Goal: Task Accomplishment & Management: Use online tool/utility

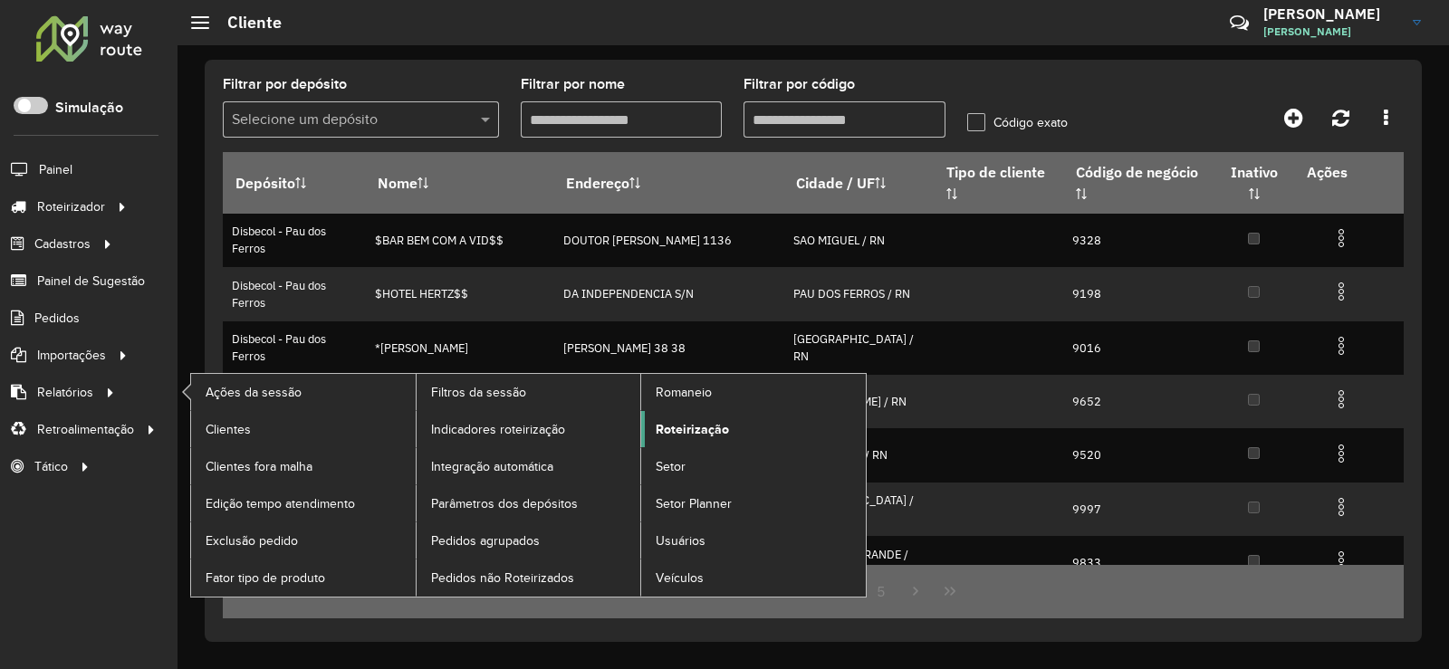
click at [695, 426] on span "Roteirização" at bounding box center [691, 429] width 73 height 19
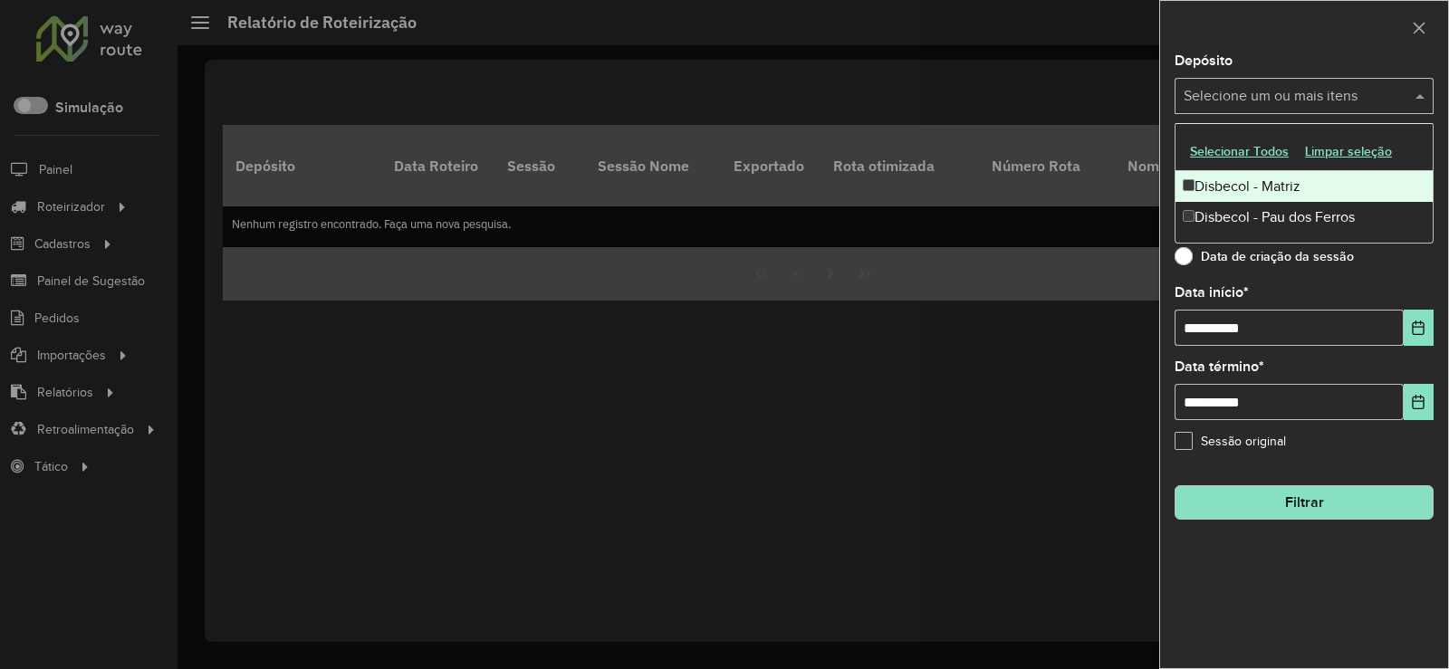
click at [1421, 93] on span at bounding box center [1422, 96] width 23 height 22
click at [1226, 187] on div "Disbecol - Matriz" at bounding box center [1303, 186] width 257 height 31
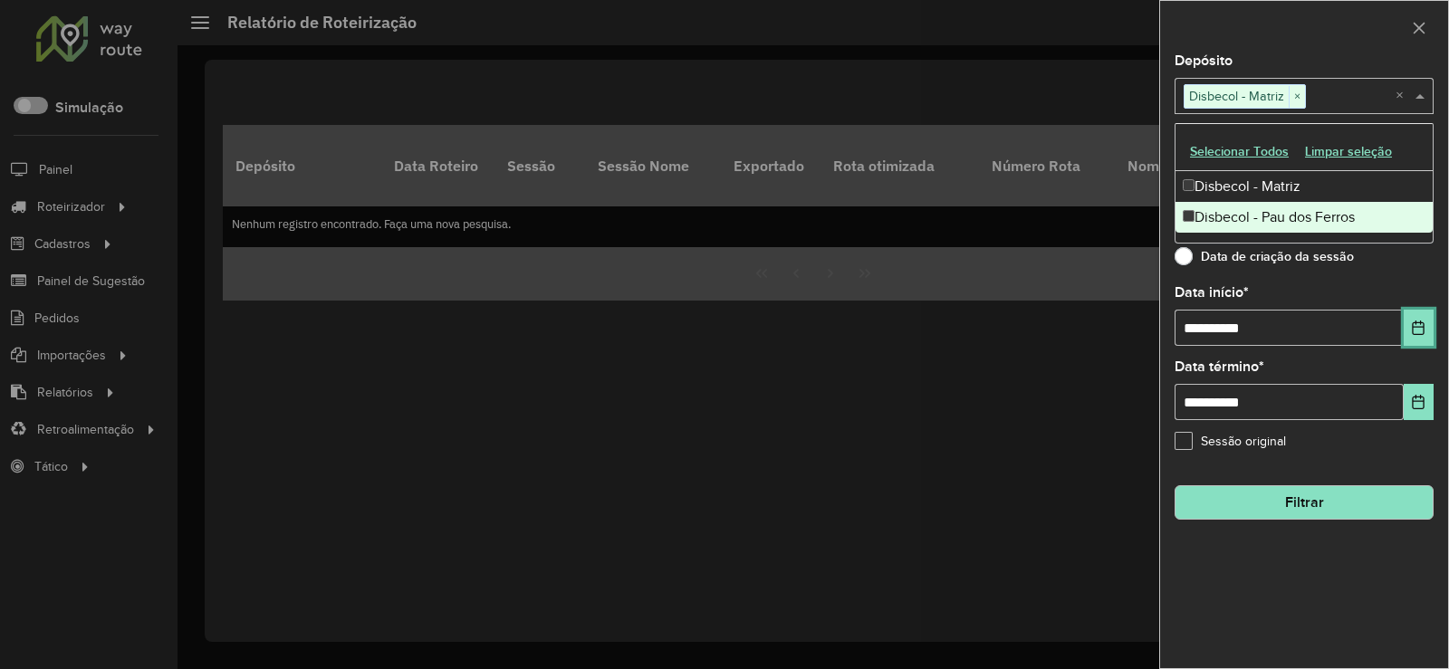
click at [1419, 315] on button "Choose Date" at bounding box center [1418, 328] width 30 height 36
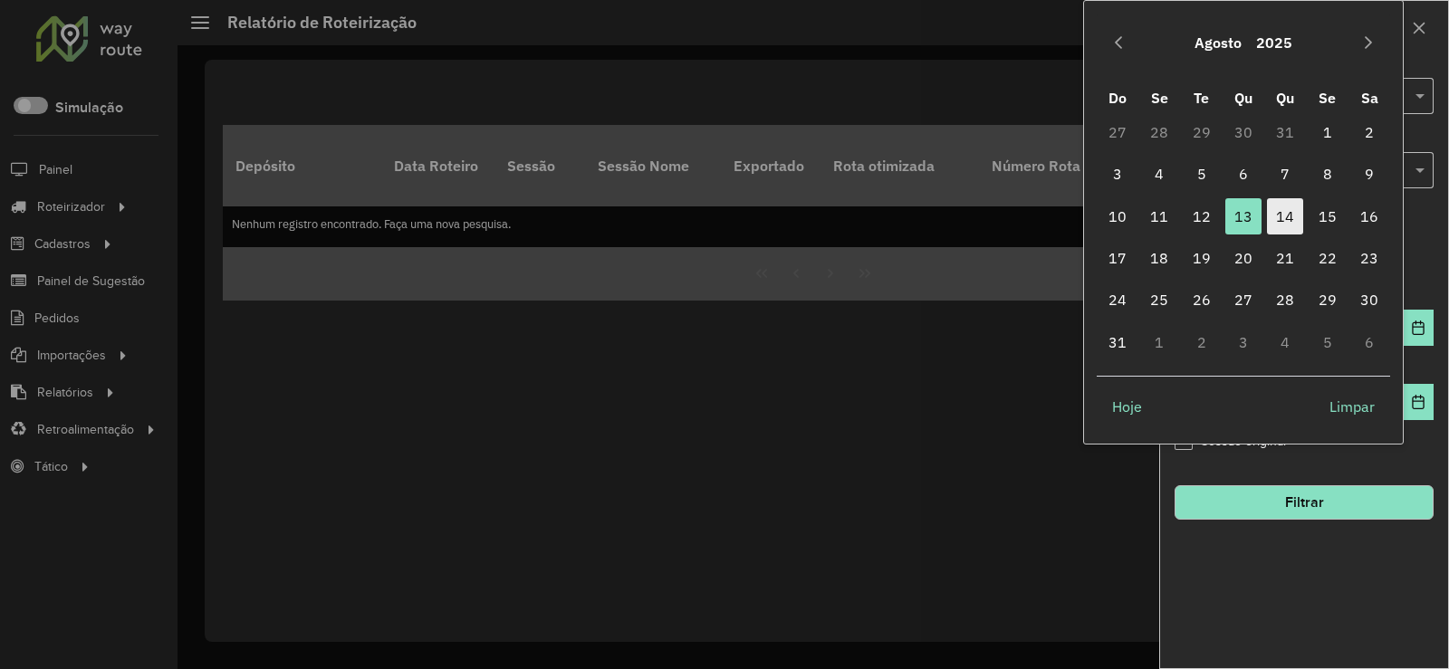
click at [1290, 216] on span "14" at bounding box center [1285, 216] width 36 height 36
type input "**********"
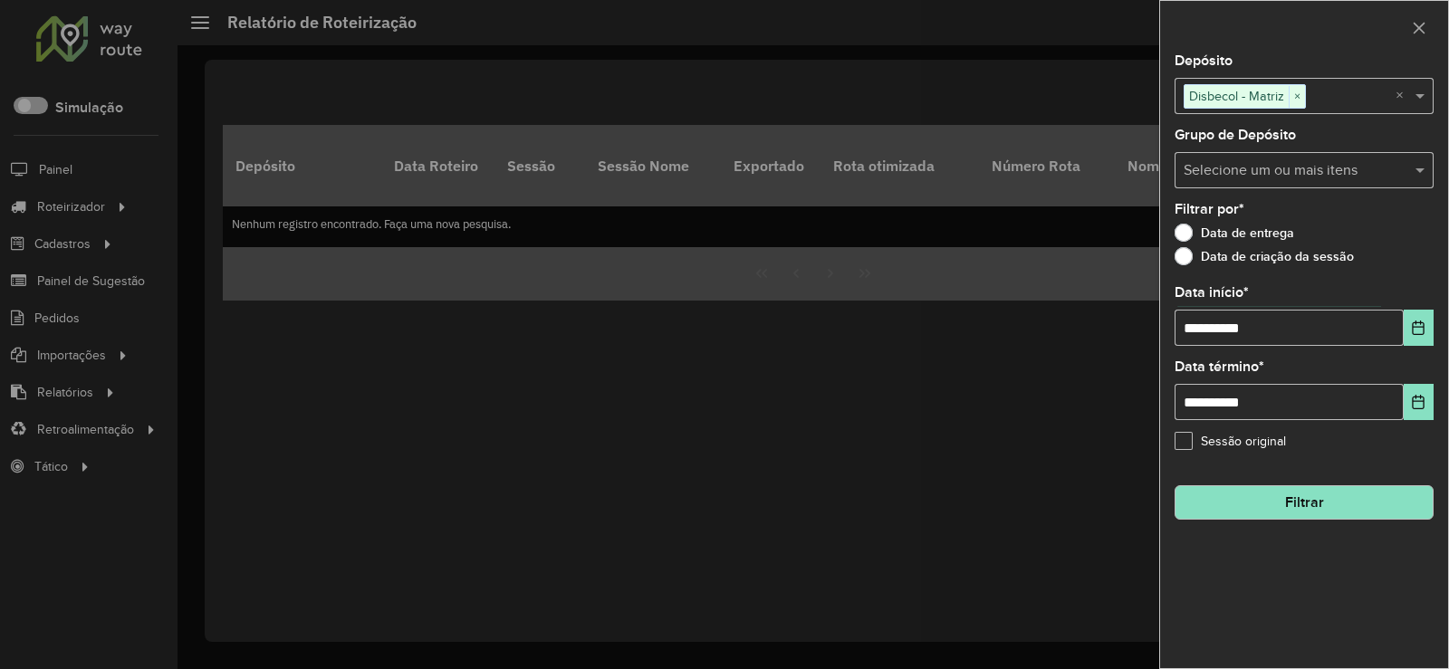
click at [1300, 479] on hb-field-button "Filtrar" at bounding box center [1303, 495] width 259 height 49
click at [1242, 495] on button "Filtrar" at bounding box center [1303, 502] width 259 height 34
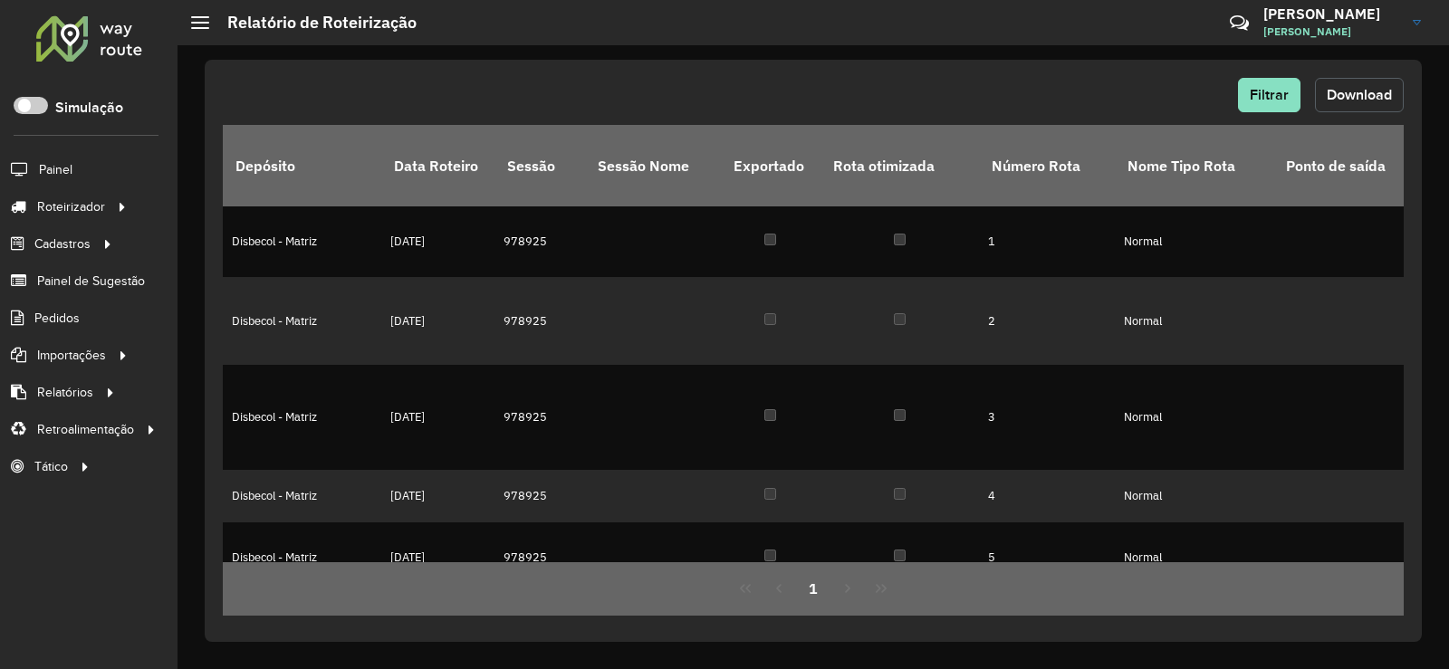
click at [1357, 81] on button "Download" at bounding box center [1359, 95] width 89 height 34
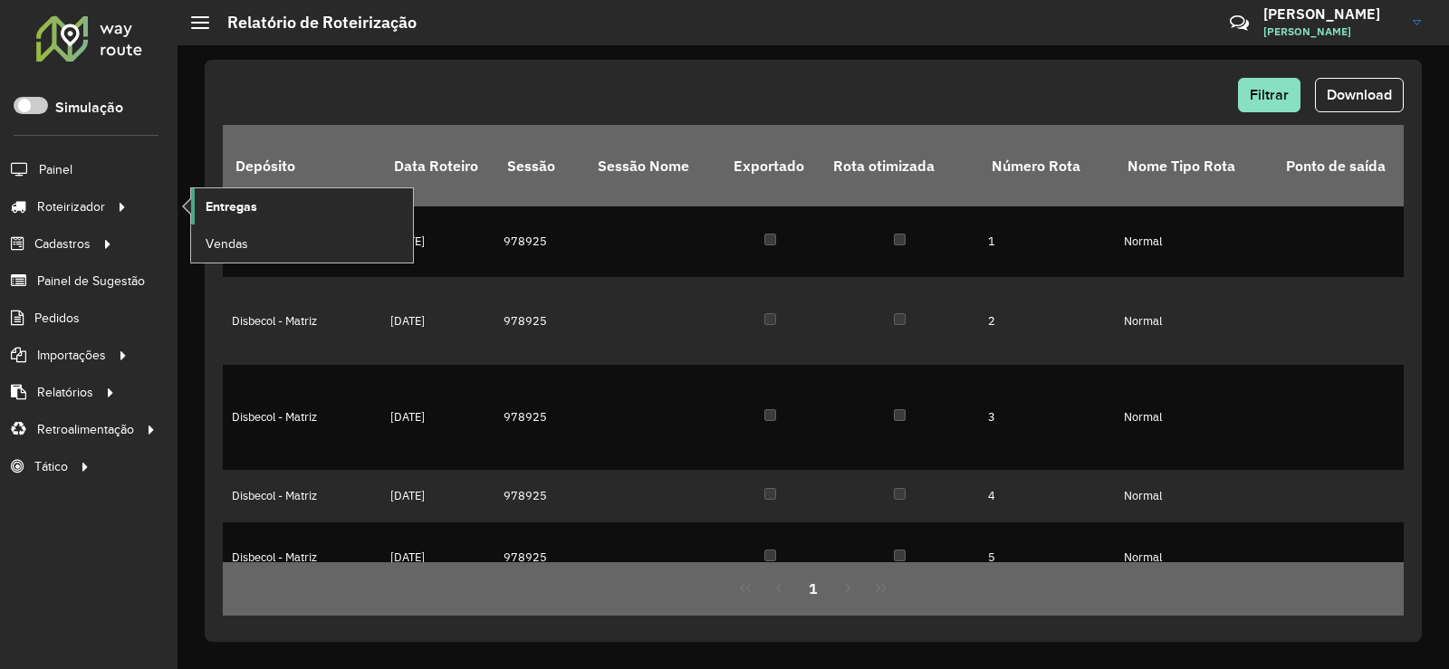
click at [278, 202] on link "Entregas" at bounding box center [302, 206] width 222 height 36
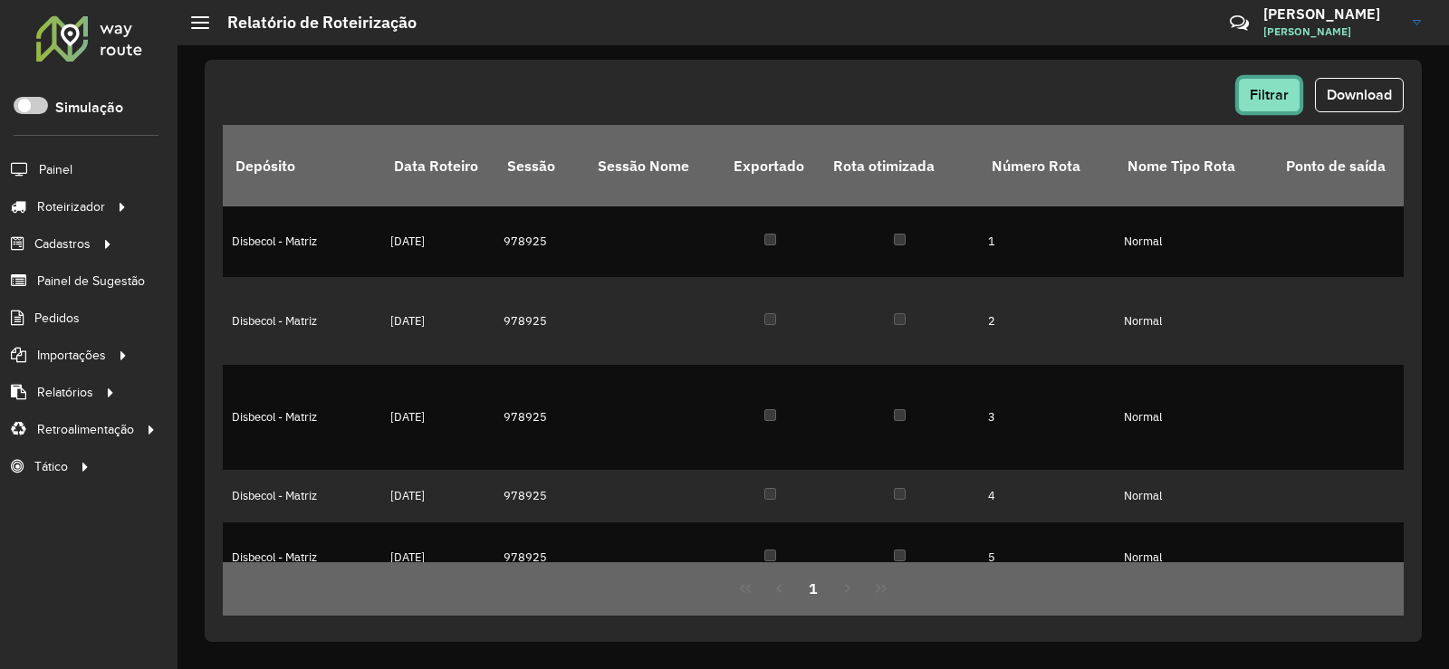
click at [1277, 84] on button "Filtrar" at bounding box center [1269, 95] width 62 height 34
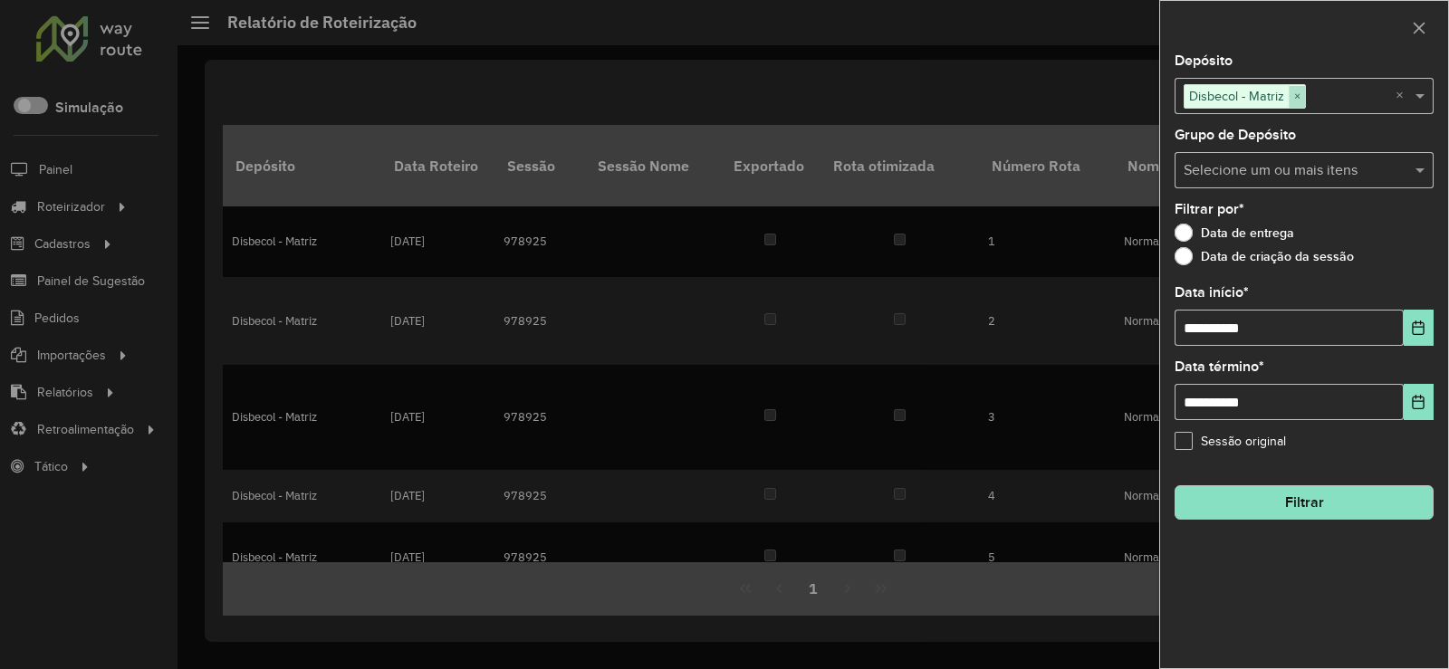
drag, startPoint x: 1306, startPoint y: 95, endPoint x: 1296, endPoint y: 92, distance: 10.3
click at [1297, 92] on div "Selecione um ou mais itens Disbecol - Matriz ×" at bounding box center [1284, 96] width 221 height 33
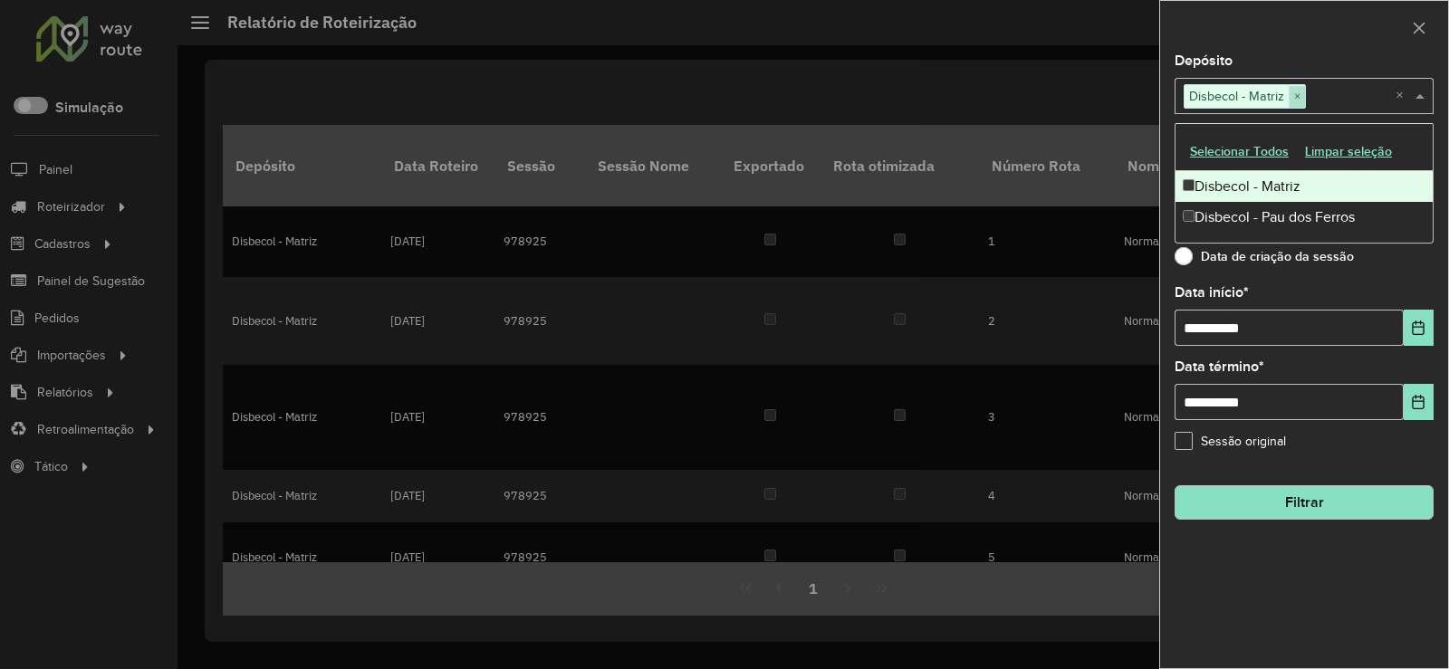
click at [1296, 92] on span "×" at bounding box center [1296, 97] width 16 height 22
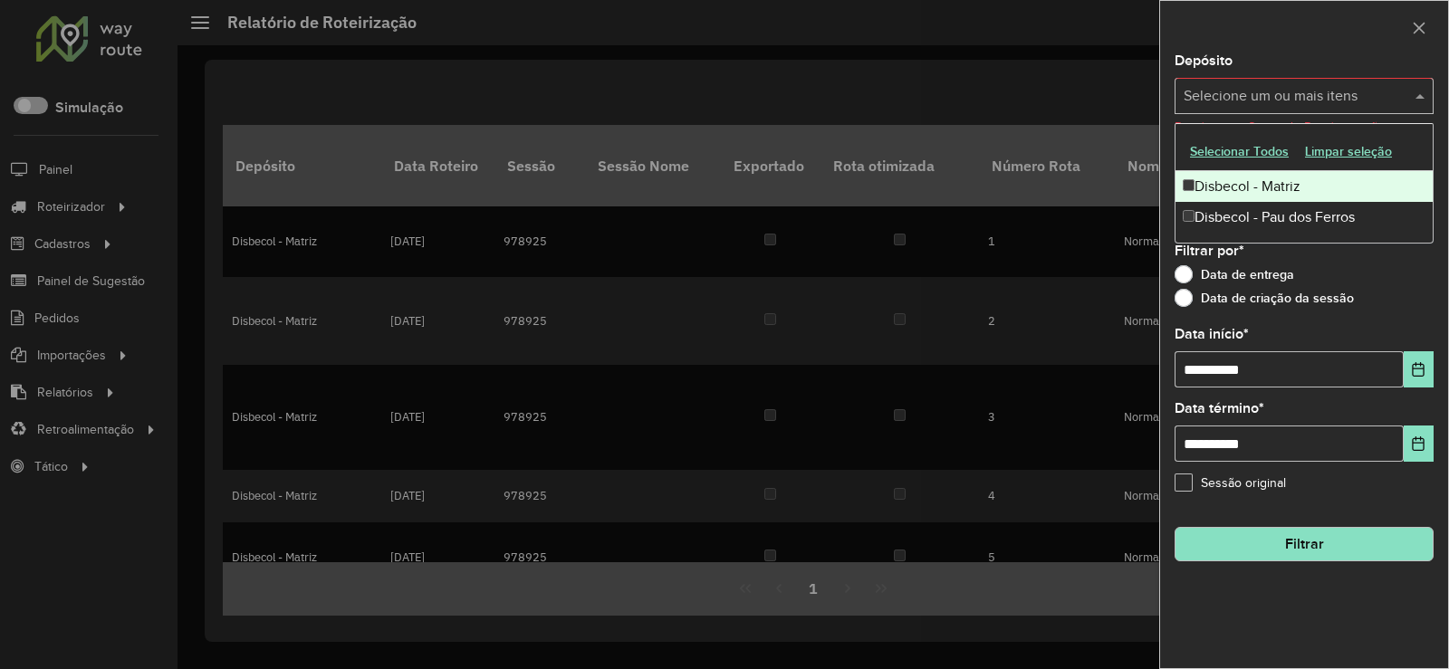
click at [1260, 94] on input "text" at bounding box center [1295, 97] width 232 height 22
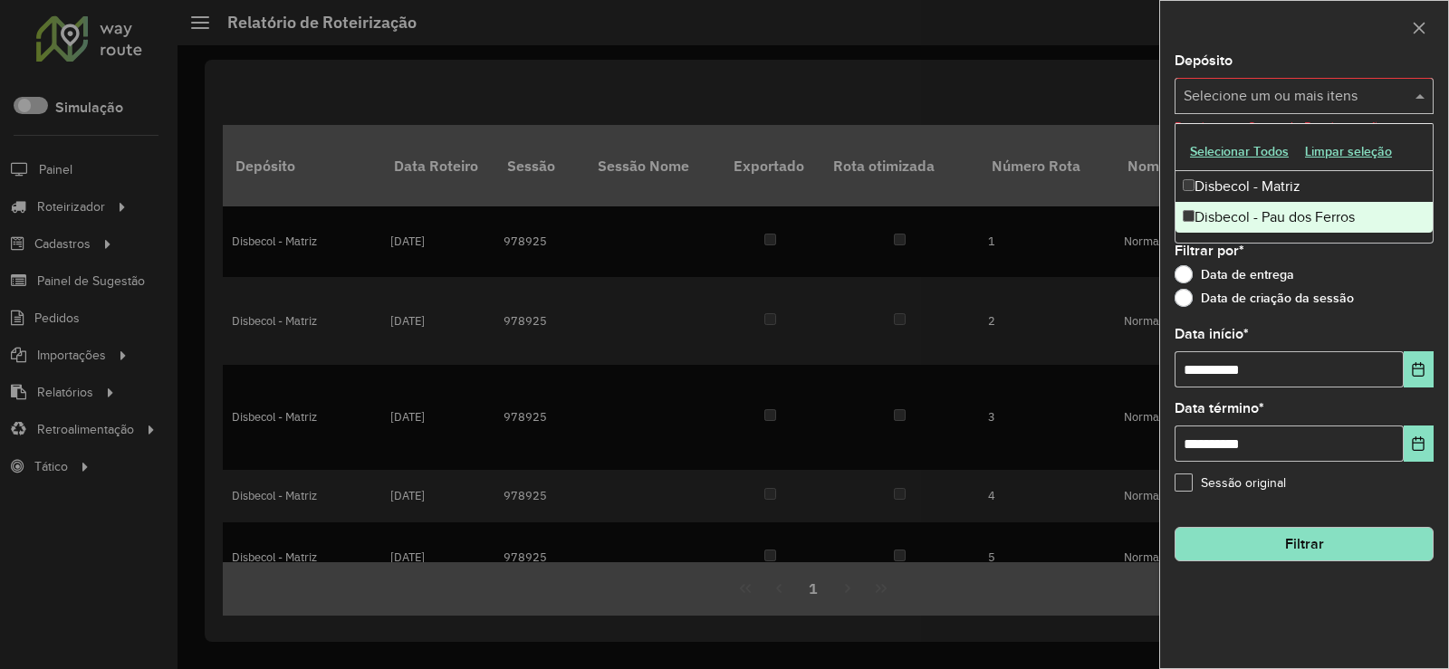
click at [1225, 218] on div "Disbecol - Pau dos Ferros" at bounding box center [1303, 217] width 257 height 31
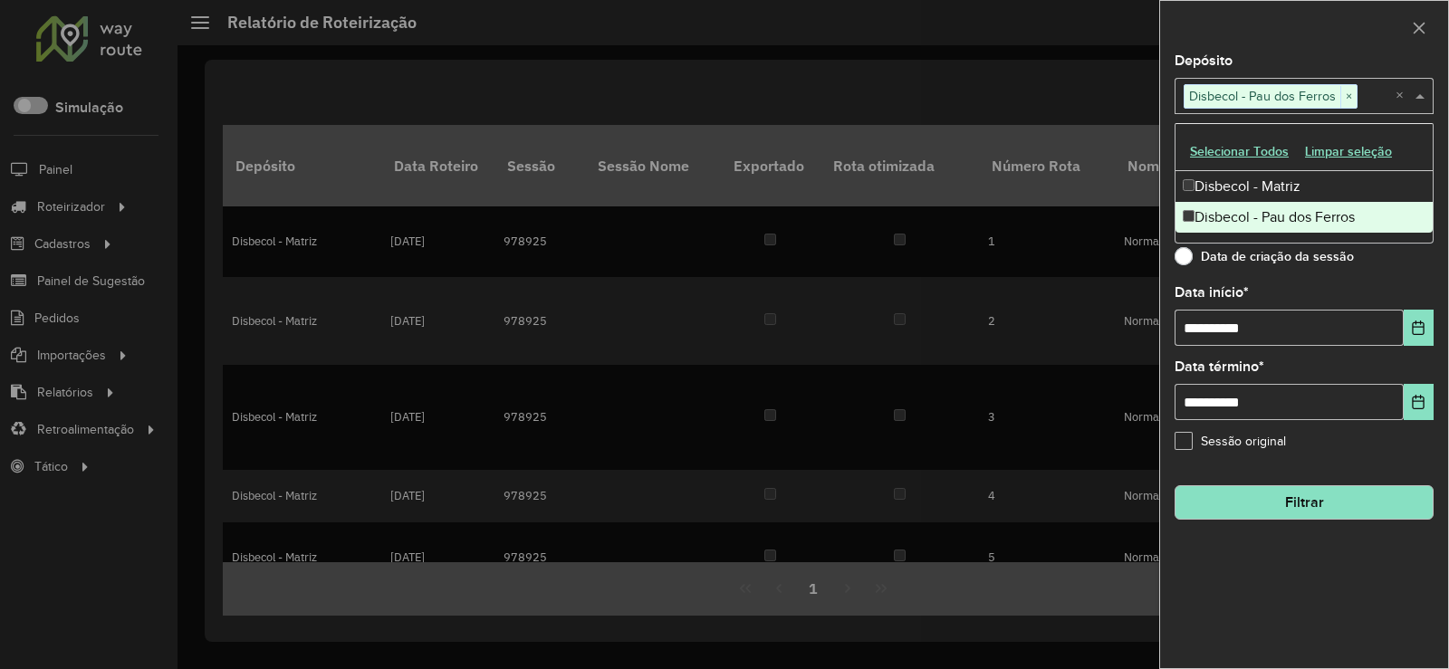
click at [1315, 507] on button "Filtrar" at bounding box center [1303, 502] width 259 height 34
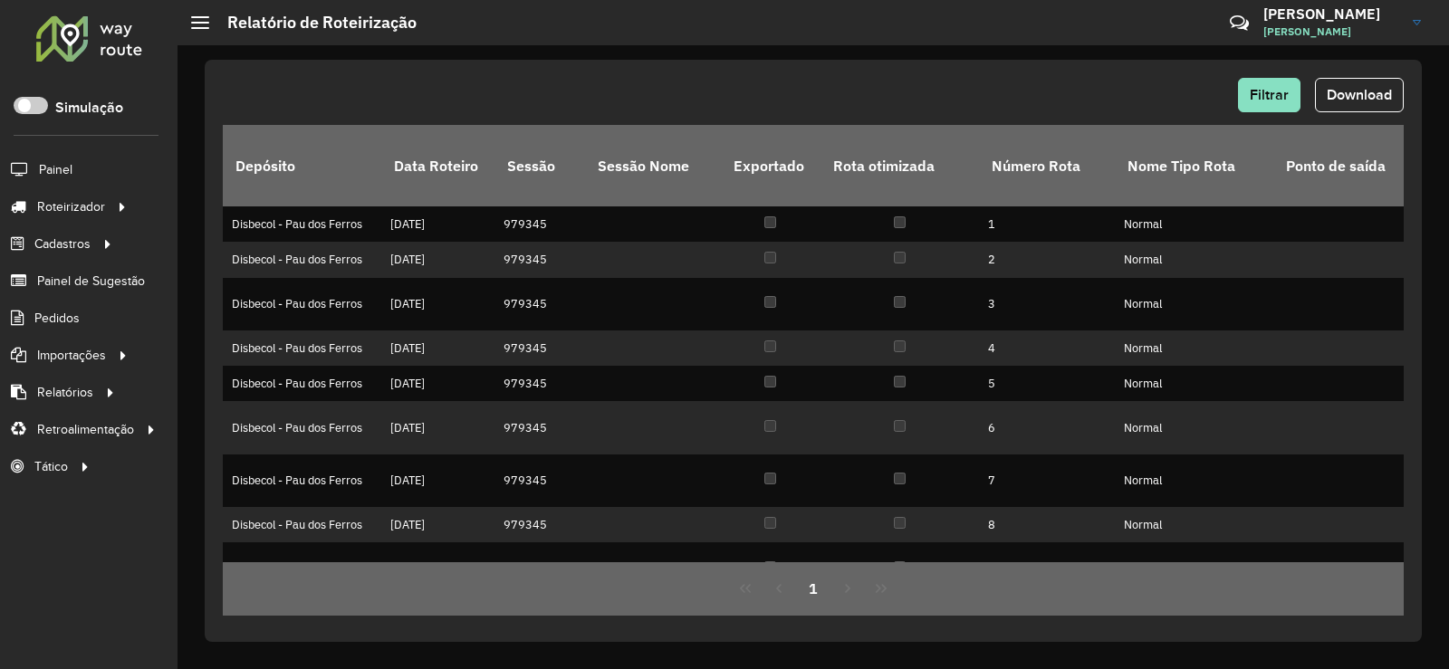
click at [1370, 98] on span "Download" at bounding box center [1358, 94] width 65 height 15
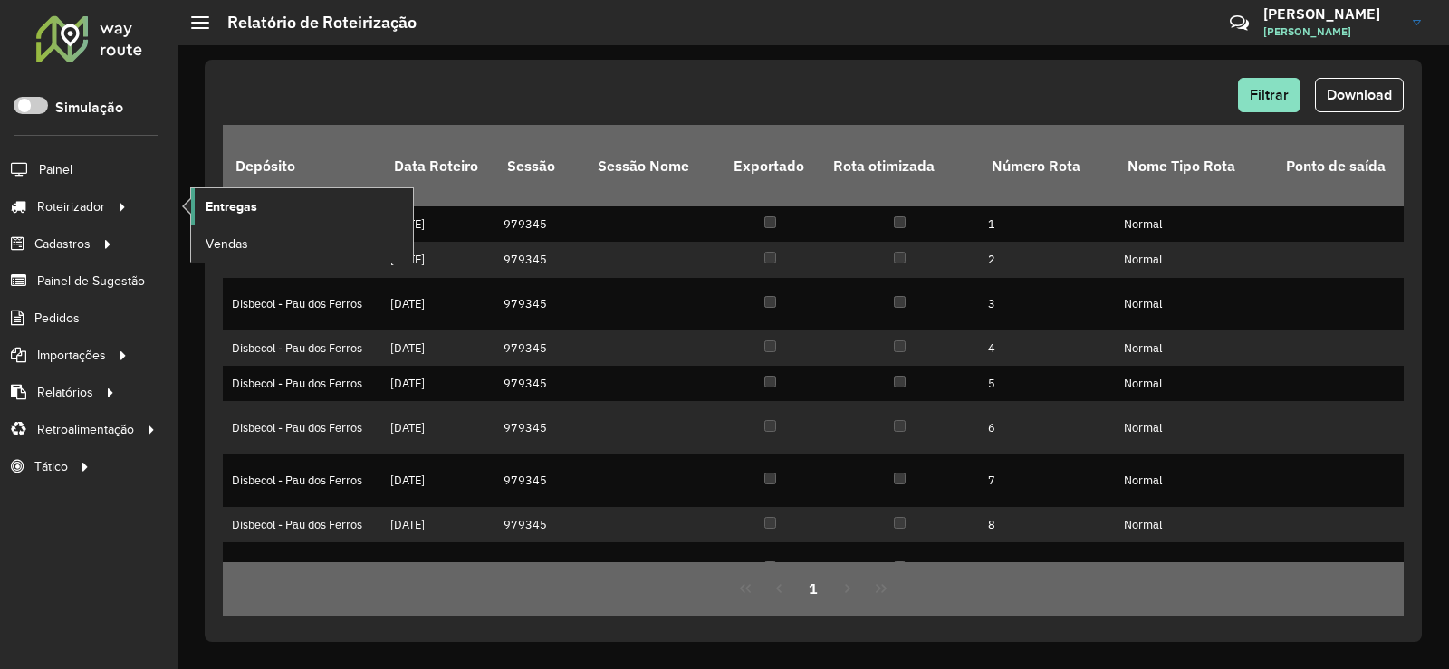
click at [248, 203] on span "Entregas" at bounding box center [232, 206] width 52 height 19
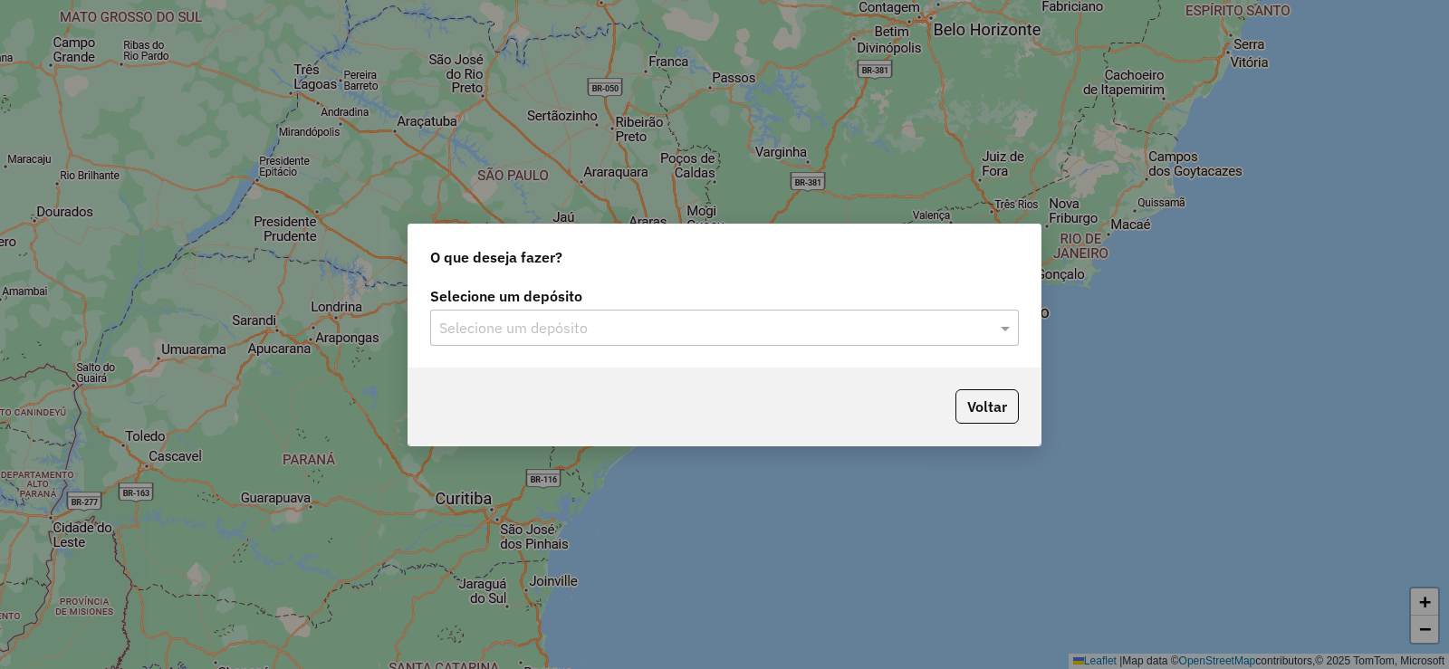
click at [783, 326] on input "text" at bounding box center [706, 329] width 534 height 22
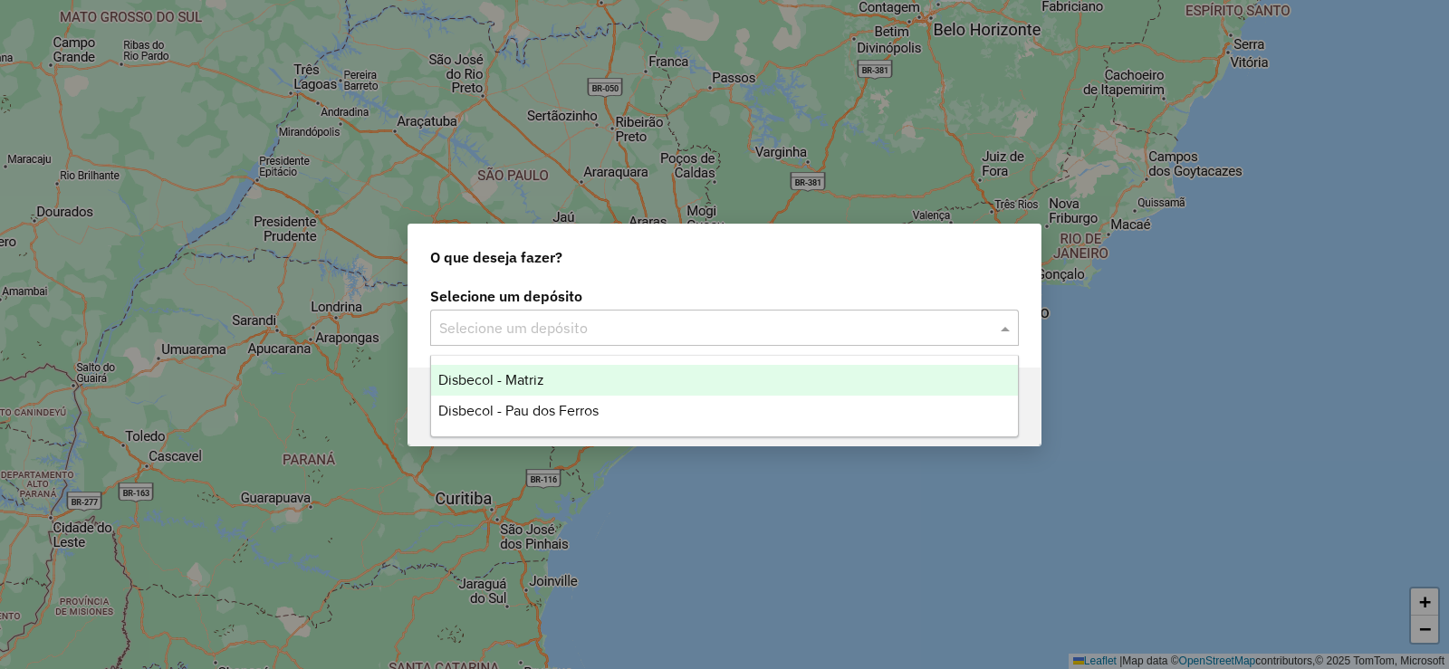
click at [516, 376] on span "Disbecol - Matriz" at bounding box center [491, 379] width 106 height 15
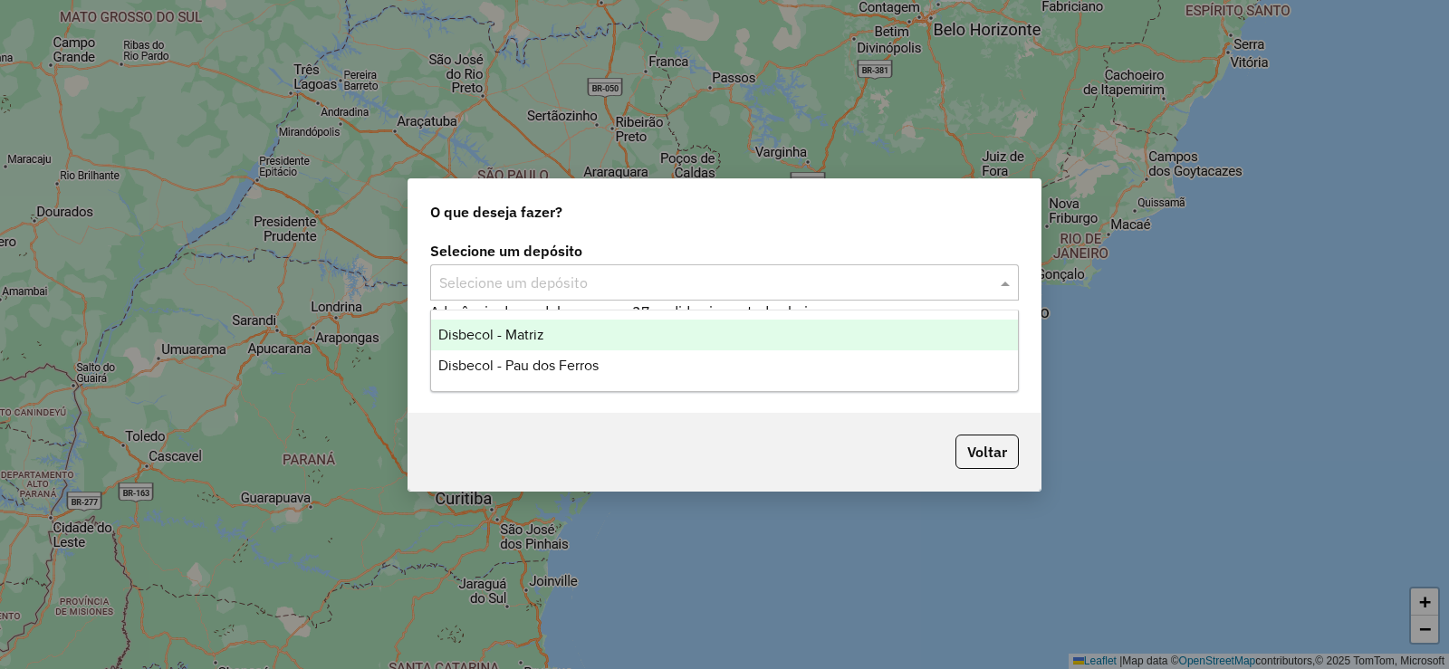
click at [590, 273] on input "text" at bounding box center [706, 284] width 534 height 22
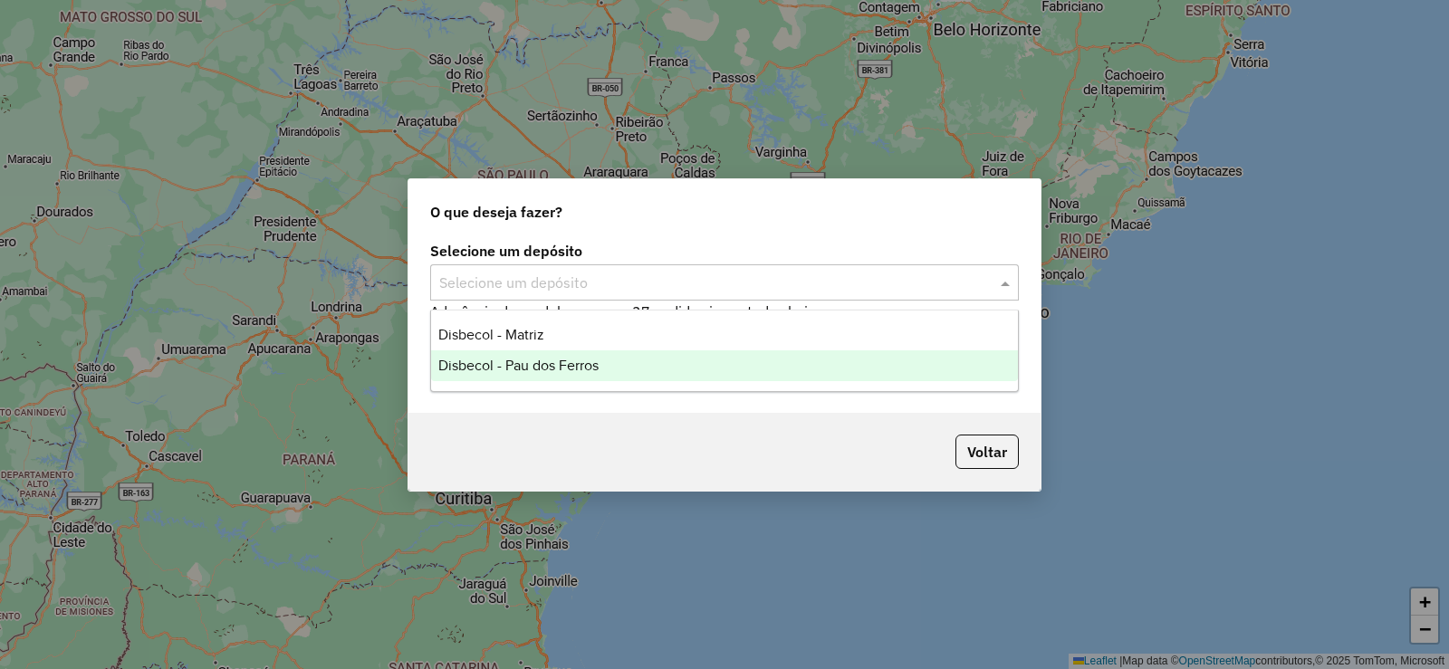
click at [521, 365] on span "Disbecol - Pau dos Ferros" at bounding box center [518, 365] width 160 height 15
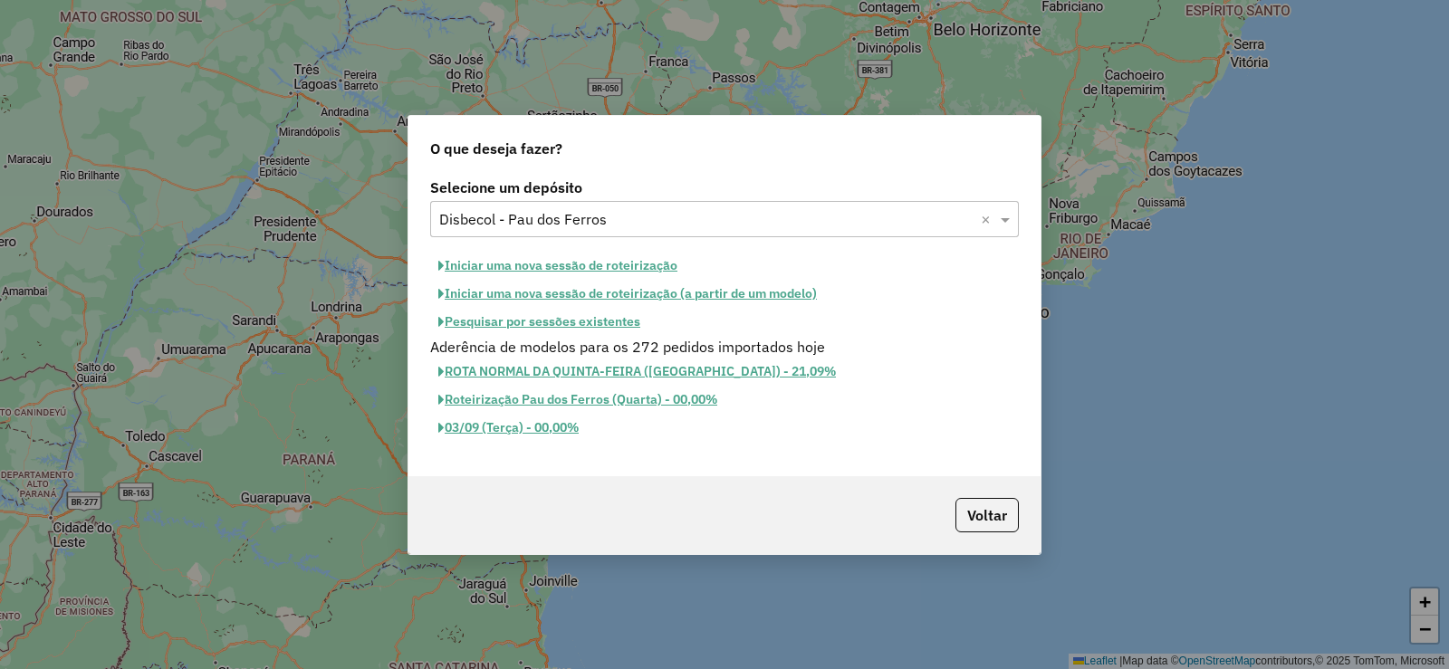
click at [555, 268] on button "Iniciar uma nova sessão de roteirização" at bounding box center [557, 266] width 255 height 28
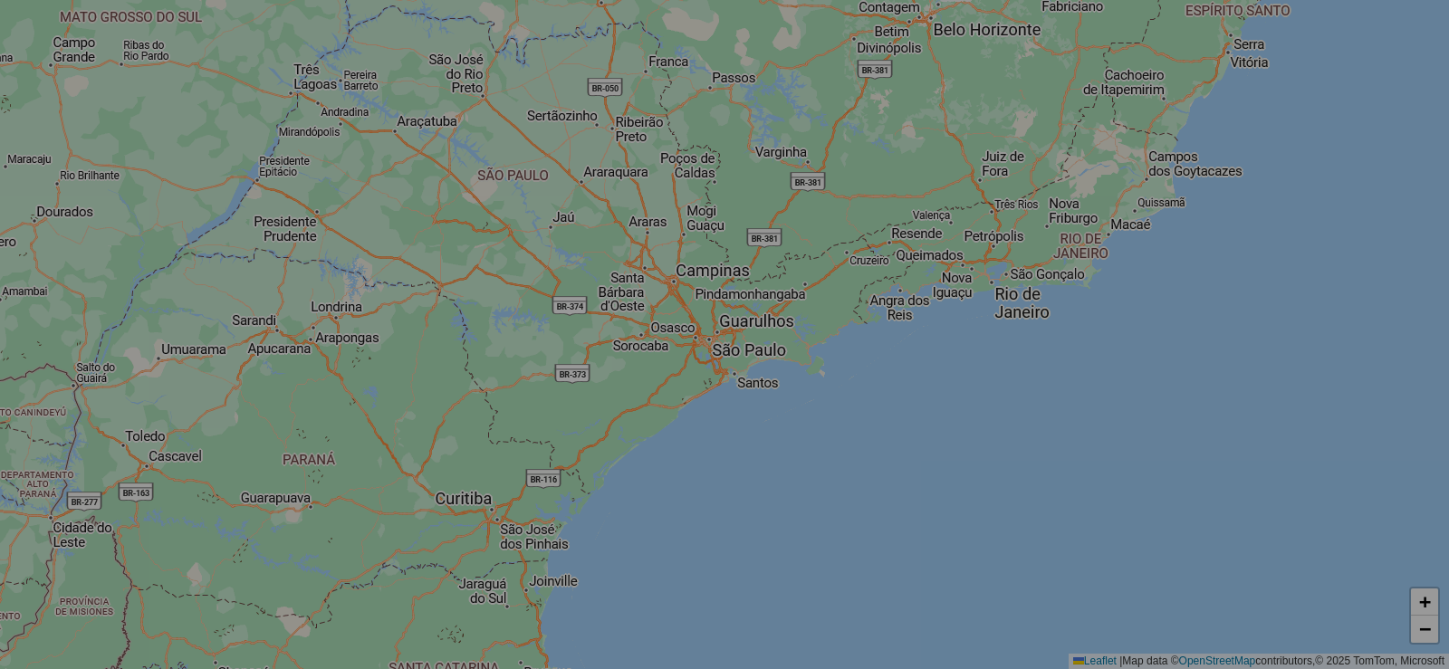
select select "*"
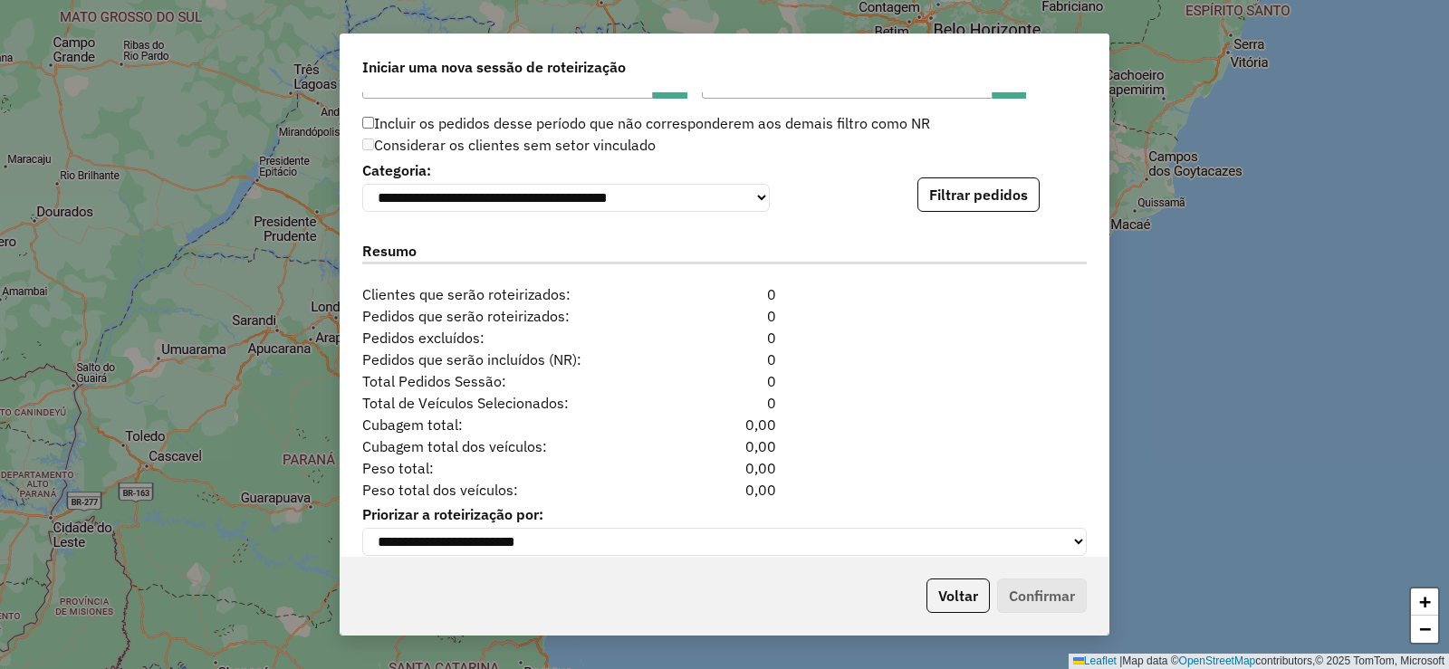
scroll to position [1832, 0]
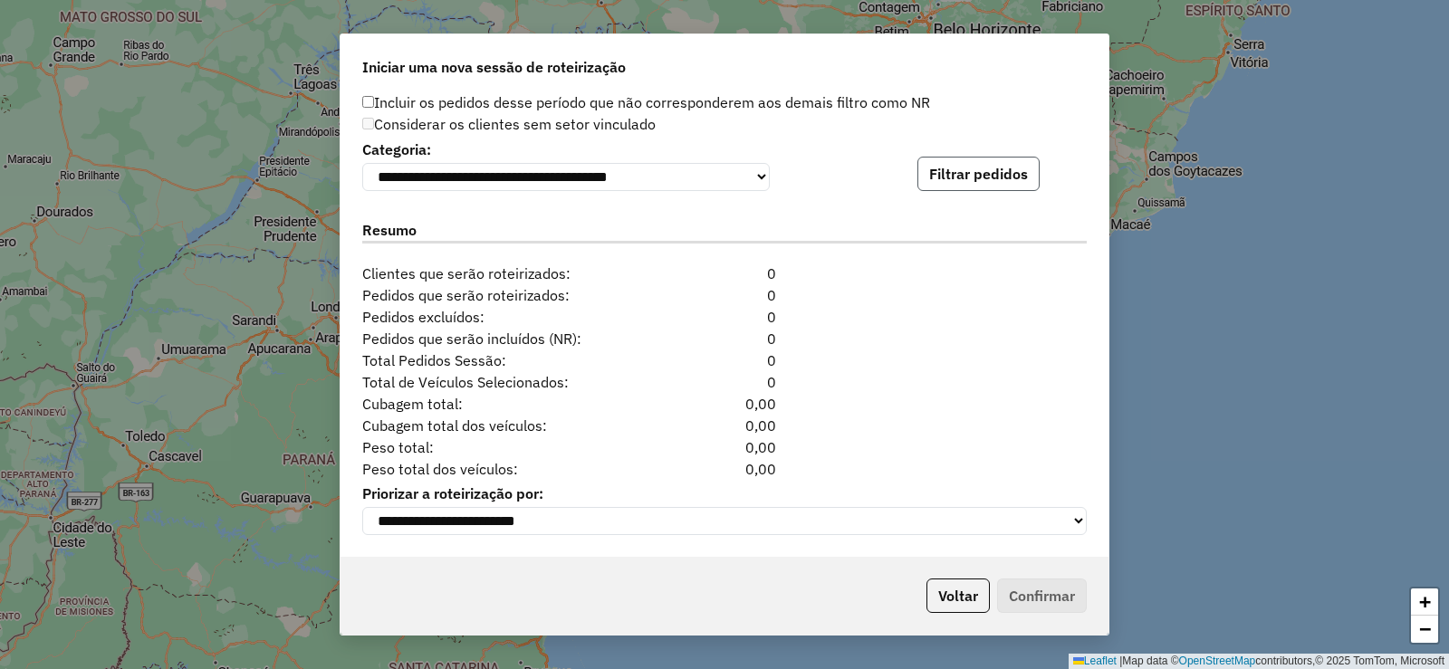
click at [972, 157] on button "Filtrar pedidos" at bounding box center [978, 174] width 122 height 34
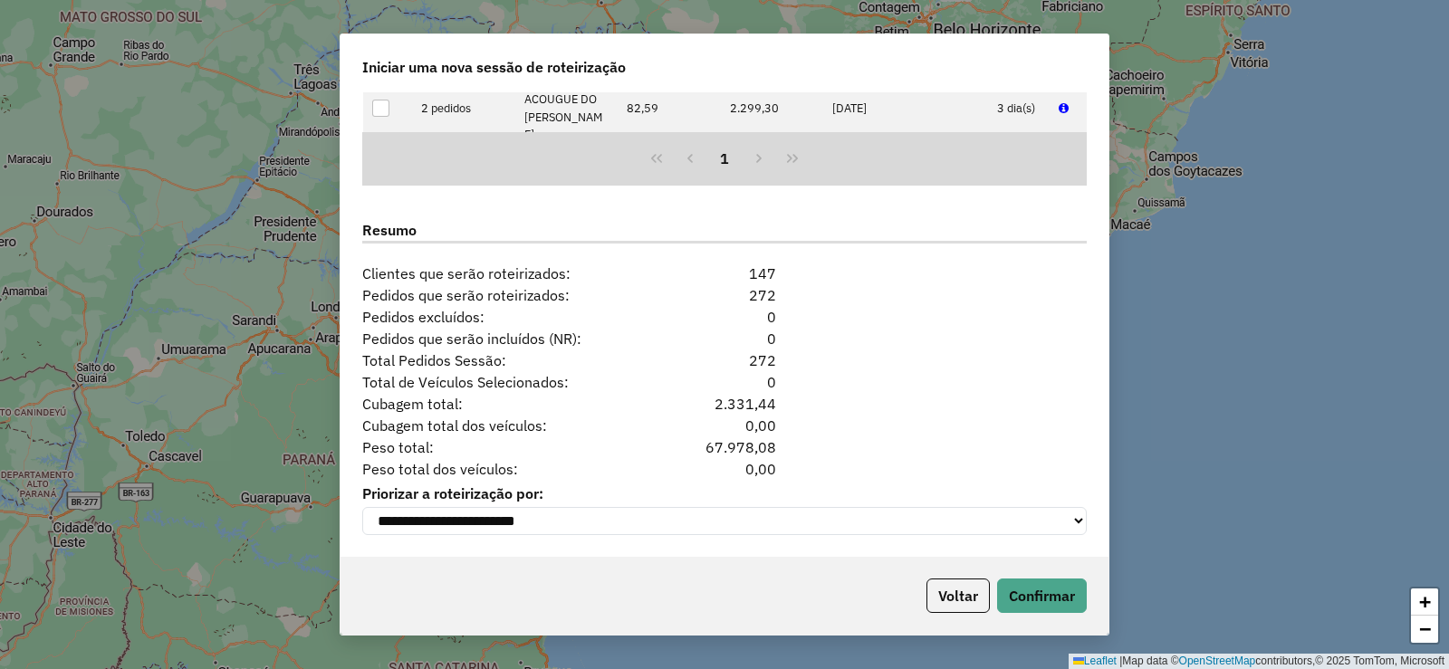
scroll to position [2205, 0]
click at [1058, 595] on button "Confirmar" at bounding box center [1042, 596] width 90 height 34
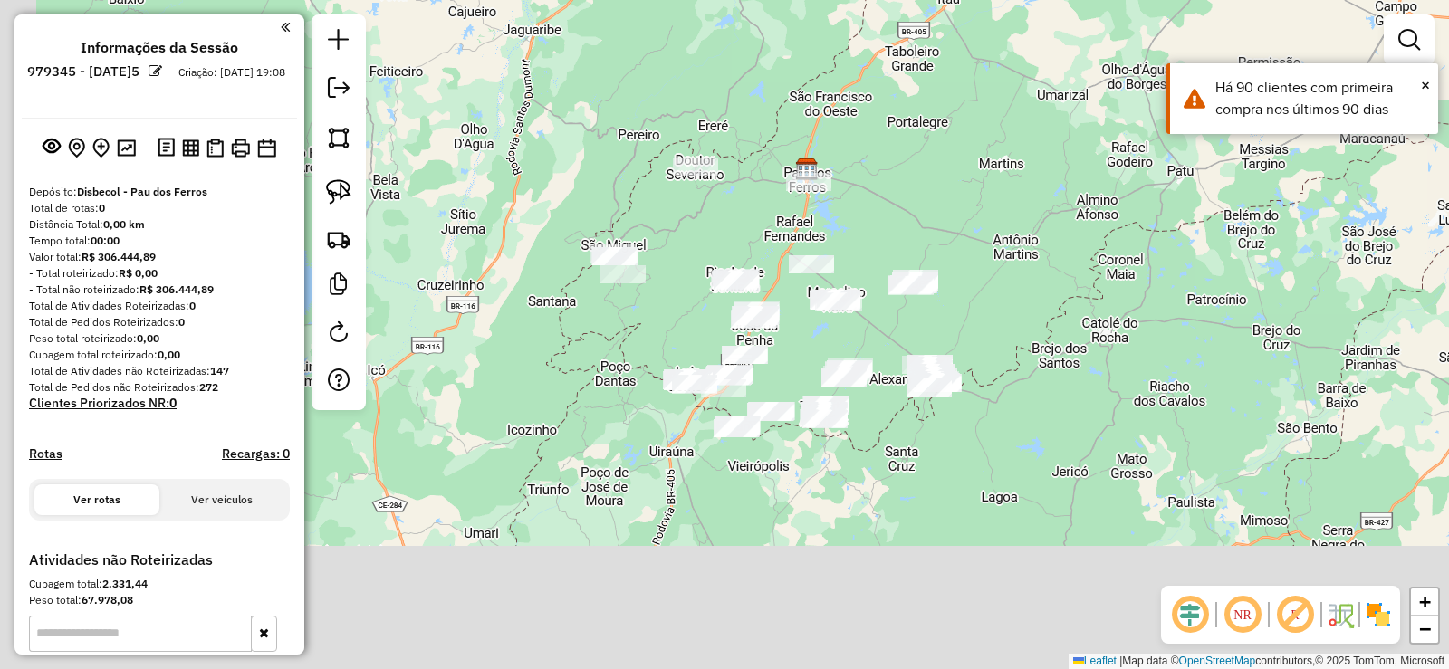
drag, startPoint x: 1040, startPoint y: 348, endPoint x: 1042, endPoint y: 334, distance: 13.7
click at [1042, 334] on div "Janela de atendimento Grade de atendimento Capacidade Transportadoras Veículos …" at bounding box center [724, 334] width 1449 height 669
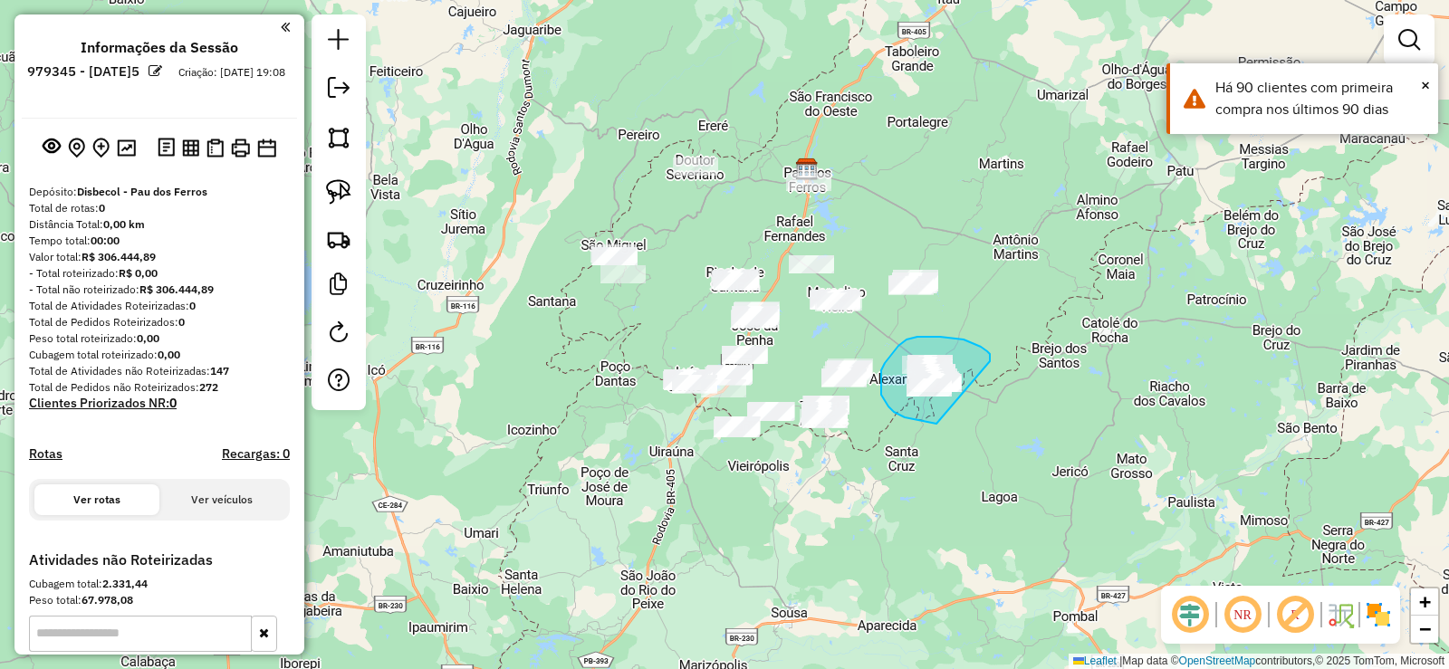
drag, startPoint x: 990, startPoint y: 359, endPoint x: 972, endPoint y: 405, distance: 48.4
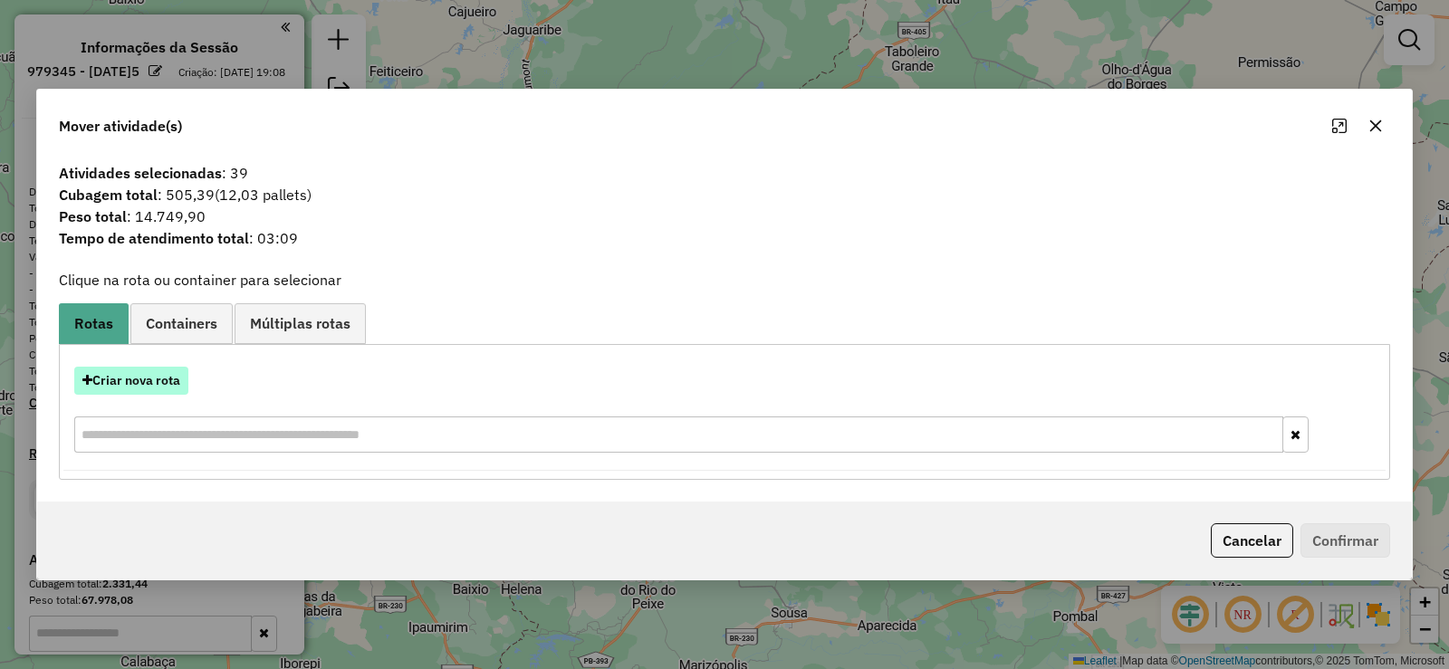
click at [173, 375] on button "Criar nova rota" at bounding box center [131, 381] width 114 height 28
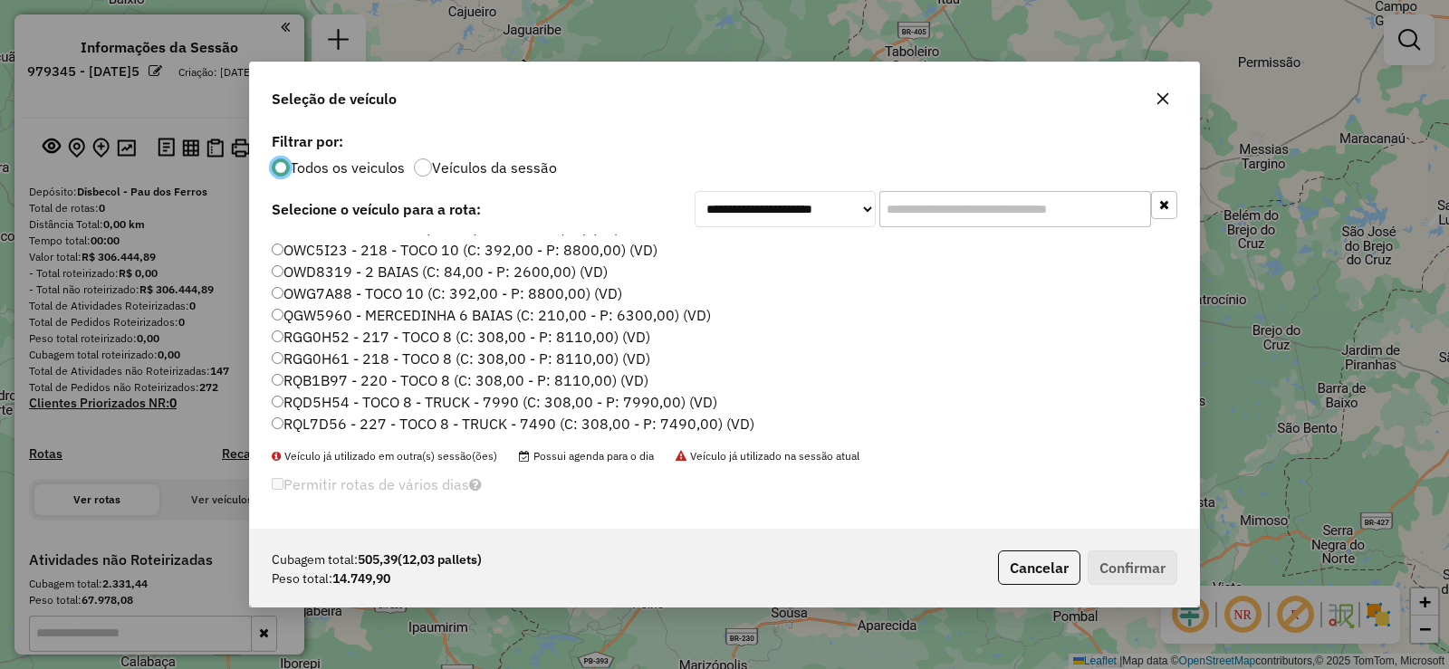
scroll to position [214, 0]
click at [397, 358] on label "RGG0H61 - 218 - TOCO 8 (C: 308,00 - P: 8110,00) (VD)" at bounding box center [461, 357] width 378 height 22
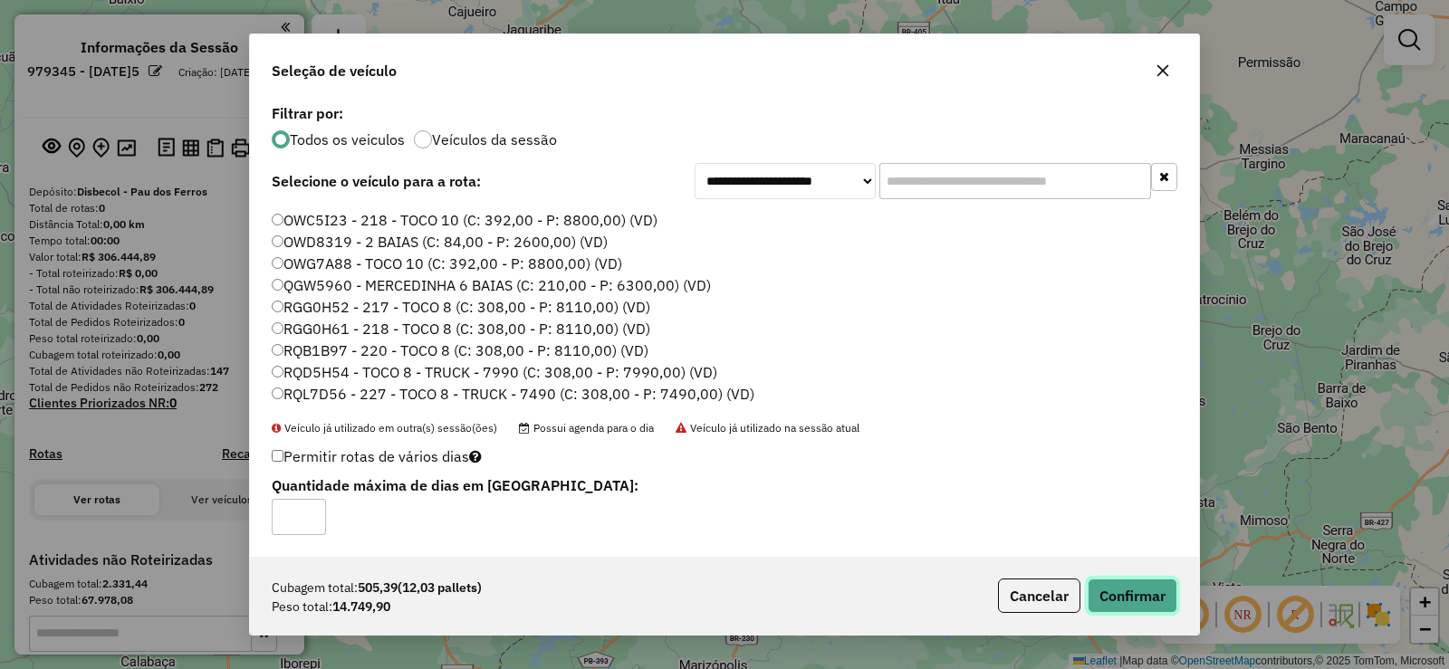
click at [1135, 604] on button "Confirmar" at bounding box center [1132, 596] width 90 height 34
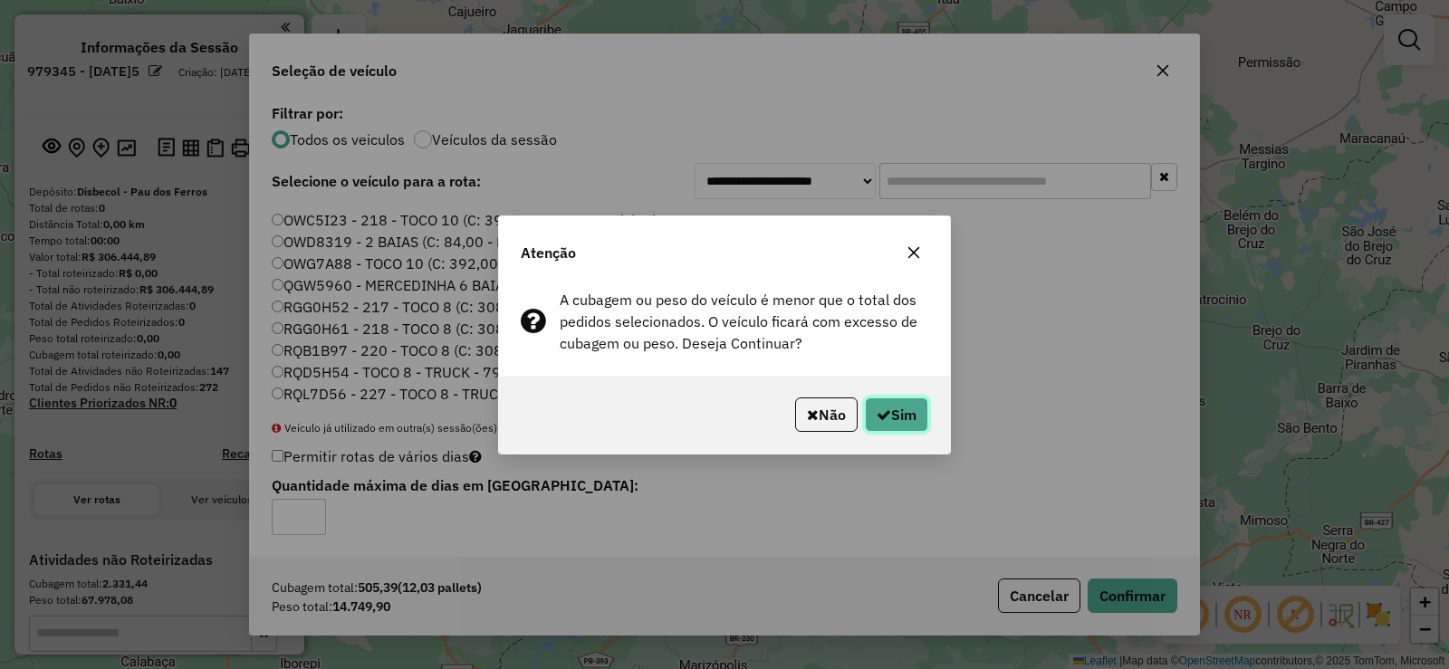
click at [918, 417] on button "Sim" at bounding box center [896, 414] width 63 height 34
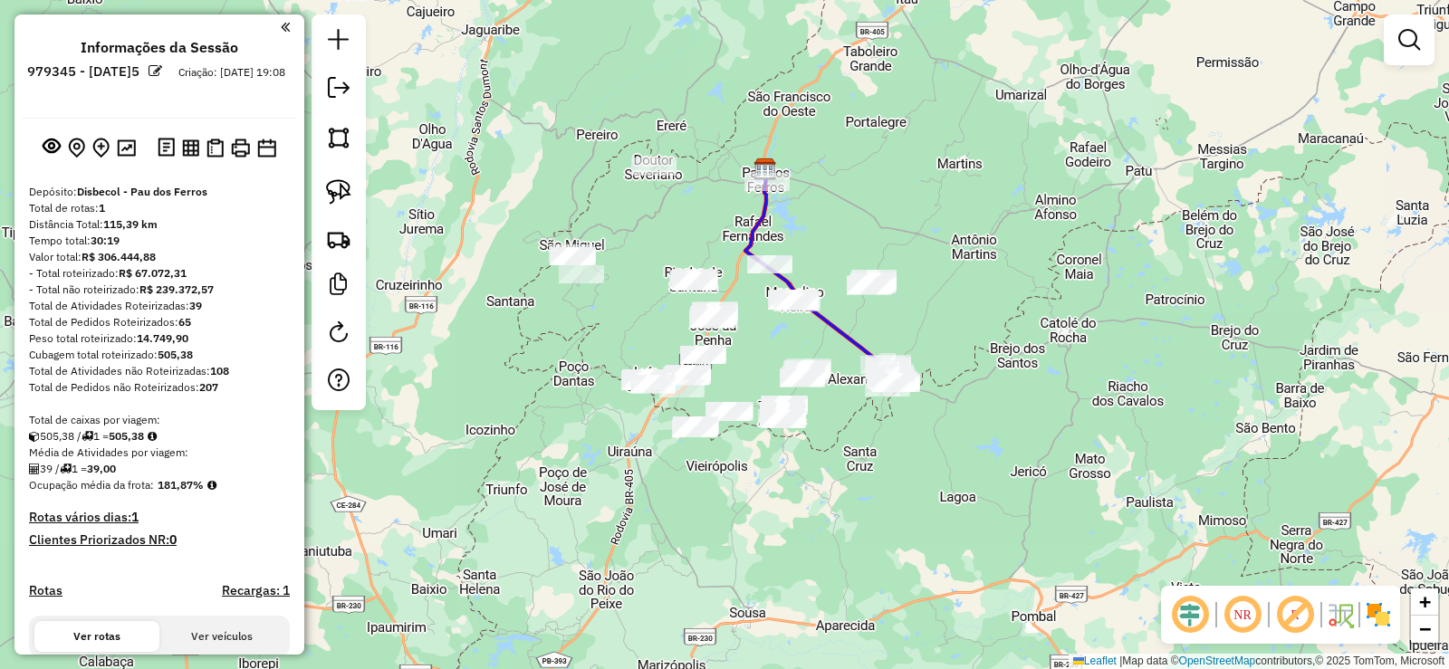
drag, startPoint x: 977, startPoint y: 450, endPoint x: 833, endPoint y: 410, distance: 149.4
click at [833, 419] on div "Janela de atendimento Grade de atendimento Capacidade Transportadoras Veículos …" at bounding box center [724, 334] width 1449 height 669
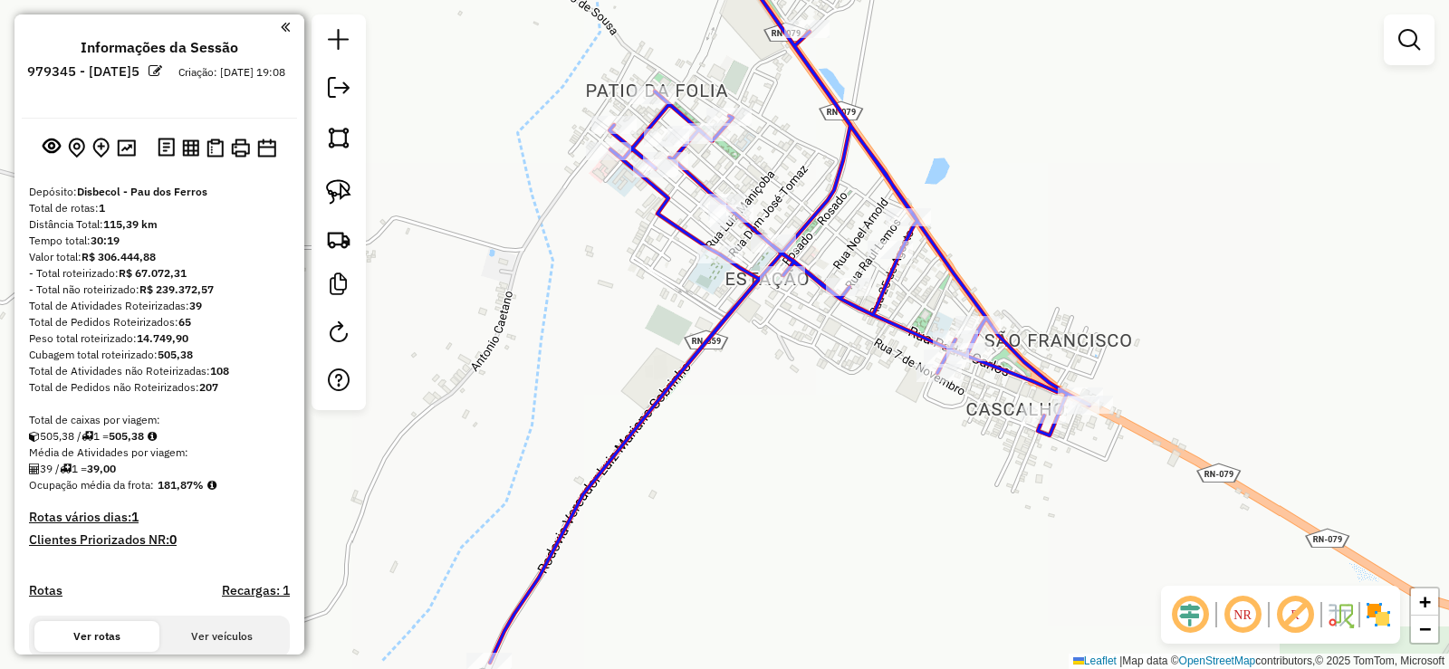
drag, startPoint x: 745, startPoint y: 395, endPoint x: 847, endPoint y: 448, distance: 115.4
click at [847, 448] on div "Janela de atendimento Grade de atendimento Capacidade Transportadoras Veículos …" at bounding box center [724, 334] width 1449 height 669
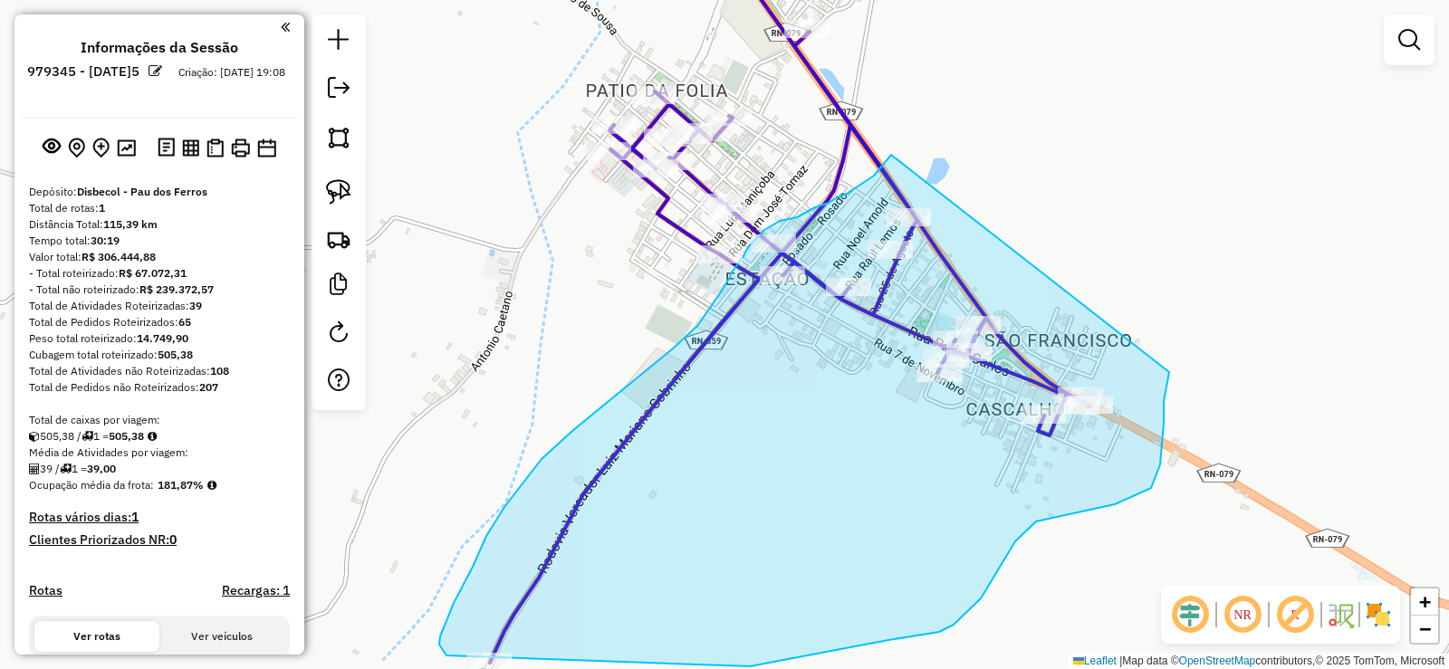
drag, startPoint x: 891, startPoint y: 155, endPoint x: 1169, endPoint y: 371, distance: 352.2
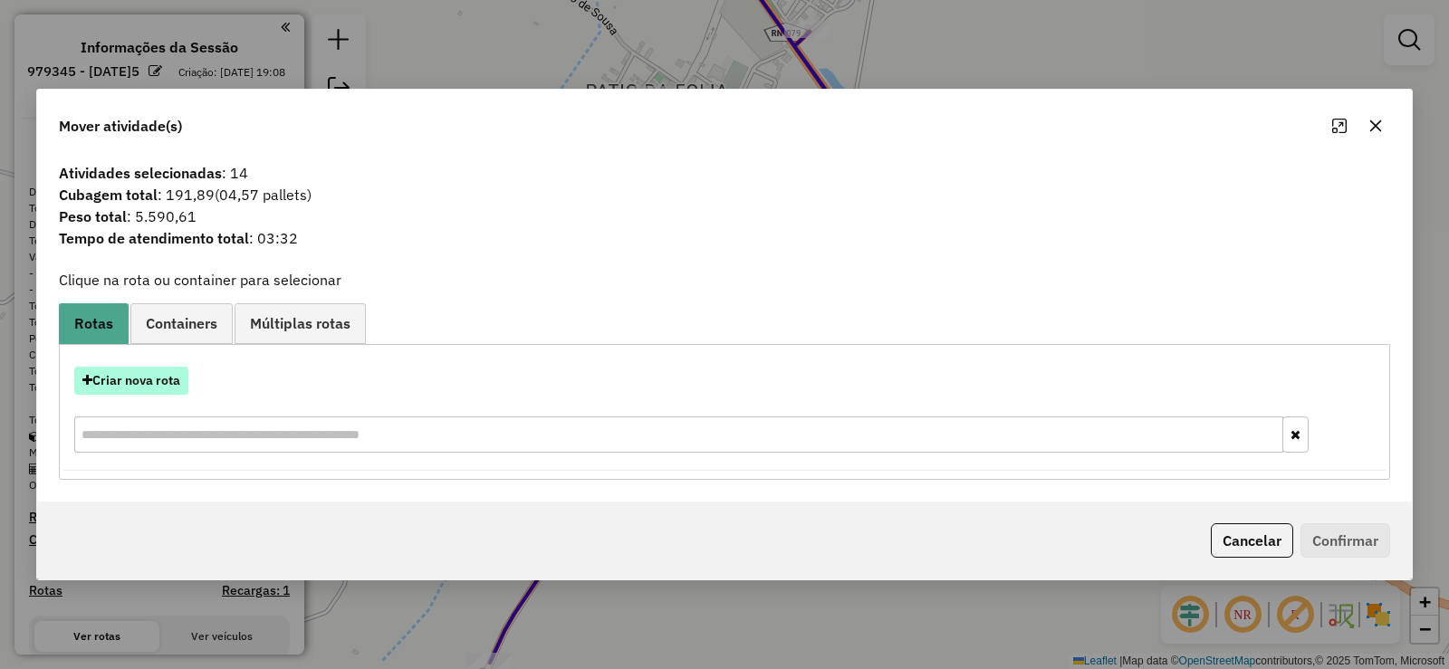
click at [166, 377] on button "Criar nova rota" at bounding box center [131, 381] width 114 height 28
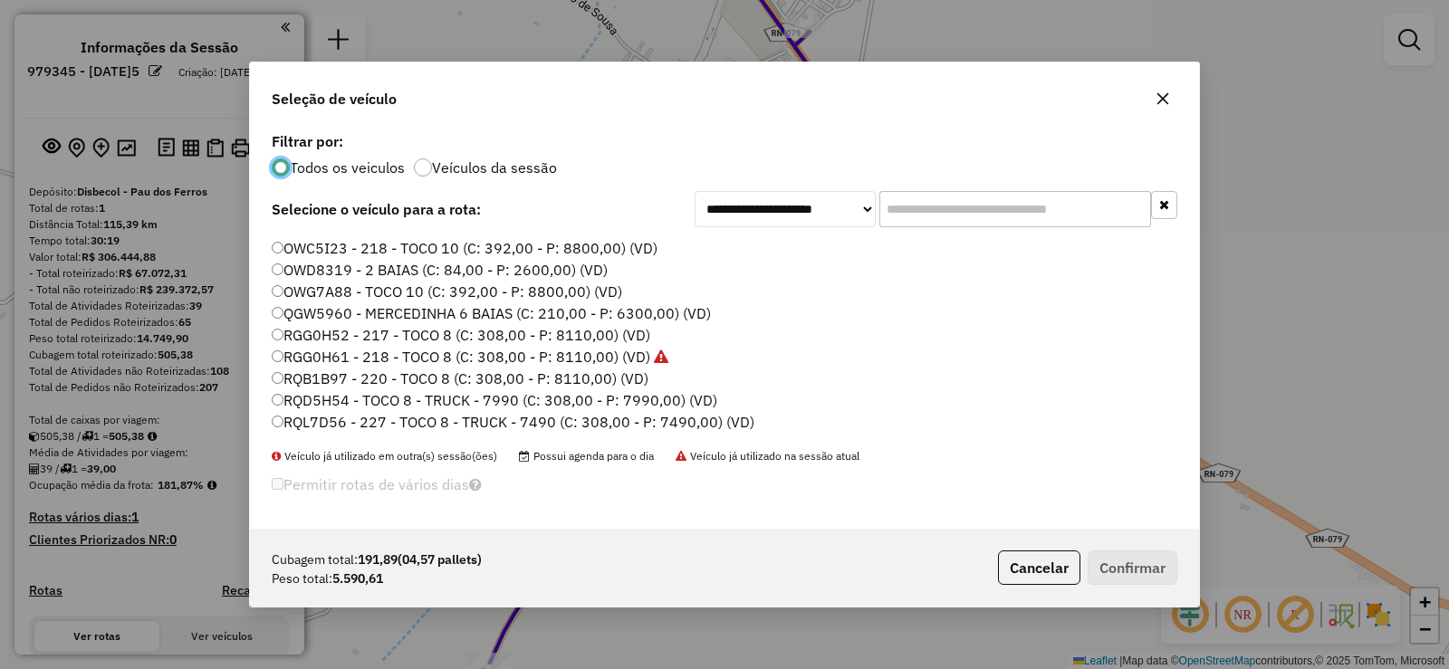
click at [391, 401] on label "RQD5H54 - TOCO 8 - TRUCK - 7990 (C: 308,00 - P: 7990,00) (VD)" at bounding box center [494, 400] width 445 height 22
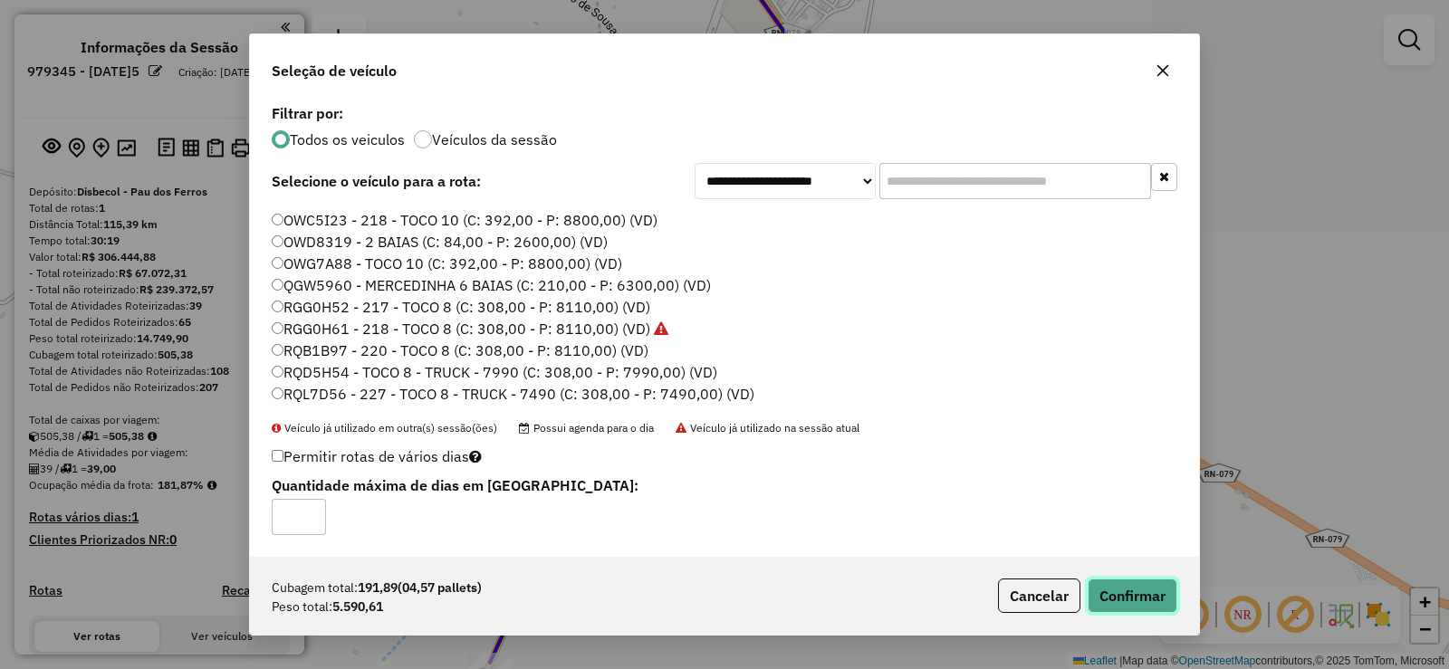
click at [1124, 603] on button "Confirmar" at bounding box center [1132, 596] width 90 height 34
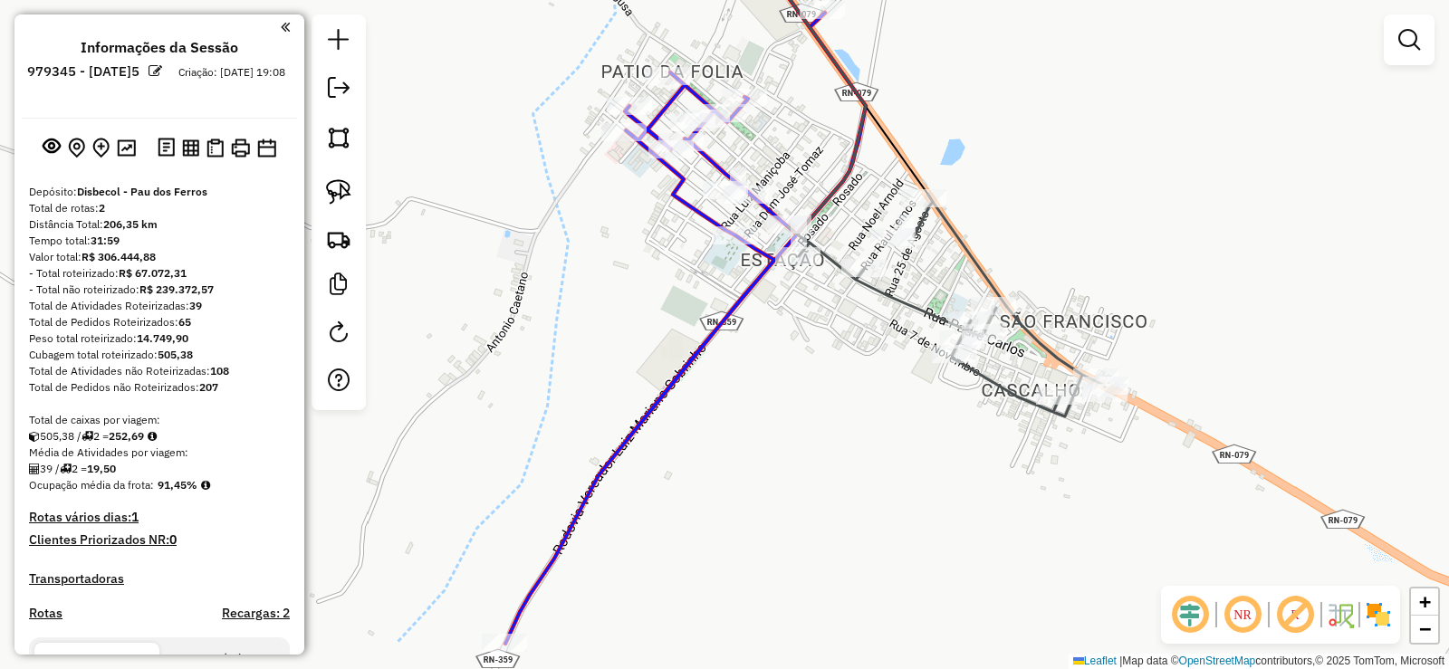
drag, startPoint x: 764, startPoint y: 437, endPoint x: 830, endPoint y: 384, distance: 85.0
click at [830, 384] on div "Janela de atendimento Grade de atendimento Capacidade Transportadoras Veículos …" at bounding box center [724, 334] width 1449 height 669
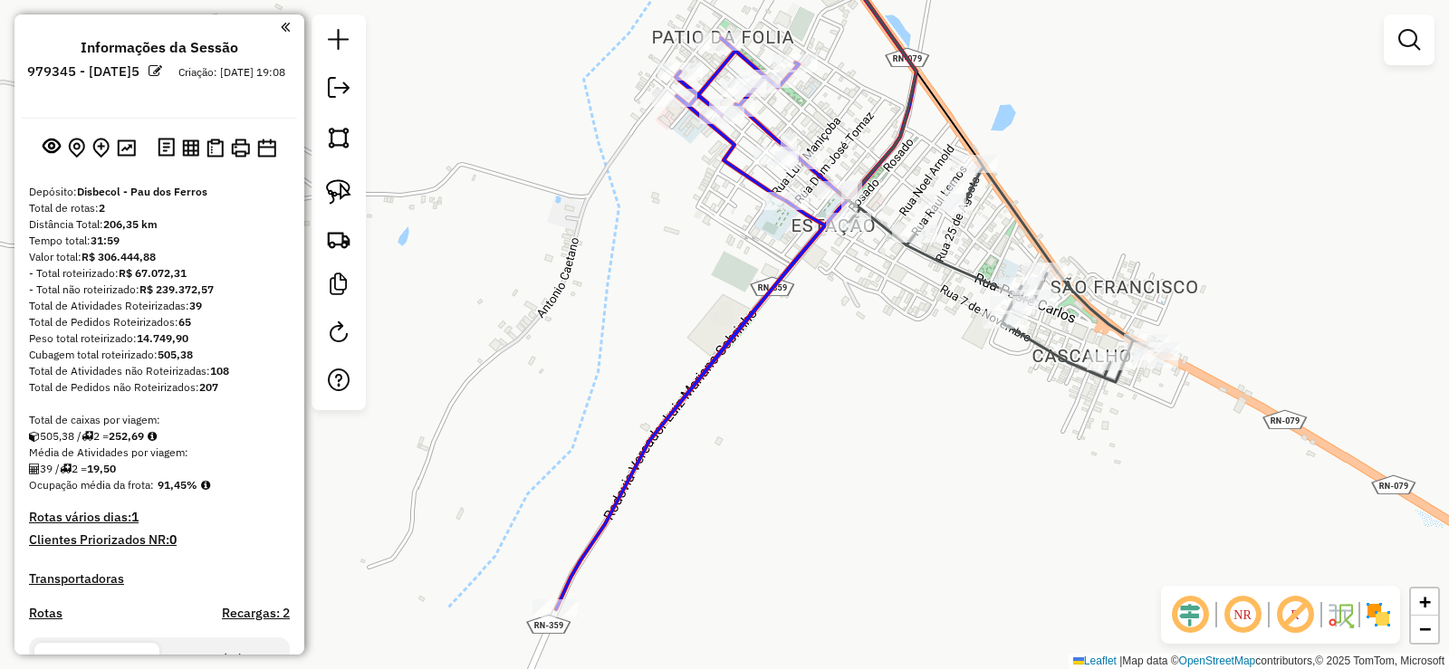
click at [761, 350] on div "Janela de atendimento Grade de atendimento Capacidade Transportadoras Veículos …" at bounding box center [724, 334] width 1449 height 669
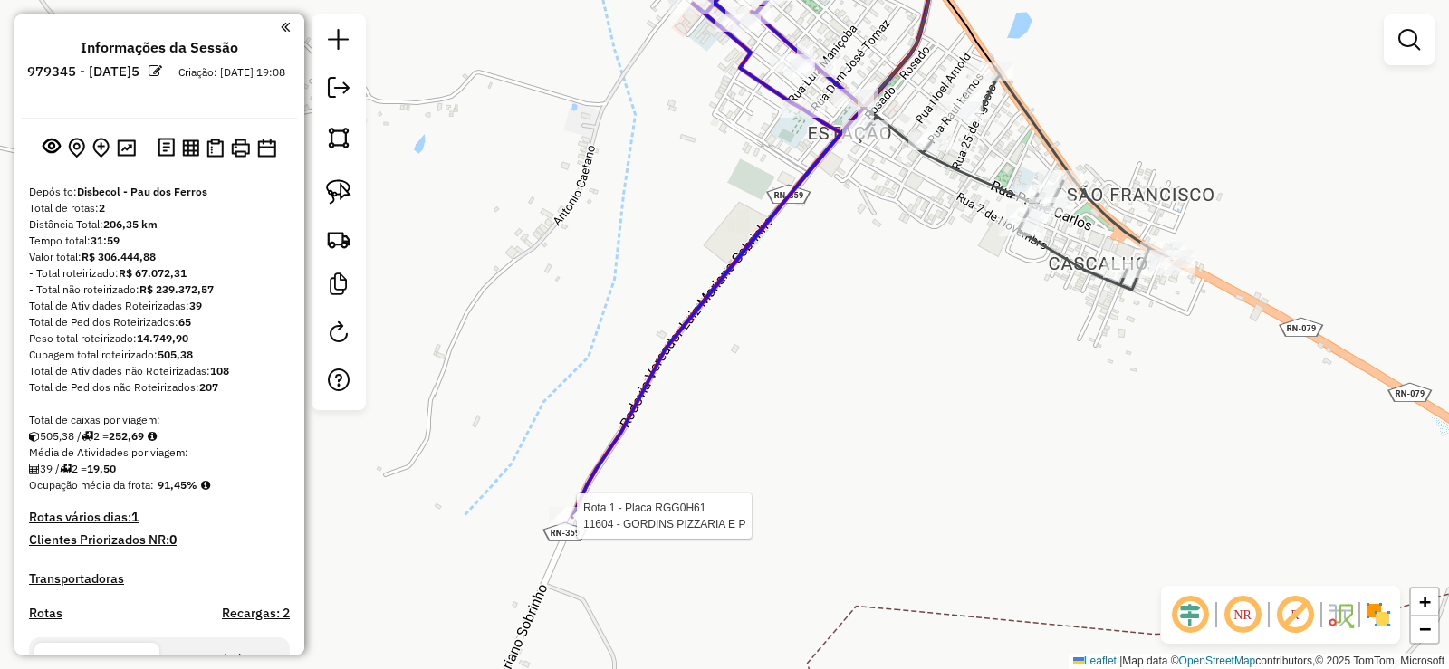
select select "**********"
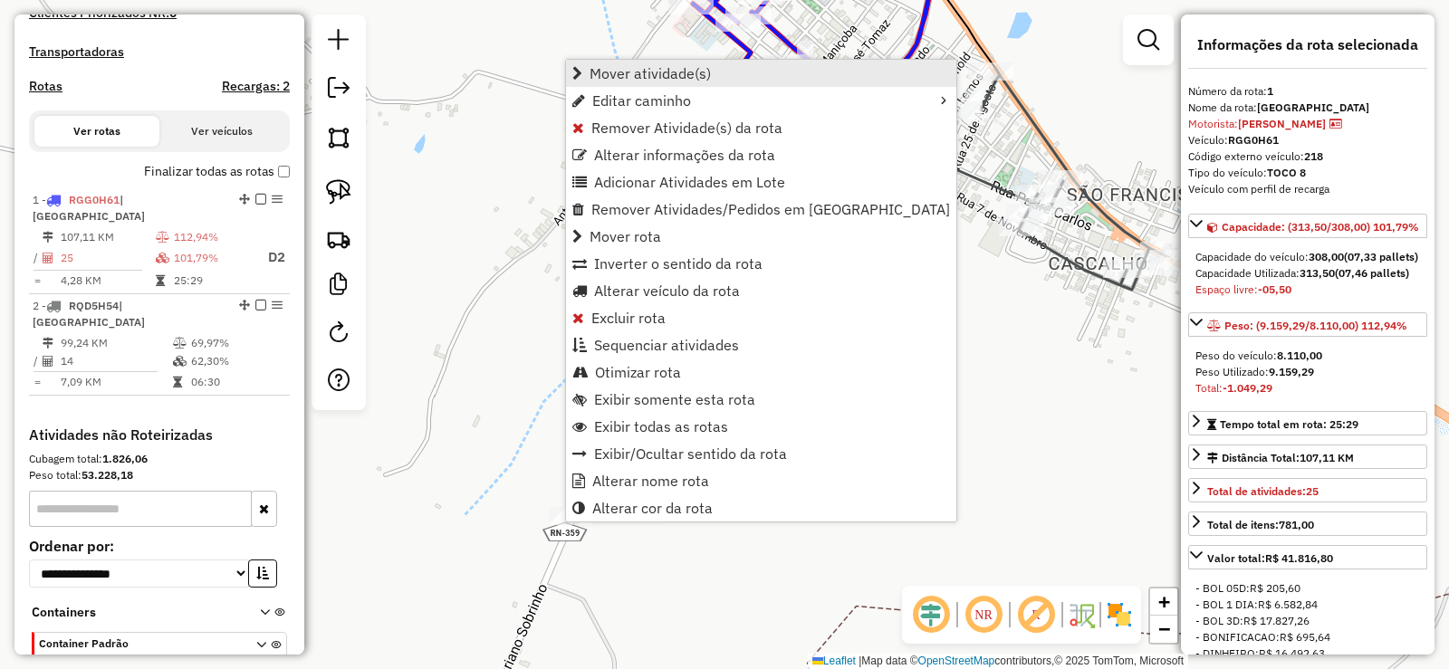
scroll to position [592, 0]
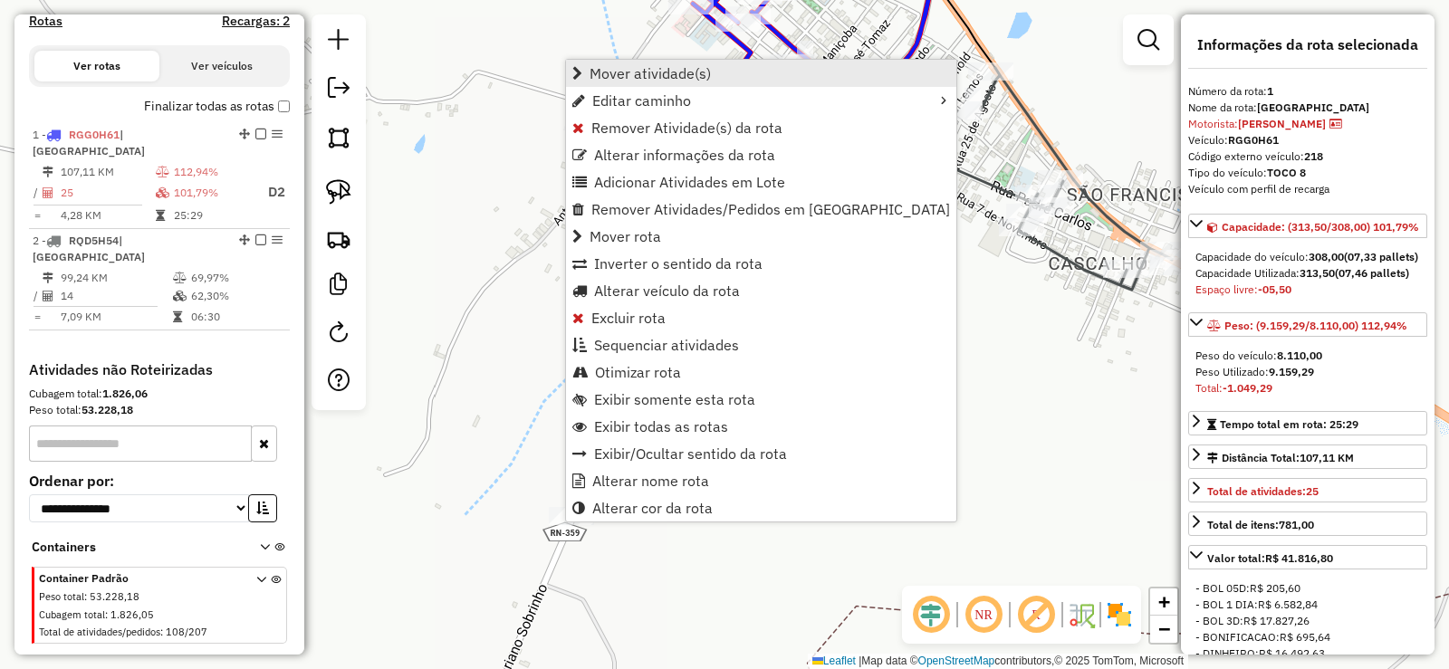
click at [641, 84] on link "Mover atividade(s)" at bounding box center [761, 73] width 390 height 27
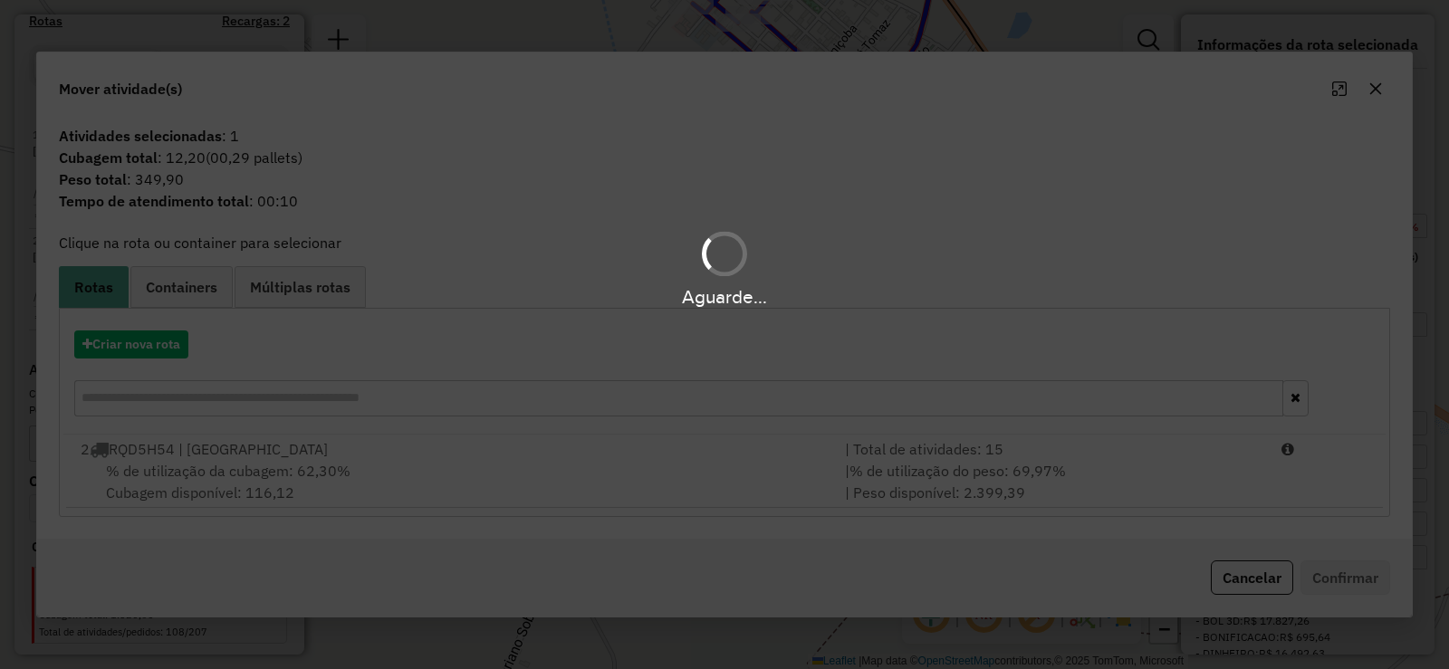
click at [368, 474] on div "Aguarde..." at bounding box center [724, 334] width 1449 height 669
click at [368, 474] on div "% de utilização da cubagem: 62,30% Cubagem disponível: 116,12" at bounding box center [452, 481] width 764 height 43
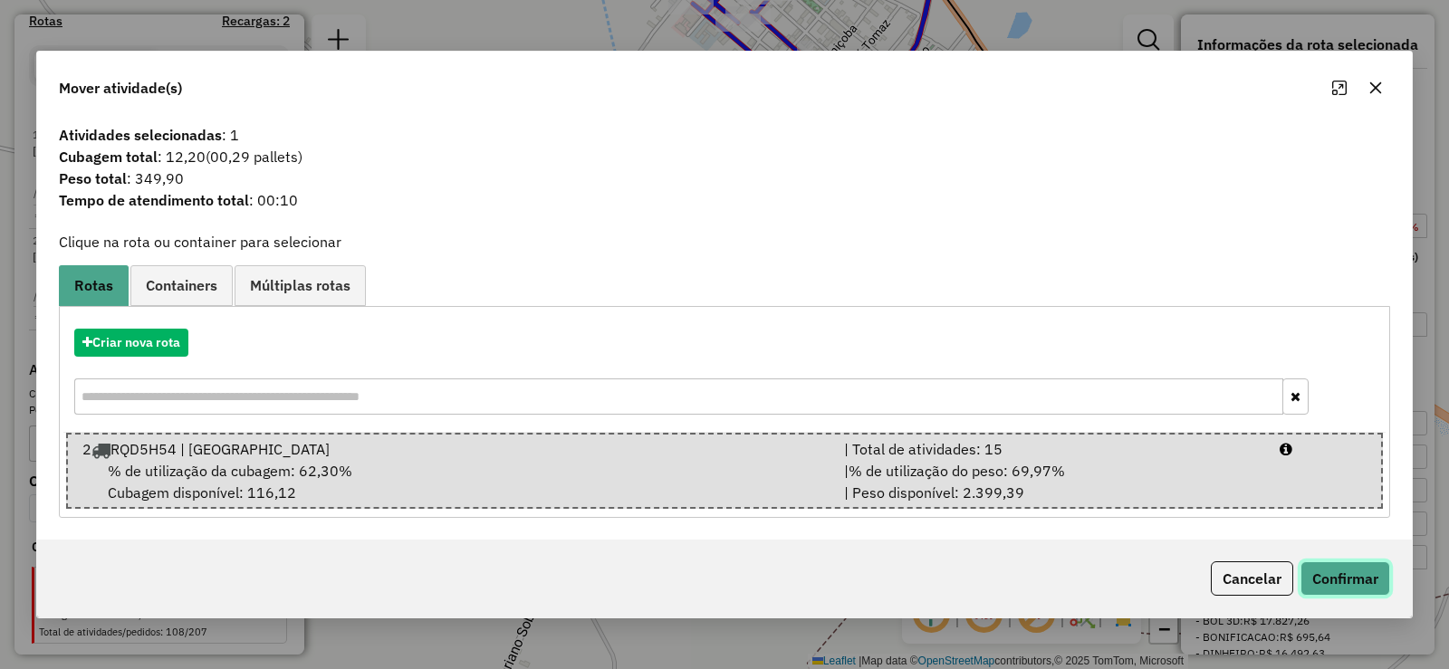
click at [1366, 583] on button "Confirmar" at bounding box center [1345, 578] width 90 height 34
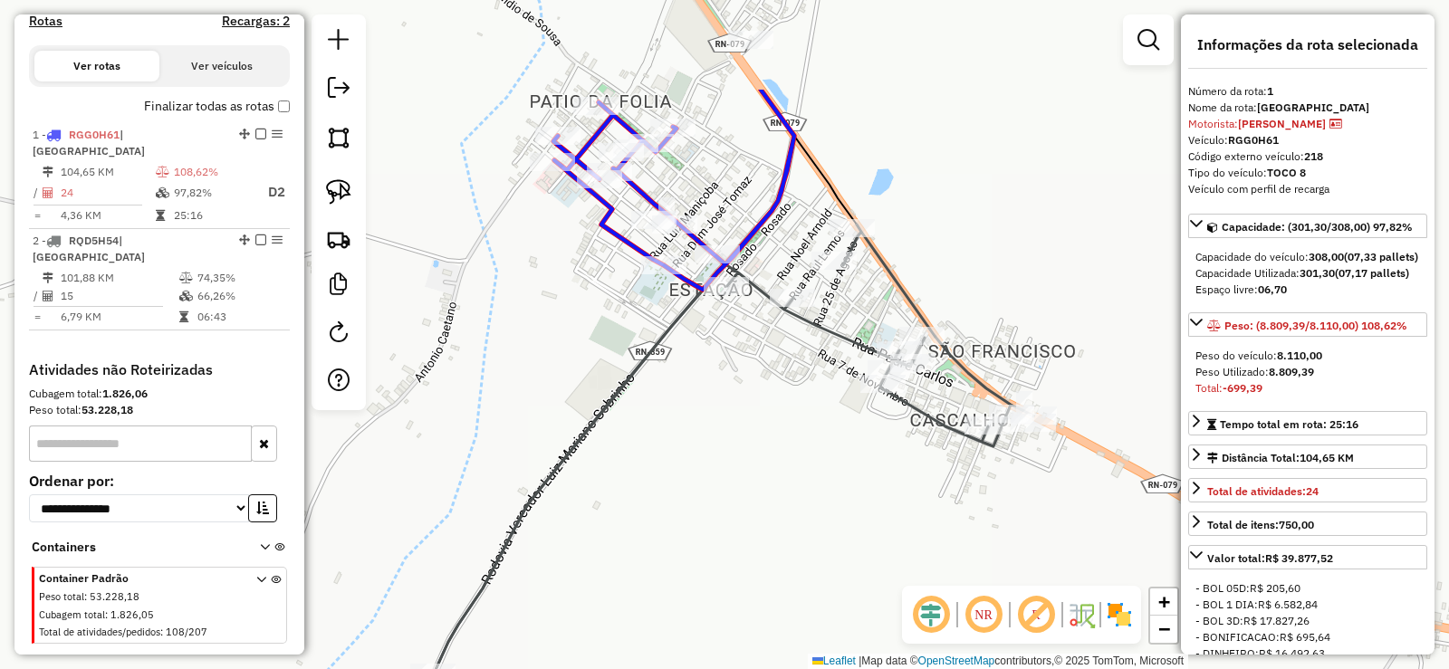
drag, startPoint x: 806, startPoint y: 244, endPoint x: 665, endPoint y: 403, distance: 212.3
click at [665, 403] on div "Janela de atendimento Grade de atendimento Capacidade Transportadoras Veículos …" at bounding box center [724, 334] width 1449 height 669
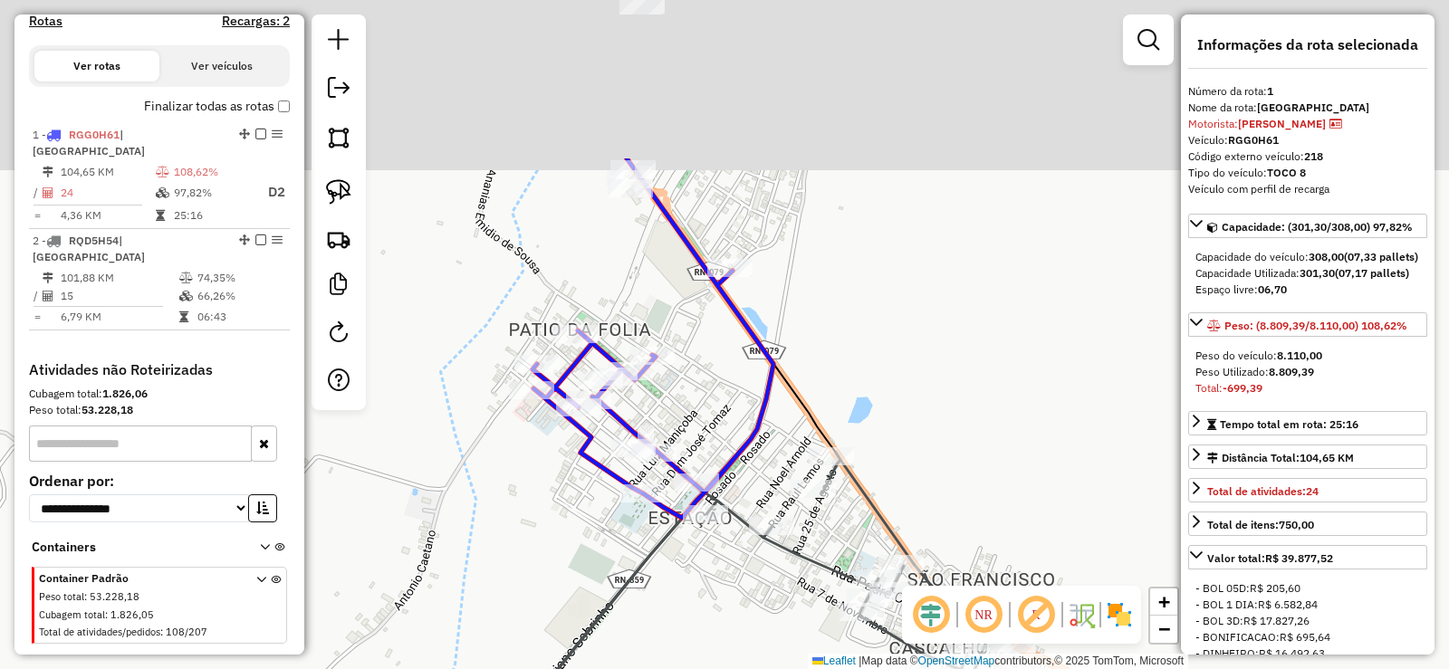
drag, startPoint x: 773, startPoint y: 266, endPoint x: 773, endPoint y: 378, distance: 112.3
click at [773, 378] on icon at bounding box center [652, 337] width 241 height 359
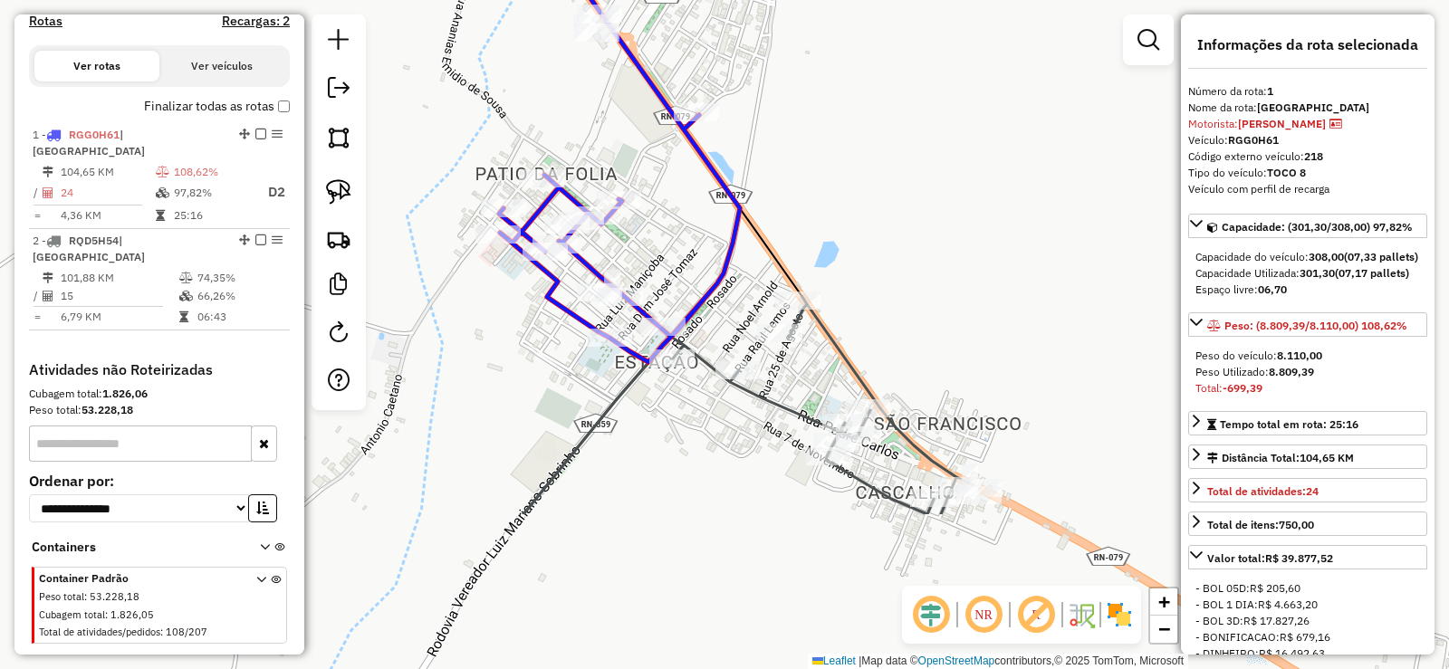
drag, startPoint x: 677, startPoint y: 365, endPoint x: 646, endPoint y: 120, distance: 247.4
click at [647, 123] on div "Janela de atendimento Grade de atendimento Capacidade Transportadoras Veículos …" at bounding box center [724, 334] width 1449 height 669
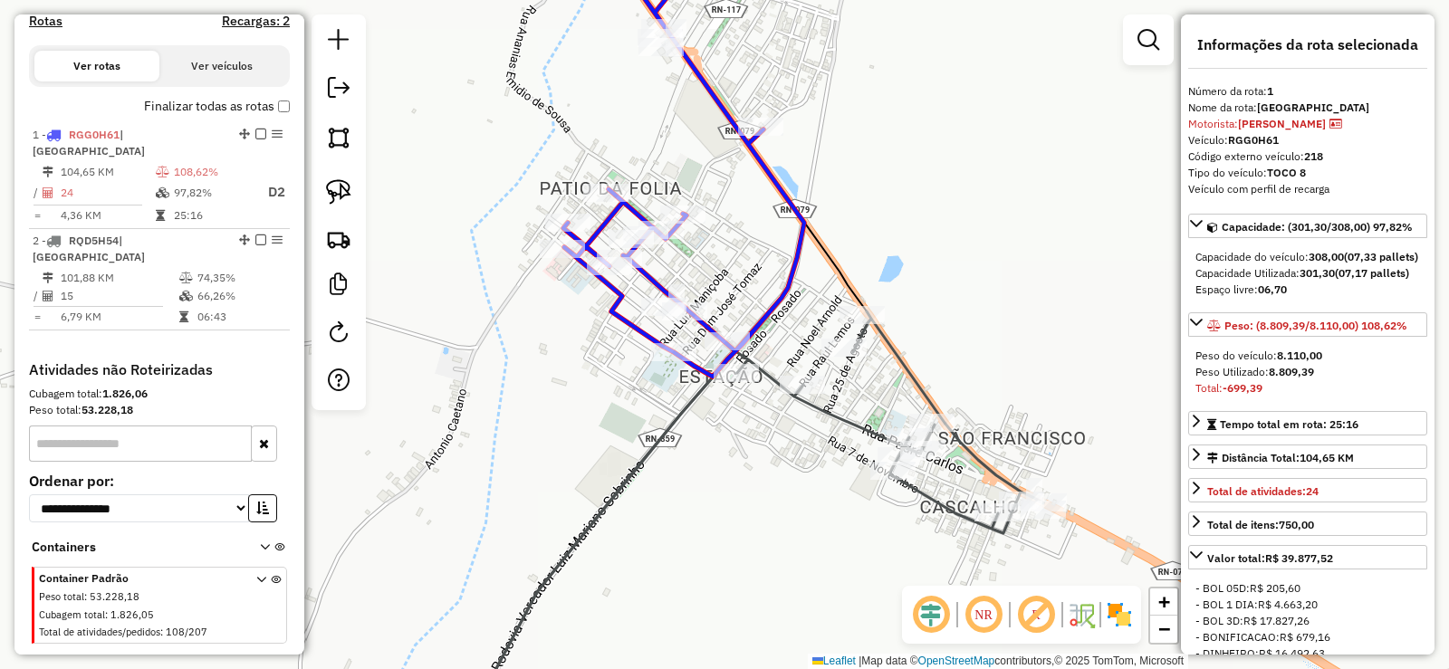
drag, startPoint x: 604, startPoint y: 406, endPoint x: 671, endPoint y: 444, distance: 77.0
click at [671, 444] on icon at bounding box center [743, 535] width 599 height 449
drag, startPoint x: 652, startPoint y: 276, endPoint x: 715, endPoint y: 285, distance: 64.0
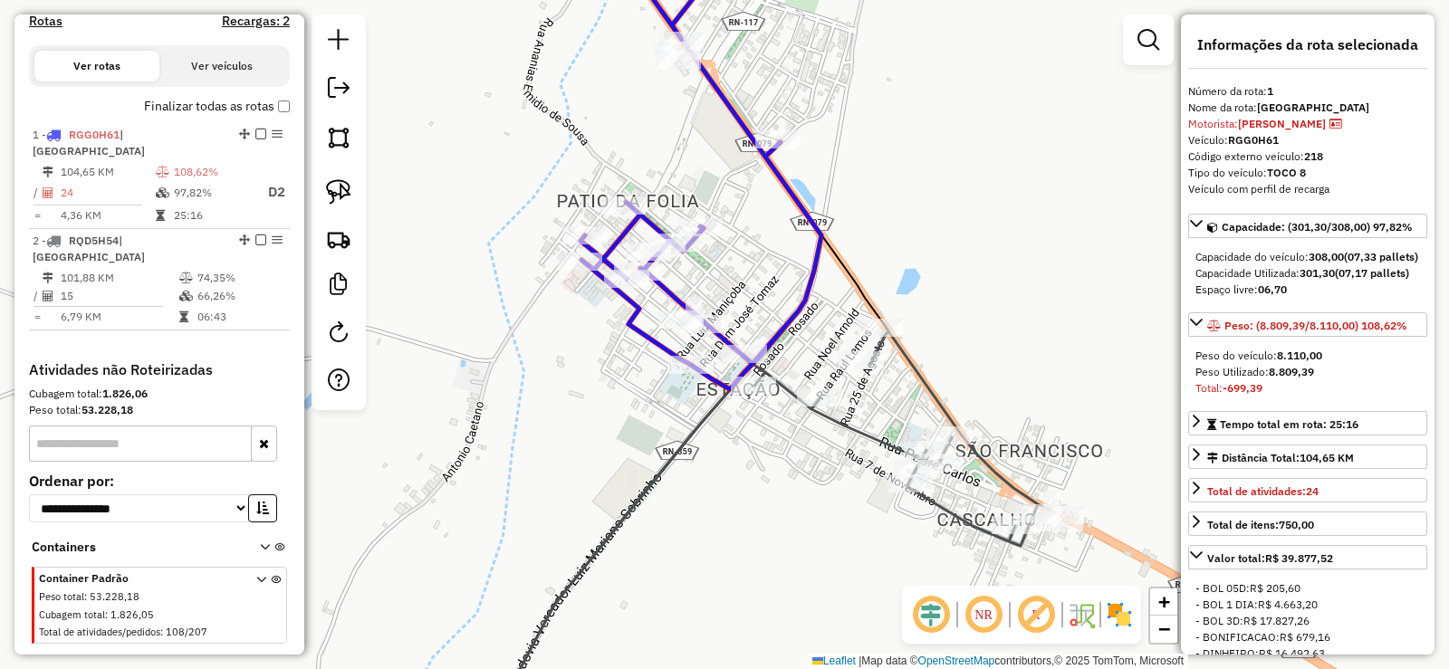
drag, startPoint x: 690, startPoint y: 397, endPoint x: 707, endPoint y: 410, distance: 21.4
click at [707, 410] on icon at bounding box center [766, 536] width 588 height 425
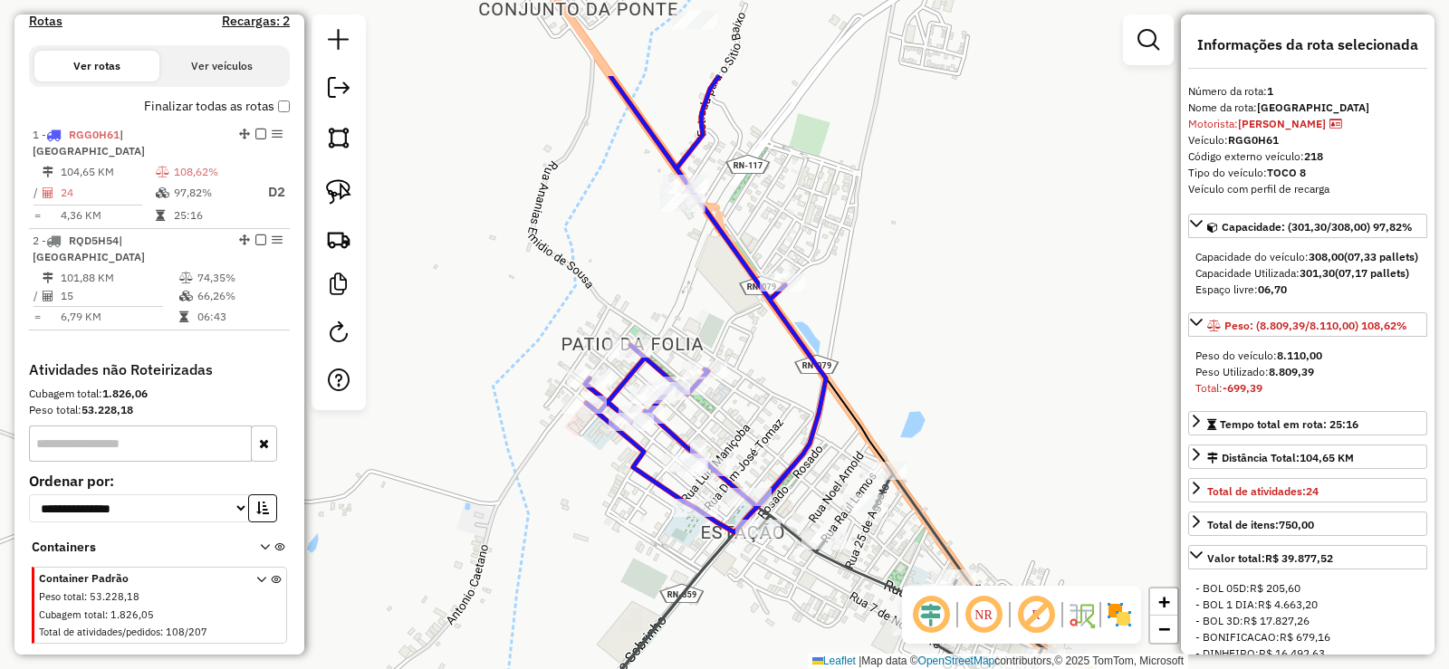
drag, startPoint x: 788, startPoint y: 294, endPoint x: 788, endPoint y: 422, distance: 127.7
click at [791, 422] on div "Janela de atendimento Grade de atendimento Capacidade Transportadoras Veículos …" at bounding box center [724, 334] width 1449 height 669
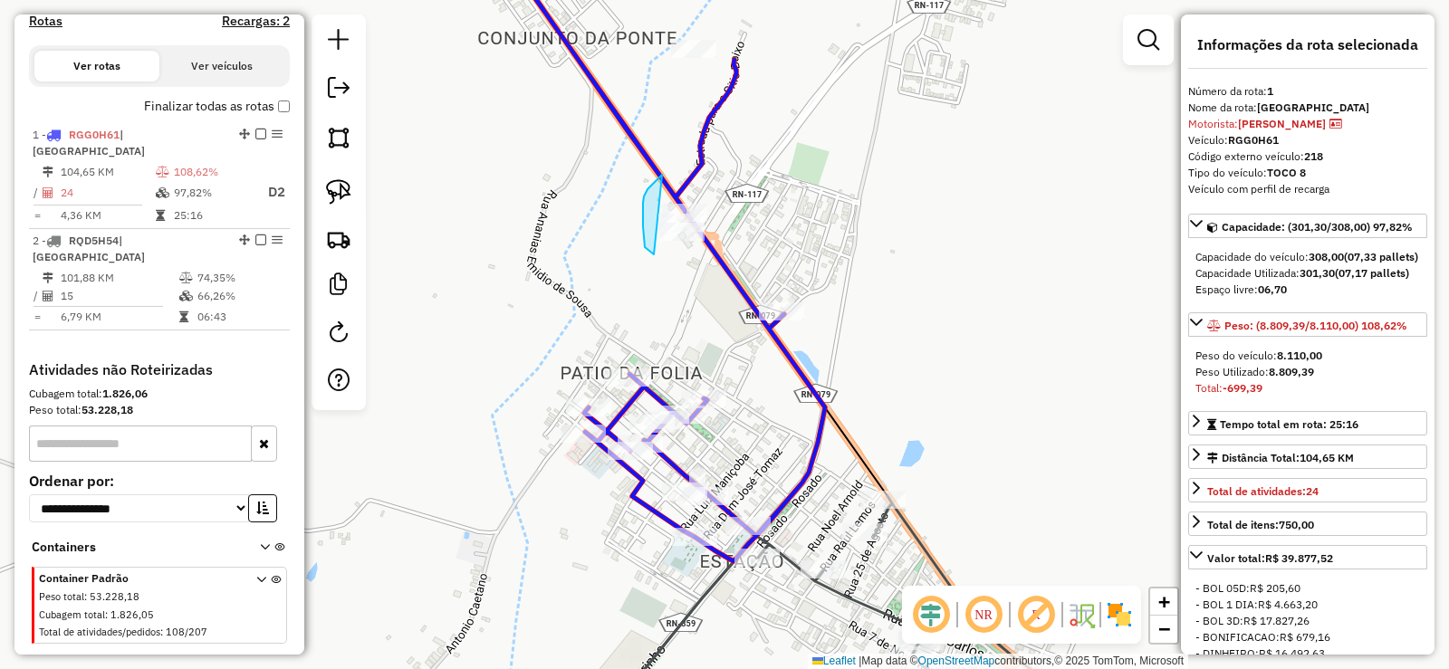
drag, startPoint x: 655, startPoint y: 183, endPoint x: 742, endPoint y: 174, distance: 88.3
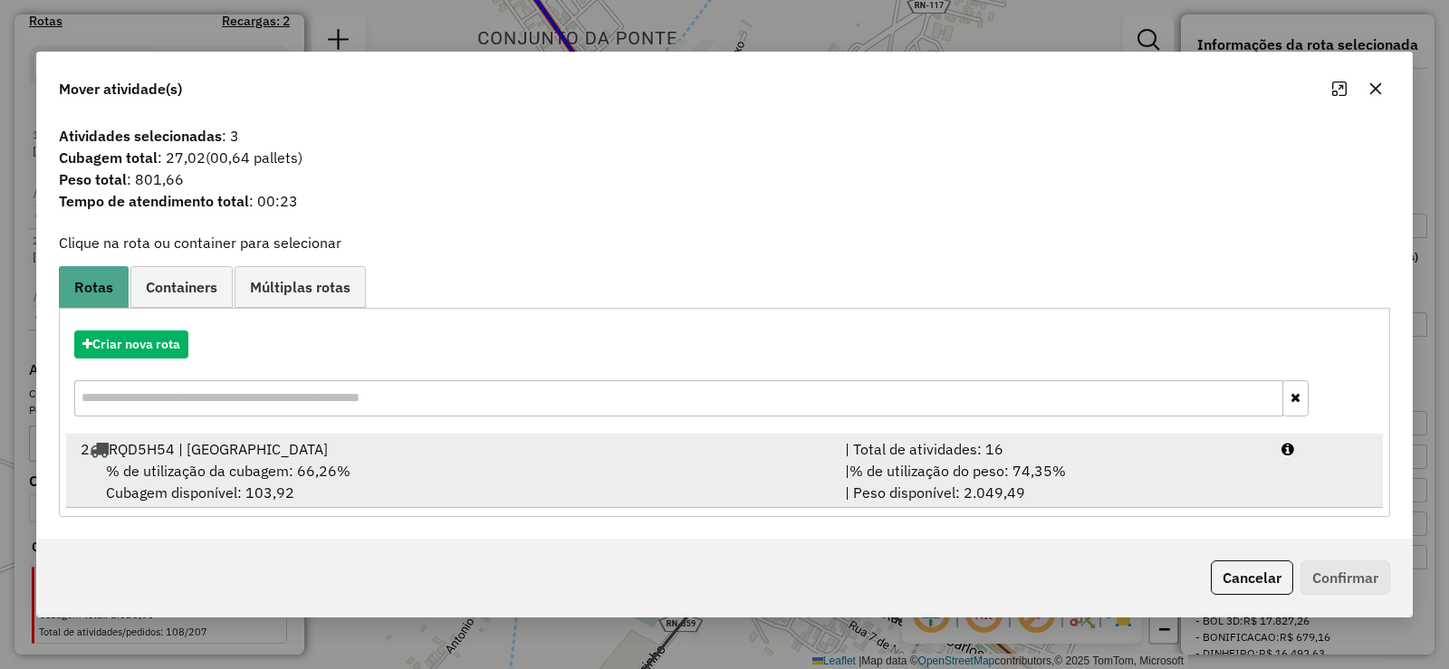
click at [546, 471] on div "% de utilização da cubagem: 66,26% Cubagem disponível: 103,92" at bounding box center [452, 481] width 764 height 43
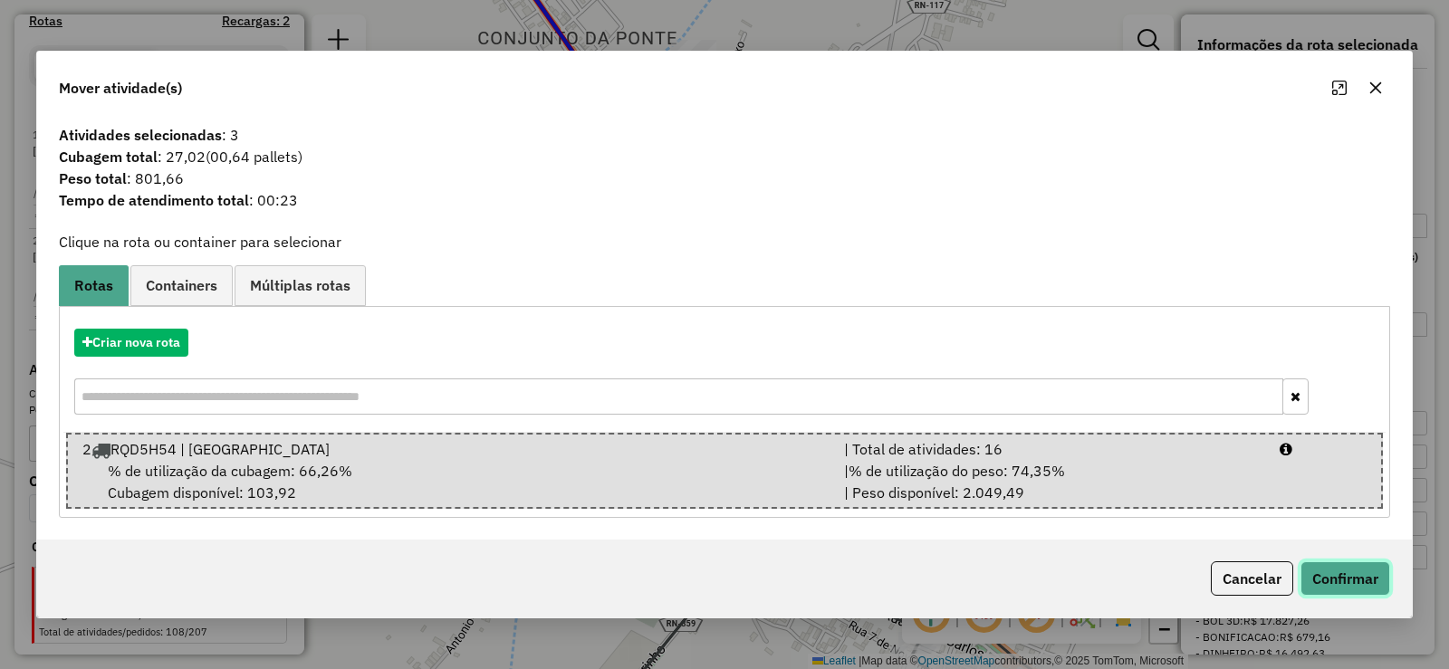
drag, startPoint x: 1352, startPoint y: 574, endPoint x: 1221, endPoint y: 531, distance: 137.1
click at [1344, 568] on button "Confirmar" at bounding box center [1345, 578] width 90 height 34
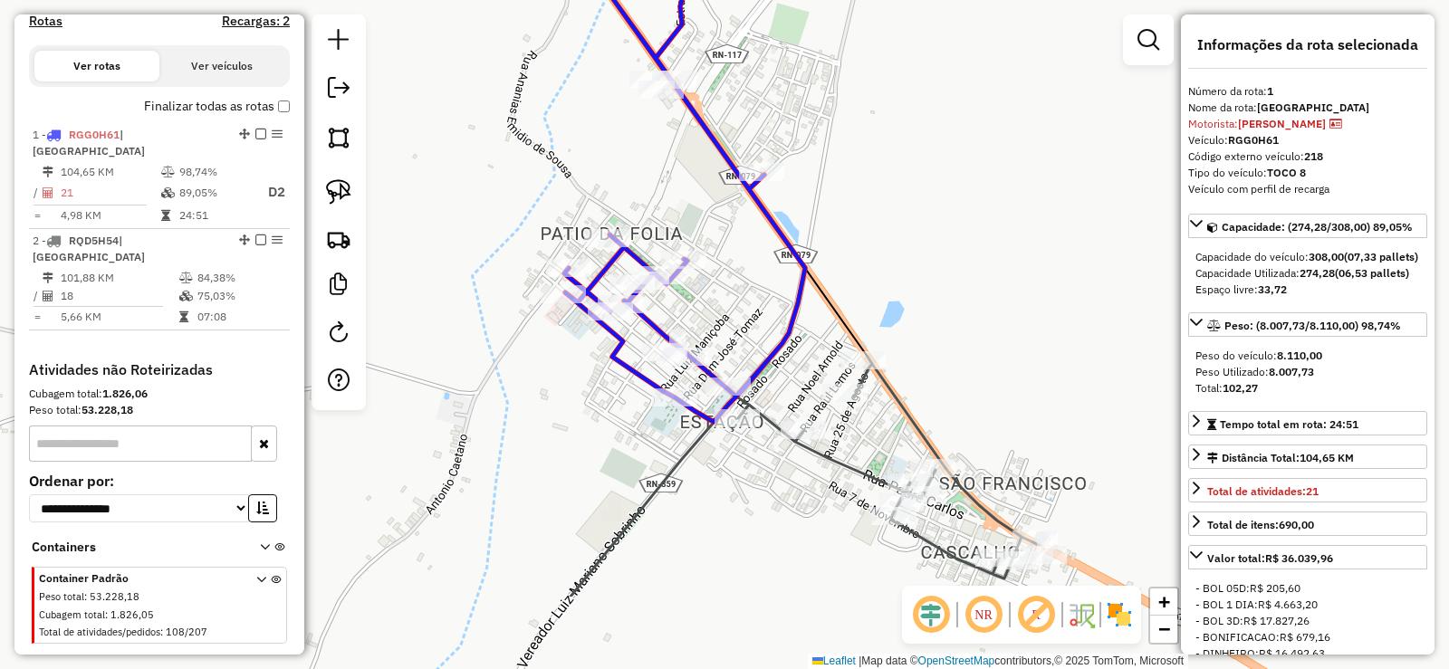
drag, startPoint x: 761, startPoint y: 340, endPoint x: 686, endPoint y: 413, distance: 104.4
click at [755, 295] on div "Janela de atendimento Grade de atendimento Capacidade Transportadoras Veículos …" at bounding box center [724, 334] width 1449 height 669
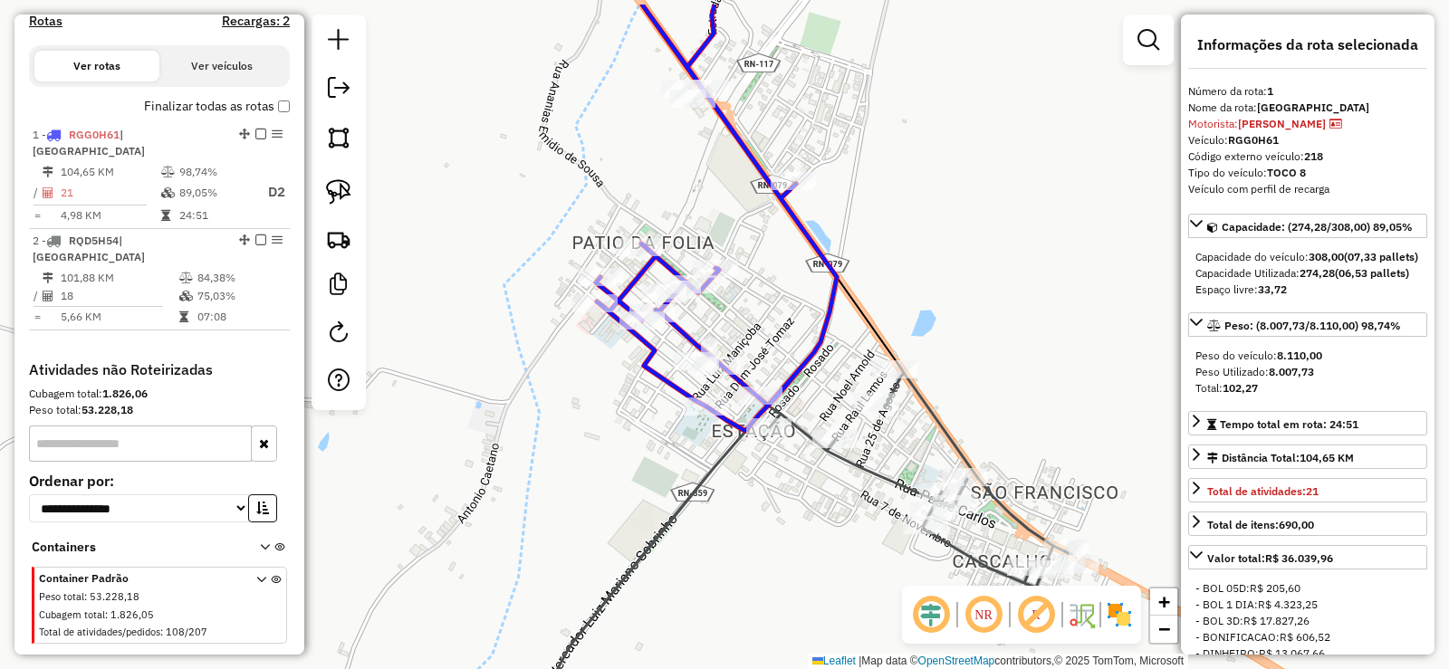
drag, startPoint x: 823, startPoint y: 286, endPoint x: 805, endPoint y: 371, distance: 87.0
click at [805, 371] on icon at bounding box center [778, 444] width 596 height 726
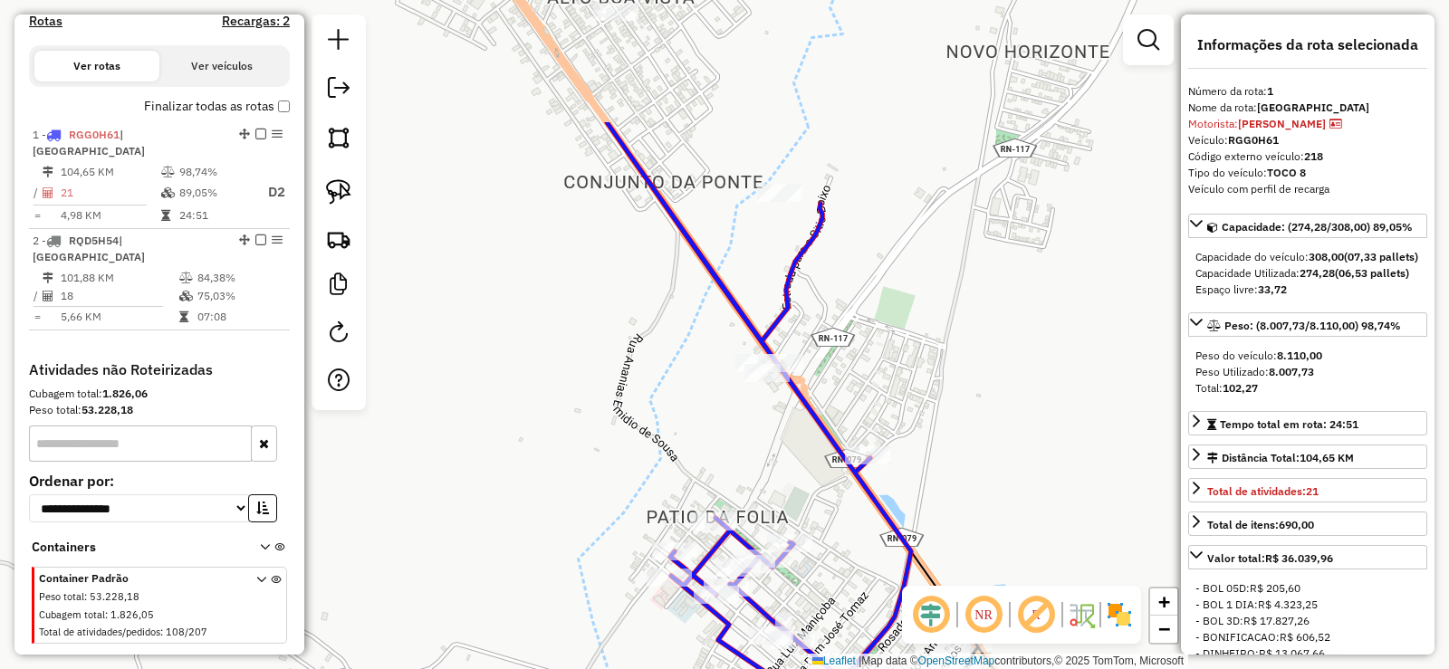
drag, startPoint x: 725, startPoint y: 243, endPoint x: 818, endPoint y: 433, distance: 211.4
click at [818, 433] on icon at bounding box center [759, 413] width 304 height 583
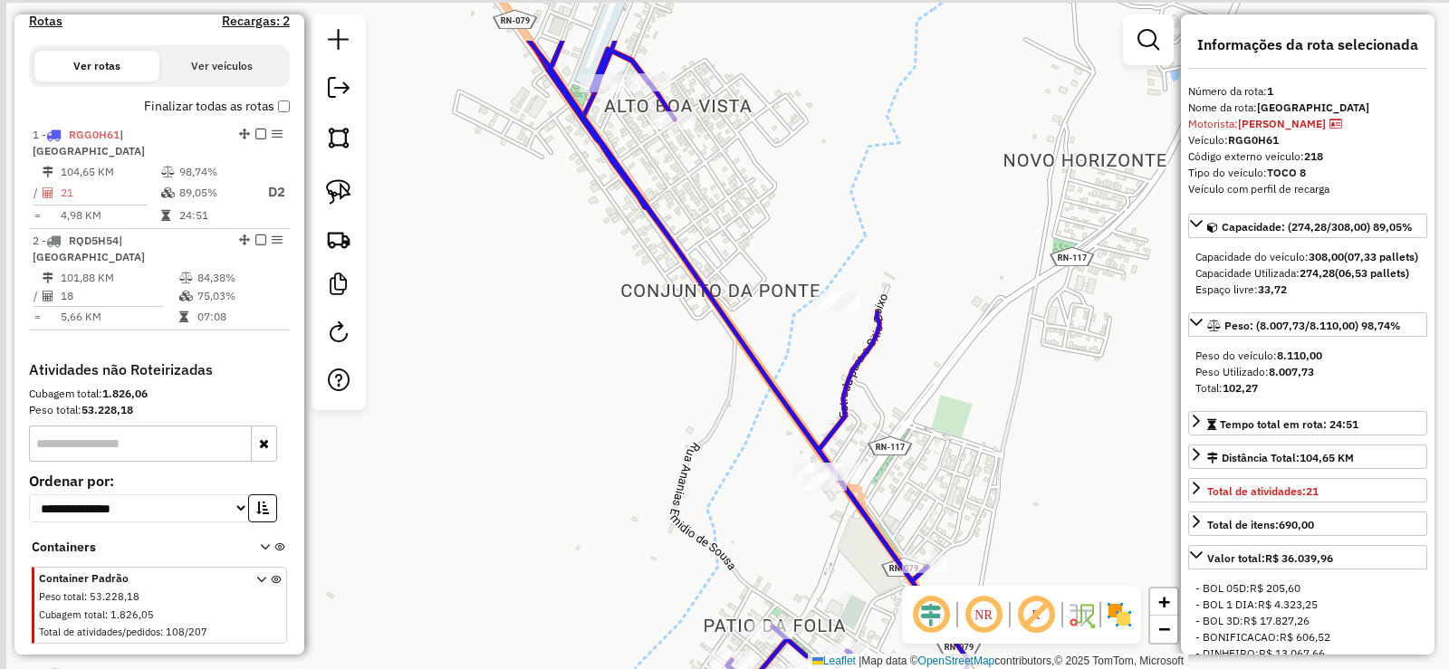
drag, startPoint x: 709, startPoint y: 304, endPoint x: 747, endPoint y: 367, distance: 73.1
click at [747, 367] on icon at bounding box center [748, 427] width 439 height 773
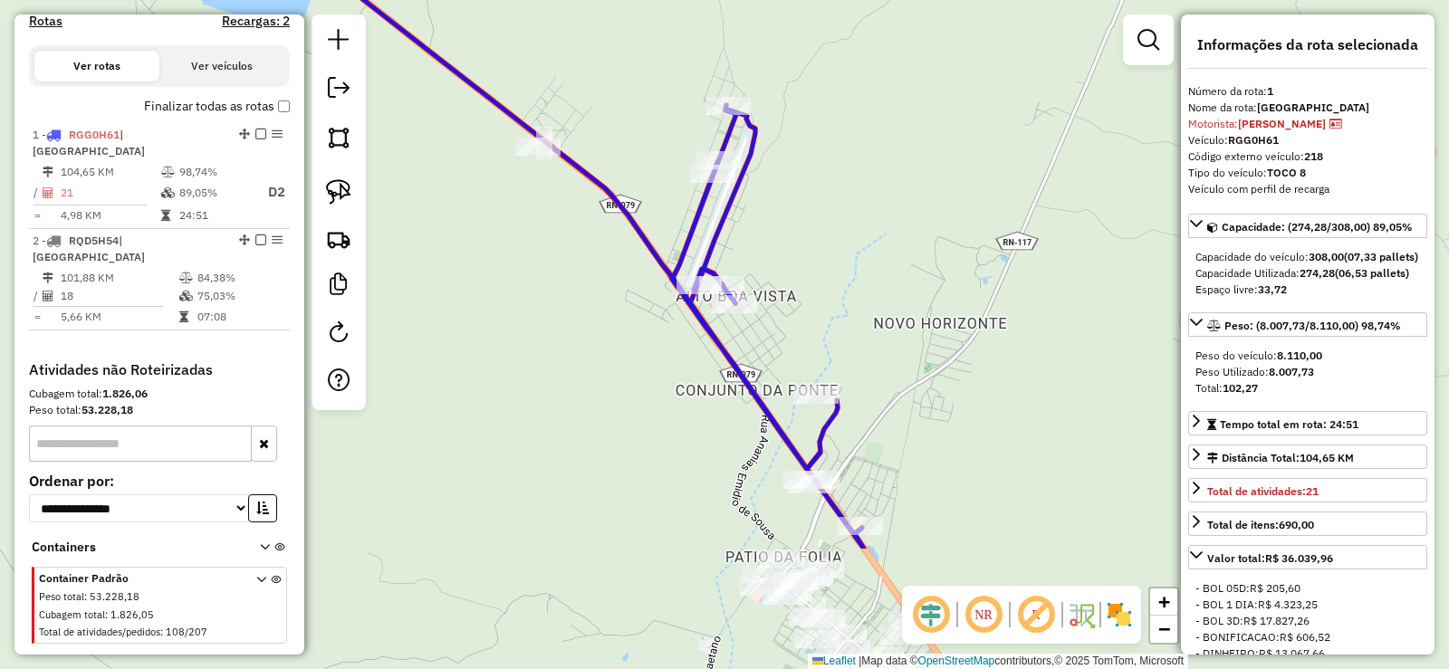
drag, startPoint x: 656, startPoint y: 319, endPoint x: 665, endPoint y: 278, distance: 41.7
click at [580, 215] on div "Janela de atendimento Grade de atendimento Capacidade Transportadoras Veículos …" at bounding box center [724, 334] width 1449 height 669
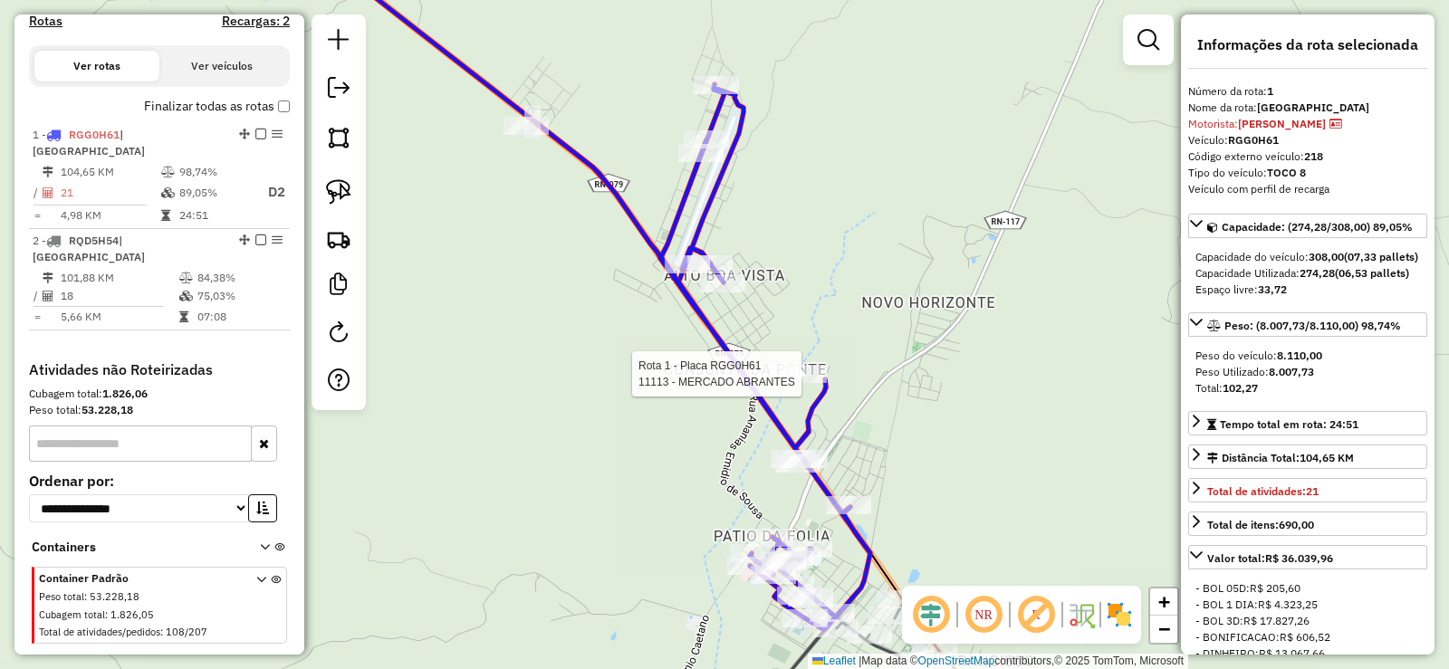
click at [806, 383] on div at bounding box center [803, 374] width 45 height 18
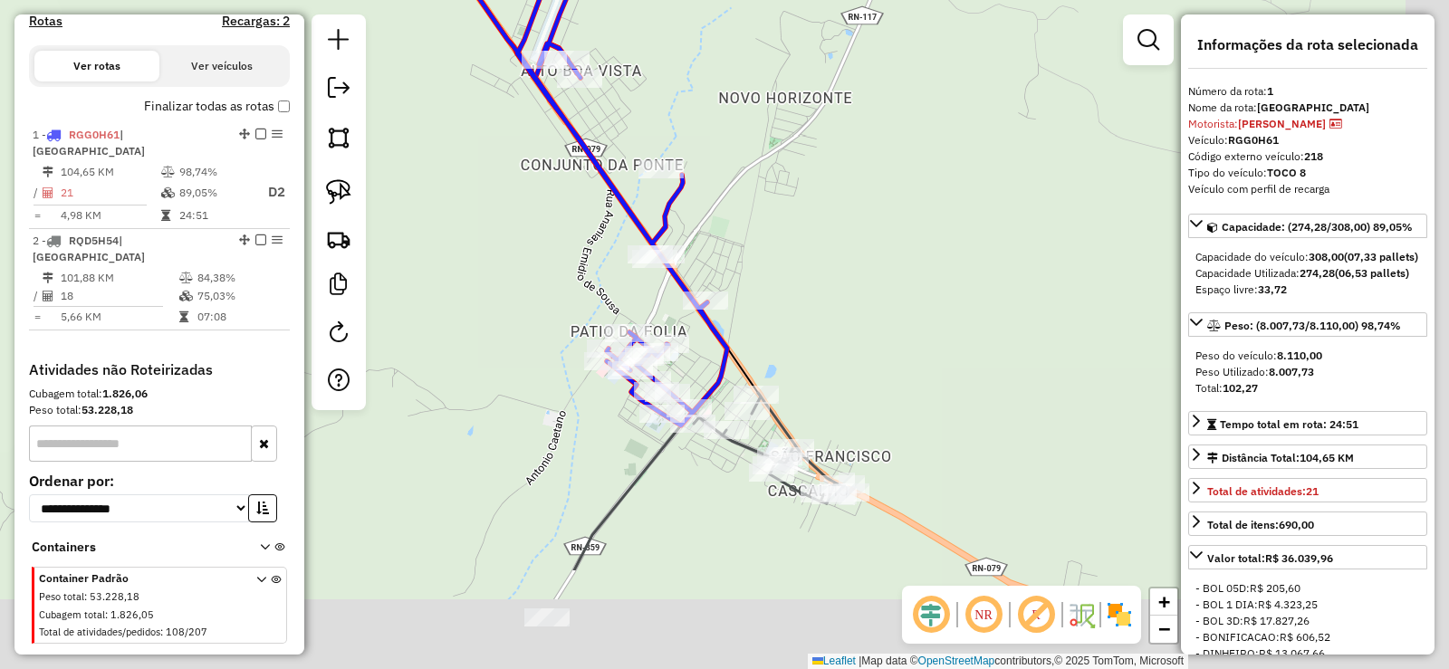
drag, startPoint x: 780, startPoint y: 263, endPoint x: 764, endPoint y: 196, distance: 69.8
click at [767, 200] on div "Janela de atendimento Grade de atendimento Capacidade Transportadoras Veículos …" at bounding box center [724, 334] width 1449 height 669
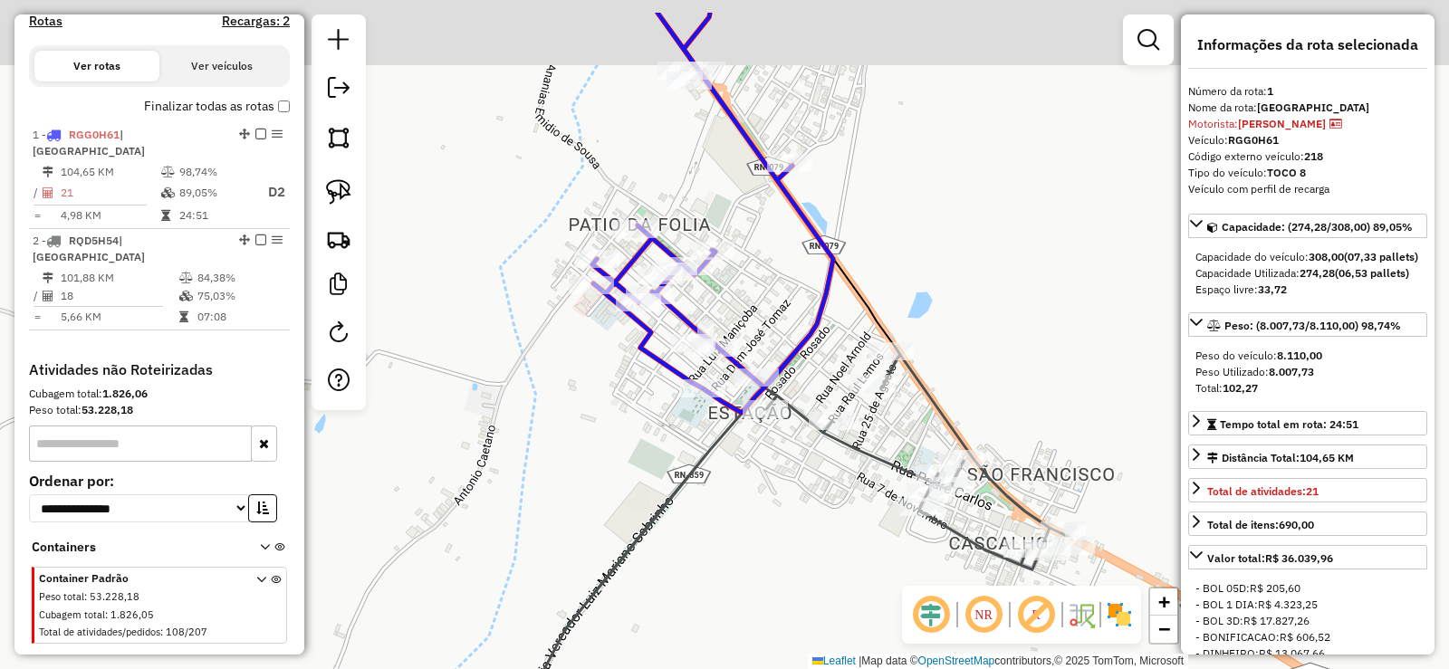
drag, startPoint x: 687, startPoint y: 428, endPoint x: 691, endPoint y: 438, distance: 10.6
click at [691, 438] on div "Janela de atendimento Grade de atendimento Capacidade Transportadoras Veículos …" at bounding box center [724, 334] width 1449 height 669
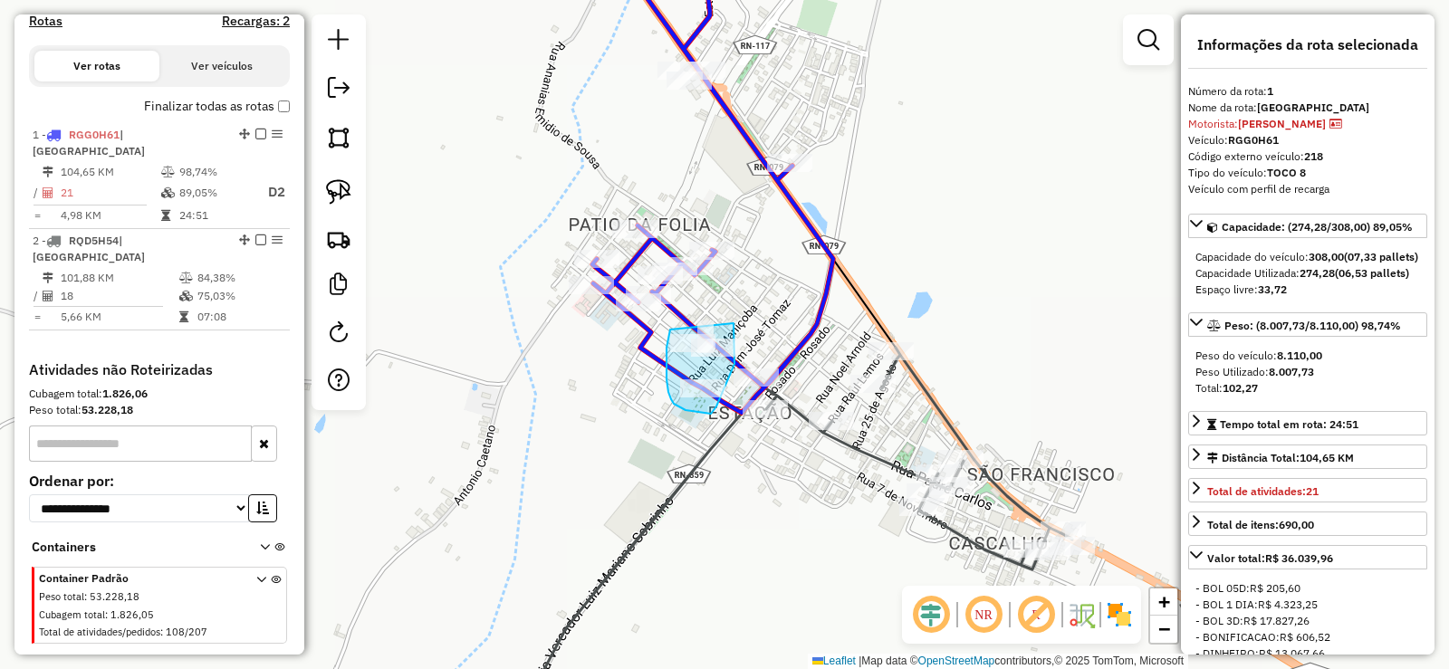
click at [703, 324] on div "Rota 1 - Placa RGG0H61 10913 - DANILO PIRES DE ALME Janela de atendimento Grade…" at bounding box center [724, 334] width 1449 height 669
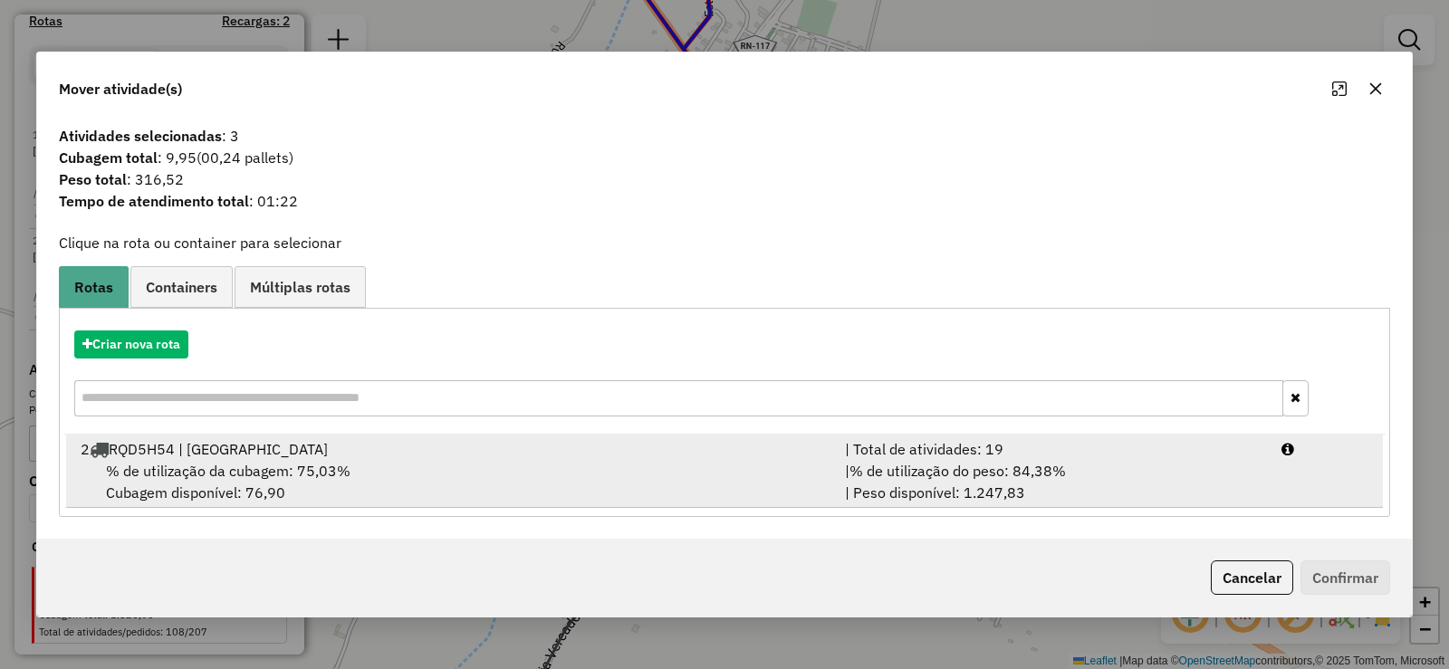
drag, startPoint x: 436, startPoint y: 482, endPoint x: 586, endPoint y: 491, distance: 149.7
click at [451, 481] on div "% de utilização da cubagem: 75,03% Cubagem disponível: 76,90" at bounding box center [452, 481] width 764 height 43
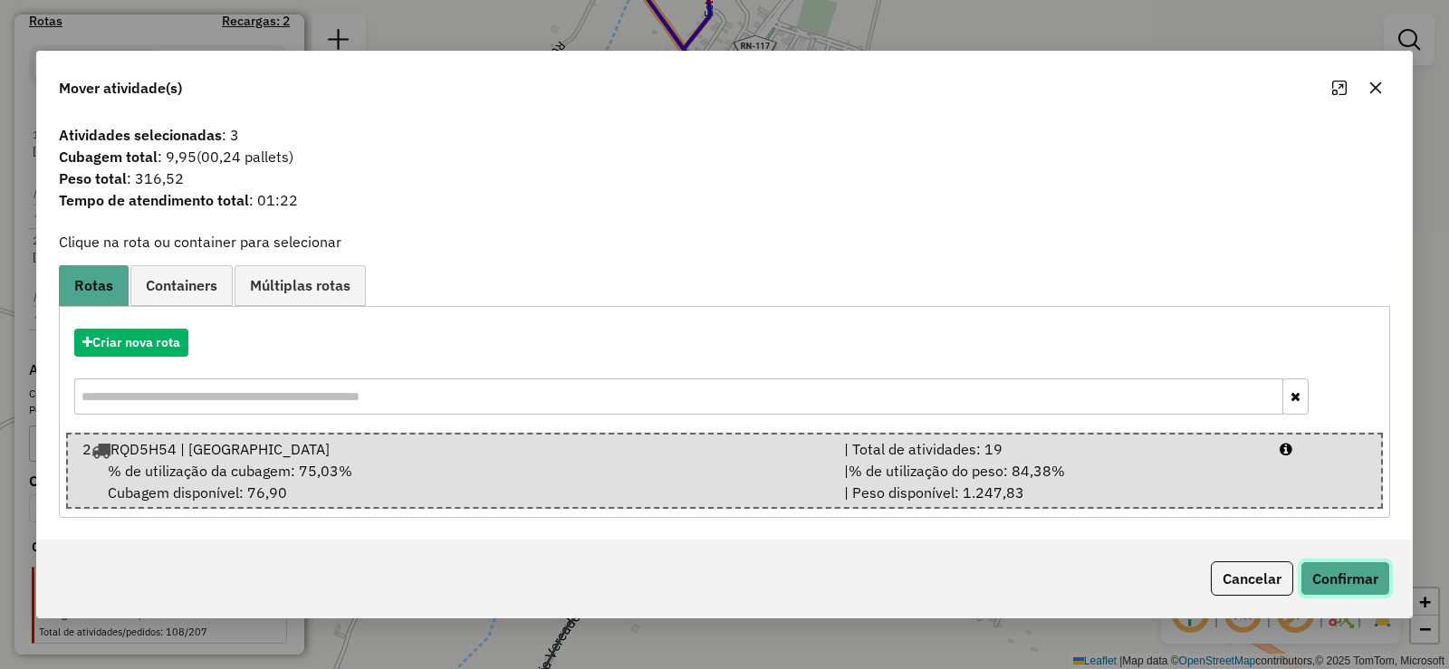
click at [1358, 583] on button "Confirmar" at bounding box center [1345, 578] width 90 height 34
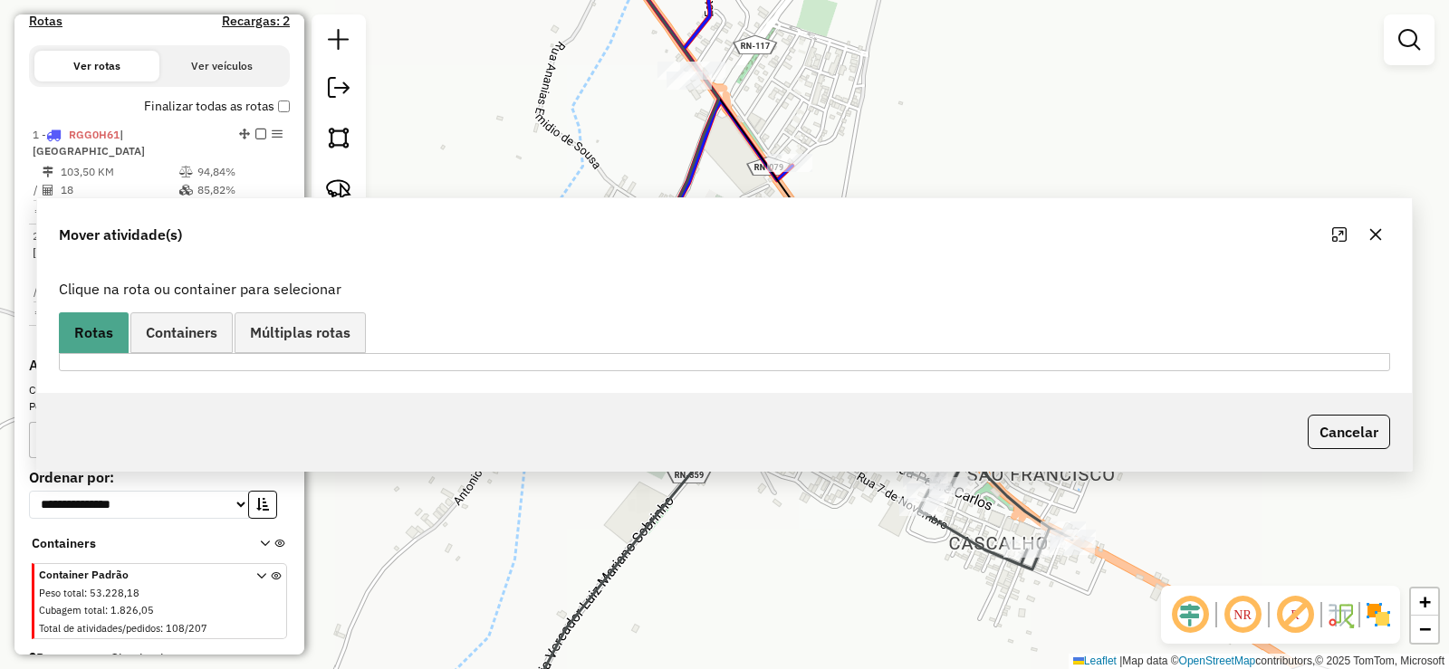
scroll to position [588, 0]
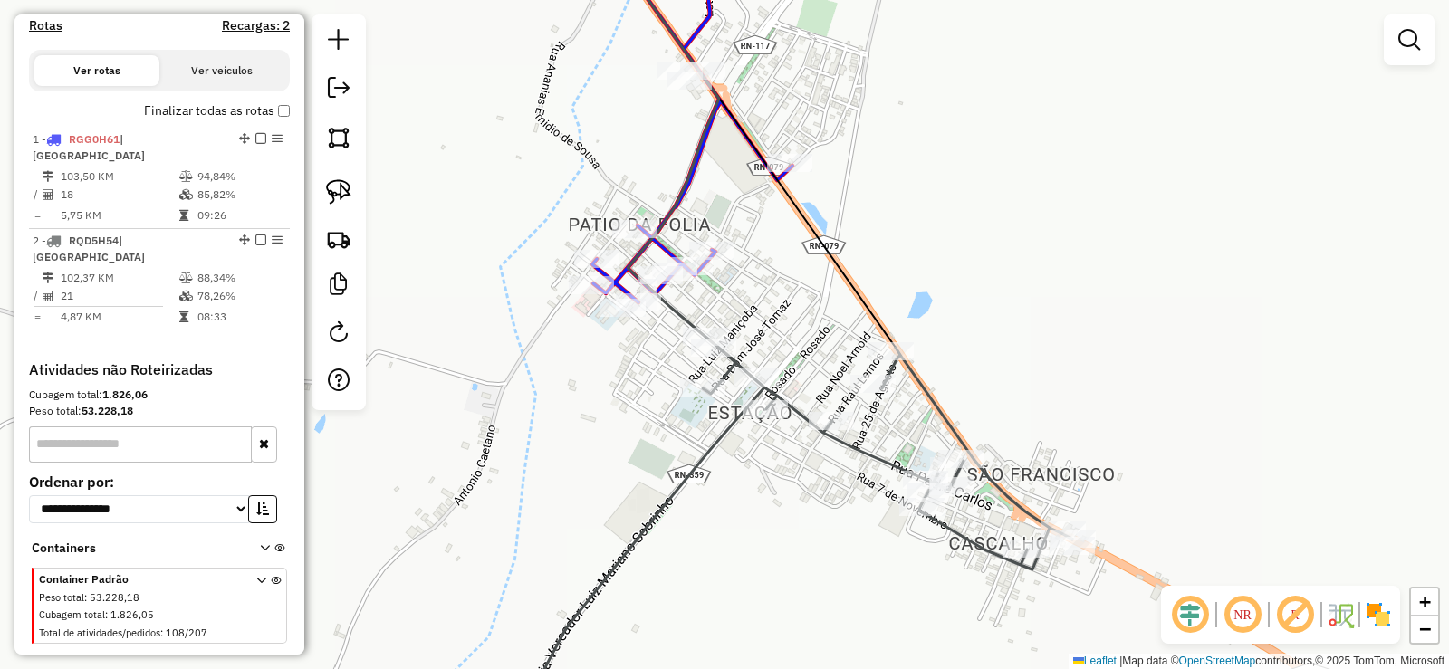
drag, startPoint x: 562, startPoint y: 479, endPoint x: 573, endPoint y: 397, distance: 82.2
click at [573, 397] on div "Janela de atendimento Grade de atendimento Capacidade Transportadoras Veículos …" at bounding box center [724, 334] width 1449 height 669
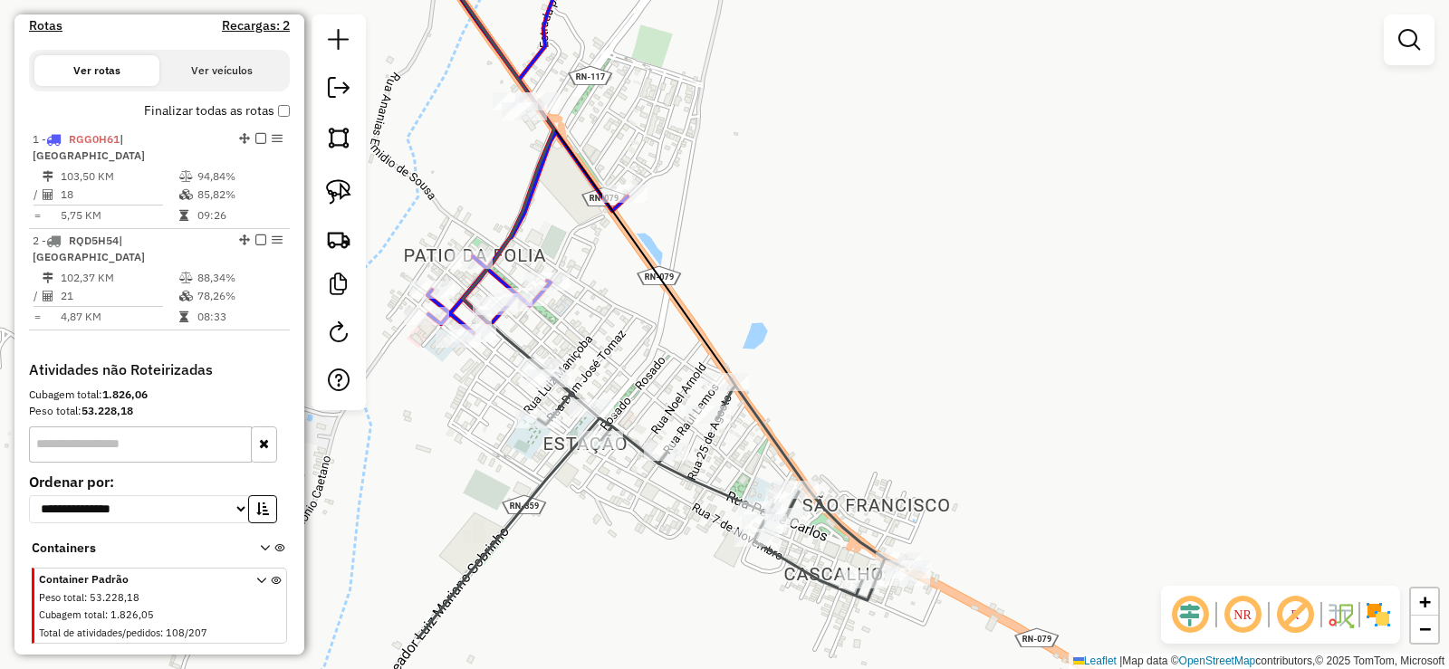
drag, startPoint x: 808, startPoint y: 350, endPoint x: 788, endPoint y: 309, distance: 46.6
click at [788, 309] on div "Janela de atendimento Grade de atendimento Capacidade Transportadoras Veículos …" at bounding box center [724, 334] width 1449 height 669
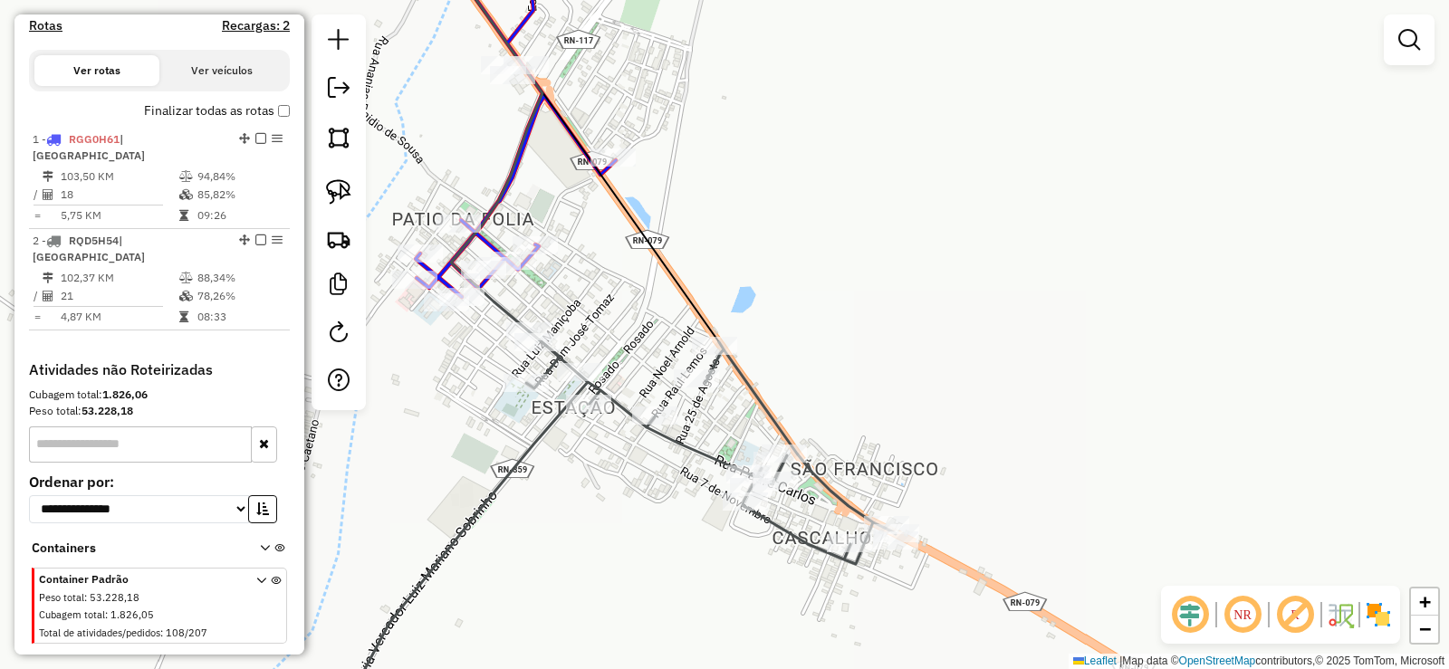
drag, startPoint x: 846, startPoint y: 338, endPoint x: 797, endPoint y: 198, distance: 147.7
click at [797, 200] on div "Janela de atendimento Grade de atendimento Capacidade Transportadoras Veículos …" at bounding box center [724, 334] width 1449 height 669
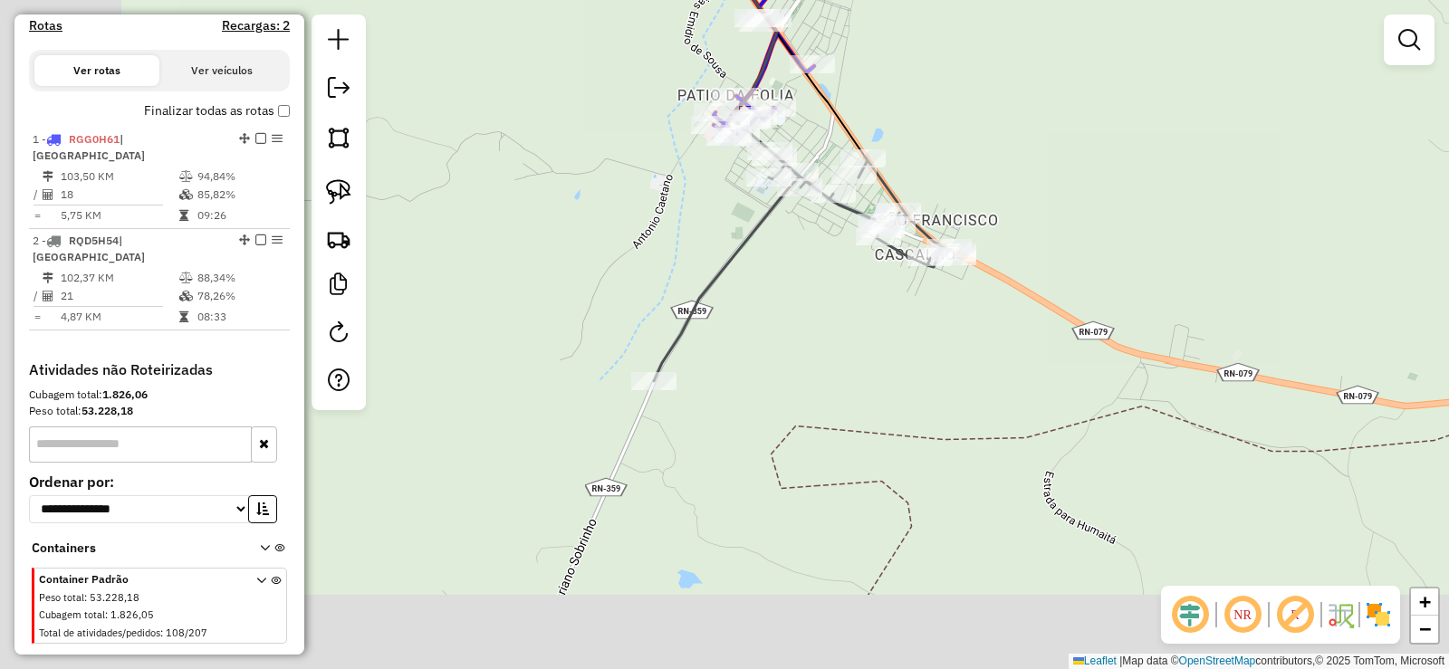
drag, startPoint x: 632, startPoint y: 477, endPoint x: 783, endPoint y: 359, distance: 192.2
click at [783, 359] on div "Janela de atendimento Grade de atendimento Capacidade Transportadoras Veículos …" at bounding box center [724, 334] width 1449 height 669
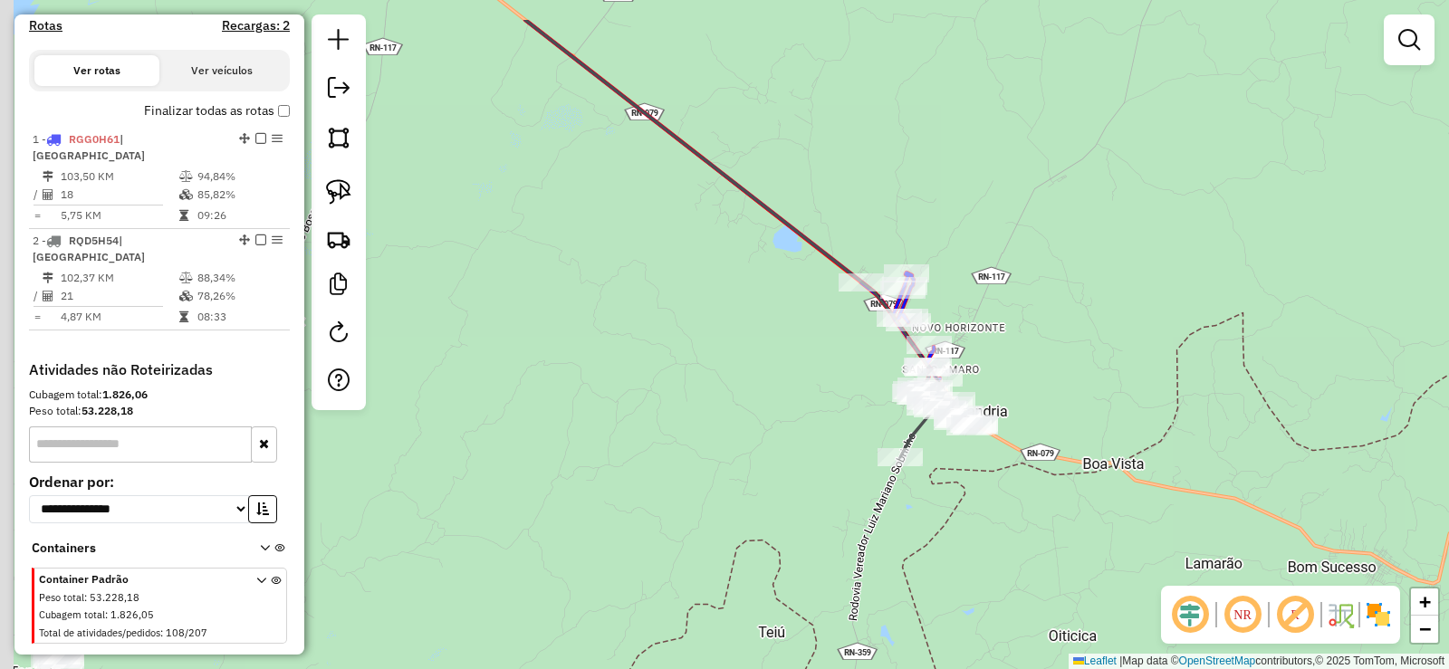
drag, startPoint x: 579, startPoint y: 269, endPoint x: 686, endPoint y: 341, distance: 129.1
click at [732, 354] on div "Janela de atendimento Grade de atendimento Capacidade Transportadoras Veículos …" at bounding box center [724, 334] width 1449 height 669
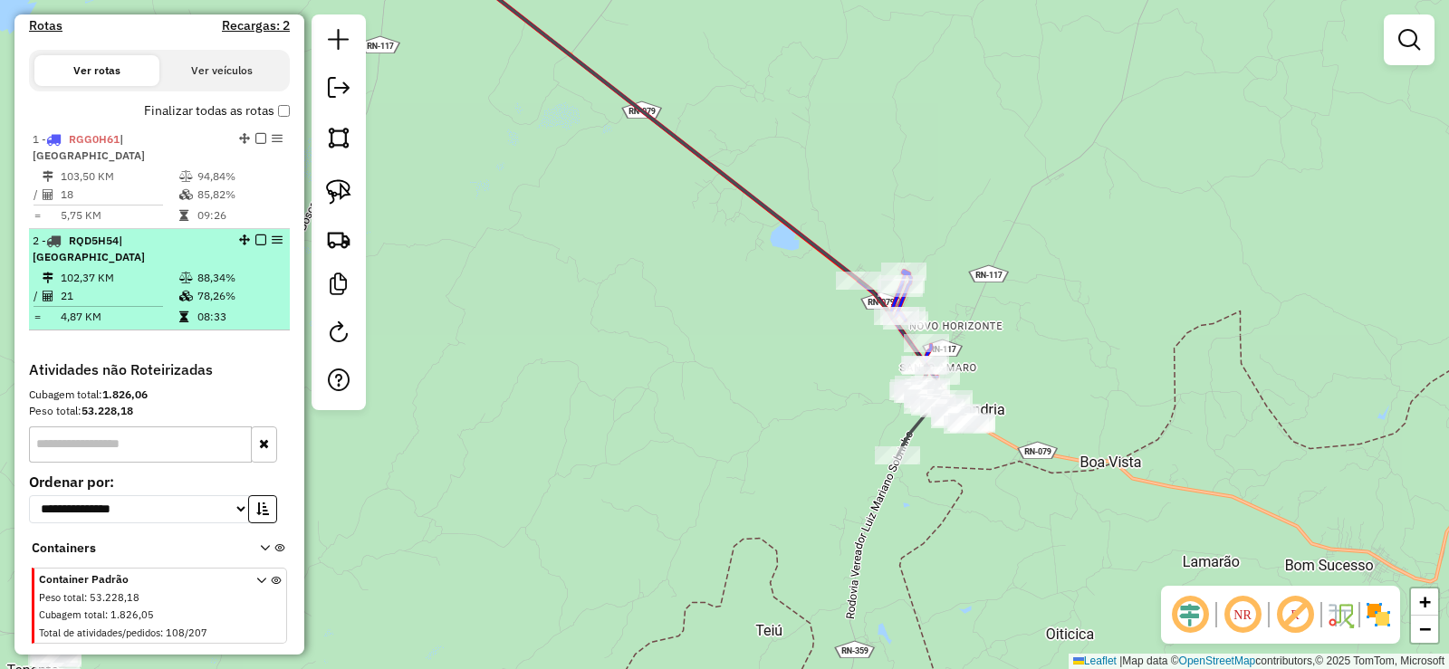
click at [149, 269] on td "102,37 KM" at bounding box center [119, 278] width 119 height 18
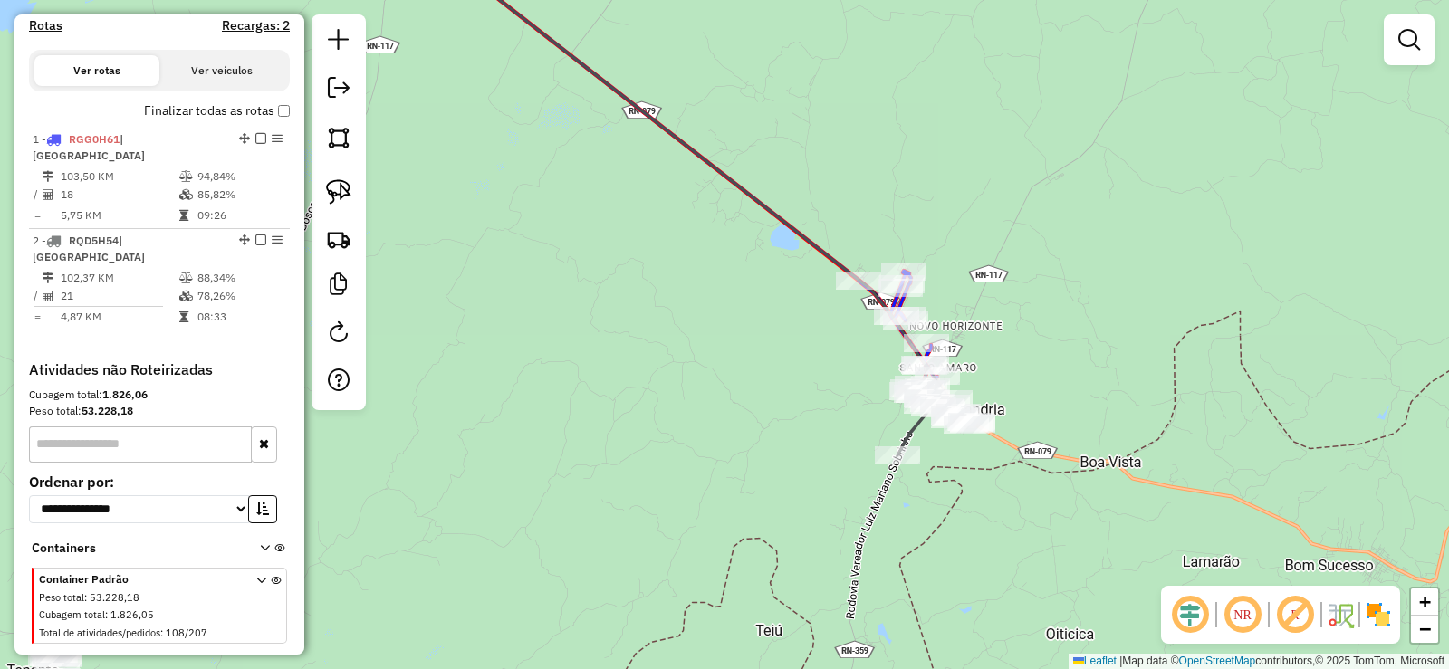
select select "**********"
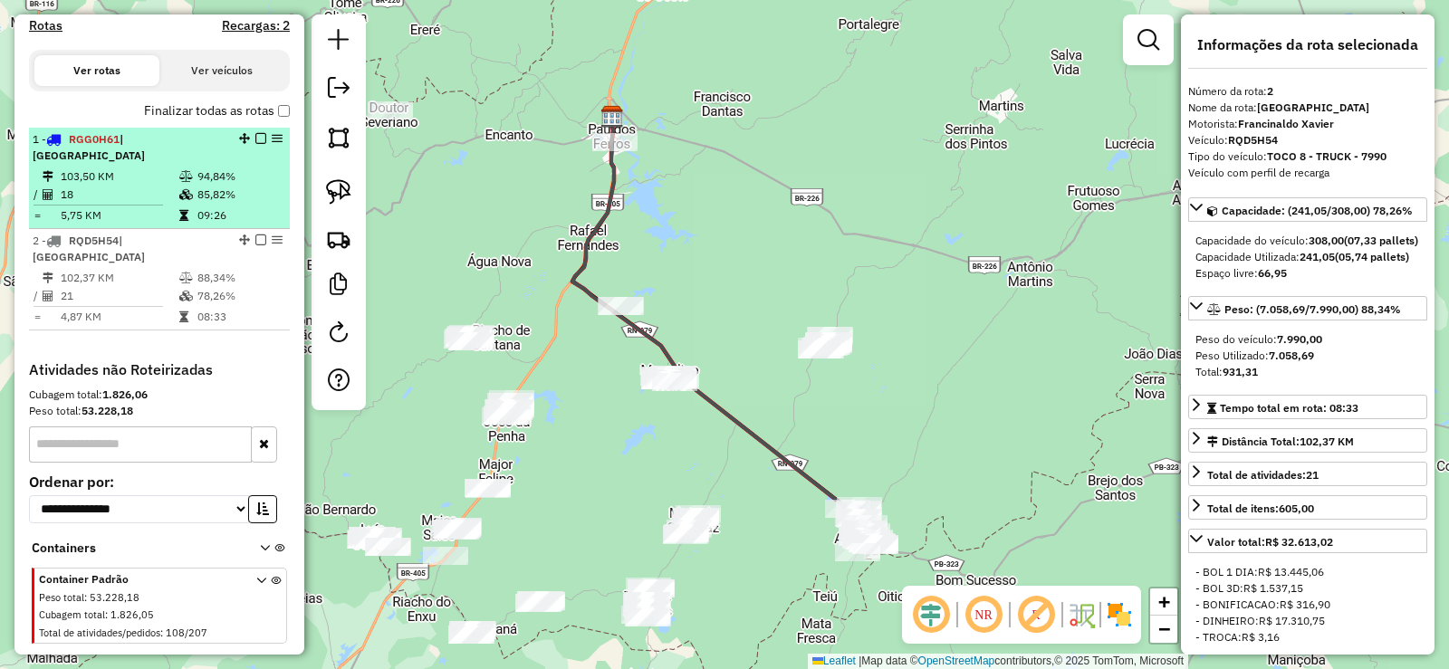
click at [179, 189] on icon at bounding box center [186, 194] width 14 height 11
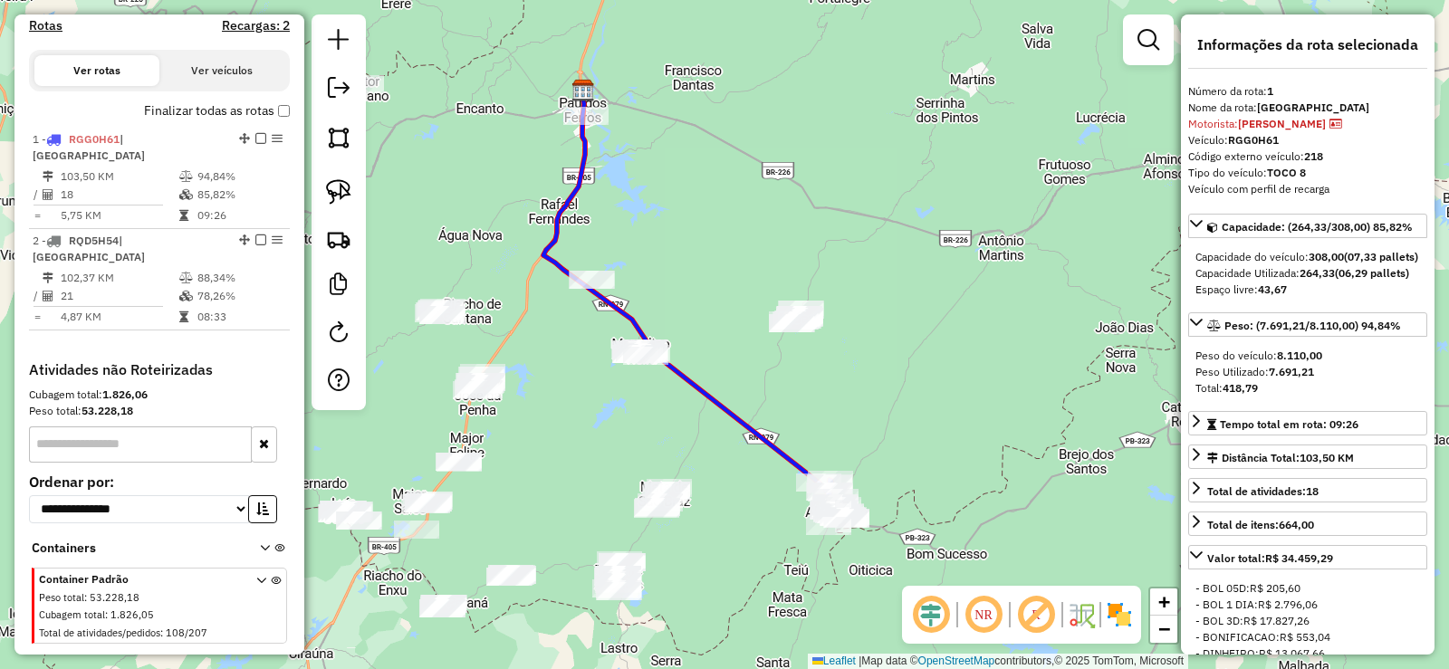
drag, startPoint x: 866, startPoint y: 447, endPoint x: 746, endPoint y: 326, distance: 170.9
click at [760, 327] on div "Janela de atendimento Grade de atendimento Capacidade Transportadoras Veículos …" at bounding box center [724, 334] width 1449 height 669
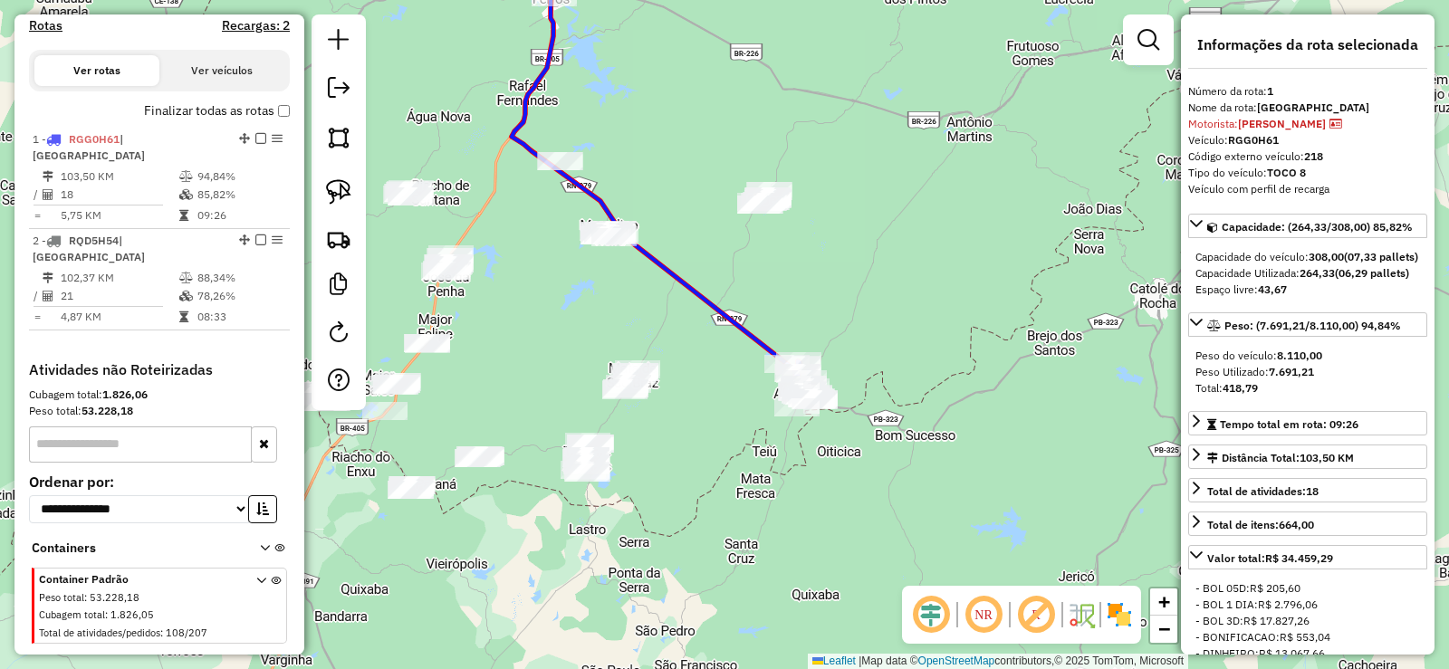
drag, startPoint x: 690, startPoint y: 330, endPoint x: 747, endPoint y: 270, distance: 83.3
click at [747, 270] on div "Janela de atendimento Grade de atendimento Capacidade Transportadoras Veículos …" at bounding box center [724, 334] width 1449 height 669
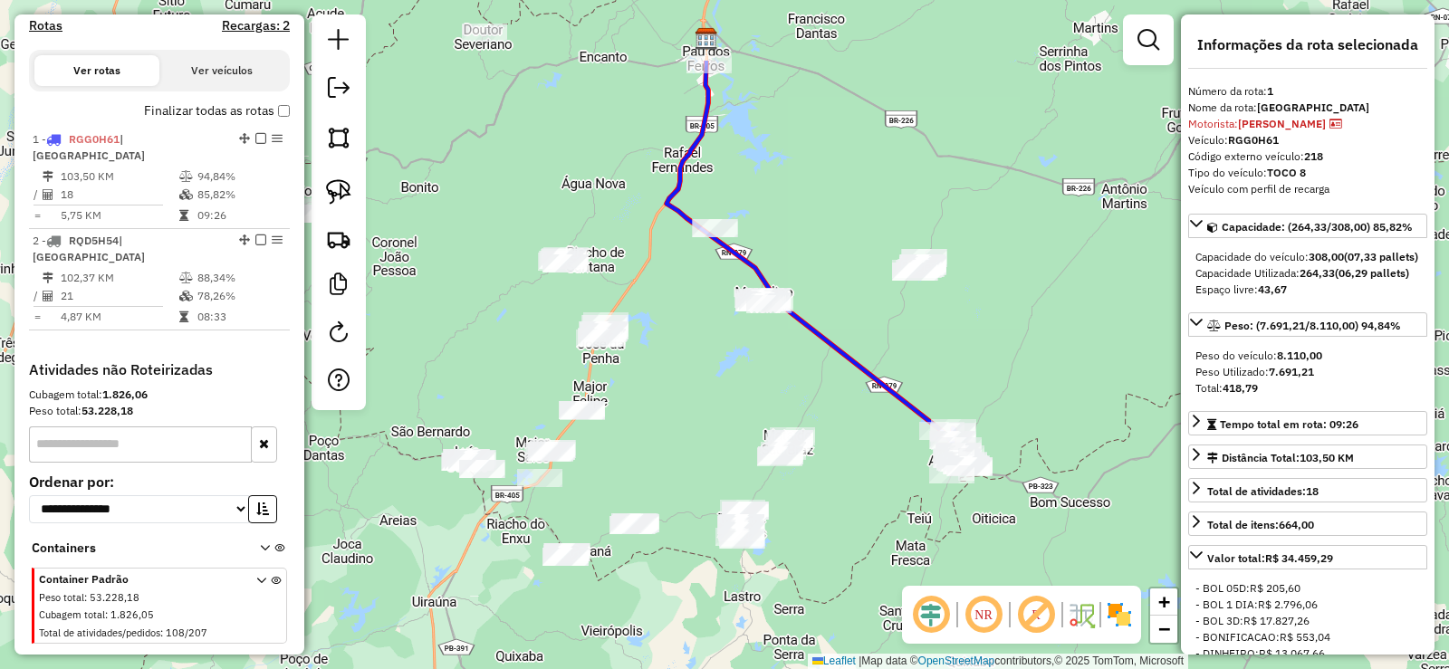
drag, startPoint x: 758, startPoint y: 304, endPoint x: 799, endPoint y: 390, distance: 95.2
click at [829, 409] on div "Janela de atendimento Grade de atendimento Capacidade Transportadoras Veículos …" at bounding box center [724, 334] width 1449 height 669
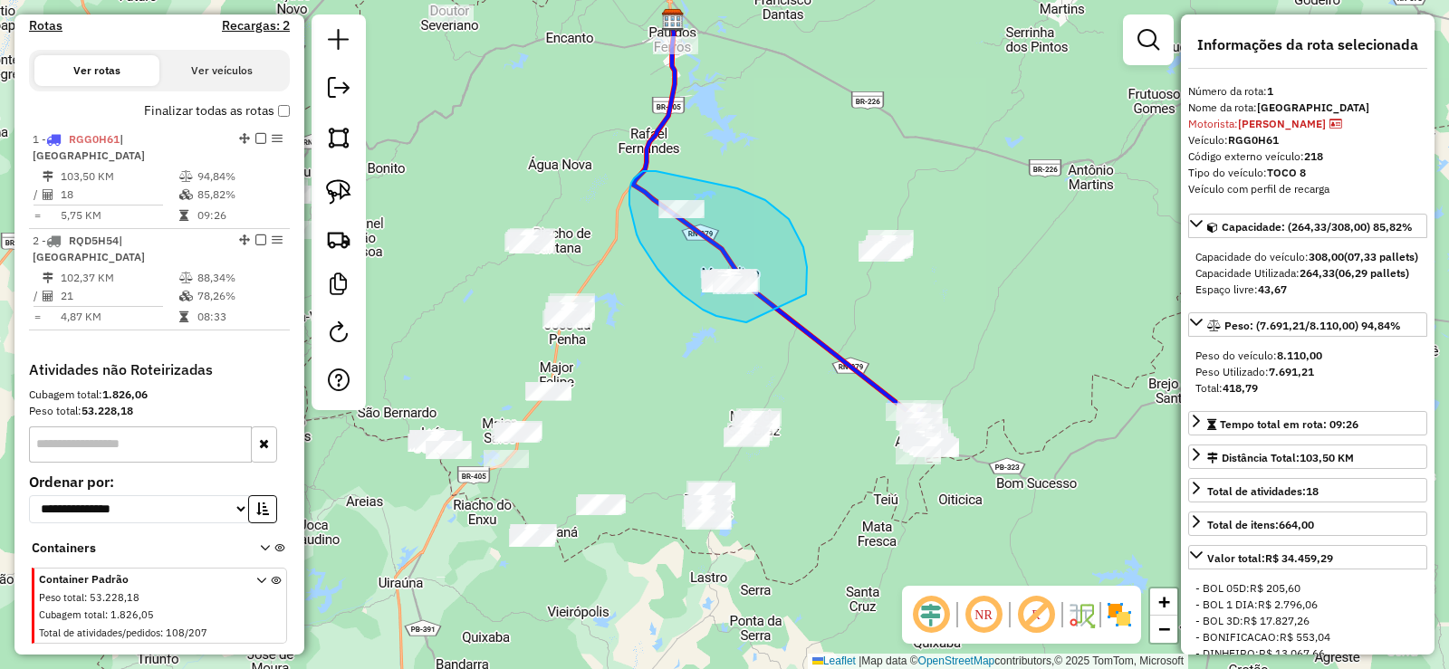
drag, startPoint x: 807, startPoint y: 273, endPoint x: 746, endPoint y: 322, distance: 77.9
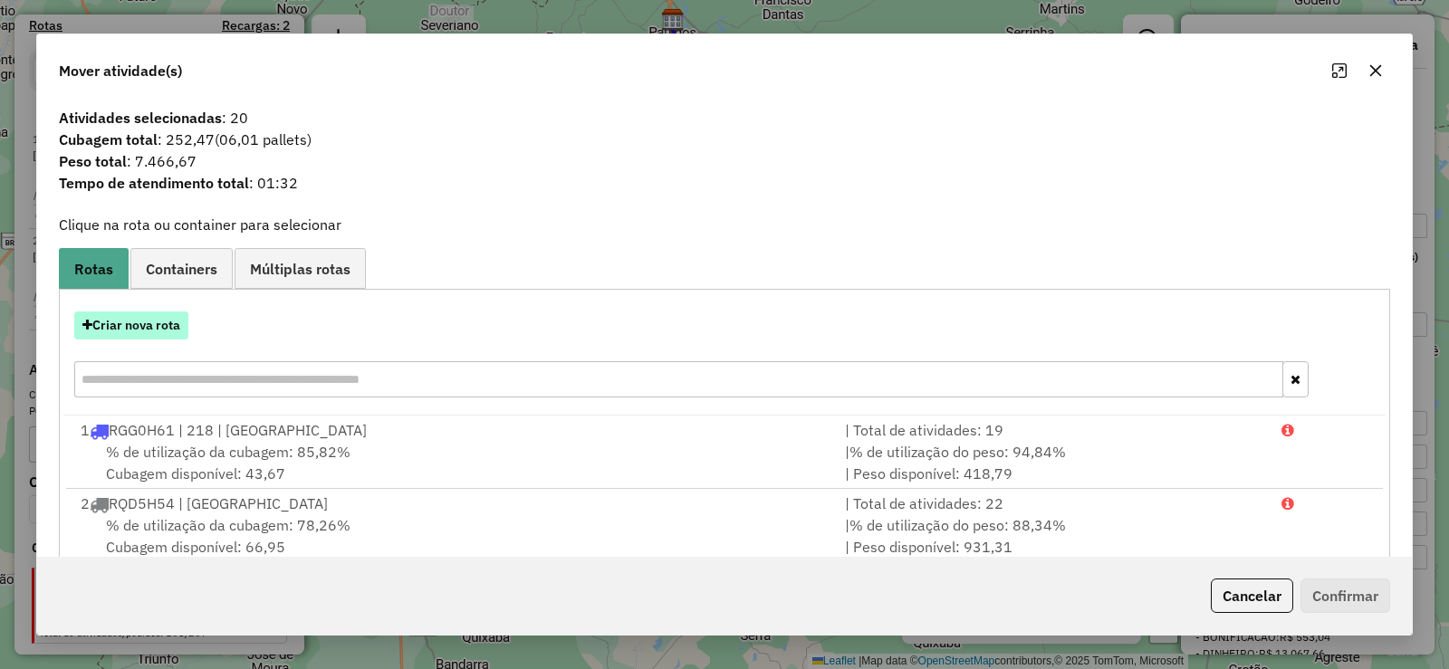
click at [146, 323] on button "Criar nova rota" at bounding box center [131, 325] width 114 height 28
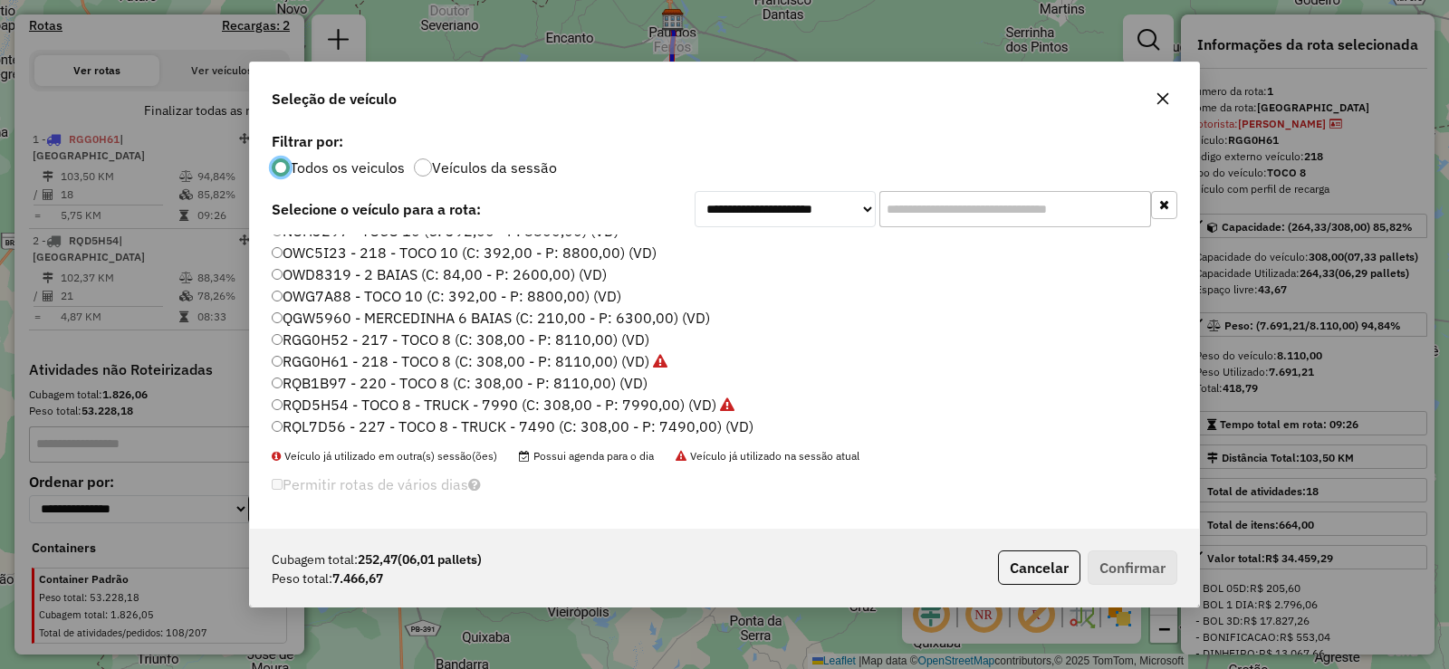
scroll to position [214, 0]
click at [441, 376] on label "RQB1B97 - 220 - TOCO 8 (C: 308,00 - P: 8110,00) (VD)" at bounding box center [460, 379] width 376 height 22
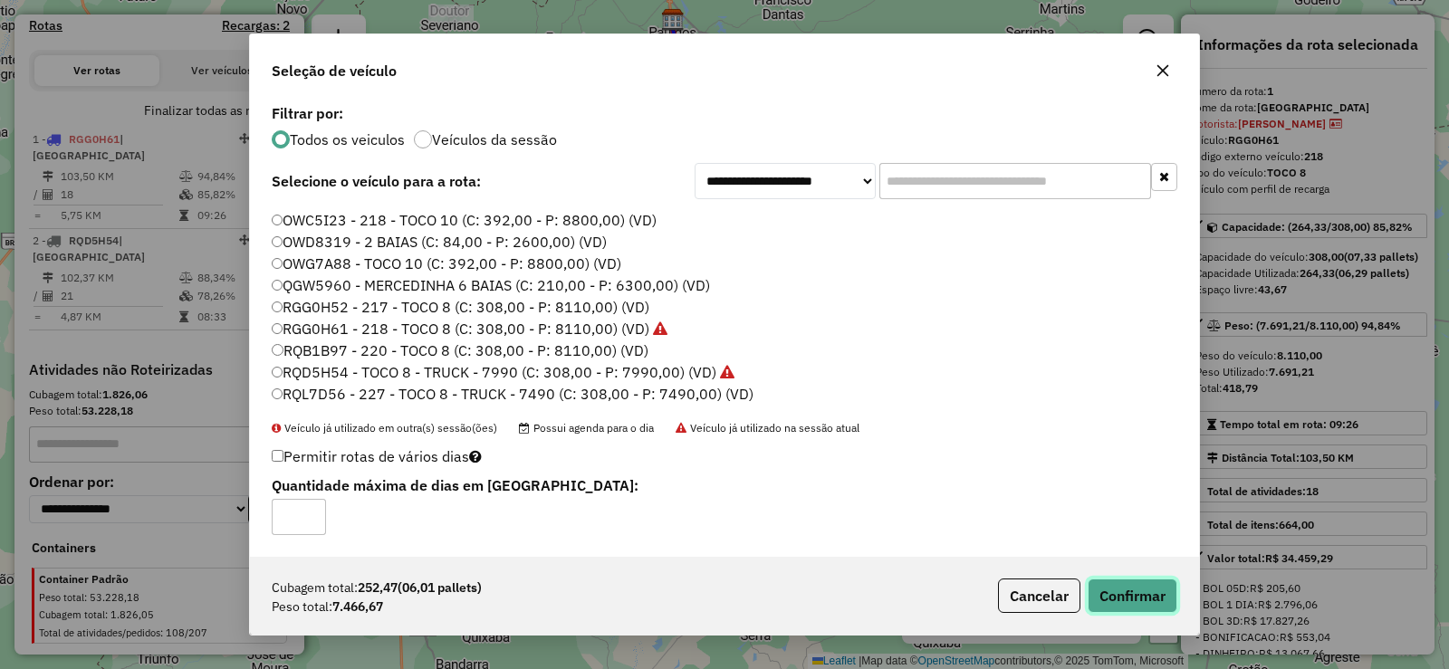
click at [1139, 594] on button "Confirmar" at bounding box center [1132, 596] width 90 height 34
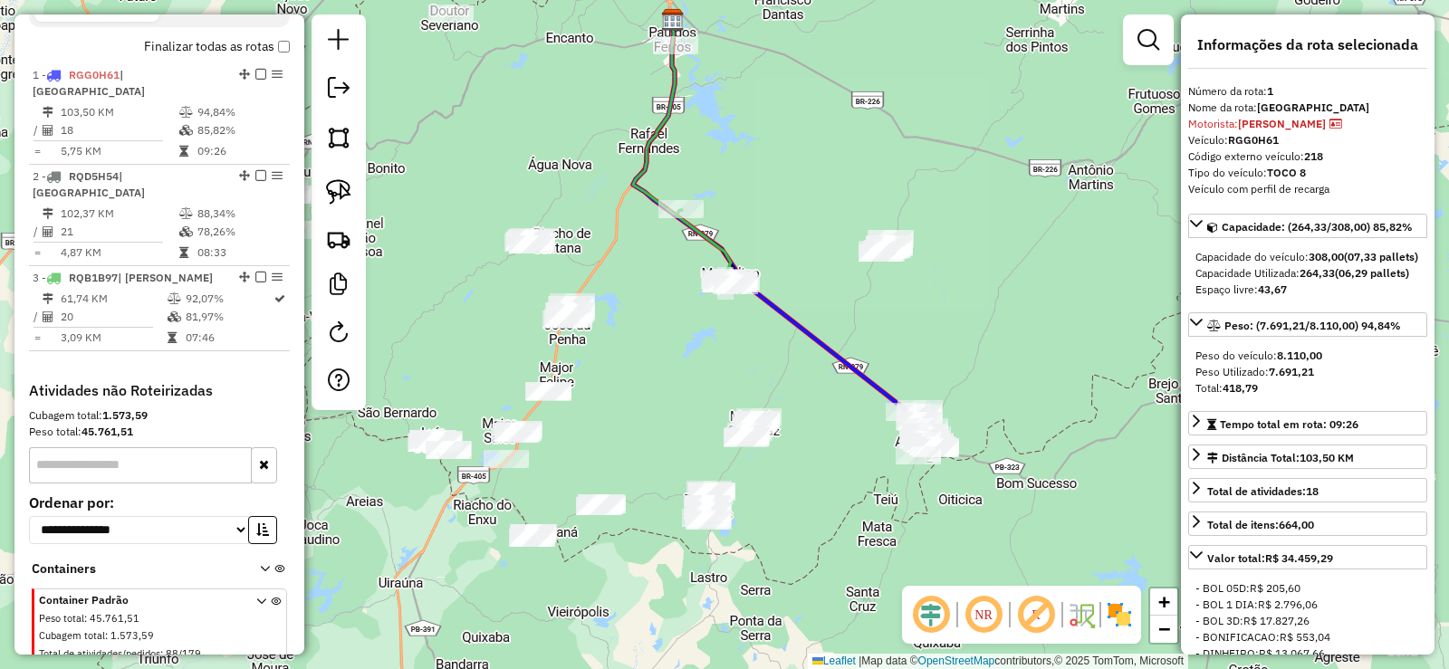
scroll to position [673, 0]
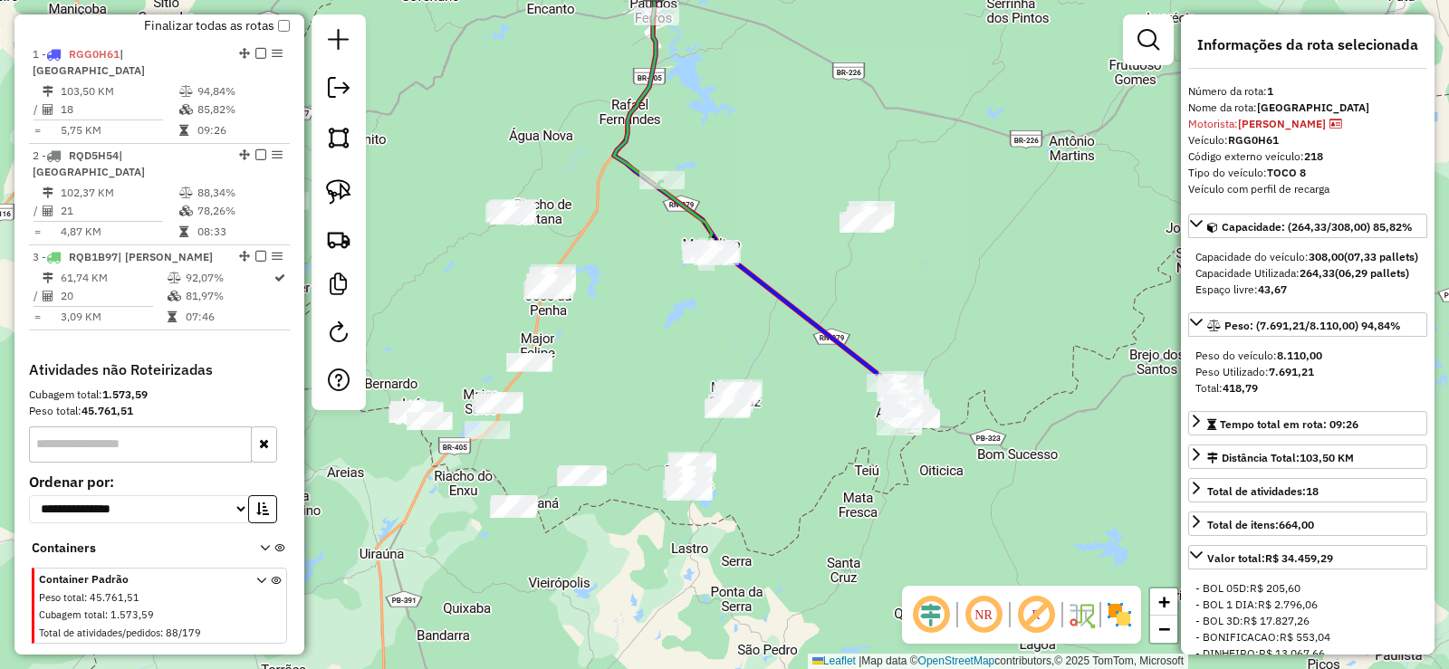
drag, startPoint x: 822, startPoint y: 420, endPoint x: 794, endPoint y: 363, distance: 63.6
click at [795, 363] on div "Janela de atendimento Grade de atendimento Capacidade Transportadoras Veículos …" at bounding box center [724, 334] width 1449 height 669
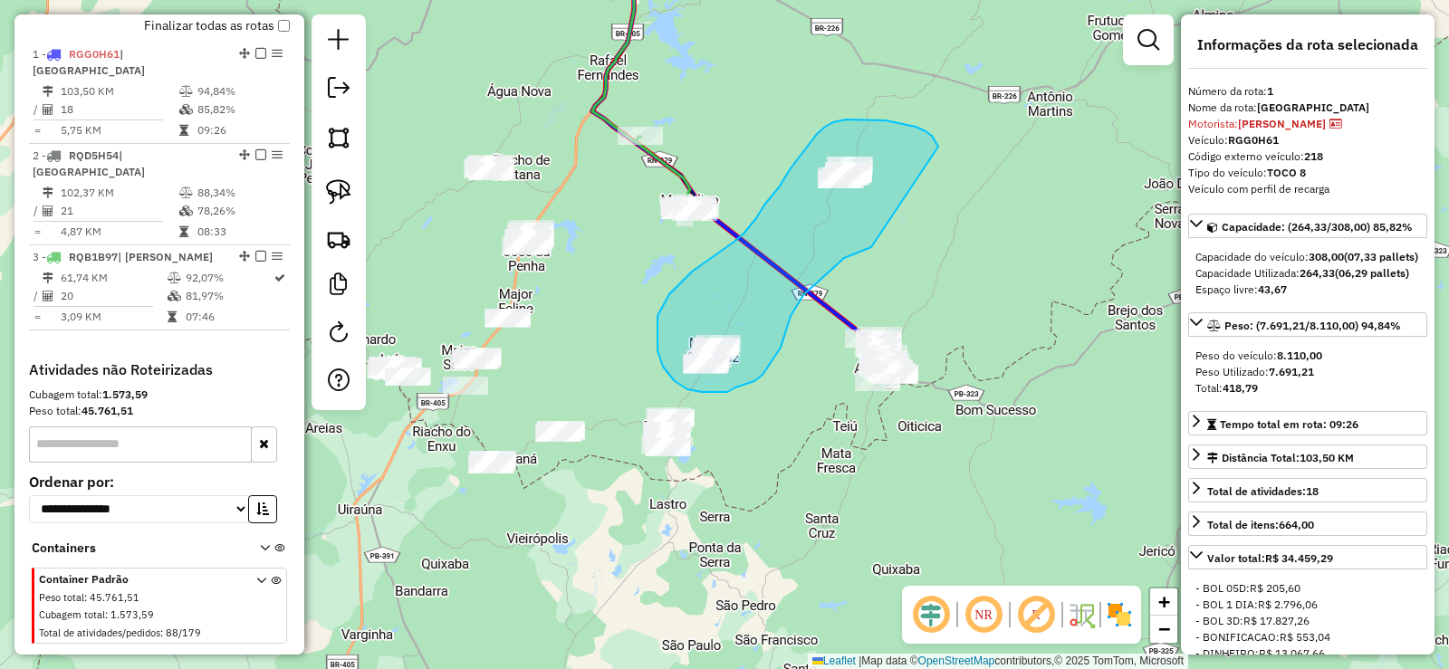
drag, startPoint x: 937, startPoint y: 145, endPoint x: 873, endPoint y: 245, distance: 119.3
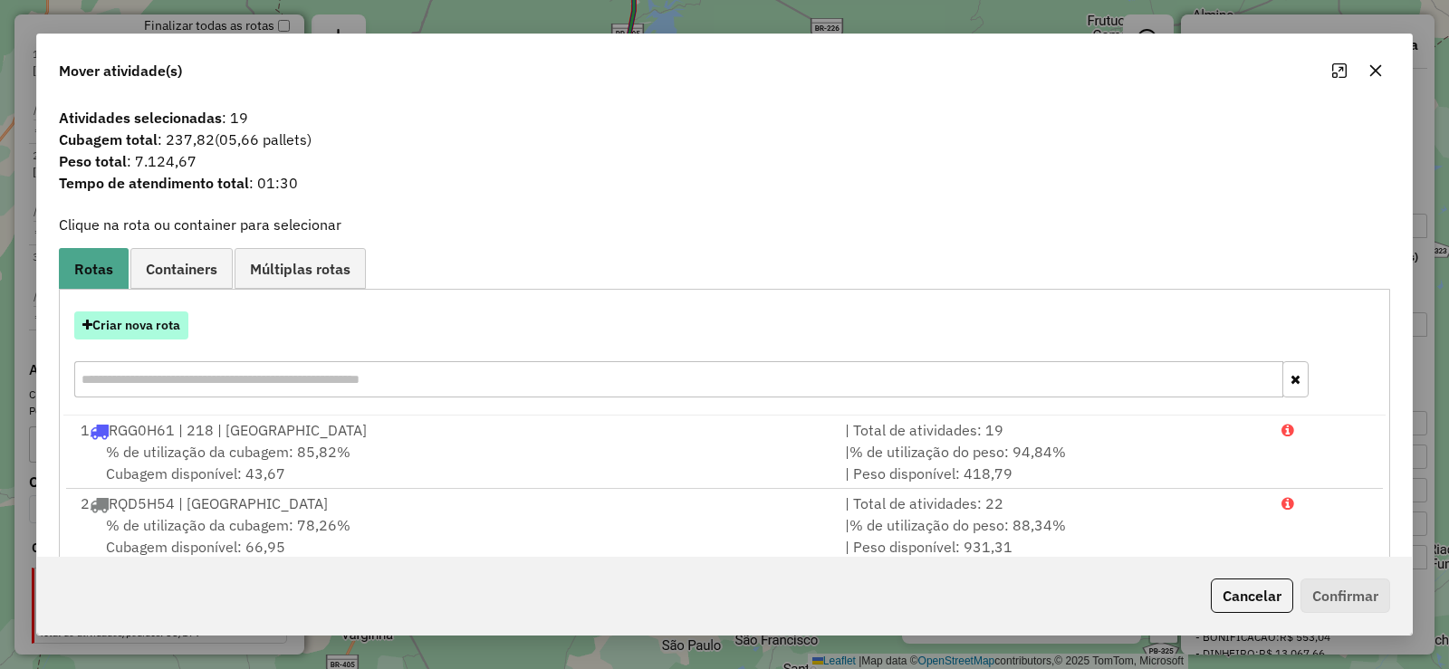
click at [163, 325] on button "Criar nova rota" at bounding box center [131, 325] width 114 height 28
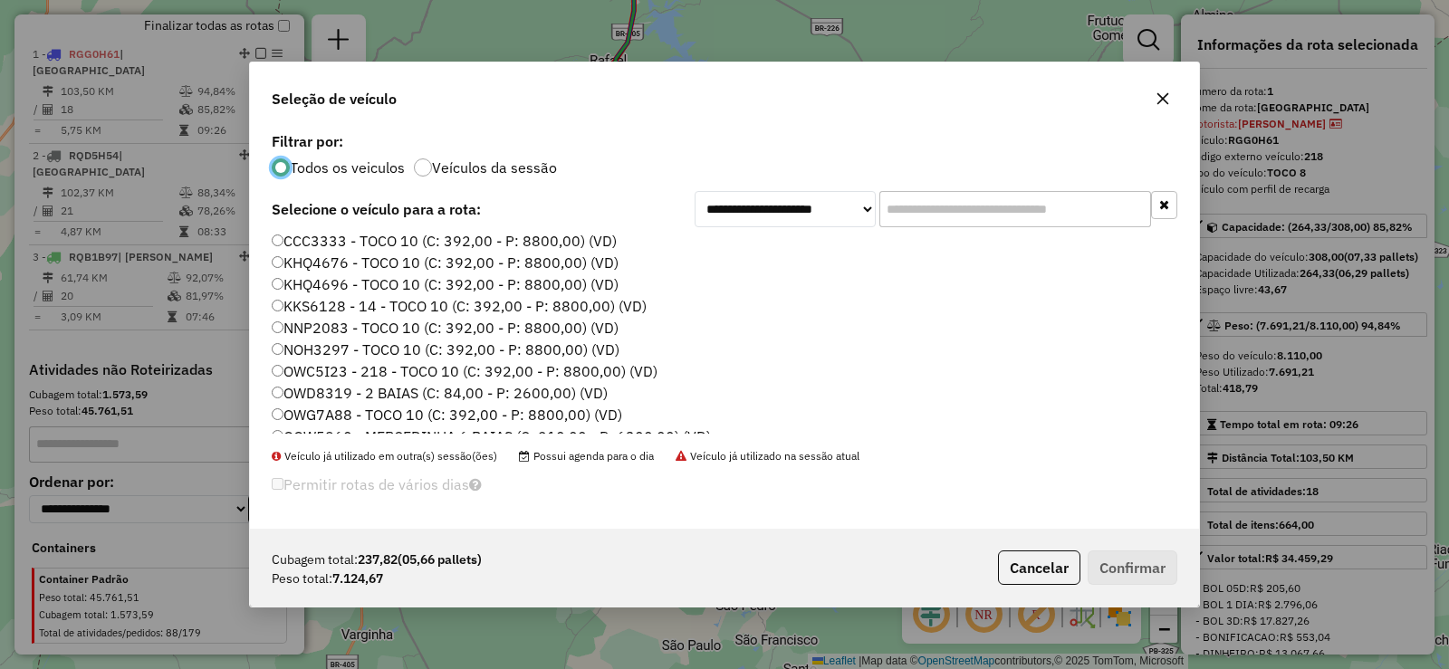
scroll to position [214, 0]
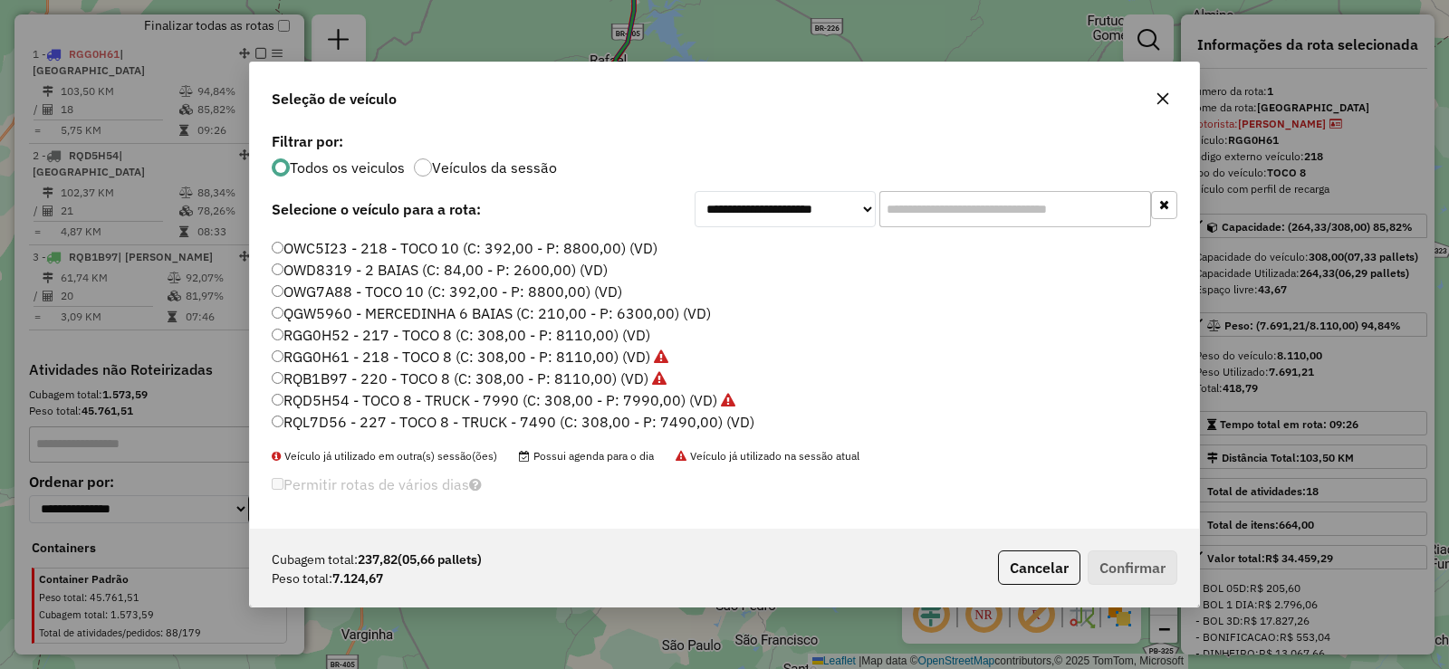
drag, startPoint x: 505, startPoint y: 418, endPoint x: 709, endPoint y: 431, distance: 204.1
click at [506, 416] on label "RQL7D56 - 227 - TOCO 8 - TRUCK - 7490 (C: 308,00 - P: 7490,00) (VD)" at bounding box center [513, 422] width 483 height 22
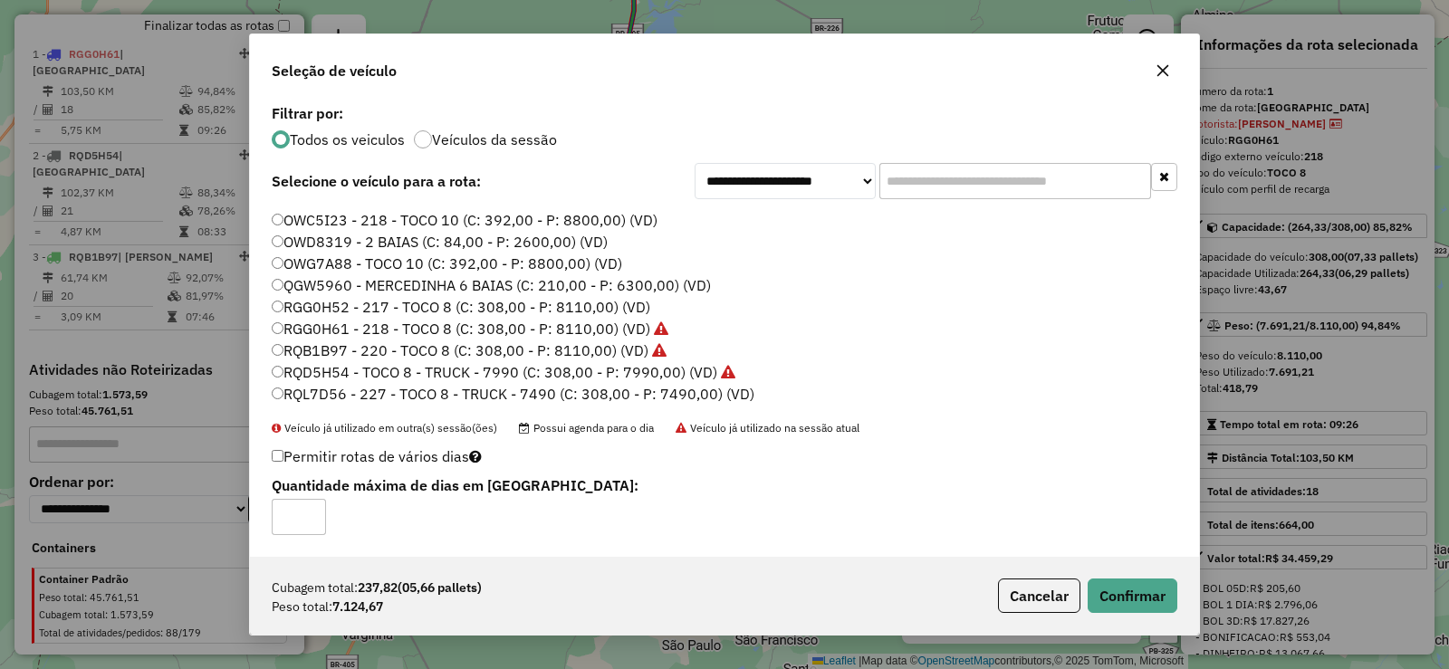
click at [1149, 576] on div "Cubagem total: 237,82 (05,66 pallets) Peso total: 7.124,67 Cancelar Confirmar" at bounding box center [724, 596] width 949 height 78
drag, startPoint x: 1148, startPoint y: 597, endPoint x: 1018, endPoint y: 522, distance: 150.0
click at [1147, 597] on button "Confirmar" at bounding box center [1132, 596] width 90 height 34
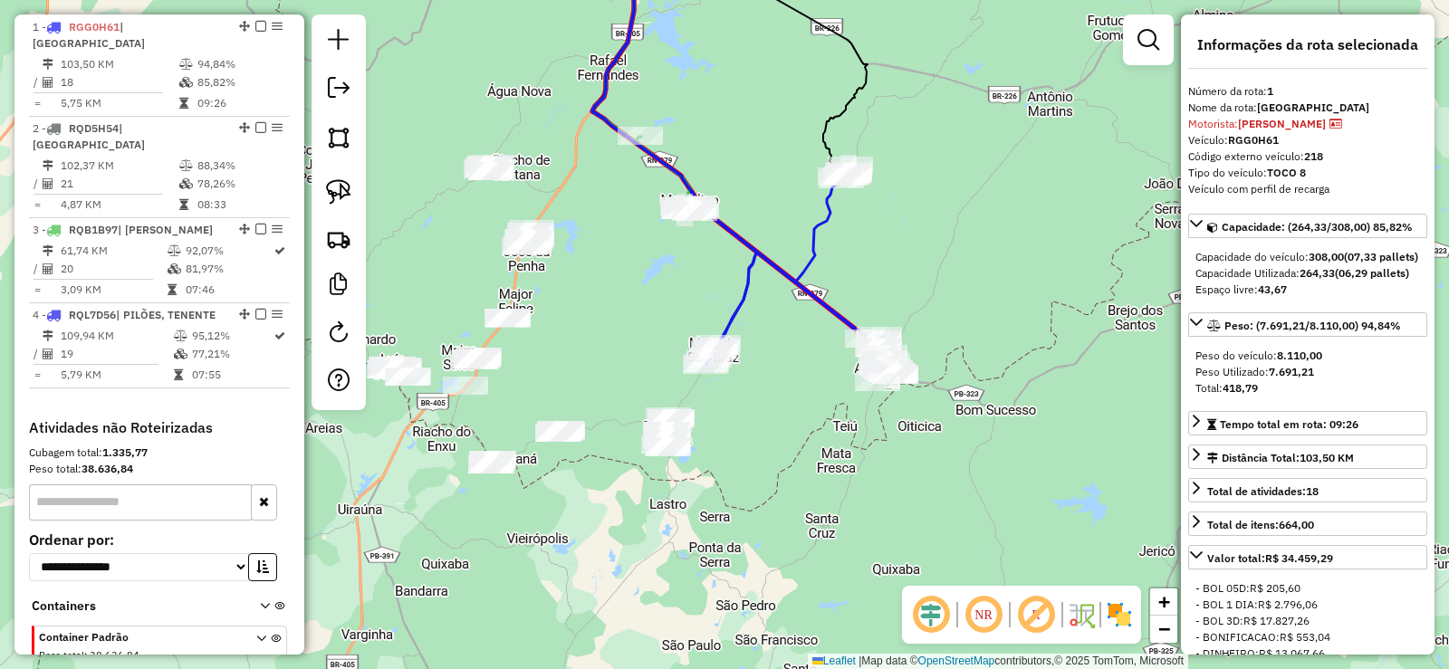
scroll to position [701, 0]
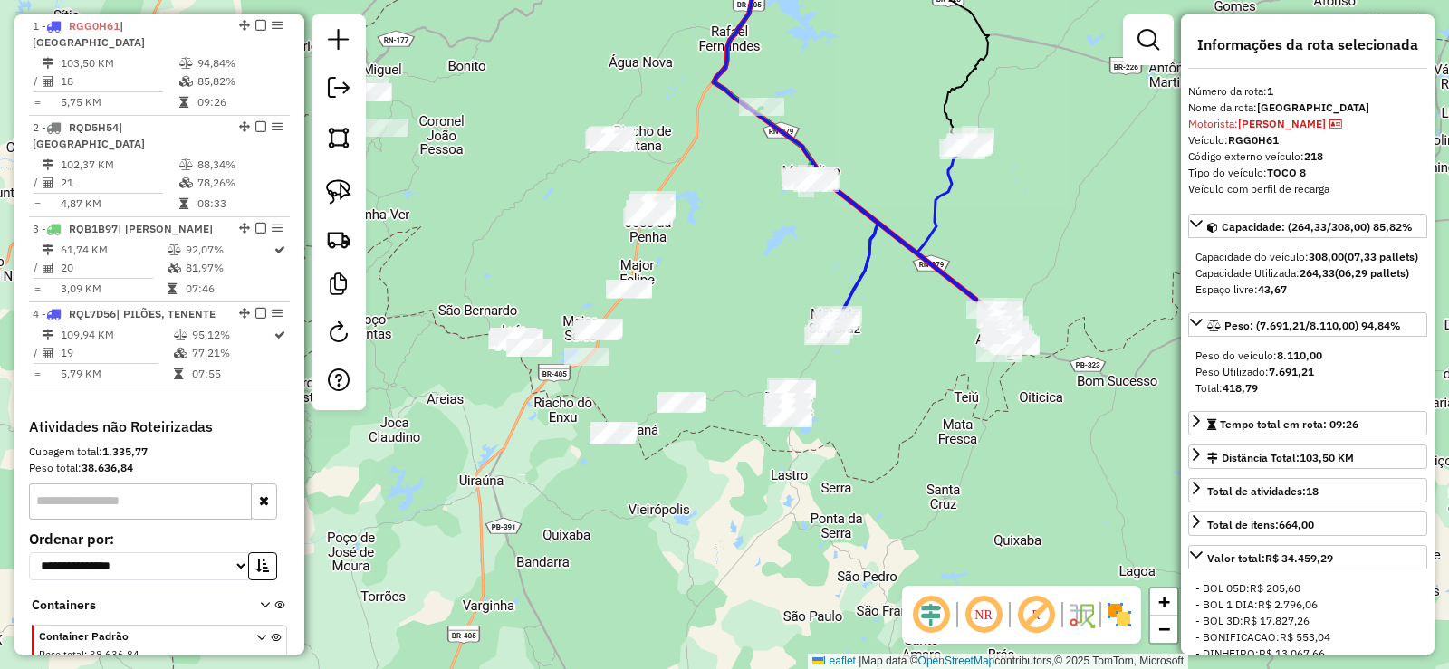
click at [717, 279] on div "Janela de atendimento Grade de atendimento Capacidade Transportadoras Veículos …" at bounding box center [724, 334] width 1449 height 669
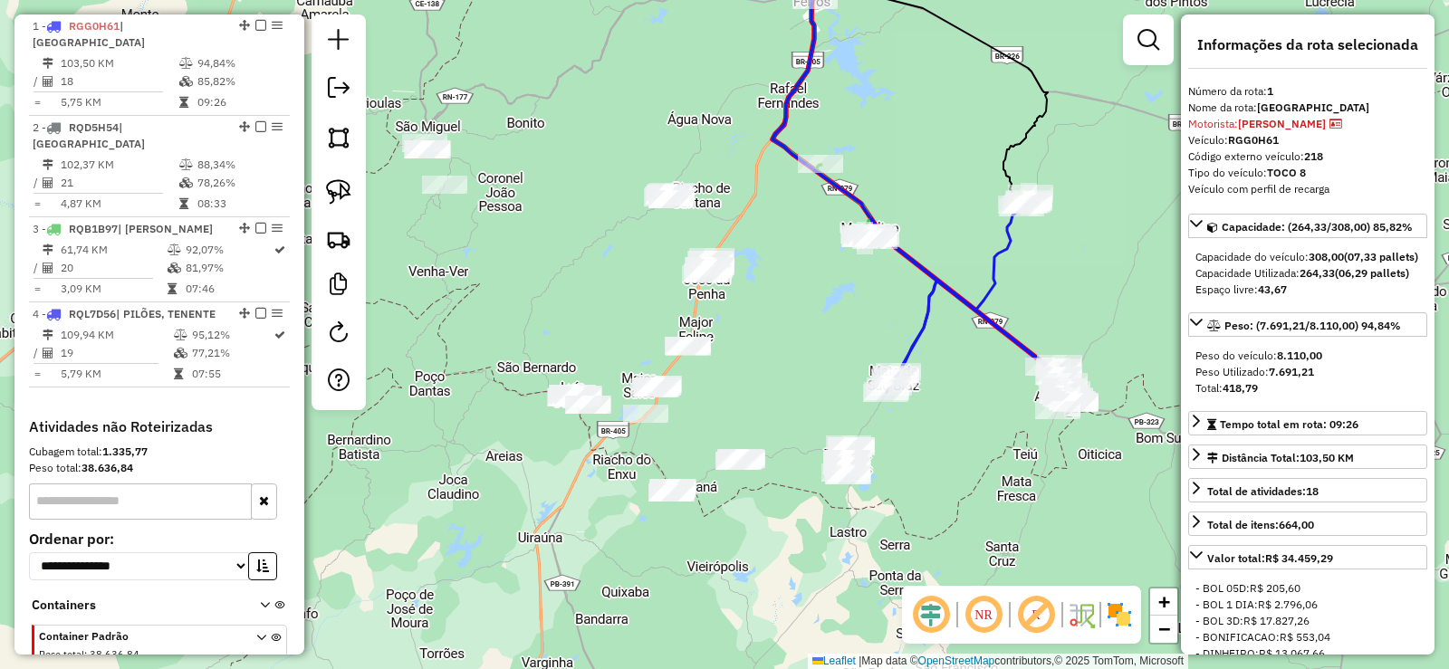
drag, startPoint x: 745, startPoint y: 234, endPoint x: 804, endPoint y: 291, distance: 82.0
click at [804, 291] on div "Janela de atendimento Grade de atendimento Capacidade Transportadoras Veículos …" at bounding box center [724, 334] width 1449 height 669
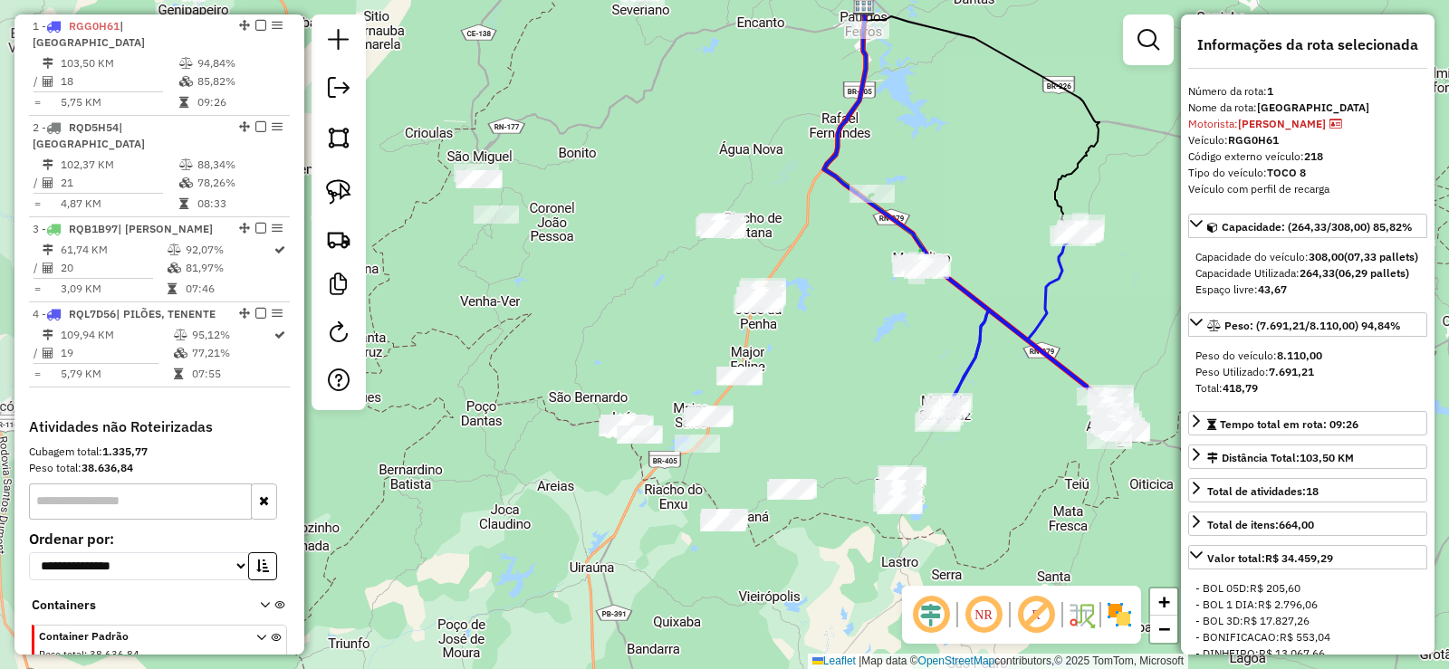
drag, startPoint x: 804, startPoint y: 315, endPoint x: 835, endPoint y: 330, distance: 34.4
click at [835, 330] on div "Janela de atendimento Grade de atendimento Capacidade Transportadoras Veículos …" at bounding box center [724, 334] width 1449 height 669
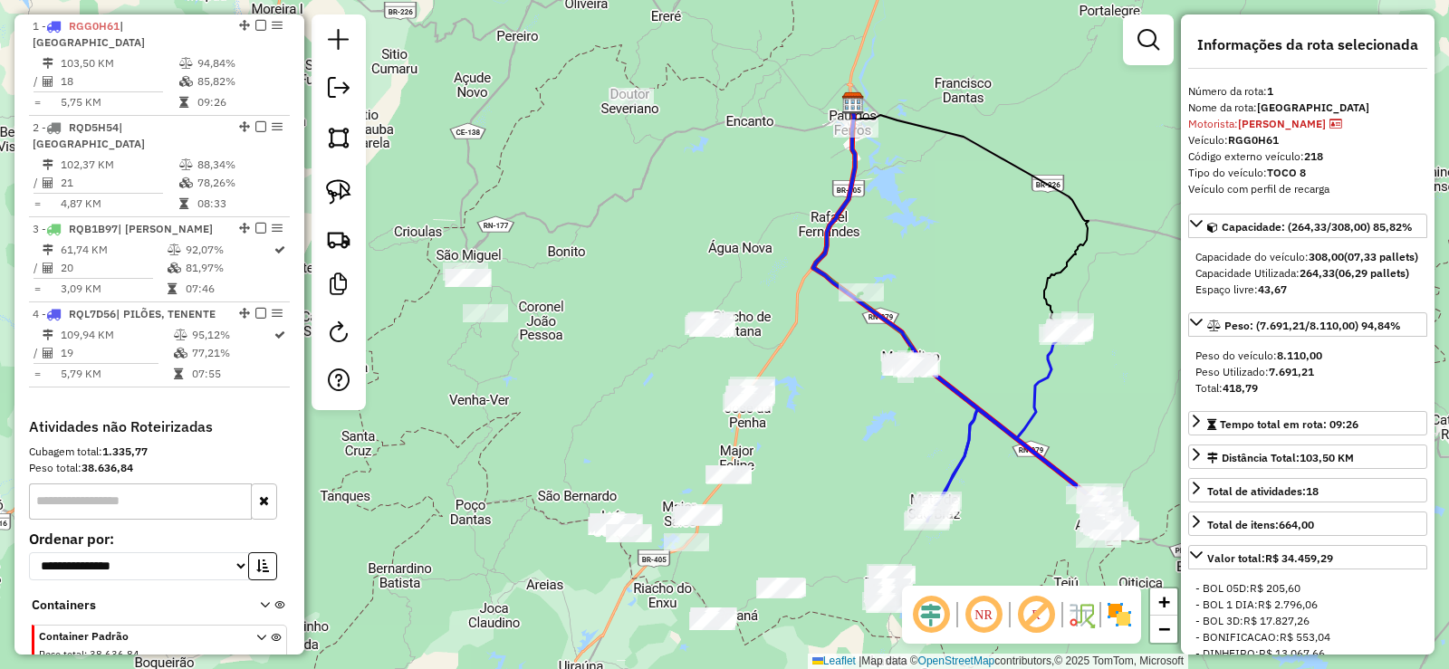
drag, startPoint x: 833, startPoint y: 271, endPoint x: 810, endPoint y: 423, distance: 153.8
click at [813, 431] on div "Janela de atendimento Grade de atendimento Capacidade Transportadoras Veículos …" at bounding box center [724, 334] width 1449 height 669
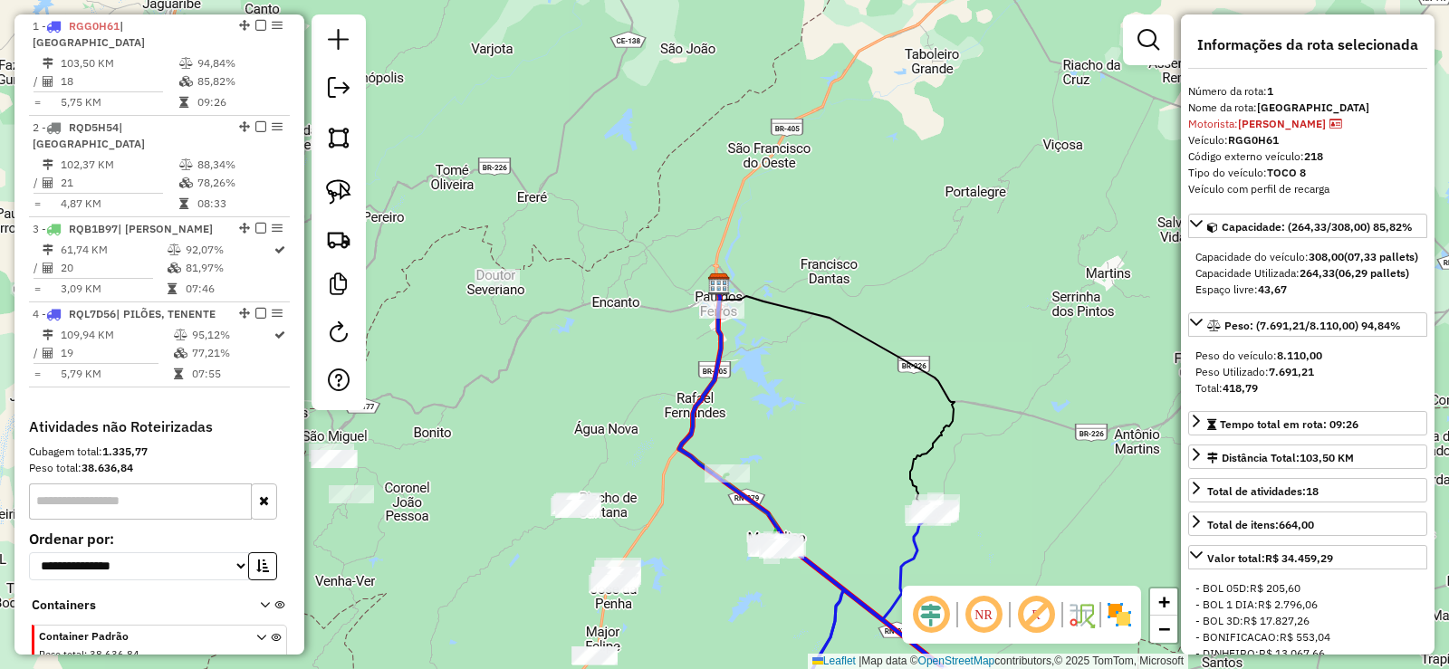
drag, startPoint x: 798, startPoint y: 472, endPoint x: 790, endPoint y: 273, distance: 198.4
click at [793, 279] on div "Janela de atendimento Grade de atendimento Capacidade Transportadoras Veículos …" at bounding box center [724, 334] width 1449 height 669
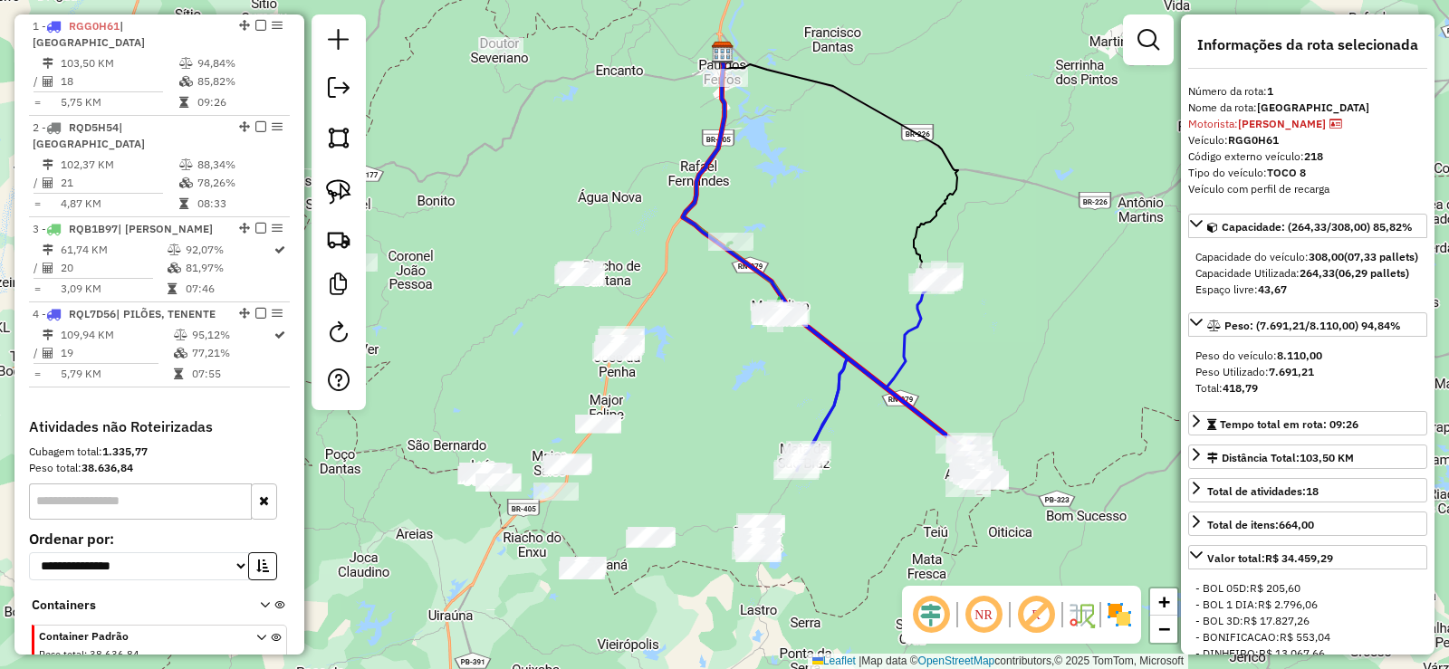
drag, startPoint x: 703, startPoint y: 470, endPoint x: 745, endPoint y: 271, distance: 203.5
click at [745, 271] on div "Janela de atendimento Grade de atendimento Capacidade Transportadoras Veículos …" at bounding box center [724, 334] width 1449 height 669
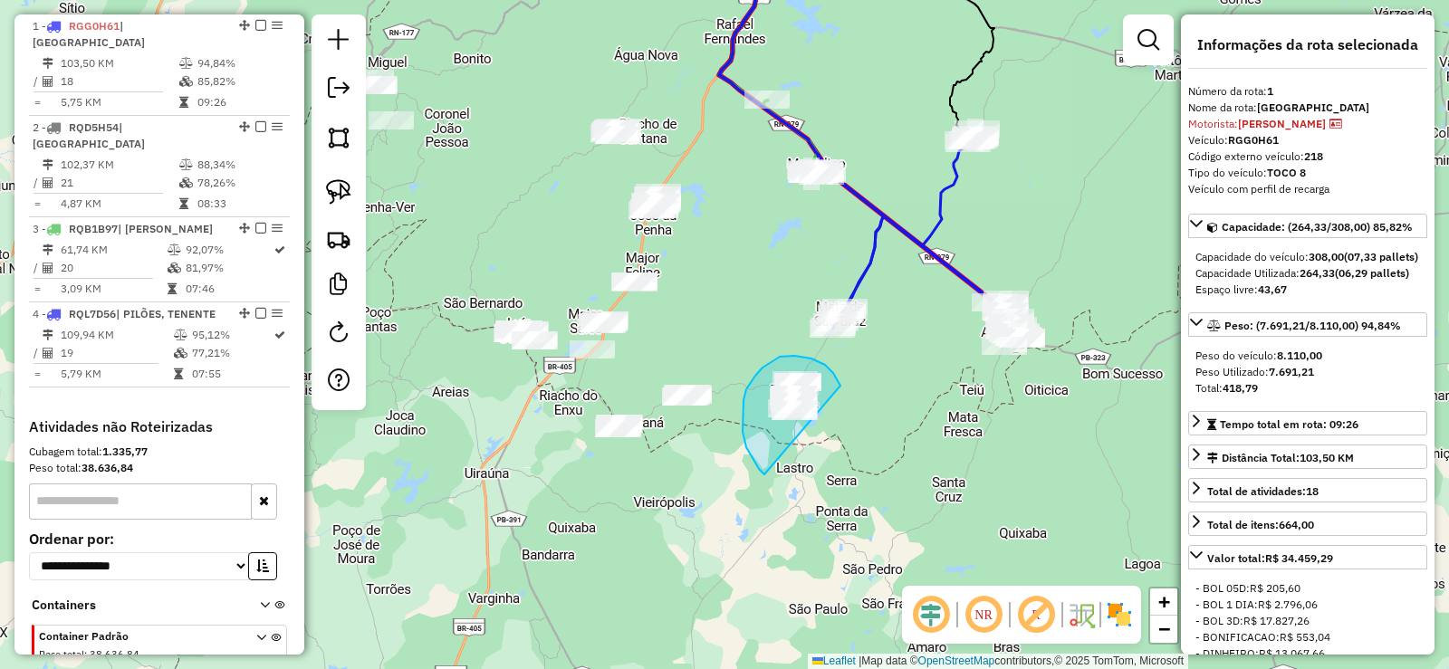
drag, startPoint x: 839, startPoint y: 383, endPoint x: 828, endPoint y: 474, distance: 92.2
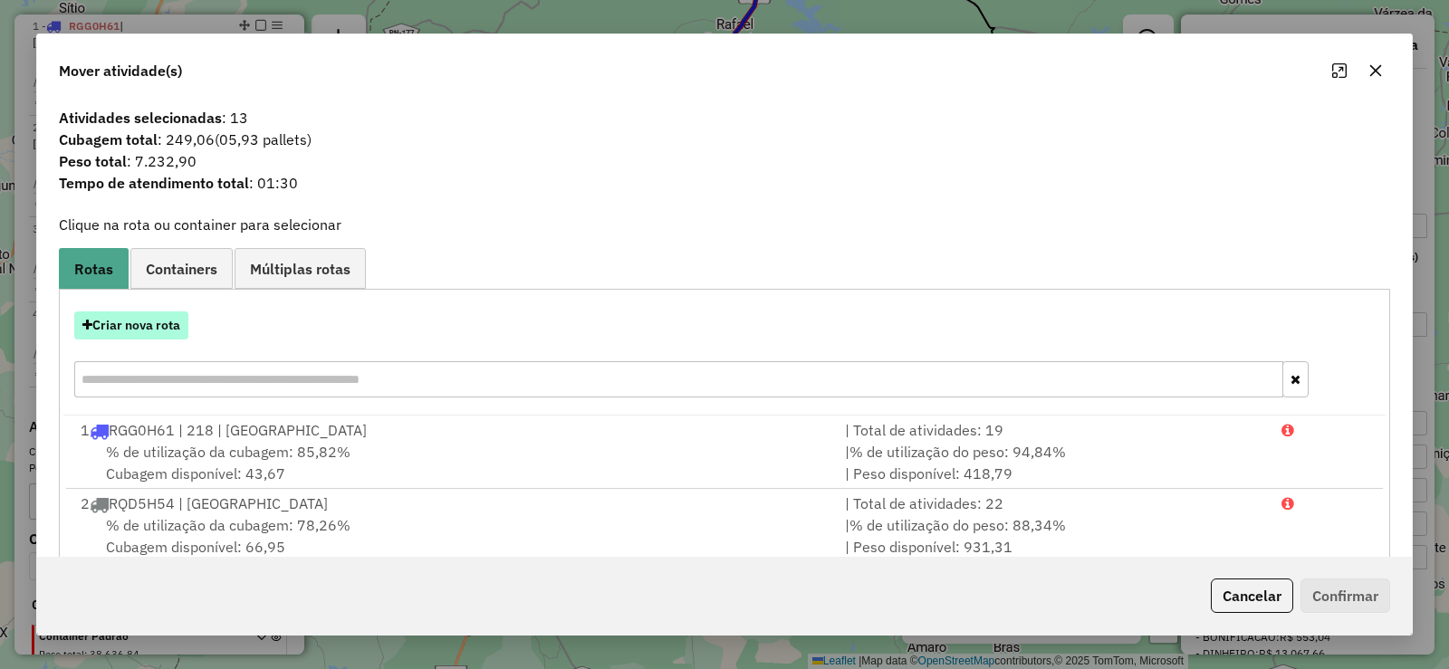
click at [157, 324] on button "Criar nova rota" at bounding box center [131, 325] width 114 height 28
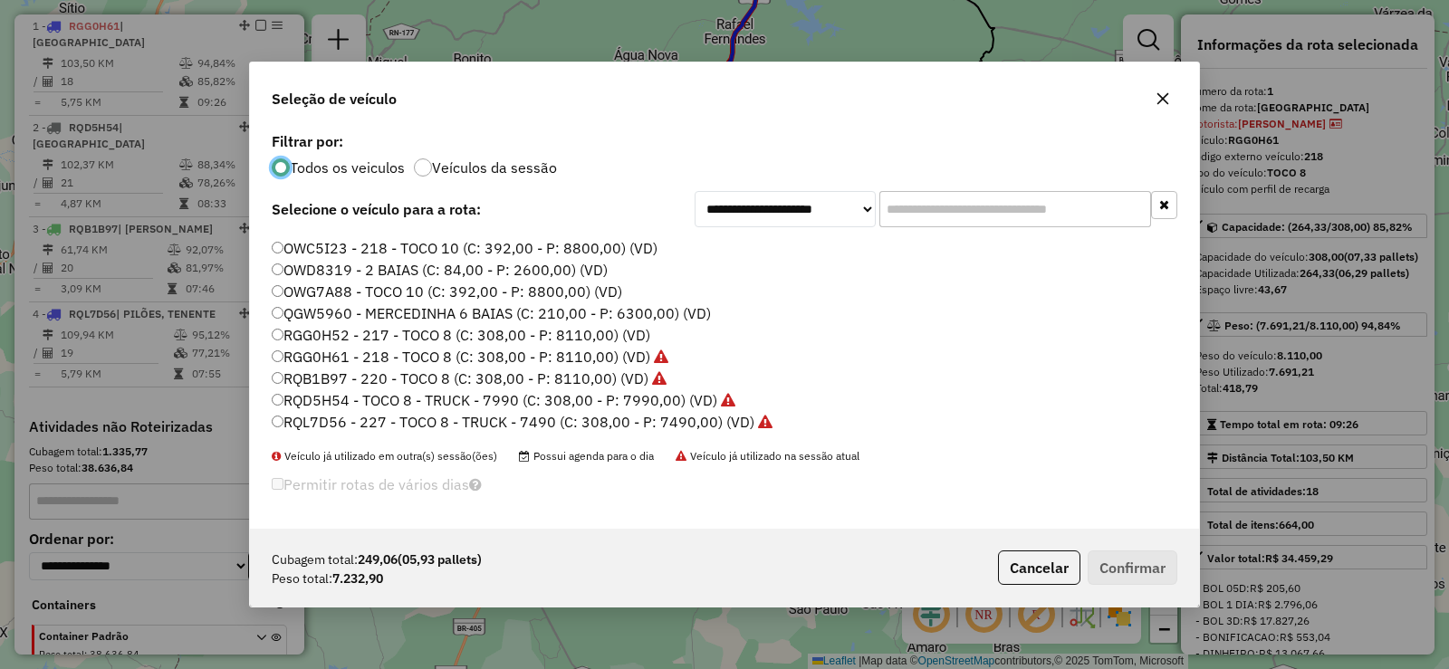
scroll to position [123, 0]
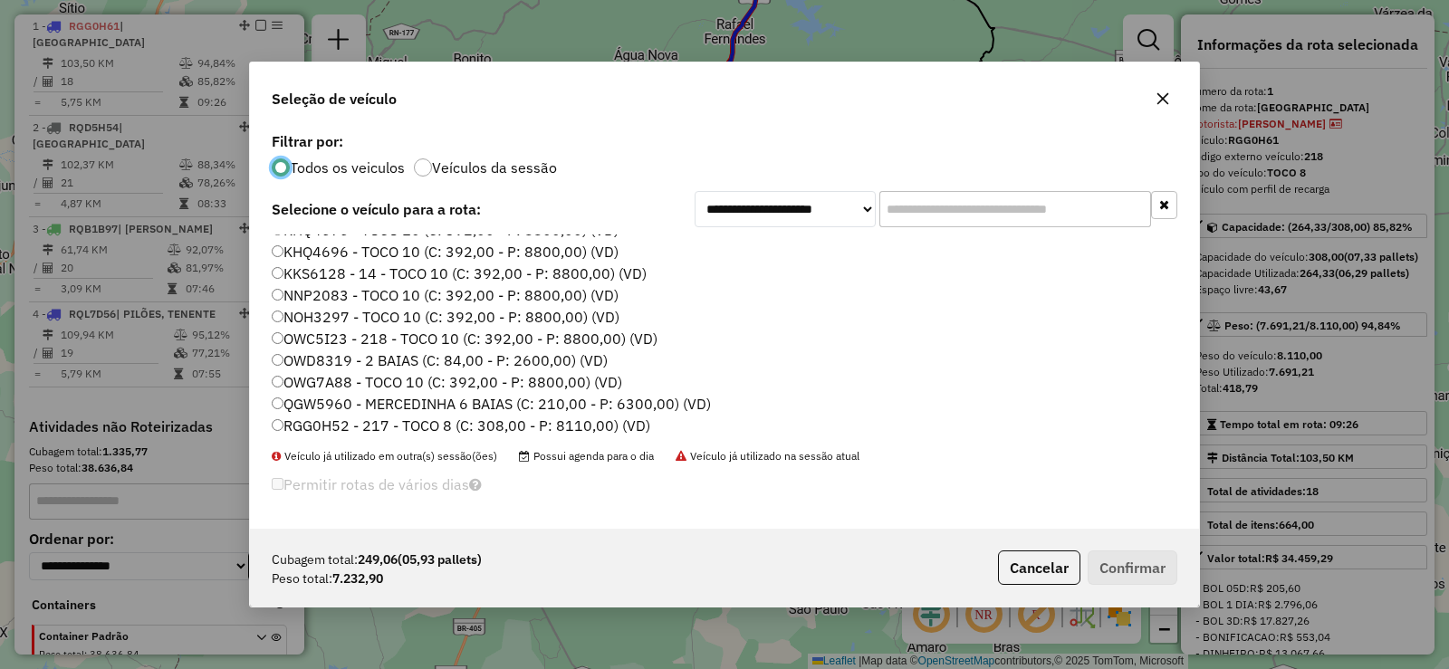
click at [349, 317] on label "NOH3297 - TOCO 10 (C: 392,00 - P: 8800,00) (VD)" at bounding box center [446, 317] width 348 height 22
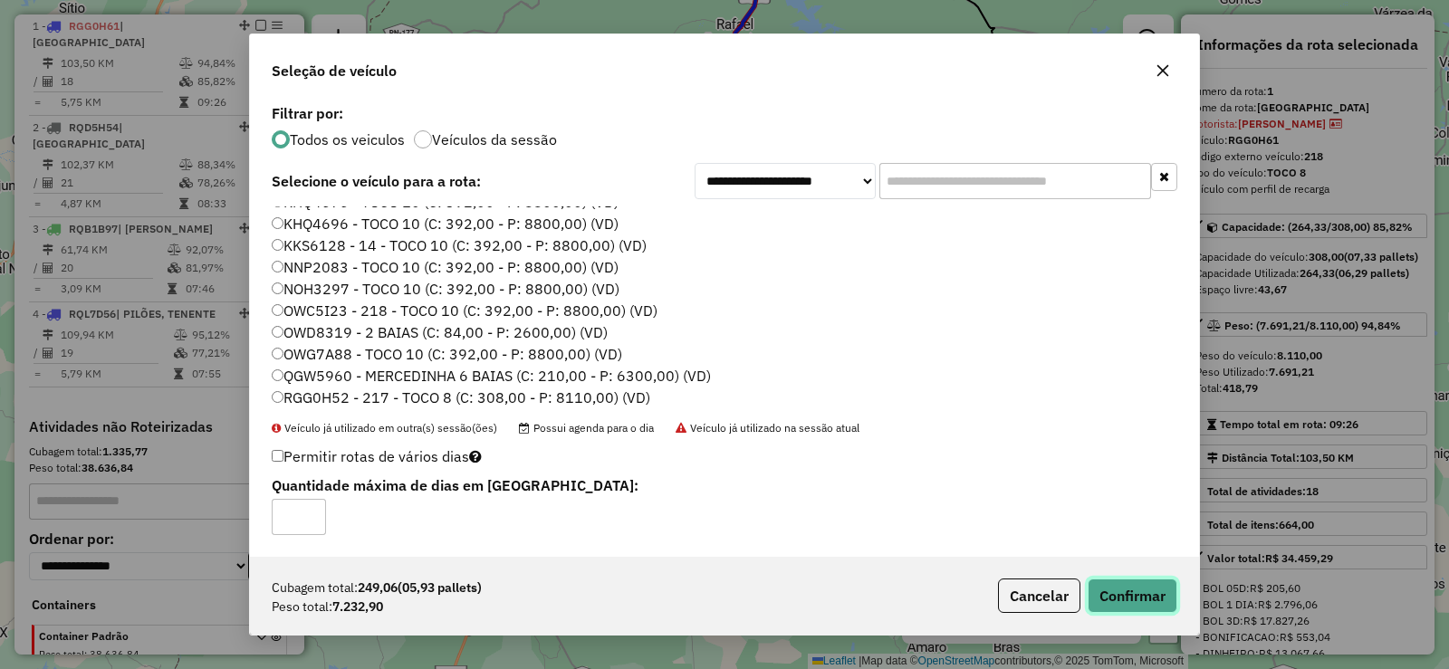
click at [1152, 590] on button "Confirmar" at bounding box center [1132, 596] width 90 height 34
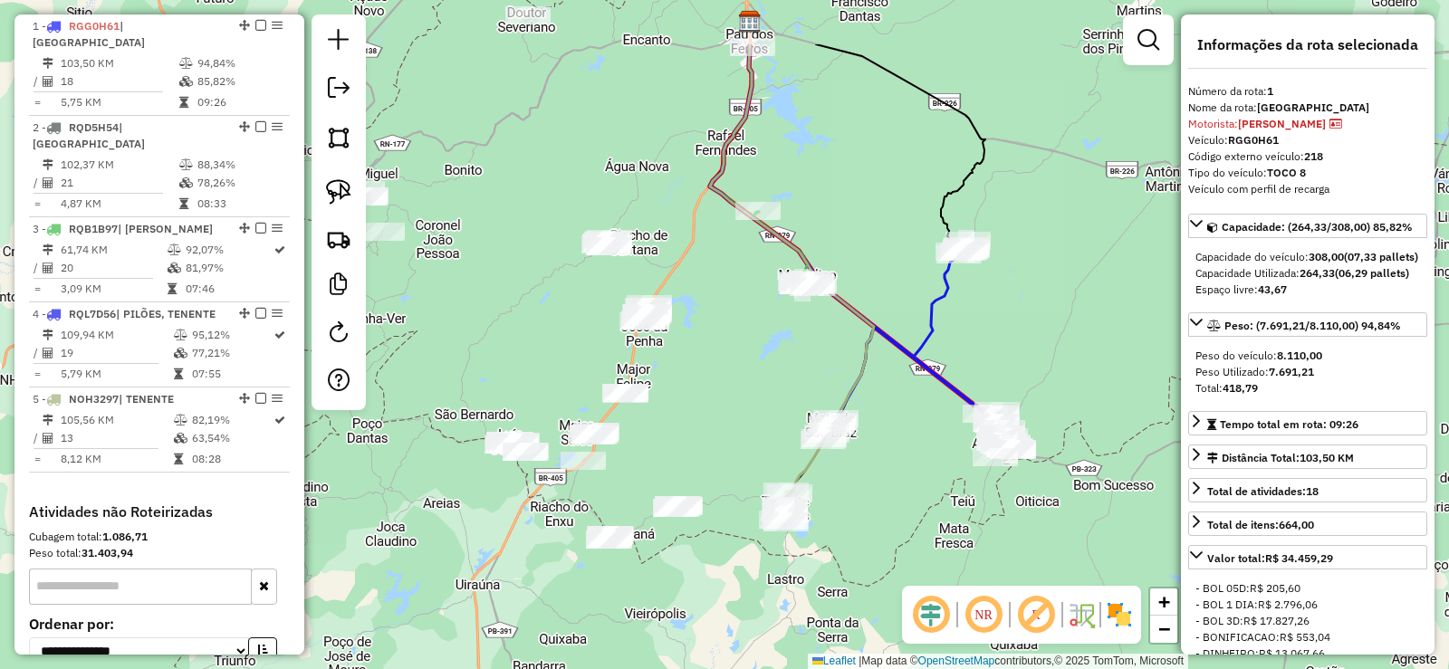
drag, startPoint x: 753, startPoint y: 274, endPoint x: 744, endPoint y: 391, distance: 117.1
click at [744, 391] on div "Janela de atendimento Grade de atendimento Capacidade Transportadoras Veículos …" at bounding box center [724, 334] width 1449 height 669
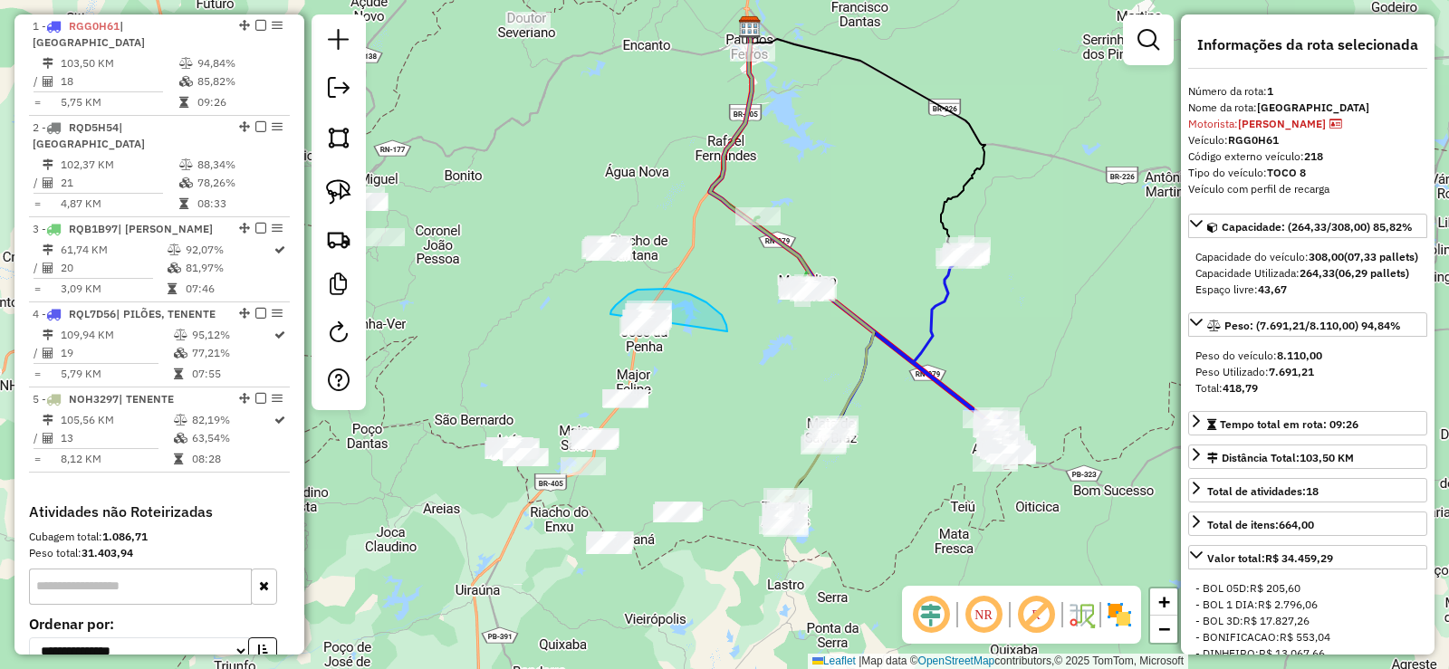
drag, startPoint x: 727, startPoint y: 330, endPoint x: 680, endPoint y: 349, distance: 50.8
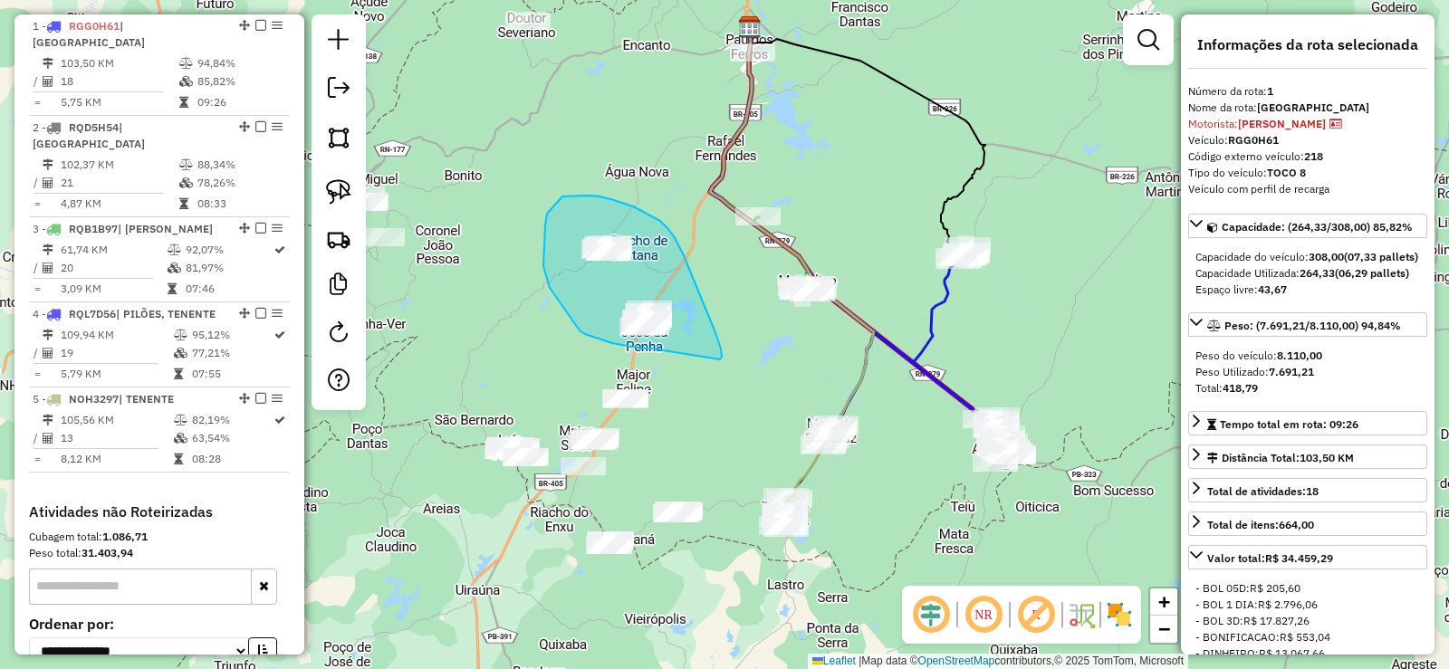
drag, startPoint x: 720, startPoint y: 359, endPoint x: 652, endPoint y: 349, distance: 68.8
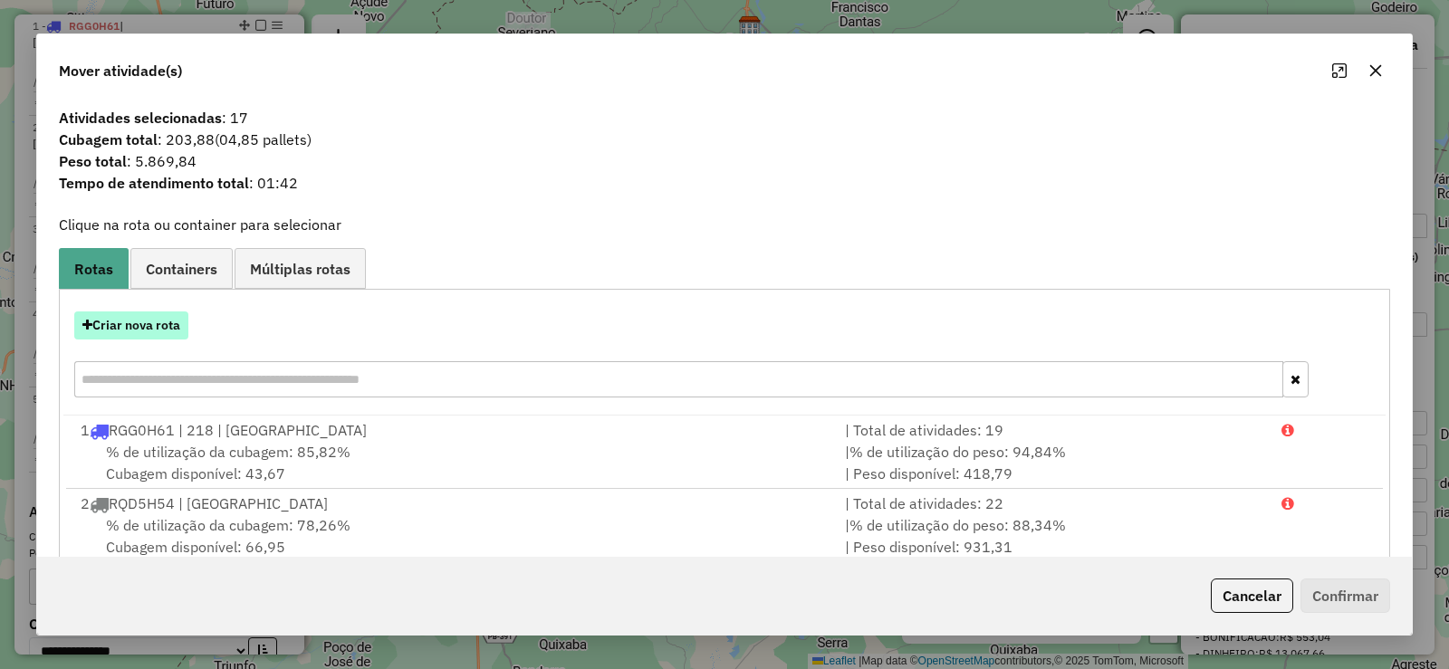
click at [159, 322] on button "Criar nova rota" at bounding box center [131, 325] width 114 height 28
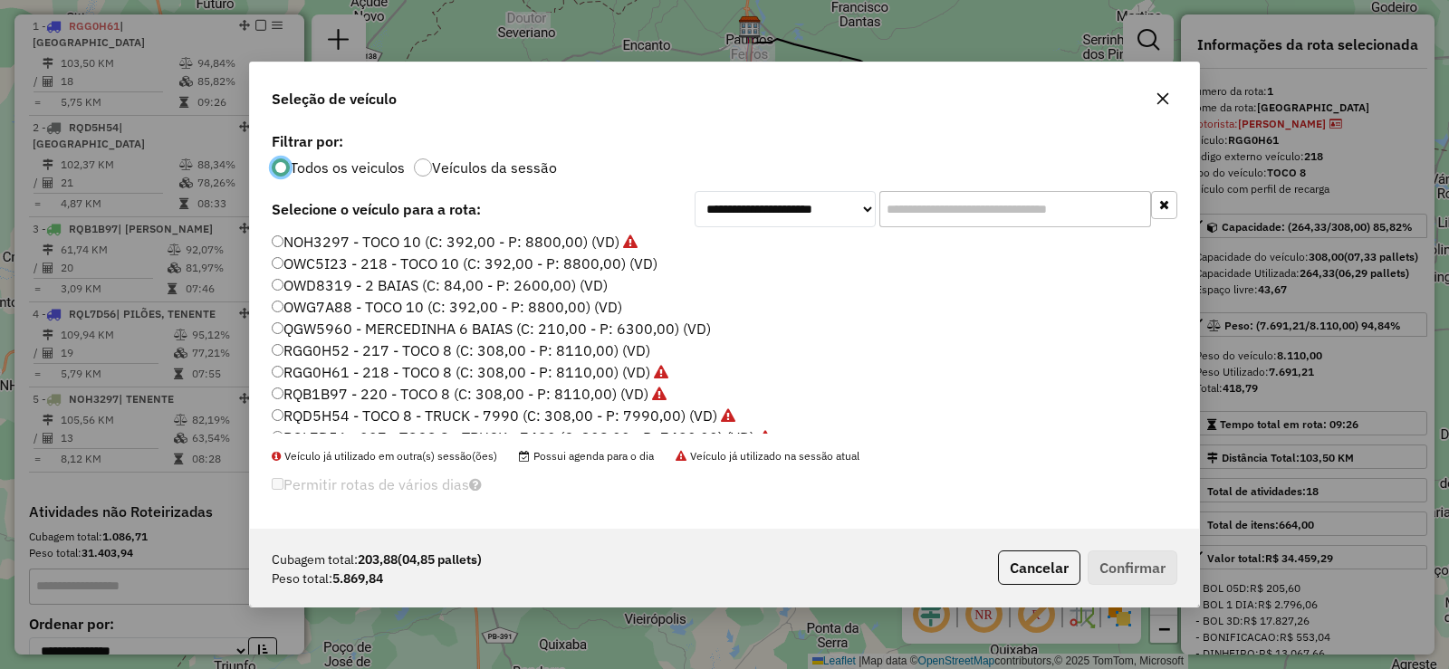
scroll to position [214, 0]
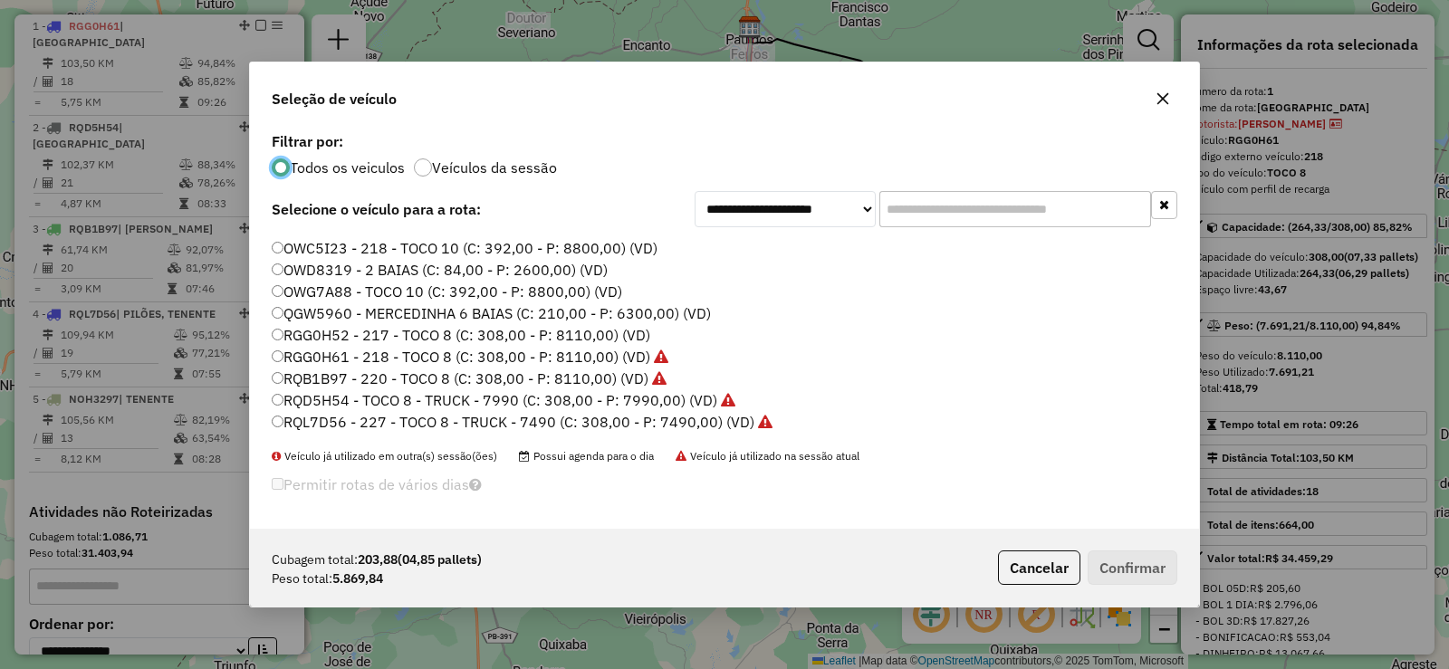
click at [416, 336] on label "RGG0H52 - 217 - TOCO 8 (C: 308,00 - P: 8110,00) (VD)" at bounding box center [461, 335] width 378 height 22
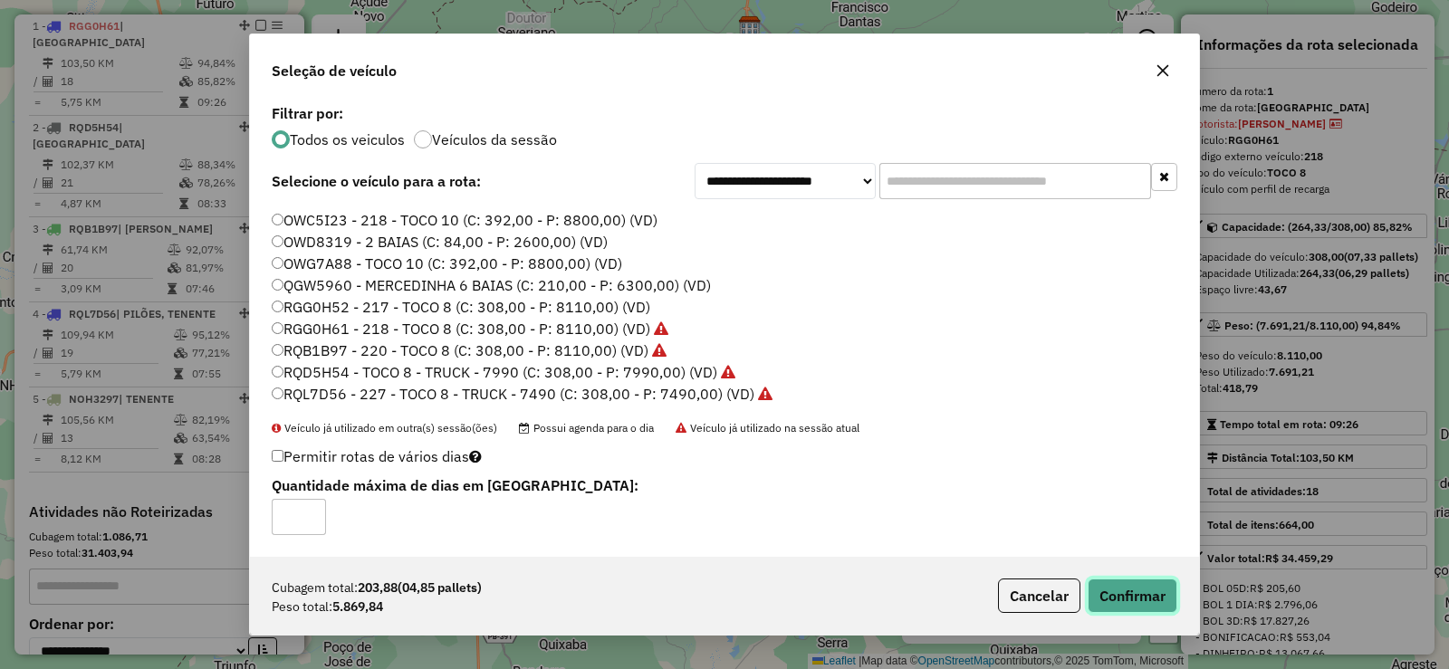
drag, startPoint x: 1156, startPoint y: 591, endPoint x: 1149, endPoint y: 582, distance: 11.6
click at [1157, 591] on button "Confirmar" at bounding box center [1132, 596] width 90 height 34
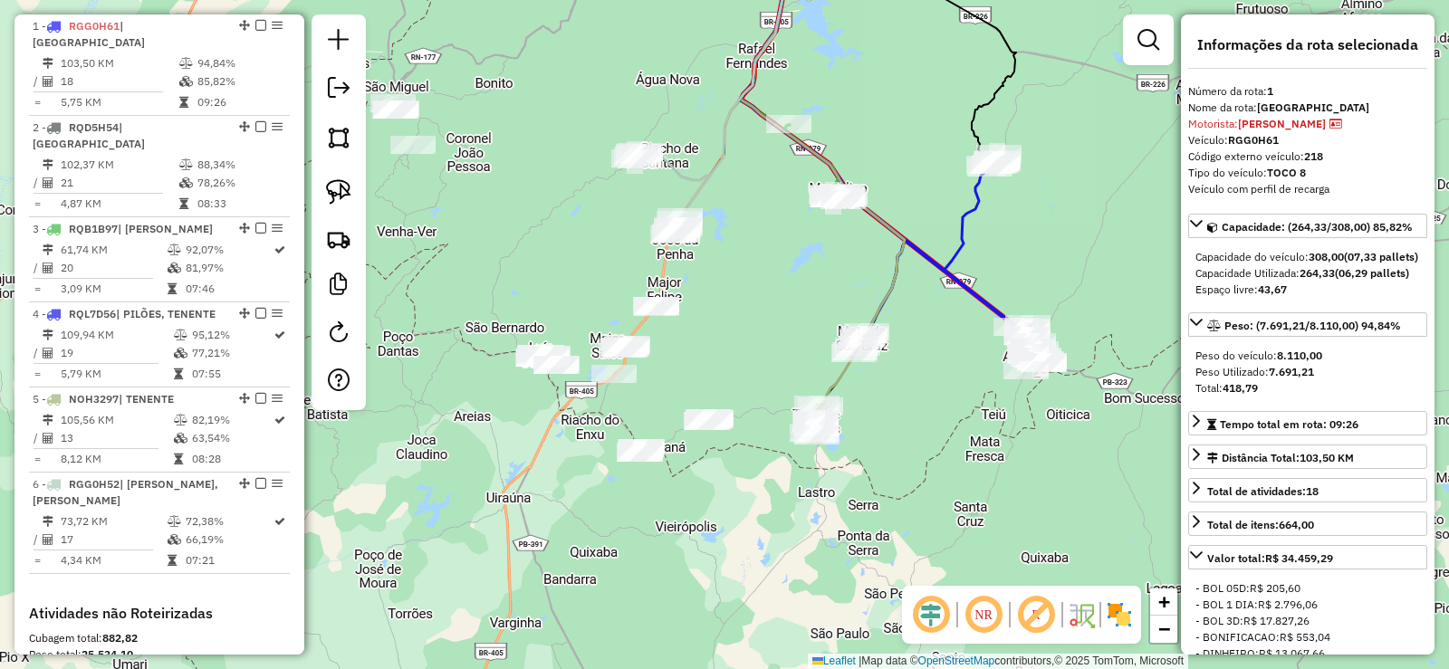
drag, startPoint x: 731, startPoint y: 355, endPoint x: 730, endPoint y: 345, distance: 10.0
click at [731, 347] on div "Janela de atendimento Grade de atendimento Capacidade Transportadoras Veículos …" at bounding box center [724, 334] width 1449 height 669
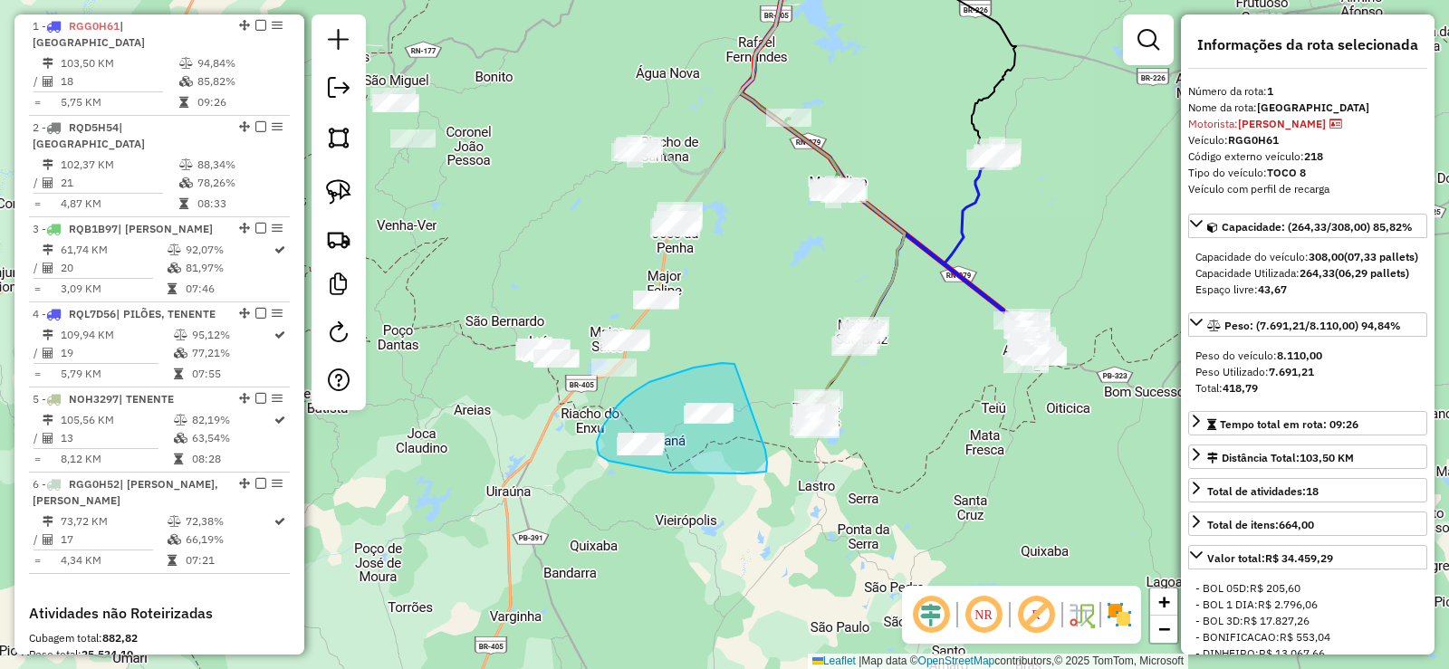
drag, startPoint x: 734, startPoint y: 364, endPoint x: 765, endPoint y: 450, distance: 91.4
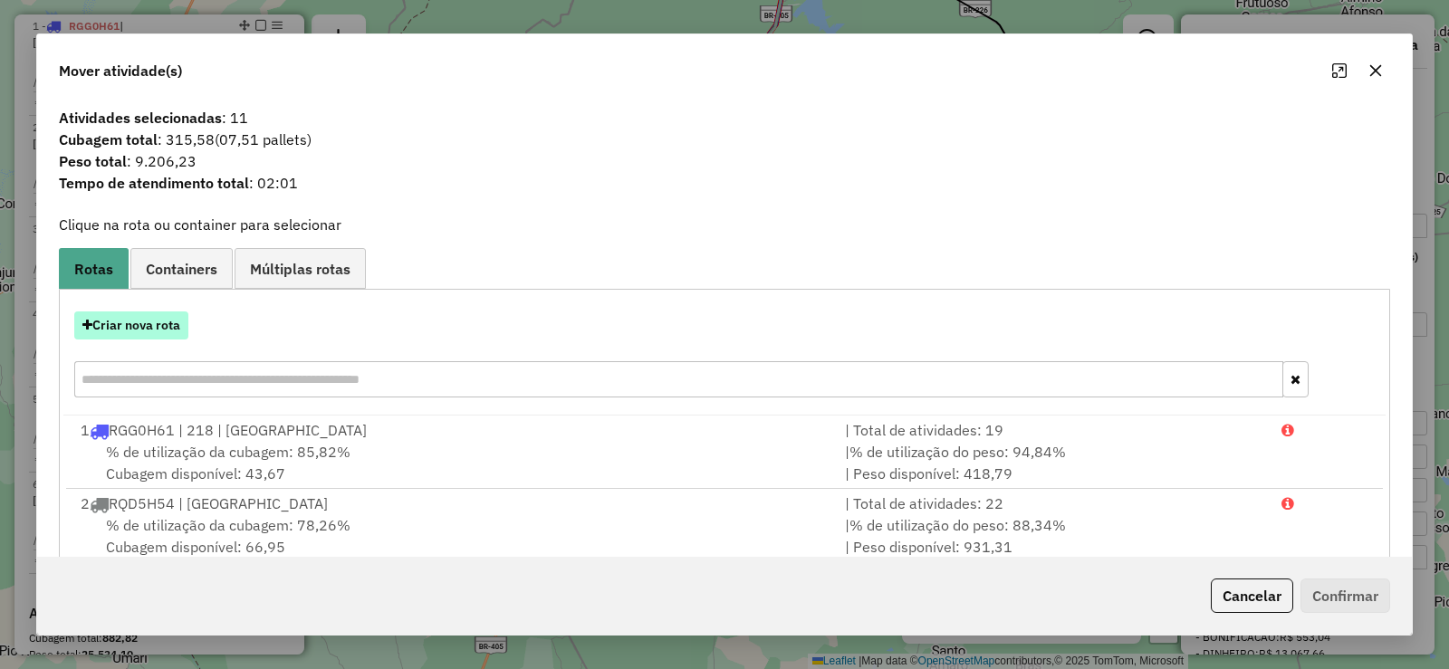
click at [157, 330] on button "Criar nova rota" at bounding box center [131, 325] width 114 height 28
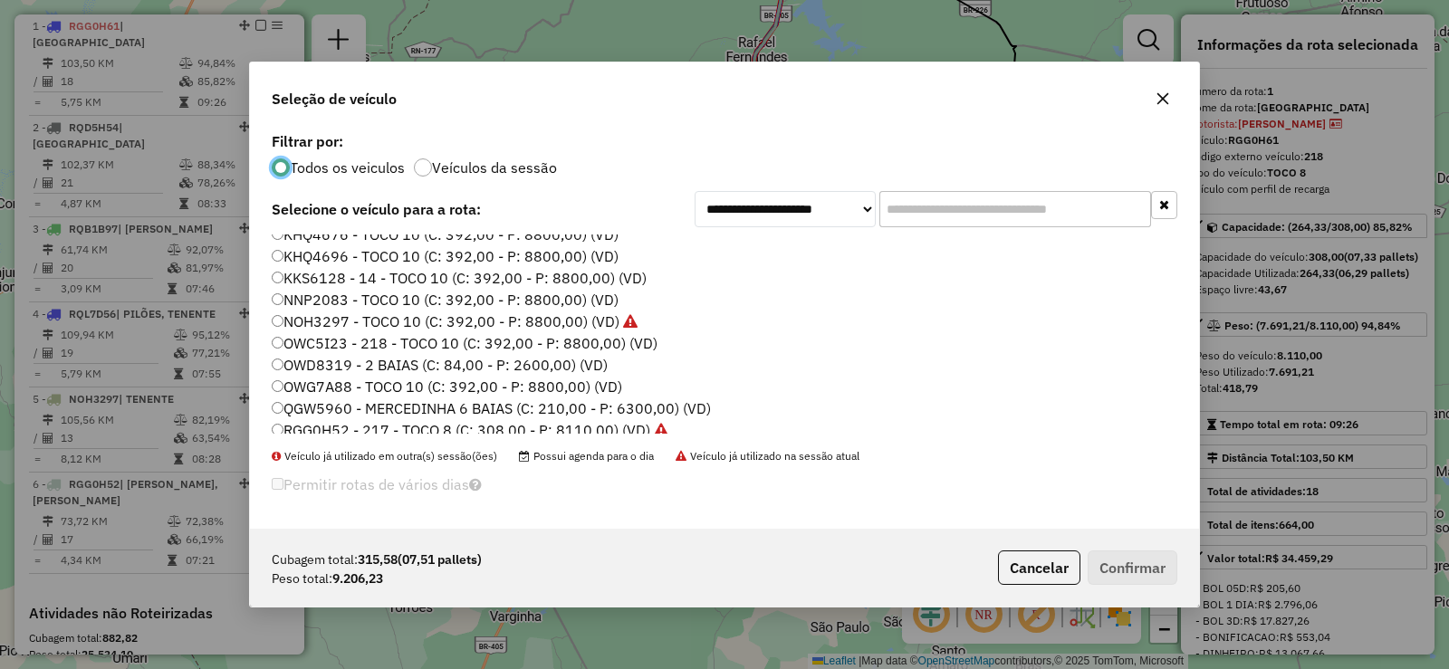
scroll to position [91, 0]
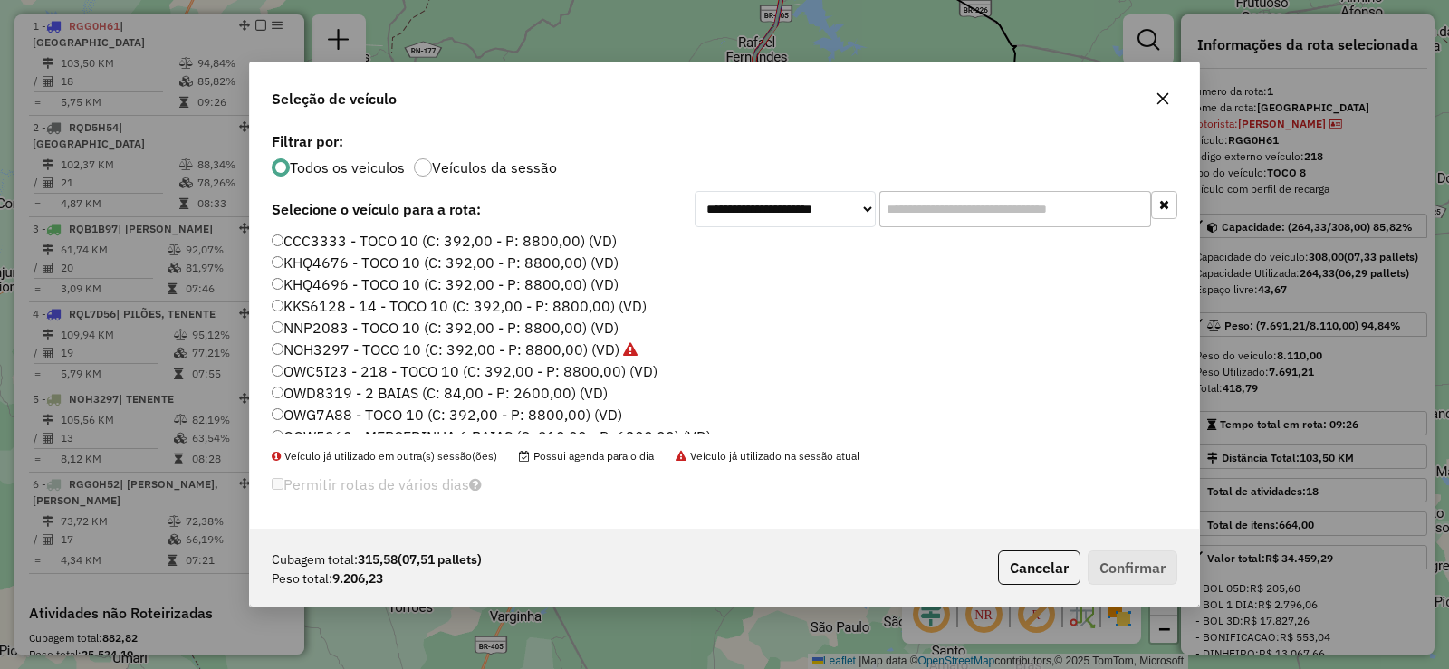
click at [455, 368] on label "OWC5I23 - 218 - TOCO 10 (C: 392,00 - P: 8800,00) (VD)" at bounding box center [465, 371] width 386 height 22
drag, startPoint x: 336, startPoint y: 368, endPoint x: 359, endPoint y: 369, distance: 23.6
click at [335, 368] on label "OWC5I23 - 218 - TOCO 10 (C: 392,00 - P: 8800,00) (VD)" at bounding box center [465, 371] width 386 height 22
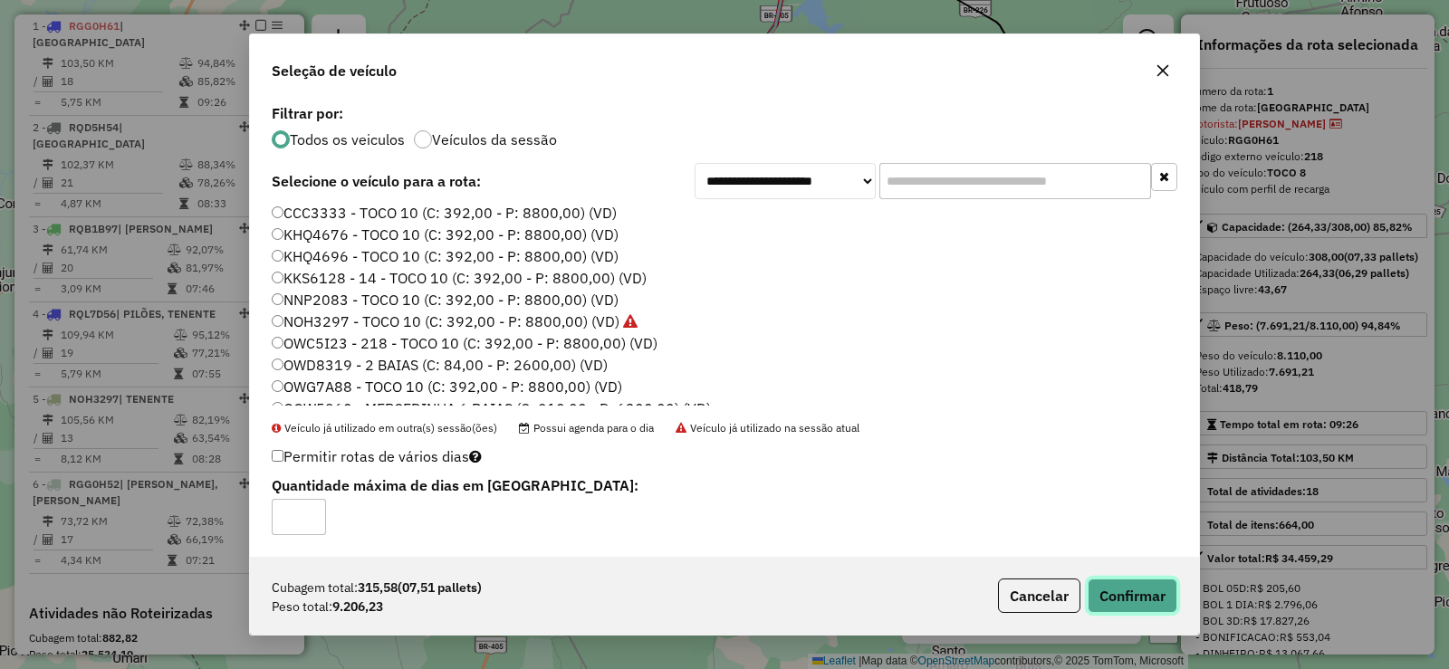
click at [1145, 588] on button "Confirmar" at bounding box center [1132, 596] width 90 height 34
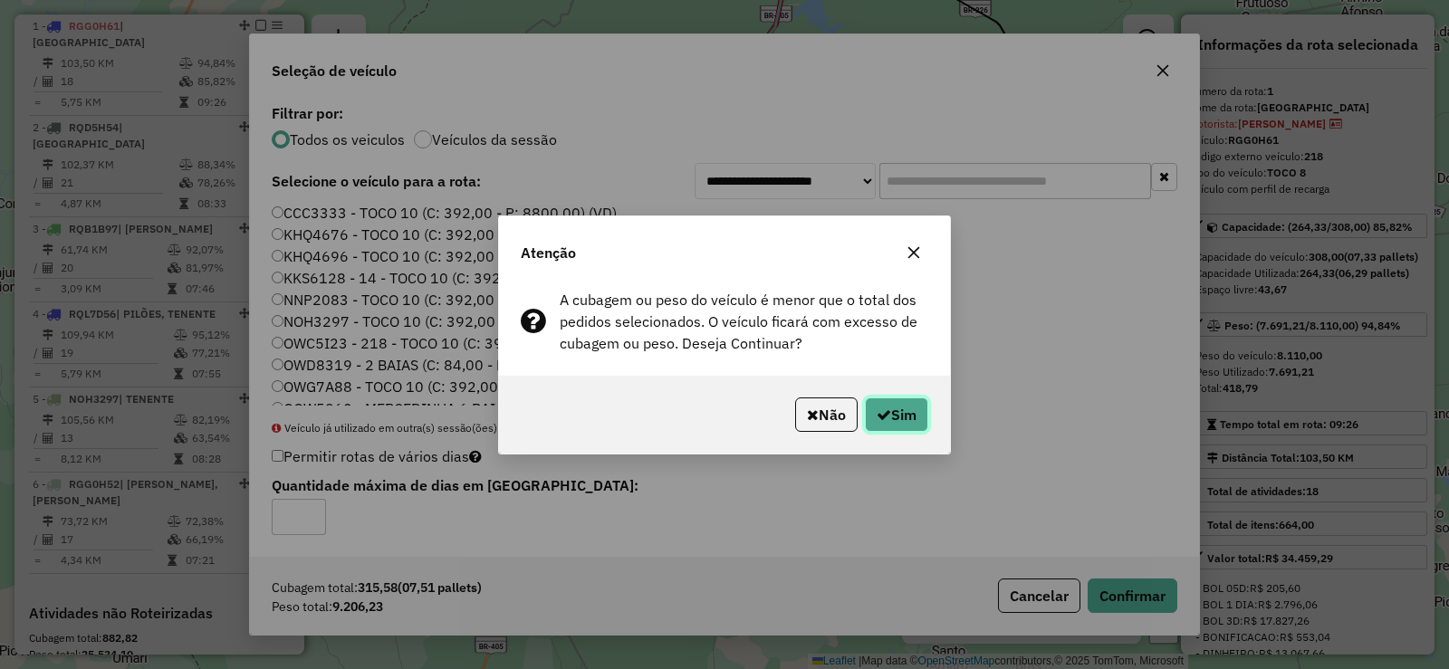
click at [897, 416] on button "Sim" at bounding box center [896, 414] width 63 height 34
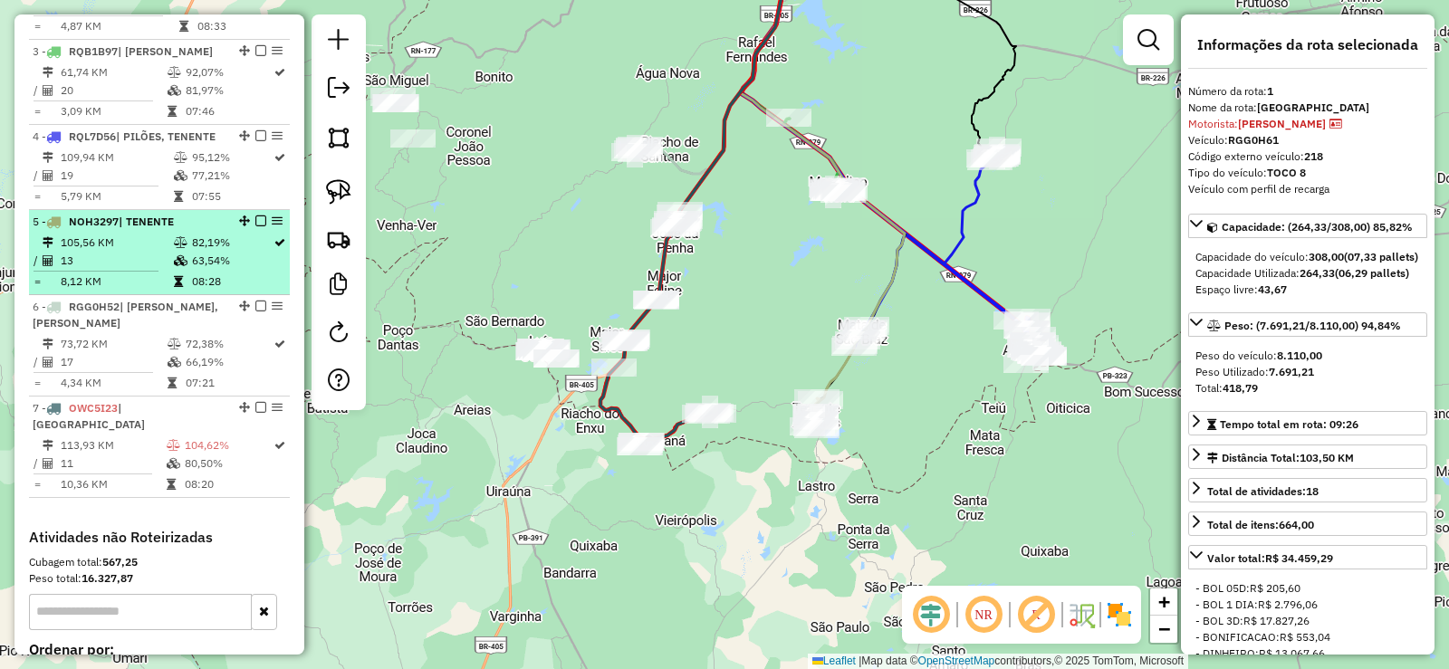
scroll to position [882, 0]
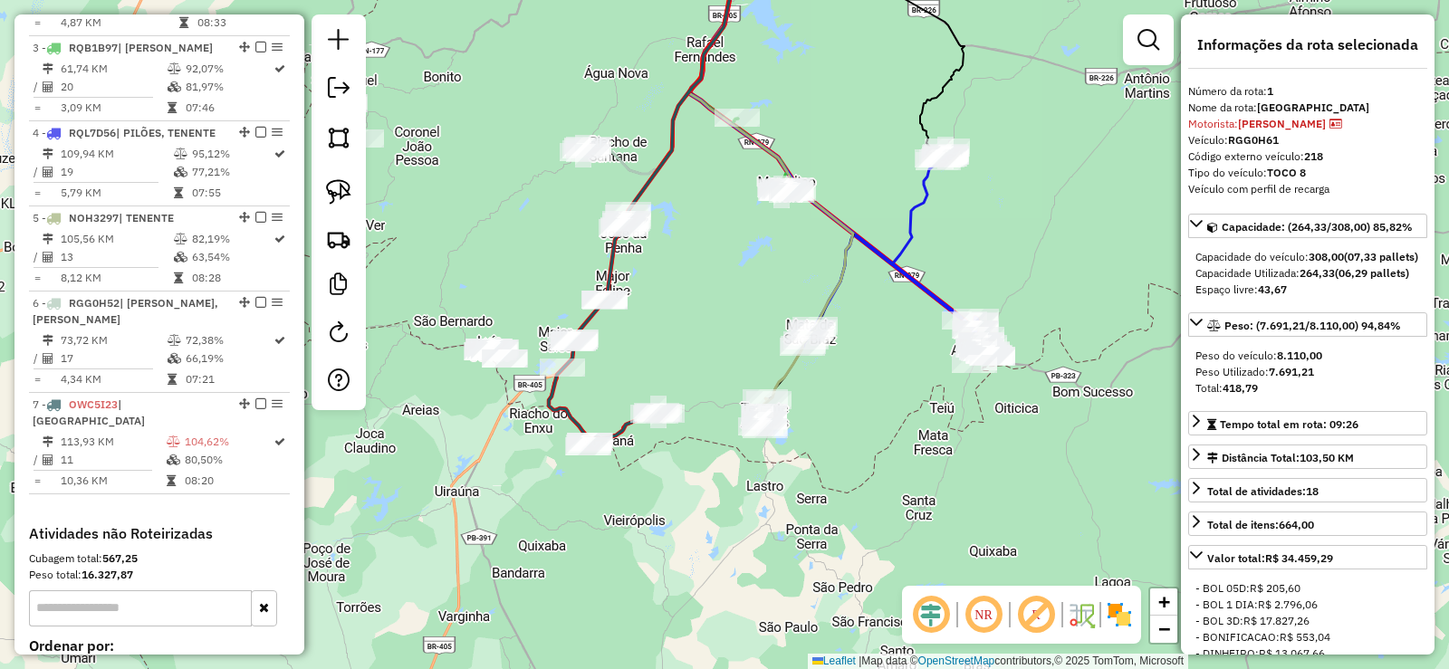
drag, startPoint x: 732, startPoint y: 301, endPoint x: 681, endPoint y: 301, distance: 51.6
click at [681, 301] on div "Janela de atendimento Grade de atendimento Capacidade Transportadoras Veículos …" at bounding box center [724, 334] width 1449 height 669
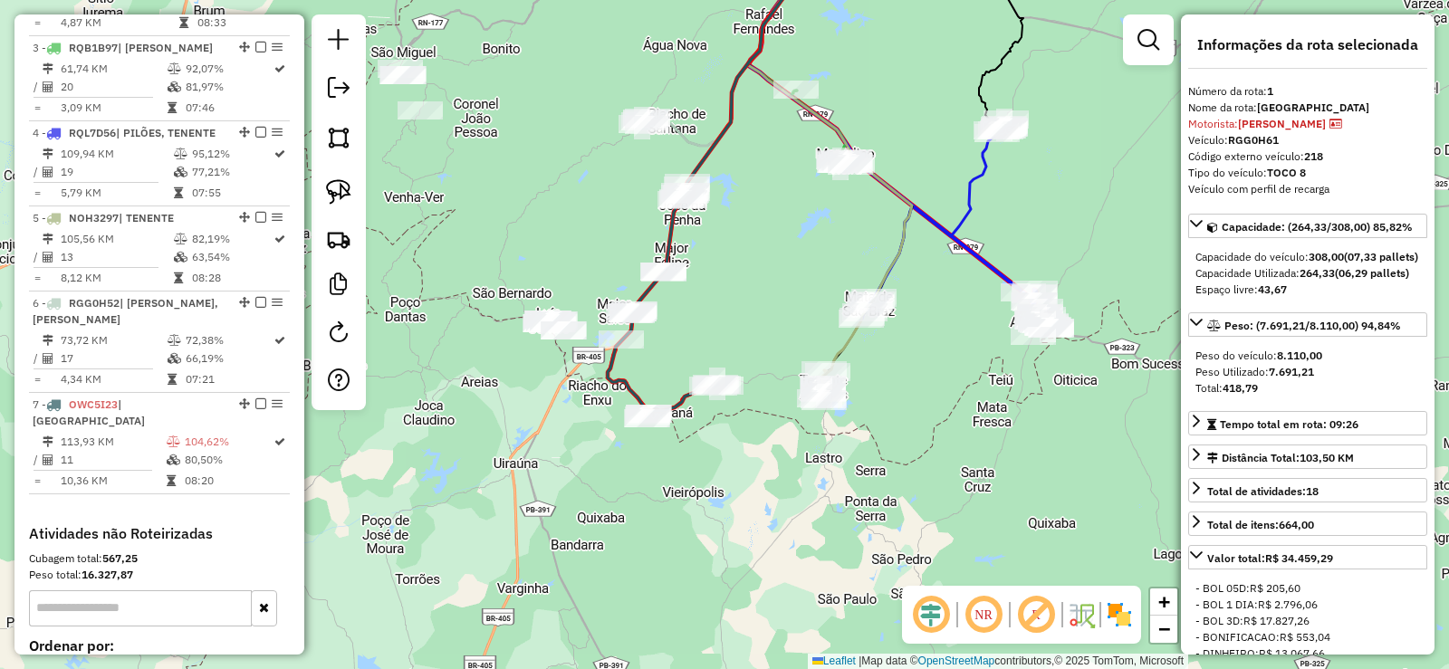
drag, startPoint x: 702, startPoint y: 302, endPoint x: 728, endPoint y: 287, distance: 30.4
click at [728, 287] on div "Janela de atendimento Grade de atendimento Capacidade Transportadoras Veículos …" at bounding box center [724, 334] width 1449 height 669
drag, startPoint x: 693, startPoint y: 256, endPoint x: 623, endPoint y: 360, distance: 125.3
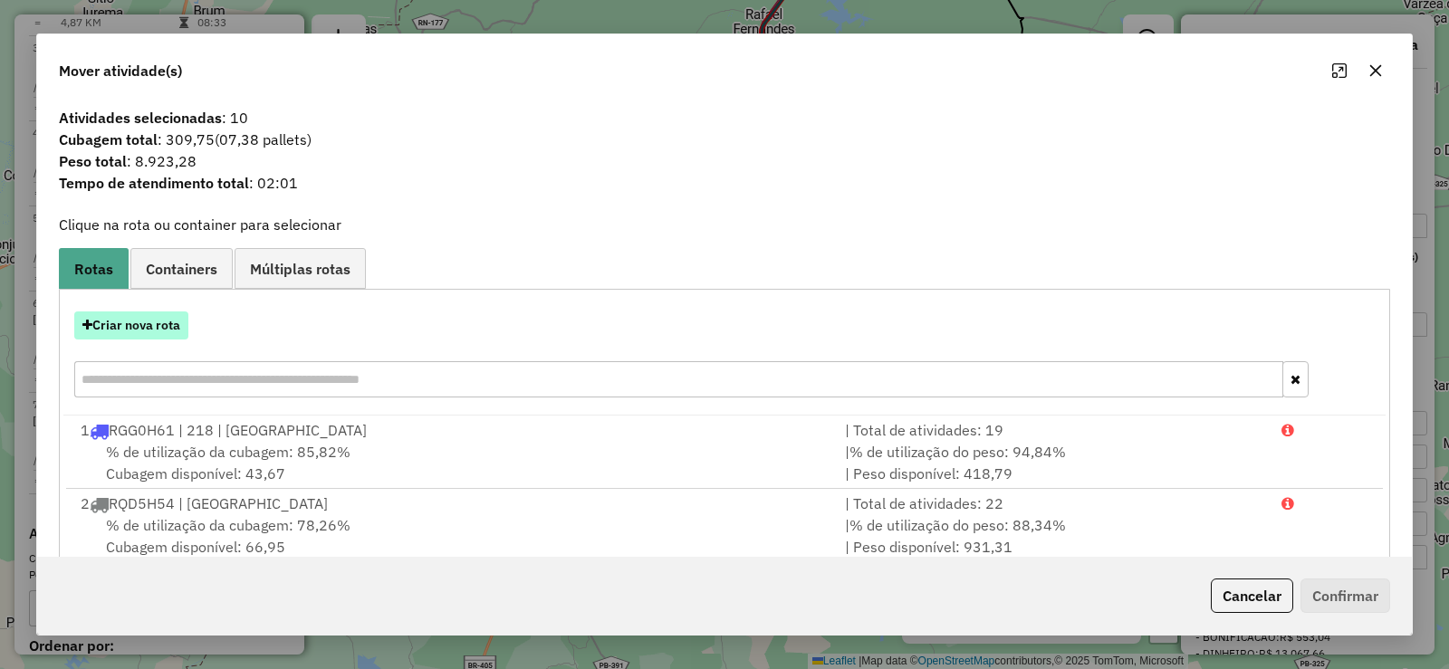
click at [150, 335] on button "Criar nova rota" at bounding box center [131, 325] width 114 height 28
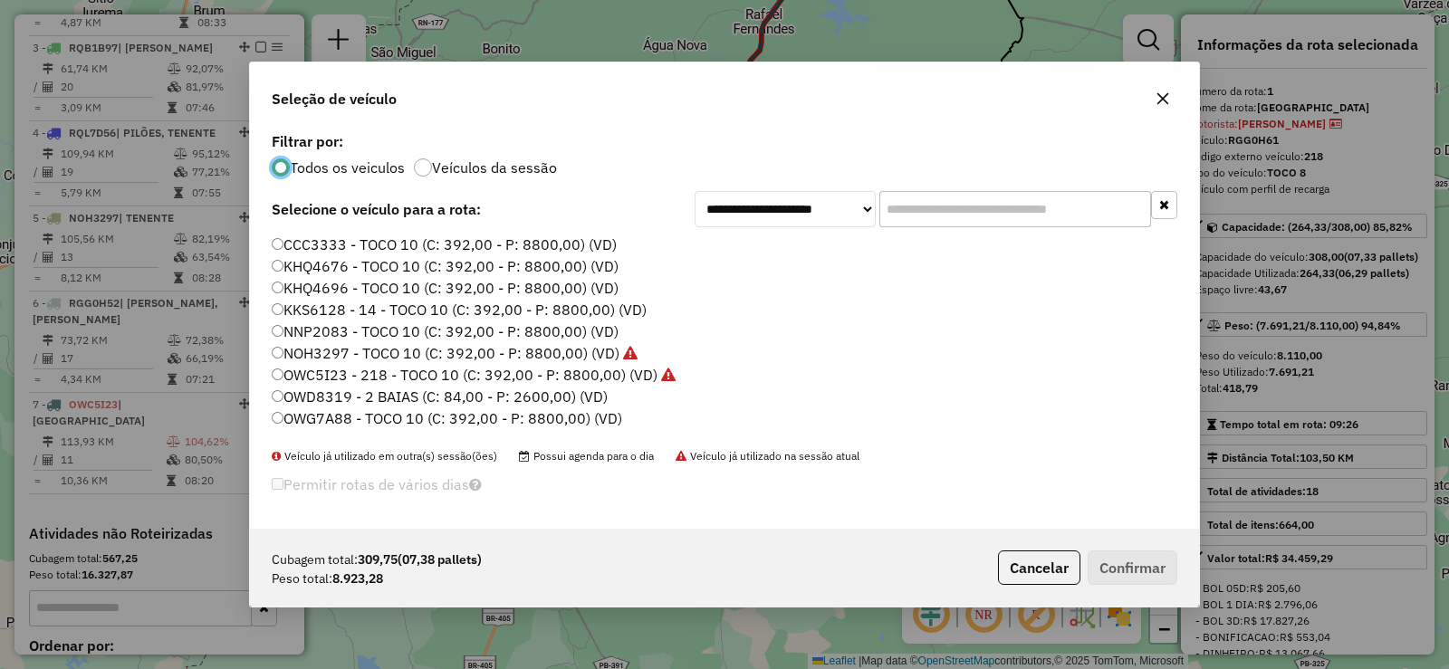
scroll to position [33, 0]
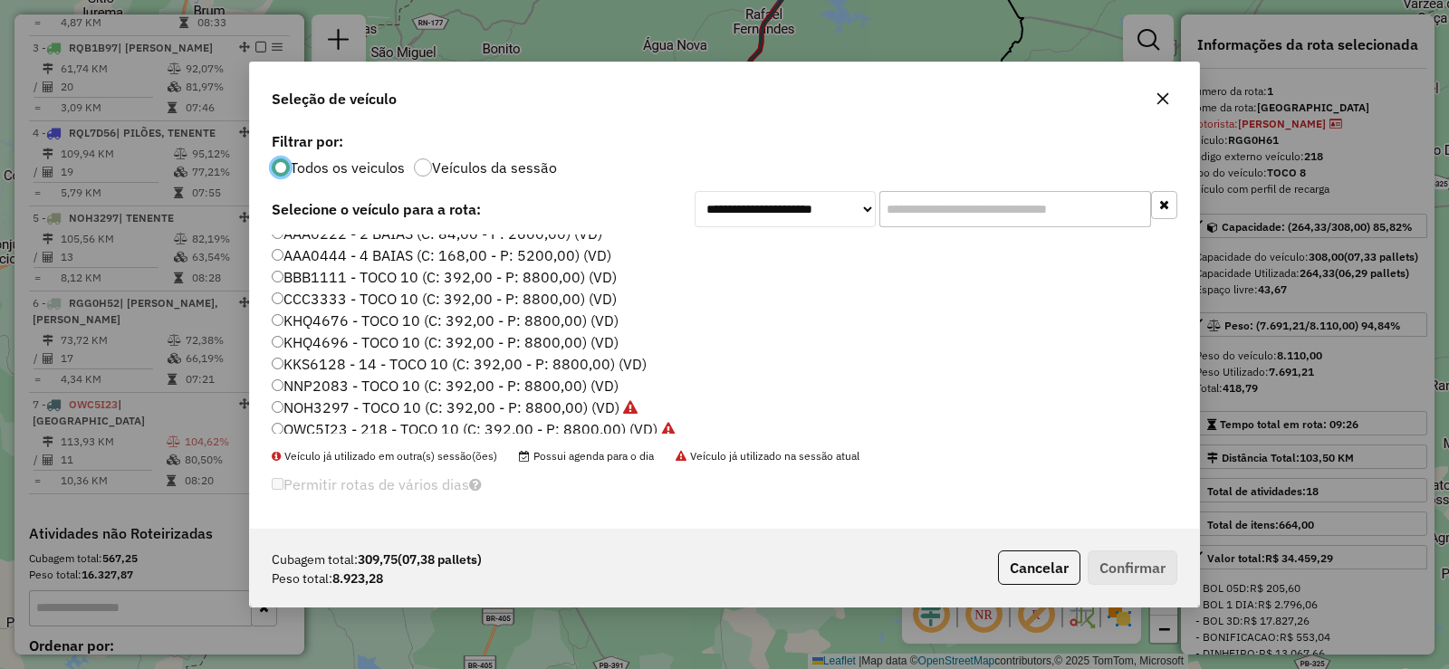
click at [401, 339] on label "KHQ4696 - TOCO 10 (C: 392,00 - P: 8800,00) (VD)" at bounding box center [445, 342] width 347 height 22
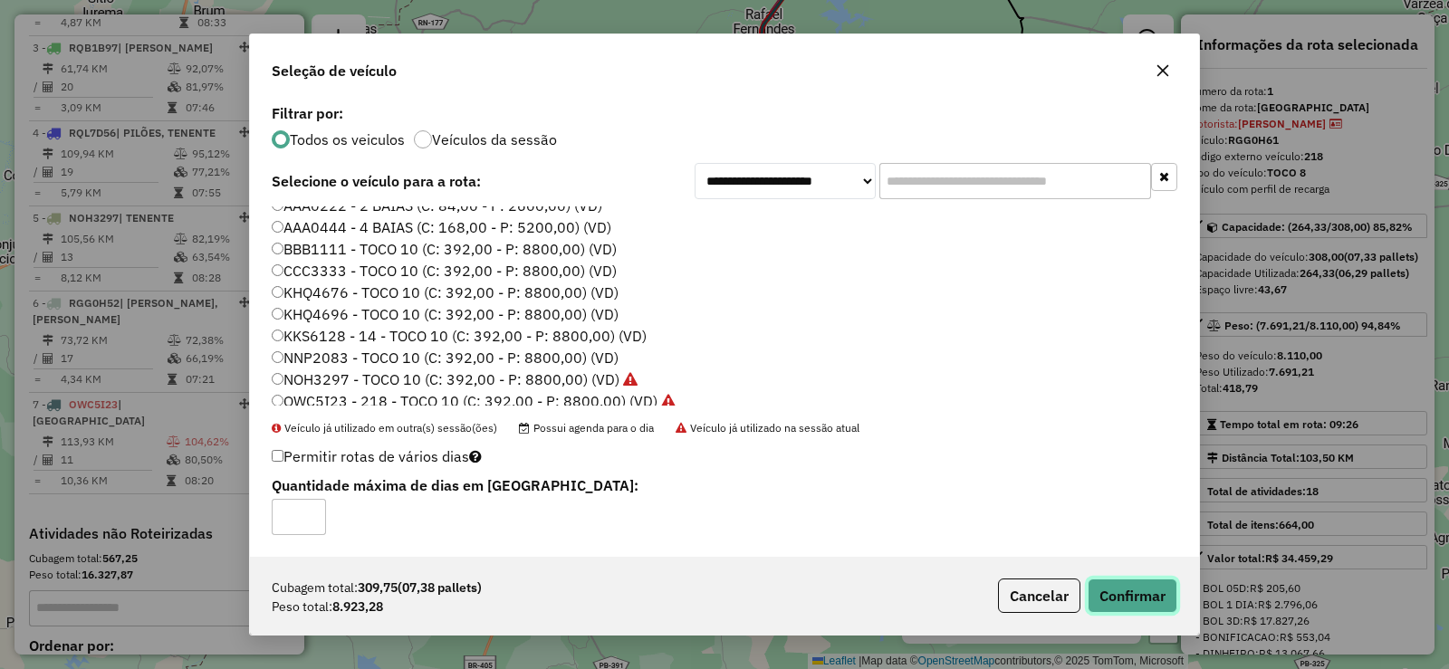
click at [1137, 598] on button "Confirmar" at bounding box center [1132, 596] width 90 height 34
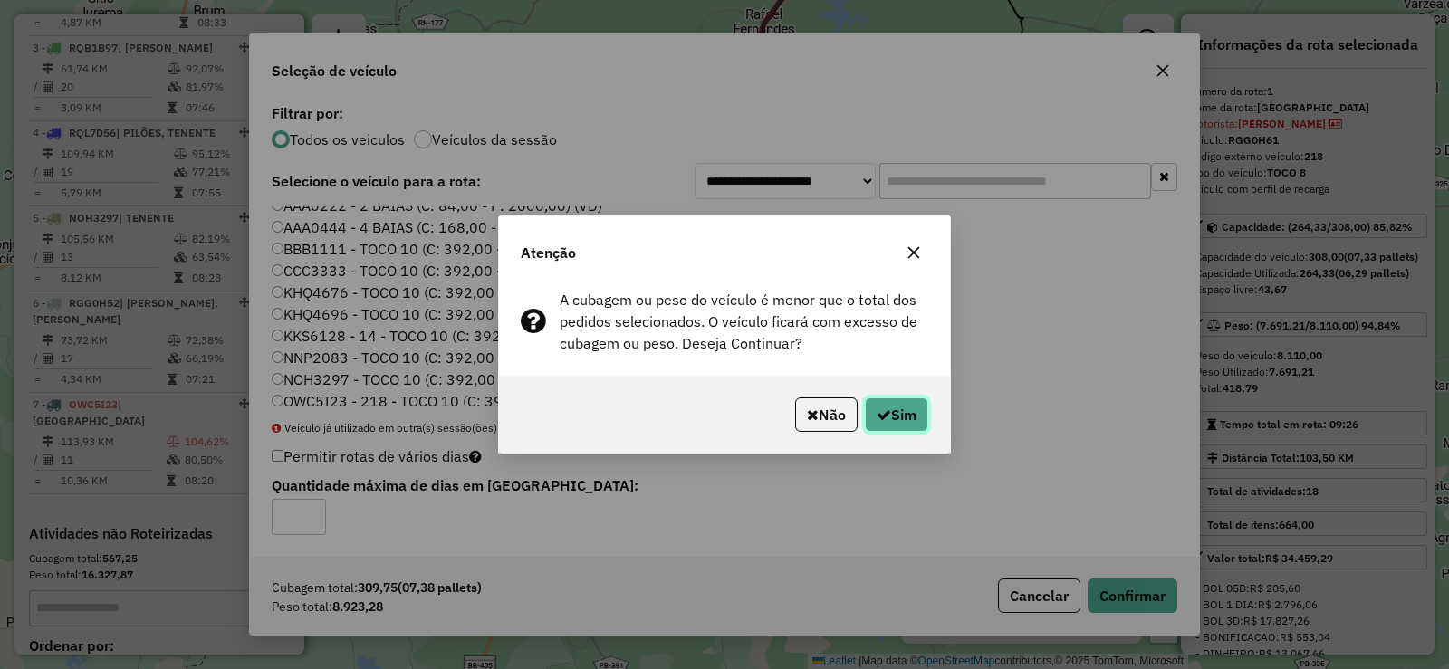
click at [897, 406] on button "Sim" at bounding box center [896, 414] width 63 height 34
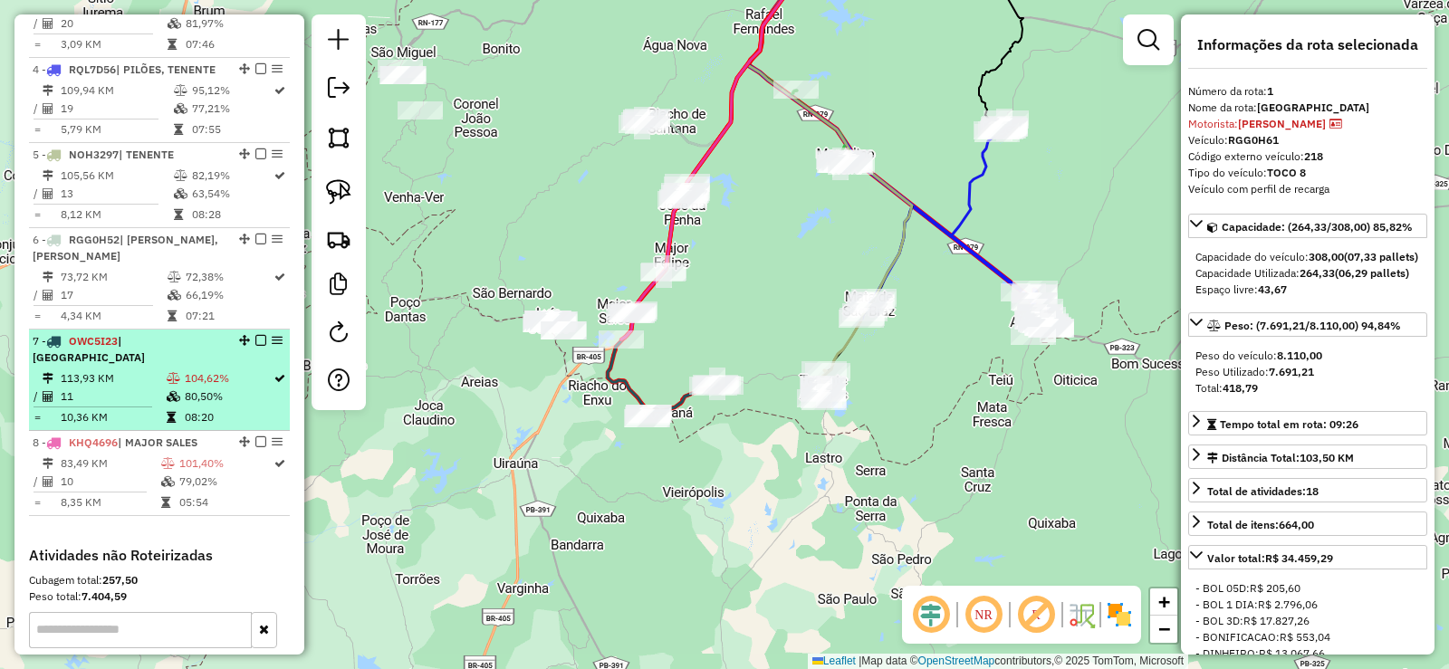
scroll to position [972, 0]
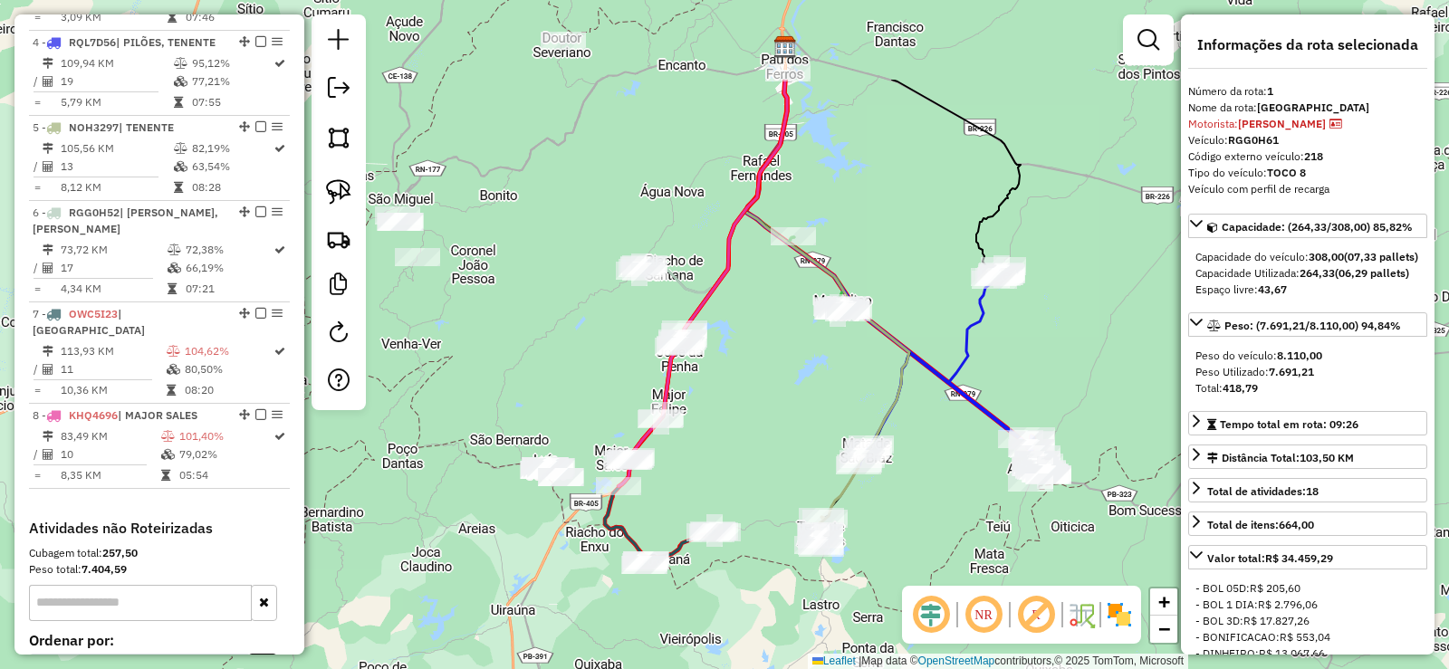
drag, startPoint x: 754, startPoint y: 257, endPoint x: 751, endPoint y: 404, distance: 146.7
click at [751, 404] on div "Janela de atendimento Grade de atendimento Capacidade Transportadoras Veículos …" at bounding box center [724, 334] width 1449 height 669
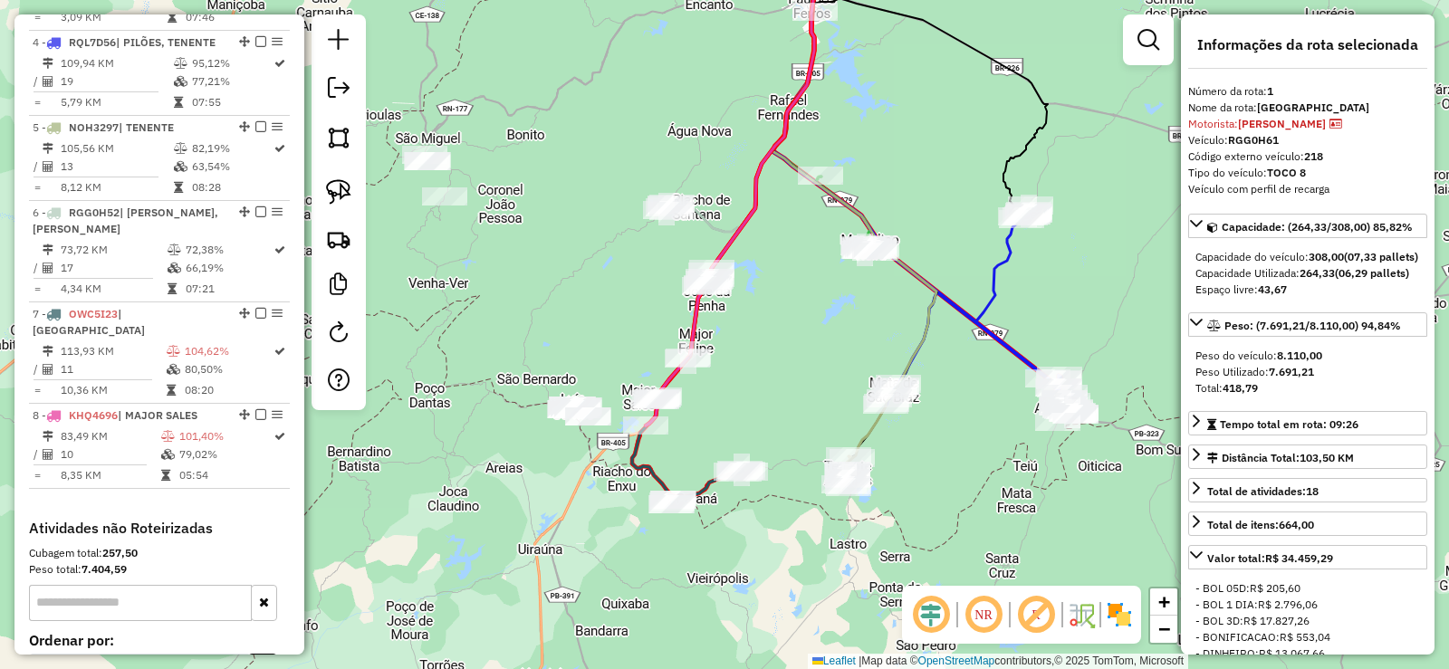
drag, startPoint x: 552, startPoint y: 365, endPoint x: 594, endPoint y: 273, distance: 100.5
click at [594, 273] on div "Janela de atendimento Grade de atendimento Capacidade Transportadoras Veículos …" at bounding box center [724, 334] width 1449 height 669
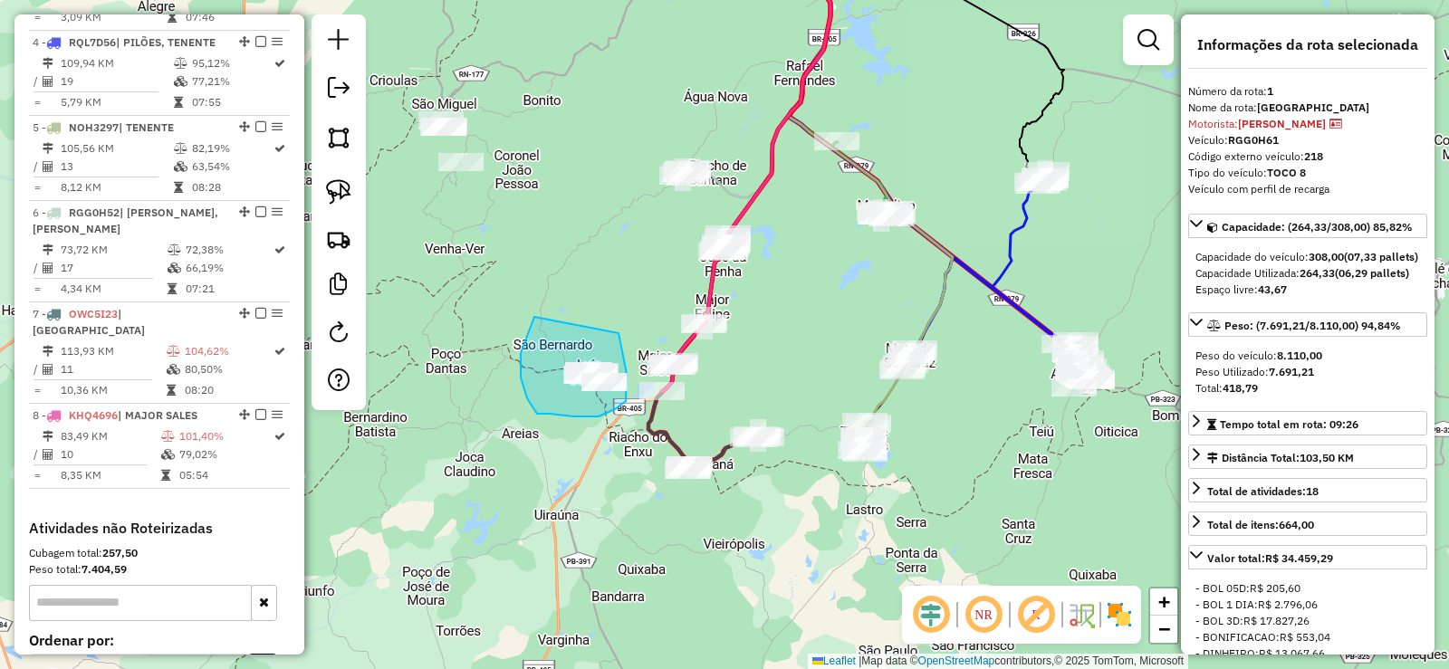
drag, startPoint x: 528, startPoint y: 331, endPoint x: 617, endPoint y: 330, distance: 89.6
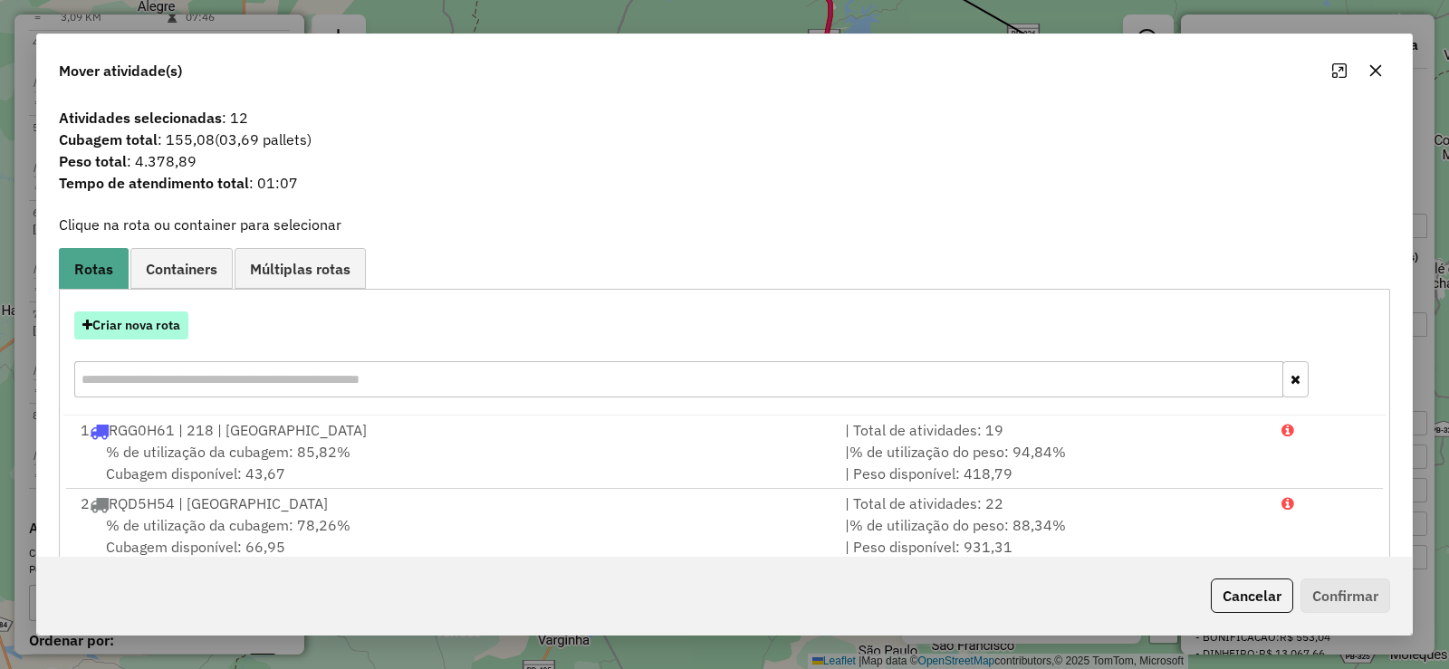
click at [146, 323] on button "Criar nova rota" at bounding box center [131, 325] width 114 height 28
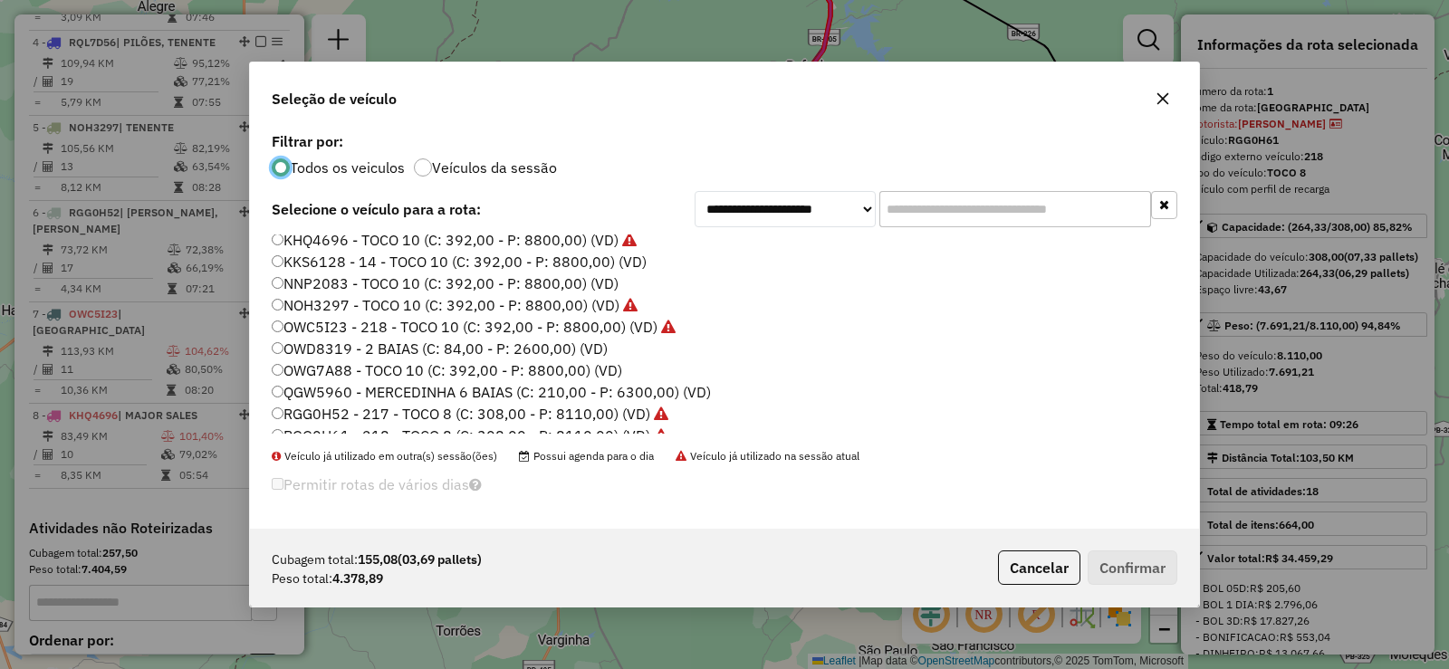
scroll to position [214, 0]
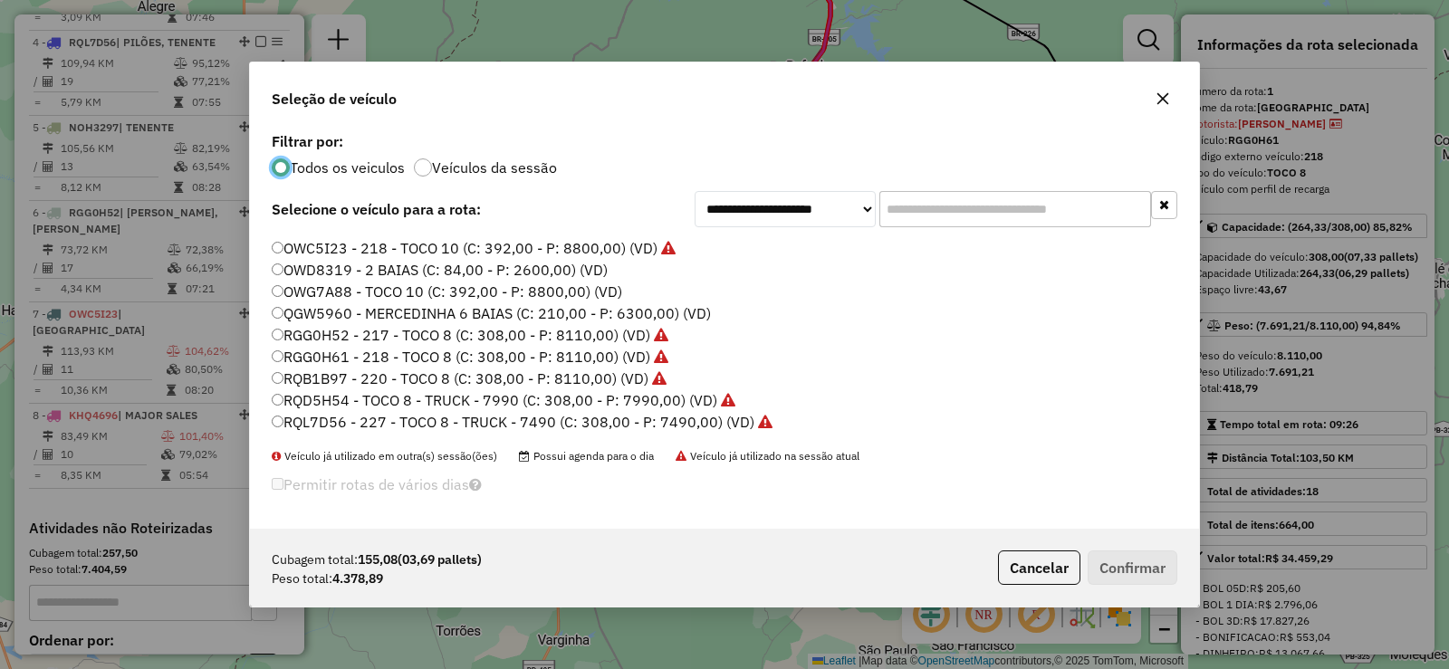
click at [394, 310] on label "QGW5960 - MERCEDINHA 6 BAIAS (C: 210,00 - P: 6300,00) (VD)" at bounding box center [491, 313] width 439 height 22
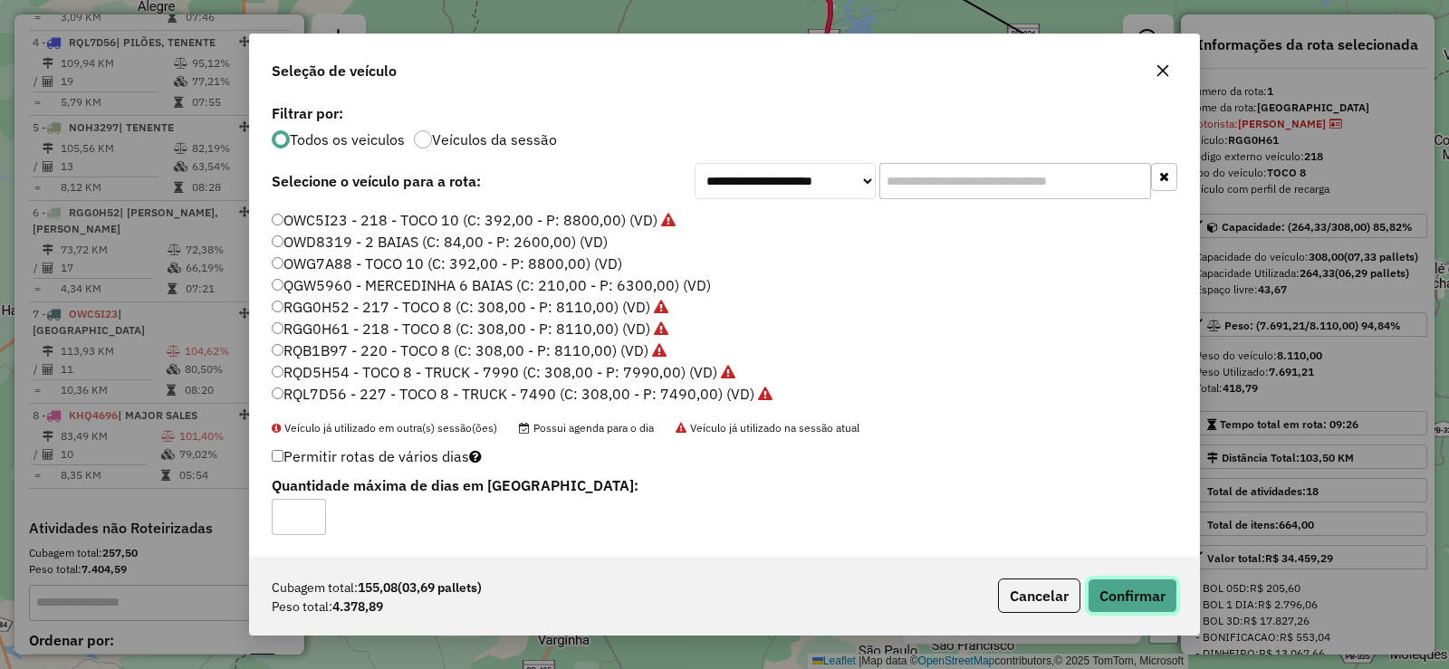
click at [1156, 594] on button "Confirmar" at bounding box center [1132, 596] width 90 height 34
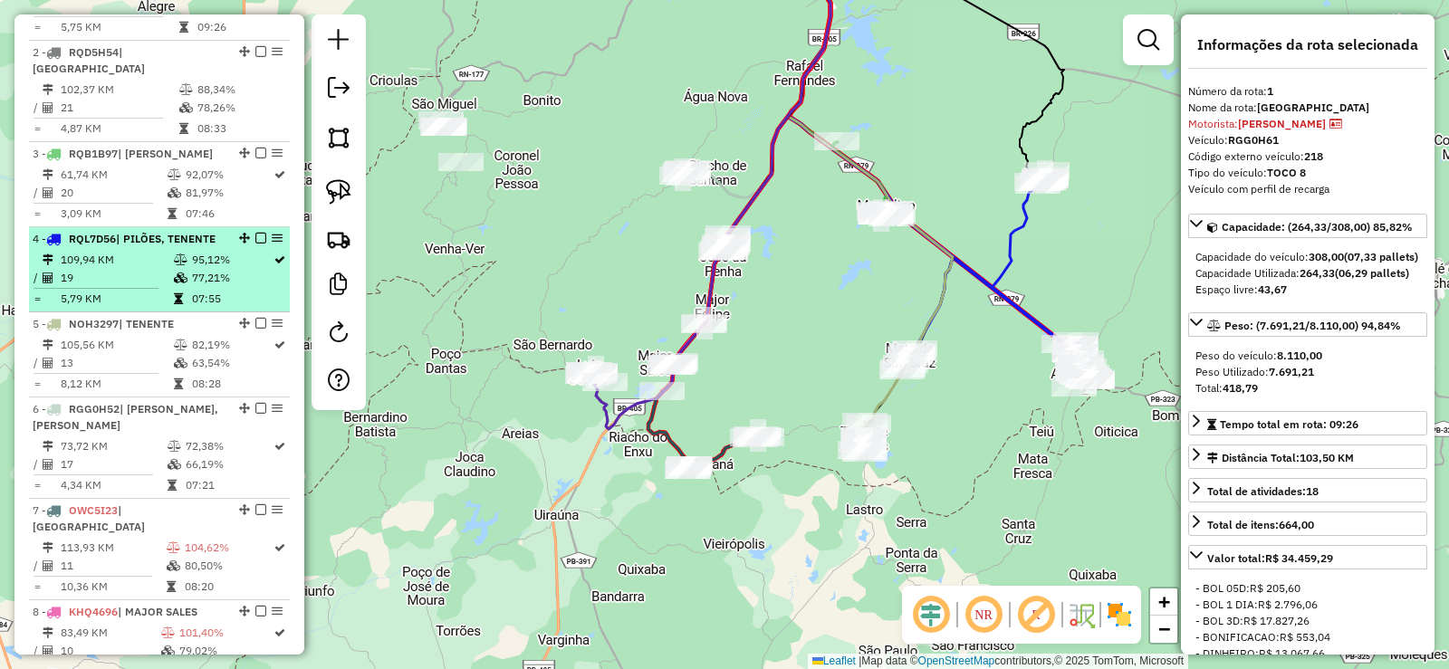
scroll to position [791, 0]
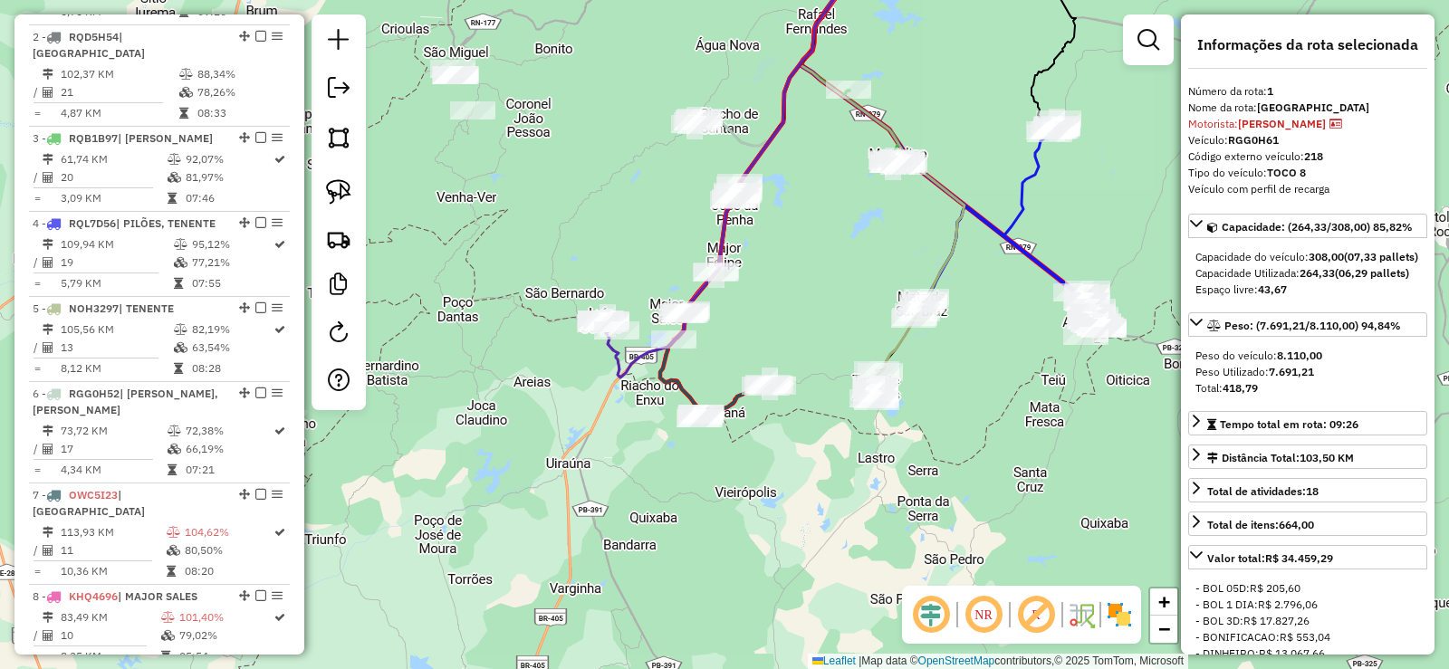
drag, startPoint x: 731, startPoint y: 388, endPoint x: 740, endPoint y: 340, distance: 48.8
click at [740, 340] on div "Janela de atendimento Grade de atendimento Capacidade Transportadoras Veículos …" at bounding box center [724, 334] width 1449 height 669
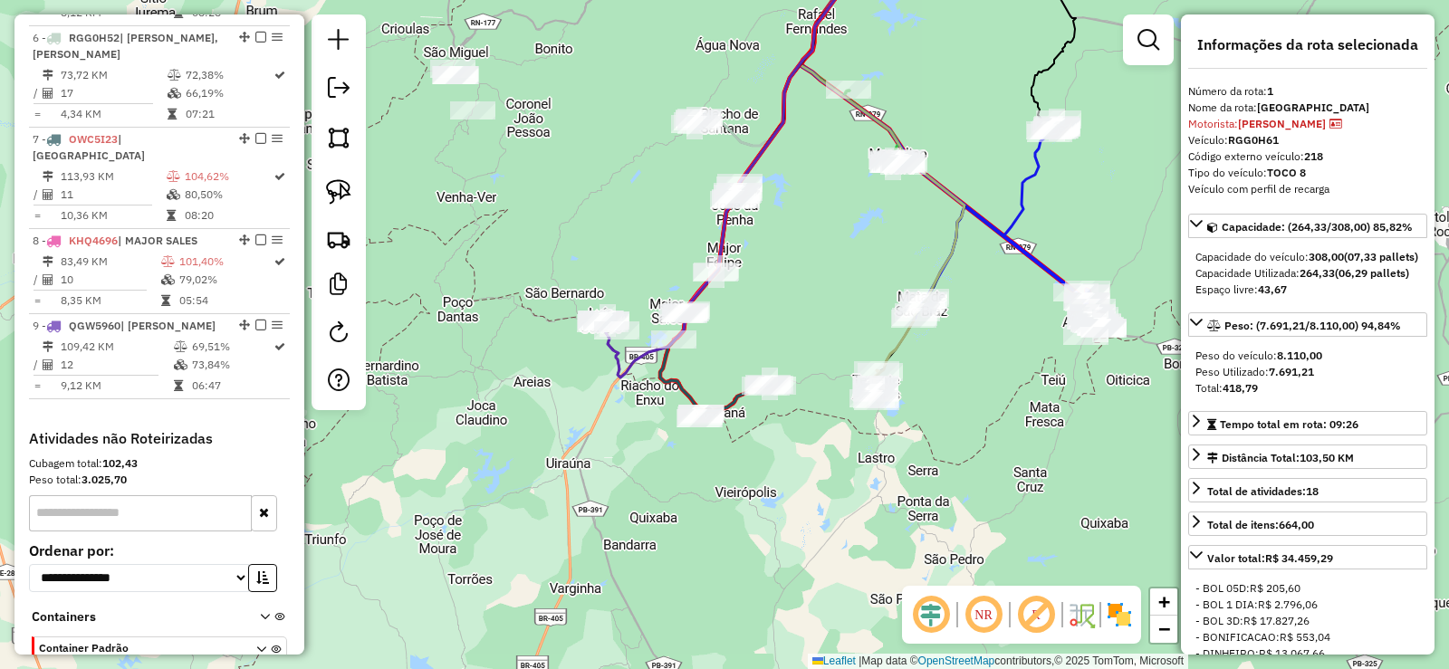
scroll to position [1153, 0]
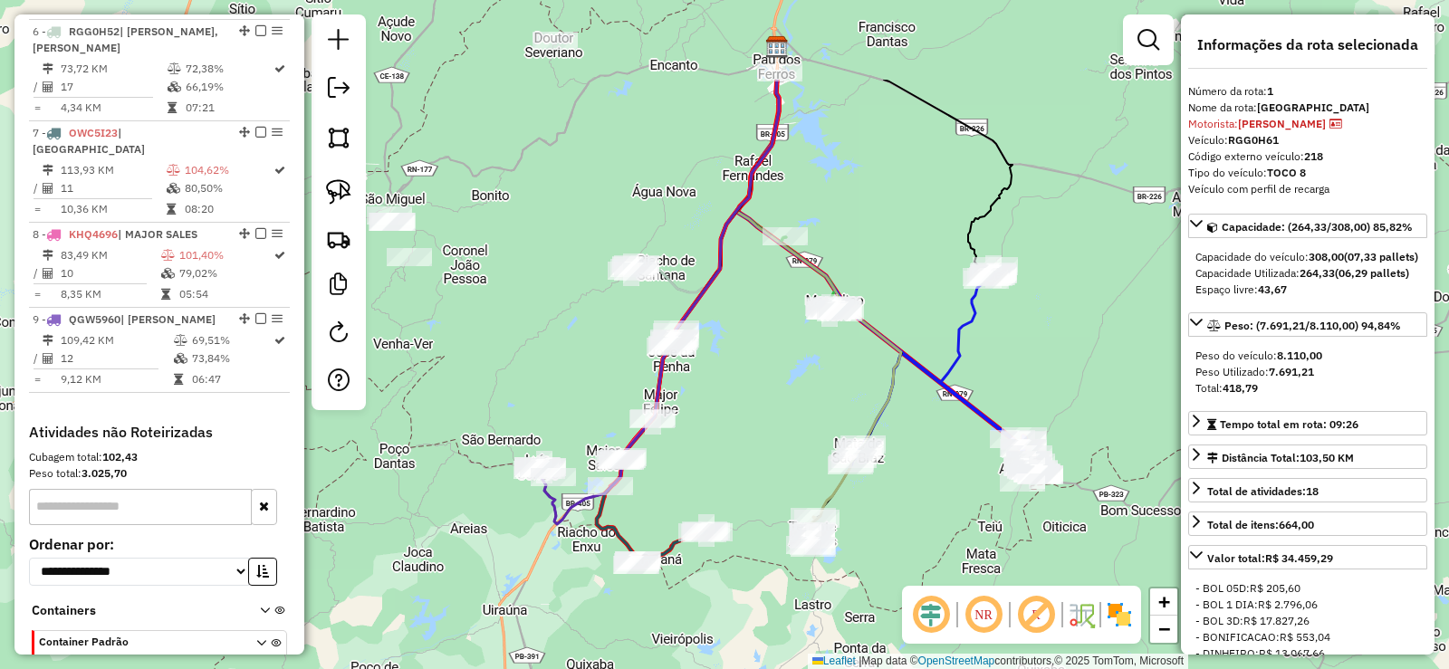
drag, startPoint x: 821, startPoint y: 222, endPoint x: 762, endPoint y: 359, distance: 149.7
click at [762, 359] on div "Janela de atendimento Grade de atendimento Capacidade Transportadoras Veículos …" at bounding box center [724, 334] width 1449 height 669
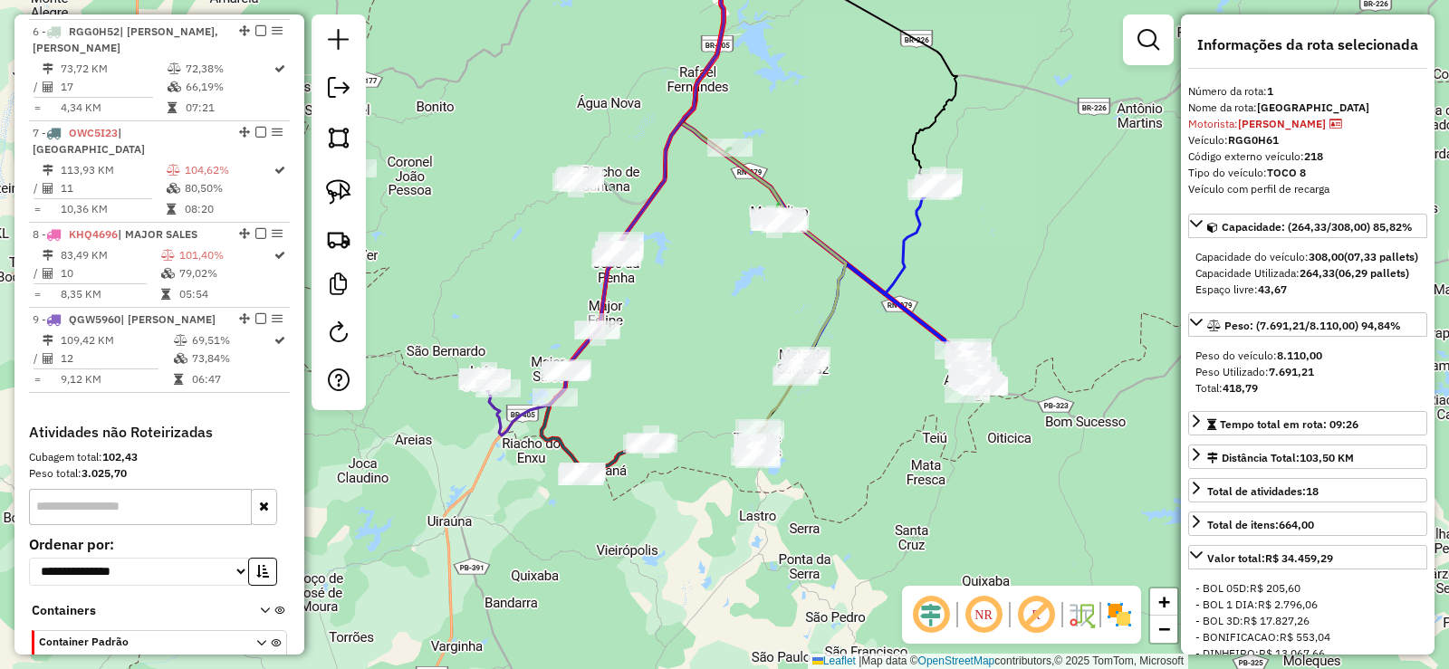
drag, startPoint x: 914, startPoint y: 494, endPoint x: 886, endPoint y: 439, distance: 61.9
click at [886, 439] on div "Janela de atendimento Grade de atendimento Capacidade Transportadoras Veículos …" at bounding box center [724, 334] width 1449 height 669
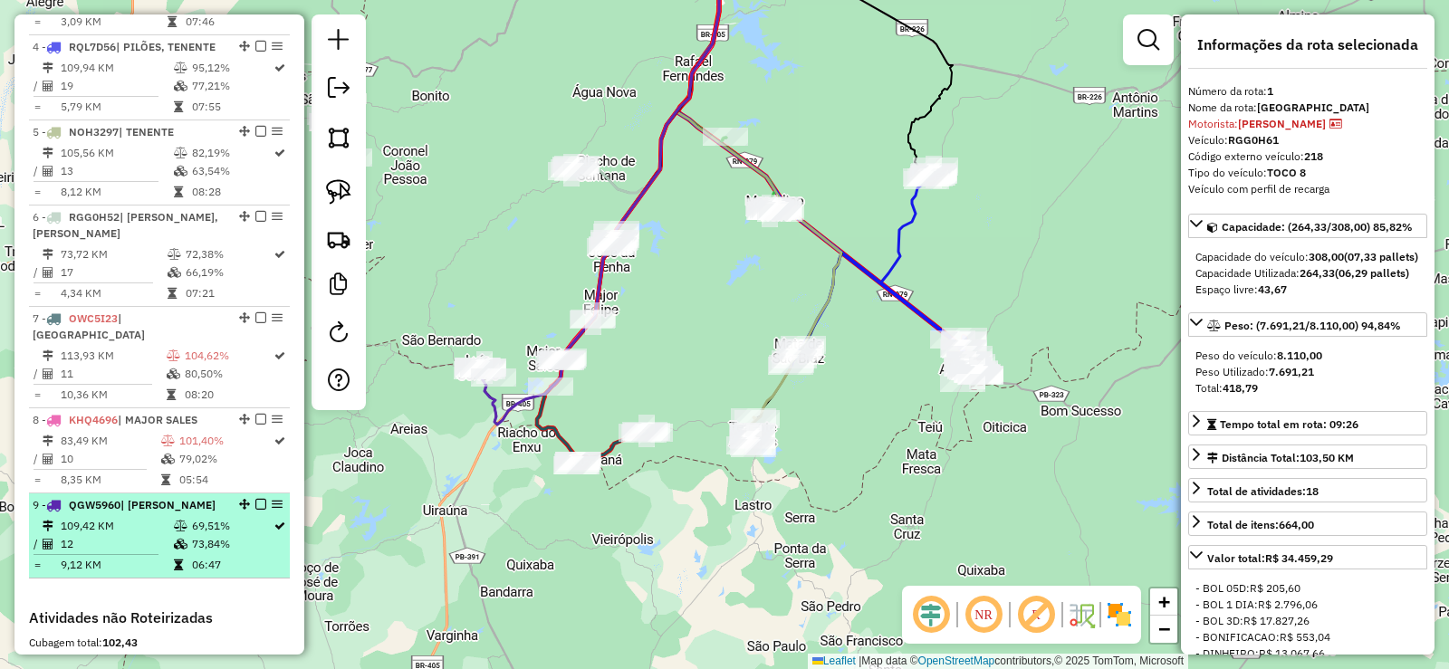
scroll to position [972, 0]
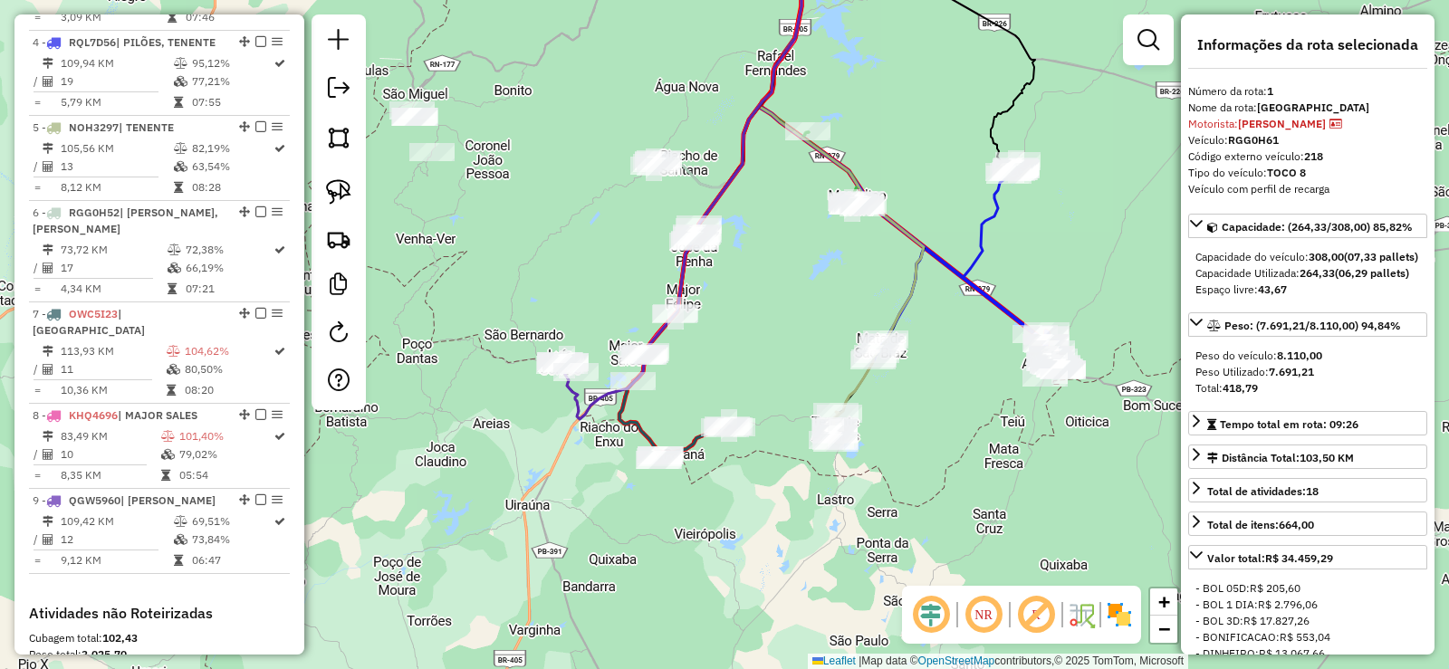
drag, startPoint x: 664, startPoint y: 501, endPoint x: 704, endPoint y: 498, distance: 40.8
click at [704, 498] on div "Janela de atendimento Grade de atendimento Capacidade Transportadoras Veículos …" at bounding box center [724, 334] width 1449 height 669
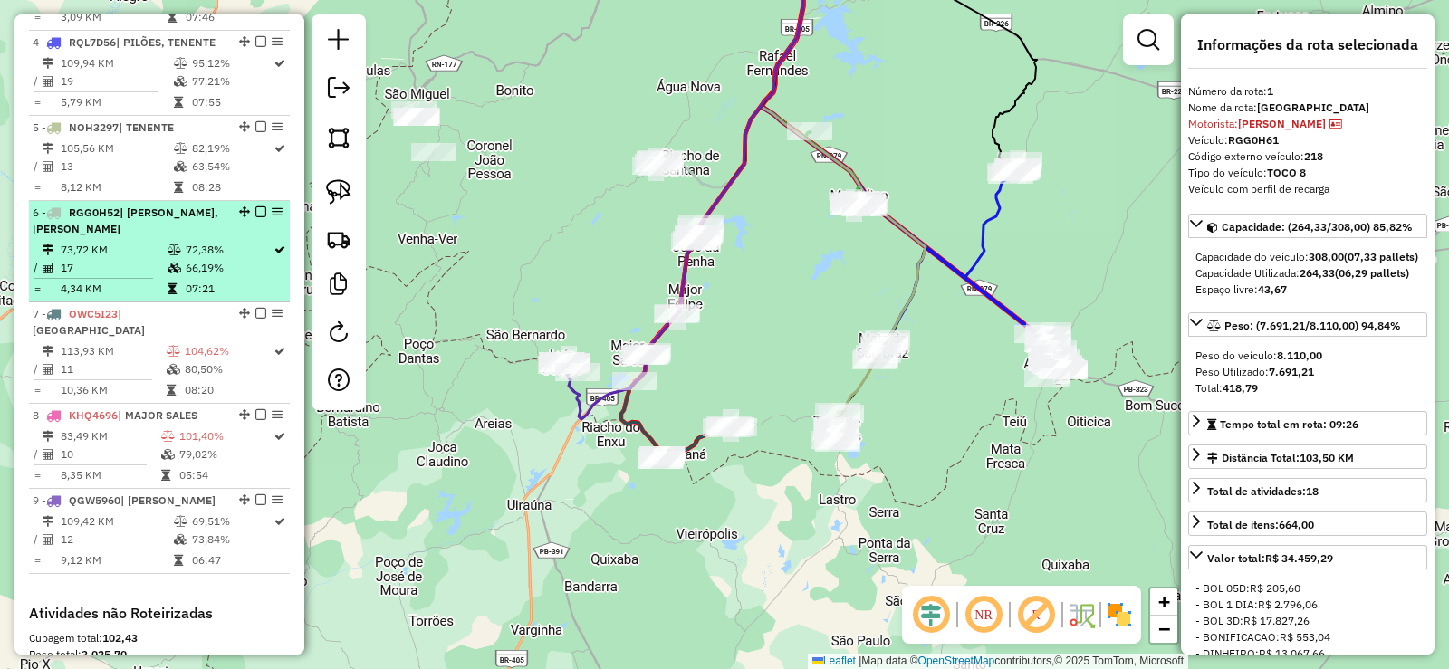
click at [144, 241] on td "73,72 KM" at bounding box center [113, 250] width 107 height 18
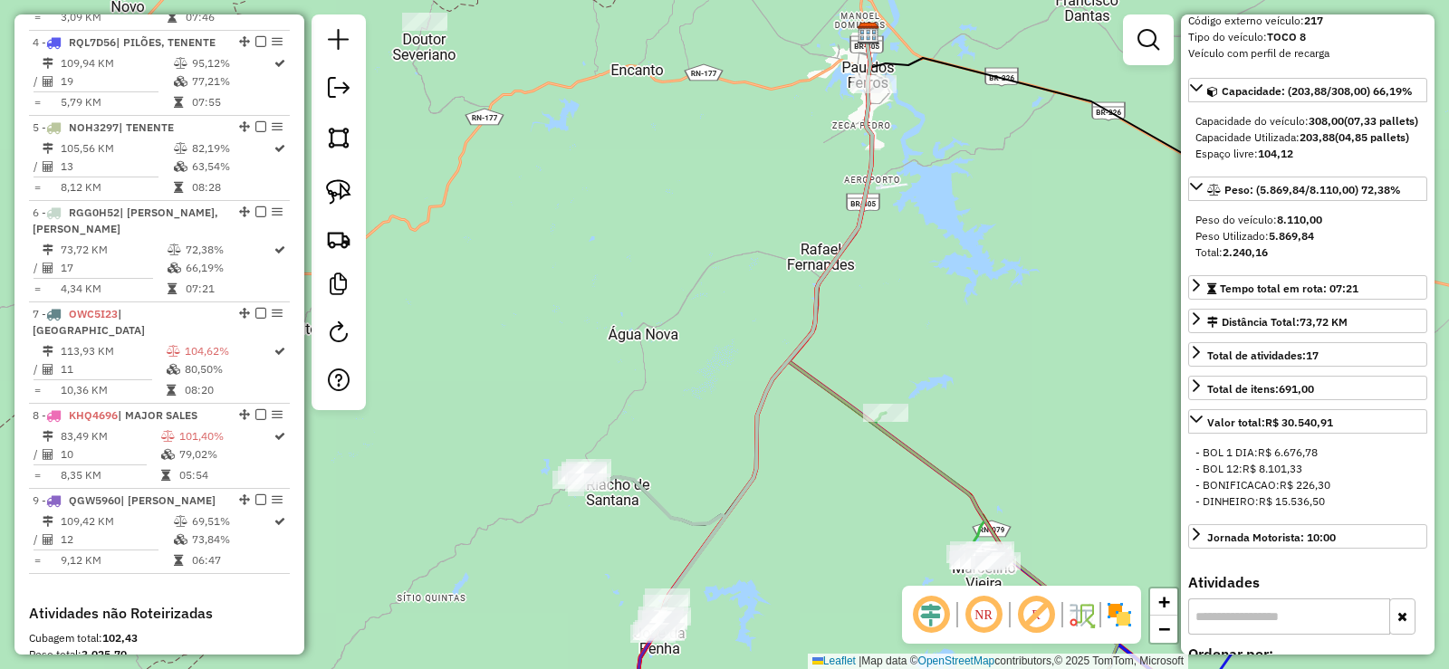
scroll to position [181, 0]
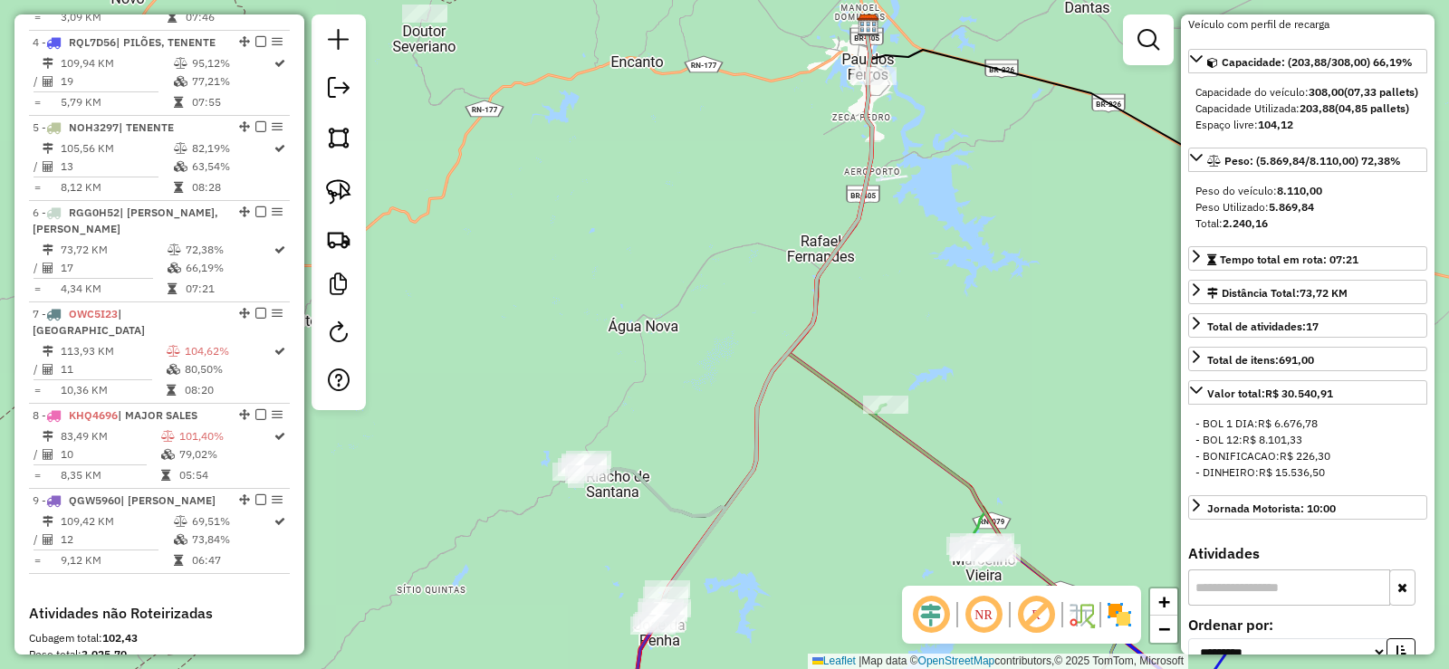
drag, startPoint x: 1003, startPoint y: 333, endPoint x: 1027, endPoint y: 140, distance: 194.3
click at [1028, 143] on div "Janela de atendimento Grade de atendimento Capacidade Transportadoras Veículos …" at bounding box center [724, 334] width 1449 height 669
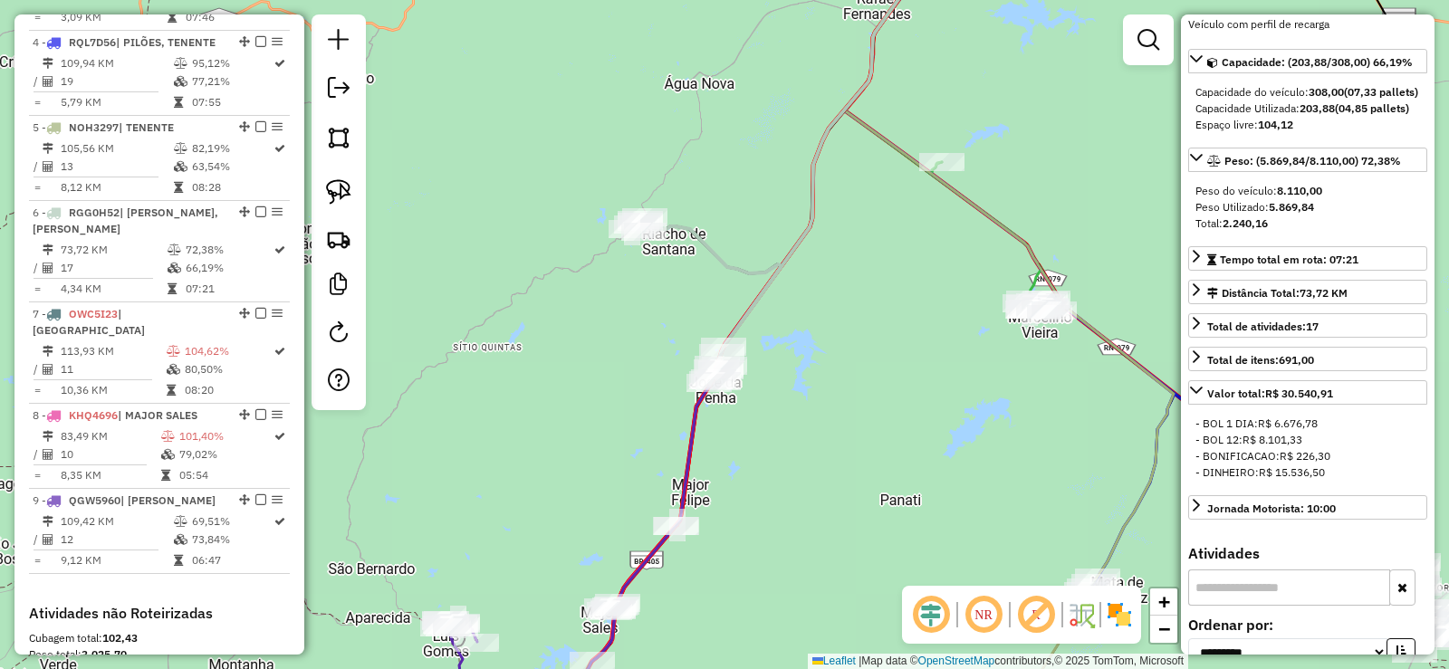
drag, startPoint x: 802, startPoint y: 399, endPoint x: 833, endPoint y: 349, distance: 59.3
click at [833, 349] on div "Janela de atendimento Grade de atendimento Capacidade Transportadoras Veículos …" at bounding box center [724, 334] width 1449 height 669
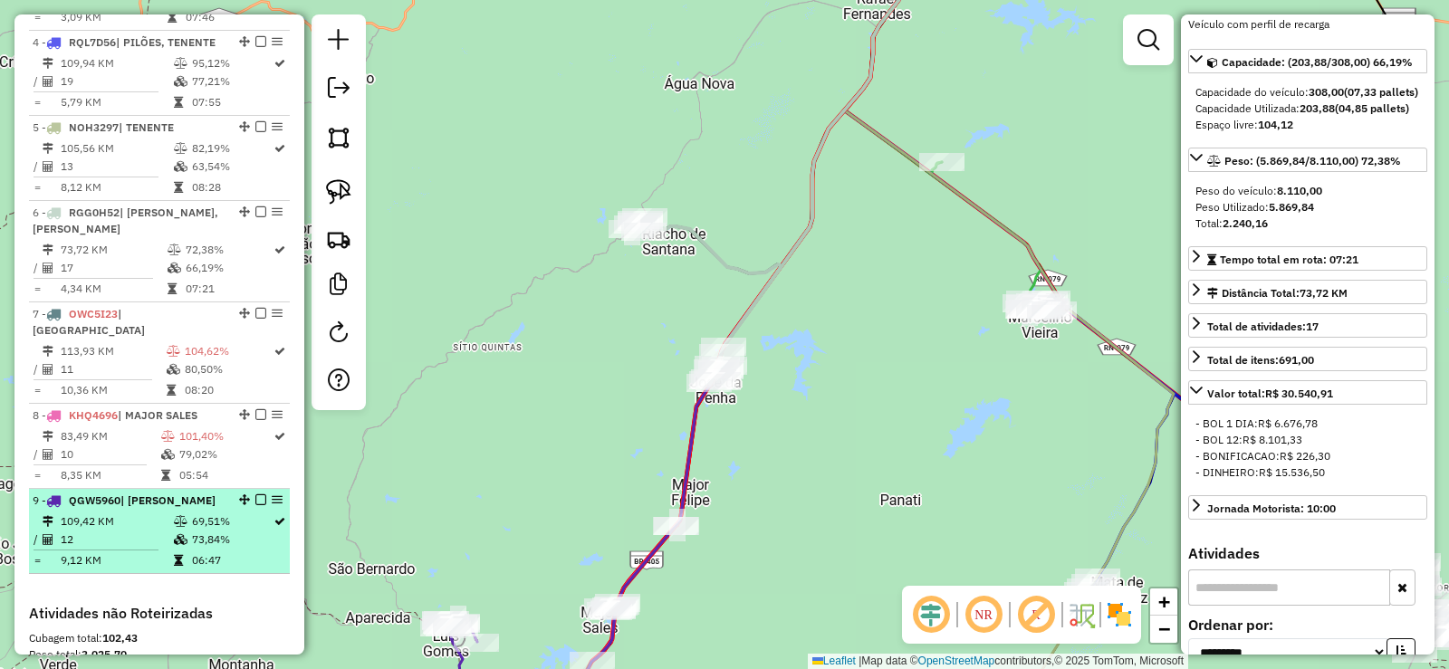
click at [127, 531] on td "12" at bounding box center [116, 540] width 113 height 18
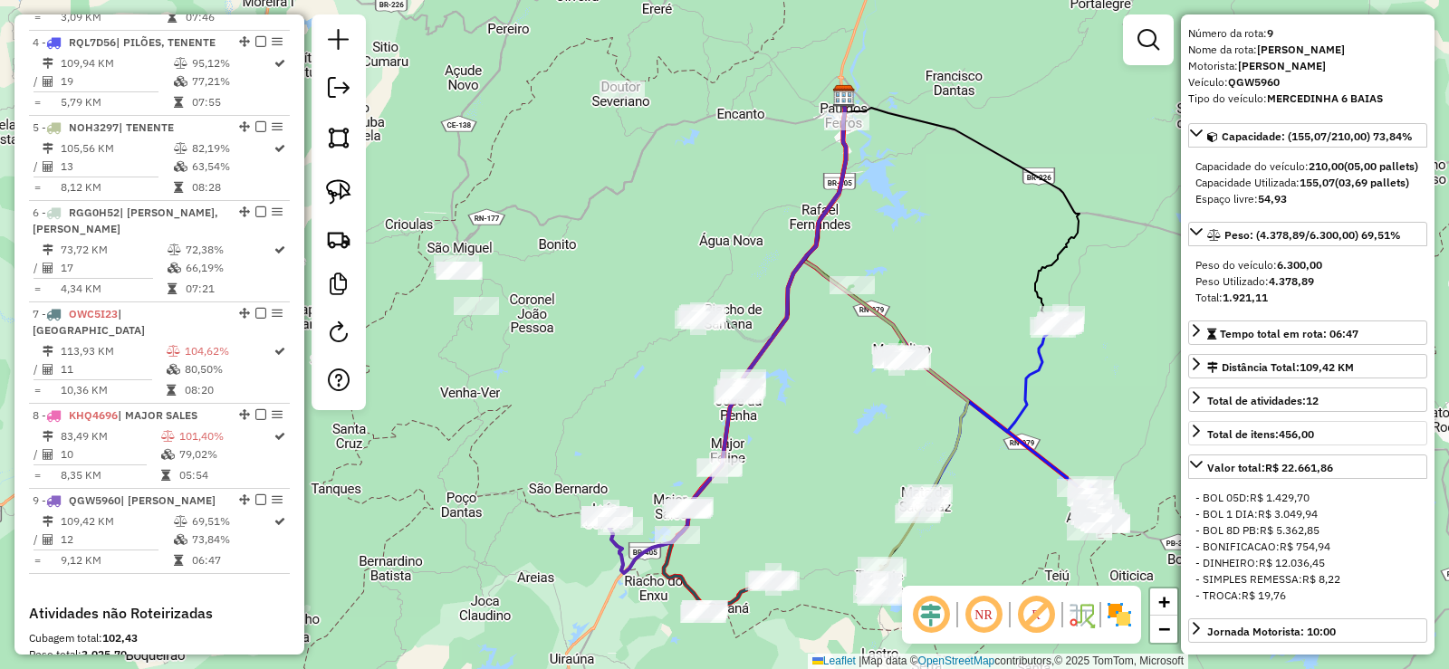
scroll to position [0, 0]
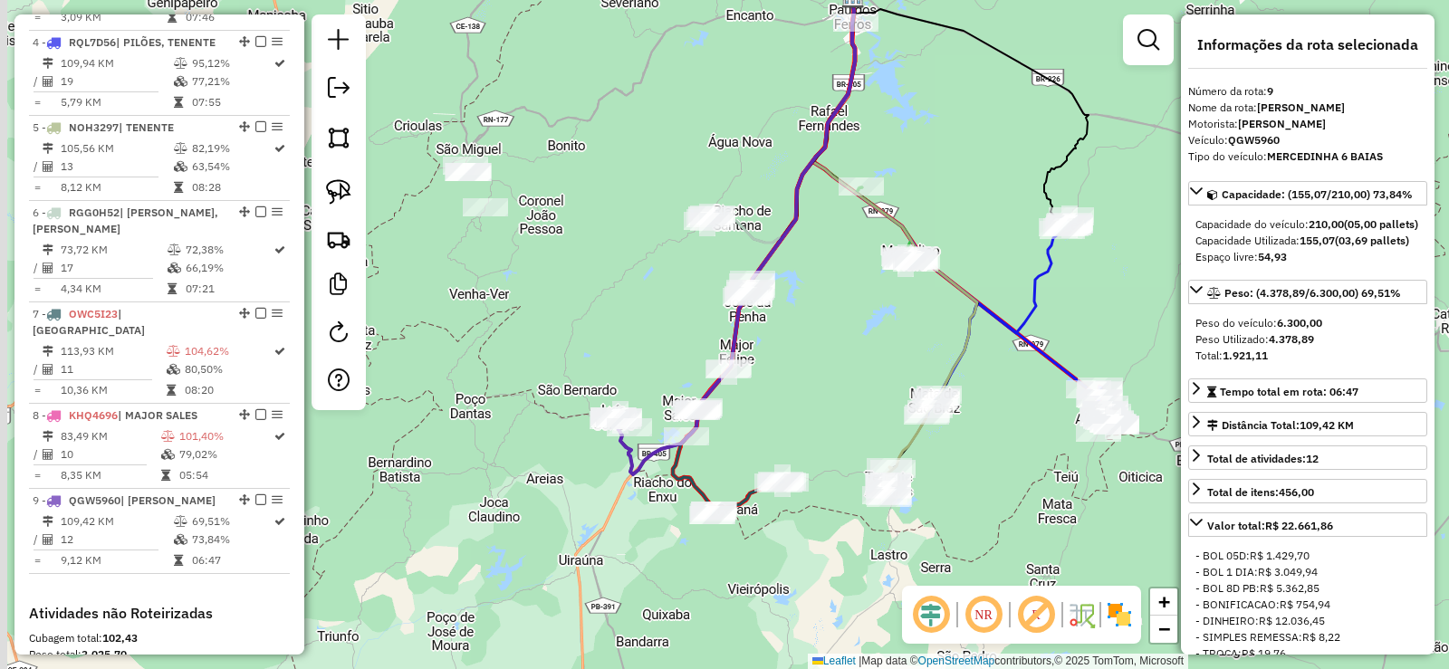
drag, startPoint x: 819, startPoint y: 407, endPoint x: 818, endPoint y: 380, distance: 26.3
click at [818, 380] on div "Janela de atendimento Grade de atendimento Capacidade Transportadoras Veículos …" at bounding box center [724, 334] width 1449 height 669
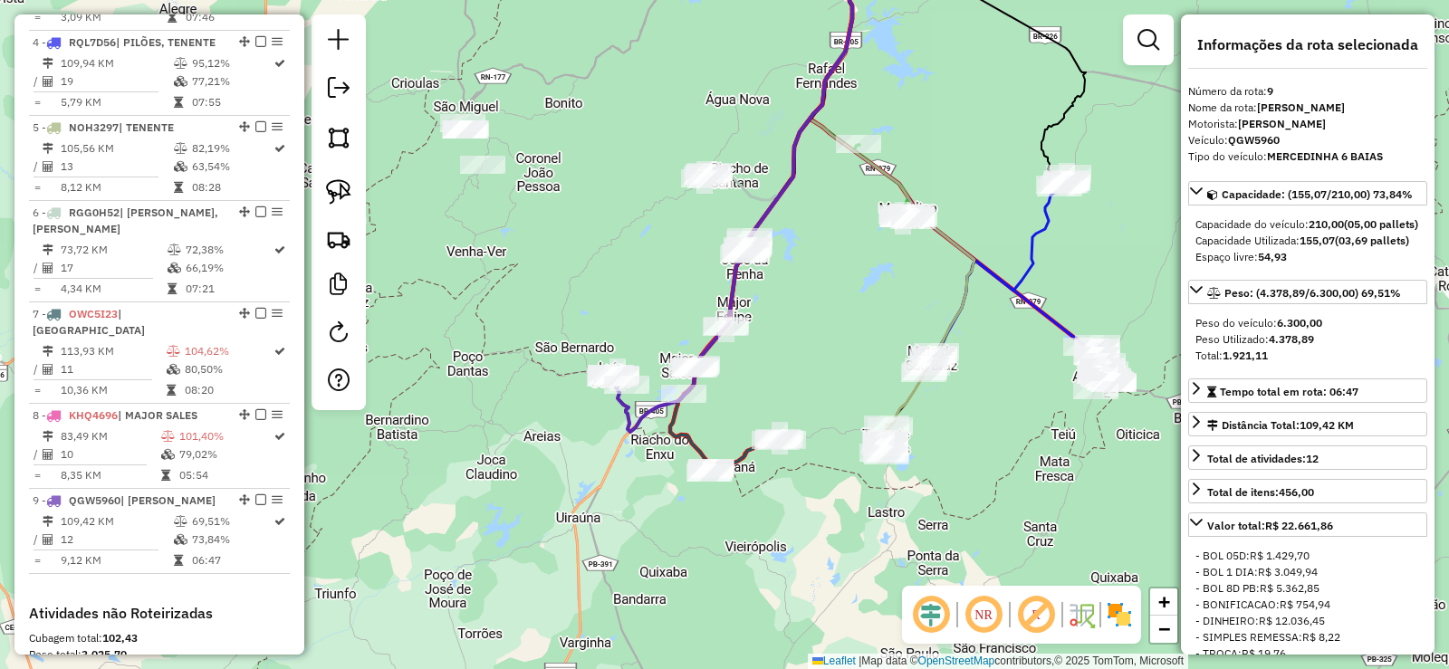
drag, startPoint x: 840, startPoint y: 323, endPoint x: 840, endPoint y: 299, distance: 24.4
click at [840, 299] on div "Janela de atendimento Grade de atendimento Capacidade Transportadoras Veículos …" at bounding box center [724, 334] width 1449 height 669
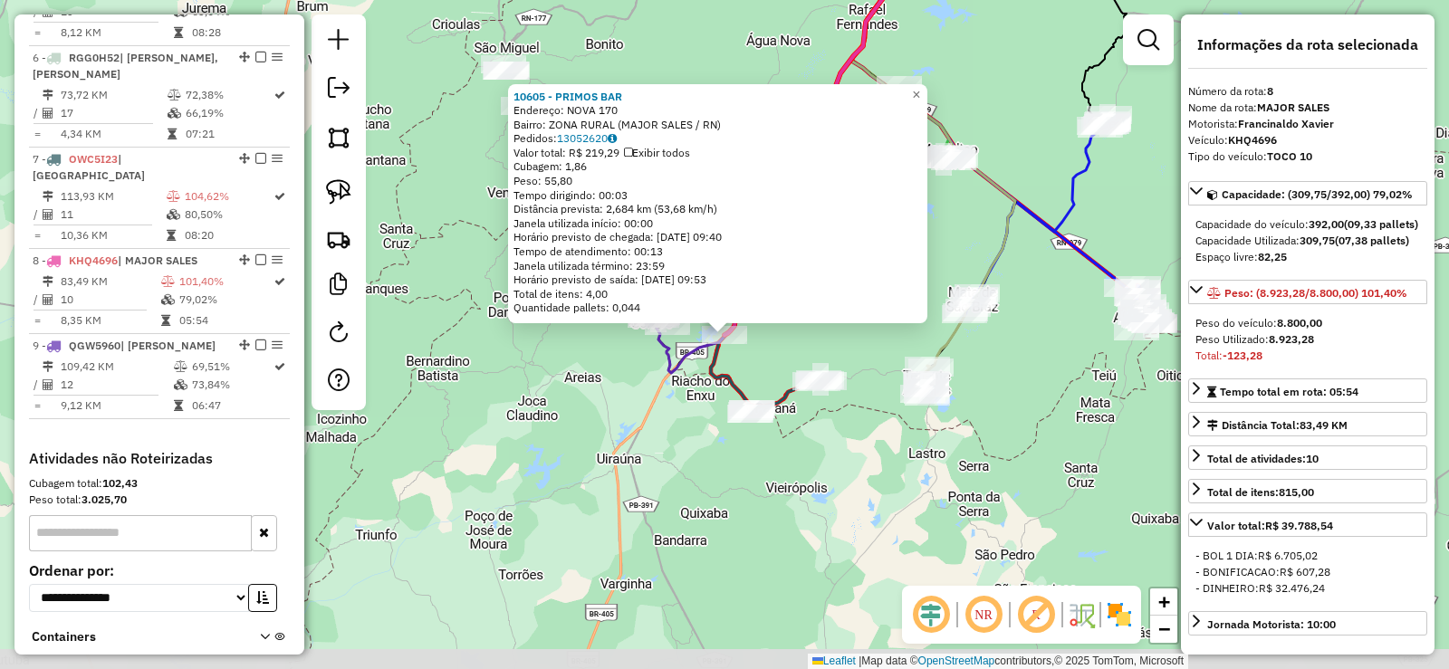
scroll to position [1200, 0]
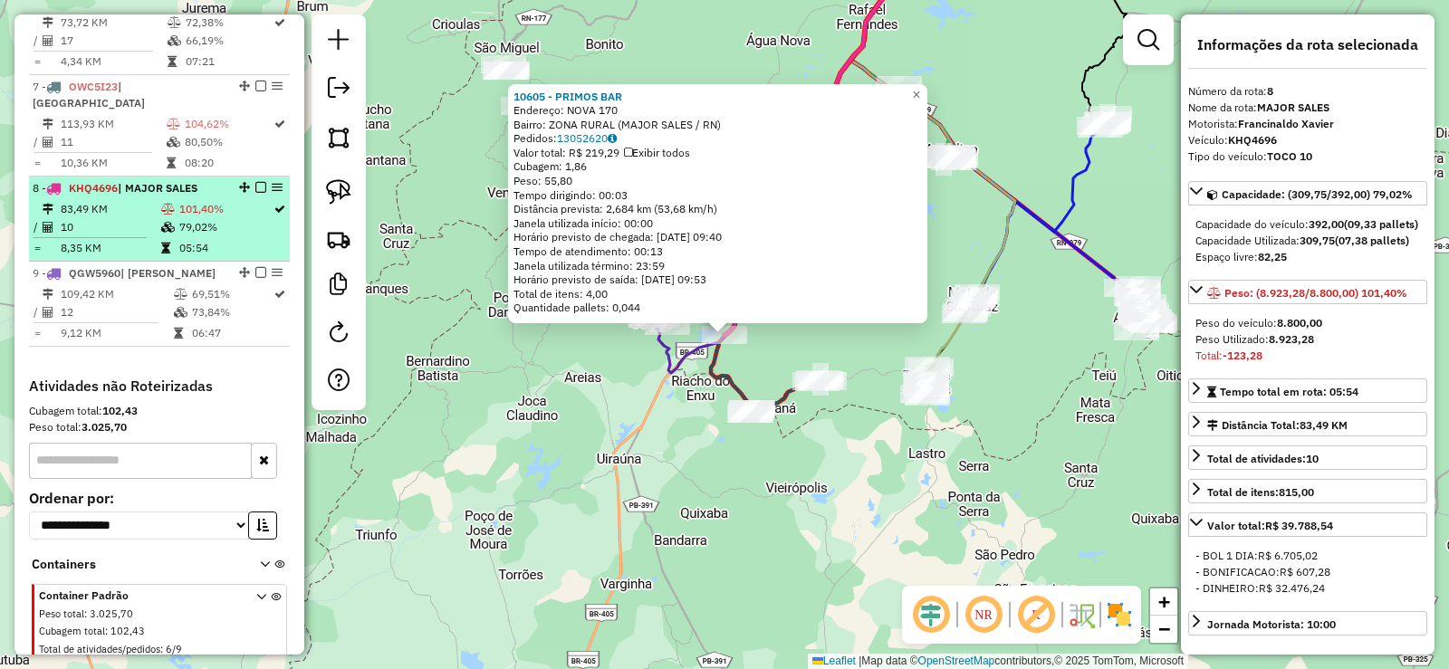
click at [139, 200] on td "83,49 KM" at bounding box center [110, 209] width 100 height 18
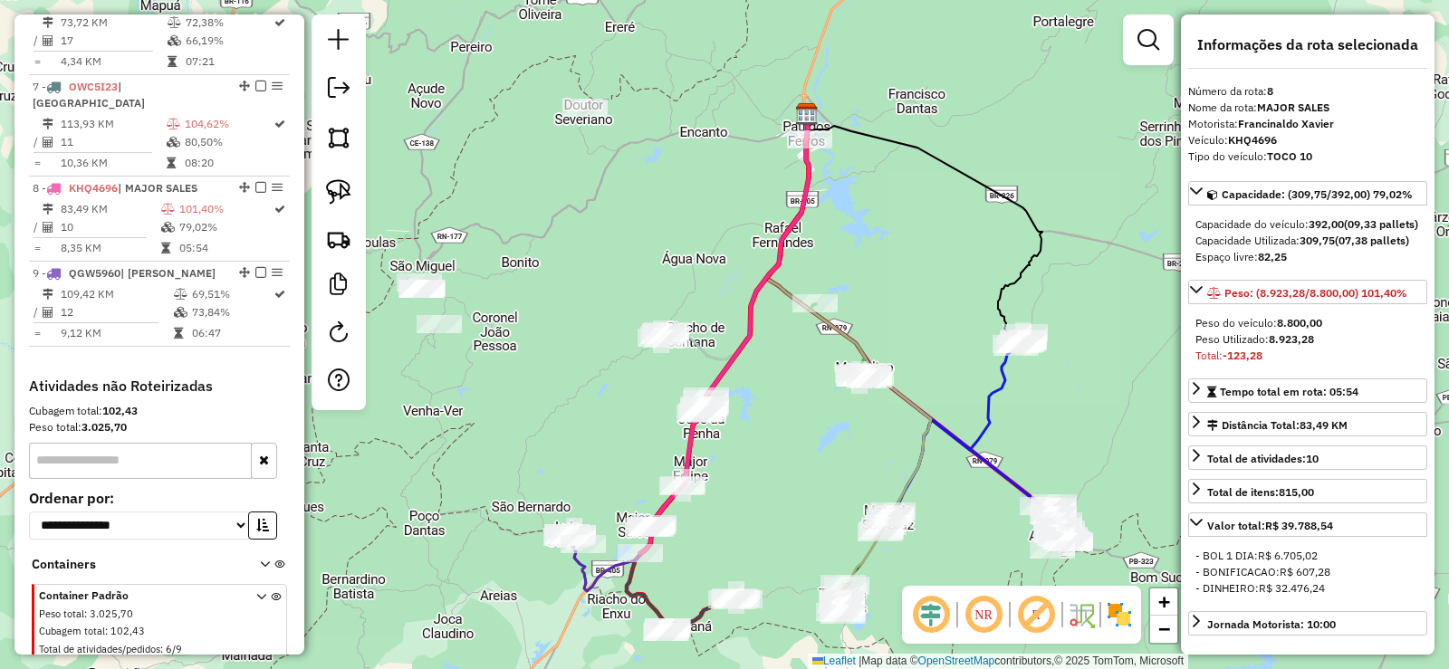
drag, startPoint x: 780, startPoint y: 447, endPoint x: 793, endPoint y: 392, distance: 56.9
click at [793, 392] on div "Janela de atendimento Grade de atendimento Capacidade Transportadoras Veículos …" at bounding box center [724, 334] width 1449 height 669
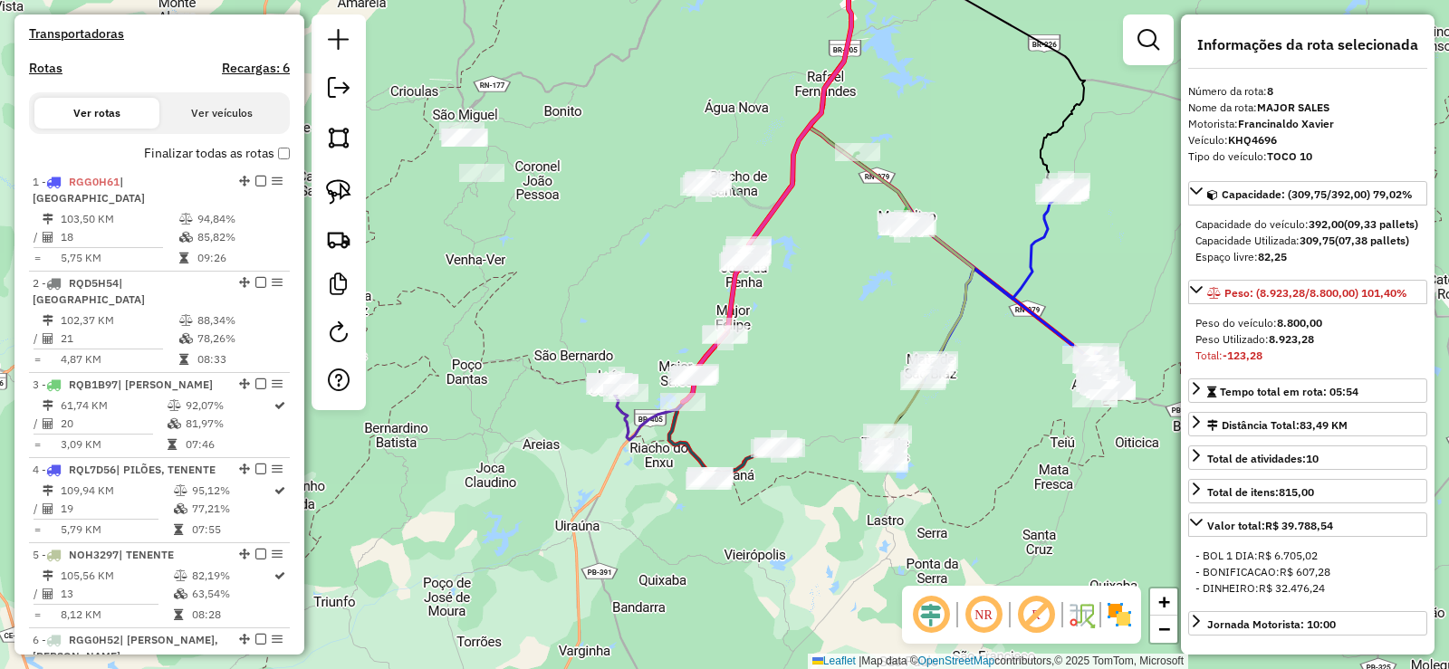
scroll to position [475, 0]
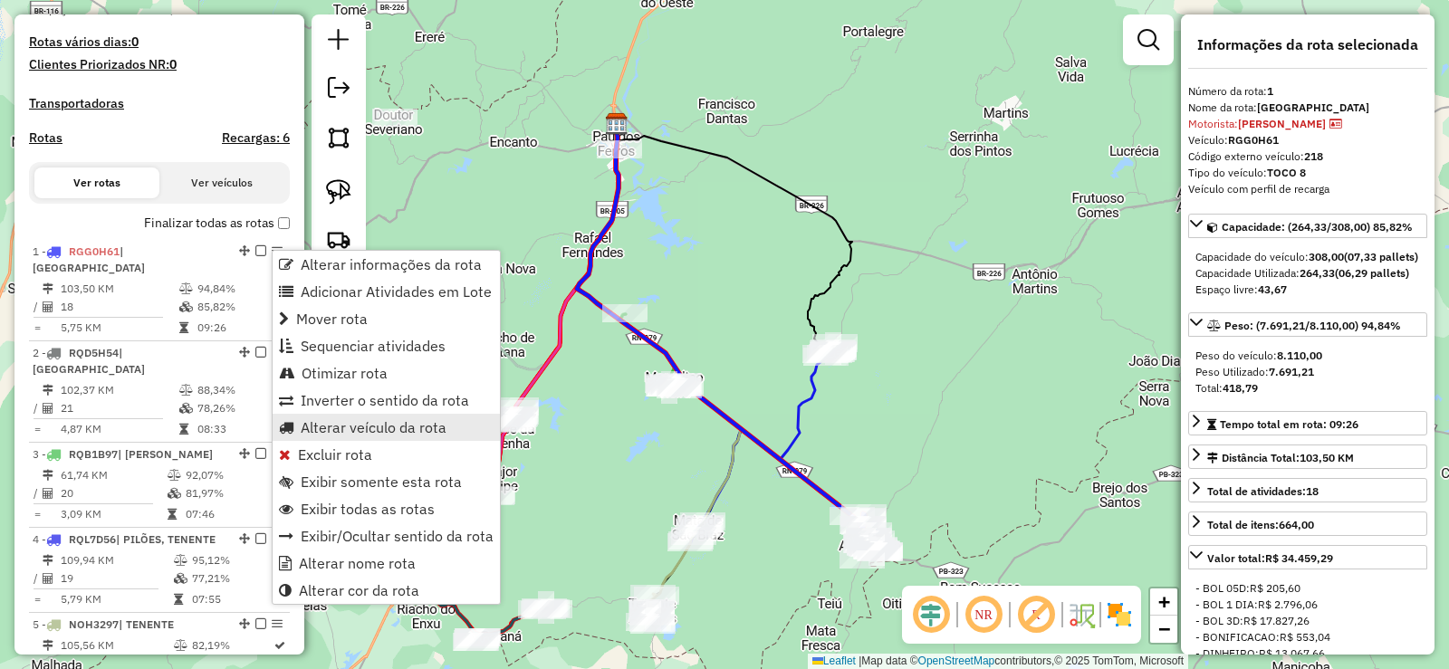
click at [380, 421] on span "Alterar veículo da rota" at bounding box center [374, 427] width 146 height 14
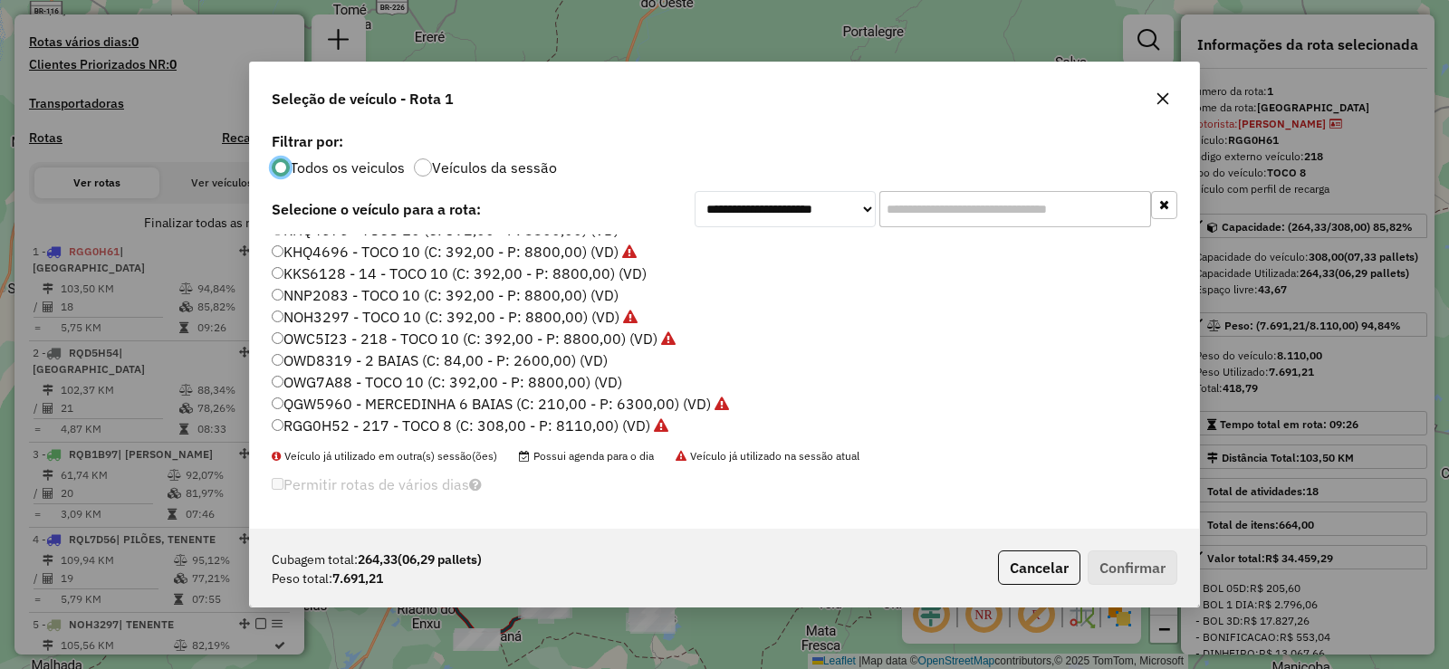
scroll to position [33, 0]
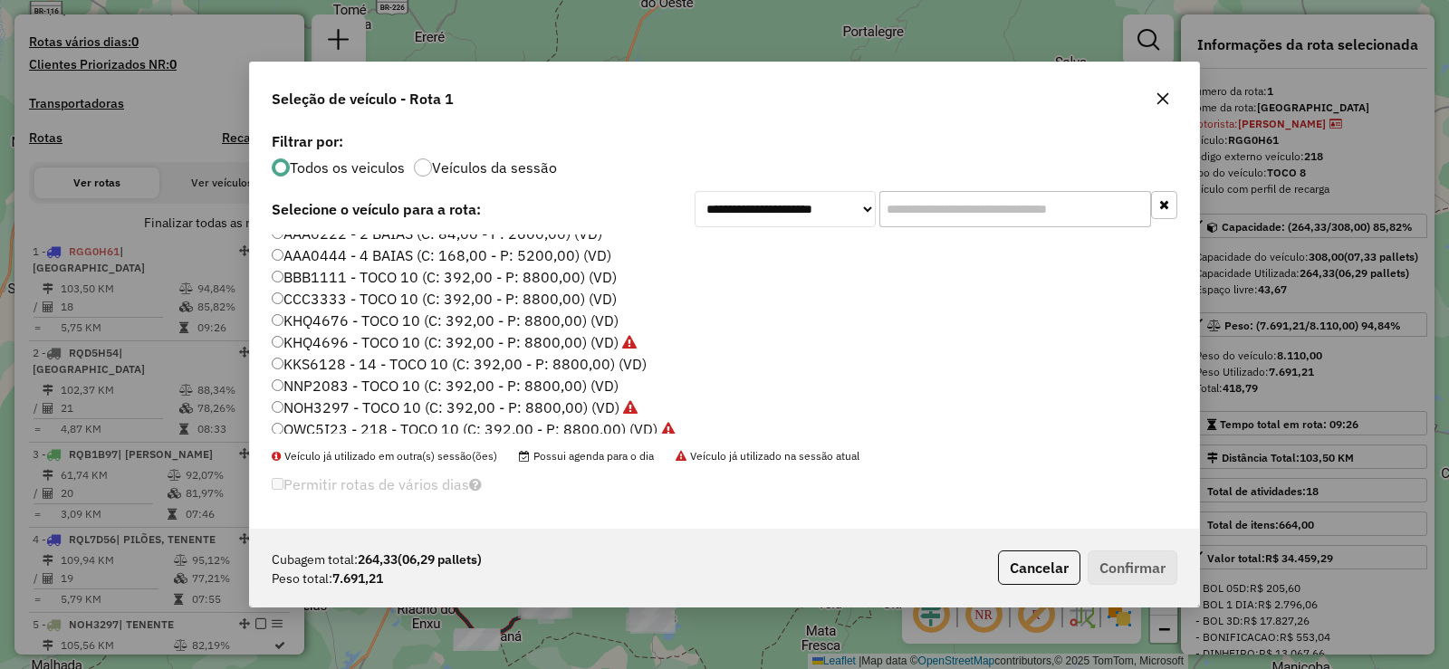
click at [433, 364] on label "KKS6128 - 14 - TOCO 10 (C: 392,00 - P: 8800,00) (VD)" at bounding box center [459, 364] width 375 height 22
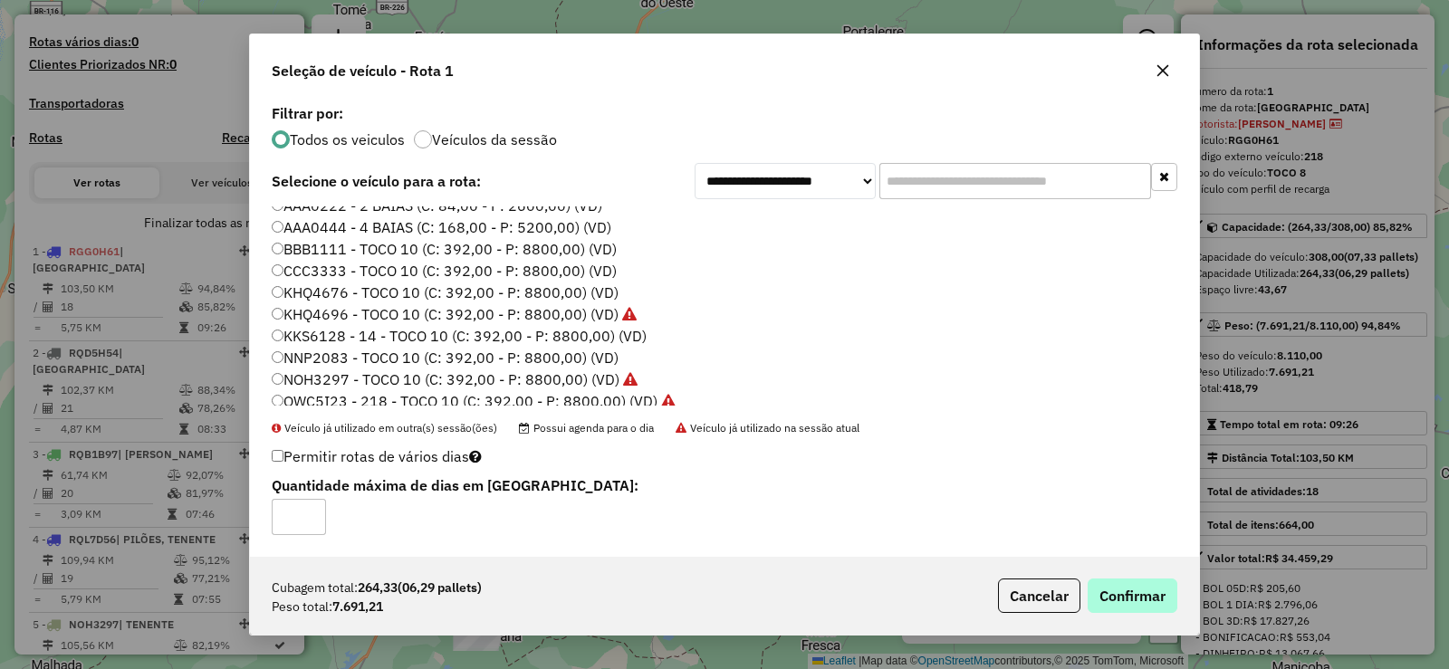
drag, startPoint x: 1182, startPoint y: 588, endPoint x: 1156, endPoint y: 586, distance: 26.3
click at [1181, 588] on div "Cubagem total: 264,33 (06,29 pallets) Peso total: 7.691,21 Cancelar Confirmar" at bounding box center [724, 596] width 949 height 78
click at [1132, 582] on button "Confirmar" at bounding box center [1132, 596] width 90 height 34
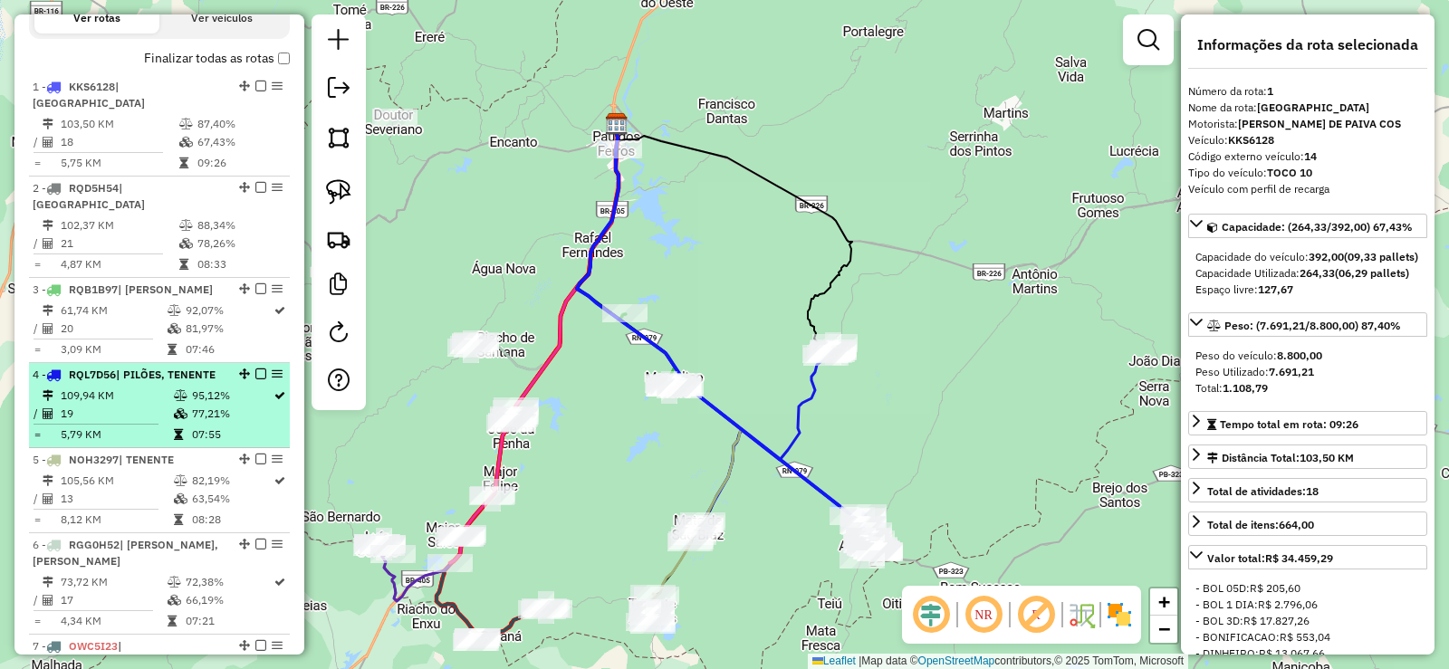
scroll to position [610, 0]
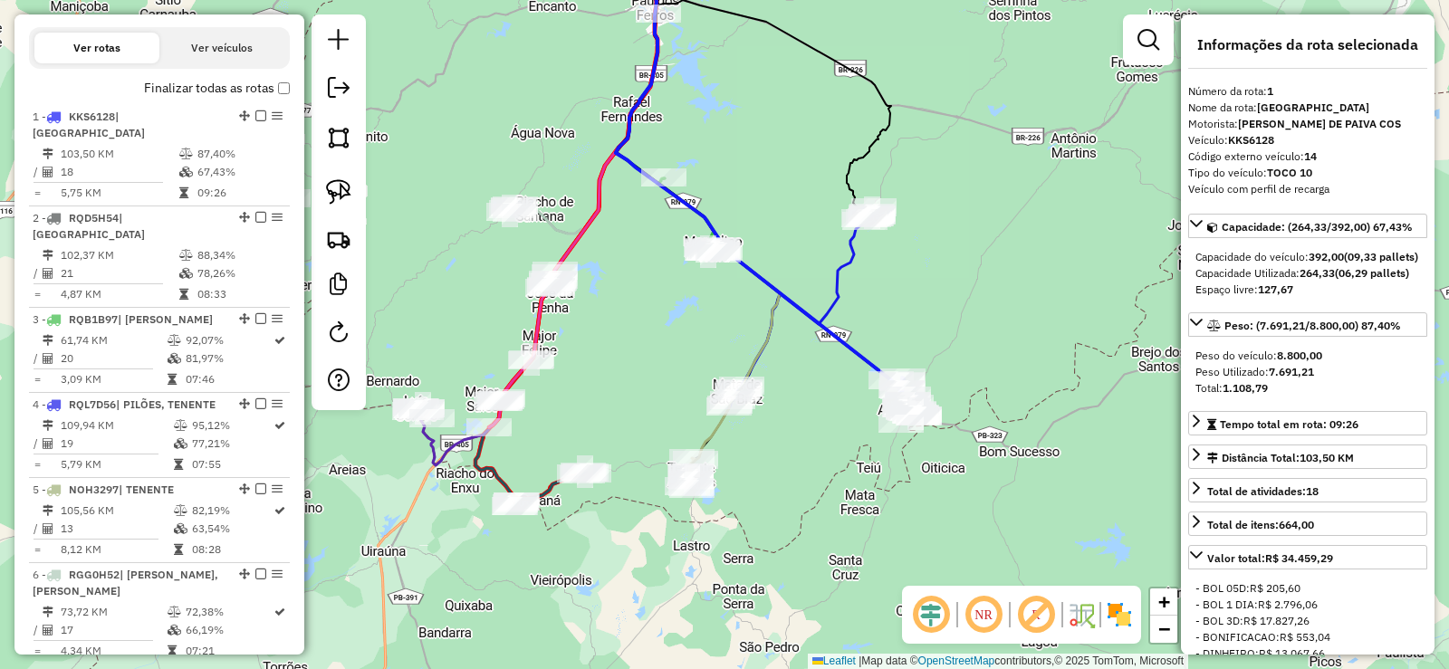
drag, startPoint x: 615, startPoint y: 481, endPoint x: 654, endPoint y: 345, distance: 141.3
click at [654, 345] on div "Janela de atendimento Grade de atendimento Capacidade Transportadoras Veículos …" at bounding box center [724, 334] width 1449 height 669
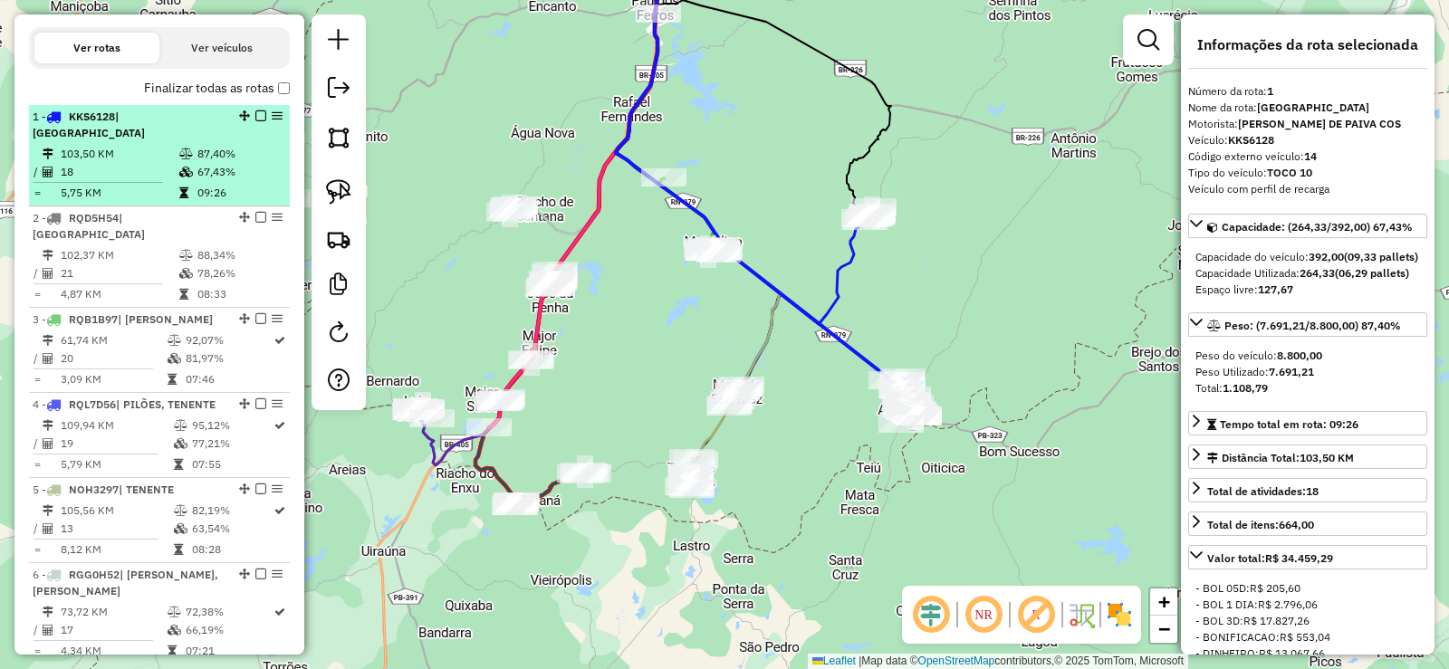
click at [171, 145] on td "103,50 KM" at bounding box center [119, 154] width 119 height 18
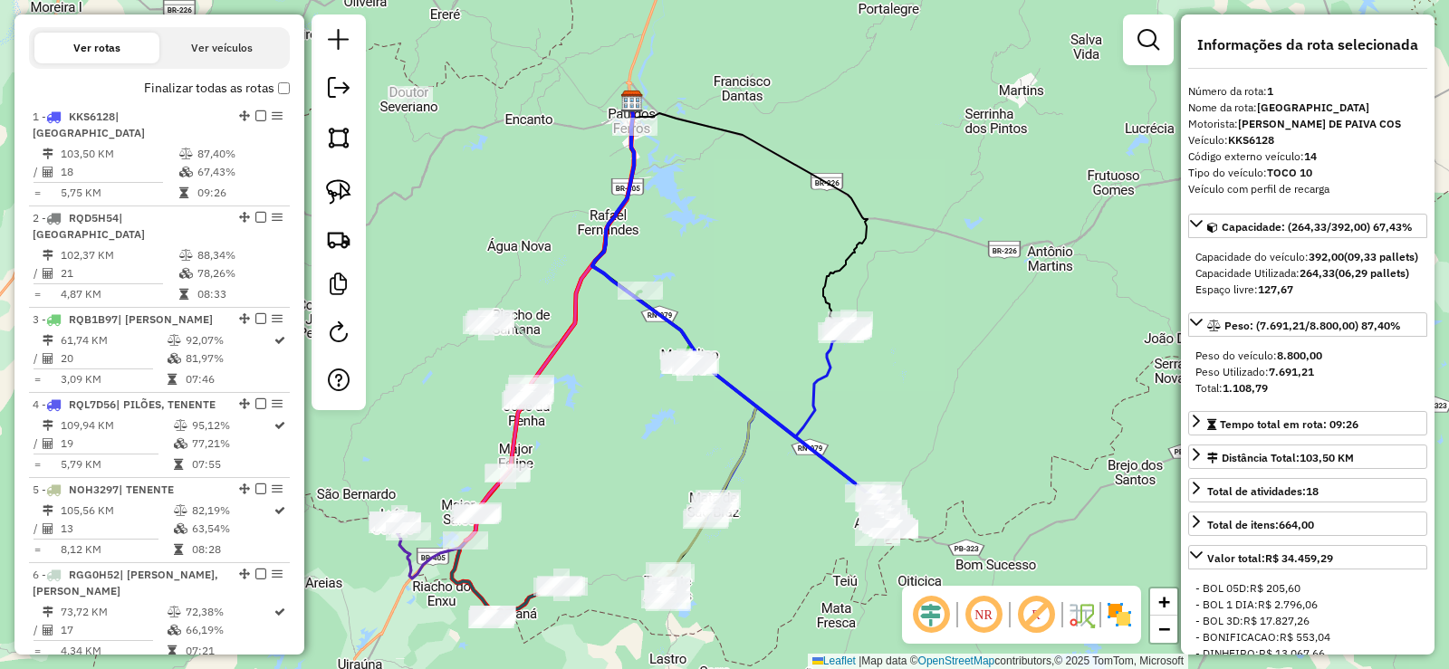
drag, startPoint x: 609, startPoint y: 446, endPoint x: 625, endPoint y: 424, distance: 27.4
click at [625, 424] on div "Janela de atendimento Grade de atendimento Capacidade Transportadoras Veículos …" at bounding box center [724, 334] width 1449 height 669
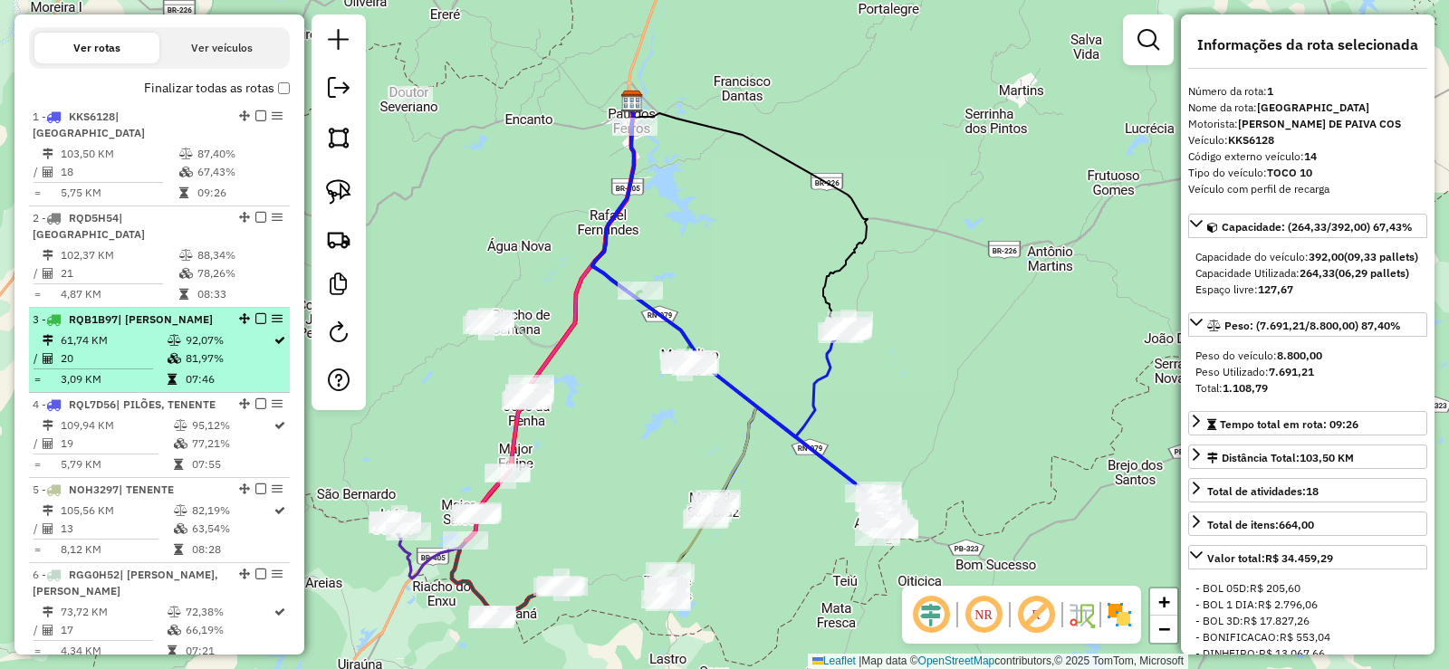
click at [150, 331] on td "61,74 KM" at bounding box center [113, 340] width 107 height 18
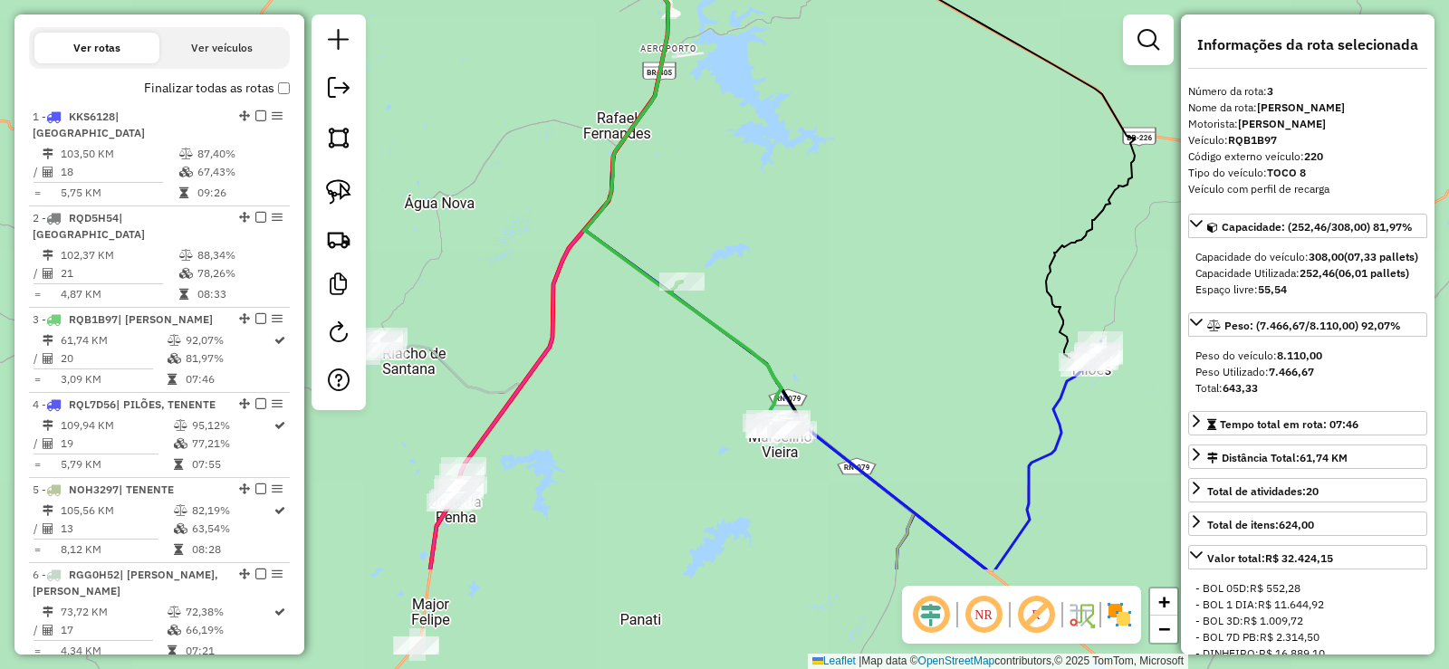
drag, startPoint x: 690, startPoint y: 552, endPoint x: 637, endPoint y: 330, distance: 228.8
click at [645, 341] on div "Janela de atendimento Grade de atendimento Capacidade Transportadoras Veículos …" at bounding box center [724, 334] width 1449 height 669
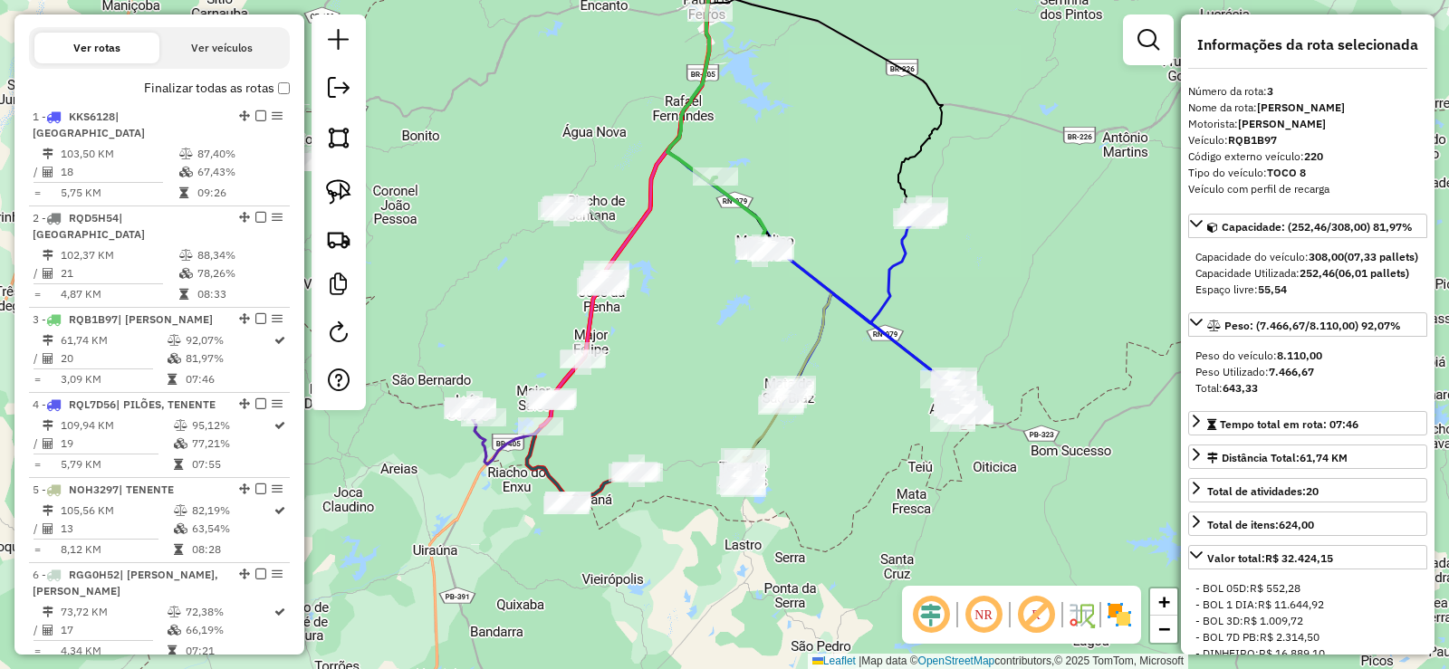
drag, startPoint x: 690, startPoint y: 327, endPoint x: 694, endPoint y: 305, distance: 22.0
click at [694, 306] on div "Janela de atendimento Grade de atendimento Capacidade Transportadoras Veículos …" at bounding box center [724, 334] width 1449 height 669
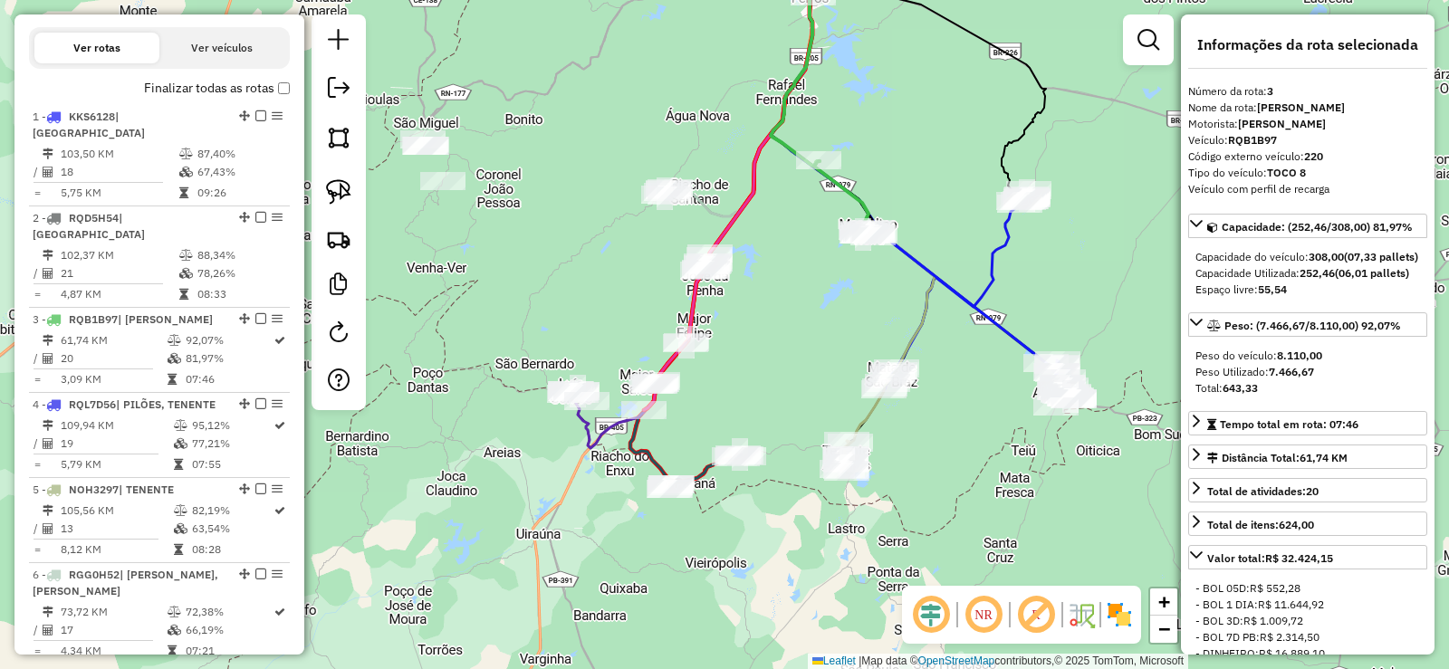
click at [984, 493] on div "Janela de atendimento Grade de atendimento Capacidade Transportadoras Veículos …" at bounding box center [724, 334] width 1449 height 669
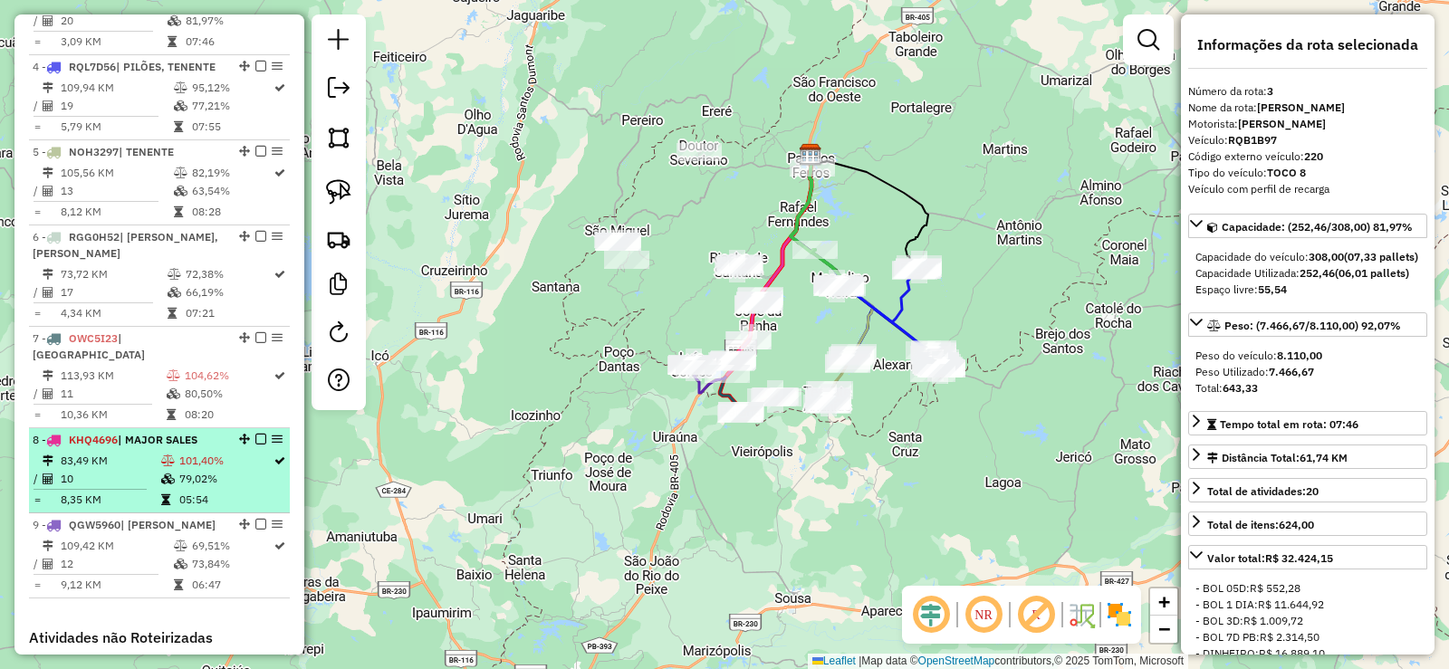
scroll to position [972, 0]
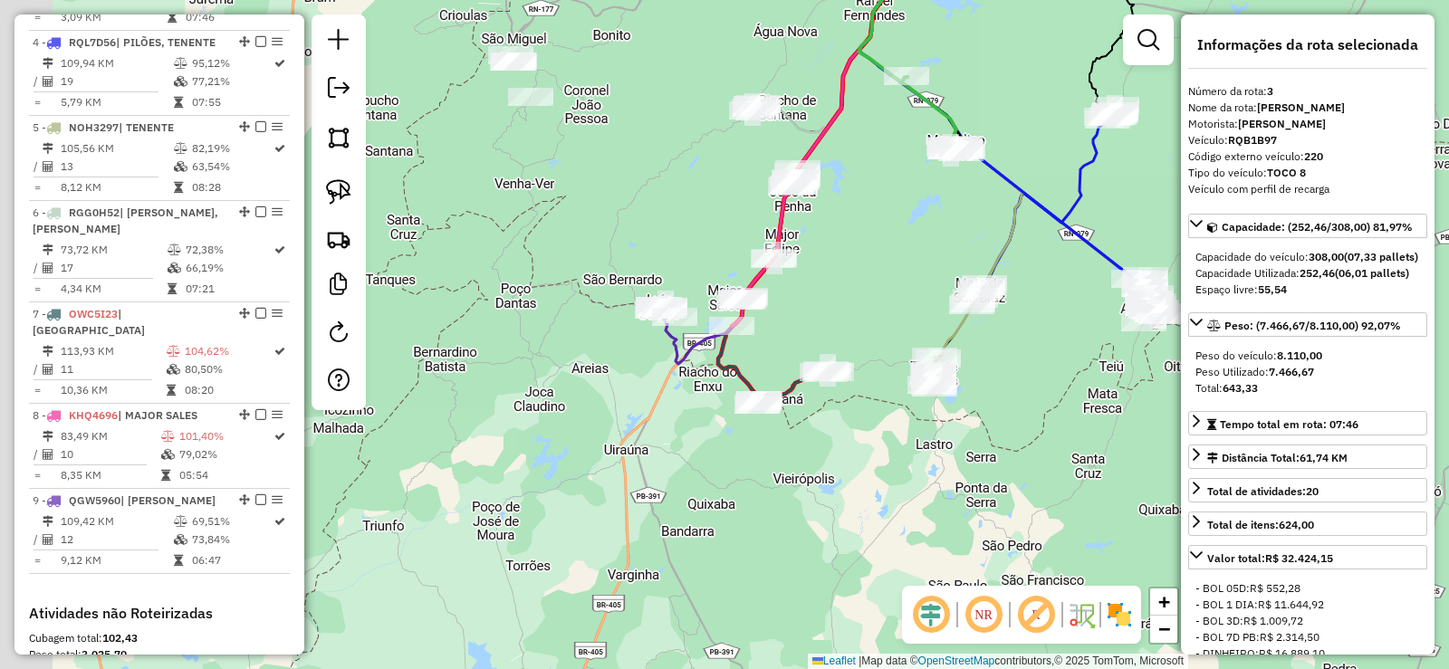
drag, startPoint x: 808, startPoint y: 292, endPoint x: 822, endPoint y: 295, distance: 14.9
click at [822, 295] on div "Janela de atendimento Grade de atendimento Capacidade Transportadoras Veículos …" at bounding box center [724, 334] width 1449 height 669
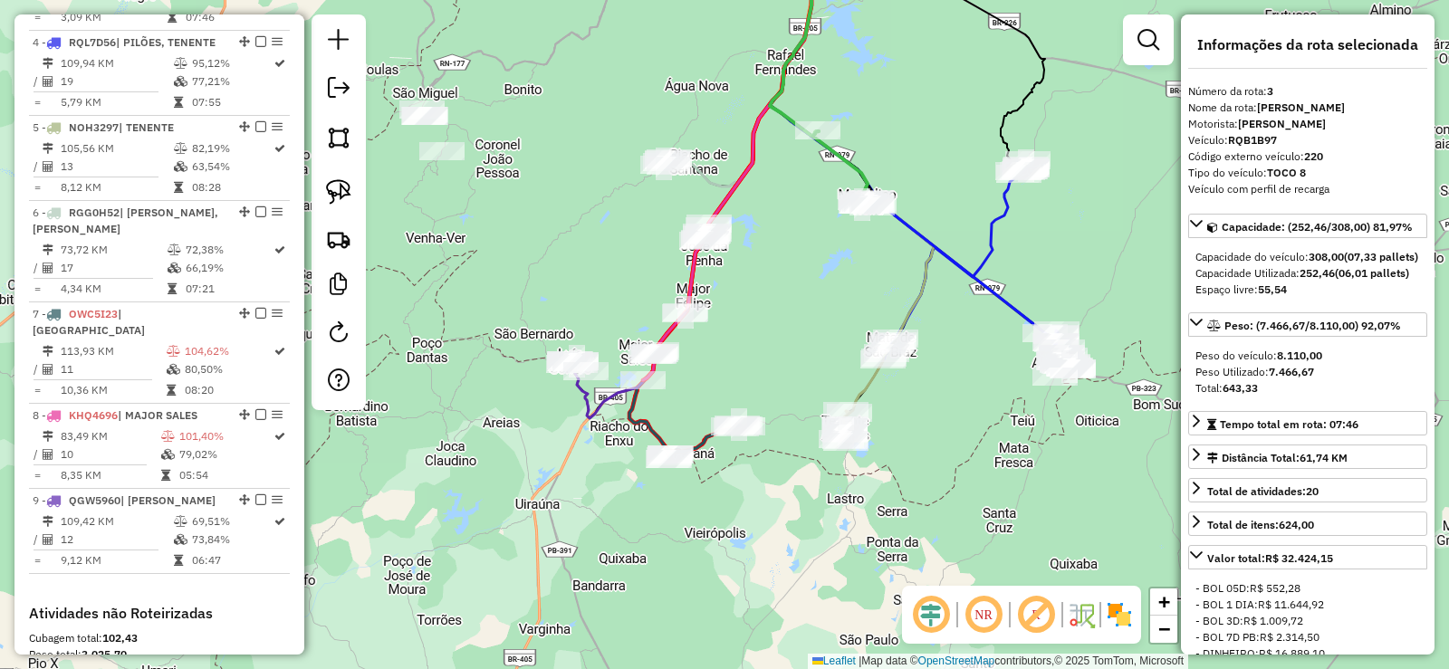
drag, startPoint x: 825, startPoint y: 313, endPoint x: 716, endPoint y: 387, distance: 131.1
click at [716, 384] on div "Janela de atendimento Grade de atendimento Capacidade Transportadoras Veículos …" at bounding box center [724, 334] width 1449 height 669
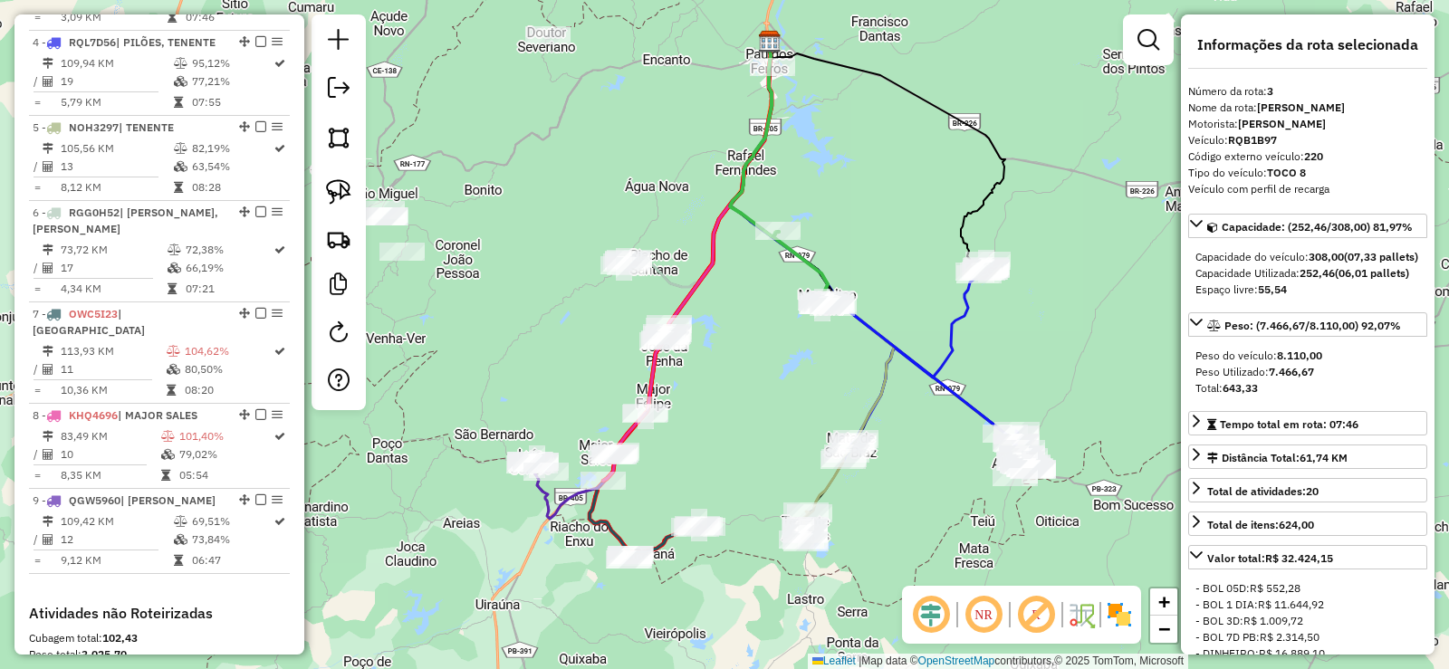
click at [763, 386] on div "Janela de atendimento Grade de atendimento Capacidade Transportadoras Veículos …" at bounding box center [724, 334] width 1449 height 669
drag, startPoint x: 762, startPoint y: 397, endPoint x: 823, endPoint y: 301, distance: 114.3
click at [823, 301] on div "Janela de atendimento Grade de atendimento Capacidade Transportadoras Veículos …" at bounding box center [724, 334] width 1449 height 669
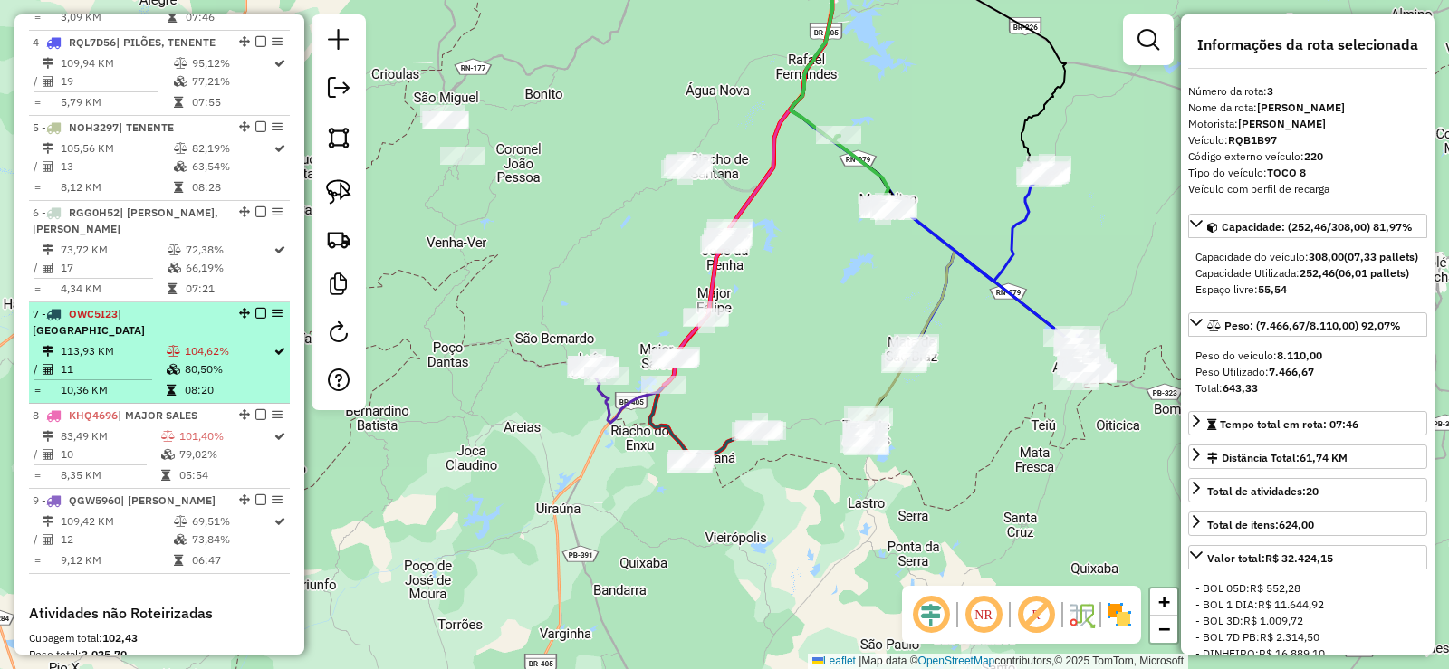
click at [166, 342] on td at bounding box center [175, 351] width 18 height 18
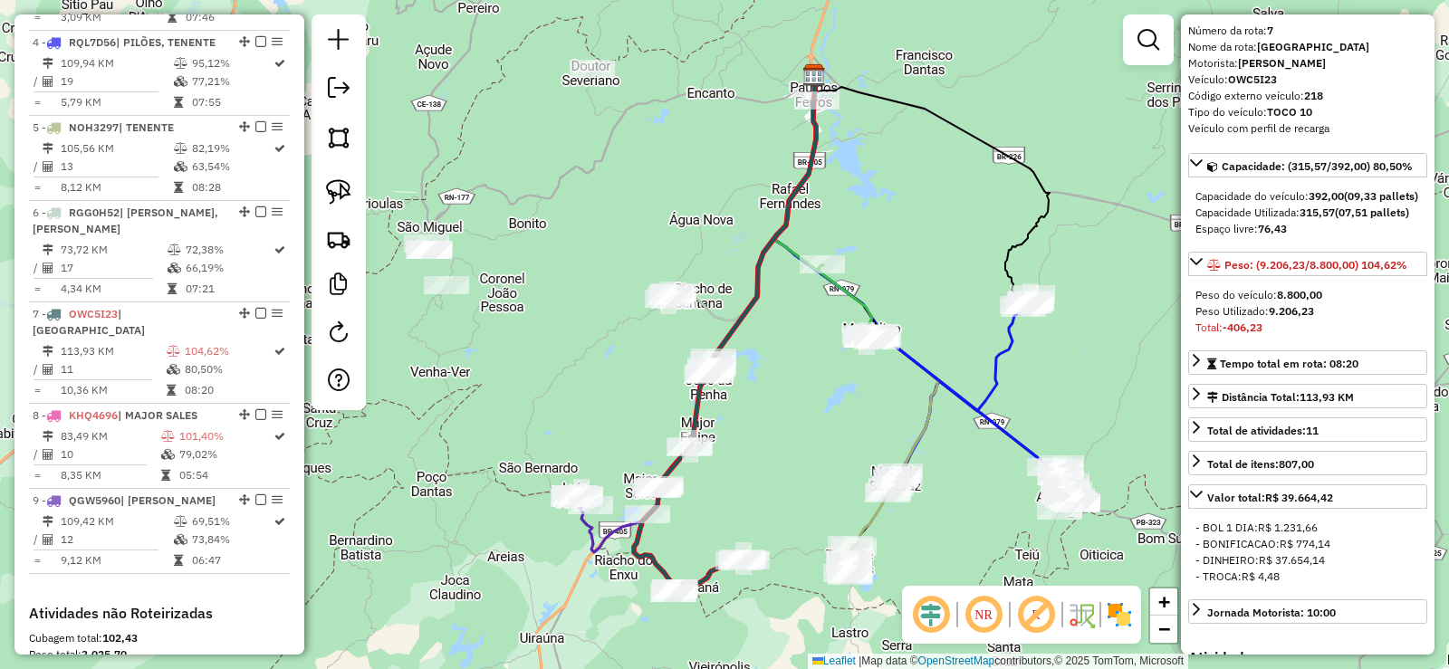
scroll to position [91, 0]
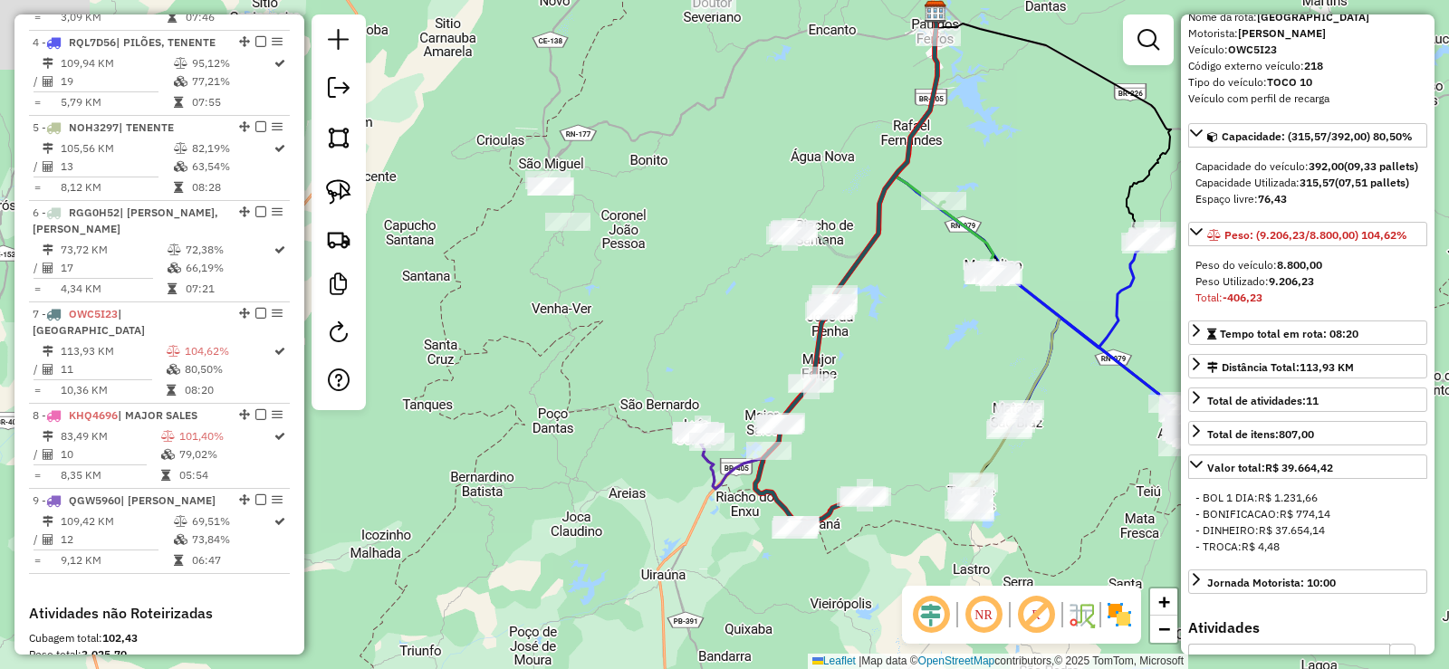
click at [917, 371] on div "Janela de atendimento Grade de atendimento Capacidade Transportadoras Veículos …" at bounding box center [724, 334] width 1449 height 669
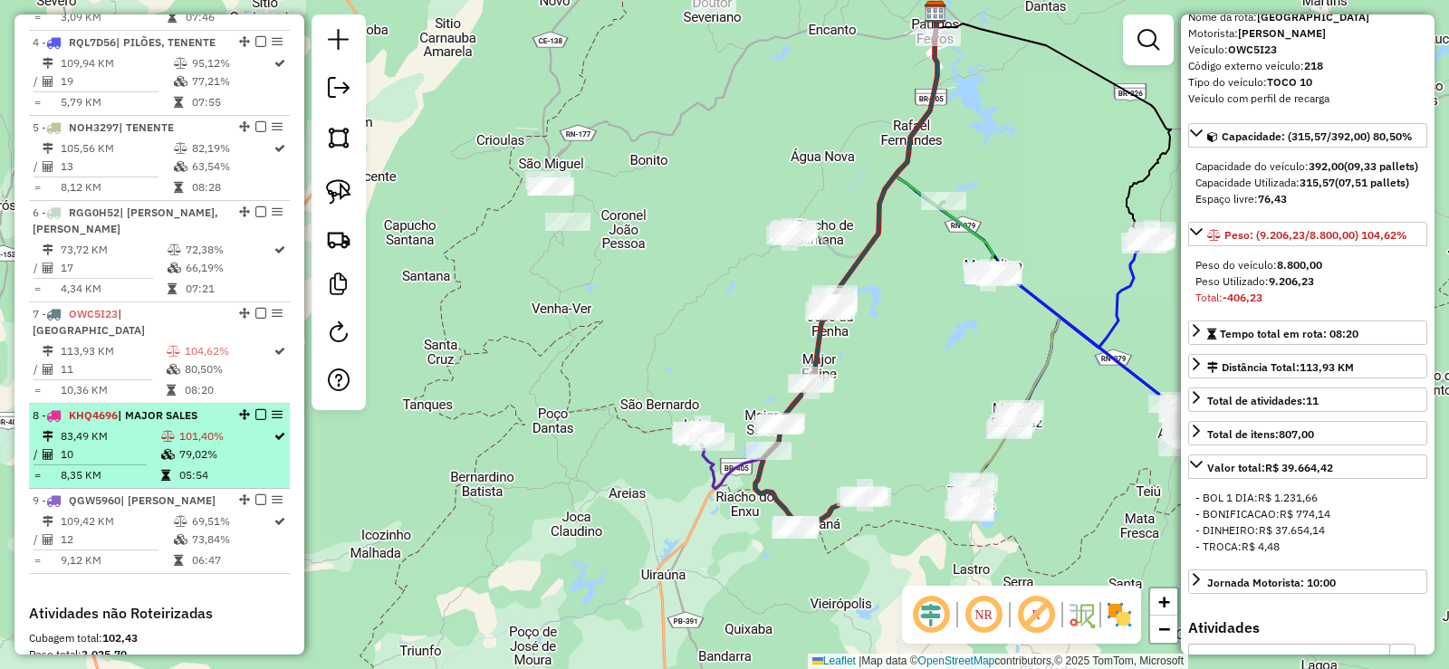
click at [164, 431] on icon at bounding box center [168, 436] width 14 height 11
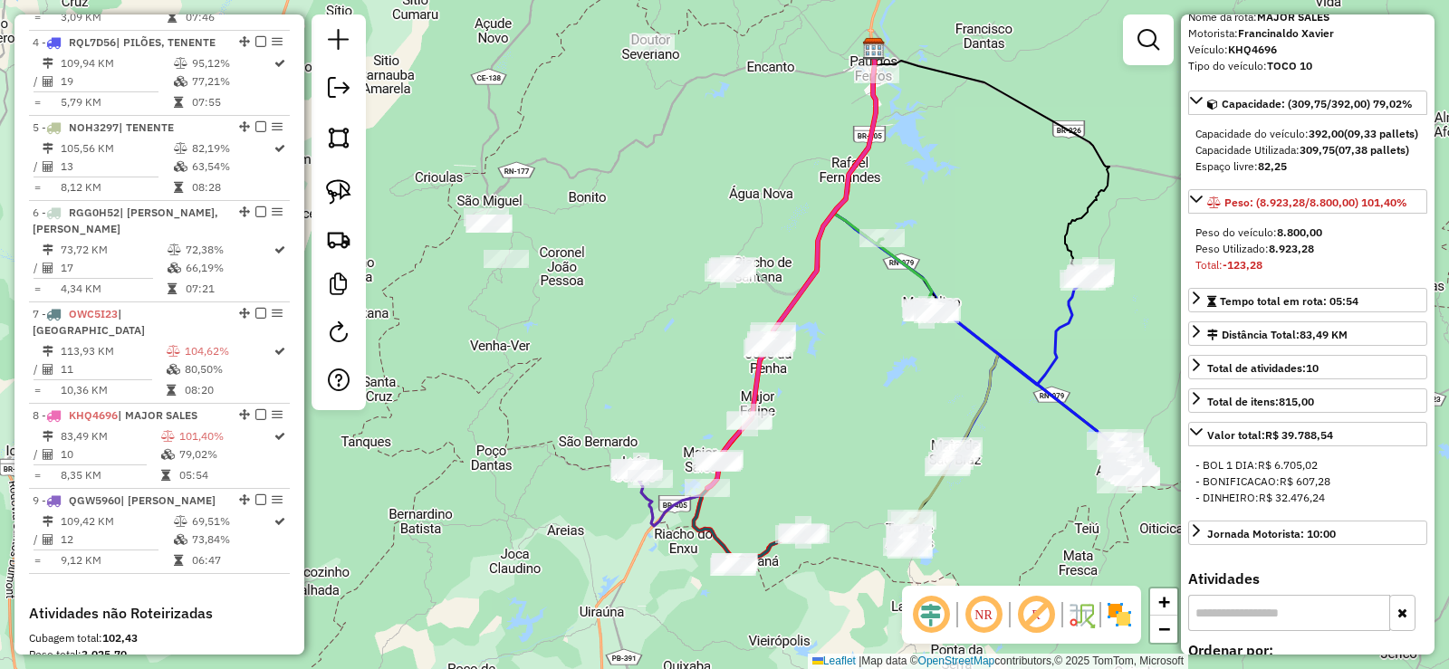
drag, startPoint x: 763, startPoint y: 453, endPoint x: 830, endPoint y: 387, distance: 93.5
click at [830, 387] on div "Janela de atendimento Grade de atendimento Capacidade Transportadoras Veículos …" at bounding box center [724, 334] width 1449 height 669
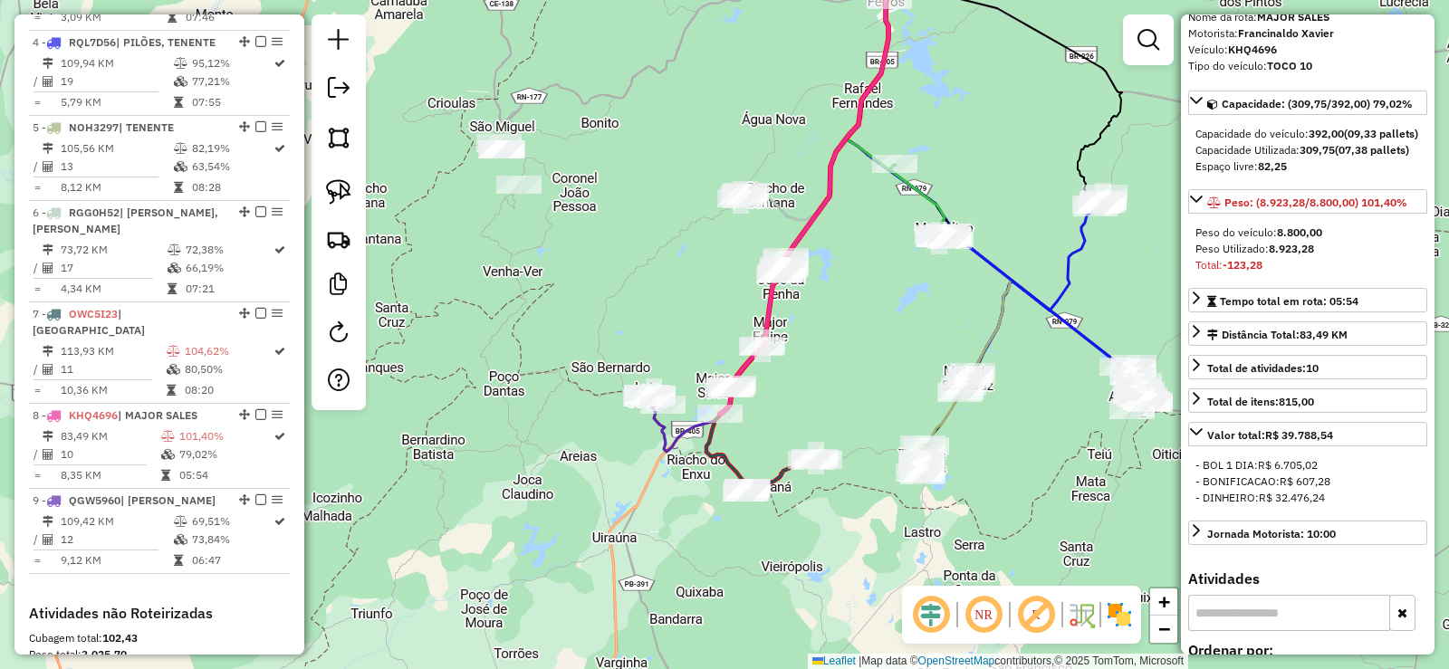
drag, startPoint x: 886, startPoint y: 397, endPoint x: 899, endPoint y: 323, distance: 75.3
click at [899, 323] on div "Janela de atendimento Grade de atendimento Capacidade Transportadoras Veículos …" at bounding box center [724, 334] width 1449 height 669
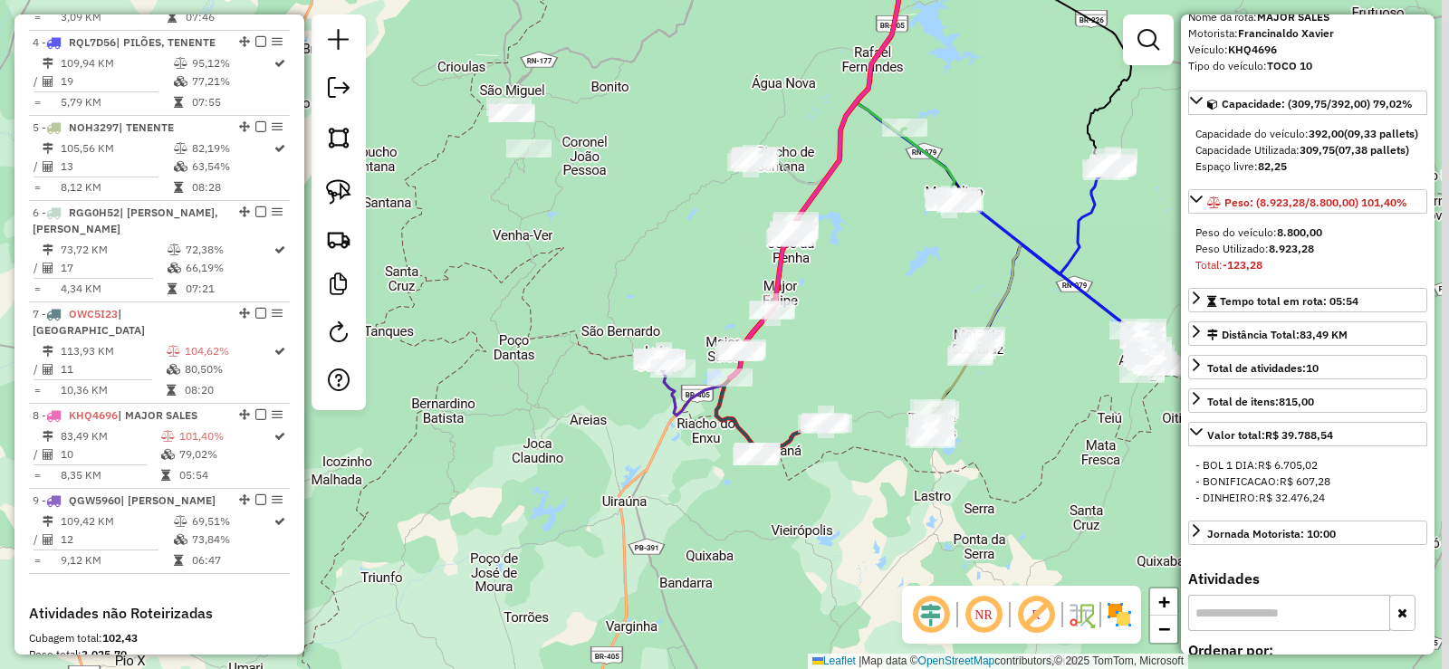
click at [842, 347] on div "Janela de atendimento Grade de atendimento Capacidade Transportadoras Veículos …" at bounding box center [724, 334] width 1449 height 669
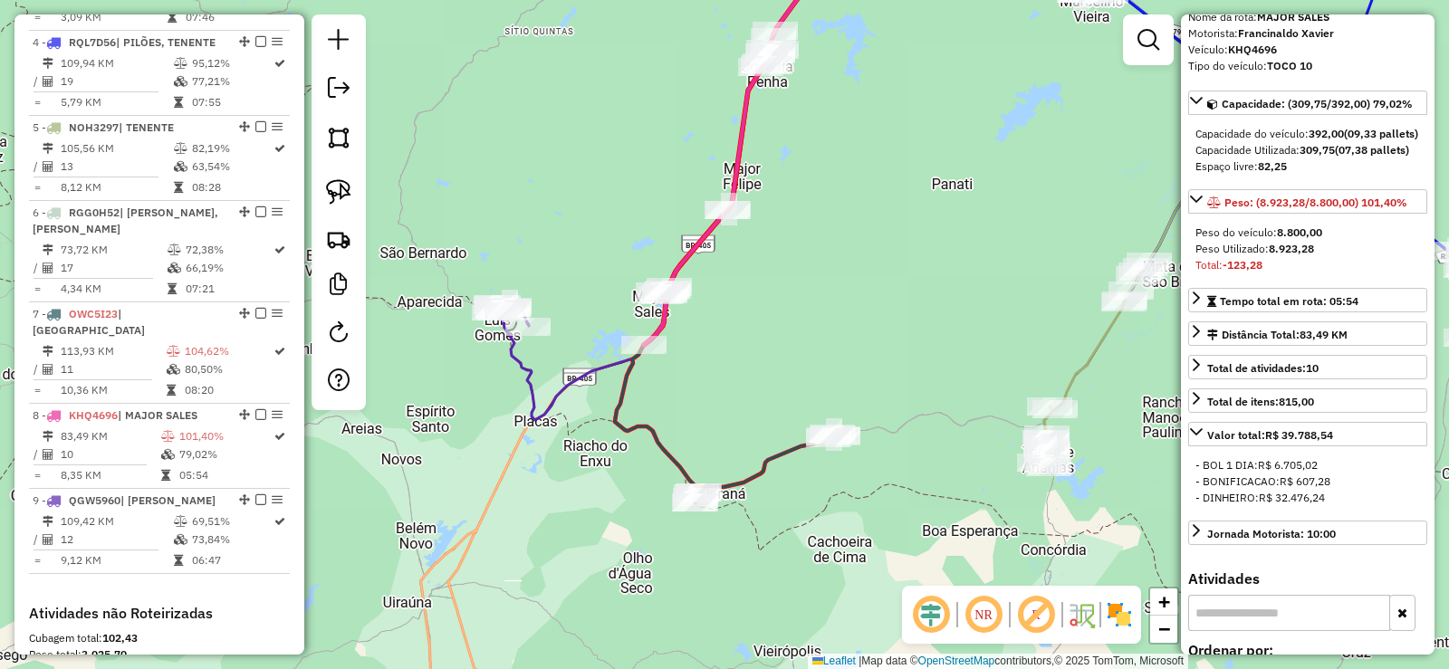
click at [796, 329] on div "Janela de atendimento Grade de atendimento Capacidade Transportadoras Veículos …" at bounding box center [724, 334] width 1449 height 669
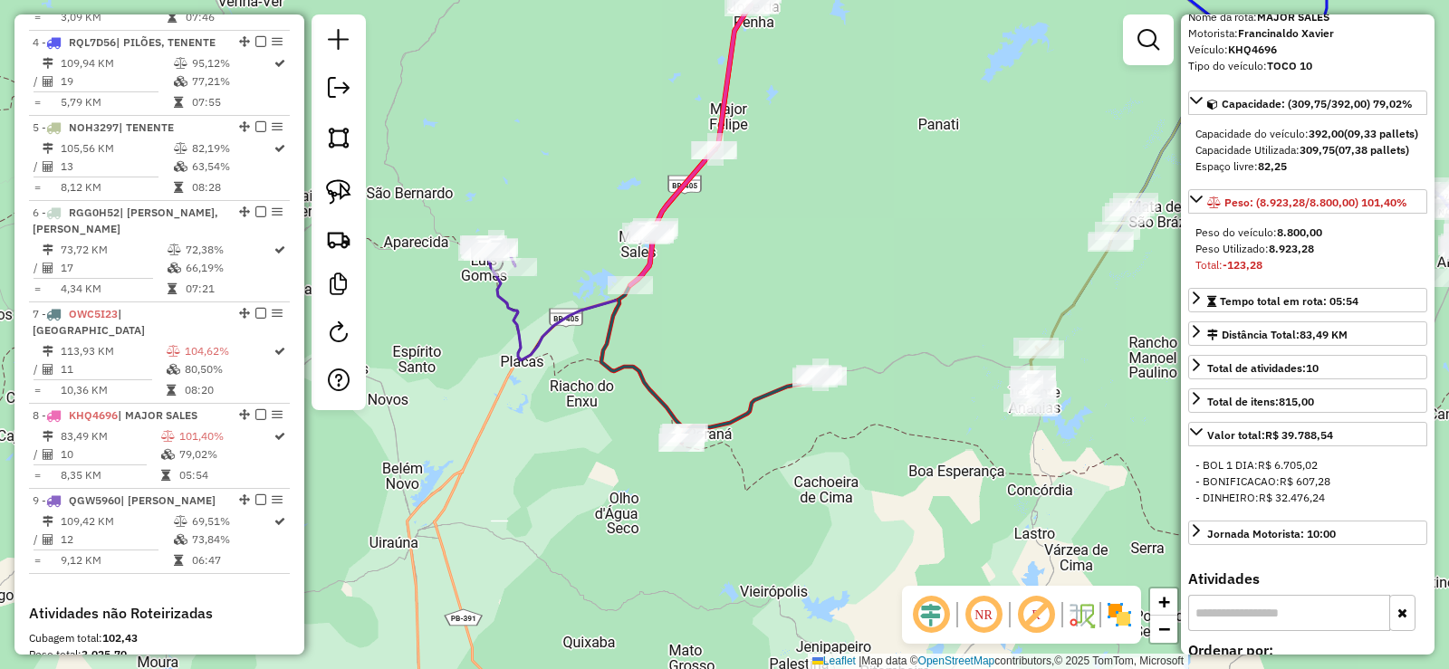
click at [785, 307] on div "Janela de atendimento Grade de atendimento Capacidade Transportadoras Veículos …" at bounding box center [724, 334] width 1449 height 669
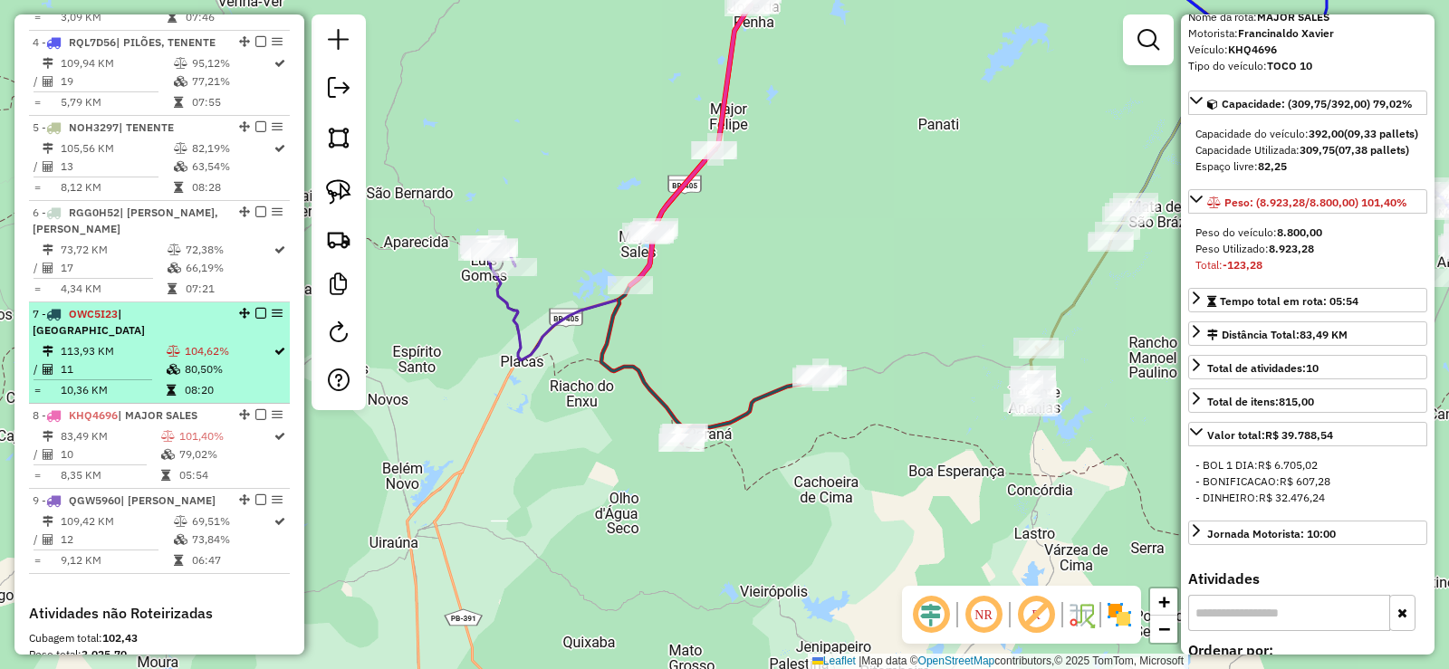
click at [167, 346] on icon at bounding box center [174, 351] width 14 height 11
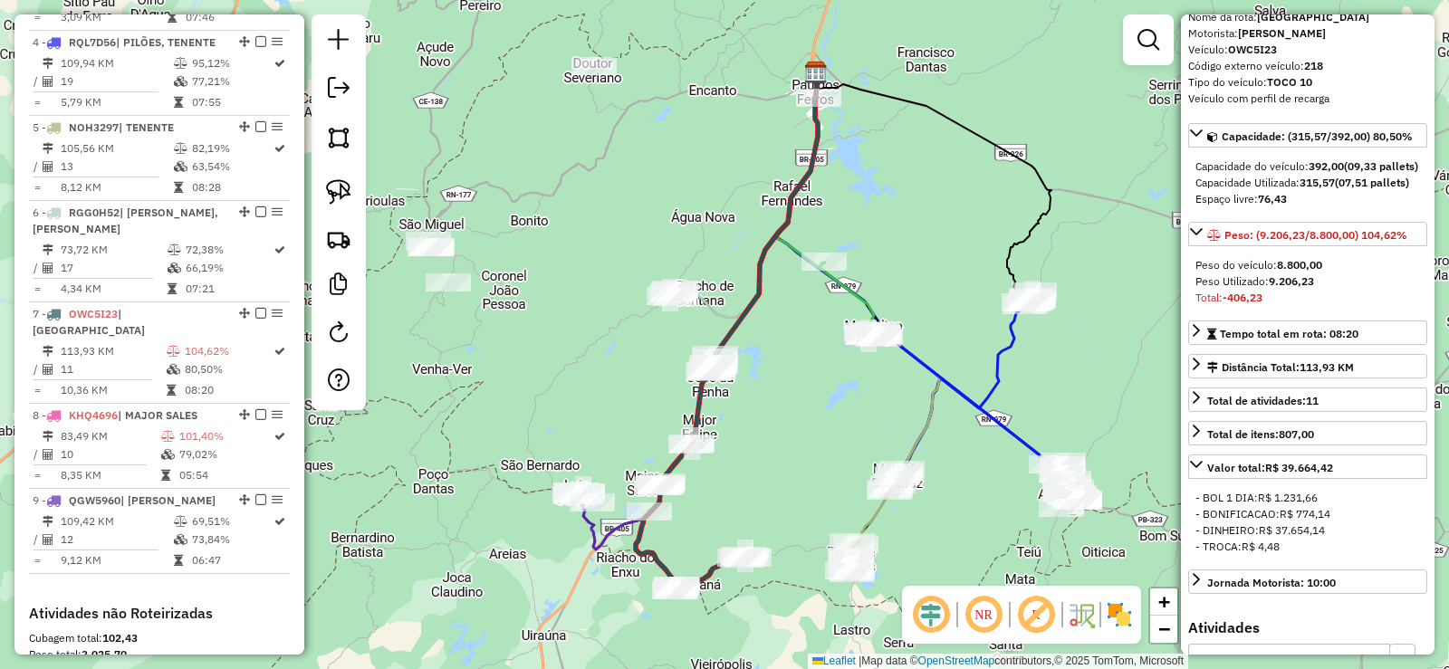
drag, startPoint x: 780, startPoint y: 456, endPoint x: 824, endPoint y: 351, distance: 113.7
click at [824, 351] on div "Janela de atendimento Grade de atendimento Capacidade Transportadoras Veículos …" at bounding box center [724, 334] width 1449 height 669
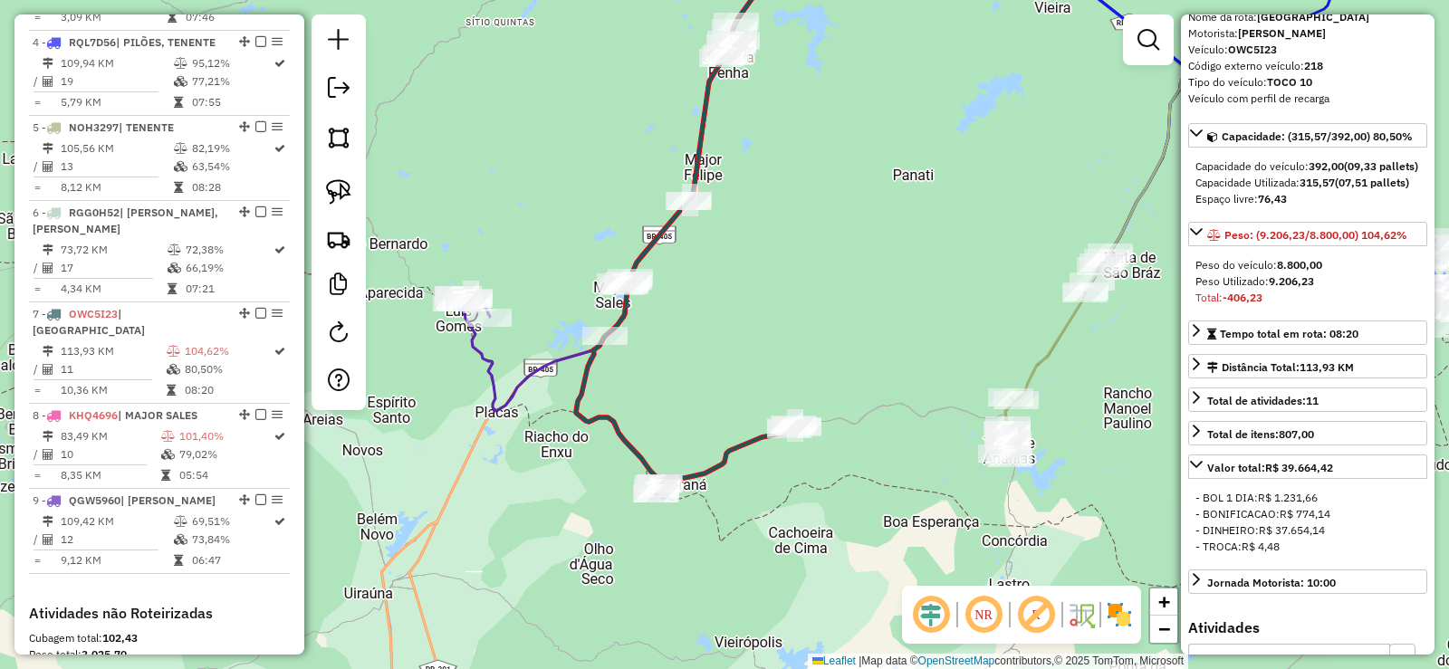
drag, startPoint x: 762, startPoint y: 509, endPoint x: 875, endPoint y: 439, distance: 132.9
click at [875, 439] on div "Janela de atendimento Grade de atendimento Capacidade Transportadoras Veículos …" at bounding box center [724, 334] width 1449 height 669
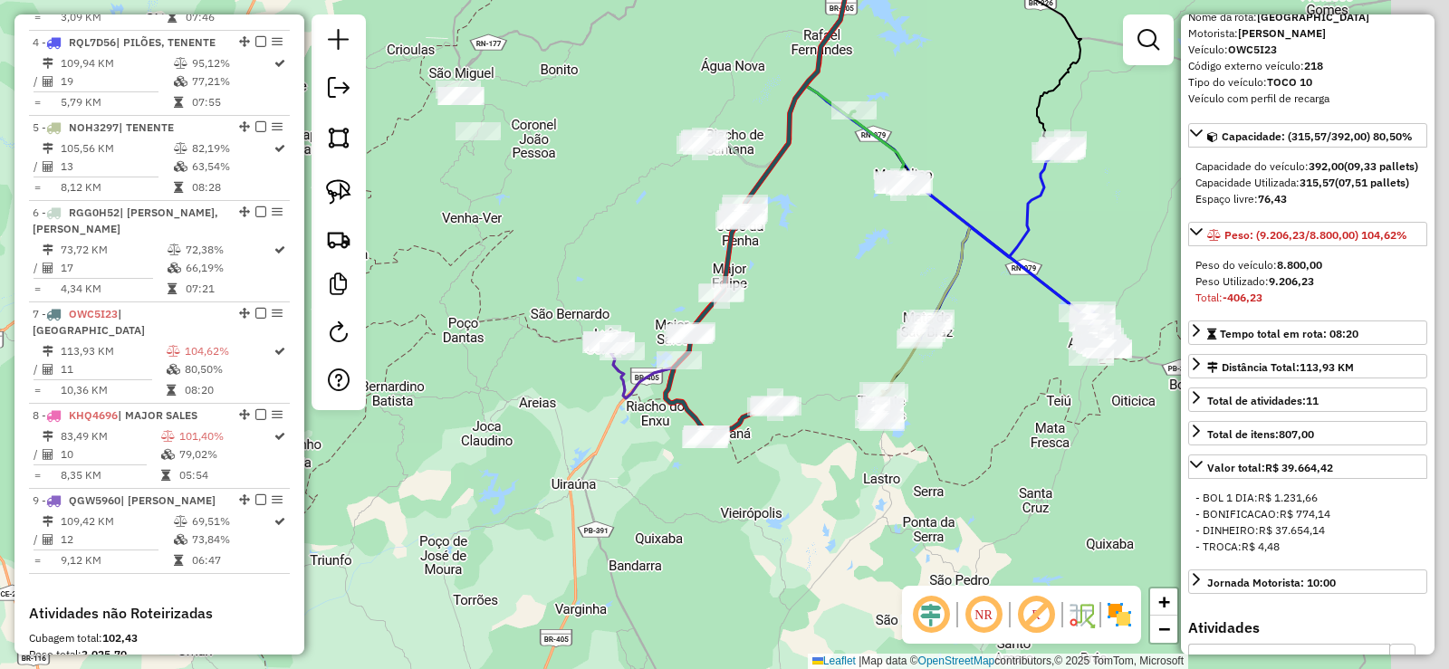
drag, startPoint x: 903, startPoint y: 438, endPoint x: 785, endPoint y: 447, distance: 118.0
click at [785, 447] on div "Janela de atendimento Grade de atendimento Capacidade Transportadoras Veículos …" at bounding box center [724, 334] width 1449 height 669
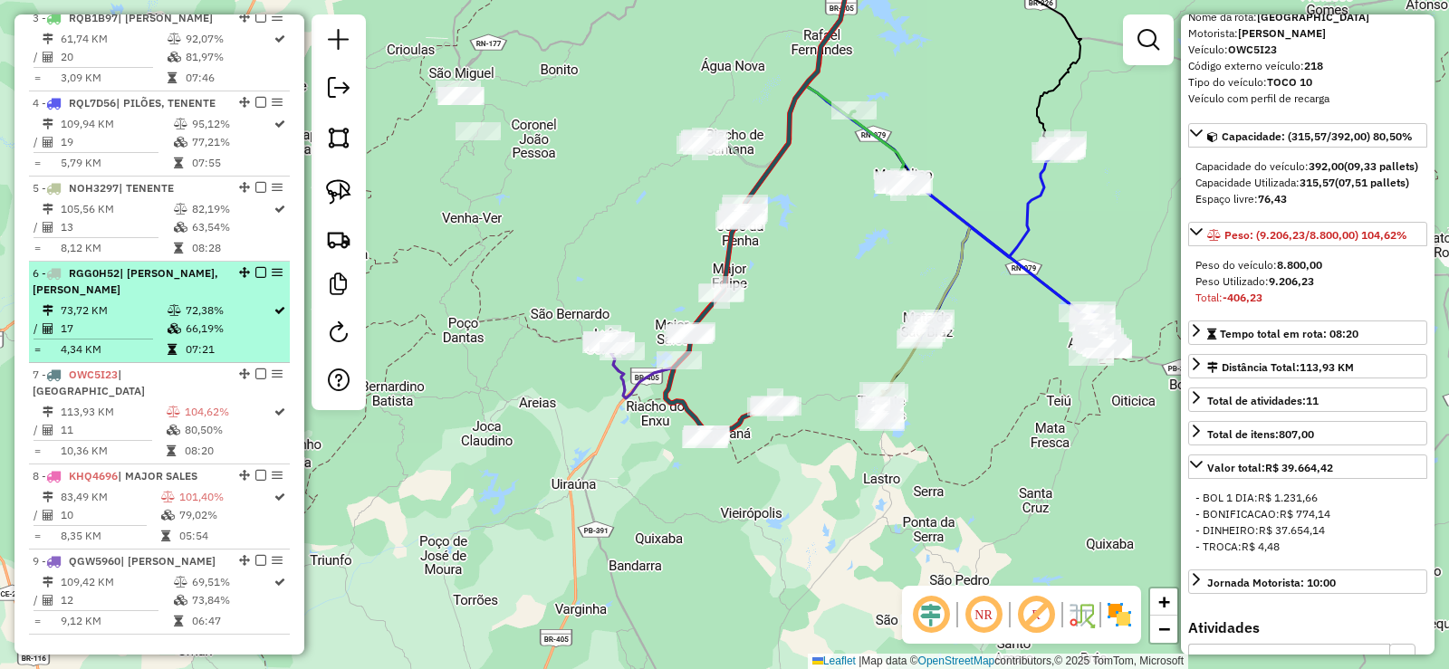
scroll to position [882, 0]
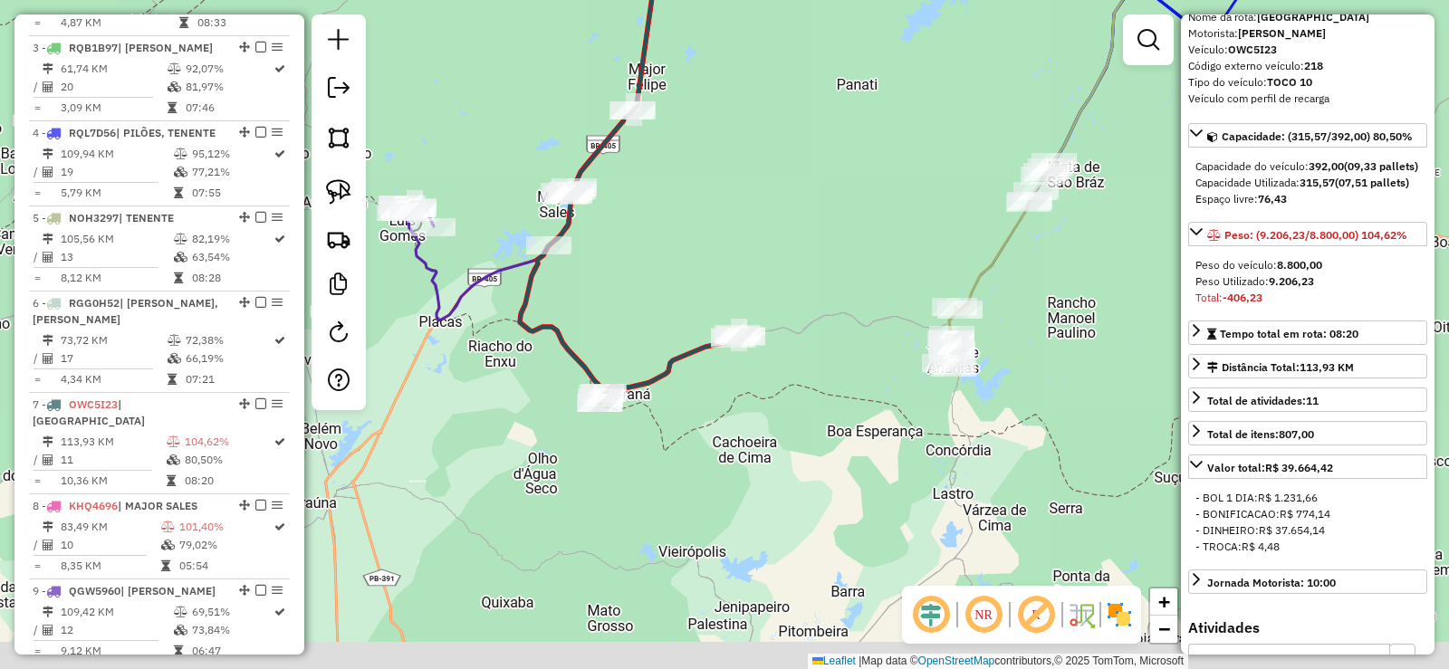
click at [862, 344] on div "Janela de atendimento Grade de atendimento Capacidade Transportadoras Veículos …" at bounding box center [724, 334] width 1449 height 669
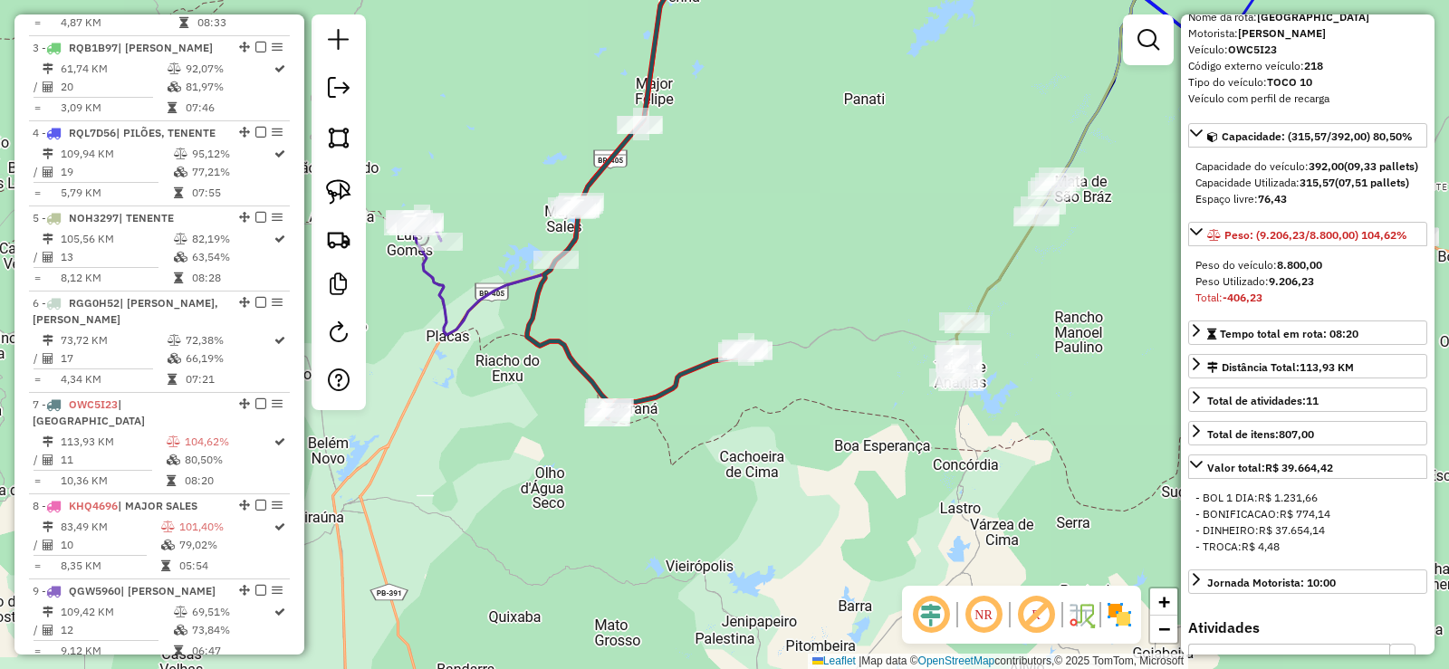
click at [818, 409] on div "Janela de atendimento Grade de atendimento Capacidade Transportadoras Veículos …" at bounding box center [724, 334] width 1449 height 669
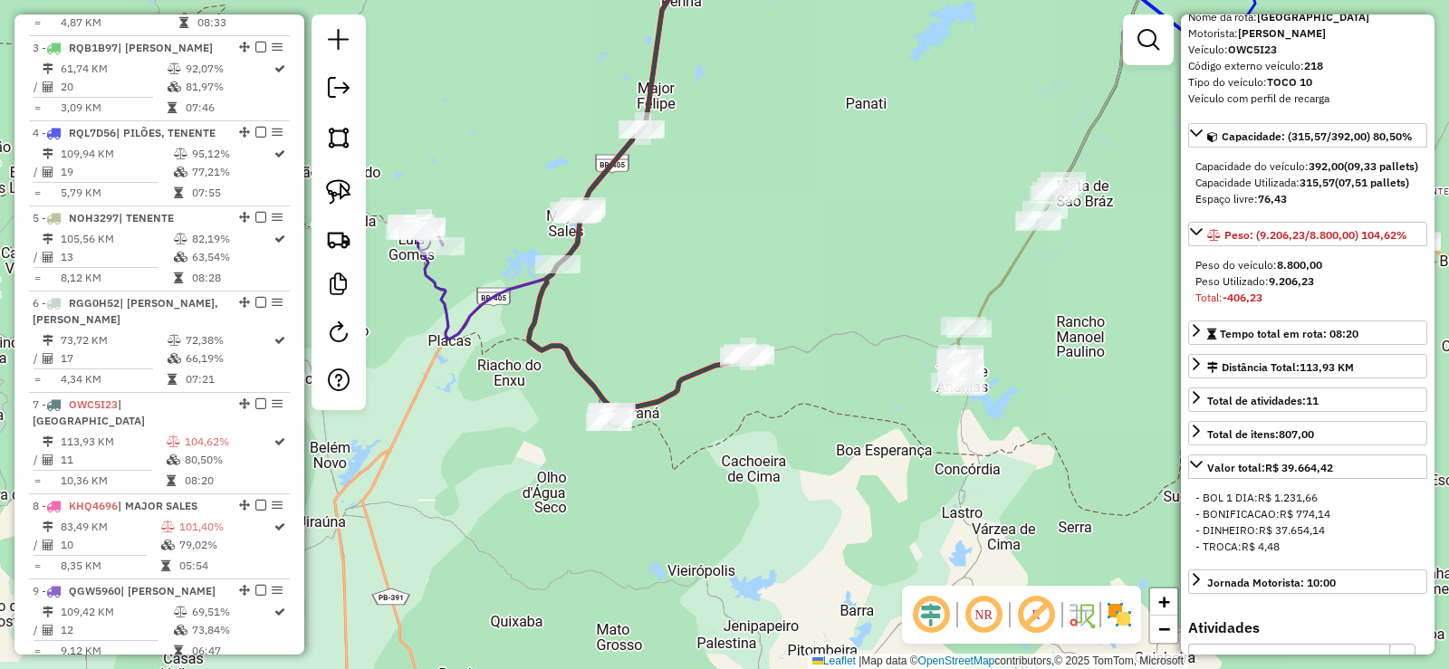
drag, startPoint x: 805, startPoint y: 404, endPoint x: 843, endPoint y: 428, distance: 45.2
click at [826, 426] on div "Janela de atendimento Grade de atendimento Capacidade Transportadoras Veículos …" at bounding box center [724, 334] width 1449 height 669
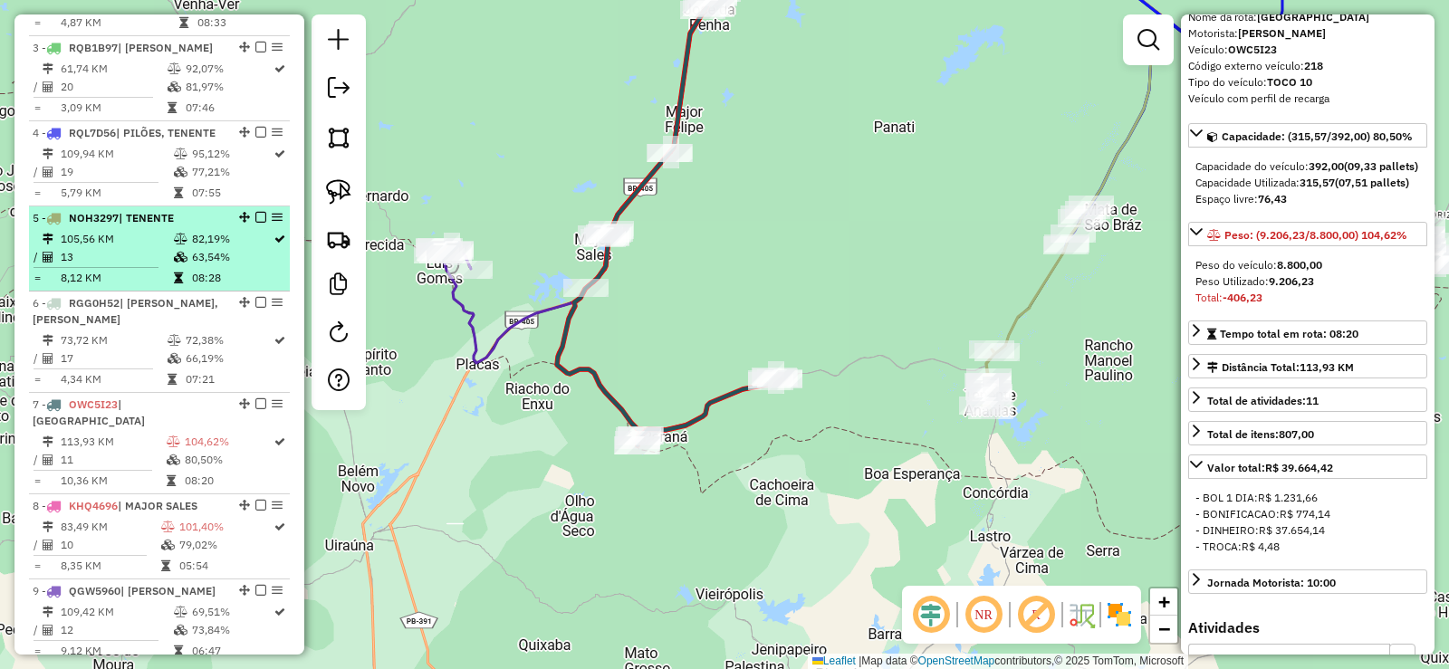
click at [130, 230] on td "105,56 KM" at bounding box center [116, 239] width 113 height 18
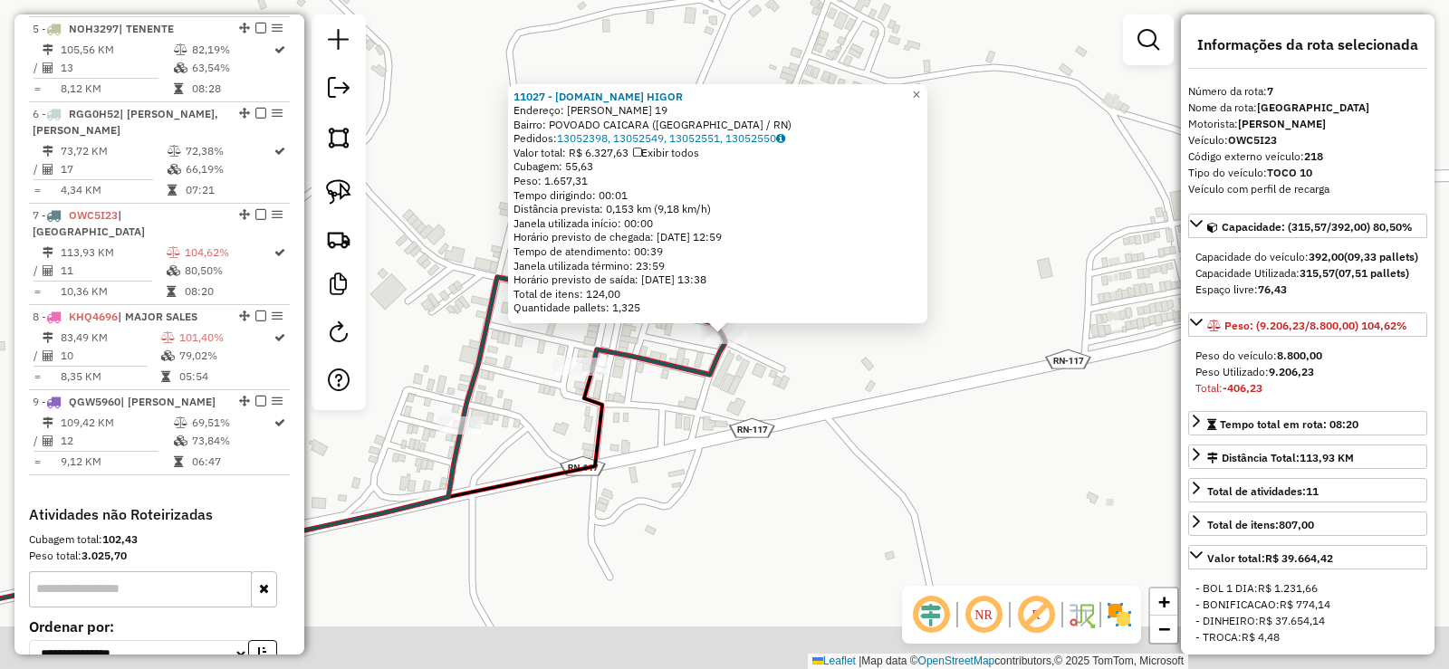
scroll to position [1200, 0]
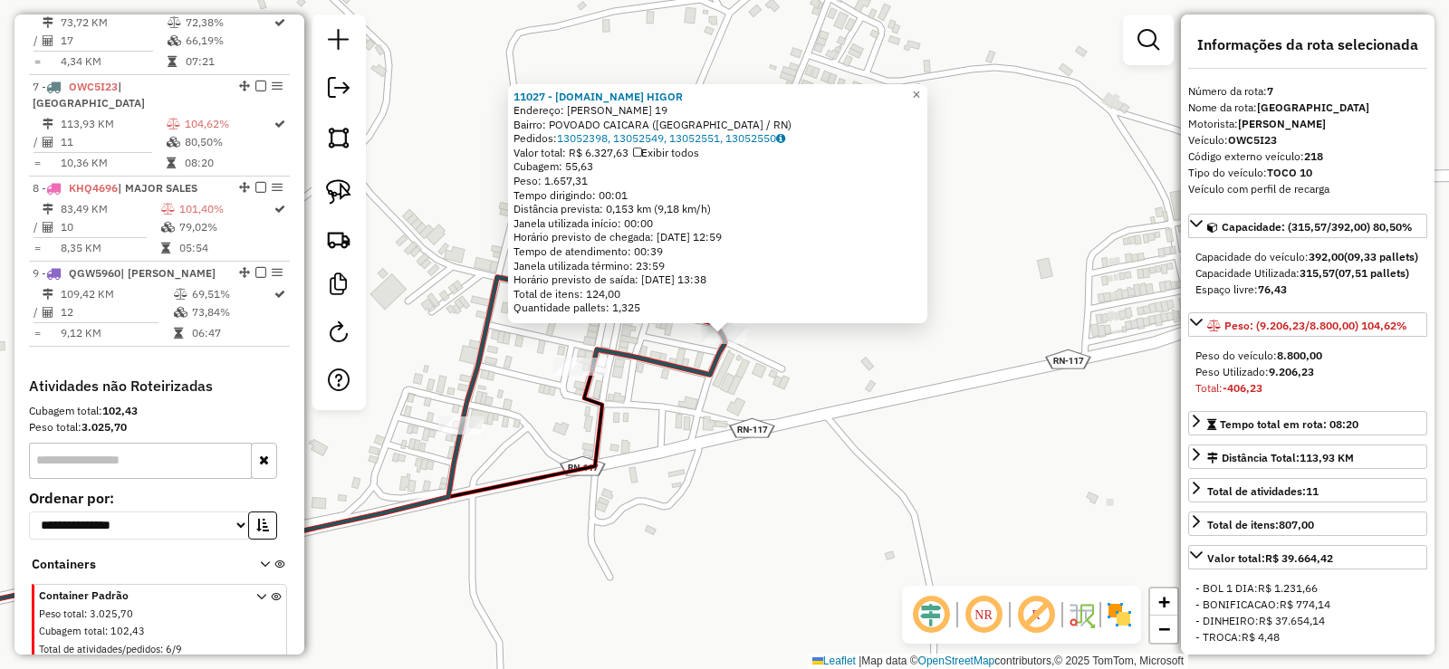
click at [736, 392] on div "11027 - MERC.DO HIGOR Endereço: Joaquim Luiz 19 Bairro: POVOADO CAICARA (PARANA…" at bounding box center [724, 334] width 1449 height 669
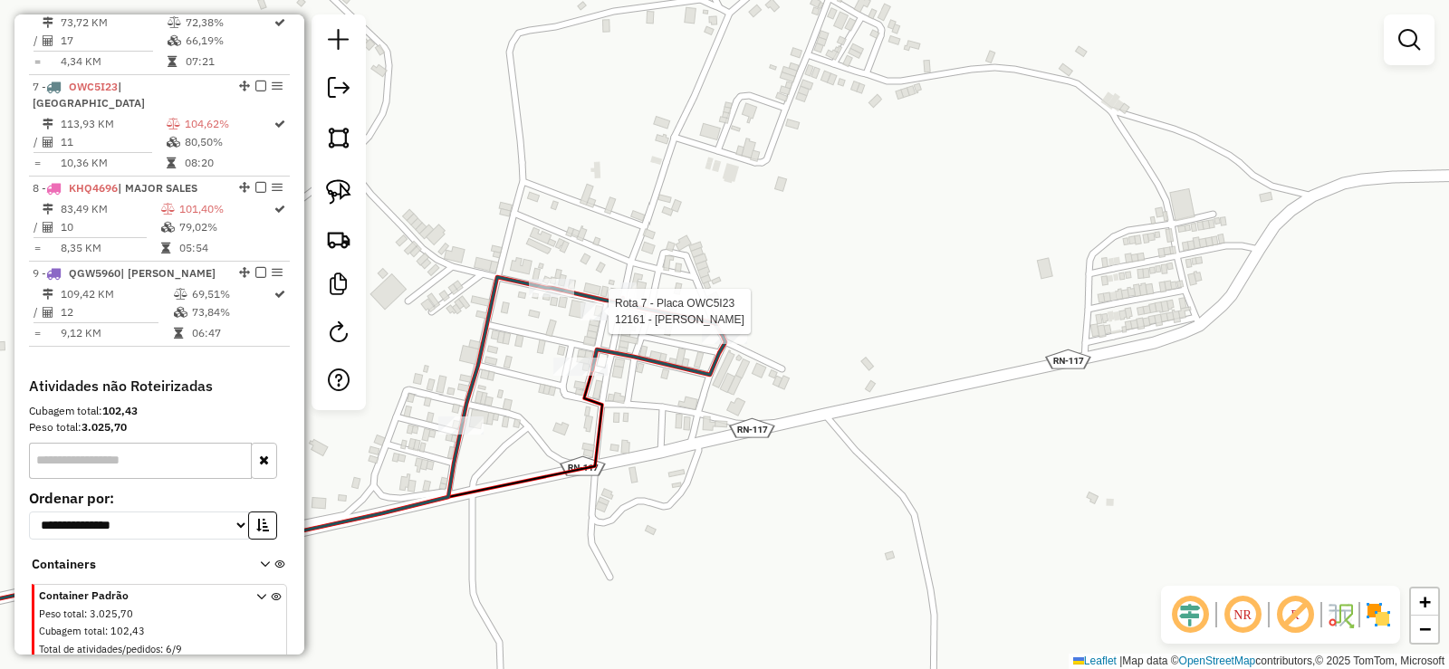
click at [593, 320] on div at bounding box center [602, 311] width 45 height 18
select select "**********"
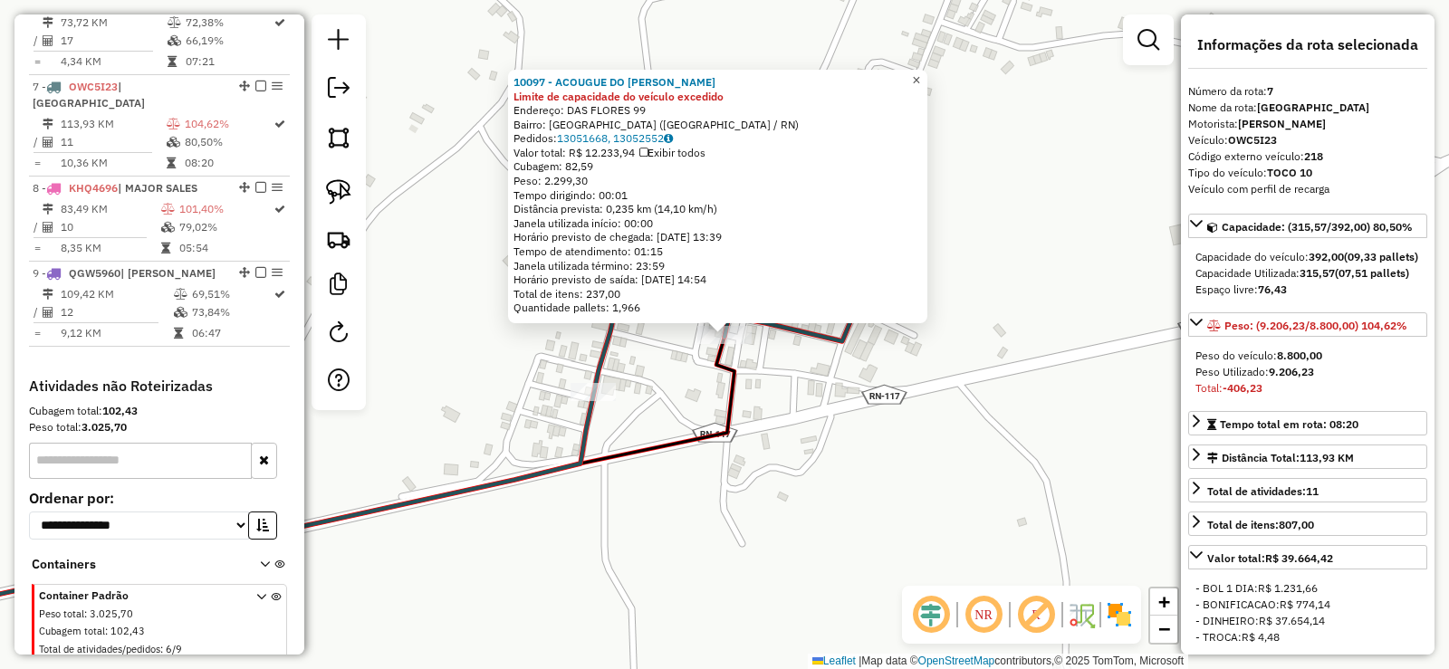
drag, startPoint x: 933, startPoint y: 74, endPoint x: 895, endPoint y: 97, distance: 43.5
click at [920, 75] on span "×" at bounding box center [916, 79] width 8 height 15
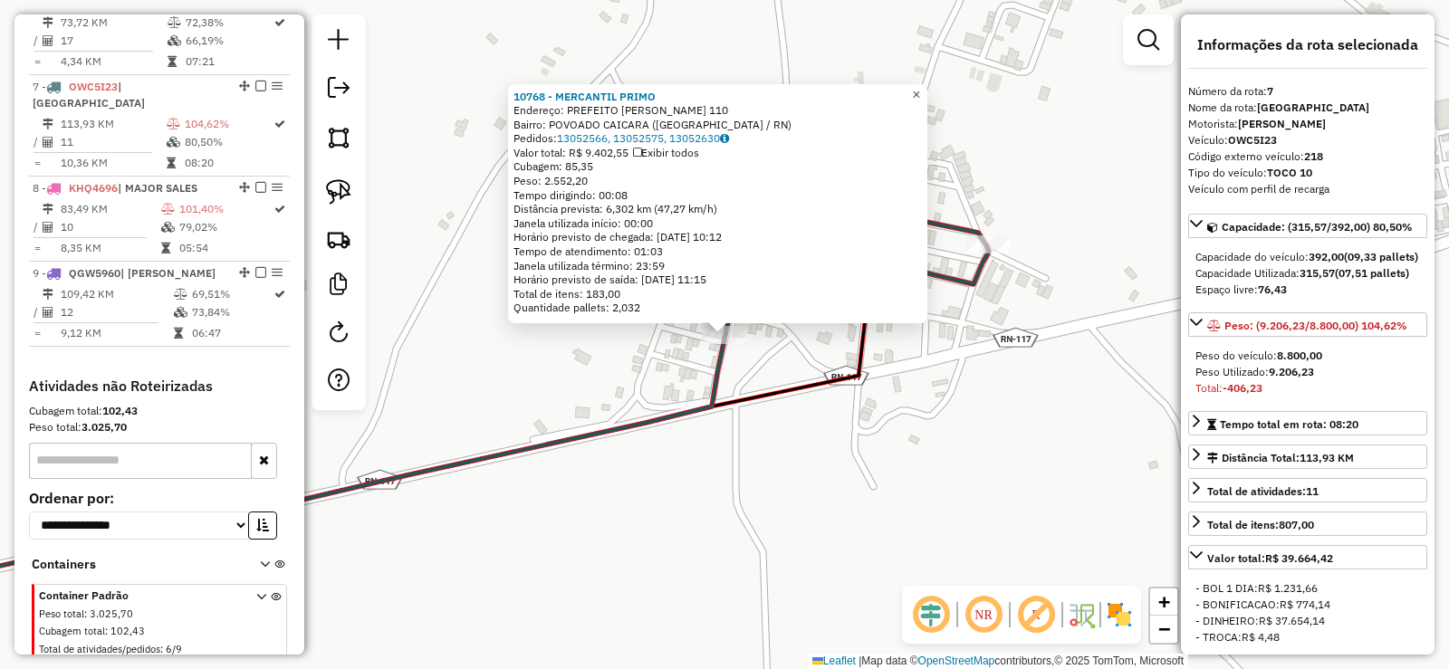
click at [920, 88] on span "×" at bounding box center [916, 94] width 8 height 15
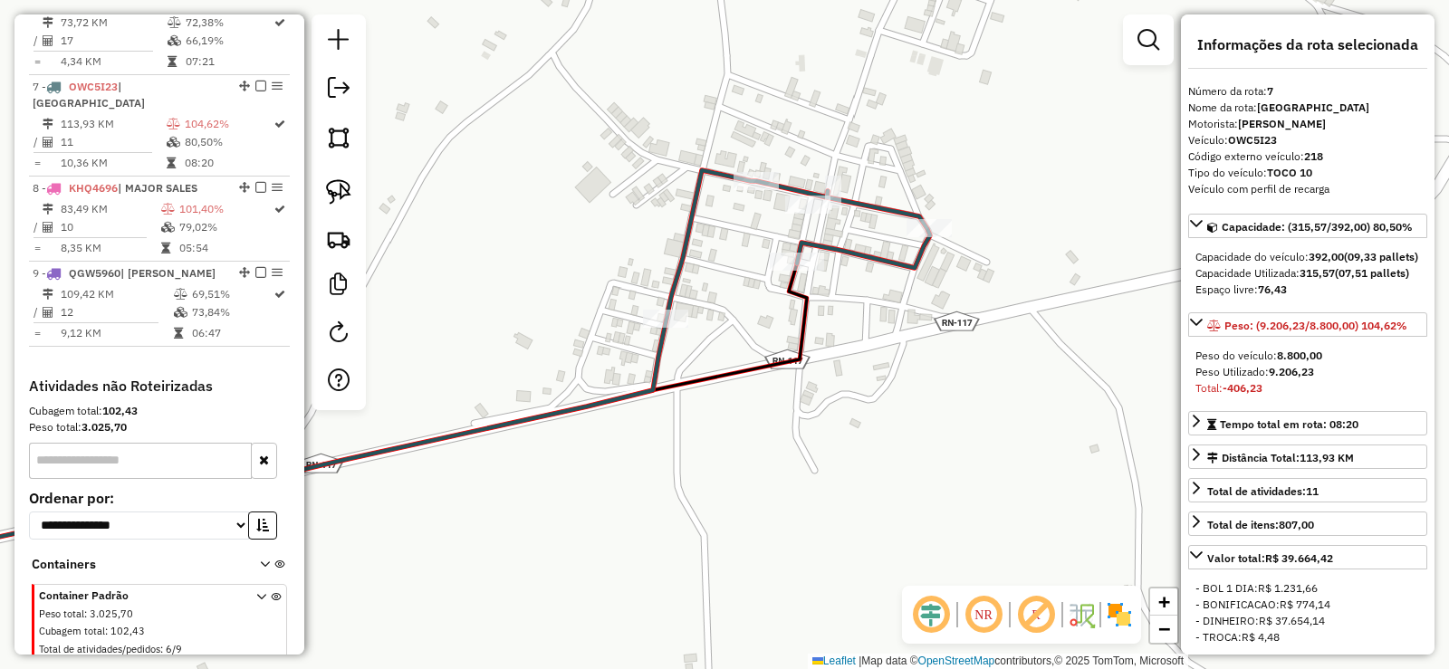
drag, startPoint x: 932, startPoint y: 445, endPoint x: 814, endPoint y: 410, distance: 122.6
click at [828, 422] on div "Janela de atendimento Grade de atendimento Capacidade Transportadoras Veículos …" at bounding box center [724, 334] width 1449 height 669
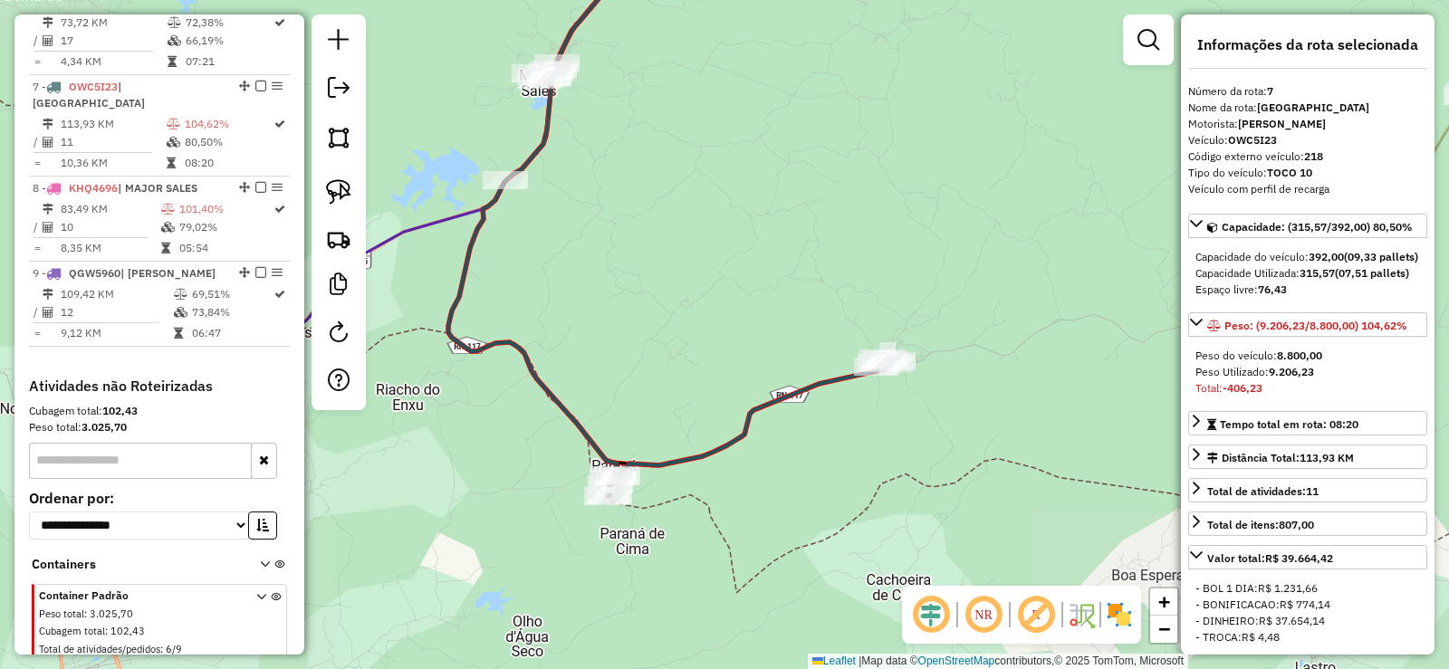
drag, startPoint x: 722, startPoint y: 511, endPoint x: 885, endPoint y: 428, distance: 183.4
click at [888, 433] on div "Janela de atendimento Grade de atendimento Capacidade Transportadoras Veículos …" at bounding box center [724, 334] width 1449 height 669
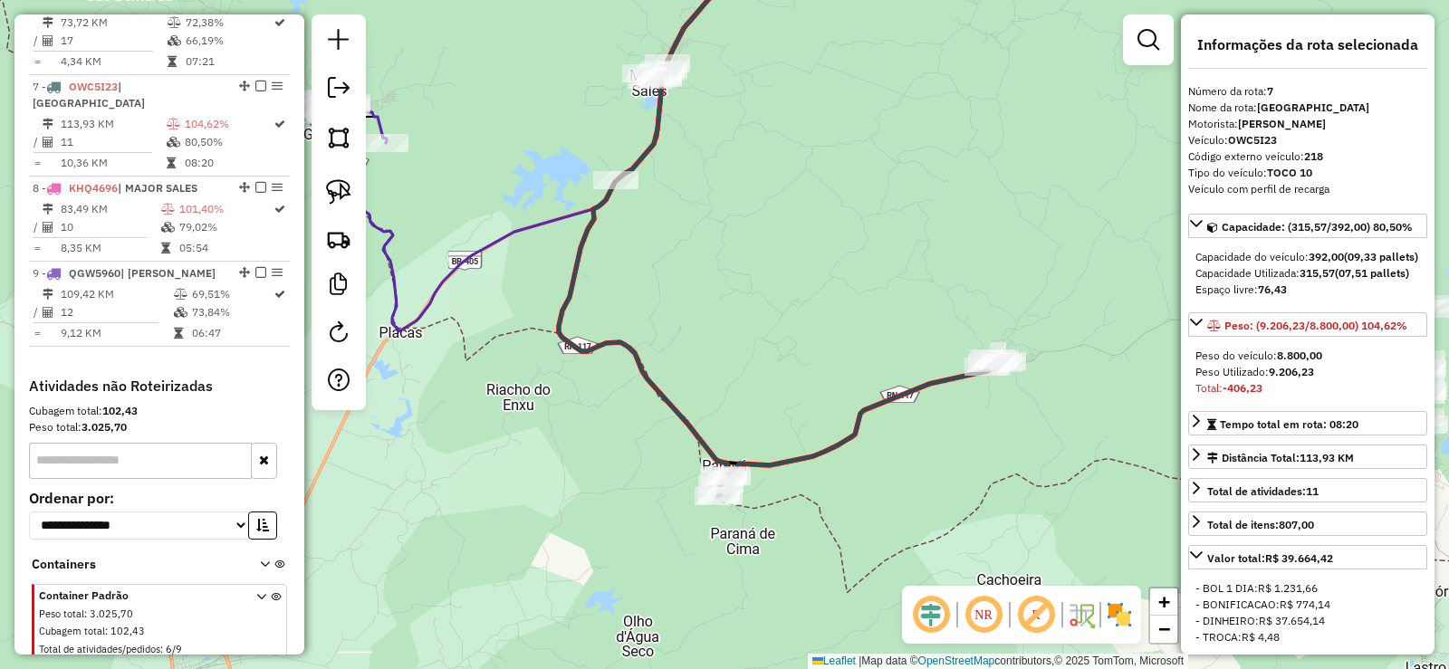
drag, startPoint x: 713, startPoint y: 306, endPoint x: 897, endPoint y: 404, distance: 209.0
click at [923, 413] on div "Janela de atendimento Grade de atendimento Capacidade Transportadoras Veículos …" at bounding box center [724, 334] width 1449 height 669
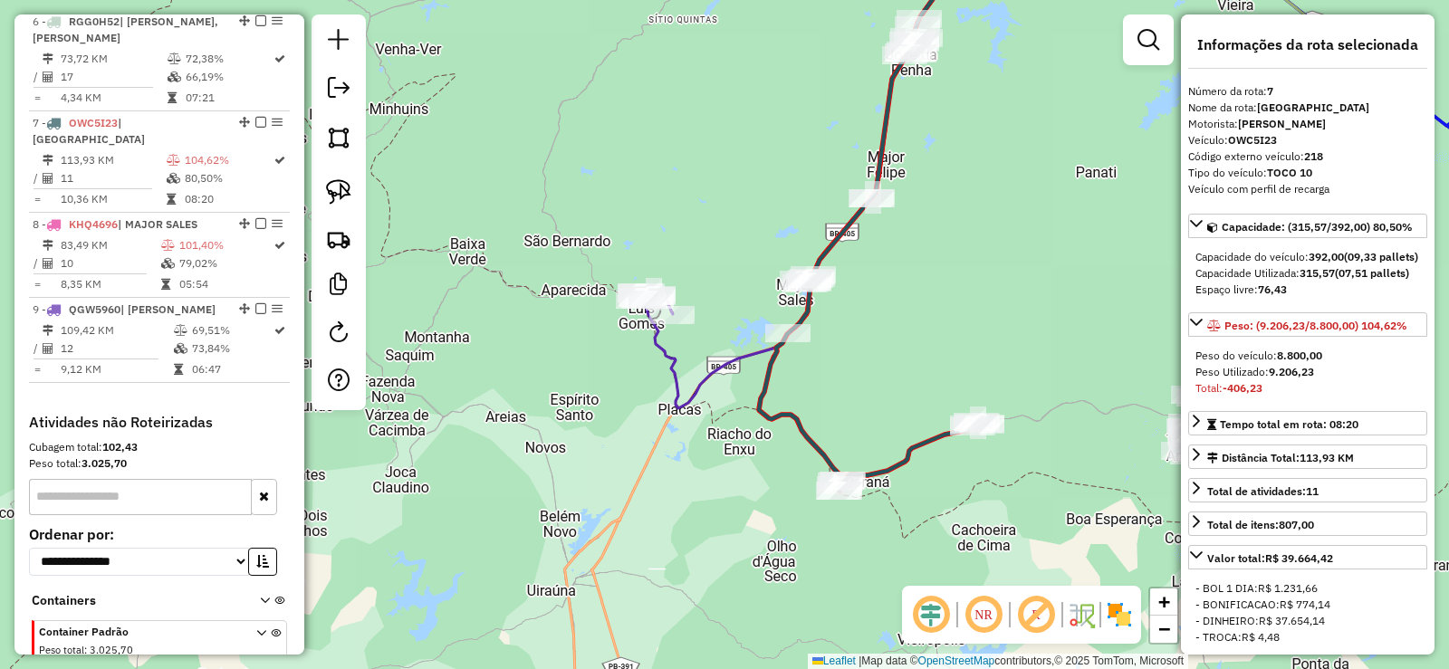
scroll to position [1109, 0]
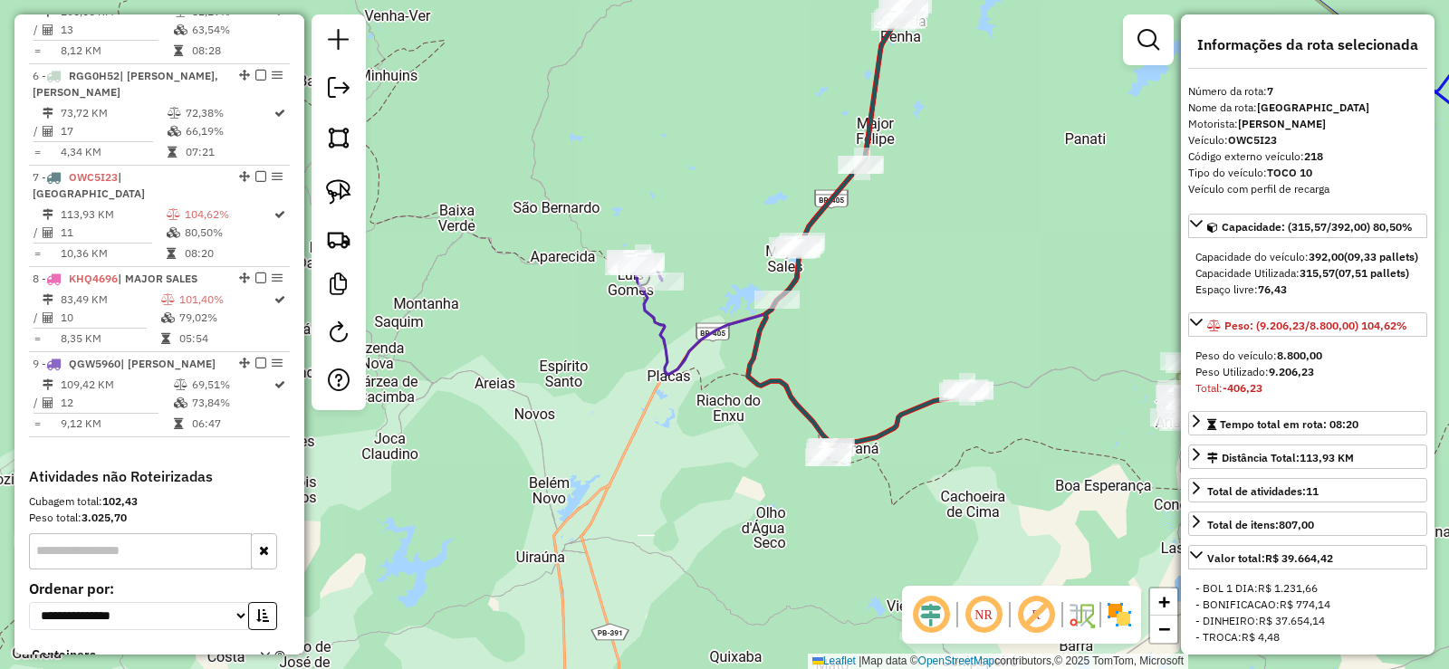
drag, startPoint x: 636, startPoint y: 418, endPoint x: 625, endPoint y: 385, distance: 35.5
click at [625, 385] on div "Janela de atendimento Grade de atendimento Capacidade Transportadoras Veículos …" at bounding box center [724, 334] width 1449 height 669
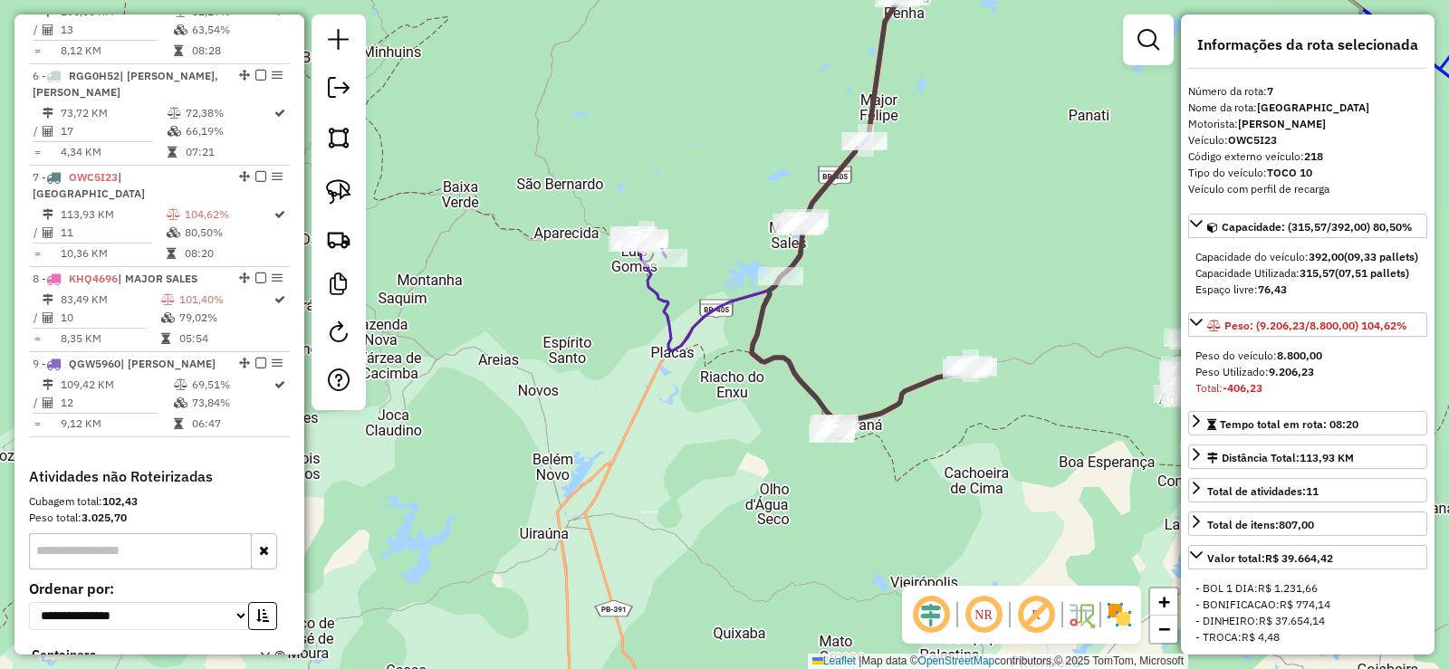
click at [810, 341] on div "Janela de atendimento Grade de atendimento Capacidade Transportadoras Veículos …" at bounding box center [724, 334] width 1449 height 669
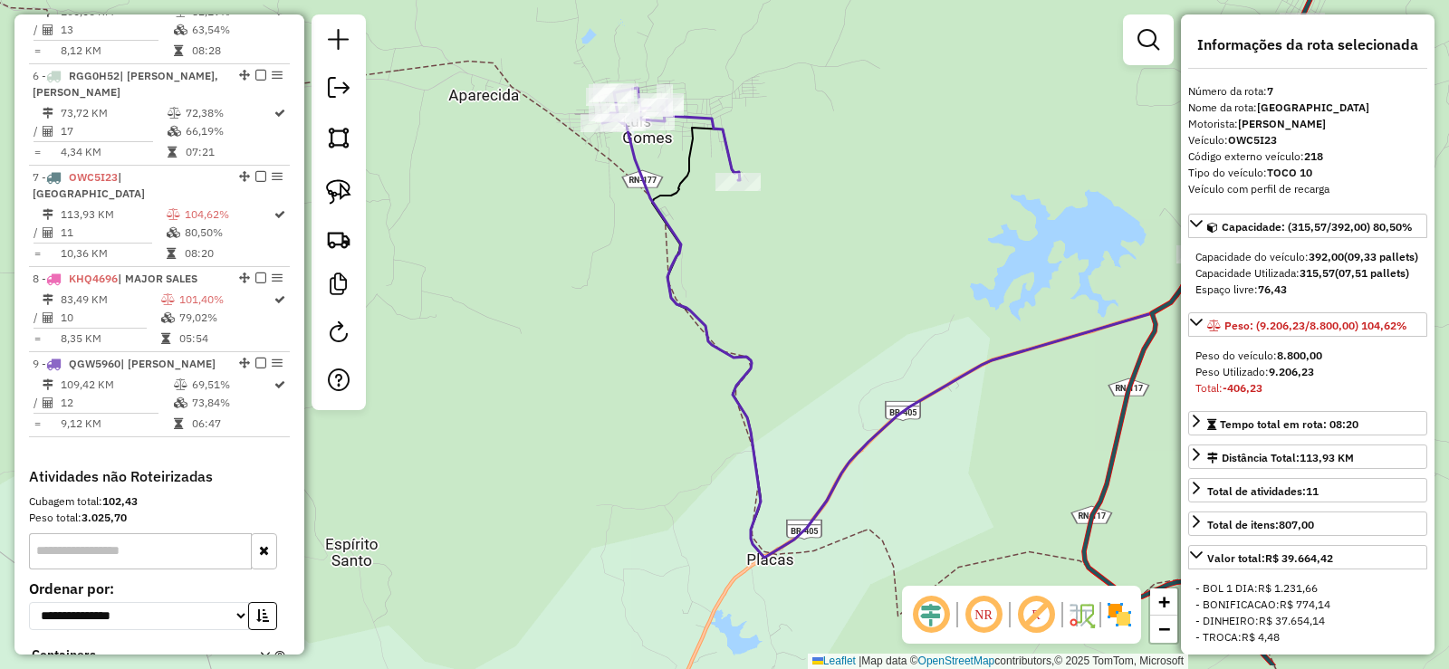
click at [608, 307] on div "Janela de atendimento Grade de atendimento Capacidade Transportadoras Veículos …" at bounding box center [724, 334] width 1449 height 669
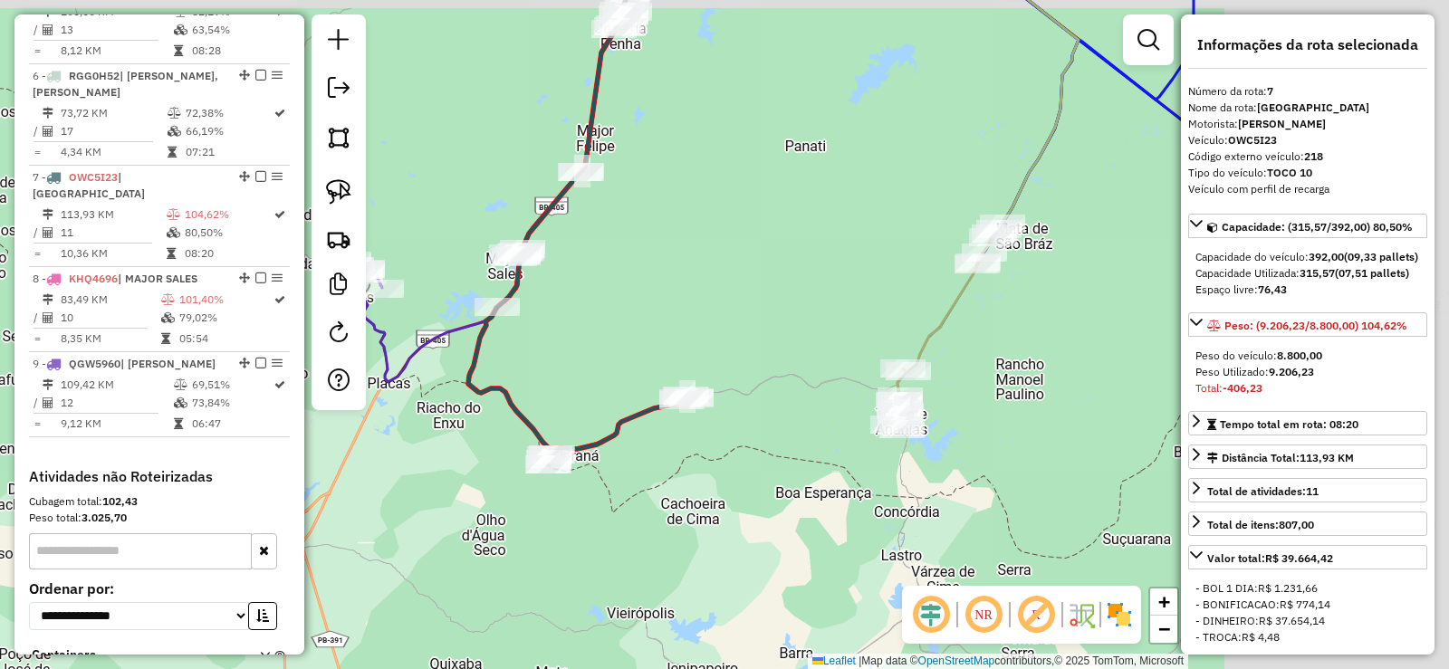
drag, startPoint x: 1040, startPoint y: 426, endPoint x: 781, endPoint y: 439, distance: 259.3
click at [781, 439] on div "Janela de atendimento Grade de atendimento Capacidade Transportadoras Veículos …" at bounding box center [724, 334] width 1449 height 669
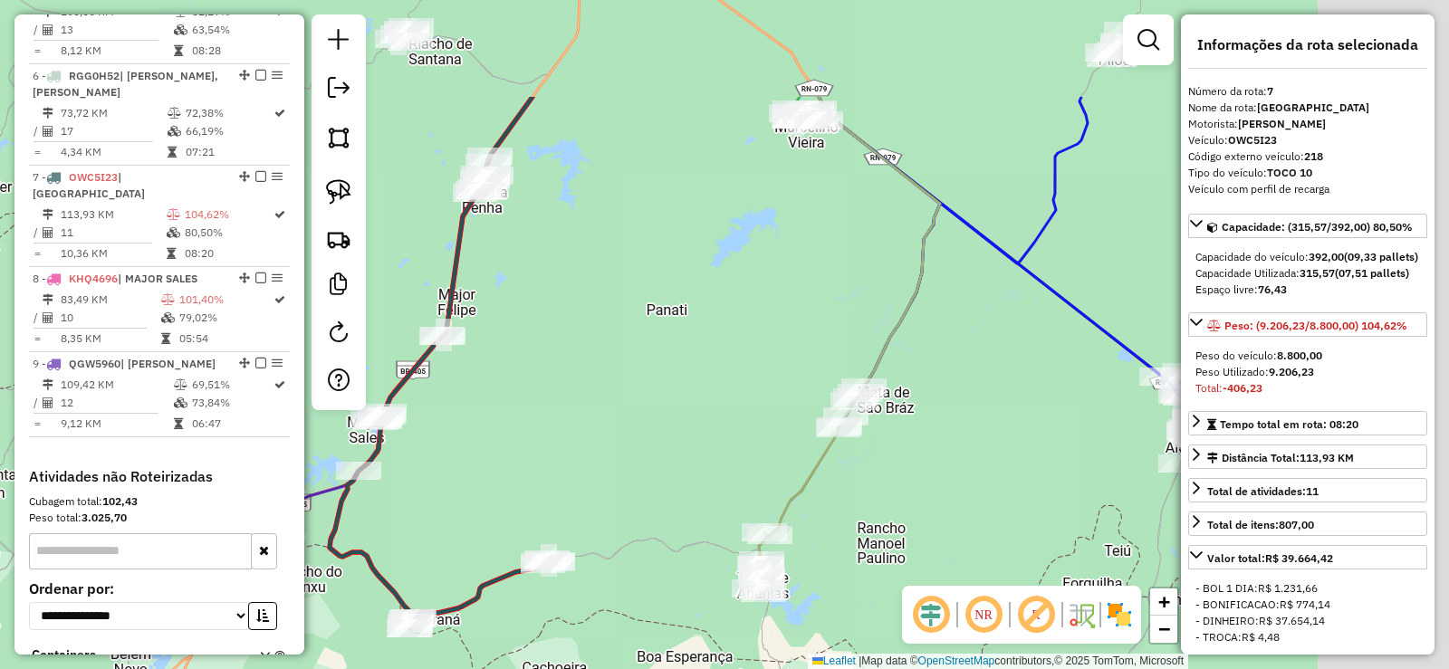
drag, startPoint x: 1009, startPoint y: 339, endPoint x: 885, endPoint y: 484, distance: 191.4
click at [885, 484] on div "Janela de atendimento Grade de atendimento Capacidade Transportadoras Veículos …" at bounding box center [724, 334] width 1449 height 669
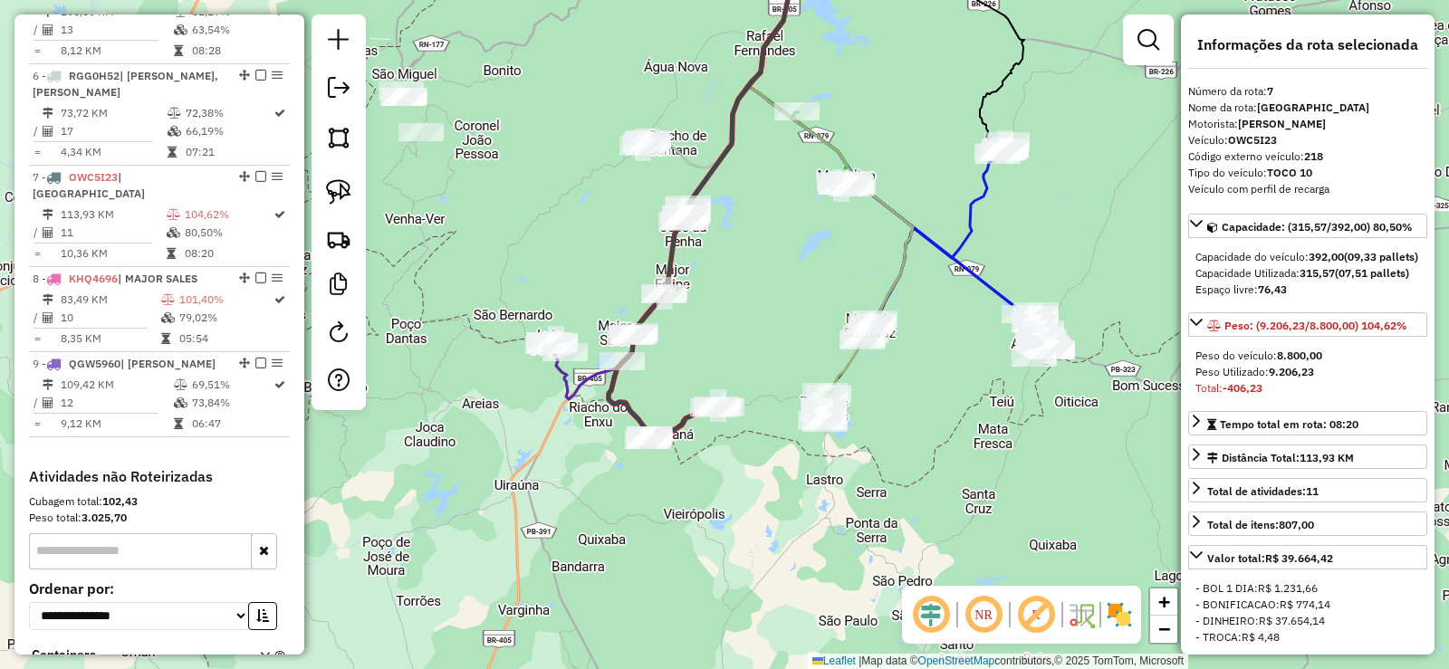
drag, startPoint x: 813, startPoint y: 443, endPoint x: 811, endPoint y: 337, distance: 105.9
click at [811, 337] on div "Janela de atendimento Grade de atendimento Capacidade Transportadoras Veículos …" at bounding box center [724, 334] width 1449 height 669
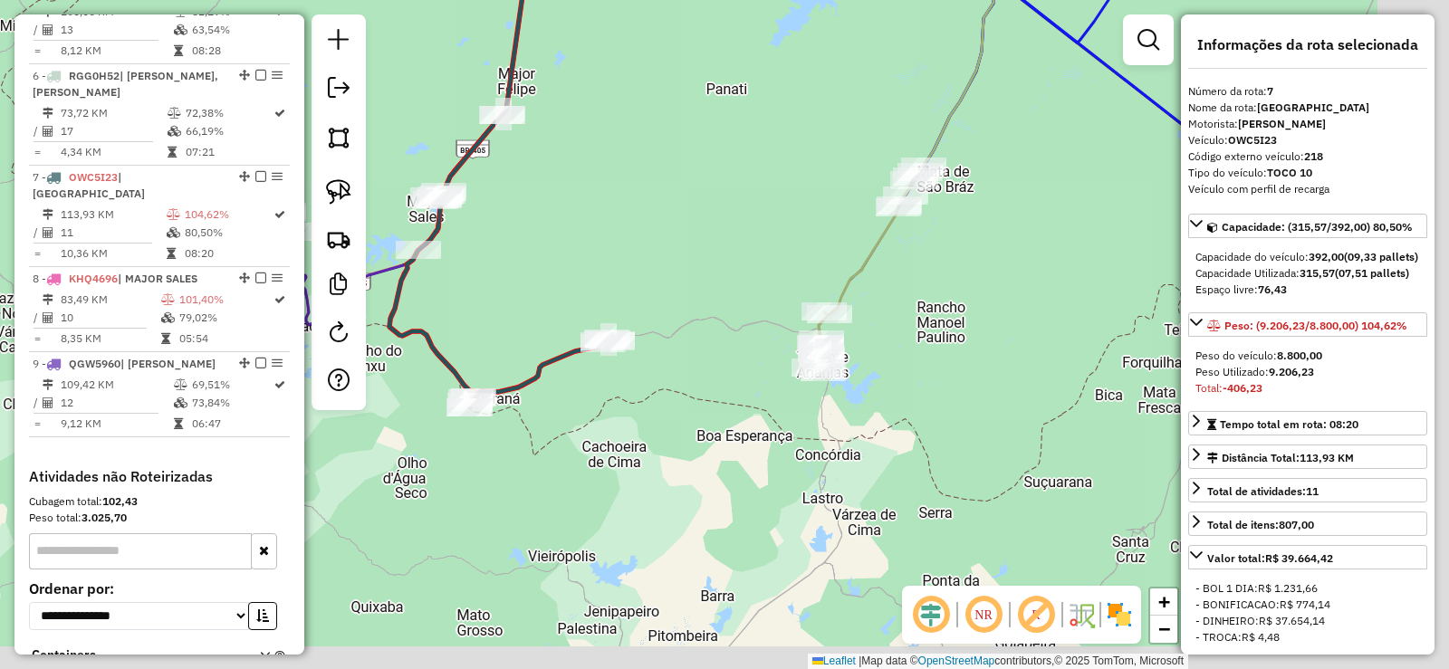
drag, startPoint x: 755, startPoint y: 427, endPoint x: 636, endPoint y: 383, distance: 127.5
click at [636, 384] on div "Janela de atendimento Grade de atendimento Capacidade Transportadoras Veículos …" at bounding box center [724, 334] width 1449 height 669
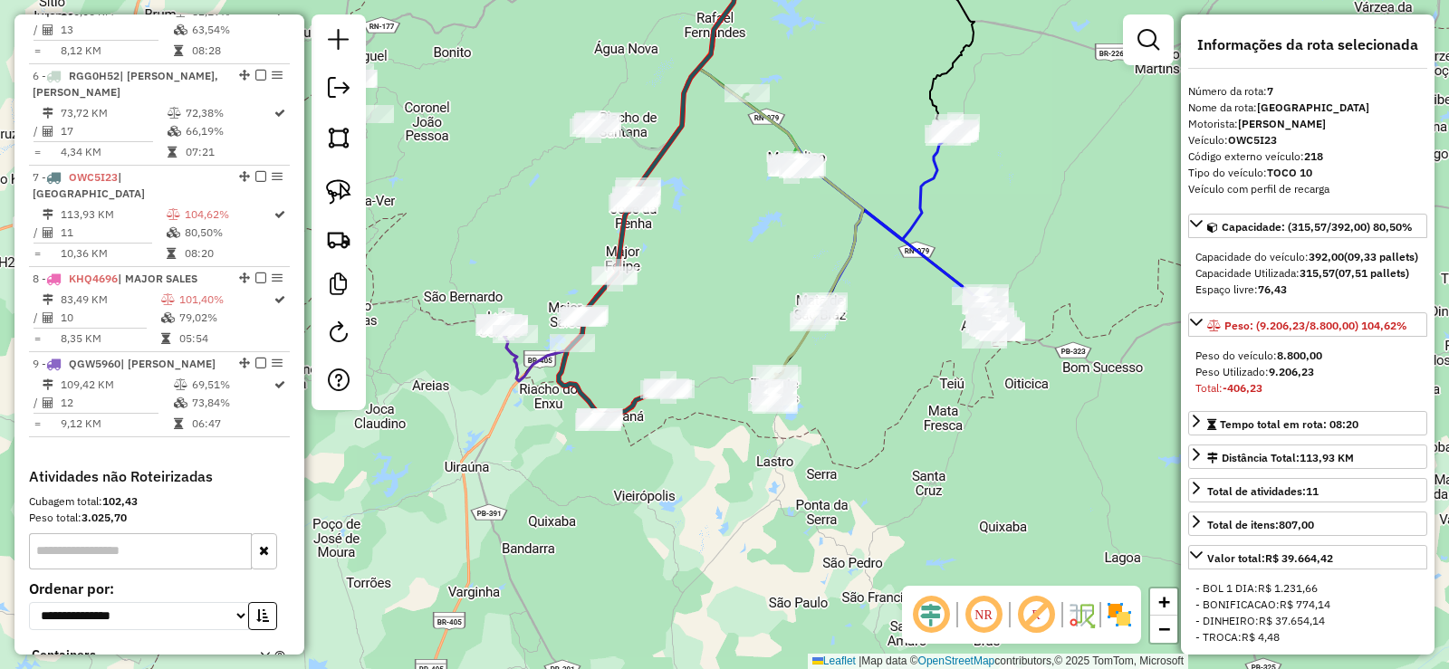
drag, startPoint x: 691, startPoint y: 244, endPoint x: 727, endPoint y: 347, distance: 108.5
click at [727, 347] on div "Janela de atendimento Grade de atendimento Capacidade Transportadoras Veículos …" at bounding box center [724, 334] width 1449 height 669
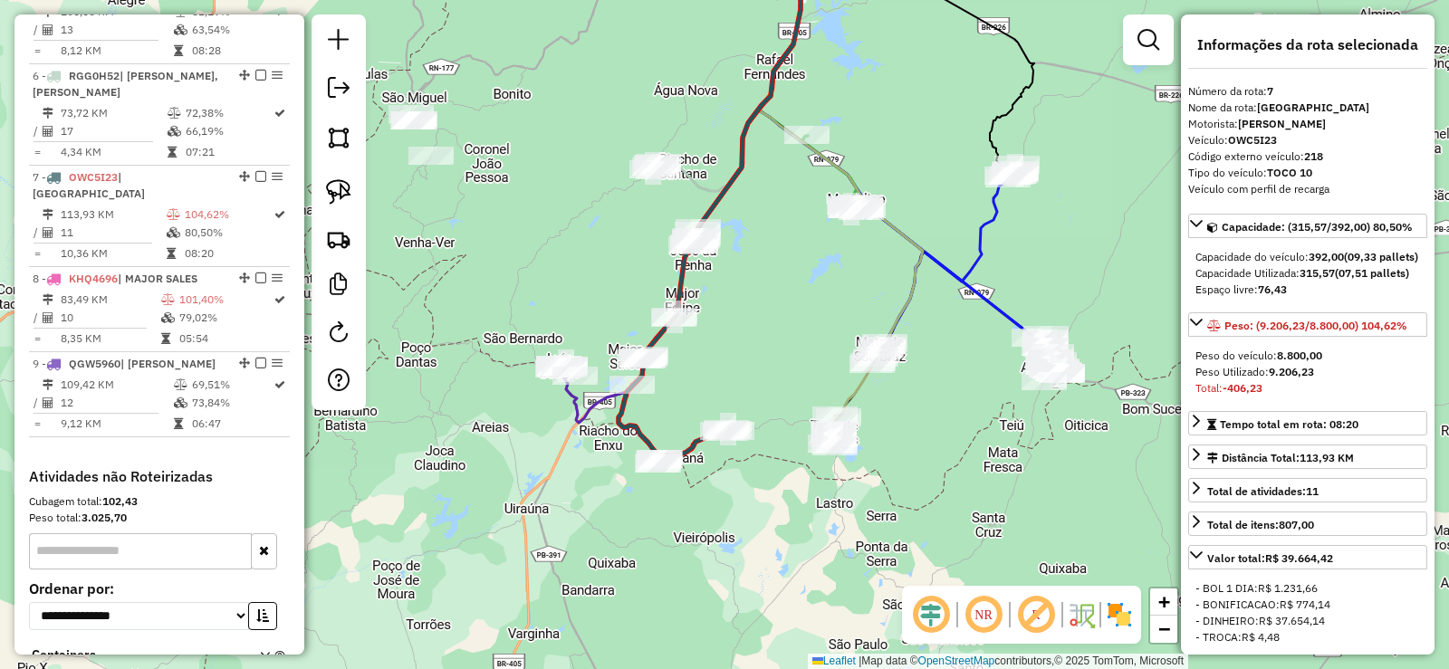
drag, startPoint x: 803, startPoint y: 293, endPoint x: 817, endPoint y: 274, distance: 23.4
click at [817, 274] on div "Janela de atendimento Grade de atendimento Capacidade Transportadoras Veículos …" at bounding box center [724, 334] width 1449 height 669
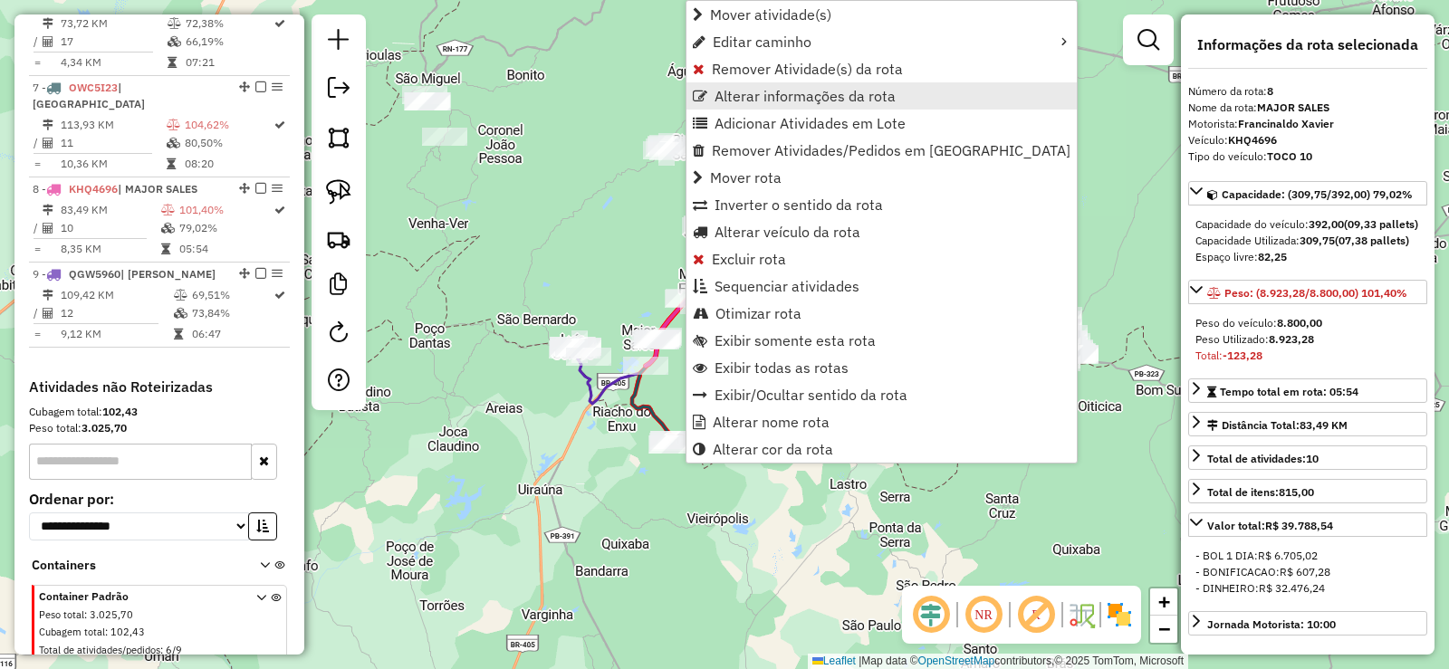
scroll to position [1200, 0]
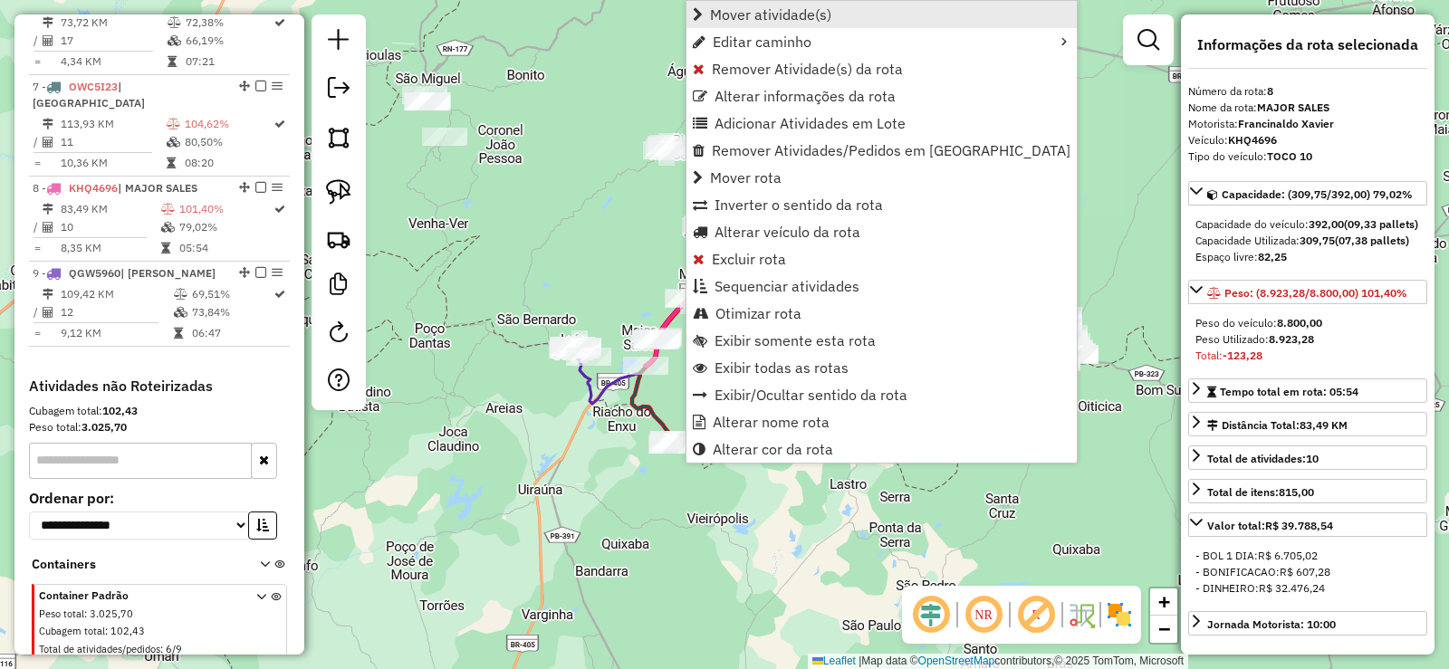
click at [745, 19] on span "Mover atividade(s)" at bounding box center [770, 14] width 121 height 14
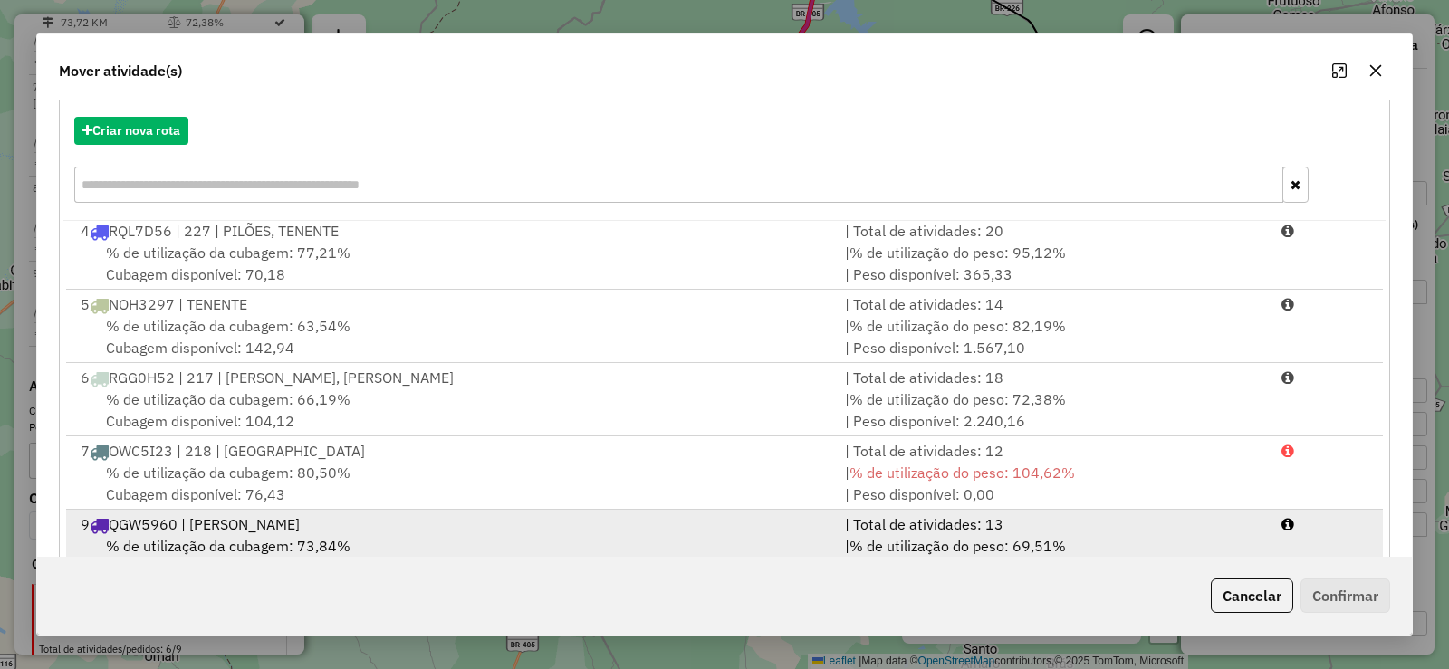
scroll to position [253, 0]
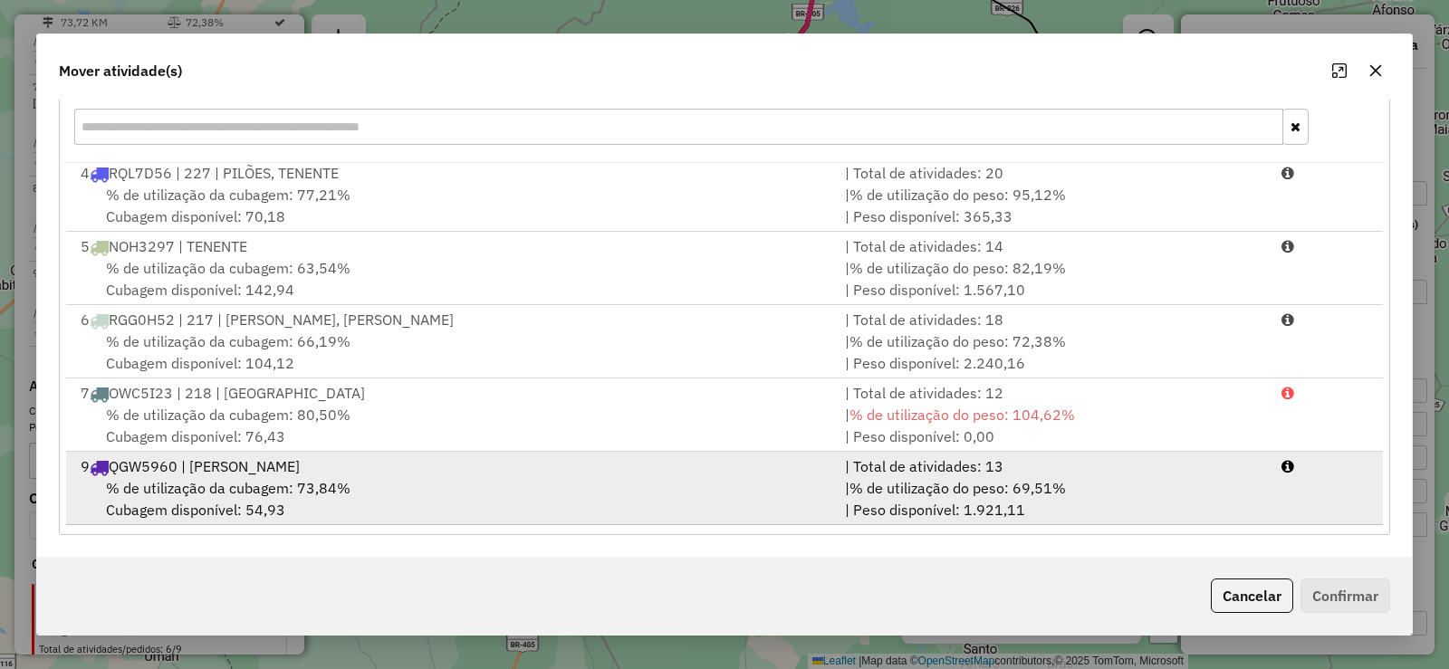
click at [364, 492] on div "% de utilização da cubagem: 73,84% Cubagem disponível: 54,93" at bounding box center [452, 498] width 764 height 43
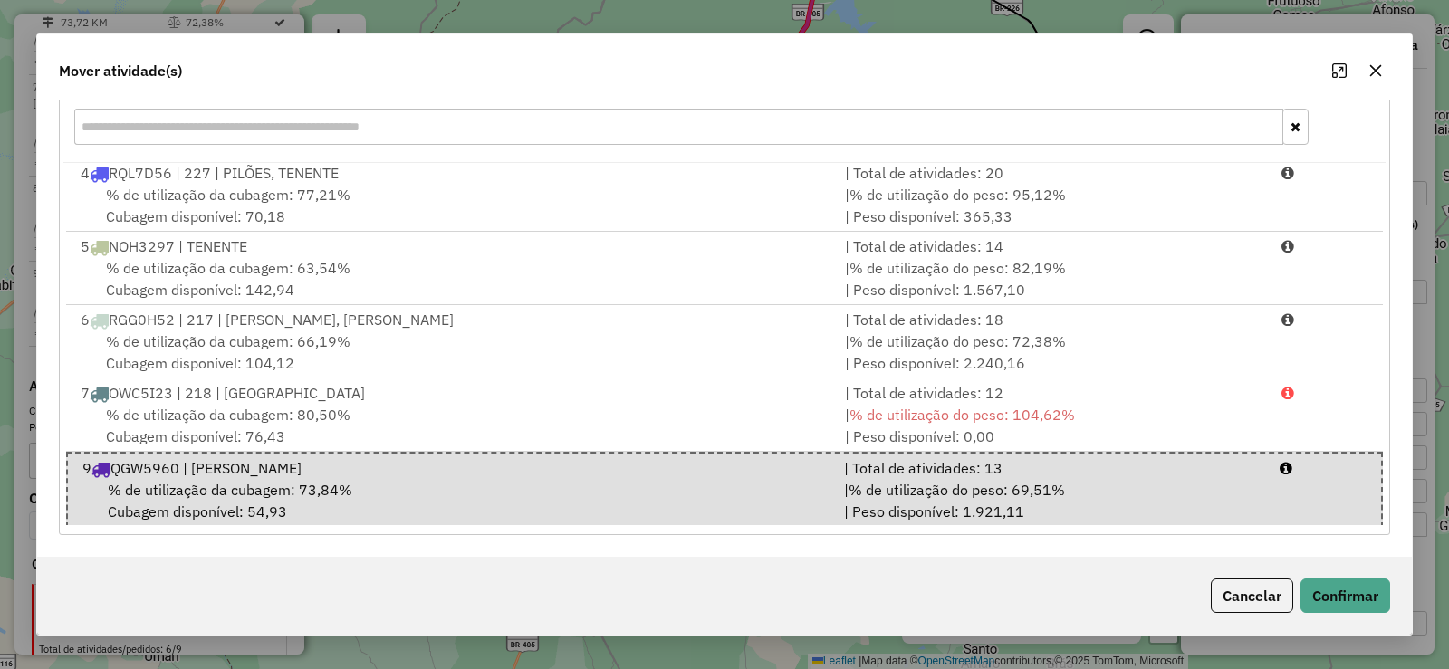
click at [1327, 571] on div "Cancelar Confirmar" at bounding box center [724, 596] width 1374 height 78
drag, startPoint x: 1350, startPoint y: 590, endPoint x: 1187, endPoint y: 559, distance: 166.0
click at [1347, 589] on button "Confirmar" at bounding box center [1345, 596] width 90 height 34
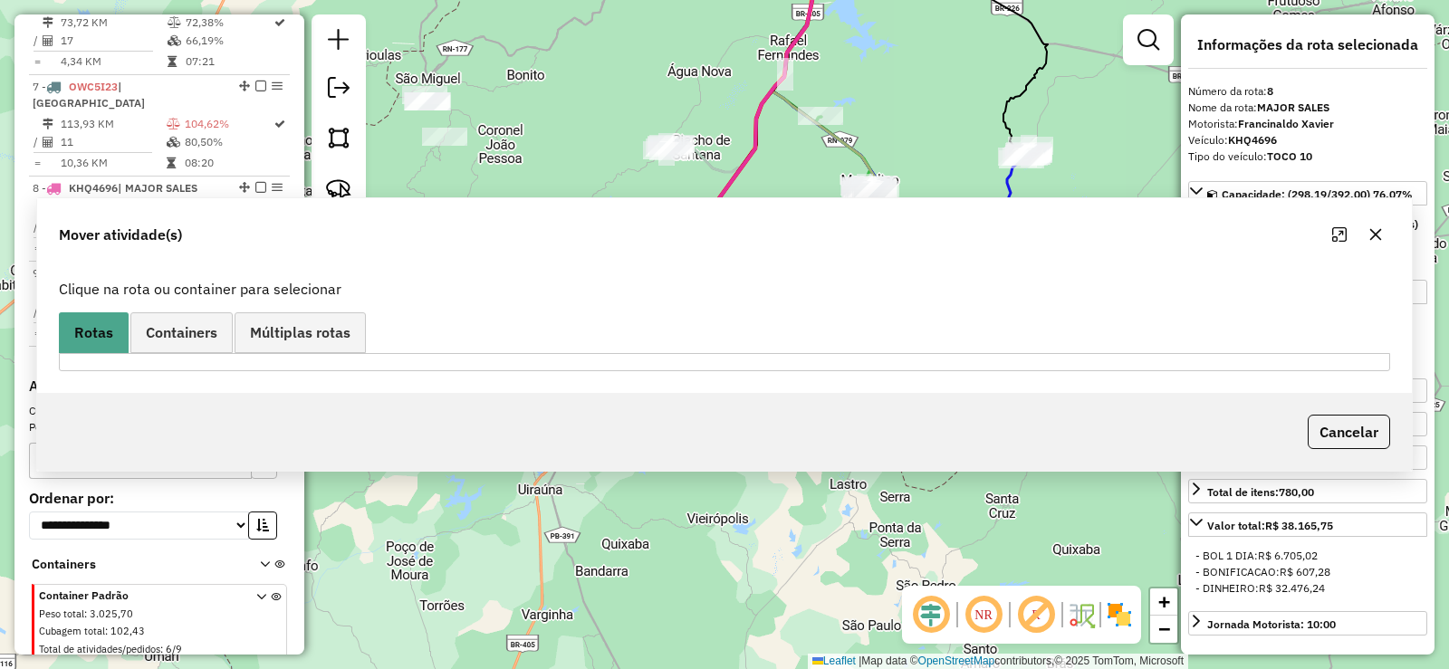
scroll to position [0, 0]
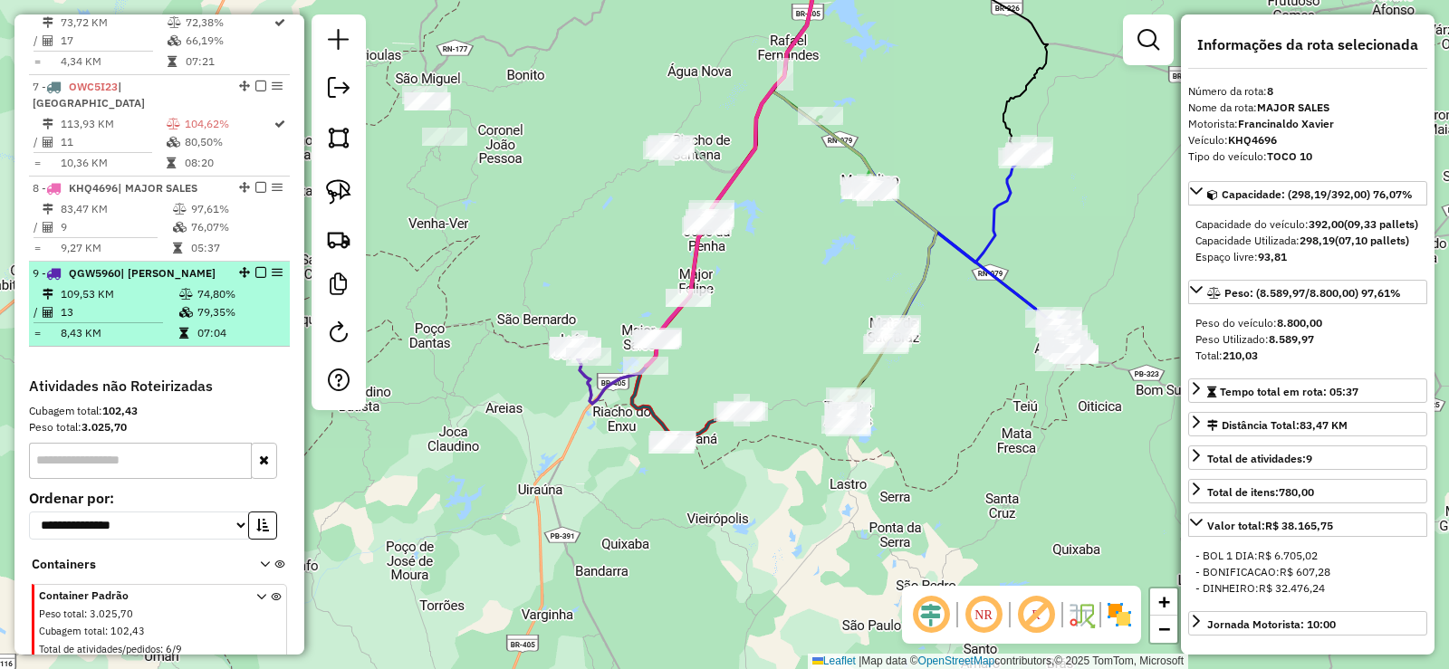
drag, startPoint x: 148, startPoint y: 242, endPoint x: 157, endPoint y: 253, distance: 13.6
click at [147, 285] on td "109,53 KM" at bounding box center [119, 294] width 119 height 18
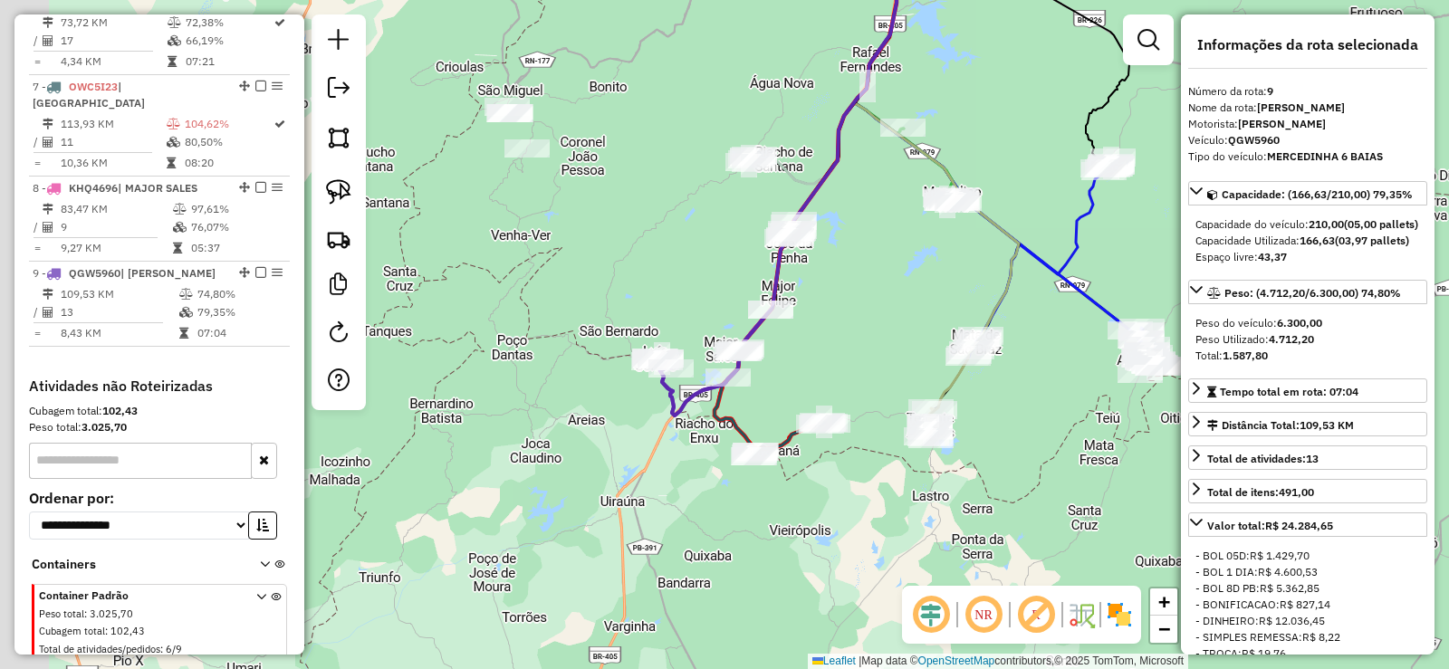
drag, startPoint x: 821, startPoint y: 453, endPoint x: 877, endPoint y: 254, distance: 206.1
click at [877, 261] on div "Janela de atendimento Grade de atendimento Capacidade Transportadoras Veículos …" at bounding box center [724, 334] width 1449 height 669
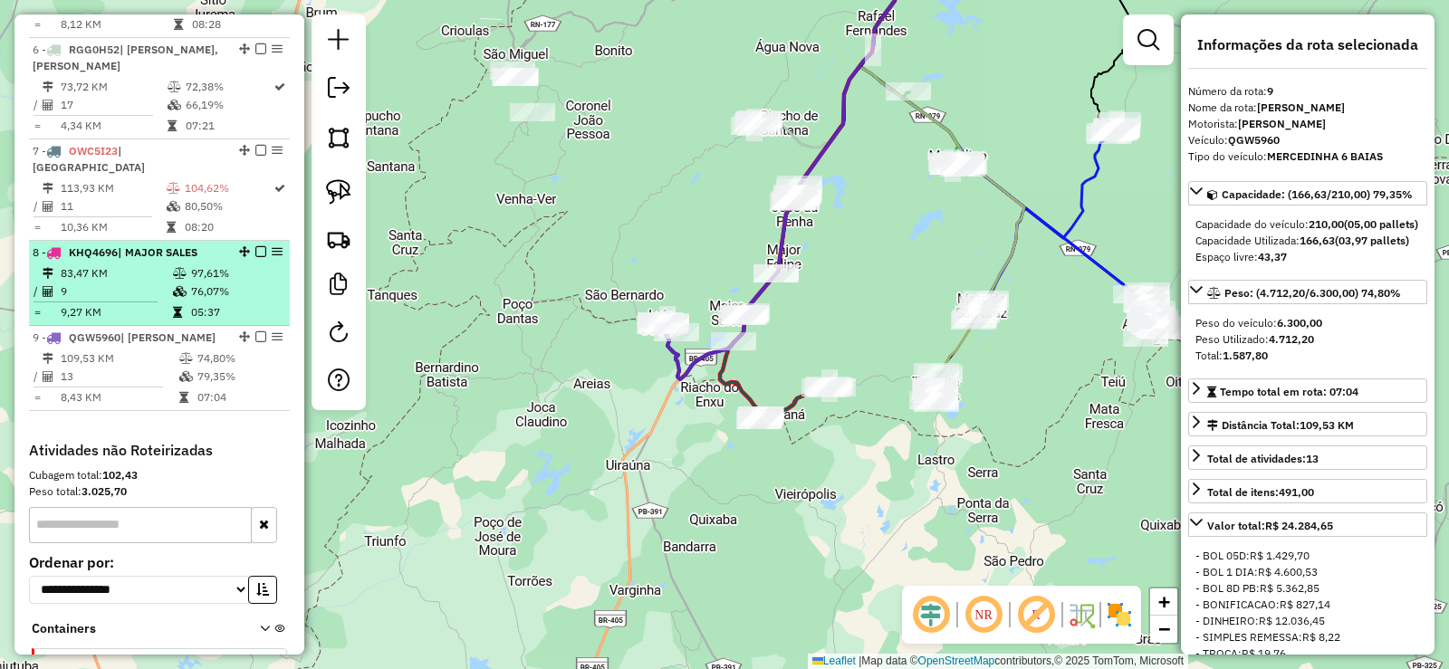
scroll to position [1109, 0]
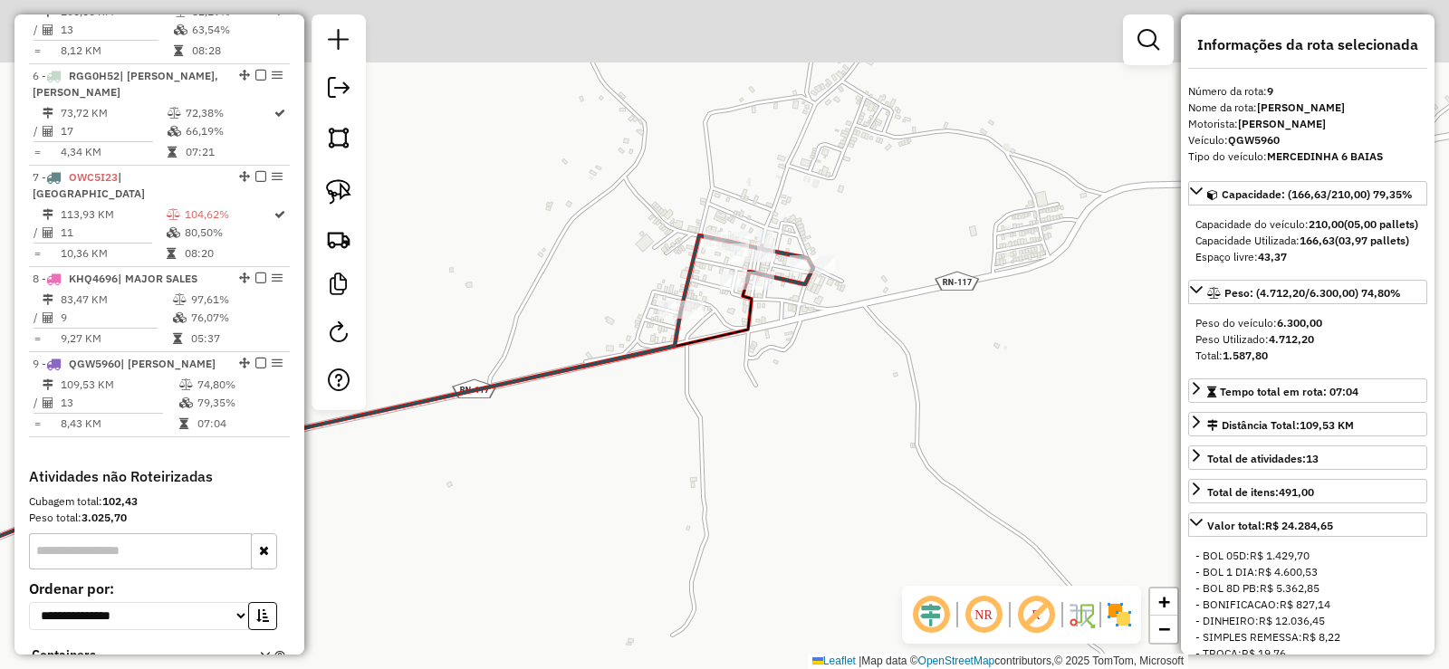
drag, startPoint x: 768, startPoint y: 338, endPoint x: 772, endPoint y: 353, distance: 16.0
click at [775, 357] on div "Janela de atendimento Grade de atendimento Capacidade Transportadoras Veículos …" at bounding box center [724, 334] width 1449 height 669
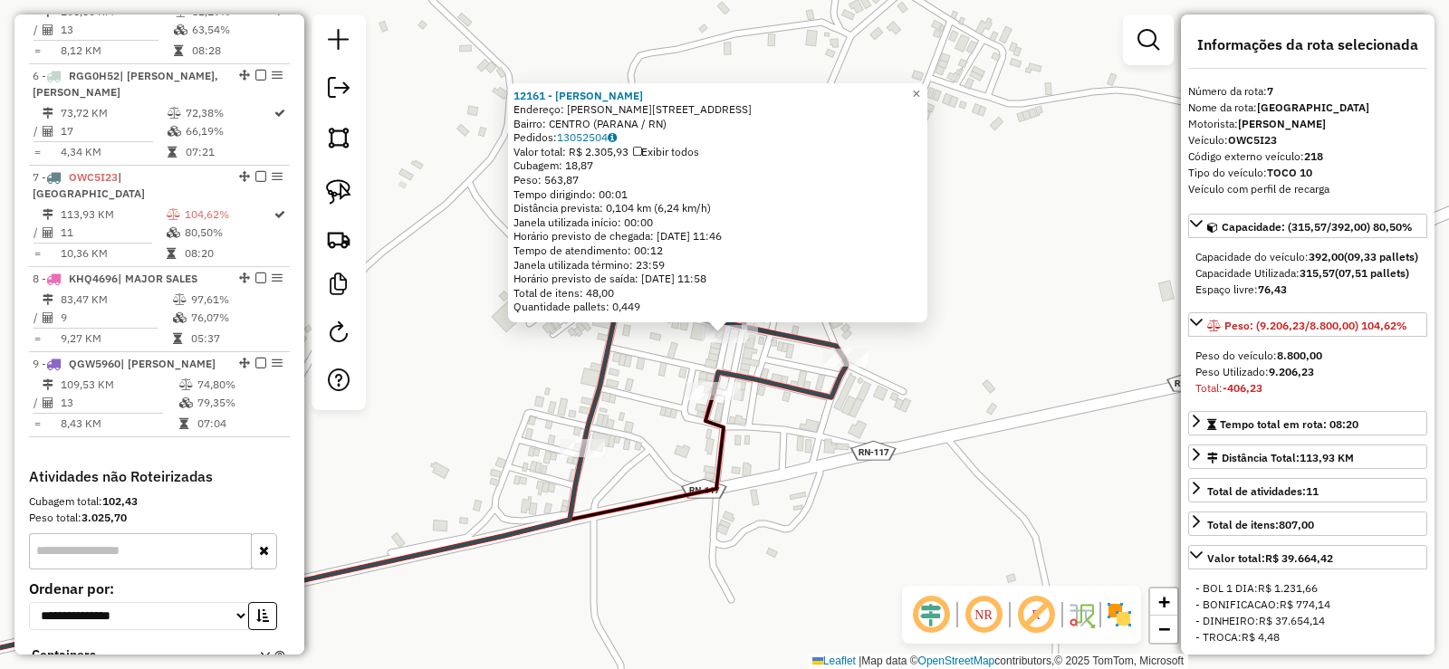
scroll to position [1200, 0]
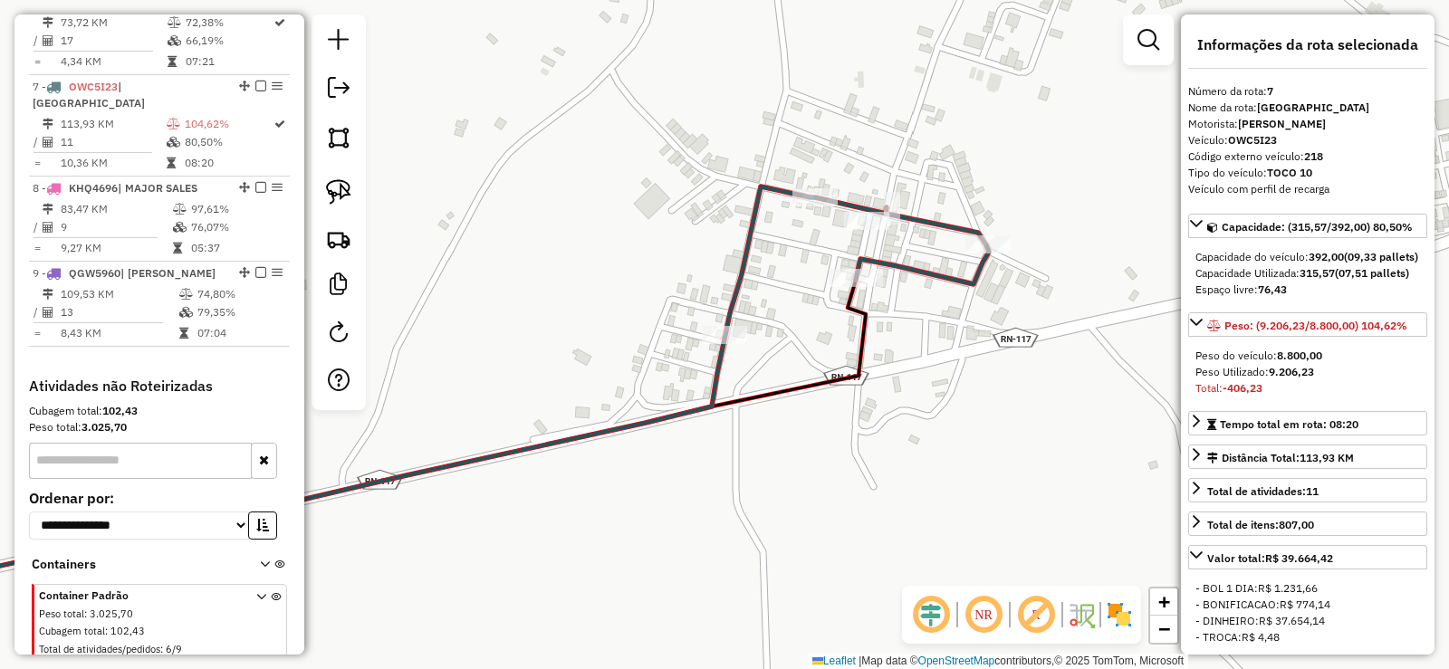
drag, startPoint x: 783, startPoint y: 397, endPoint x: 873, endPoint y: 270, distance: 155.2
click at [866, 280] on icon at bounding box center [360, 439] width 1010 height 318
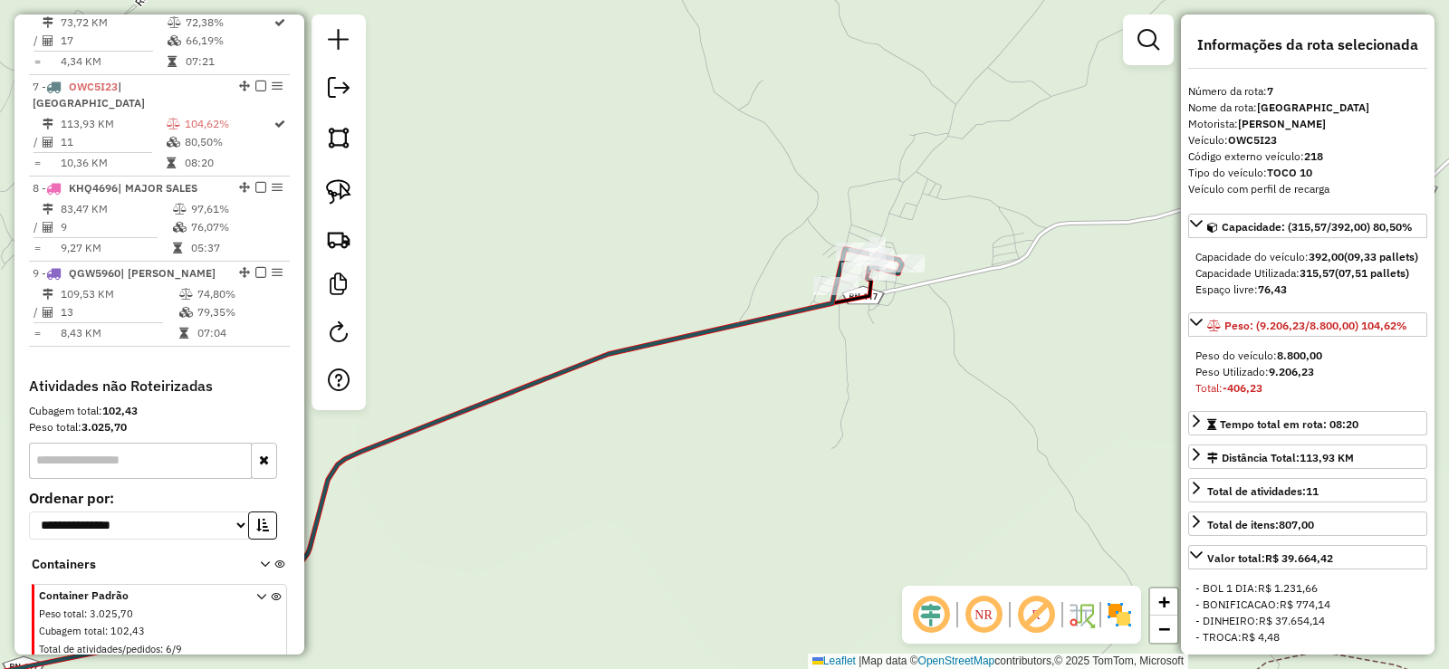
drag, startPoint x: 630, startPoint y: 413, endPoint x: 1101, endPoint y: 208, distance: 513.3
click at [1095, 215] on div "Janela de atendimento Grade de atendimento Capacidade Transportadoras Veículos …" at bounding box center [724, 334] width 1449 height 669
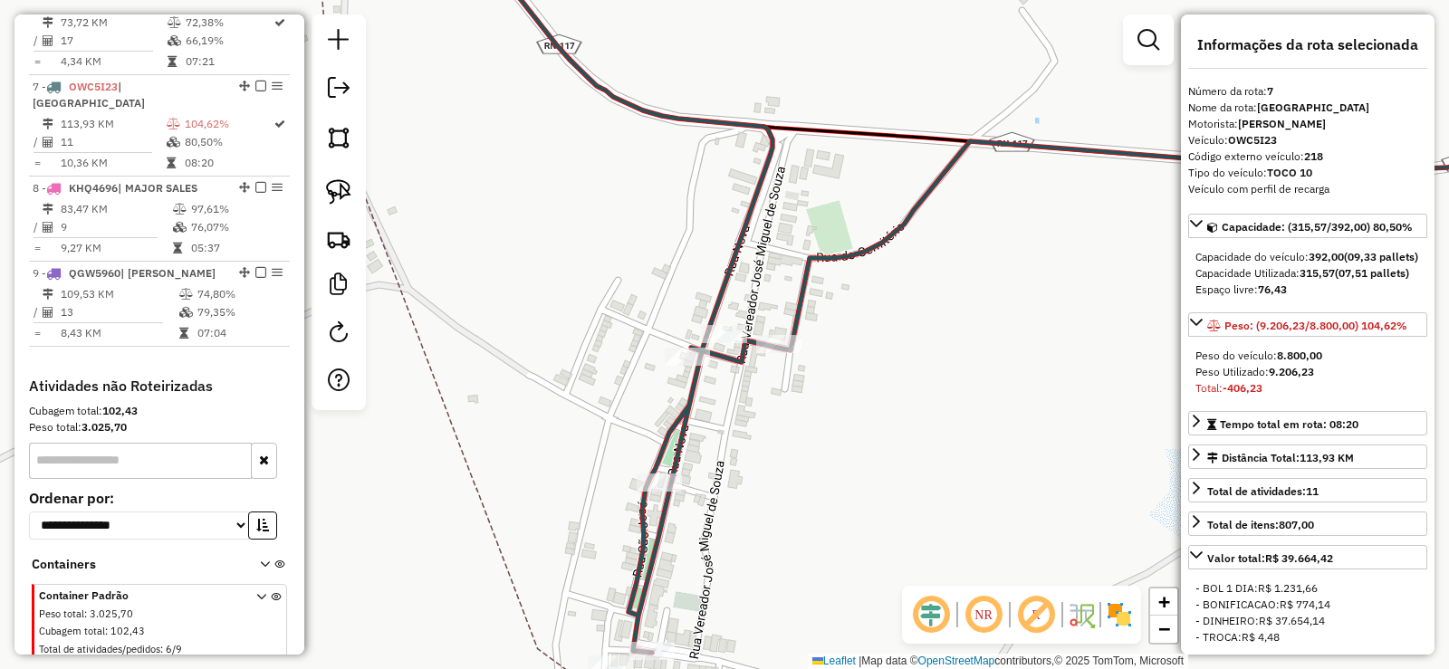
drag, startPoint x: 1086, startPoint y: 299, endPoint x: 505, endPoint y: 390, distance: 587.5
click at [490, 403] on div "Janela de atendimento Grade de atendimento Capacidade Transportadoras Veículos …" at bounding box center [724, 334] width 1449 height 669
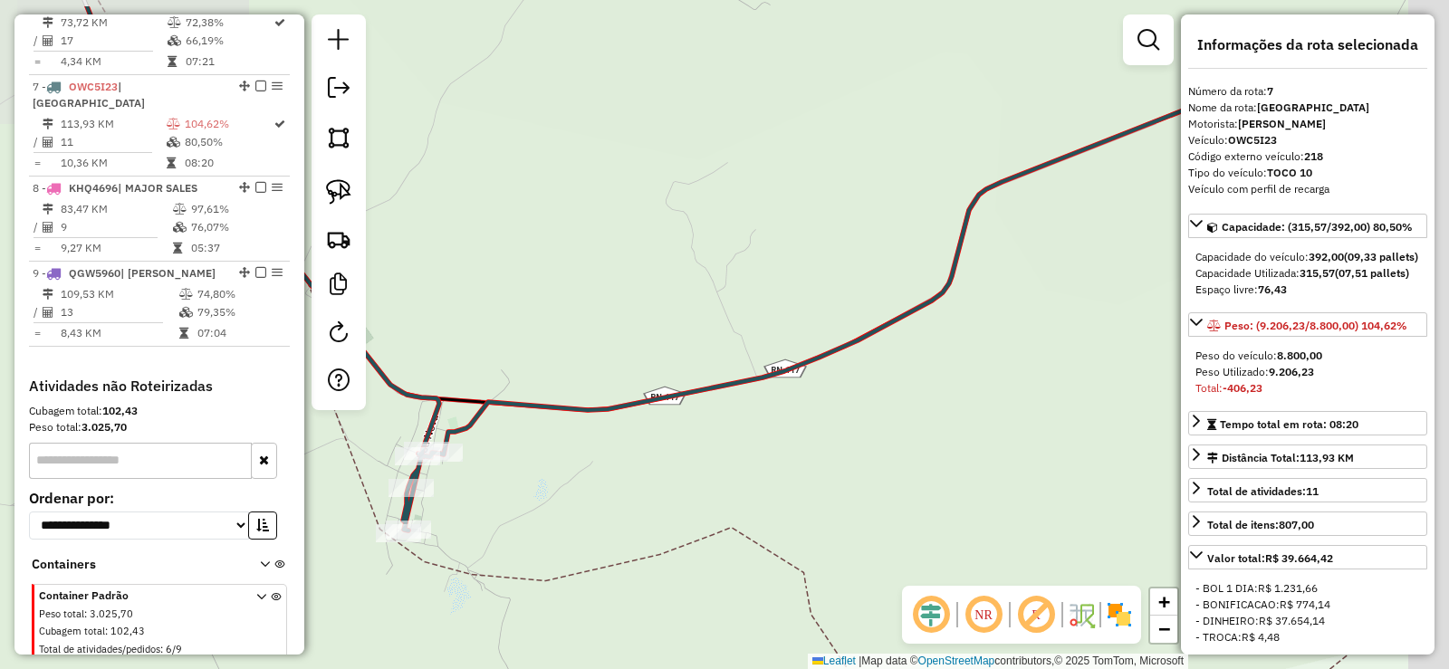
drag, startPoint x: 722, startPoint y: 358, endPoint x: 474, endPoint y: 439, distance: 261.1
click at [444, 452] on div "Janela de atendimento Grade de atendimento Capacidade Transportadoras Veículos …" at bounding box center [724, 334] width 1449 height 669
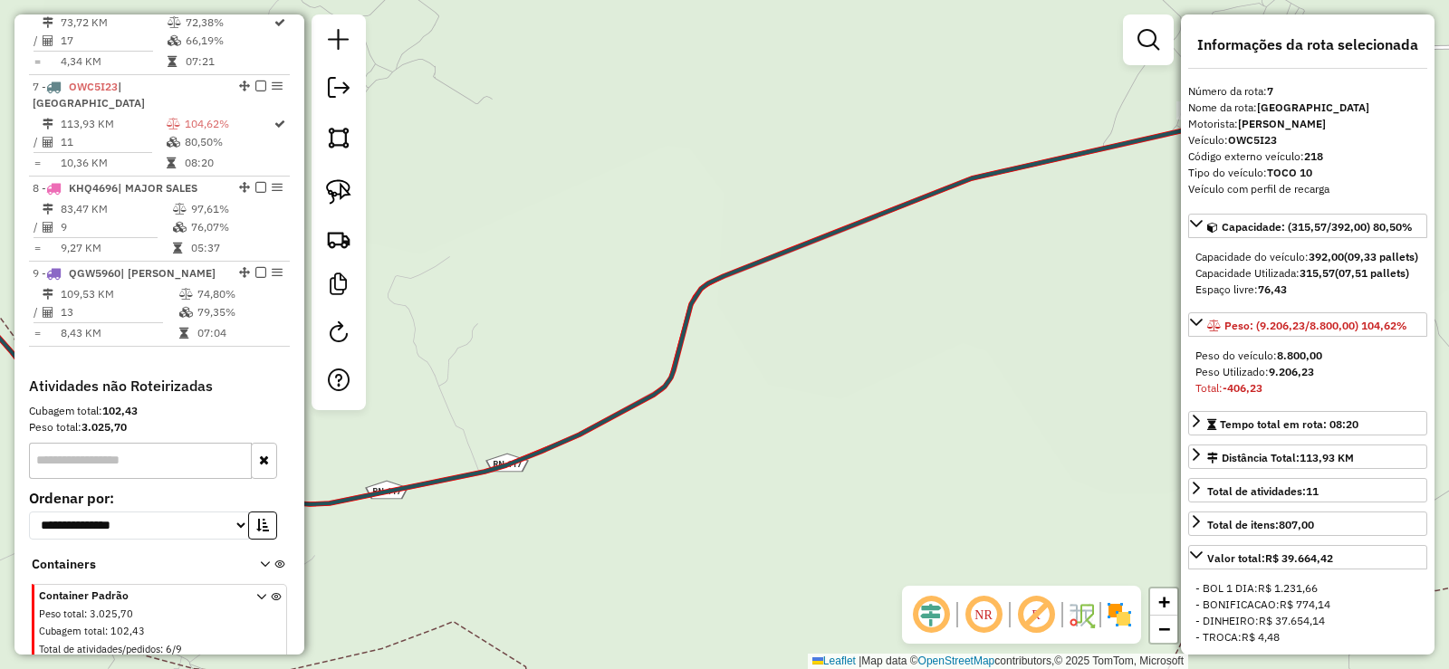
drag, startPoint x: 805, startPoint y: 362, endPoint x: 409, endPoint y: 524, distance: 427.5
click at [409, 524] on div "Janela de atendimento Grade de atendimento Capacidade Transportadoras Veículos …" at bounding box center [724, 334] width 1449 height 669
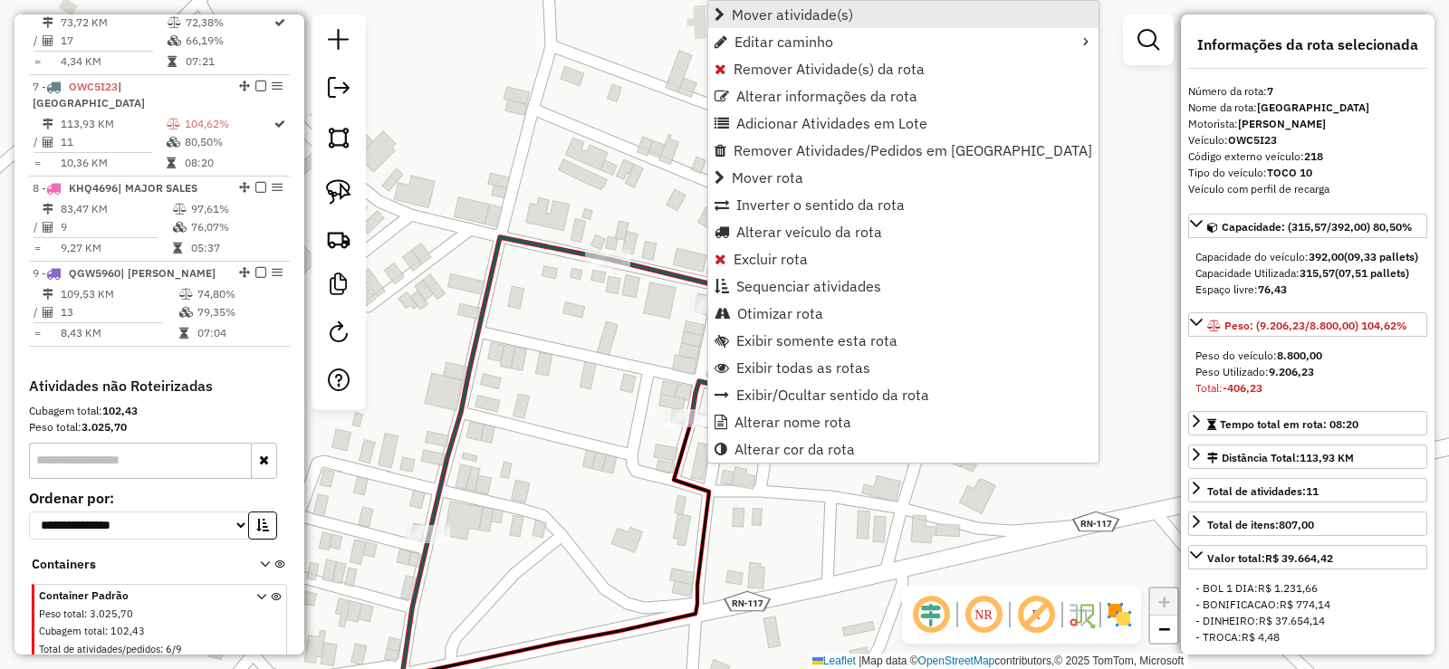
click at [748, 18] on span "Mover atividade(s)" at bounding box center [792, 14] width 121 height 14
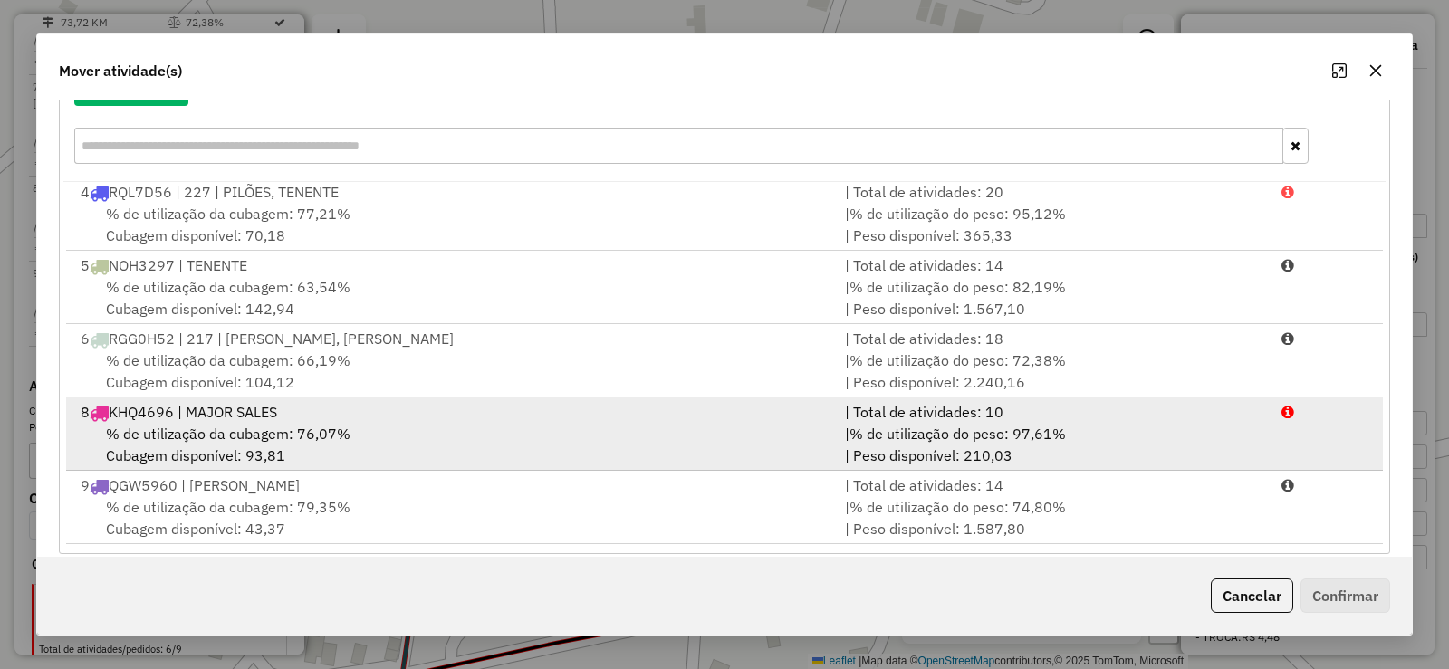
scroll to position [253, 0]
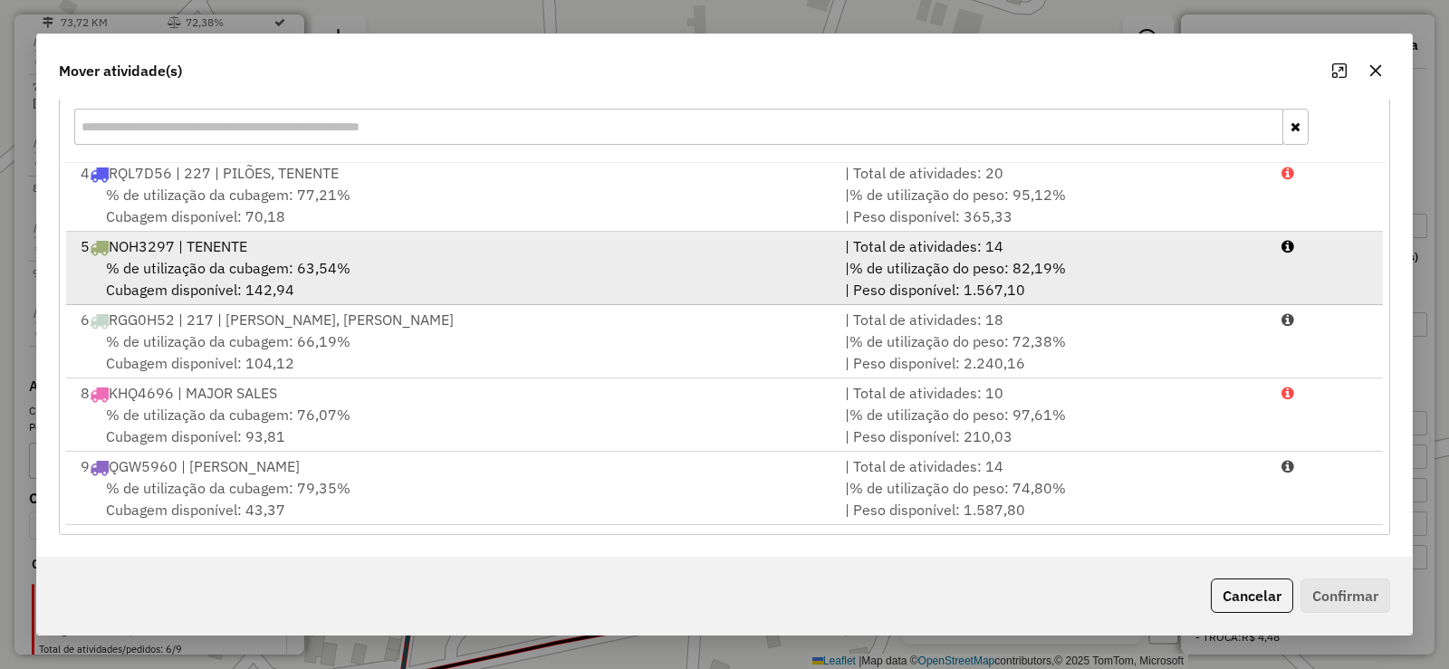
click at [393, 251] on div "5 NOH3297 | TENENTE" at bounding box center [452, 246] width 764 height 22
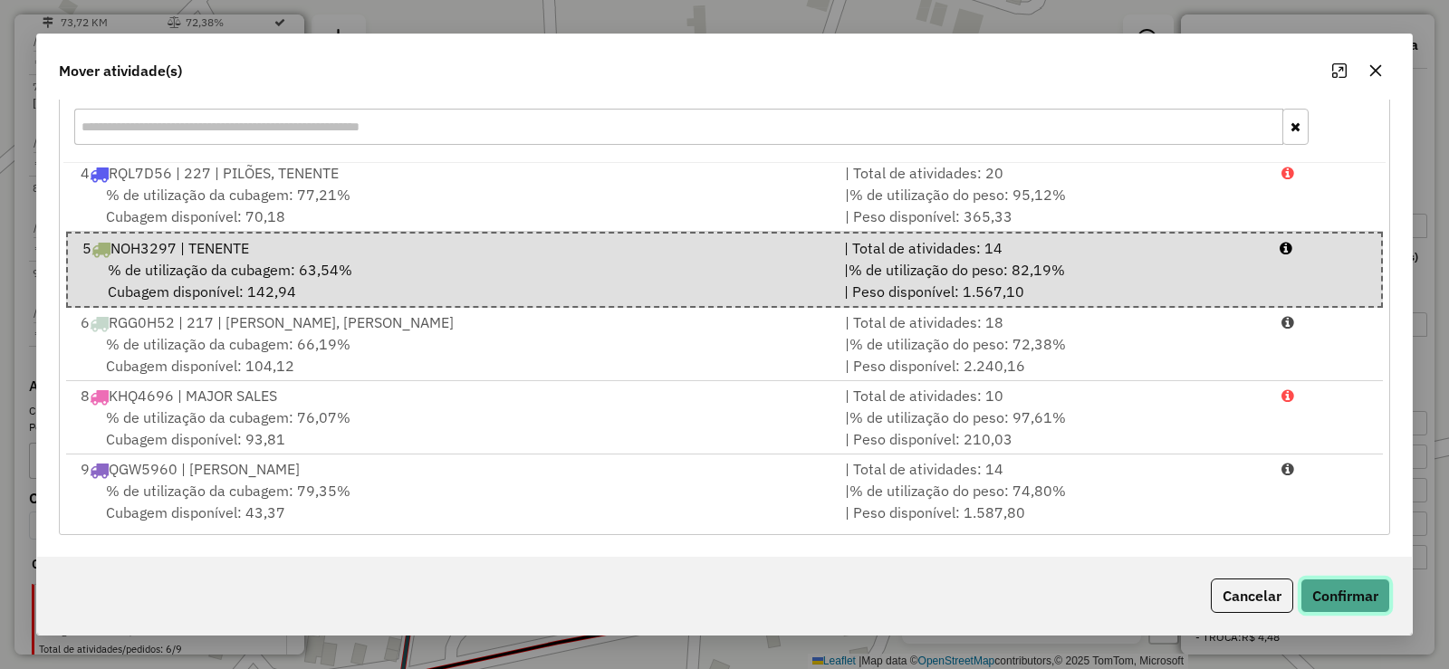
click at [1342, 594] on button "Confirmar" at bounding box center [1345, 596] width 90 height 34
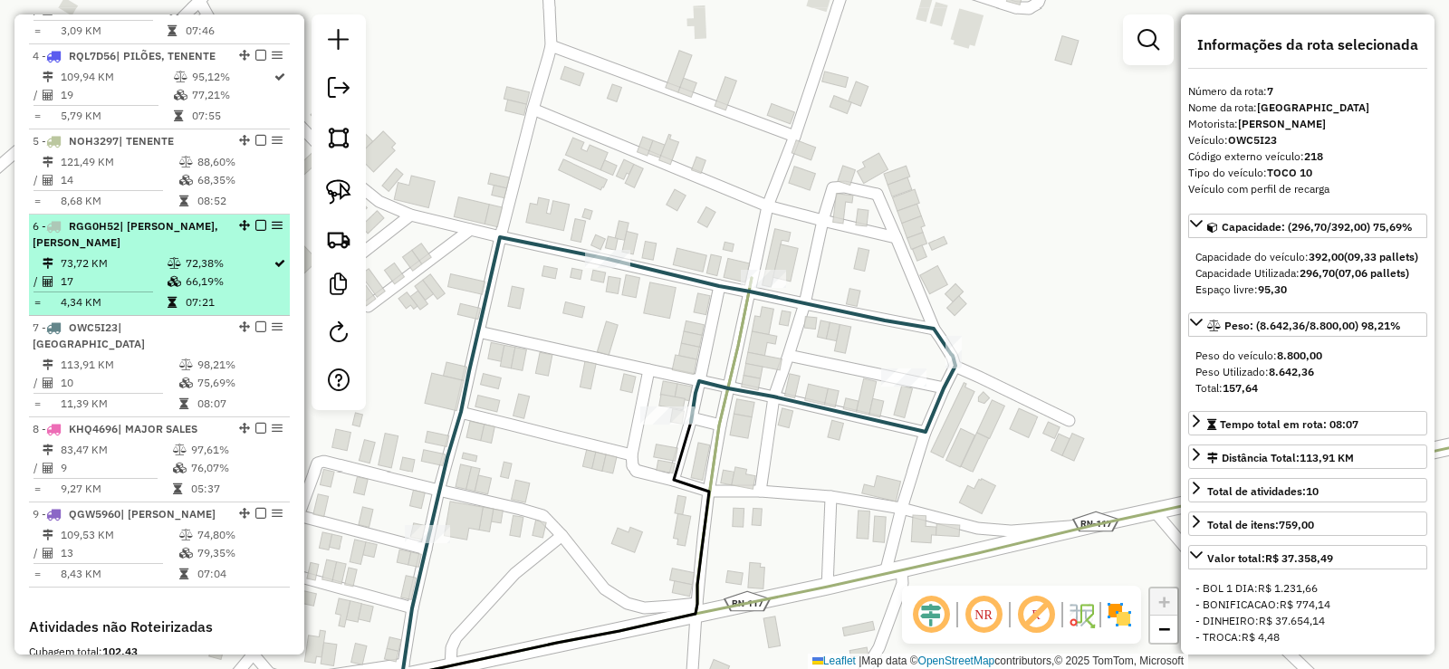
scroll to position [928, 0]
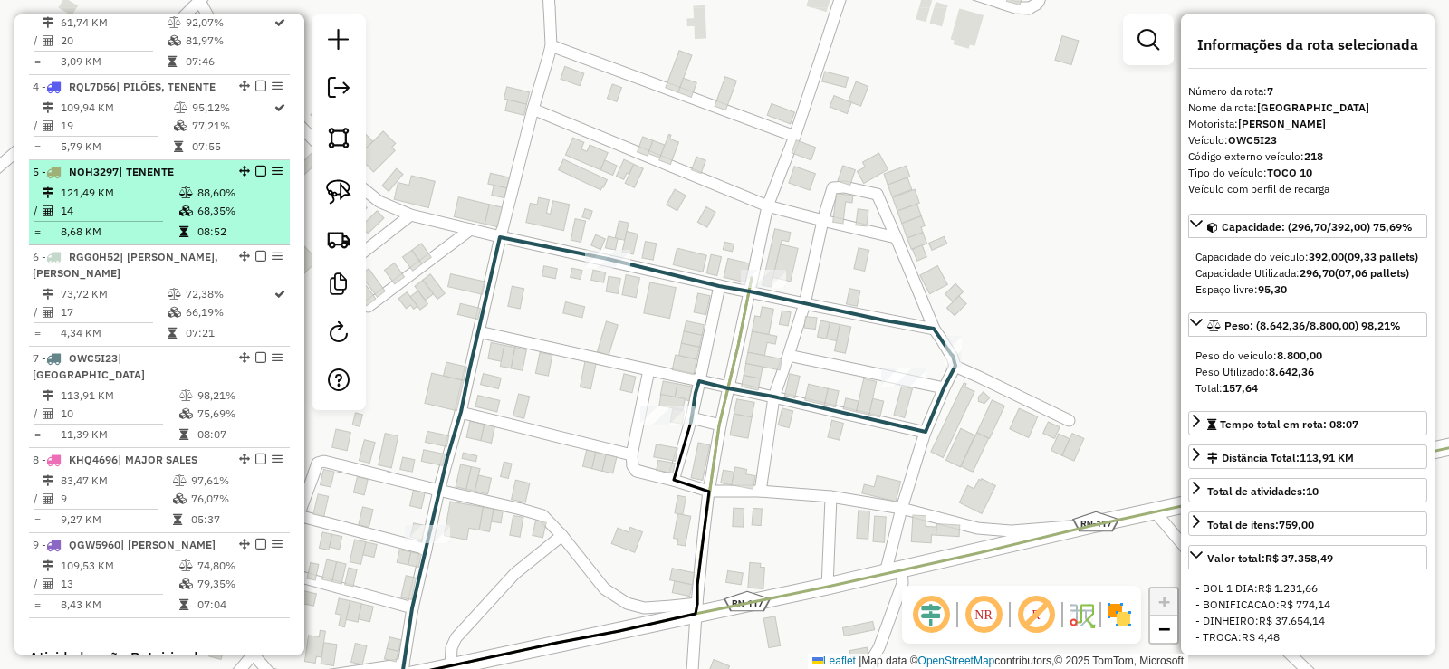
click at [152, 184] on td "121,49 KM" at bounding box center [119, 193] width 119 height 18
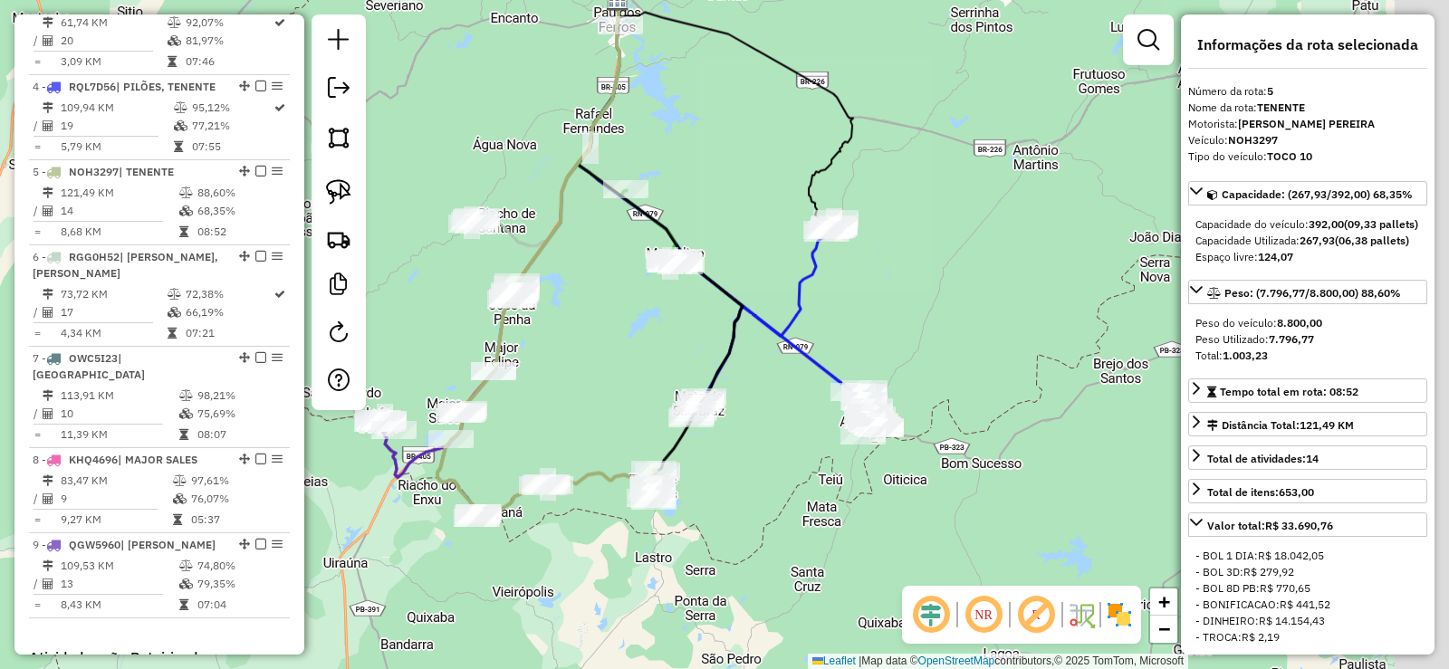
drag, startPoint x: 668, startPoint y: 371, endPoint x: 636, endPoint y: 350, distance: 37.9
click at [636, 350] on div "Janela de atendimento Grade de atendimento Capacidade Transportadoras Veículos …" at bounding box center [724, 334] width 1449 height 669
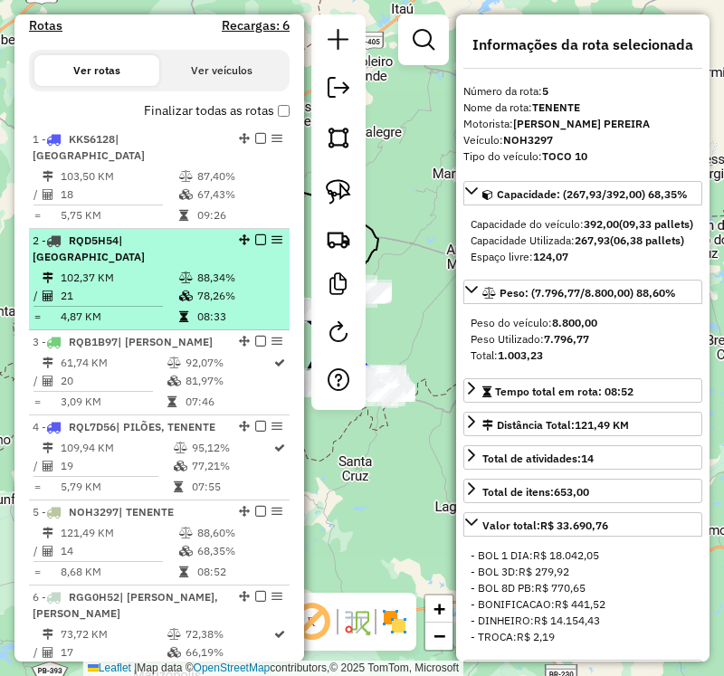
scroll to position [566, 0]
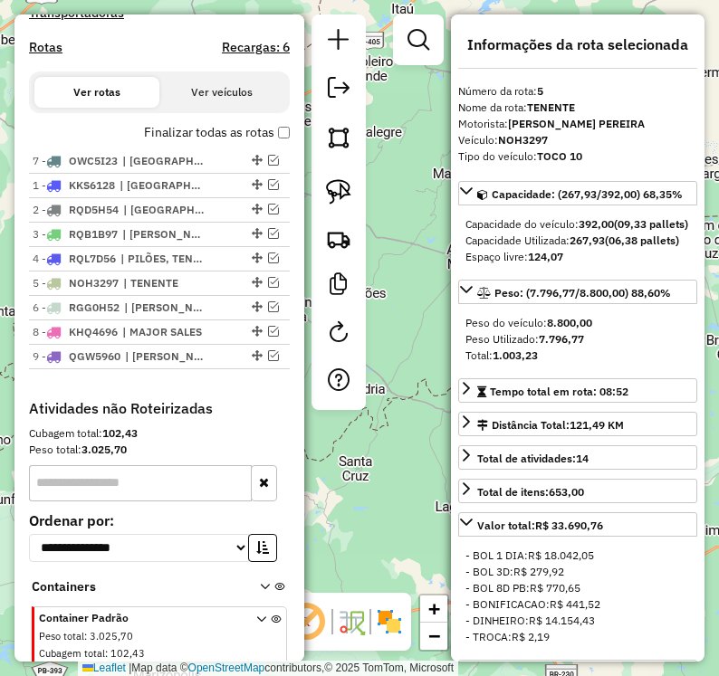
drag, startPoint x: 254, startPoint y: 307, endPoint x: 225, endPoint y: 135, distance: 174.3
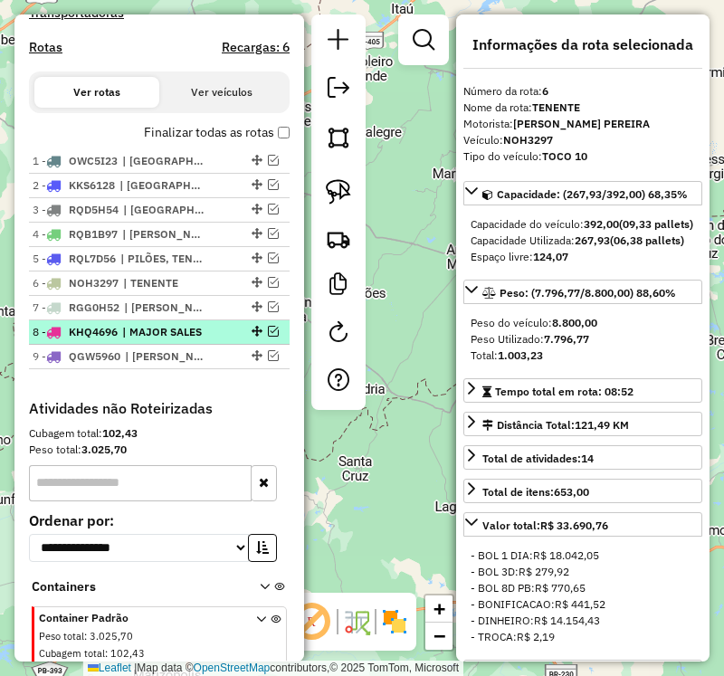
click at [268, 330] on em at bounding box center [273, 331] width 11 height 11
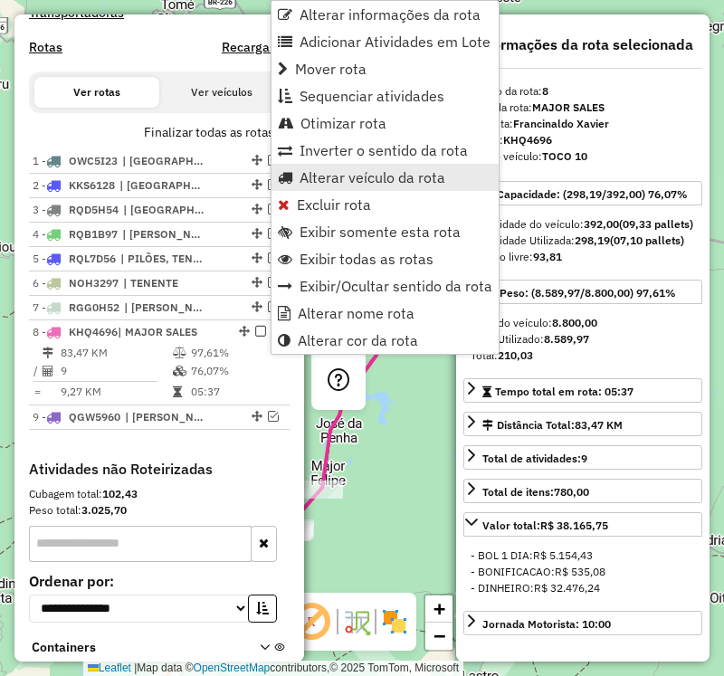
click at [369, 176] on span "Alterar veículo da rota" at bounding box center [373, 177] width 146 height 14
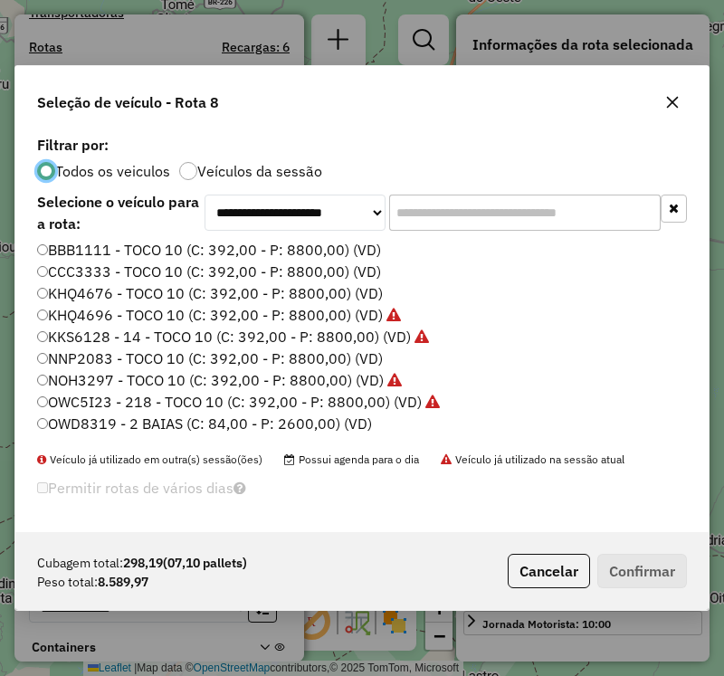
scroll to position [91, 0]
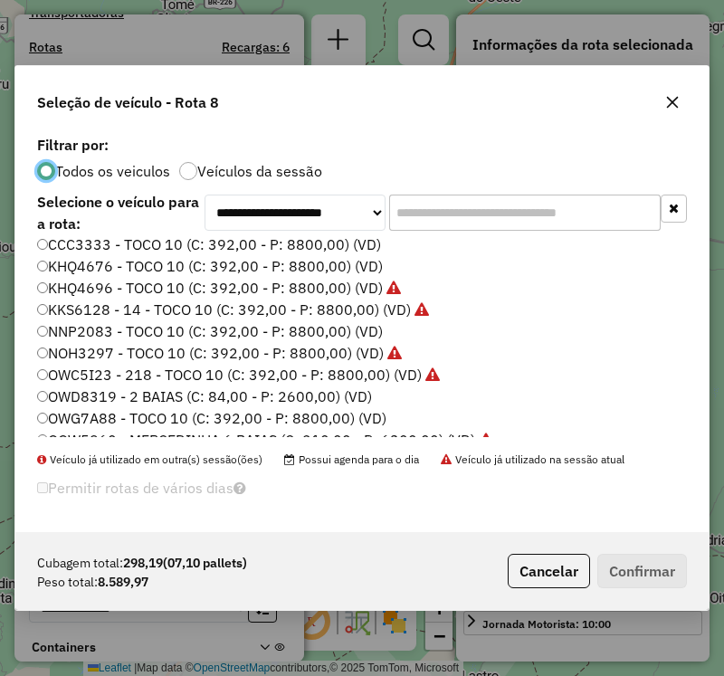
click at [110, 335] on label "NNP2083 - TOCO 10 (C: 392,00 - P: 8800,00) (VD)" at bounding box center [210, 331] width 346 height 22
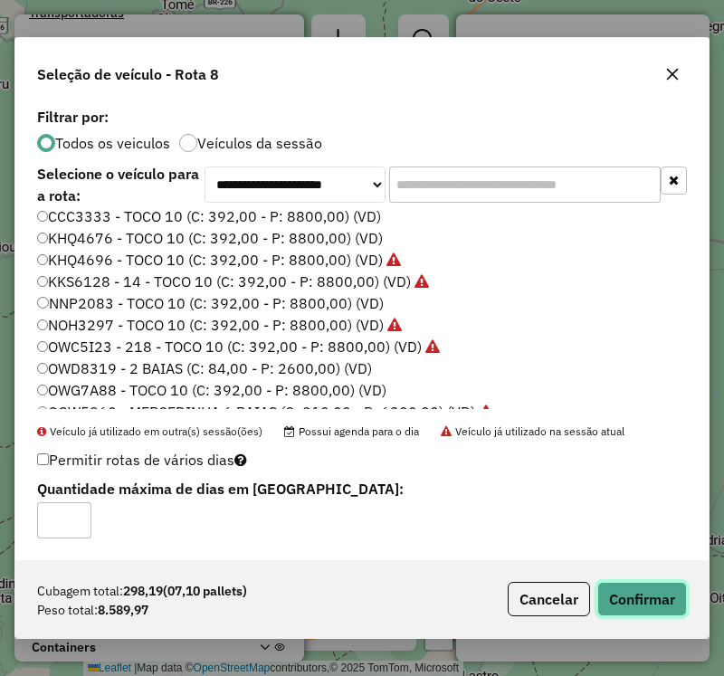
click at [620, 591] on button "Confirmar" at bounding box center [643, 599] width 90 height 34
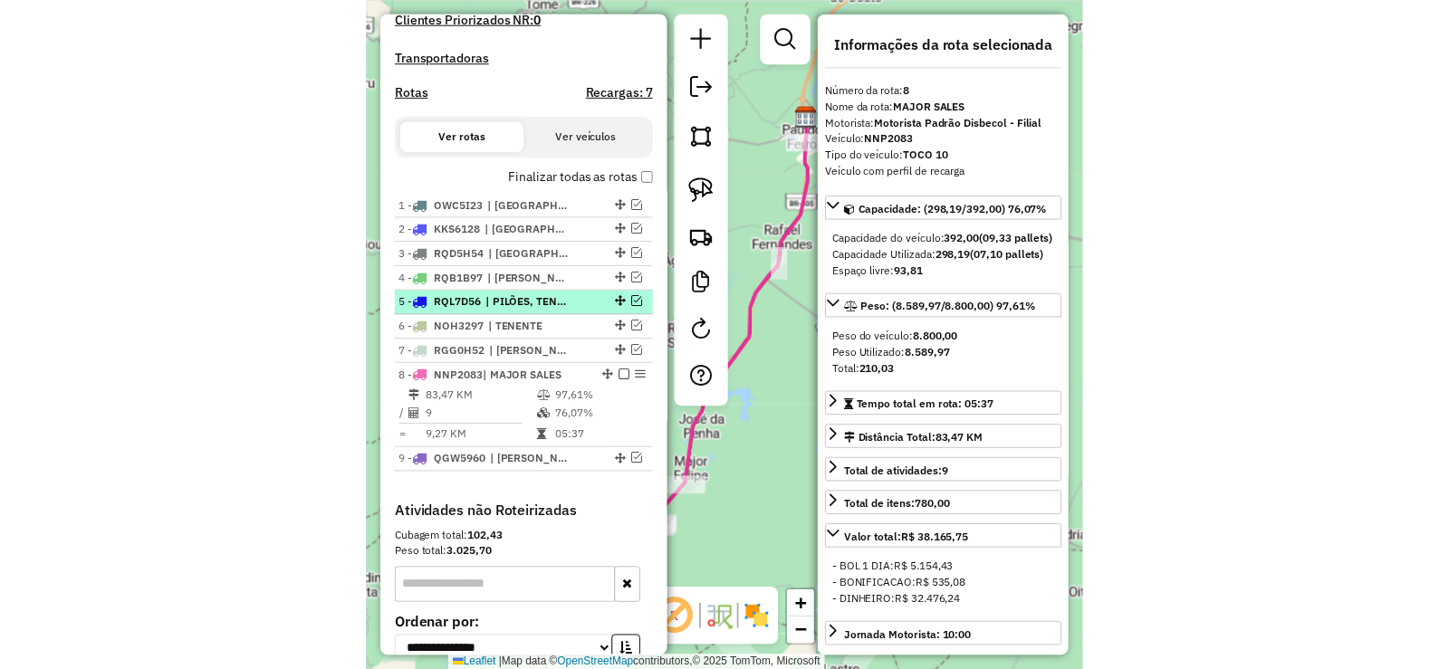
scroll to position [510, 0]
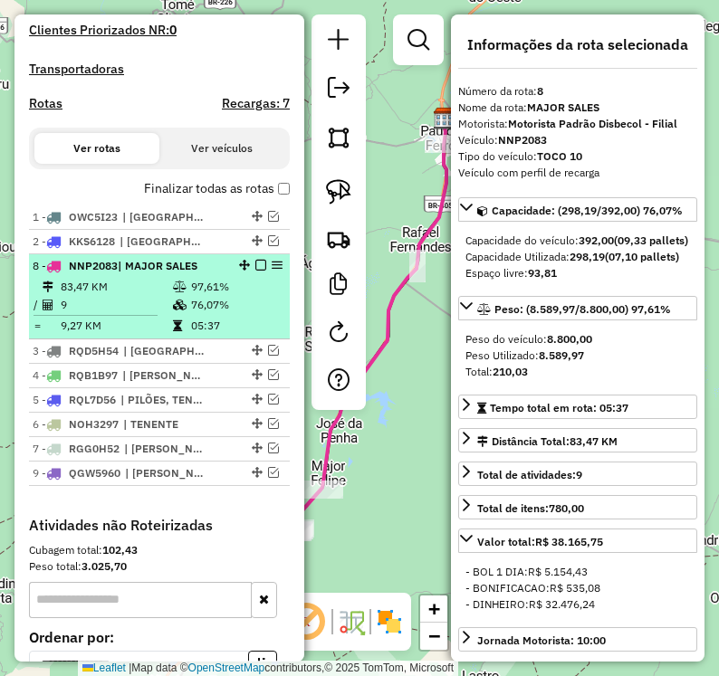
drag, startPoint x: 242, startPoint y: 372, endPoint x: 227, endPoint y: 257, distance: 115.9
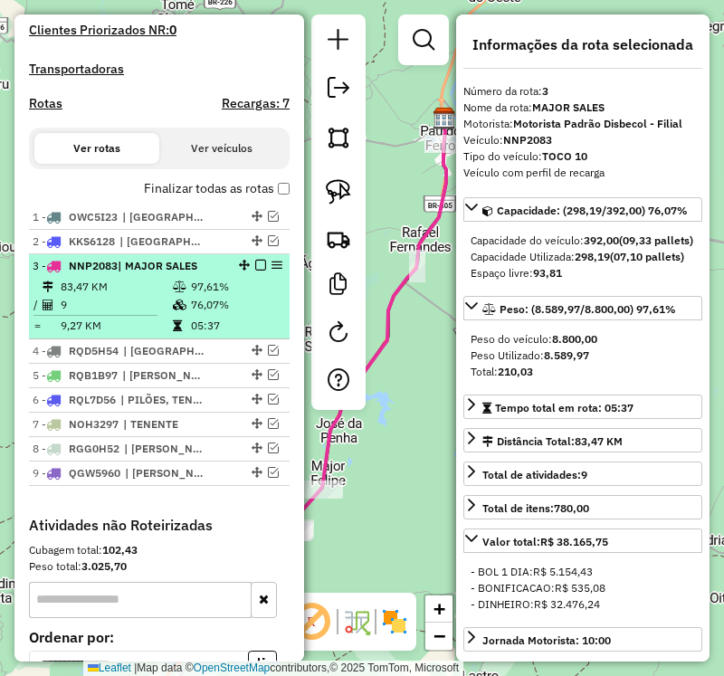
click at [255, 263] on em at bounding box center [260, 265] width 11 height 11
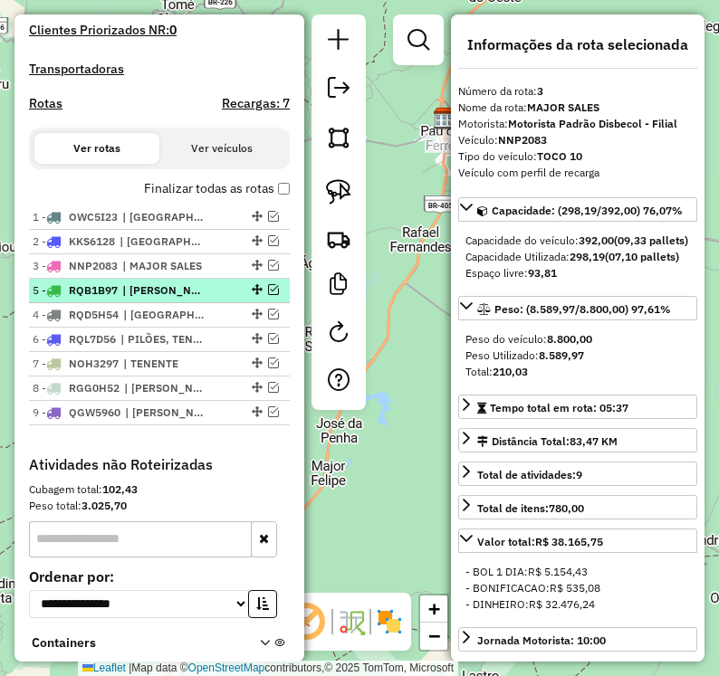
drag, startPoint x: 254, startPoint y: 314, endPoint x: 246, endPoint y: 284, distance: 30.7
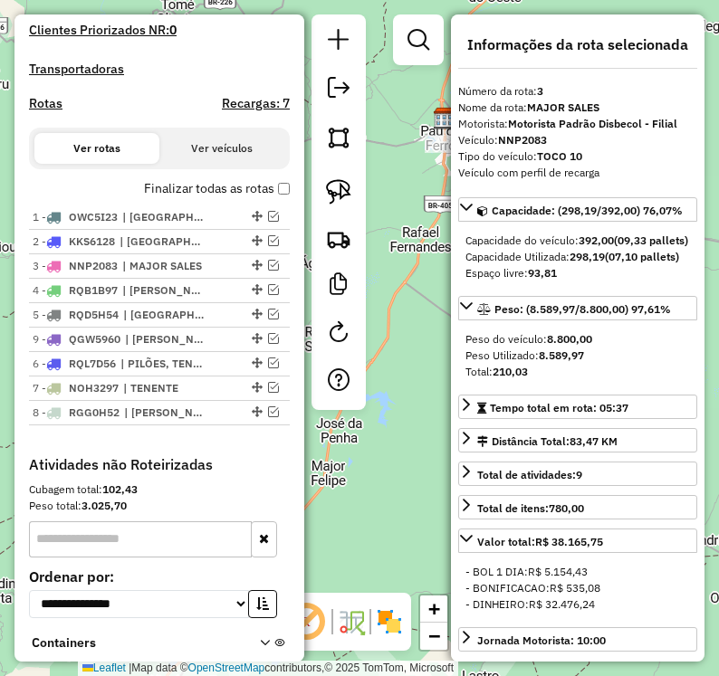
drag, startPoint x: 249, startPoint y: 408, endPoint x: 230, endPoint y: 334, distance: 76.6
drag, startPoint x: 252, startPoint y: 409, endPoint x: 245, endPoint y: 362, distance: 47.5
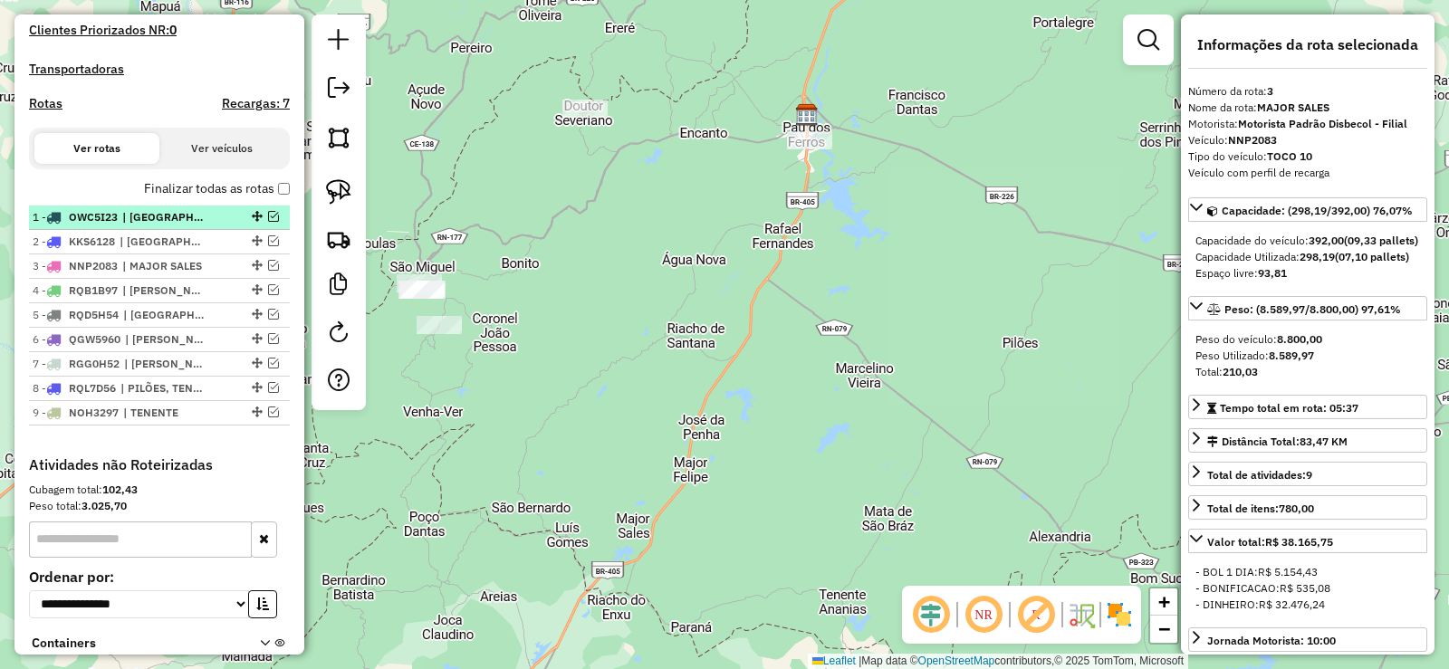
drag, startPoint x: 270, startPoint y: 216, endPoint x: 199, endPoint y: 224, distance: 71.0
click at [262, 218] on div at bounding box center [255, 216] width 54 height 11
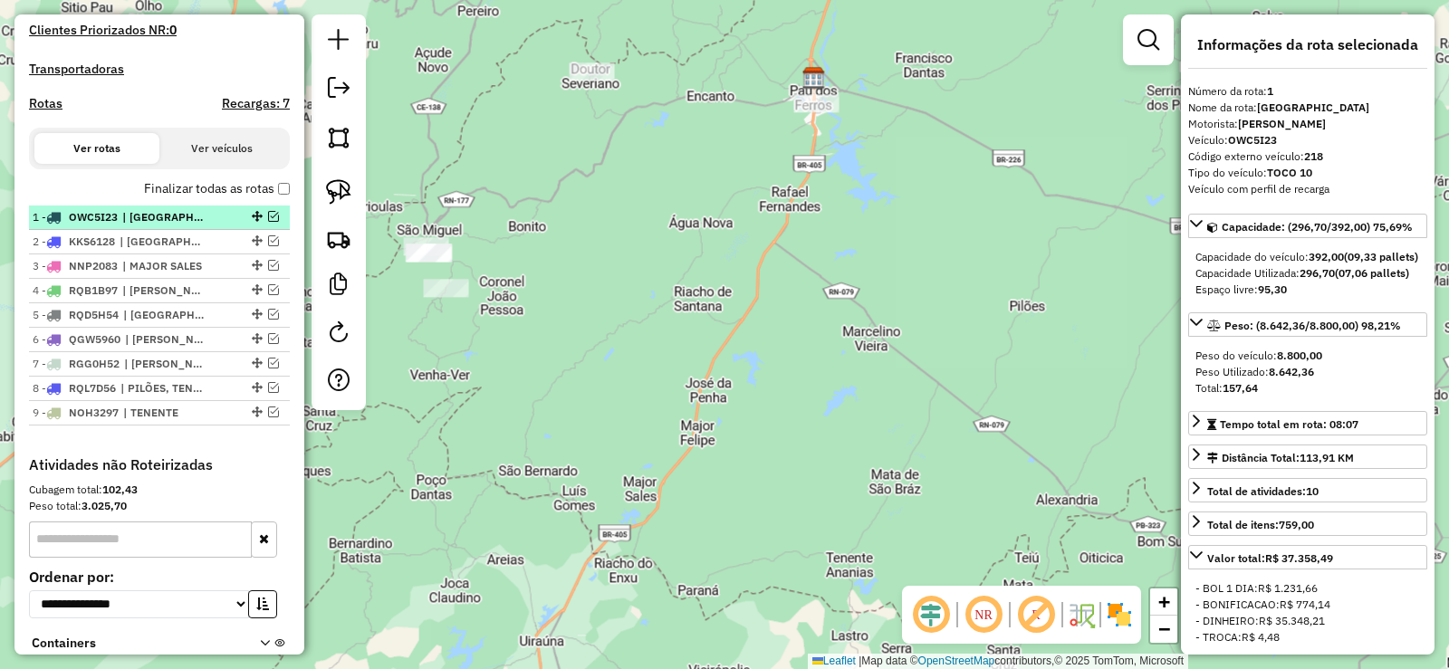
click at [196, 223] on span "| PARANÁ" at bounding box center [163, 217] width 83 height 16
click at [268, 214] on em at bounding box center [273, 216] width 11 height 11
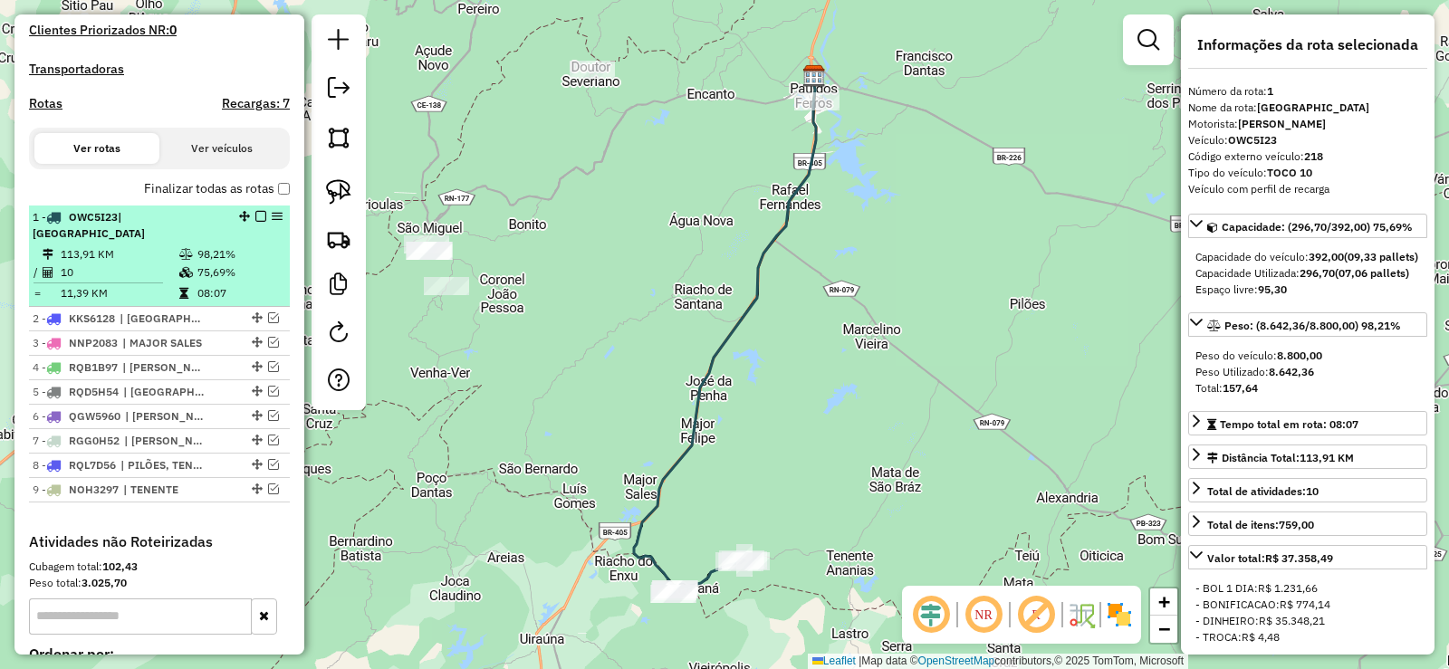
drag, startPoint x: 167, startPoint y: 214, endPoint x: 207, endPoint y: 228, distance: 43.2
click at [145, 214] on span "| PARANÁ" at bounding box center [89, 225] width 112 height 30
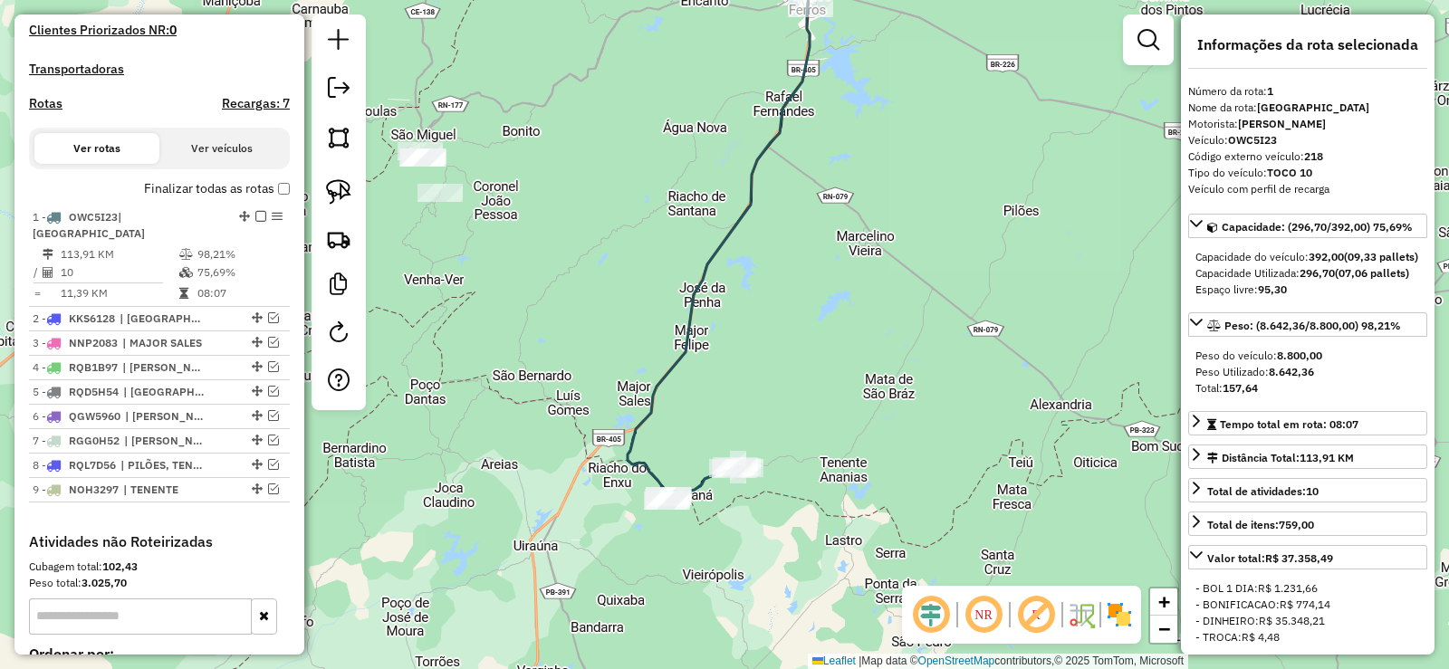
drag, startPoint x: 674, startPoint y: 387, endPoint x: 673, endPoint y: 348, distance: 39.9
click at [673, 326] on div "Janela de atendimento Grade de atendimento Capacidade Transportadoras Veículos …" at bounding box center [724, 334] width 1449 height 669
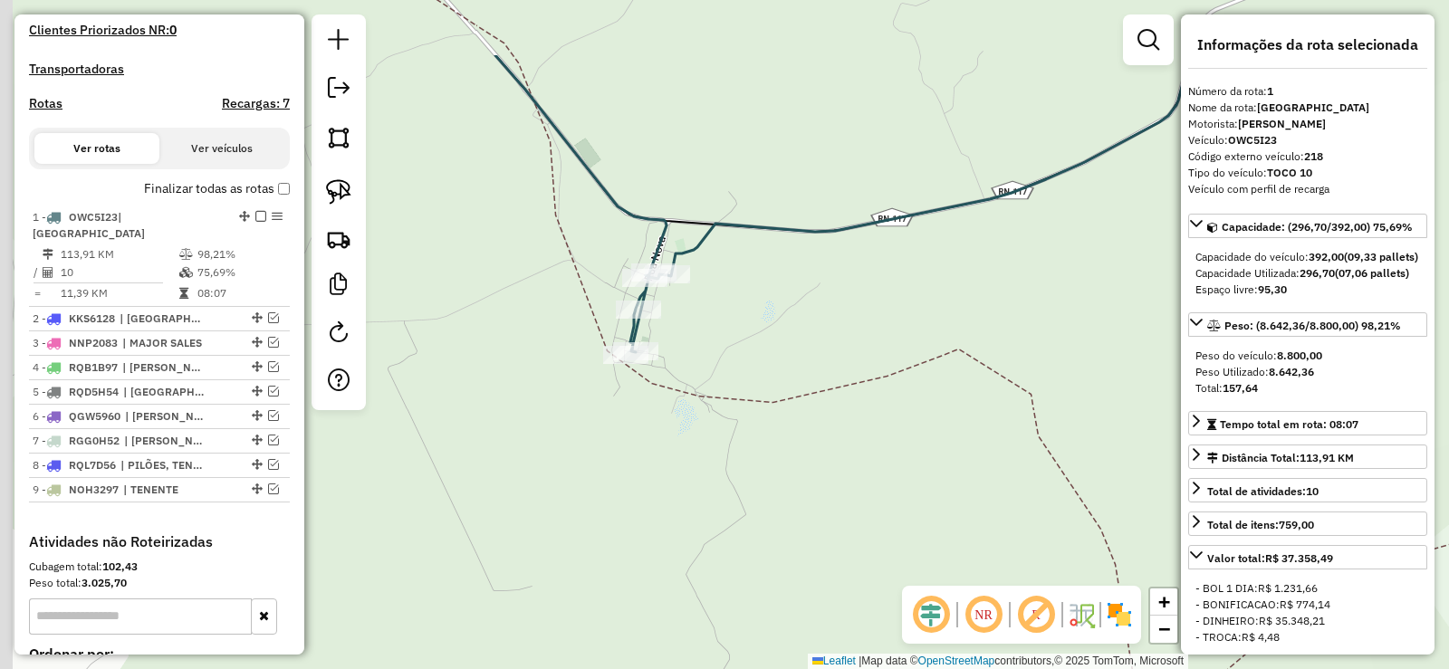
drag, startPoint x: 725, startPoint y: 358, endPoint x: 665, endPoint y: 338, distance: 63.0
click at [725, 376] on div "Janela de atendimento Grade de atendimento Capacidade Transportadoras Veículos …" at bounding box center [724, 334] width 1449 height 669
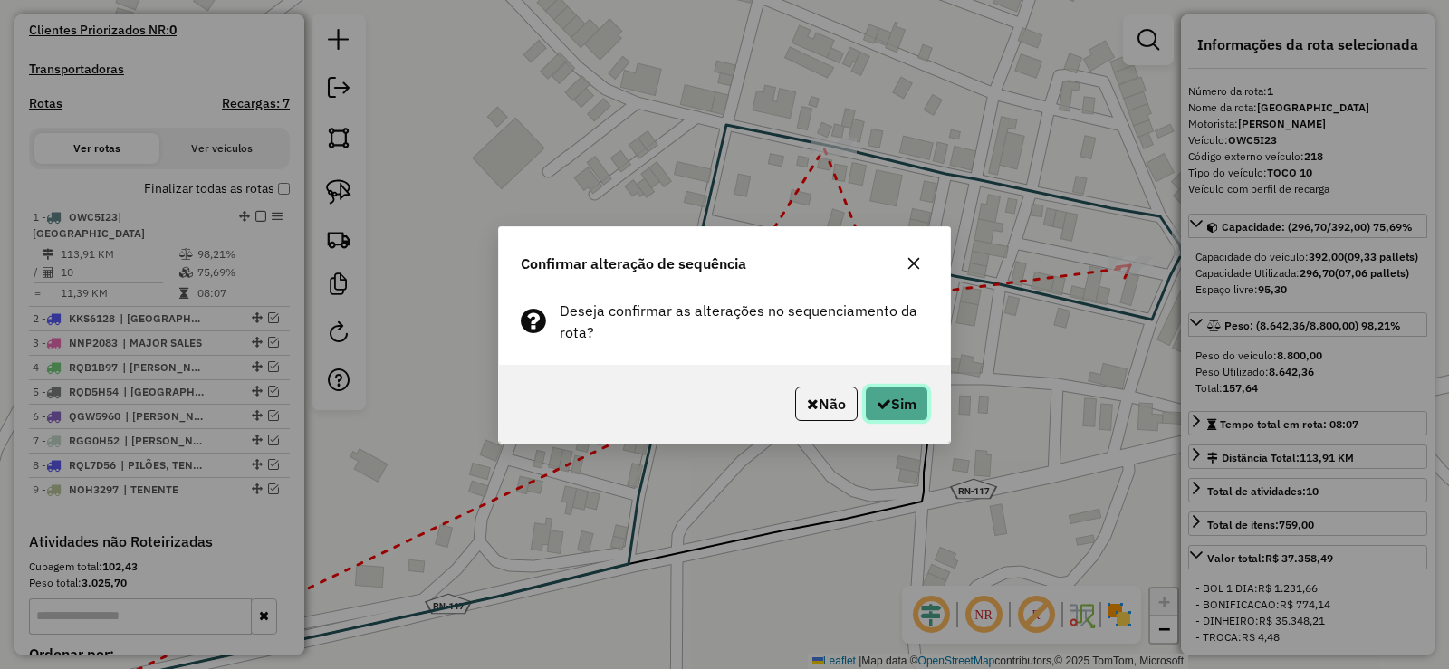
drag, startPoint x: 909, startPoint y: 413, endPoint x: 869, endPoint y: 417, distance: 40.1
click at [907, 413] on button "Sim" at bounding box center [896, 404] width 63 height 34
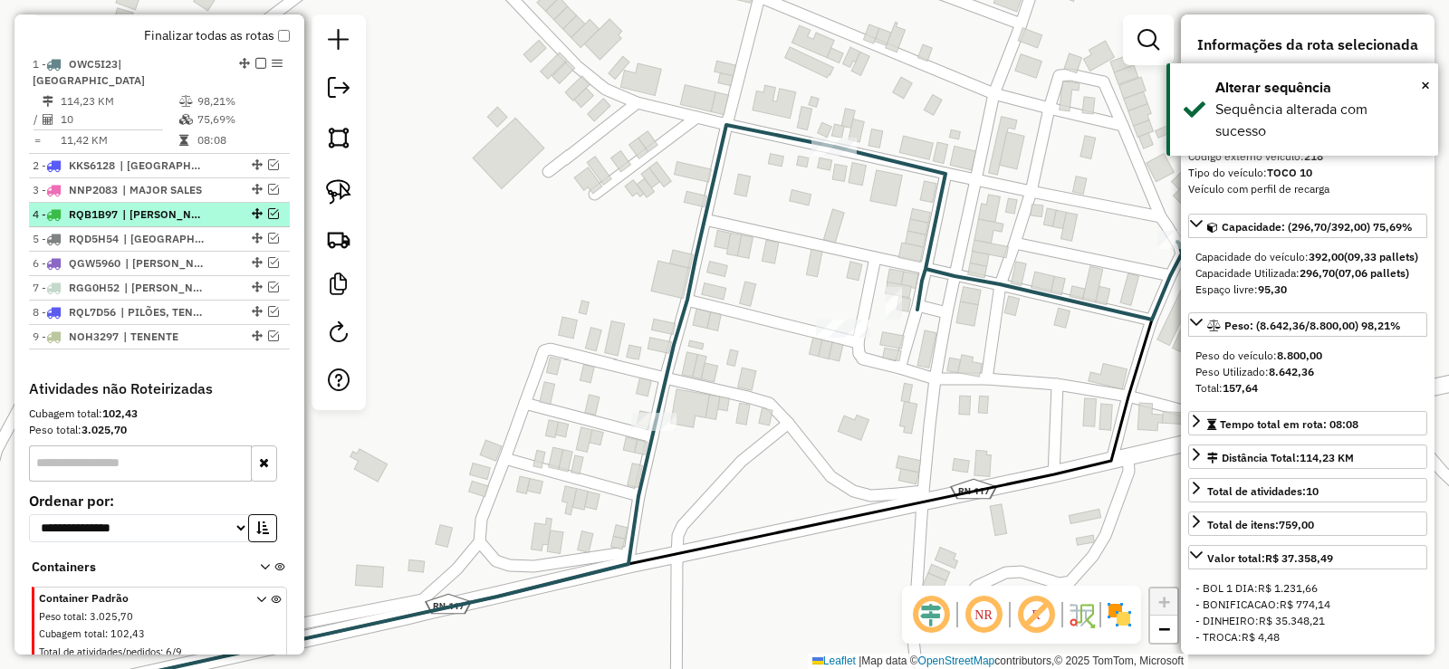
scroll to position [698, 0]
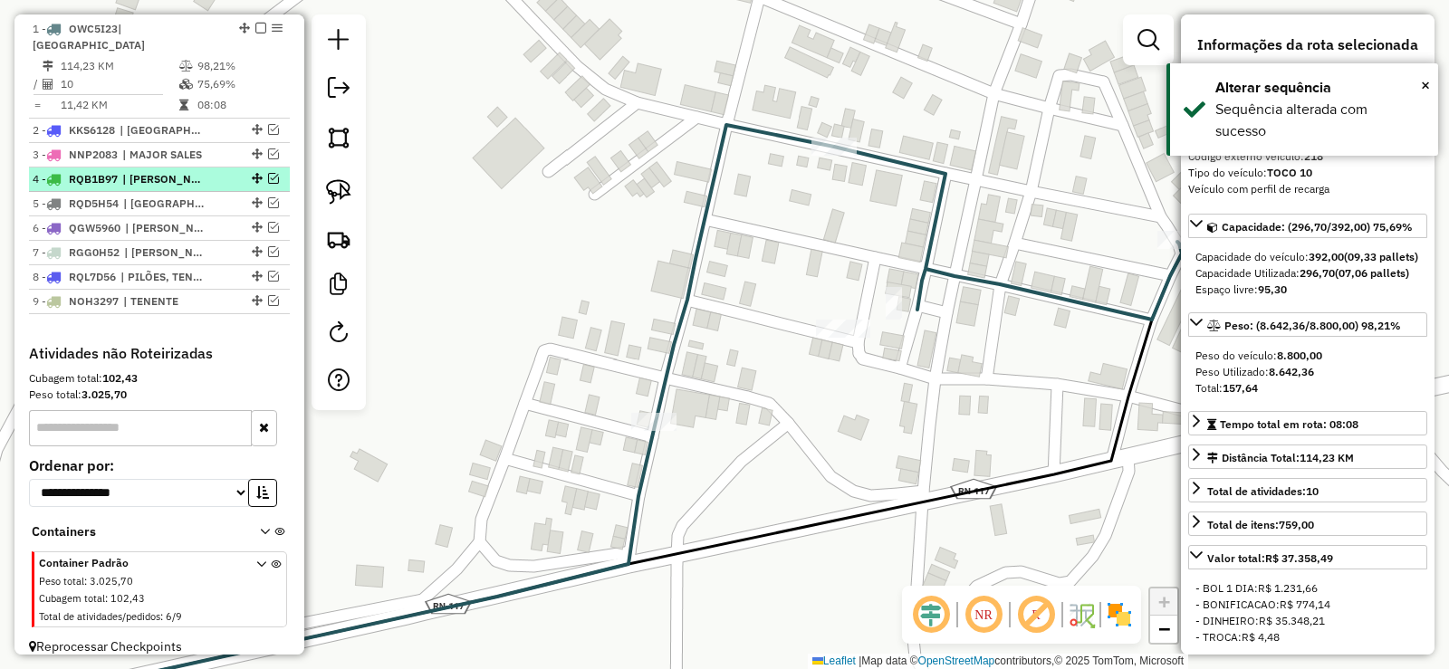
click at [268, 300] on div "1 - OWC5I23 | PARANÁ 114,23 KM 98,21% / 10 75,69% = 11,42 KM 08:08 2 - KKS6128 …" at bounding box center [159, 181] width 261 height 328
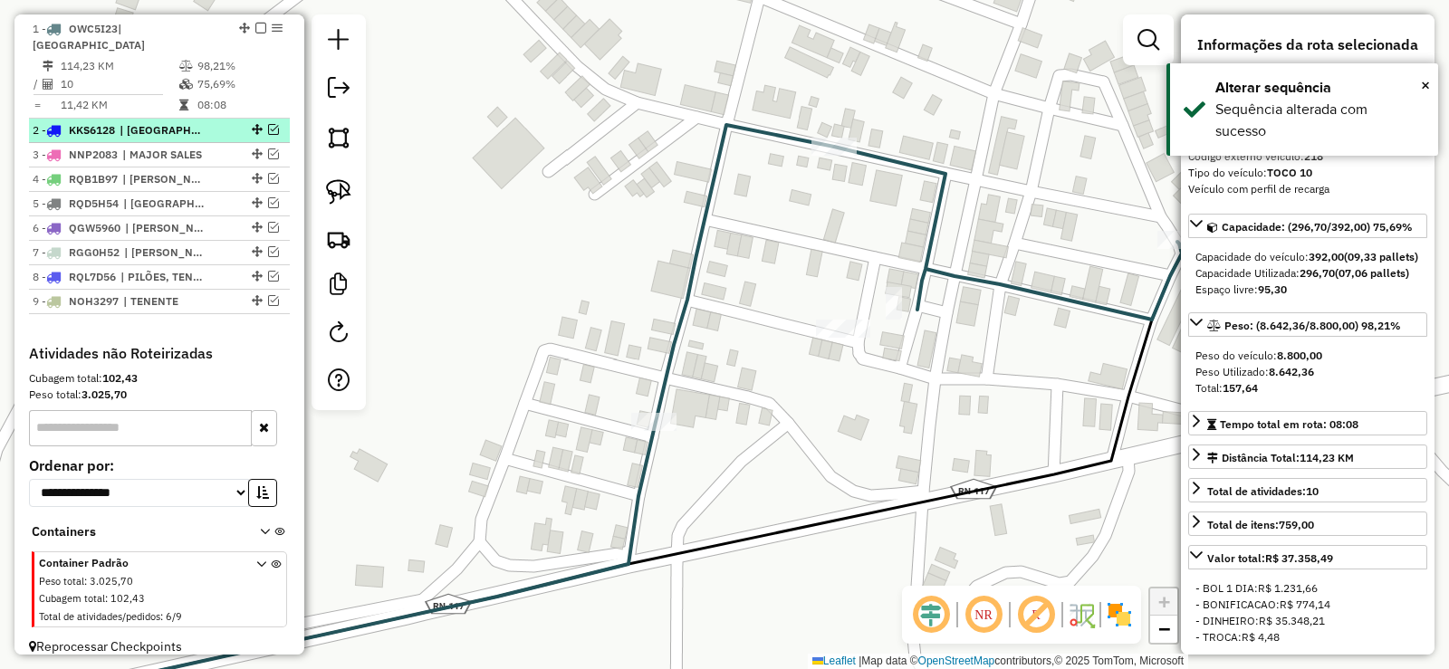
click at [271, 124] on em at bounding box center [273, 129] width 11 height 11
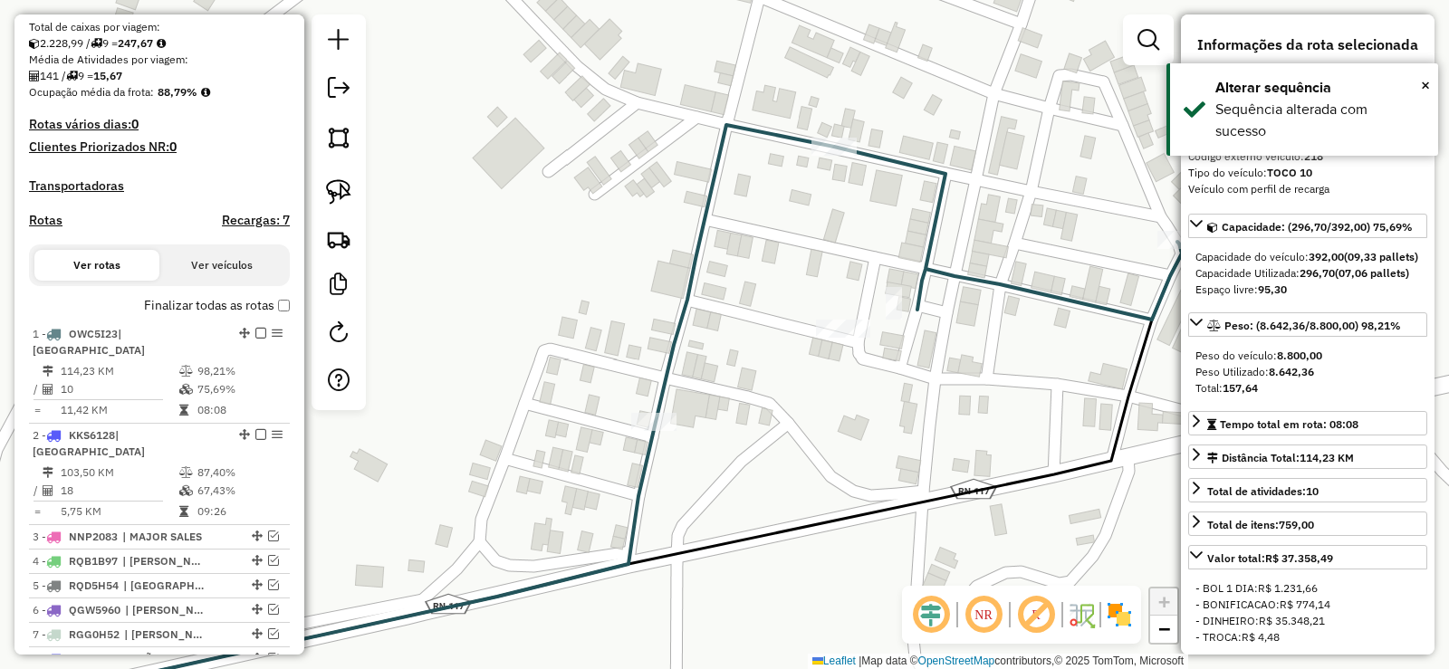
scroll to position [336, 0]
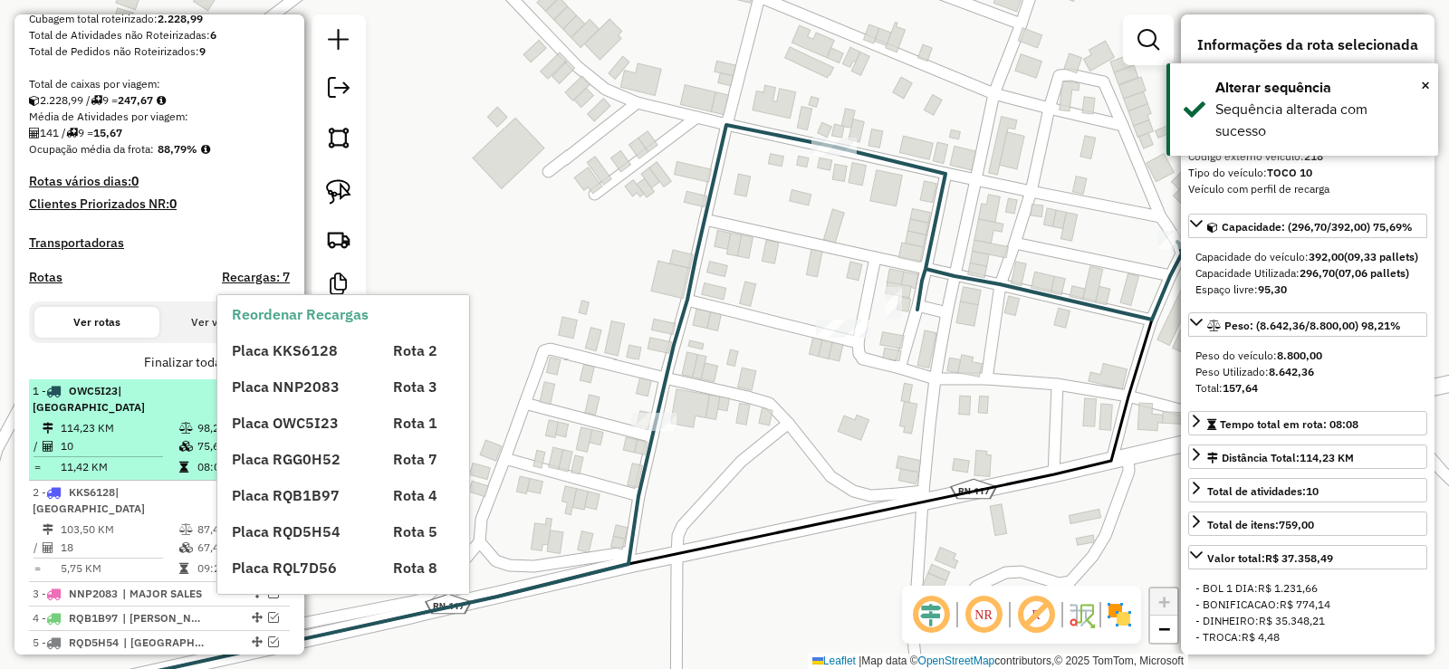
click at [254, 392] on span "Placa NNP2083" at bounding box center [286, 387] width 108 height 18
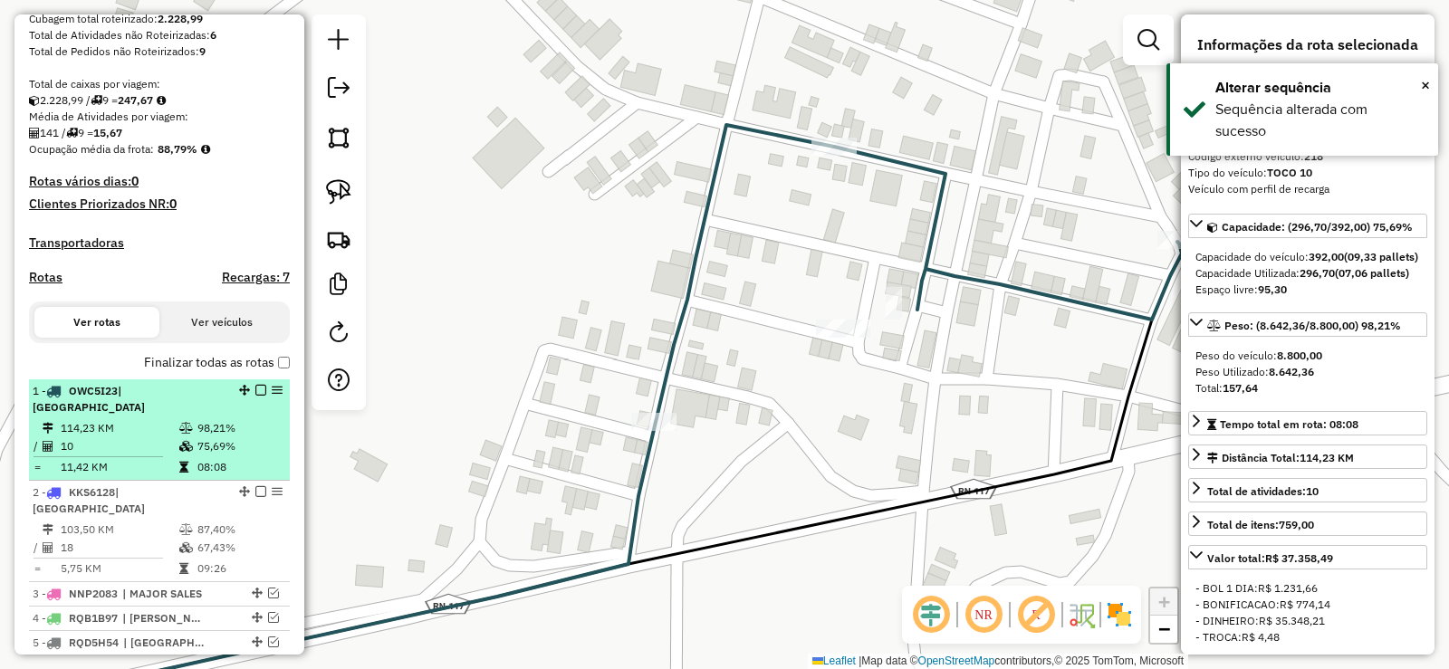
click at [258, 393] on em at bounding box center [260, 390] width 11 height 11
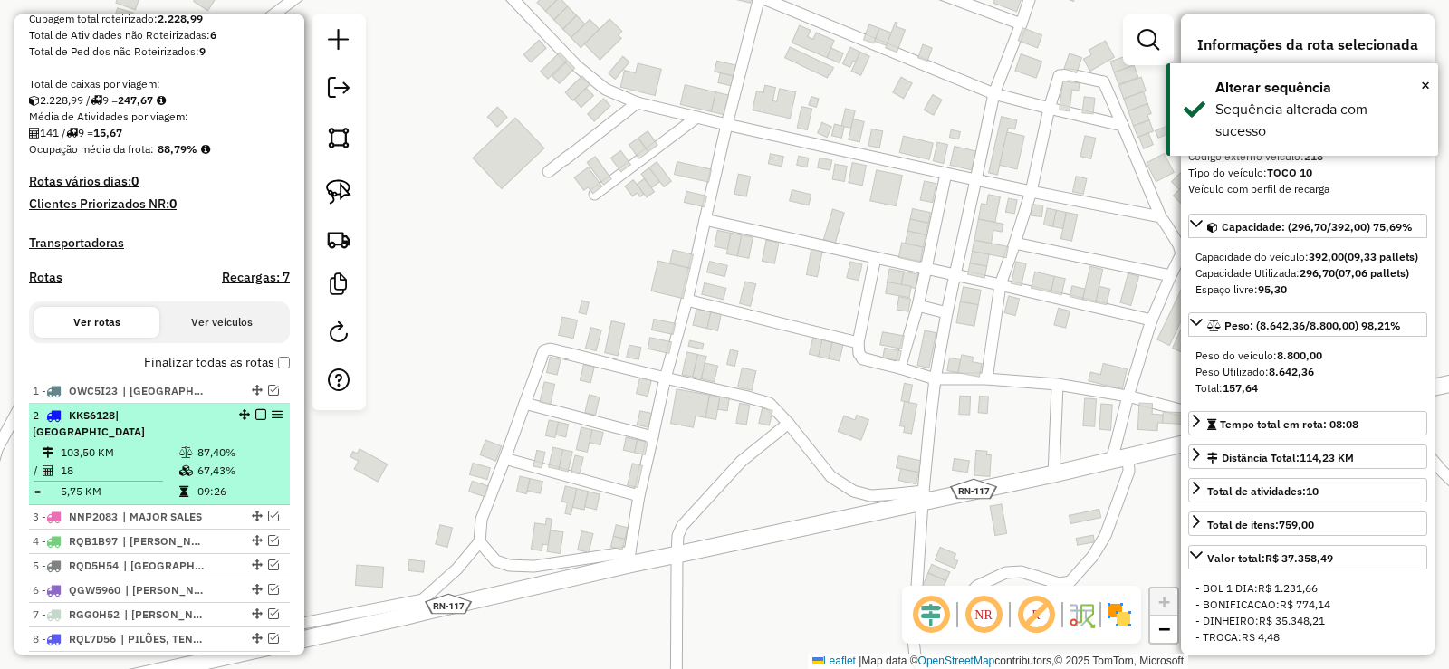
click at [167, 444] on td "103,50 KM" at bounding box center [119, 453] width 119 height 18
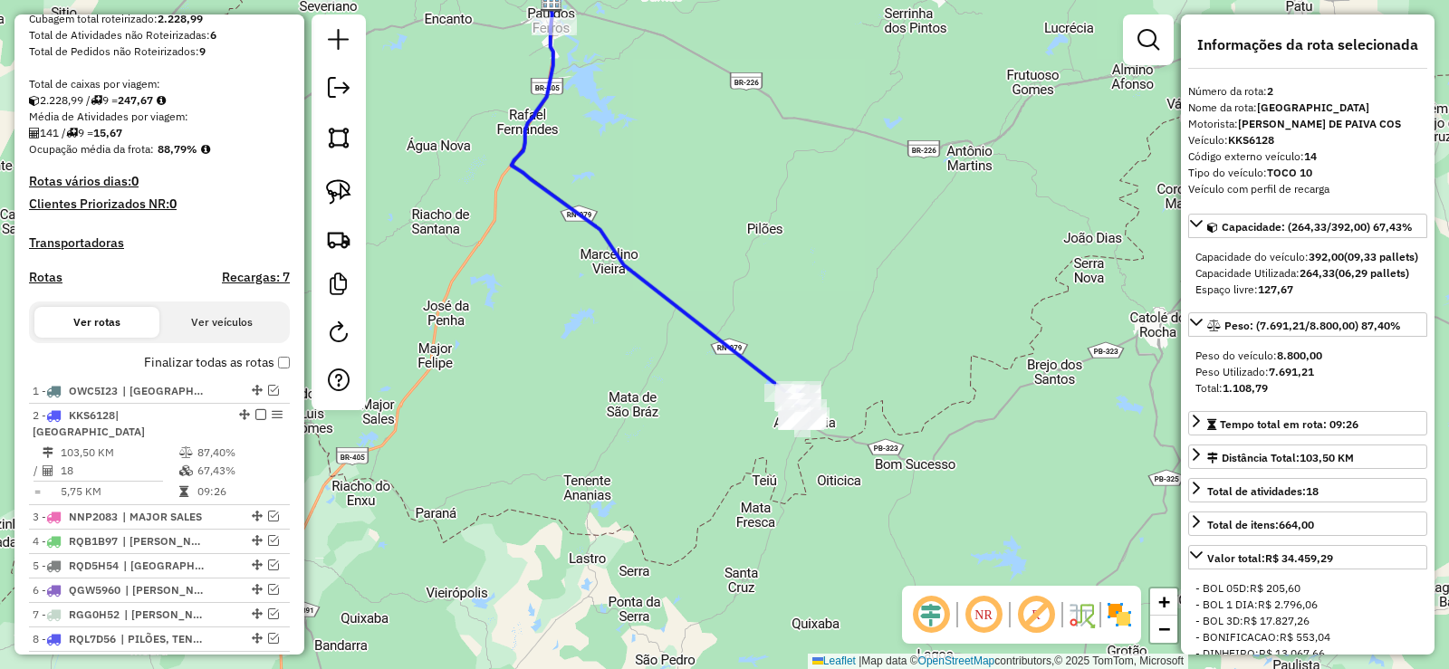
drag, startPoint x: 749, startPoint y: 274, endPoint x: 766, endPoint y: 314, distance: 43.4
click at [732, 253] on div "Janela de atendimento Grade de atendimento Capacidade Transportadoras Veículos …" at bounding box center [724, 334] width 1449 height 669
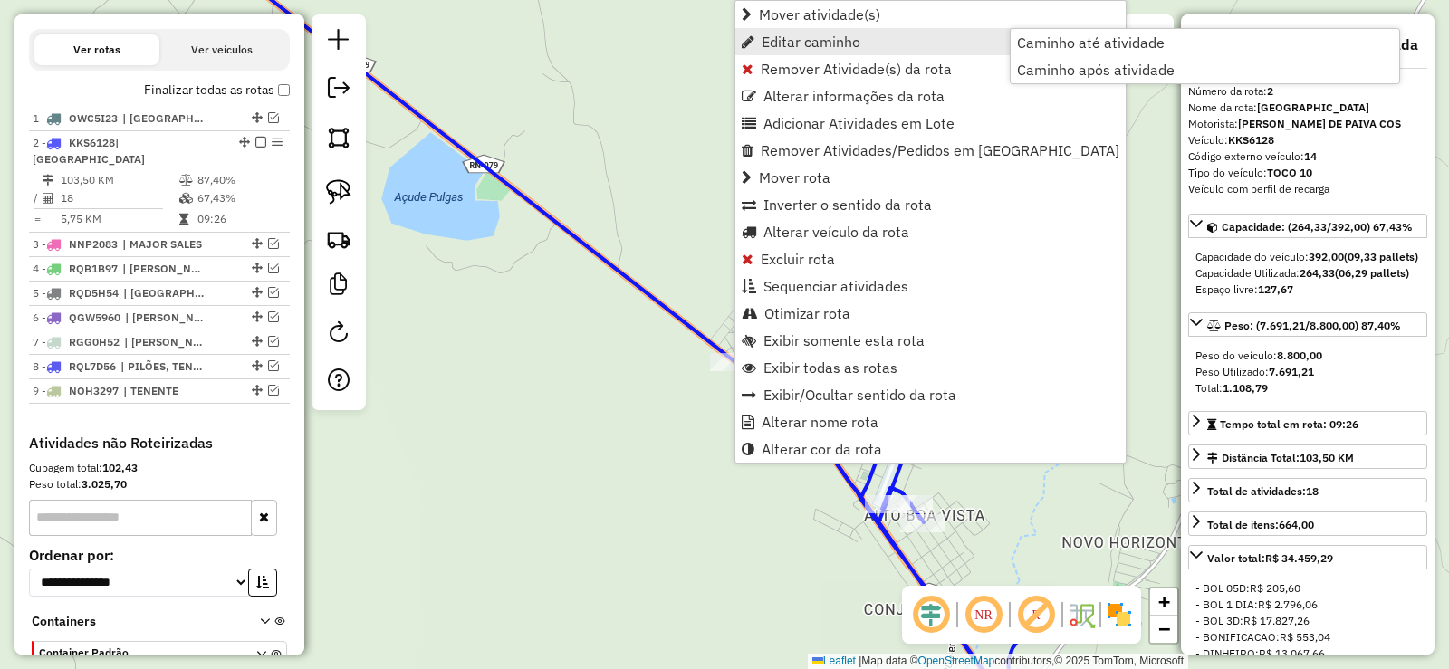
scroll to position [698, 0]
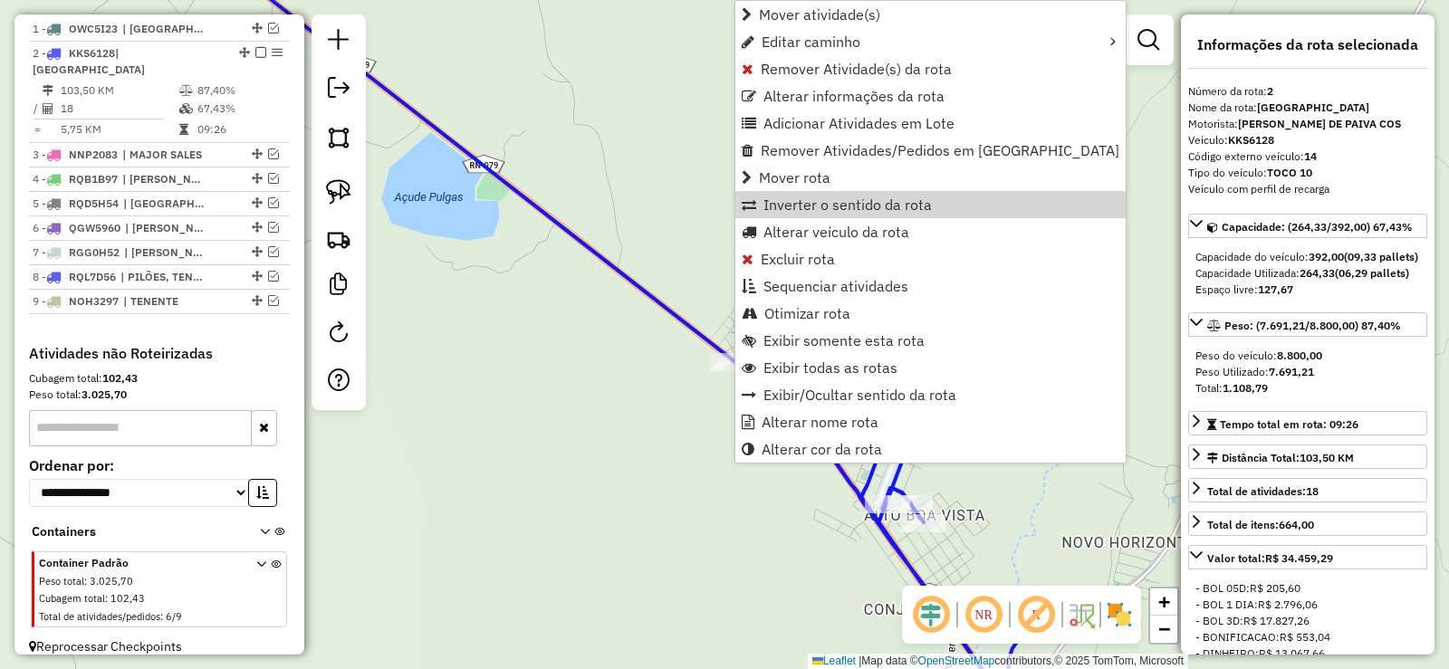
drag, startPoint x: 823, startPoint y: 206, endPoint x: 783, endPoint y: 225, distance: 44.1
click at [810, 209] on span "Inverter o sentido da rota" at bounding box center [847, 204] width 168 height 14
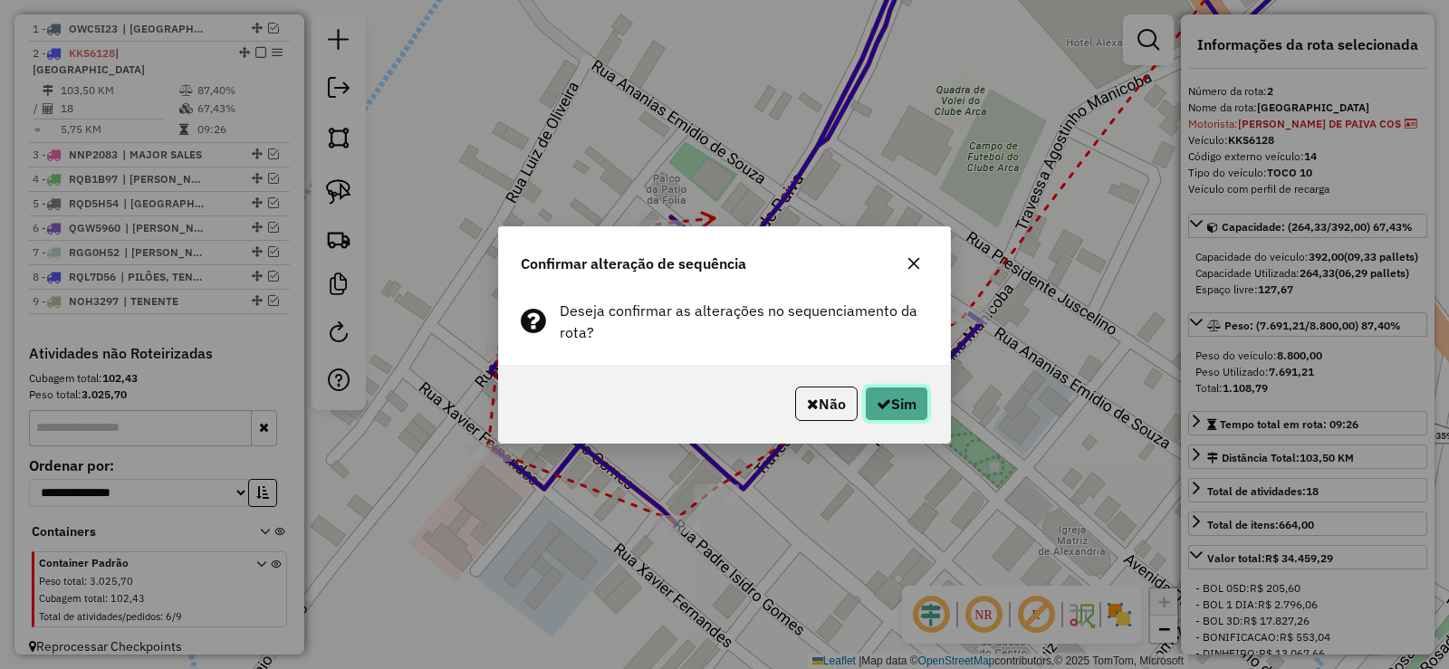
click at [894, 388] on button "Sim" at bounding box center [896, 404] width 63 height 34
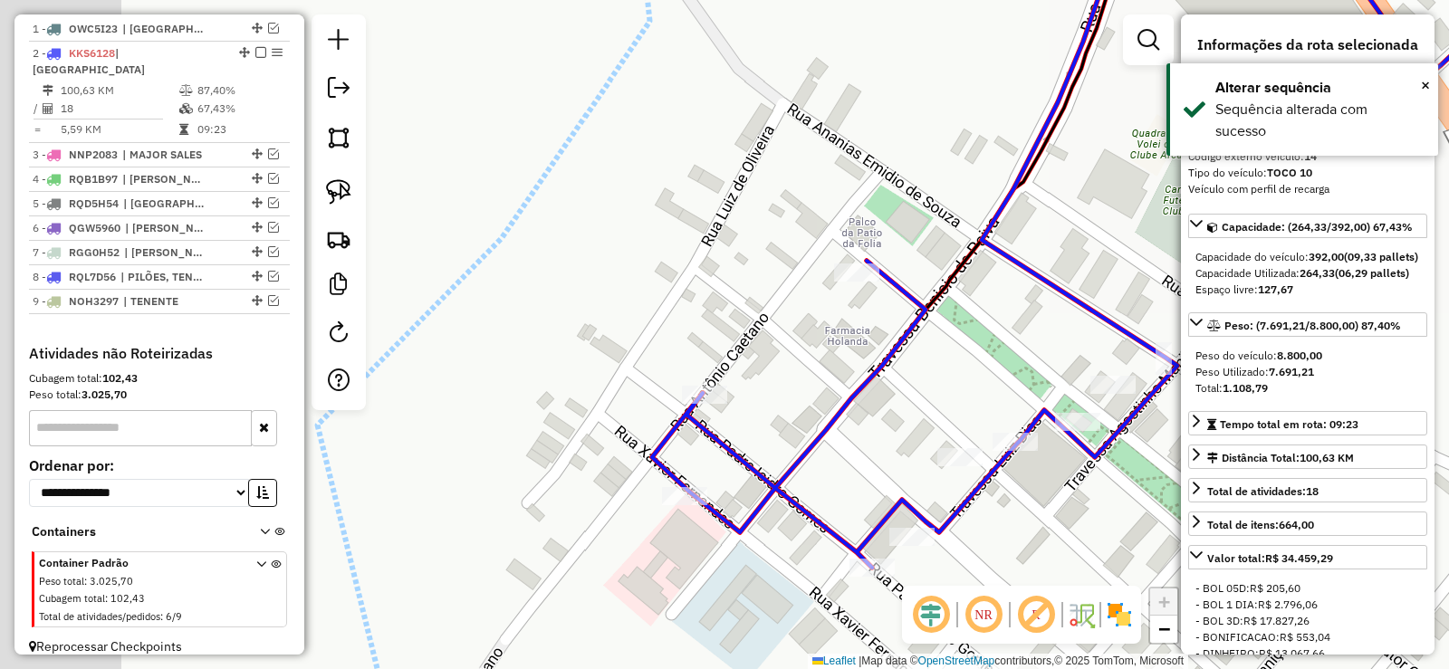
drag, startPoint x: 531, startPoint y: 257, endPoint x: 716, endPoint y: 297, distance: 188.9
click at [716, 297] on div "Janela de atendimento Grade de atendimento Capacidade Transportadoras Veículos …" at bounding box center [724, 334] width 1449 height 669
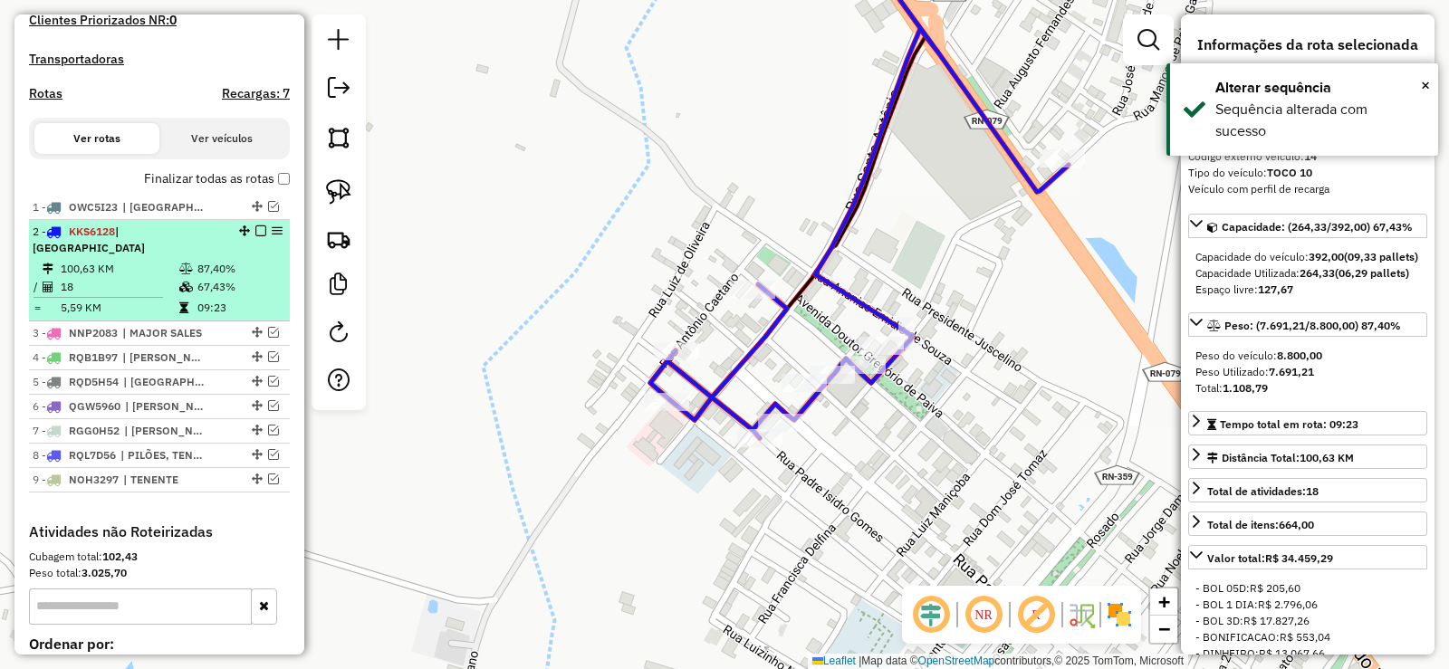
scroll to position [517, 0]
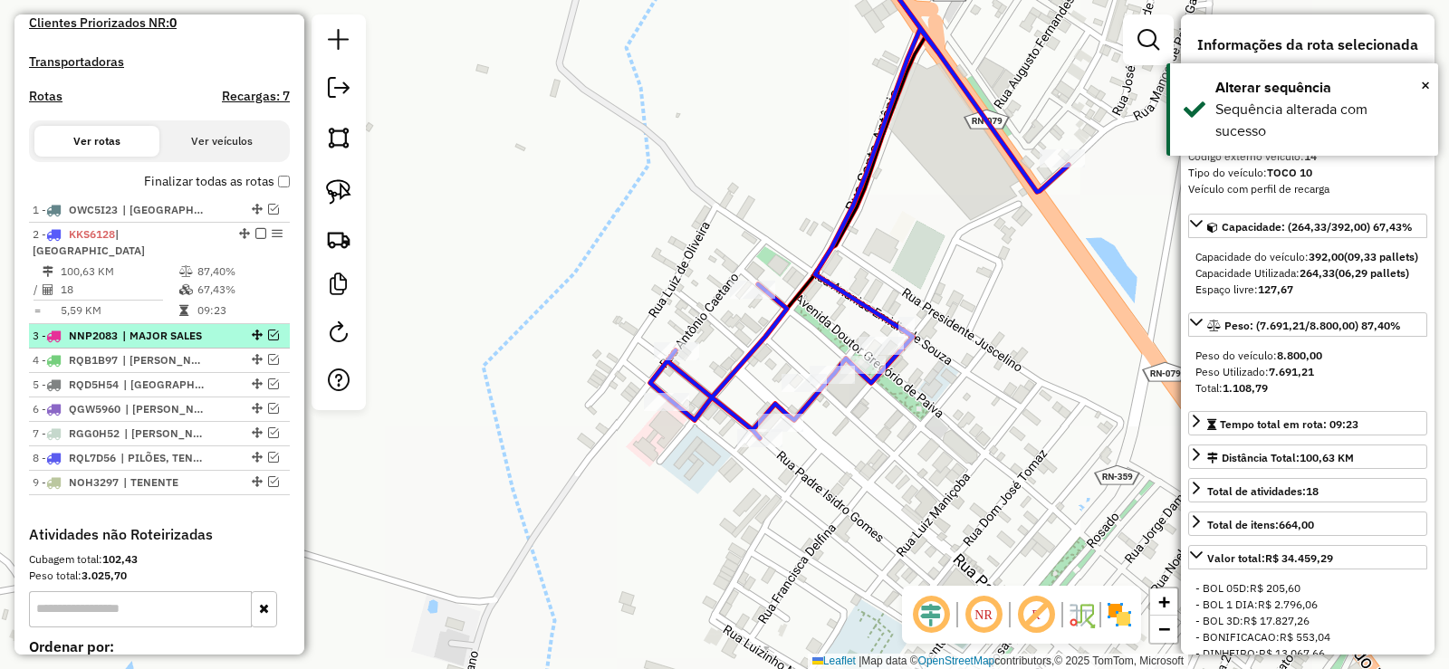
click at [268, 330] on em at bounding box center [273, 335] width 11 height 11
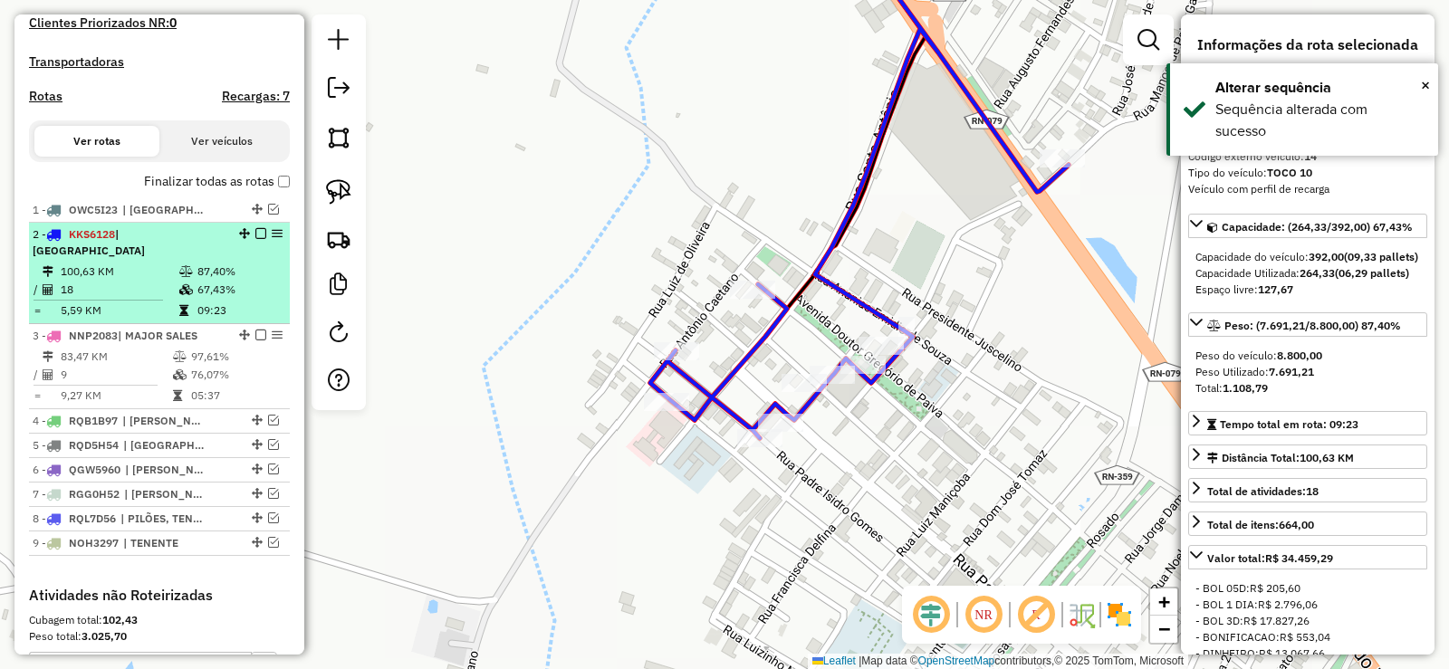
drag, startPoint x: 257, startPoint y: 234, endPoint x: 216, endPoint y: 272, distance: 55.7
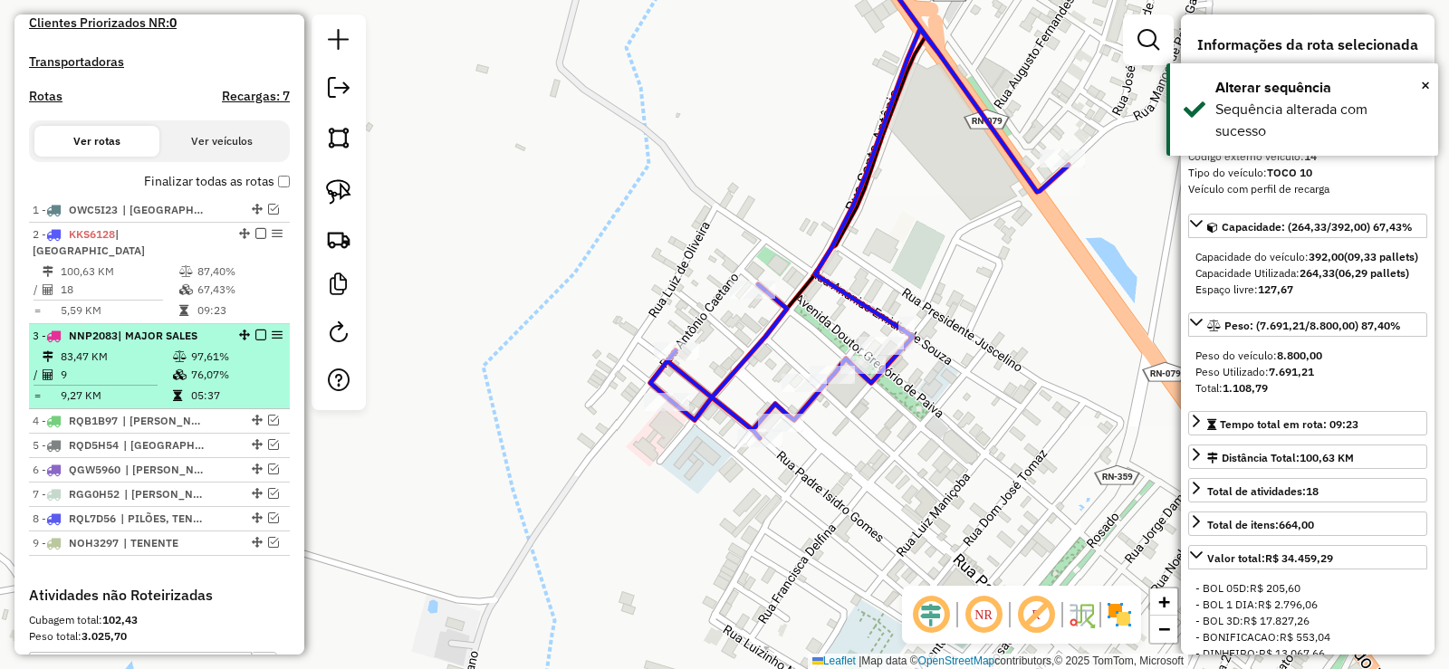
click at [255, 234] on em at bounding box center [260, 233] width 11 height 11
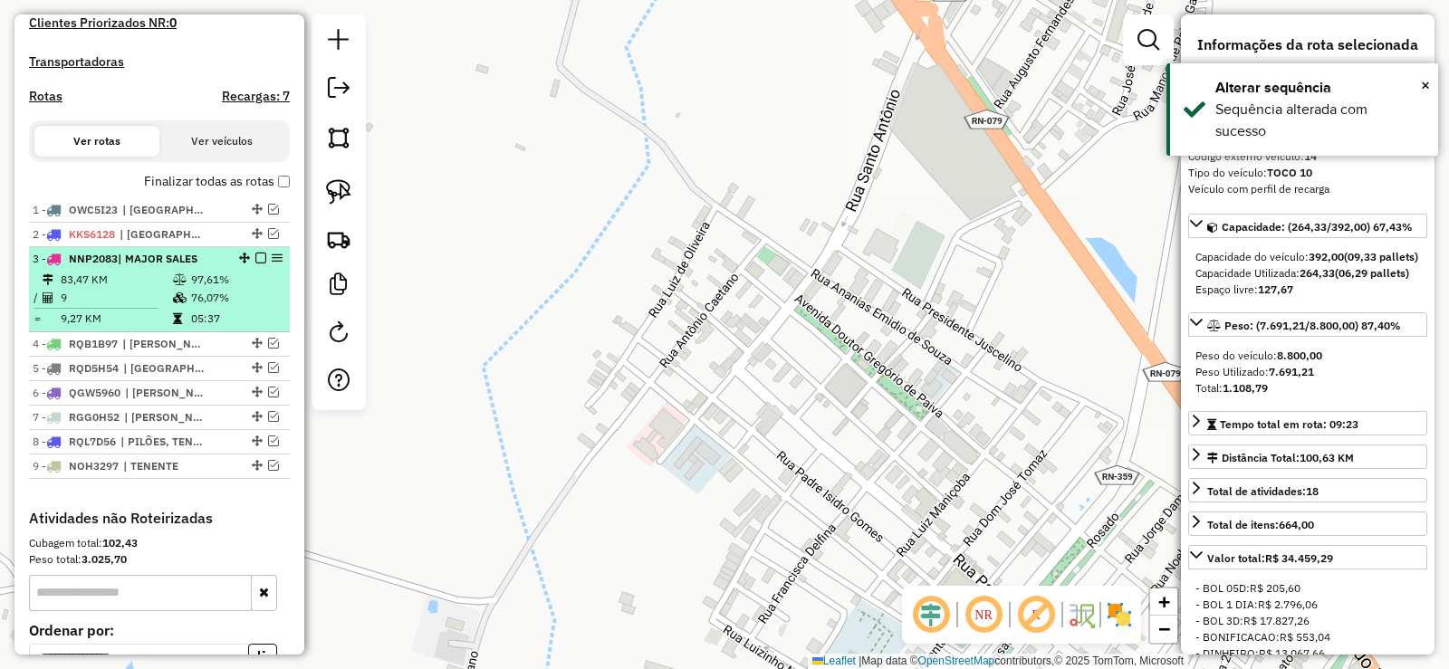
click at [190, 292] on td "76,07%" at bounding box center [235, 298] width 91 height 18
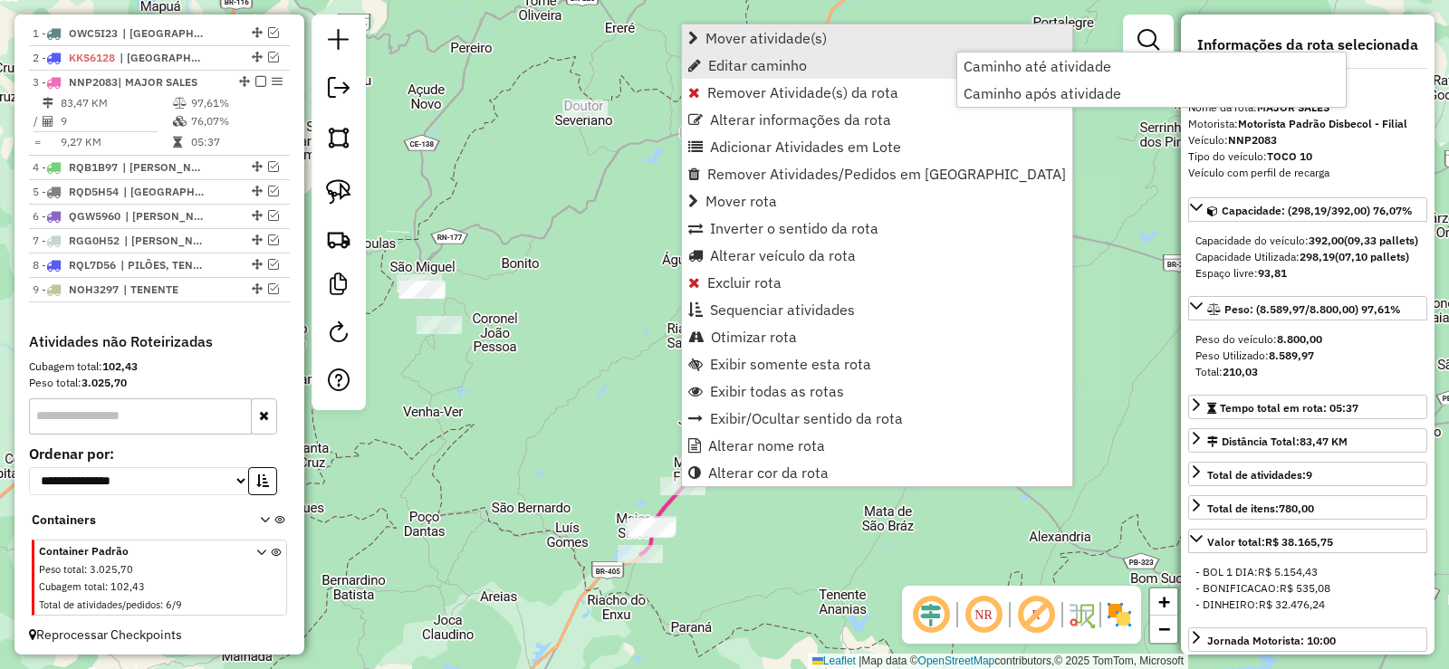
scroll to position [698, 0]
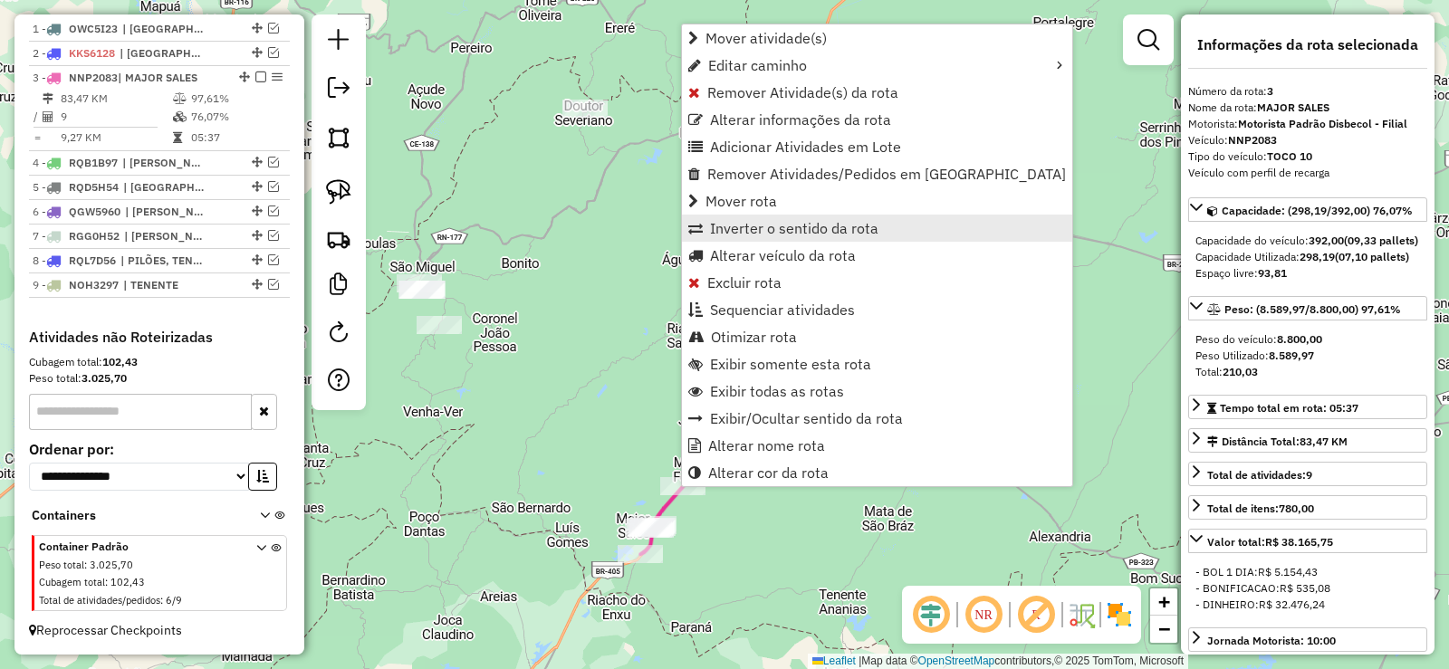
click at [741, 232] on span "Inverter o sentido da rota" at bounding box center [794, 228] width 168 height 14
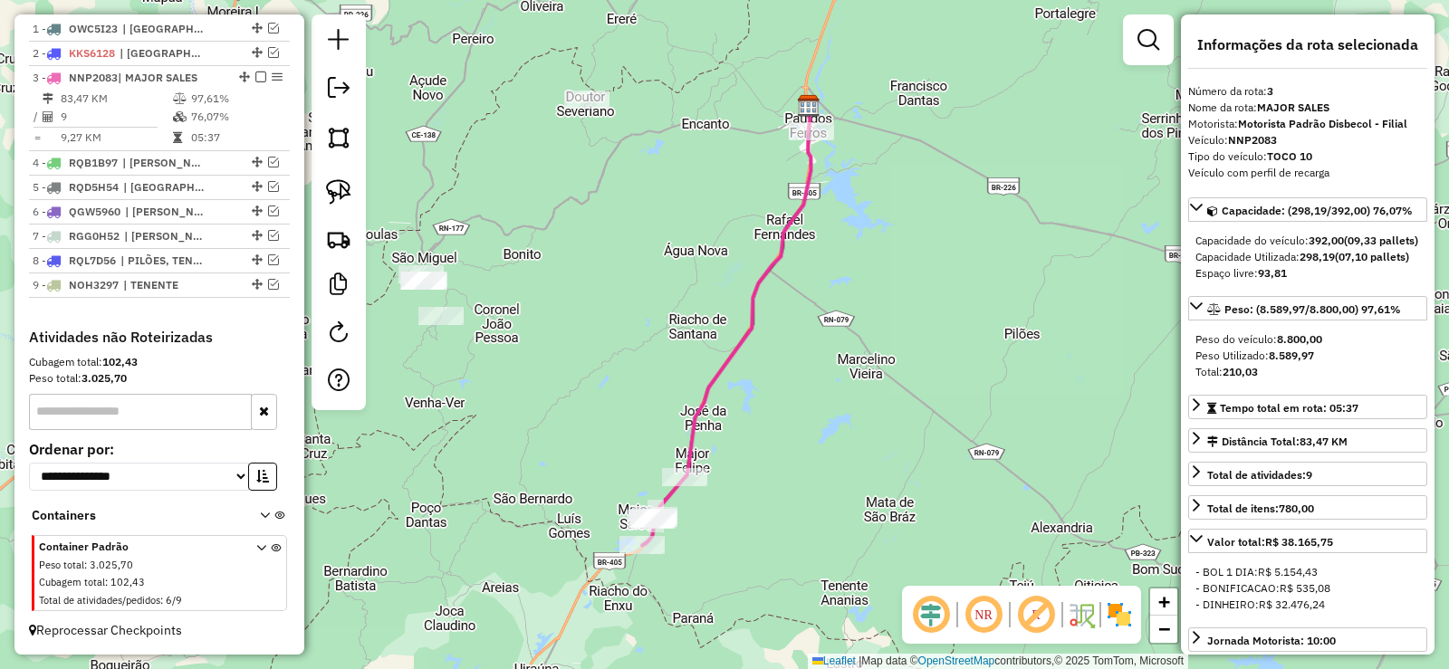
drag, startPoint x: 646, startPoint y: 380, endPoint x: 694, endPoint y: 293, distance: 99.7
click at [684, 266] on div "Janela de atendimento Grade de atendimento Capacidade Transportadoras Veículos …" at bounding box center [724, 334] width 1449 height 669
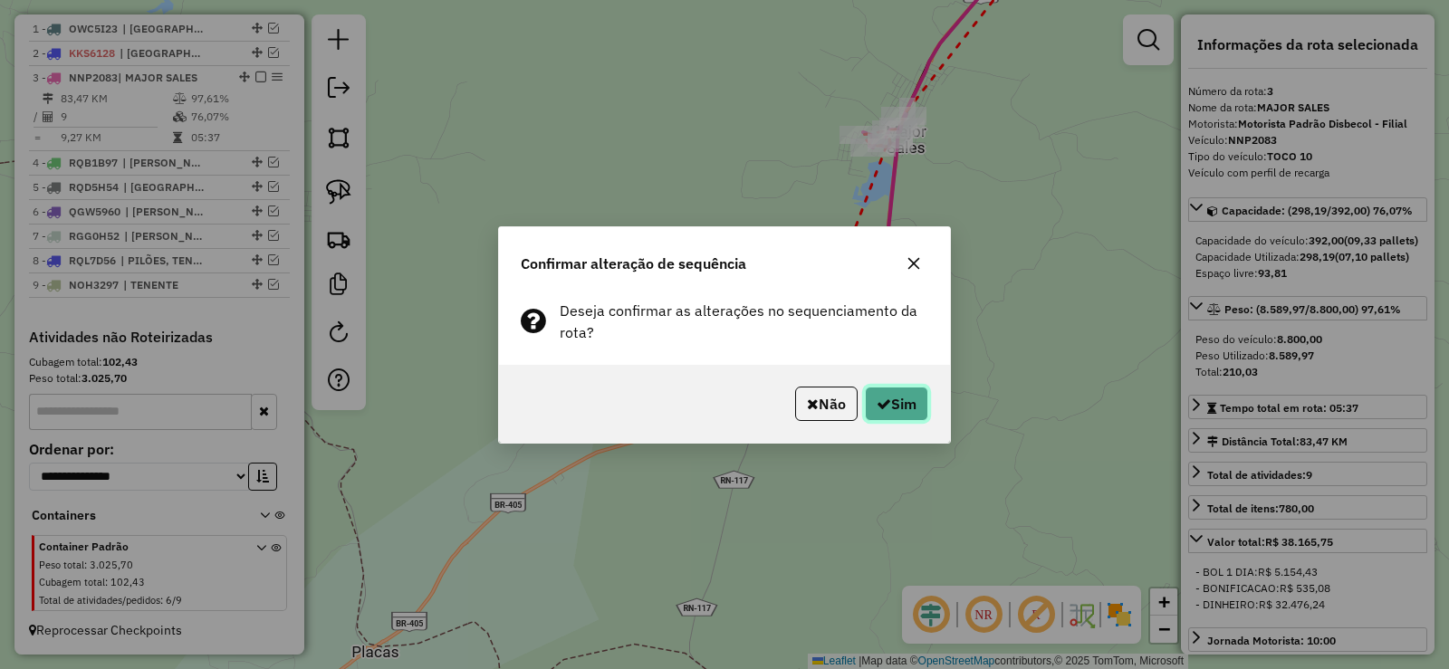
drag, startPoint x: 905, startPoint y: 390, endPoint x: 898, endPoint y: 403, distance: 14.6
click at [904, 394] on button "Sim" at bounding box center [896, 404] width 63 height 34
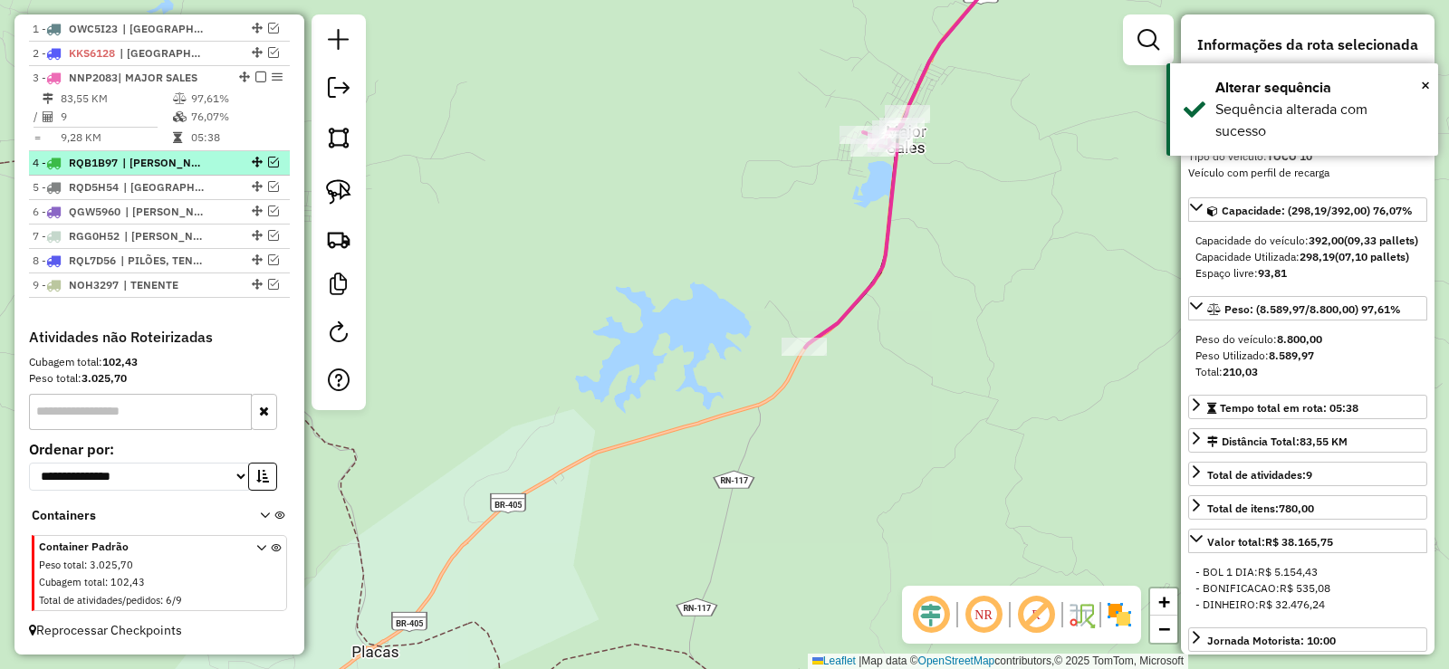
click at [268, 160] on em at bounding box center [273, 162] width 11 height 11
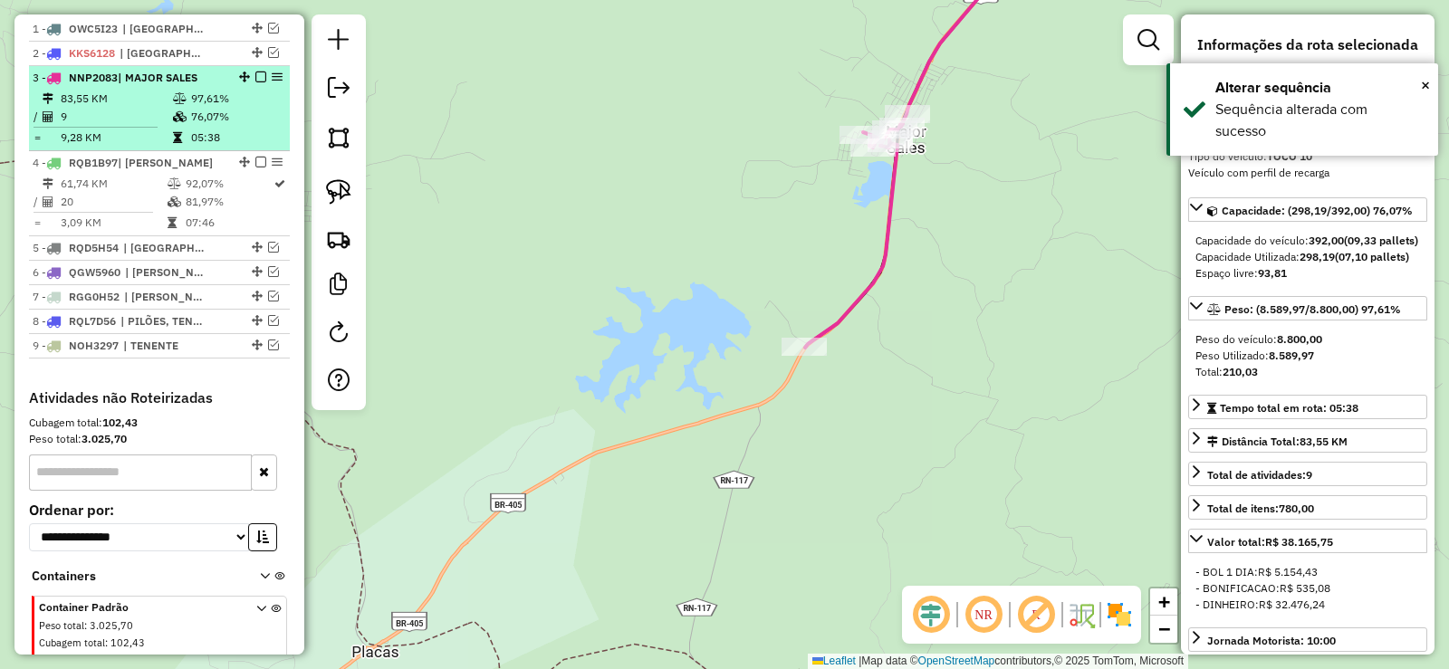
click at [256, 73] on em at bounding box center [260, 77] width 11 height 11
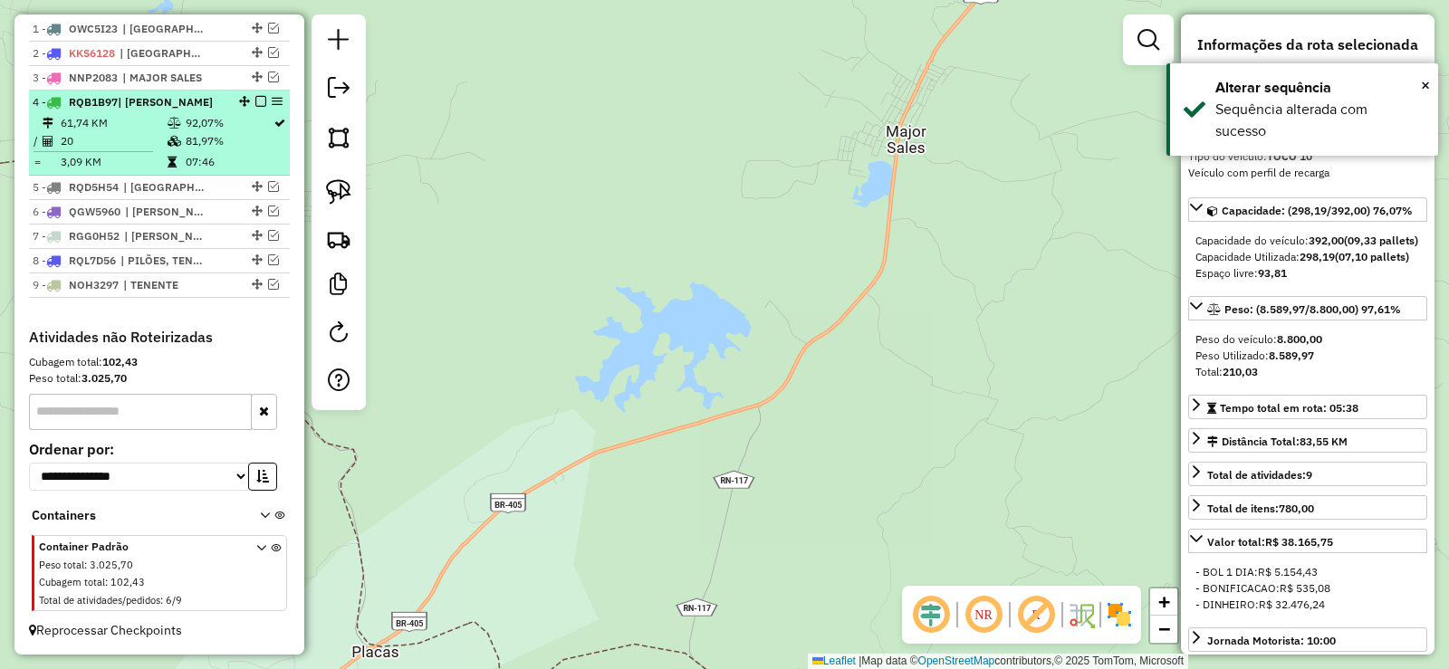
drag, startPoint x: 171, startPoint y: 140, endPoint x: 192, endPoint y: 147, distance: 21.8
click at [171, 139] on icon at bounding box center [174, 141] width 14 height 11
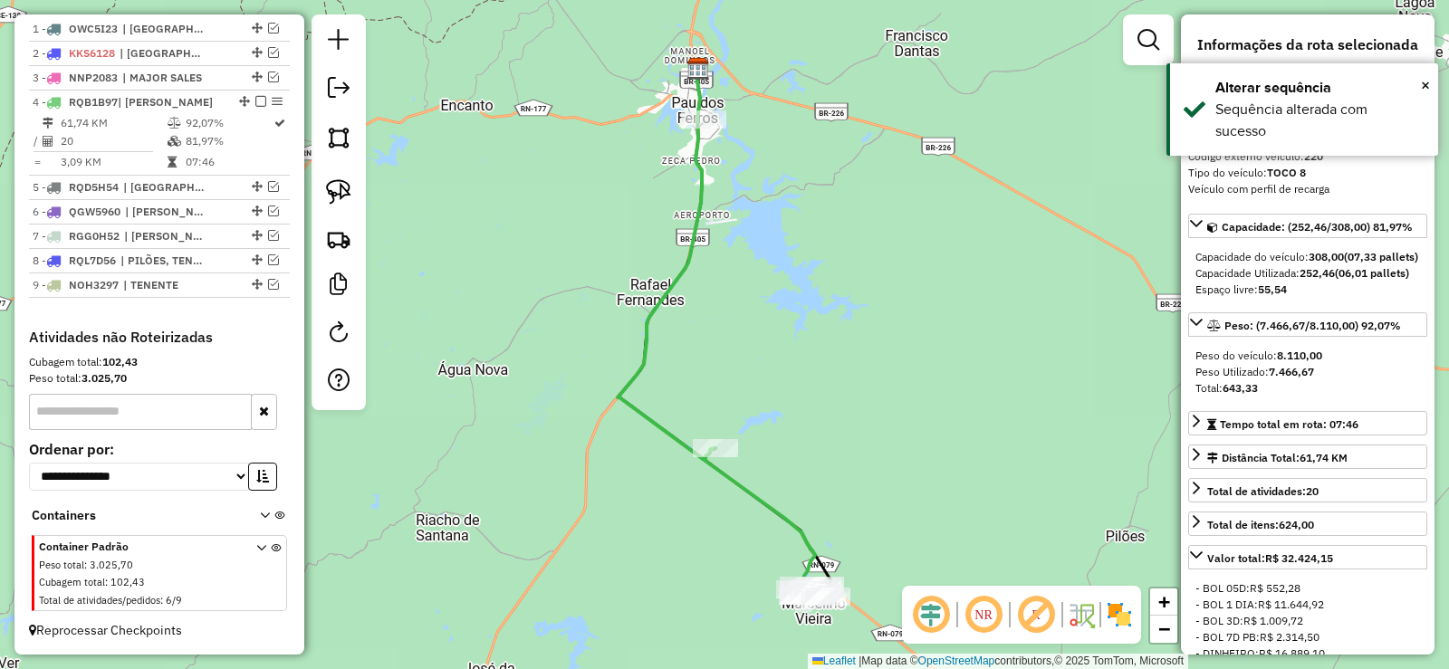
drag, startPoint x: 688, startPoint y: 269, endPoint x: 685, endPoint y: 253, distance: 16.5
click at [685, 253] on div "Janela de atendimento Grade de atendimento Capacidade Transportadoras Veículos …" at bounding box center [724, 334] width 1449 height 669
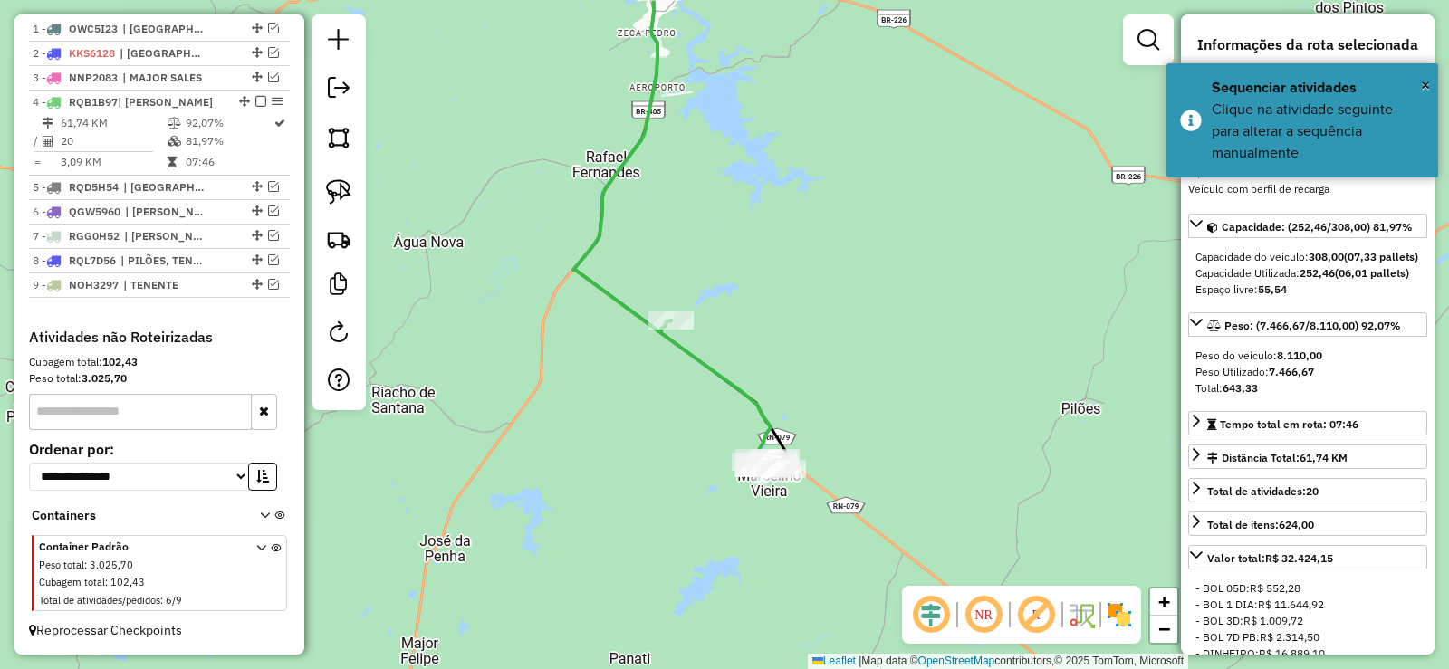
drag, startPoint x: 759, startPoint y: 415, endPoint x: 737, endPoint y: 302, distance: 114.3
click at [737, 320] on icon at bounding box center [720, 396] width 125 height 152
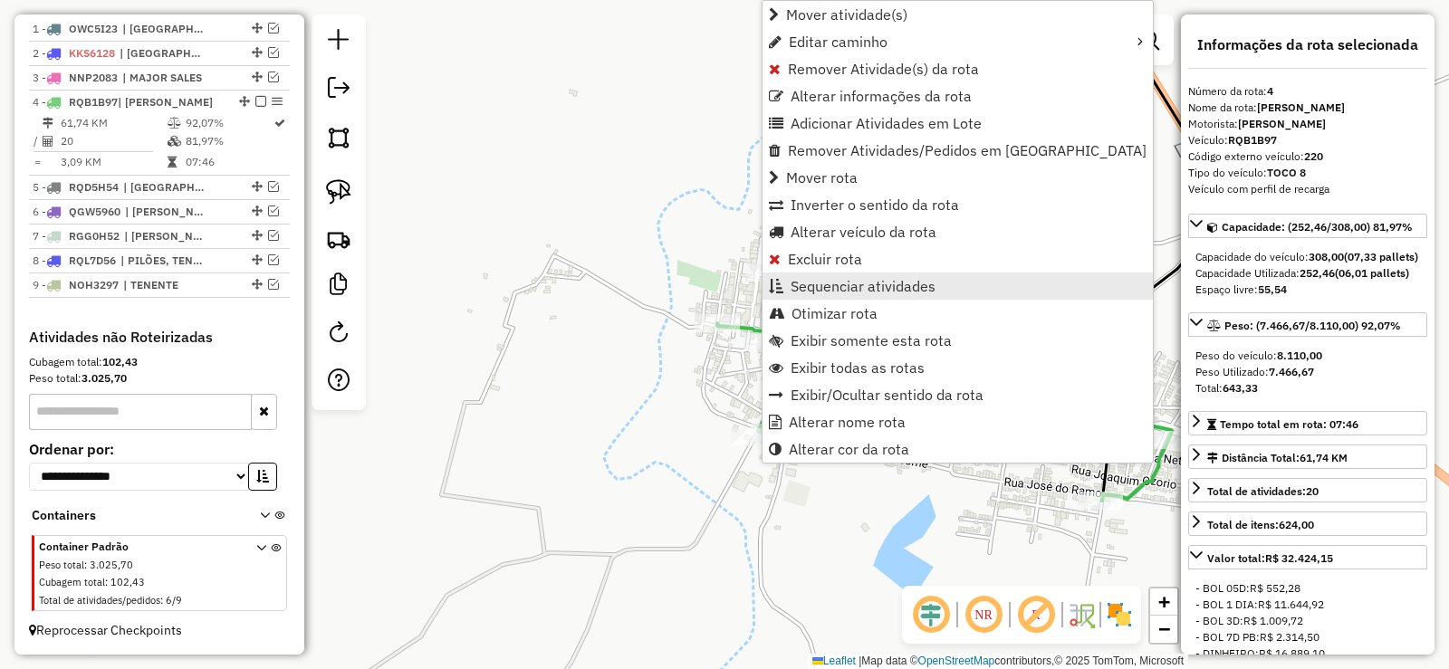
drag, startPoint x: 828, startPoint y: 279, endPoint x: 837, endPoint y: 301, distance: 24.4
click at [823, 281] on span "Sequenciar atividades" at bounding box center [862, 286] width 145 height 14
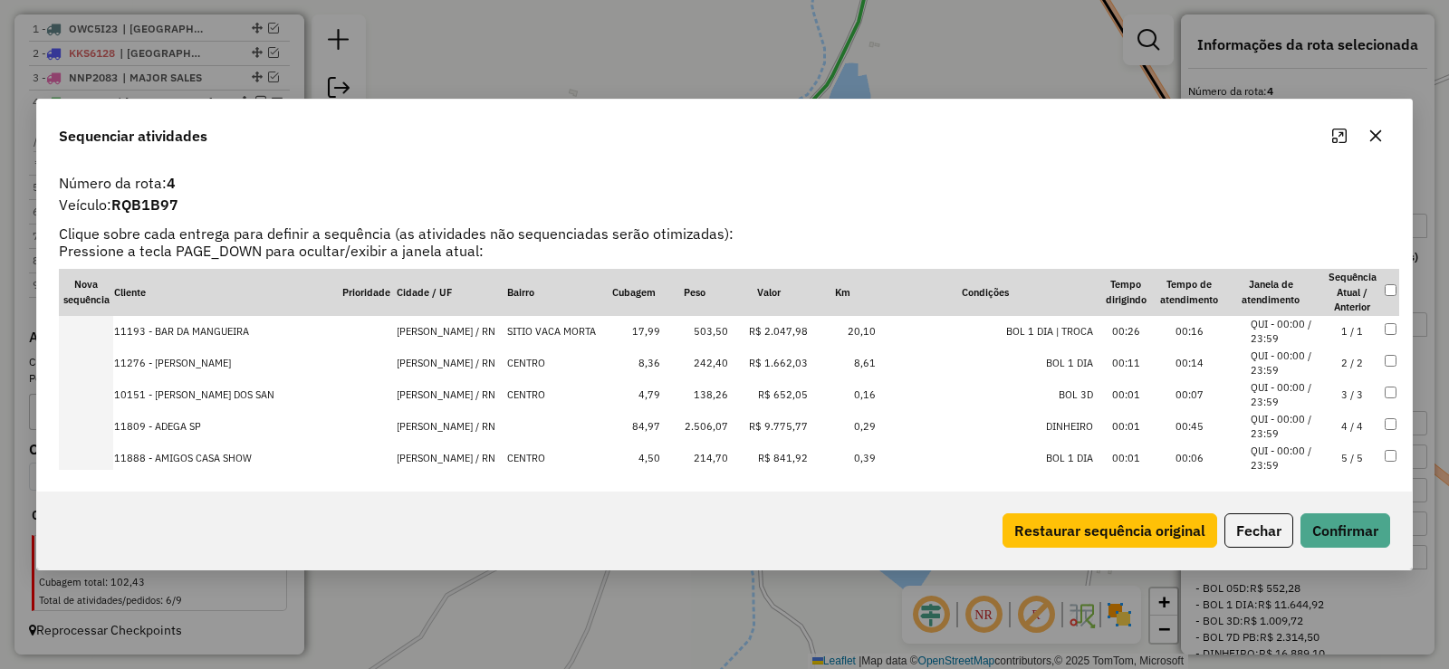
click at [1358, 426] on td "4 / 4" at bounding box center [1351, 427] width 63 height 32
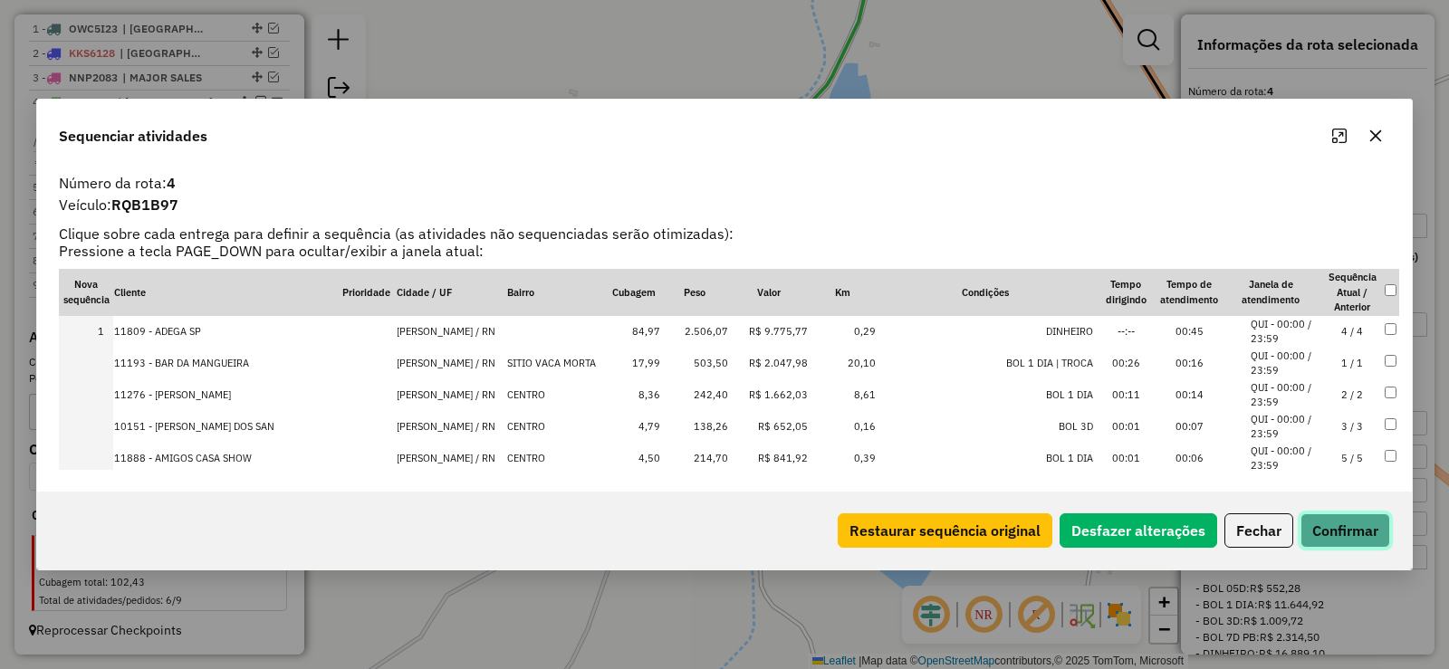
drag, startPoint x: 1351, startPoint y: 521, endPoint x: 1338, endPoint y: 521, distance: 12.7
click at [1346, 521] on button "Confirmar" at bounding box center [1345, 530] width 90 height 34
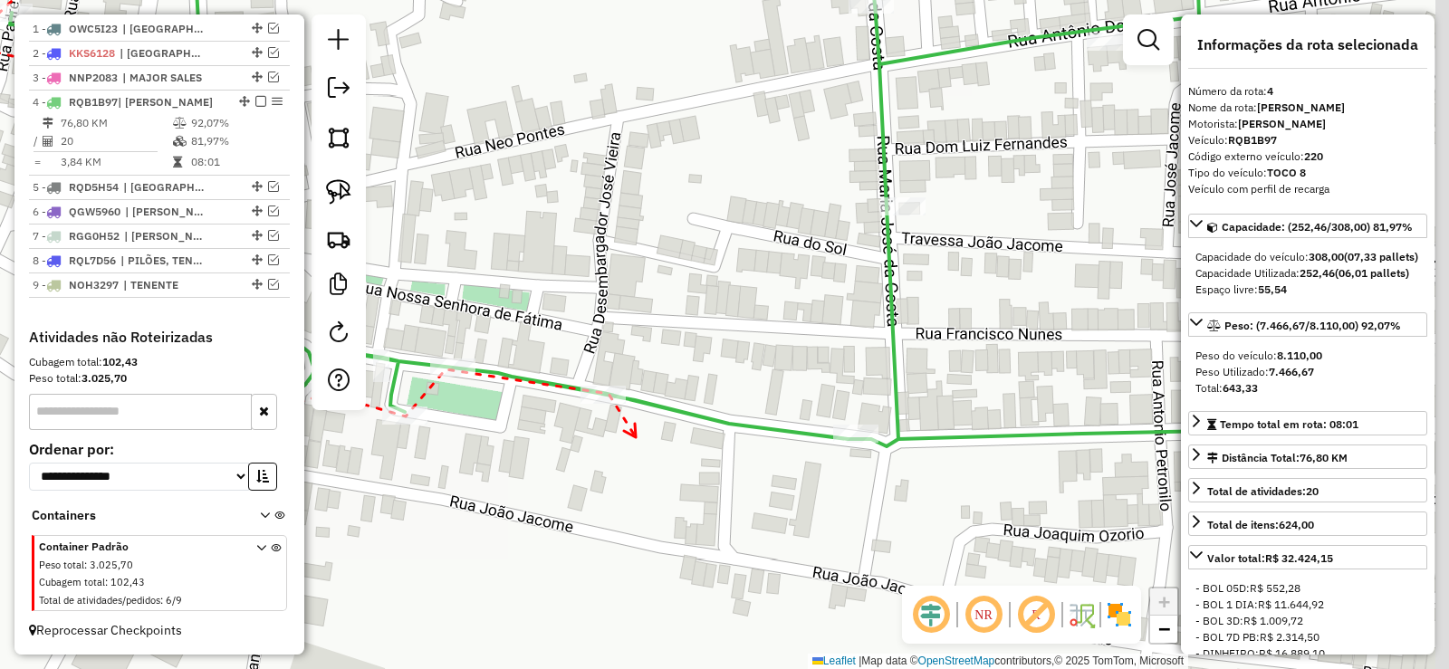
drag, startPoint x: 1000, startPoint y: 382, endPoint x: 625, endPoint y: 438, distance: 379.9
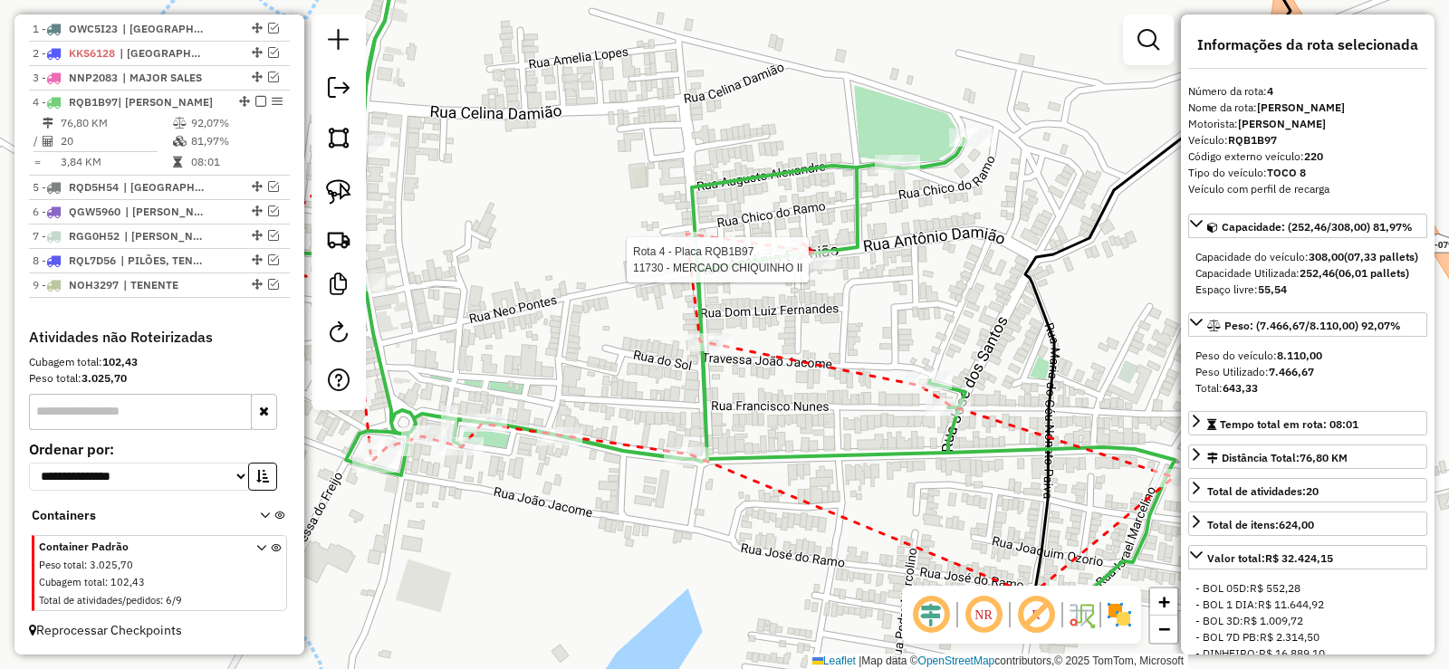
drag, startPoint x: 814, startPoint y: 256, endPoint x: 828, endPoint y: 254, distance: 14.7
click at [820, 255] on div "Rota 4 - Placa RQB1B97 11730 - MERCADO CHIQUINHO II Janela de atendimento Grade…" at bounding box center [724, 334] width 1449 height 669
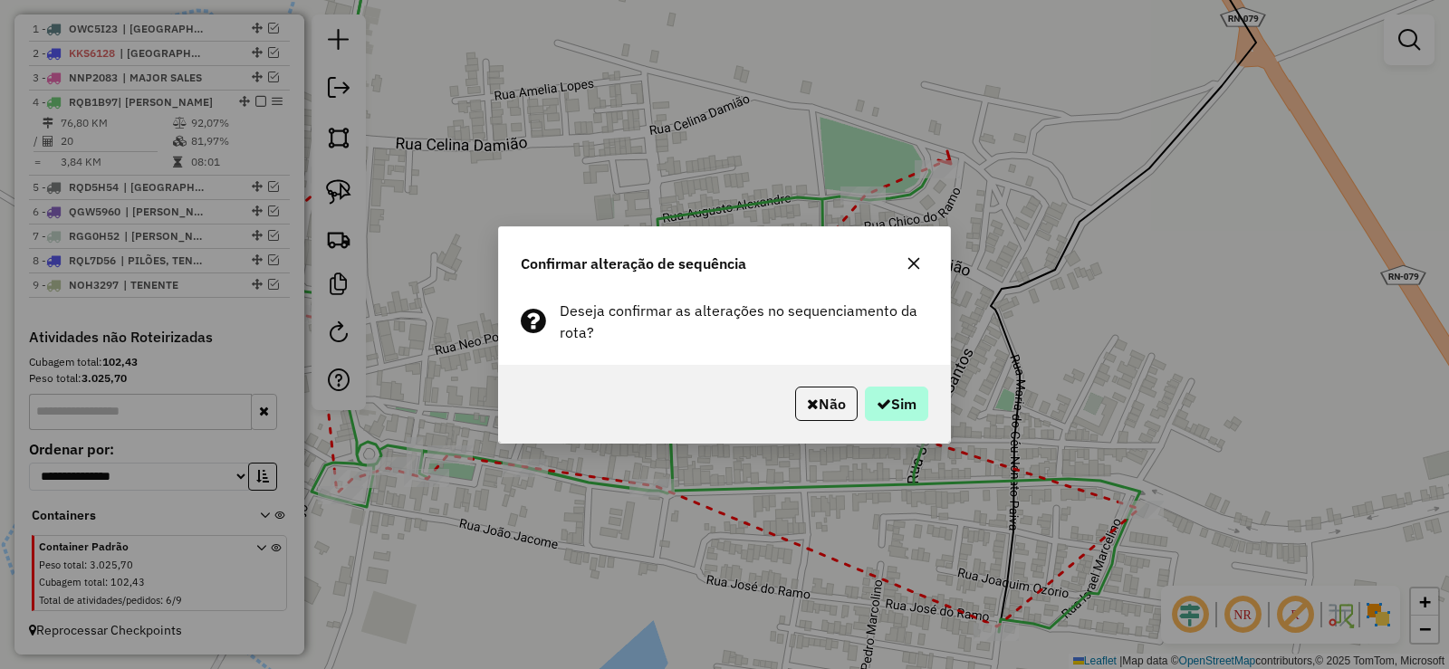
drag, startPoint x: 914, startPoint y: 385, endPoint x: 907, endPoint y: 397, distance: 14.2
click at [909, 390] on div "Não Sim" at bounding box center [724, 404] width 451 height 78
click at [908, 404] on button "Sim" at bounding box center [896, 404] width 63 height 34
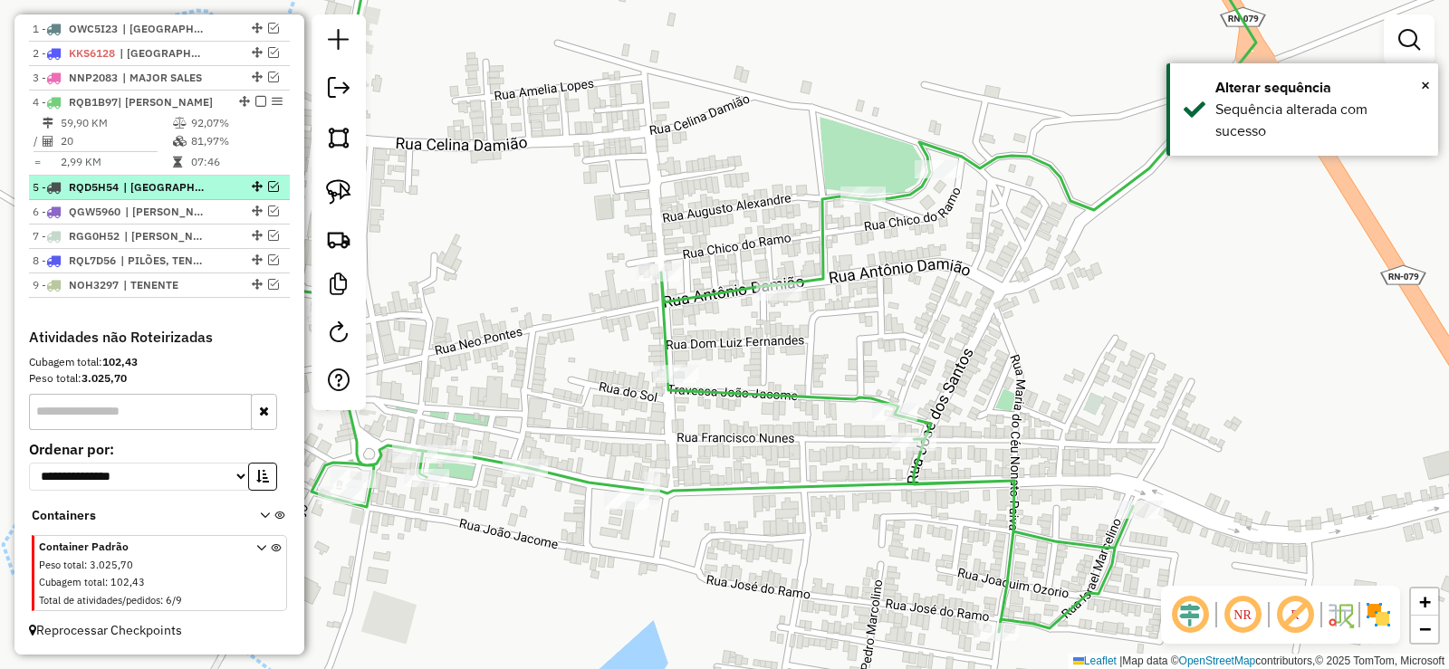
click at [268, 184] on em at bounding box center [273, 186] width 11 height 11
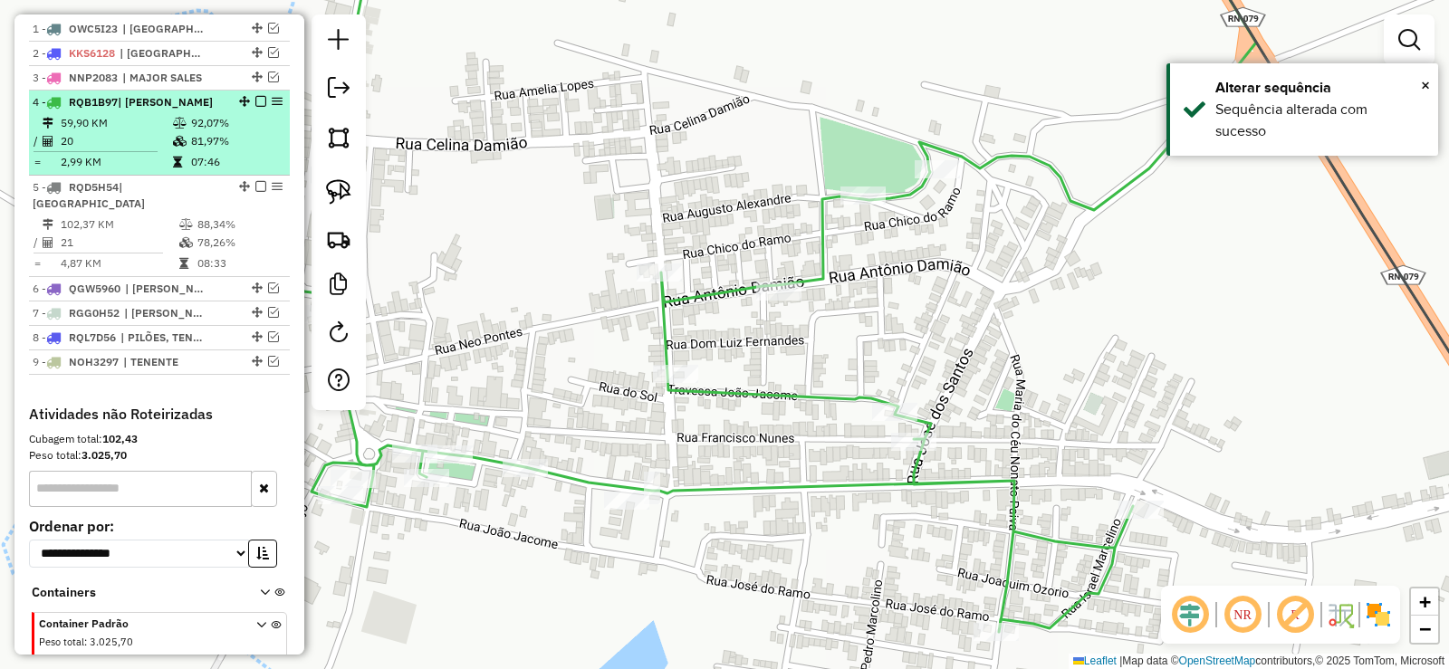
drag, startPoint x: 259, startPoint y: 99, endPoint x: 212, endPoint y: 146, distance: 66.6
click at [258, 99] on em at bounding box center [260, 101] width 11 height 11
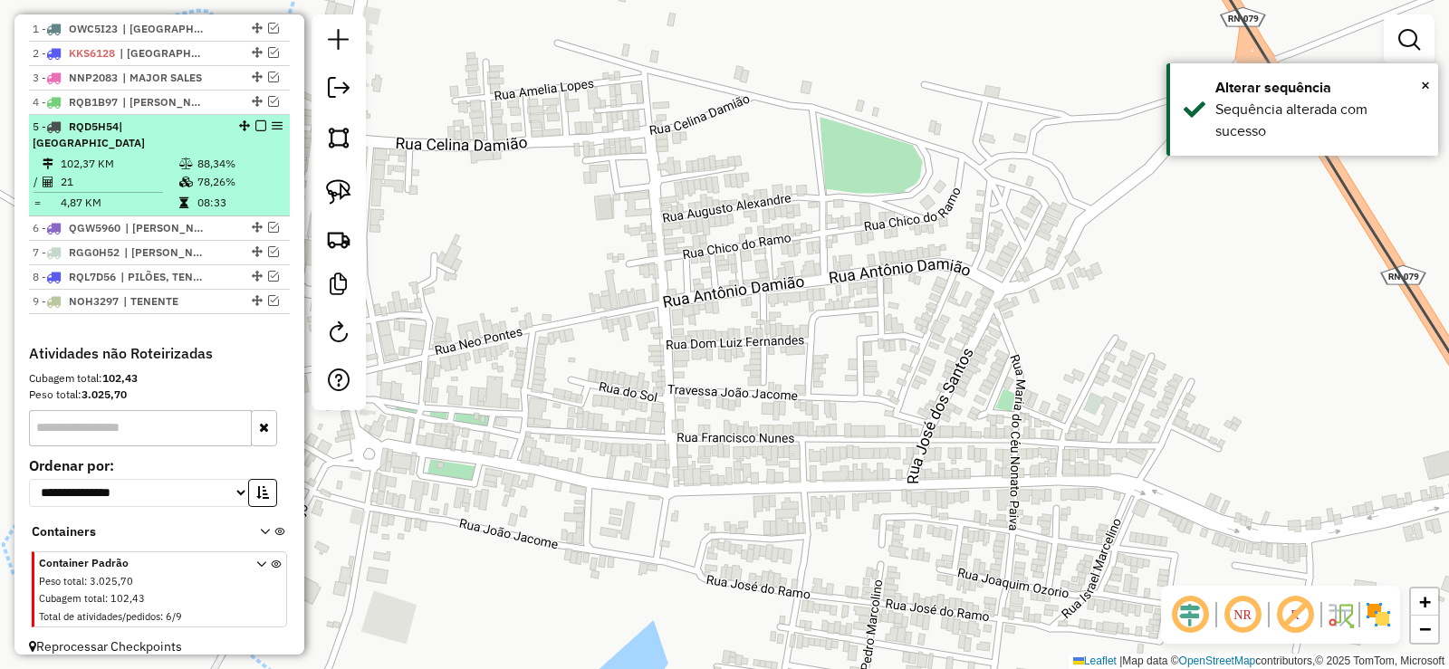
drag, startPoint x: 202, startPoint y: 163, endPoint x: 214, endPoint y: 164, distance: 11.8
click at [200, 173] on td "78,26%" at bounding box center [239, 182] width 86 height 18
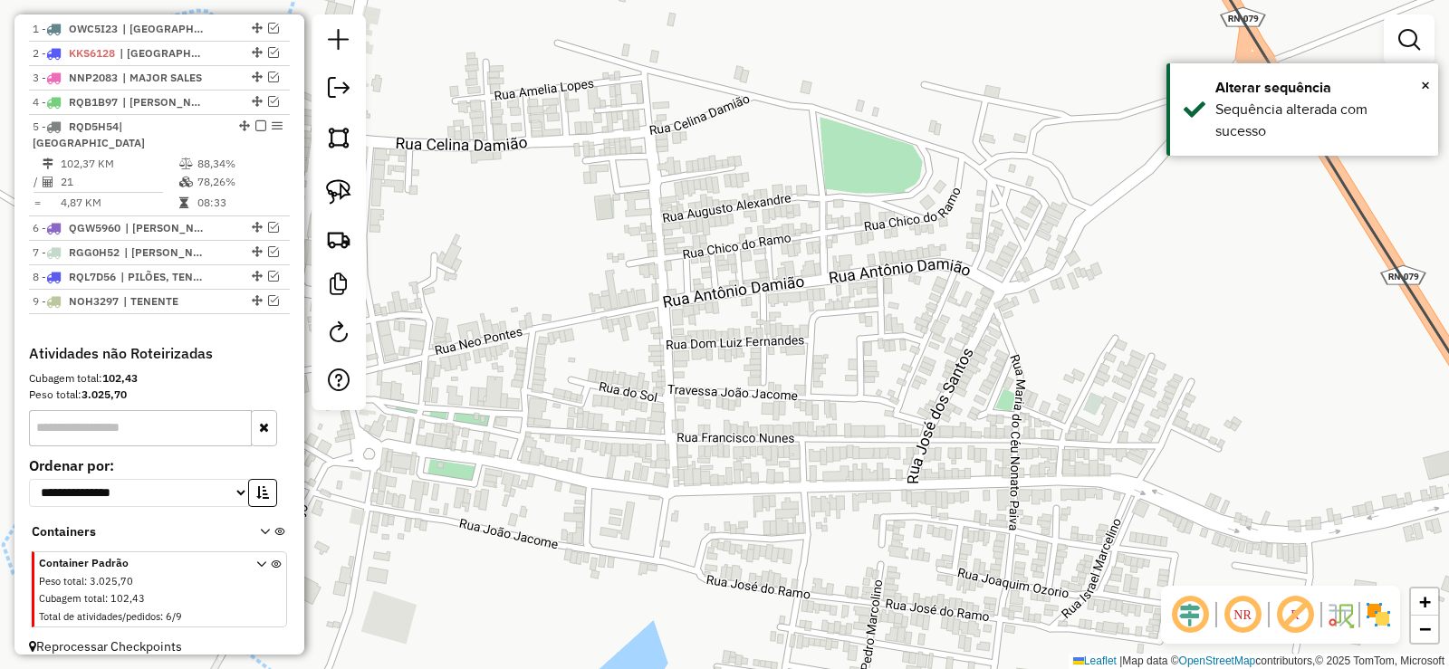
select select "**********"
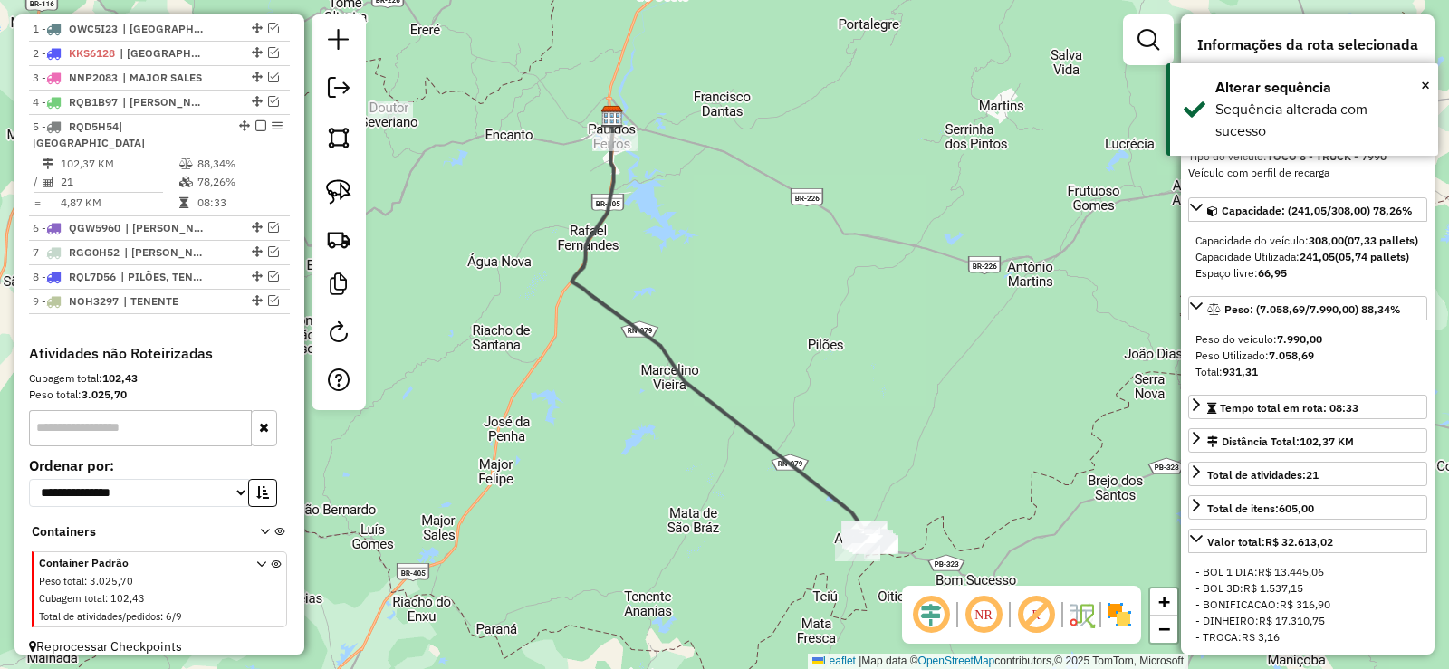
drag, startPoint x: 781, startPoint y: 334, endPoint x: 736, endPoint y: 228, distance: 115.2
click at [732, 225] on div "Janela de atendimento Grade de atendimento Capacidade Transportadoras Veículos …" at bounding box center [724, 334] width 1449 height 669
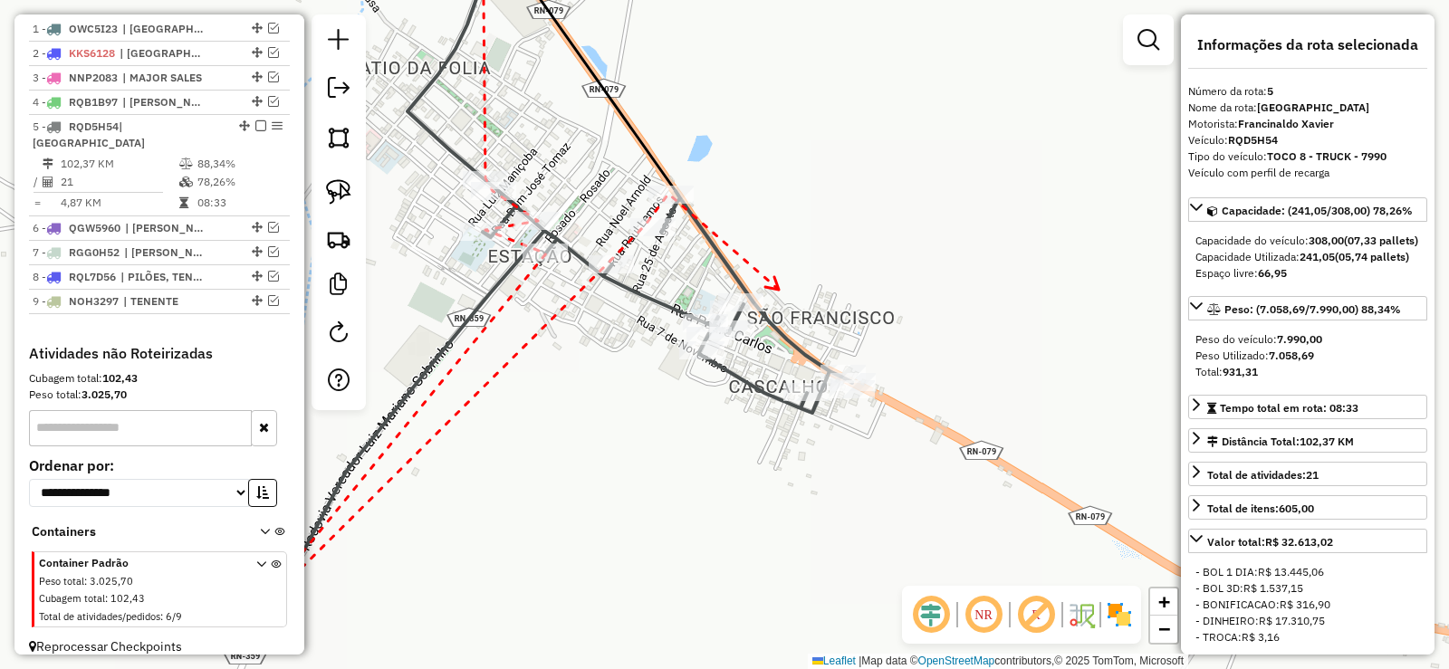
drag, startPoint x: 701, startPoint y: 238, endPoint x: 764, endPoint y: 281, distance: 76.3
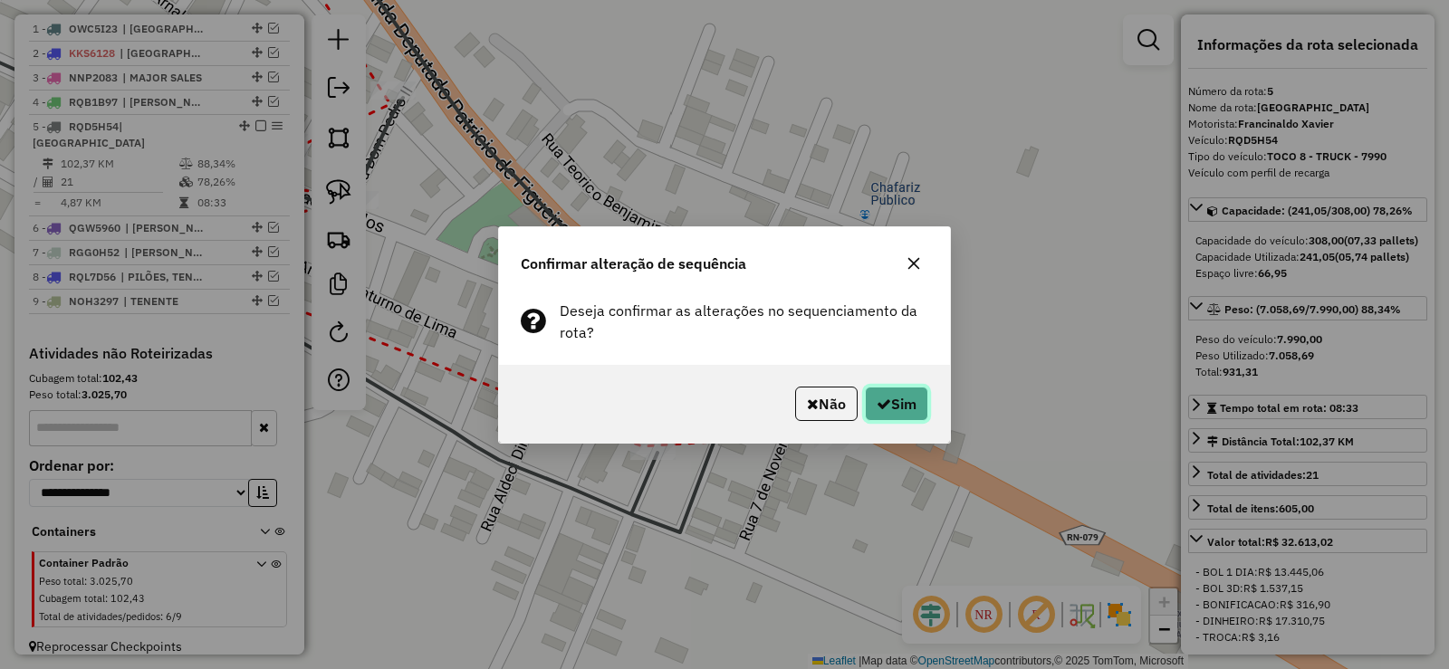
click at [914, 406] on button "Sim" at bounding box center [896, 404] width 63 height 34
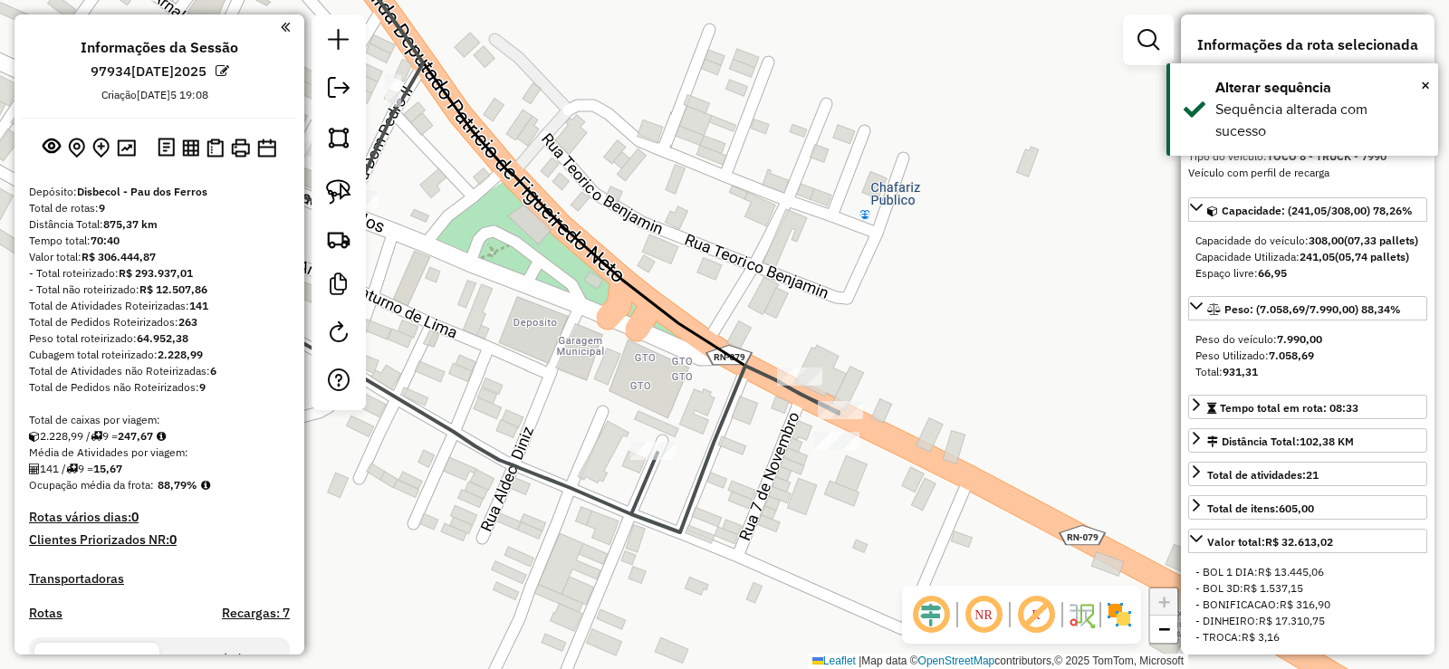
select select "**********"
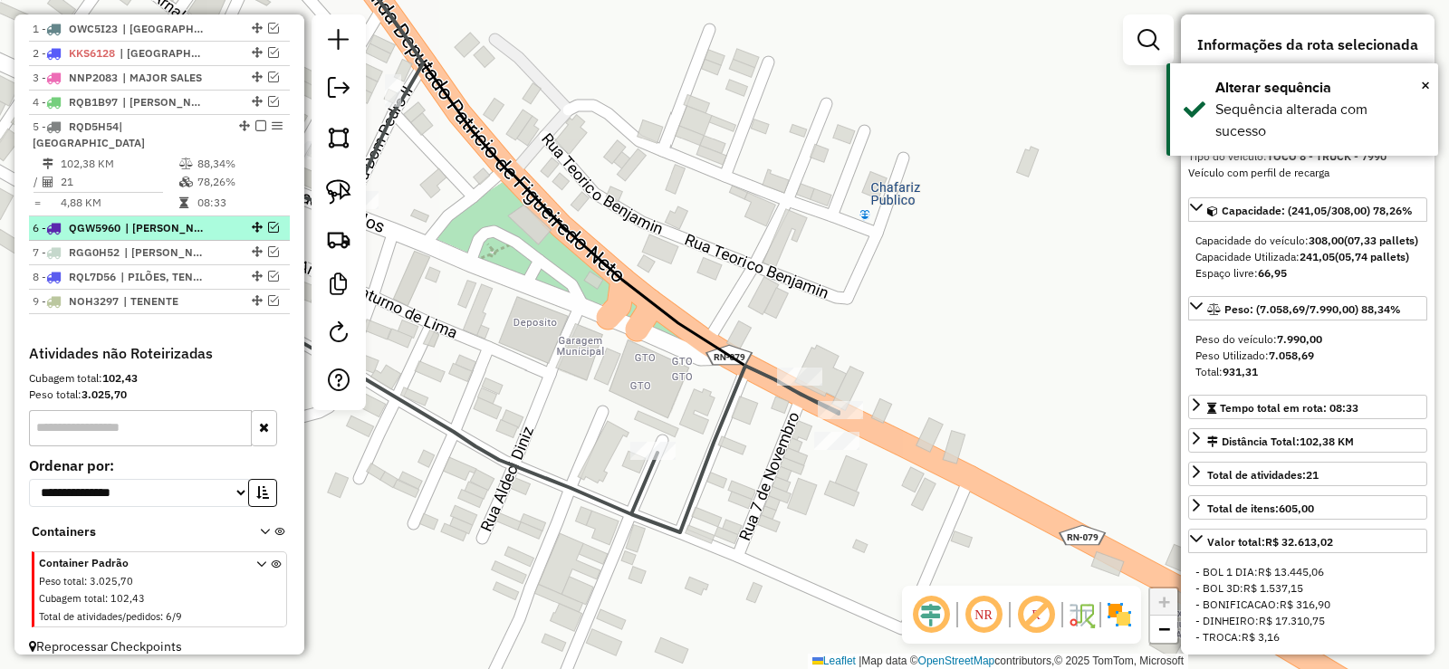
click at [268, 222] on em at bounding box center [273, 227] width 11 height 11
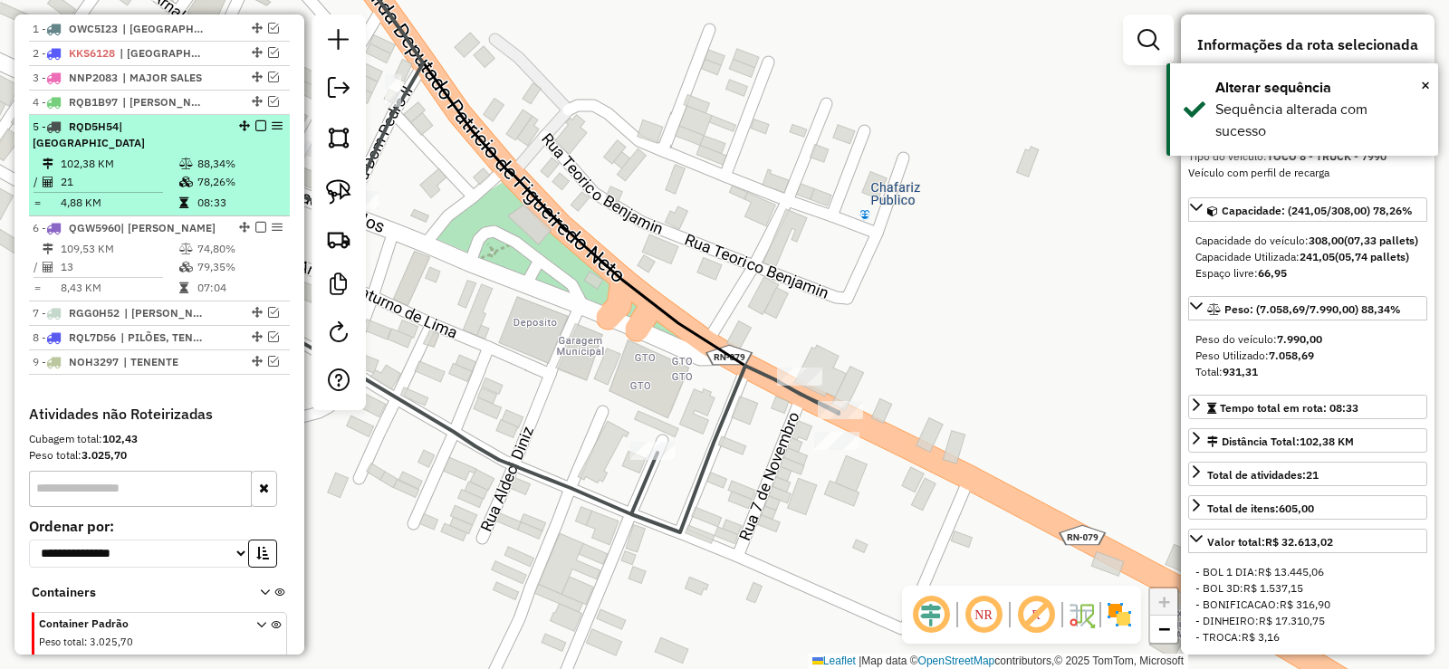
drag, startPoint x: 256, startPoint y: 122, endPoint x: 251, endPoint y: 130, distance: 9.8
click at [255, 123] on em at bounding box center [260, 125] width 11 height 11
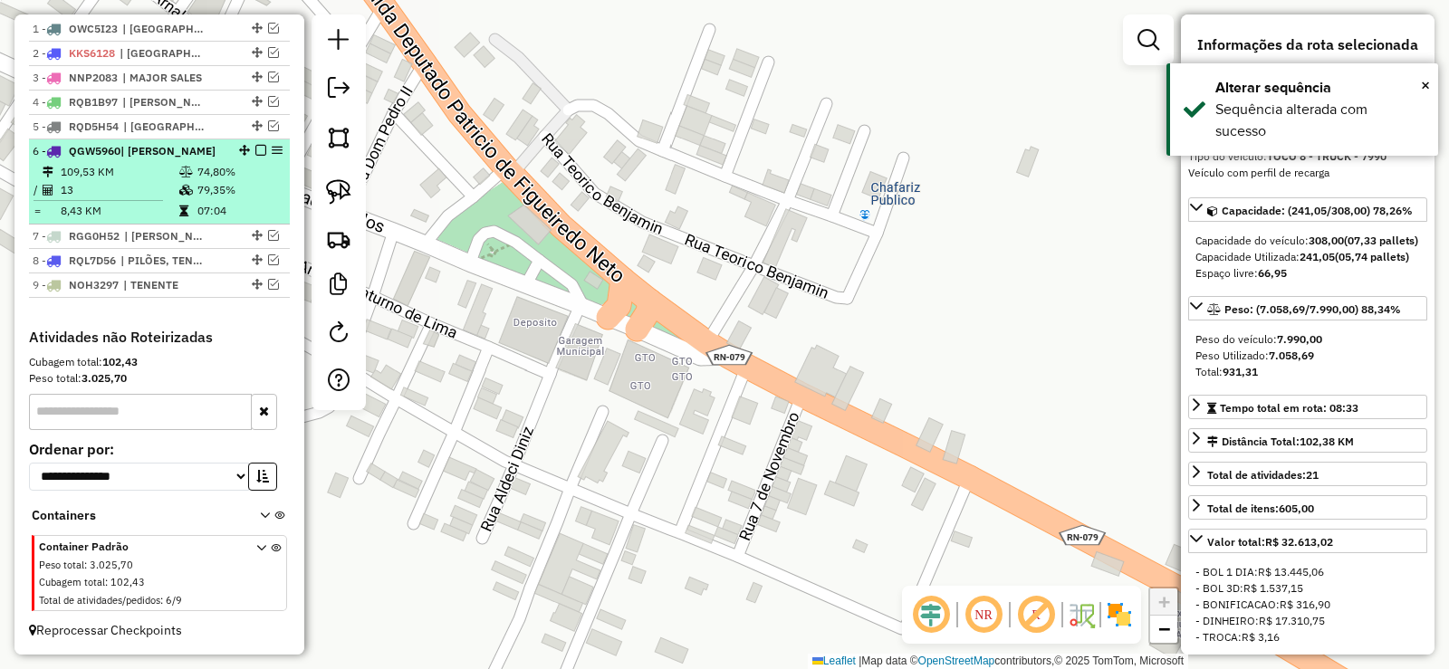
click at [208, 197] on td "79,35%" at bounding box center [239, 190] width 86 height 18
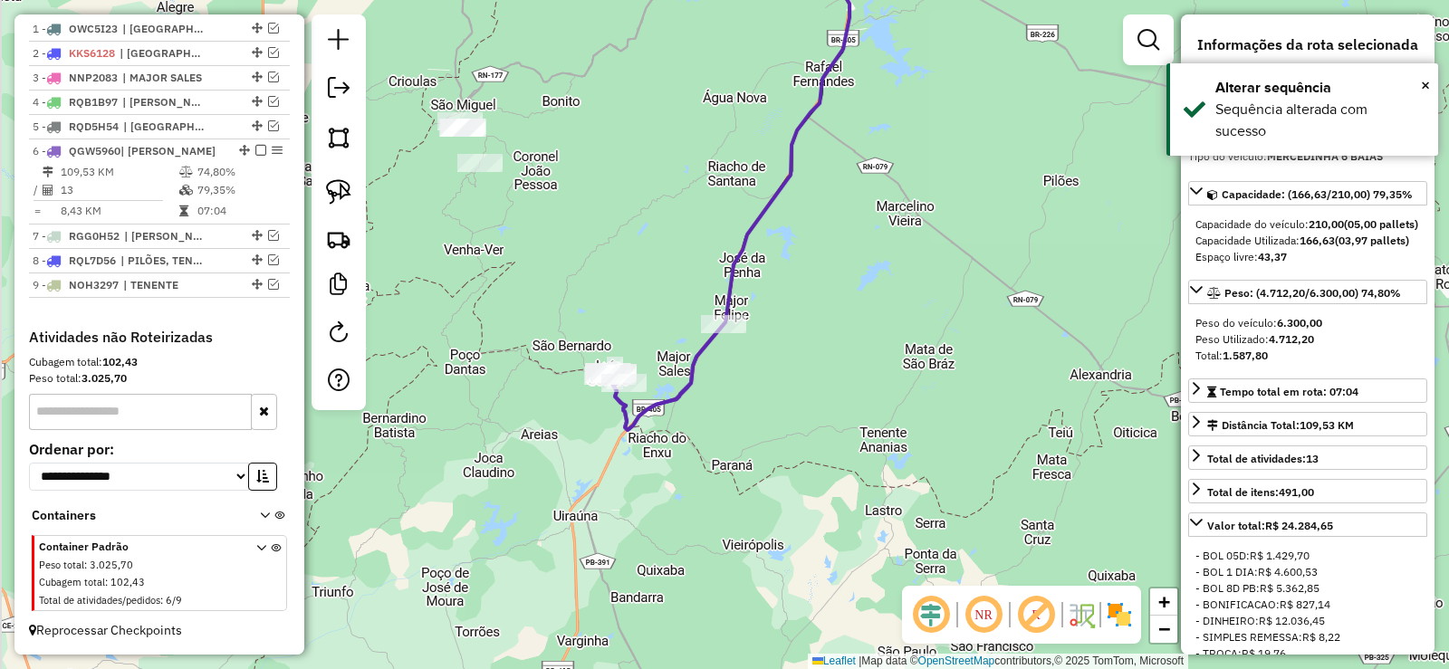
drag, startPoint x: 688, startPoint y: 233, endPoint x: 770, endPoint y: 292, distance: 101.0
click at [695, 215] on div "Janela de atendimento Grade de atendimento Capacidade Transportadoras Veículos …" at bounding box center [724, 334] width 1449 height 669
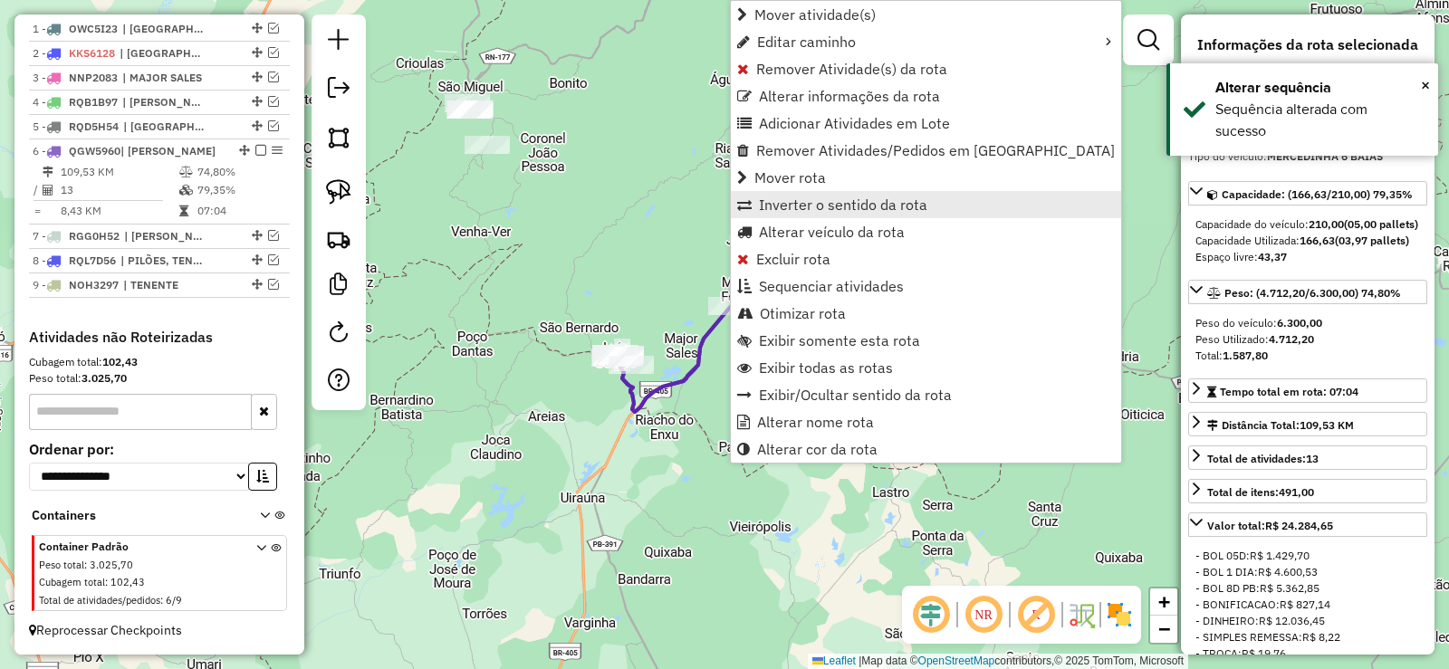
click at [775, 200] on span "Inverter o sentido da rota" at bounding box center [843, 204] width 168 height 14
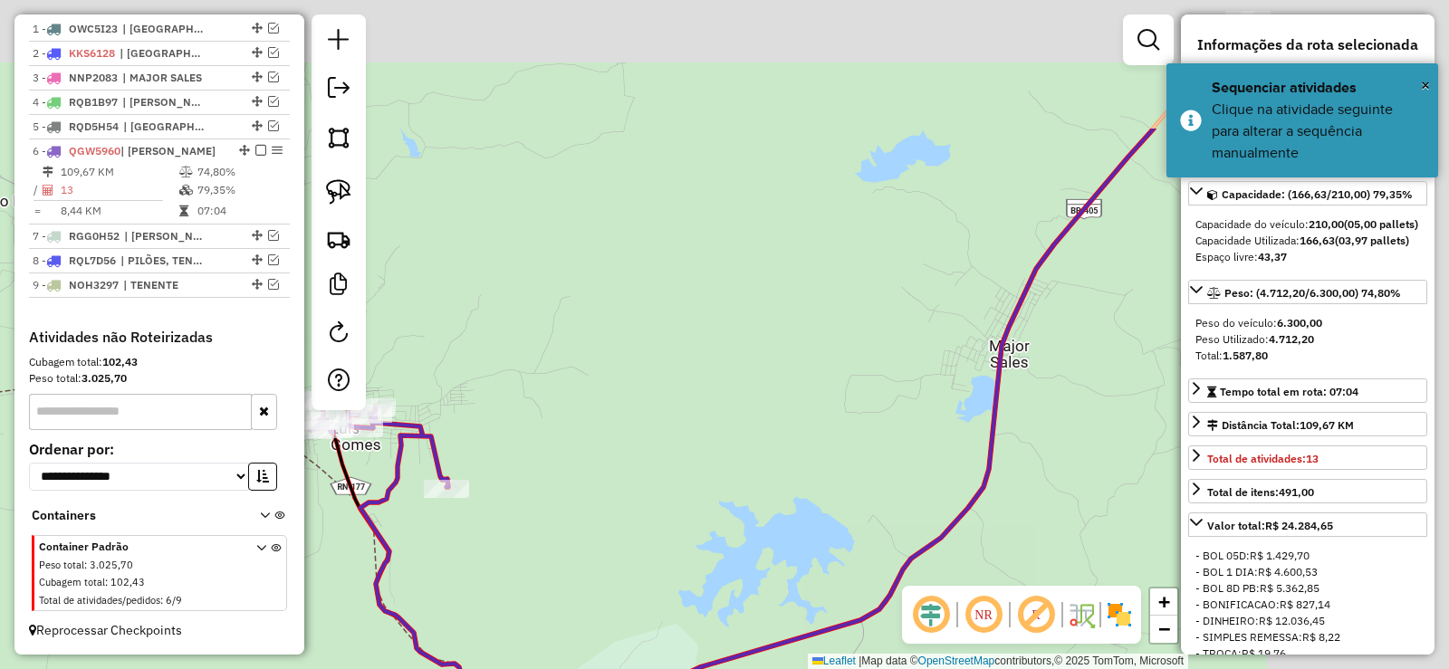
drag, startPoint x: 691, startPoint y: 511, endPoint x: 700, endPoint y: 471, distance: 40.9
click at [642, 521] on div "Janela de atendimento Grade de atendimento Capacidade Transportadoras Veículos …" at bounding box center [724, 334] width 1449 height 669
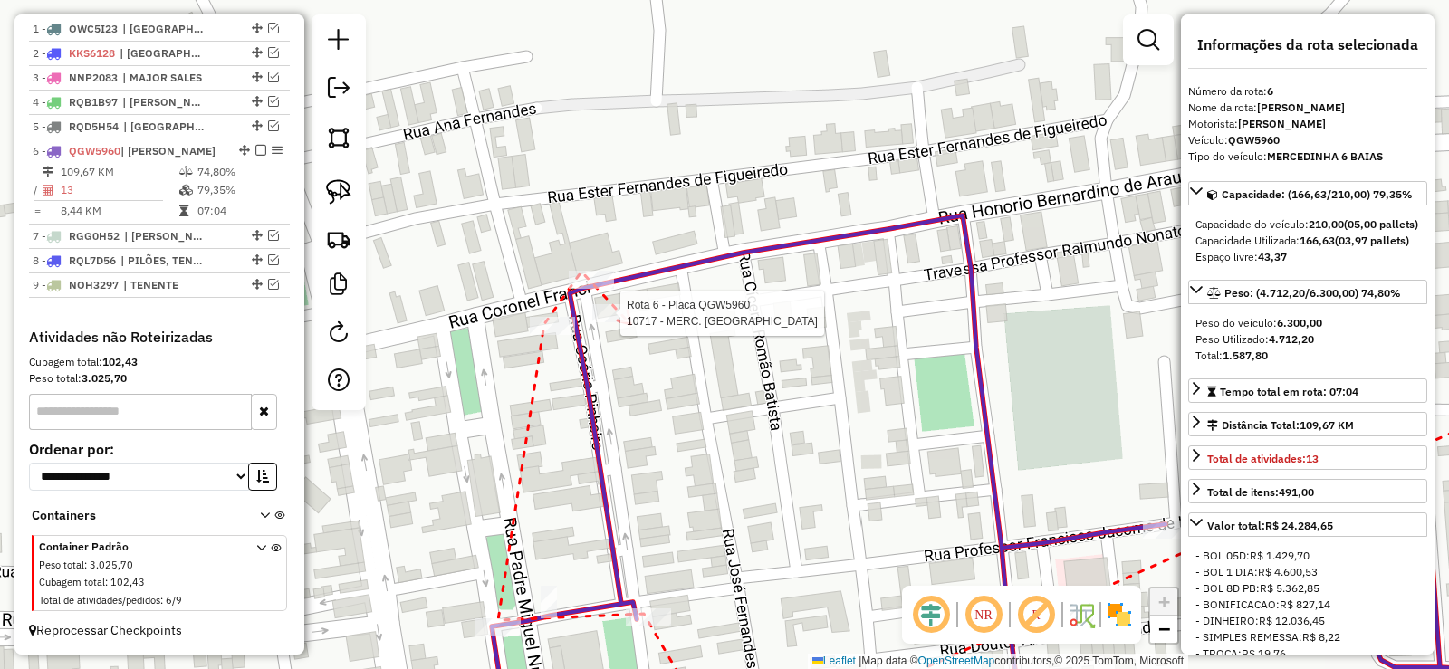
click at [625, 322] on div at bounding box center [614, 313] width 45 height 18
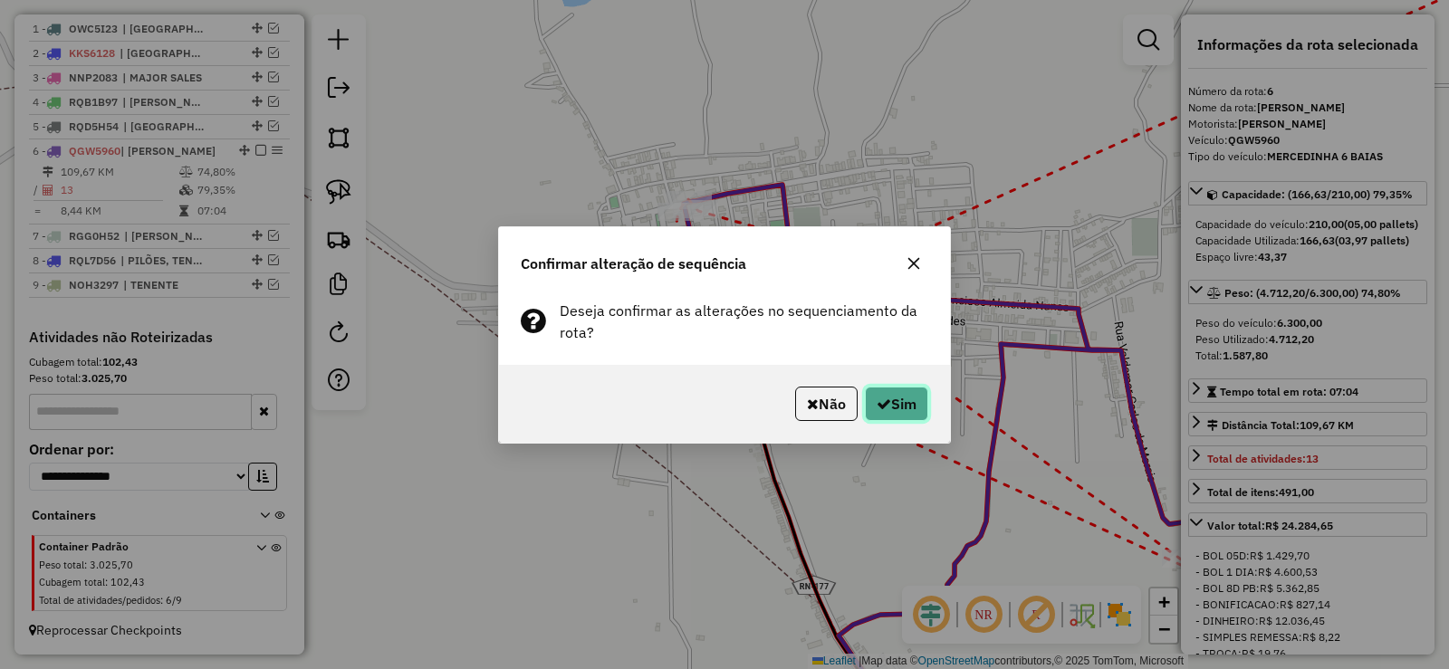
click at [880, 405] on icon "button" at bounding box center [883, 404] width 14 height 14
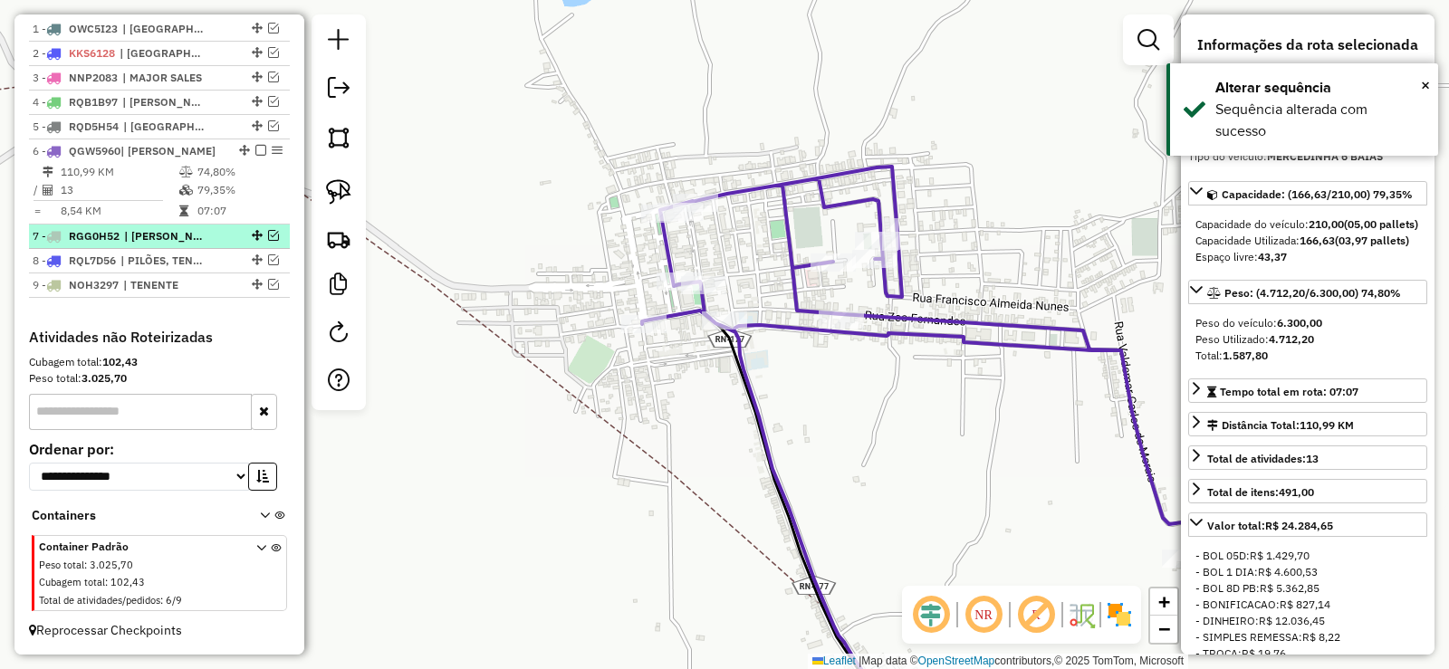
click at [268, 234] on em at bounding box center [273, 235] width 11 height 11
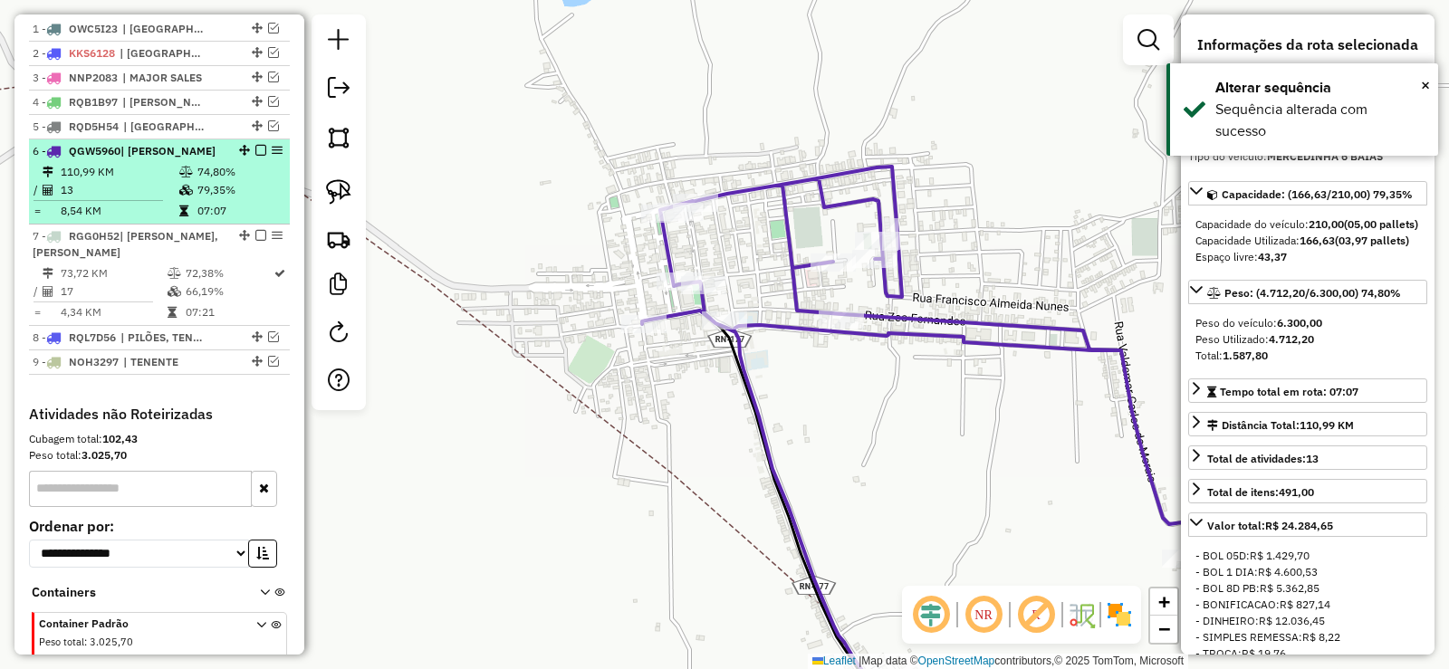
click at [255, 151] on em at bounding box center [260, 150] width 11 height 11
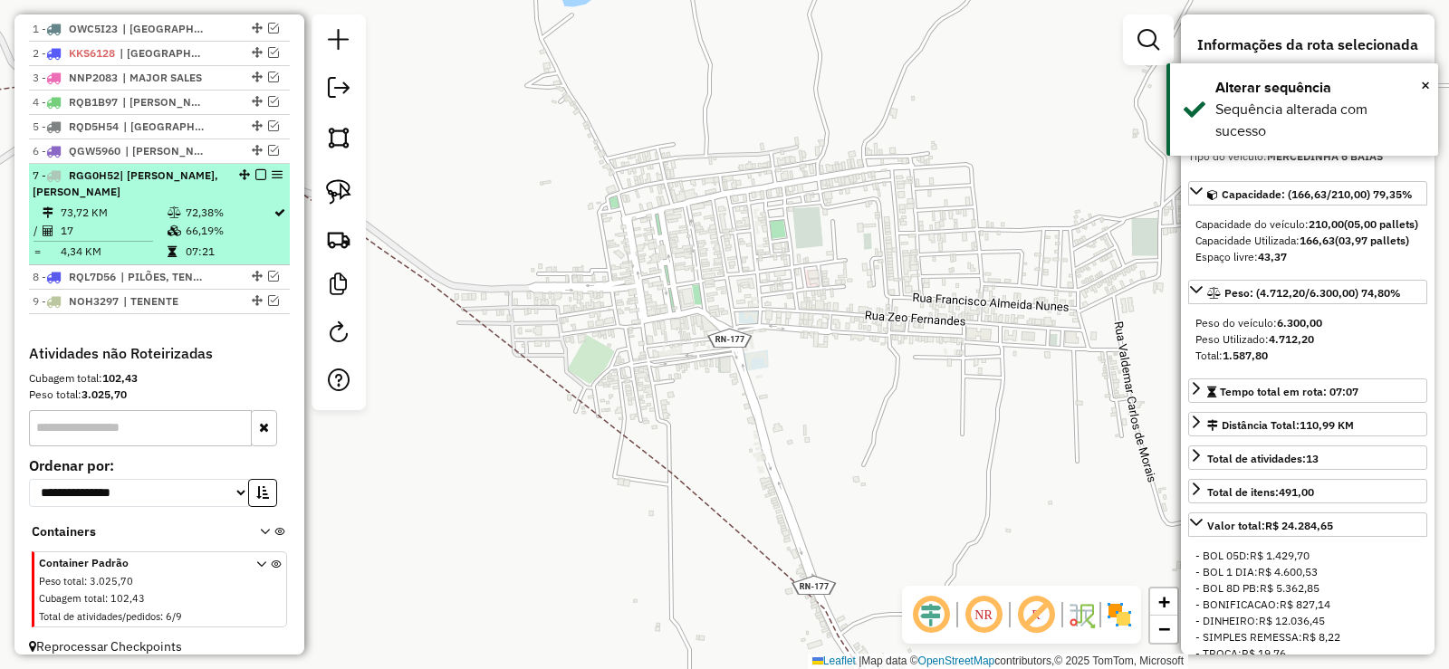
click at [213, 203] on li "7 - RGG0H52 | JOSÉ DA PENHA, RIACHO DE SANTANA 73,72 KM 72,38% / 17 66,19% = 4,…" at bounding box center [159, 214] width 261 height 101
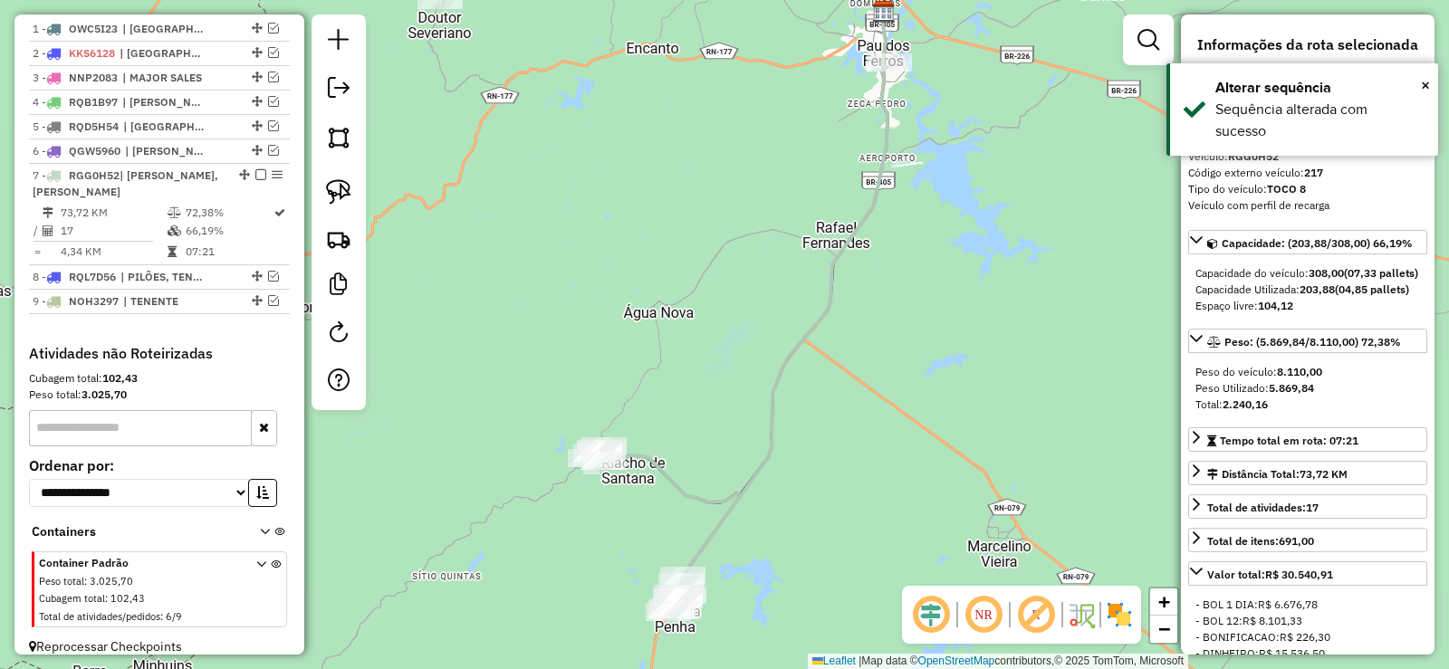
drag, startPoint x: 660, startPoint y: 444, endPoint x: 730, endPoint y: 262, distance: 194.9
click at [731, 264] on div "Janela de atendimento Grade de atendimento Capacidade Transportadoras Veículos …" at bounding box center [724, 334] width 1449 height 669
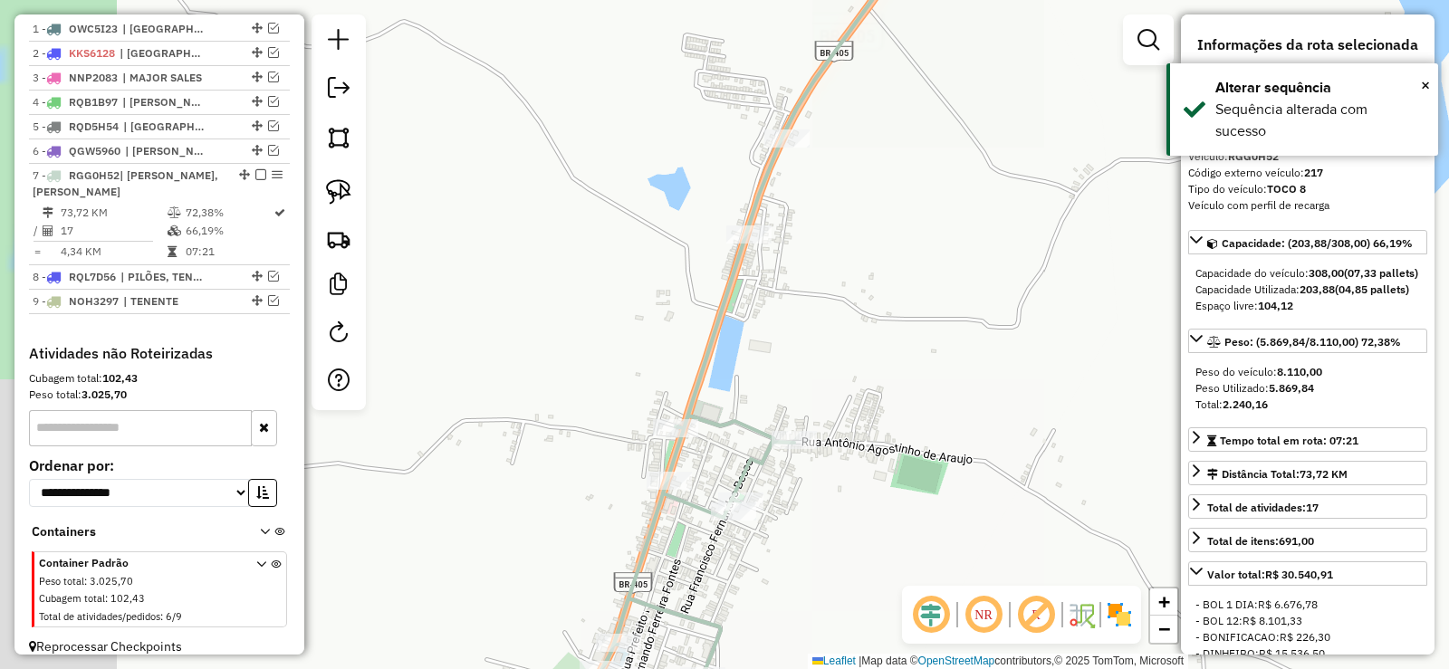
drag, startPoint x: 632, startPoint y: 373, endPoint x: 751, endPoint y: 286, distance: 147.0
click at [780, 327] on div "Janela de atendimento Grade de atendimento Capacidade Transportadoras Veículos …" at bounding box center [724, 334] width 1449 height 669
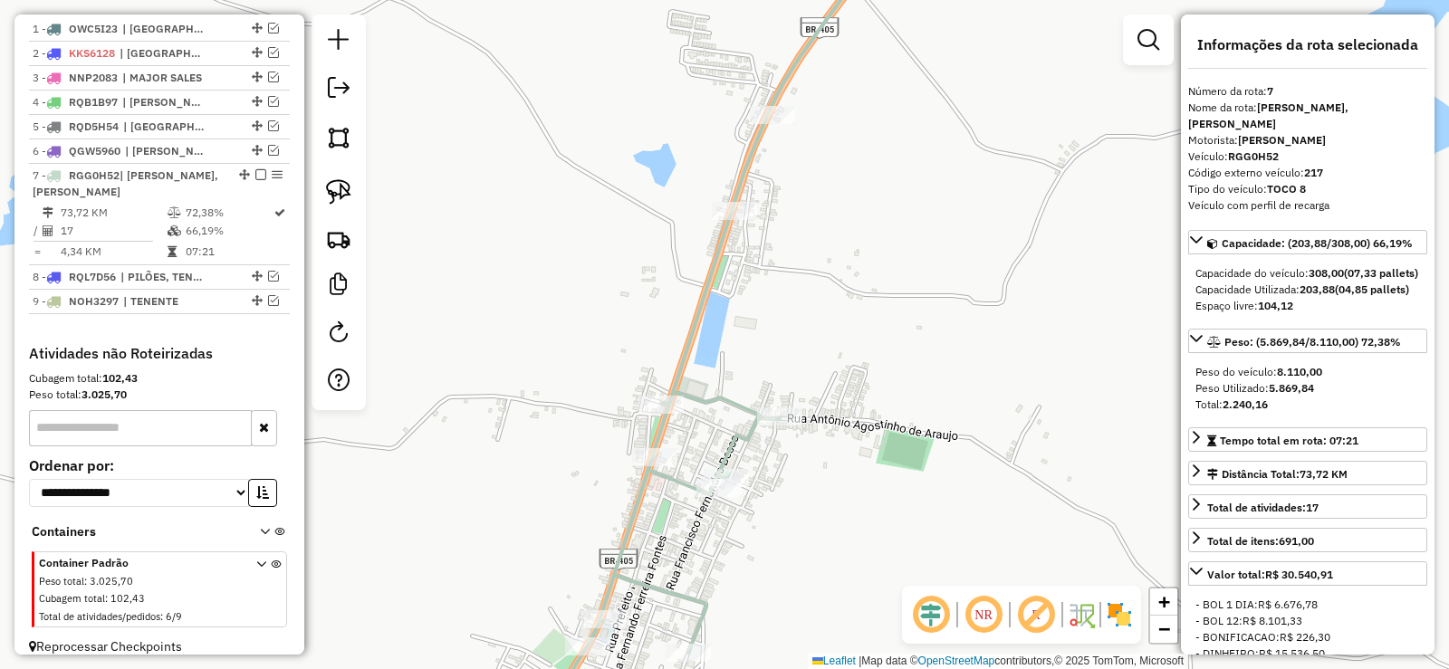
drag, startPoint x: 711, startPoint y: 432, endPoint x: 740, endPoint y: 353, distance: 83.9
click at [730, 353] on div "Janela de atendimento Grade de atendimento Capacidade Transportadoras Veículos …" at bounding box center [724, 334] width 1449 height 669
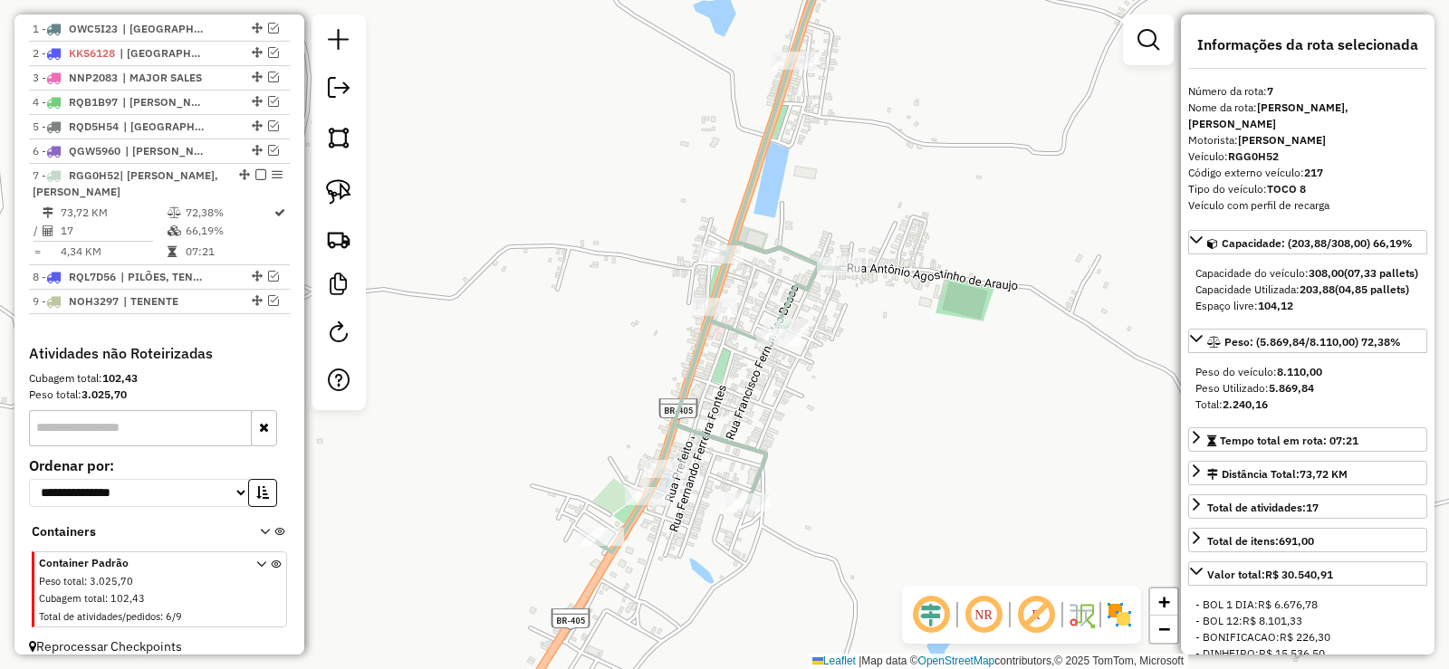
drag, startPoint x: 704, startPoint y: 366, endPoint x: 724, endPoint y: 320, distance: 49.5
click at [724, 320] on icon at bounding box center [744, 206] width 295 height 691
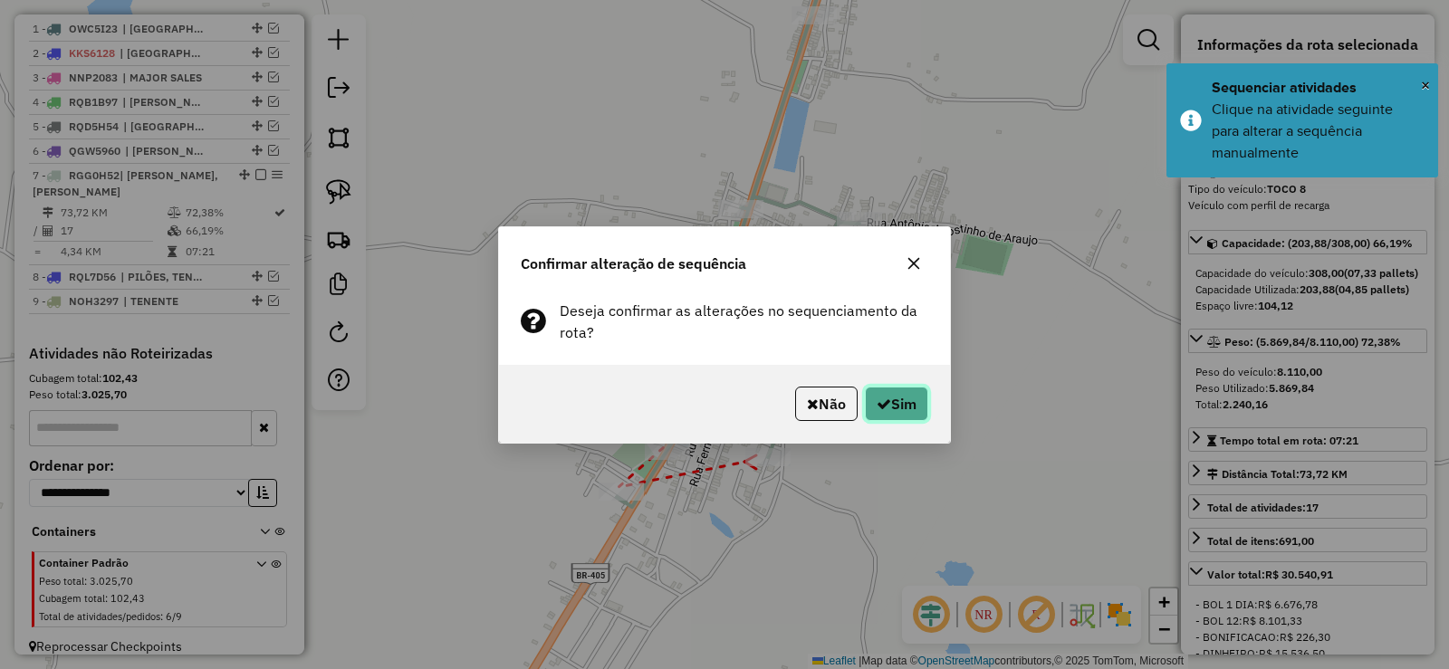
drag, startPoint x: 888, startPoint y: 390, endPoint x: 914, endPoint y: 401, distance: 28.4
click at [888, 391] on button "Sim" at bounding box center [896, 404] width 63 height 34
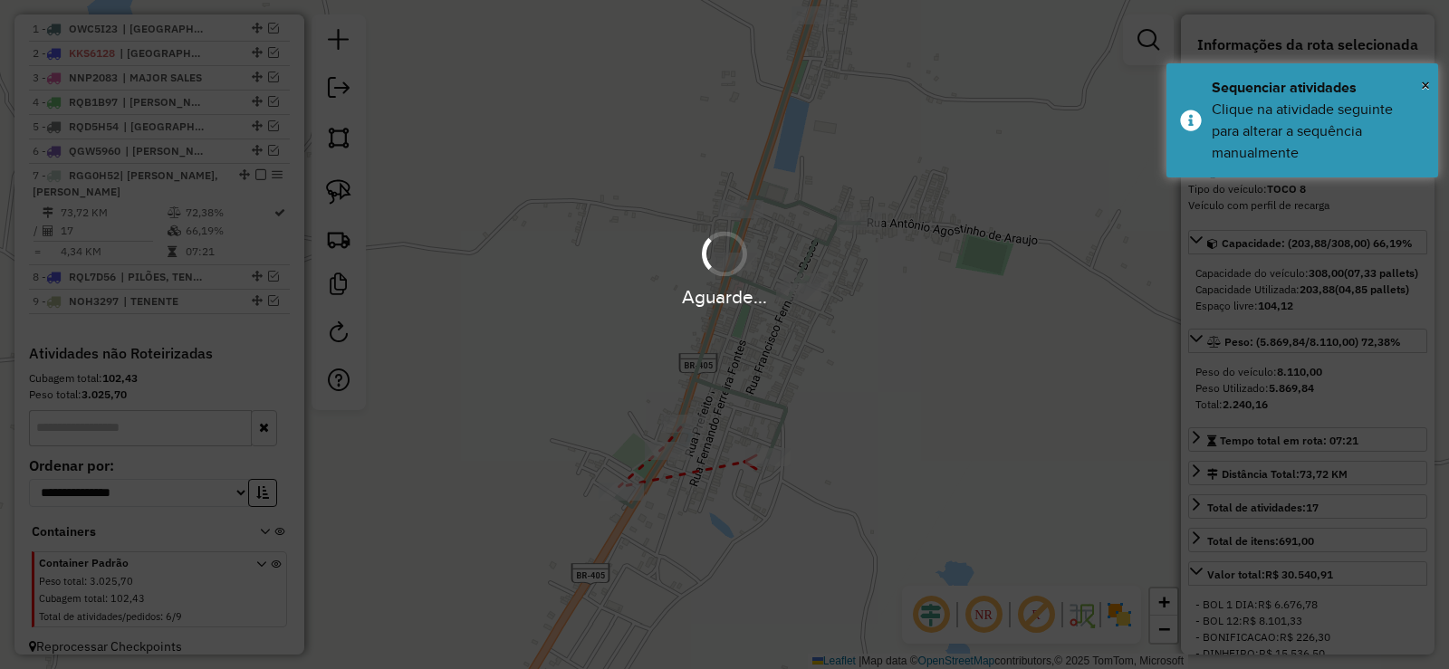
scroll to position [714, 0]
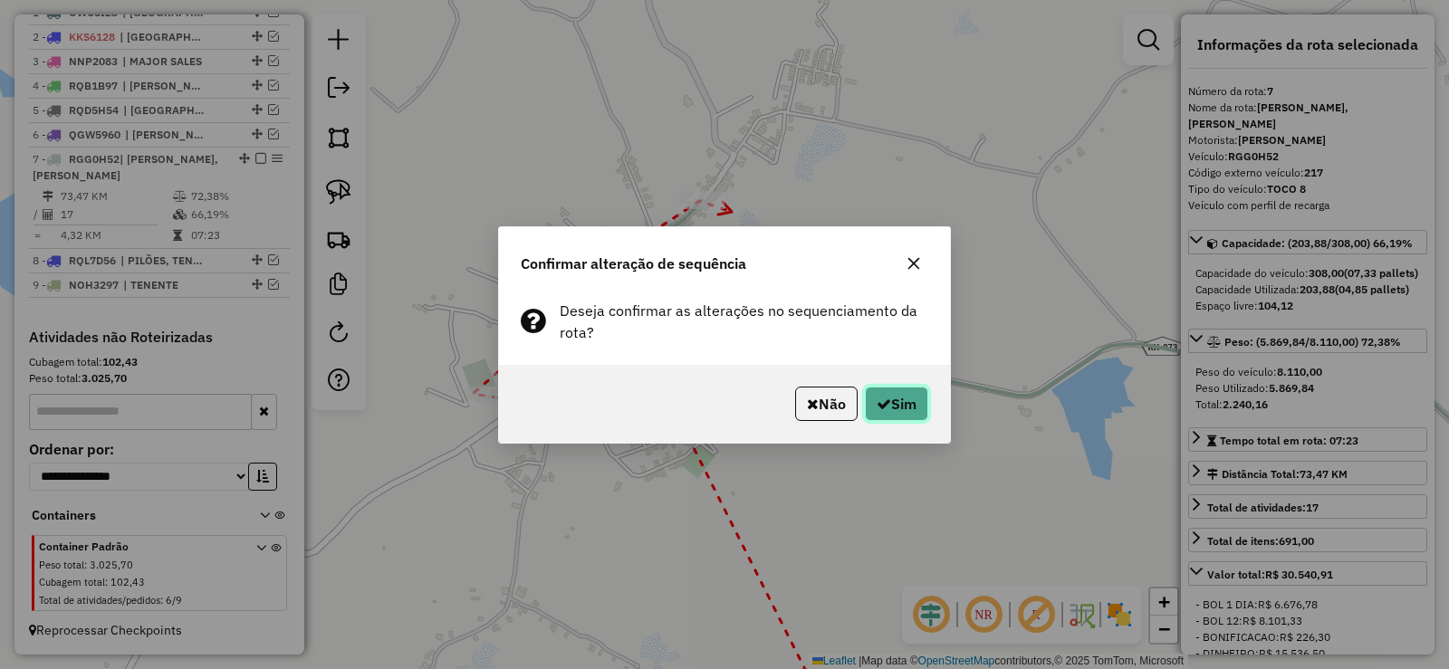
click at [888, 412] on button "Sim" at bounding box center [896, 404] width 63 height 34
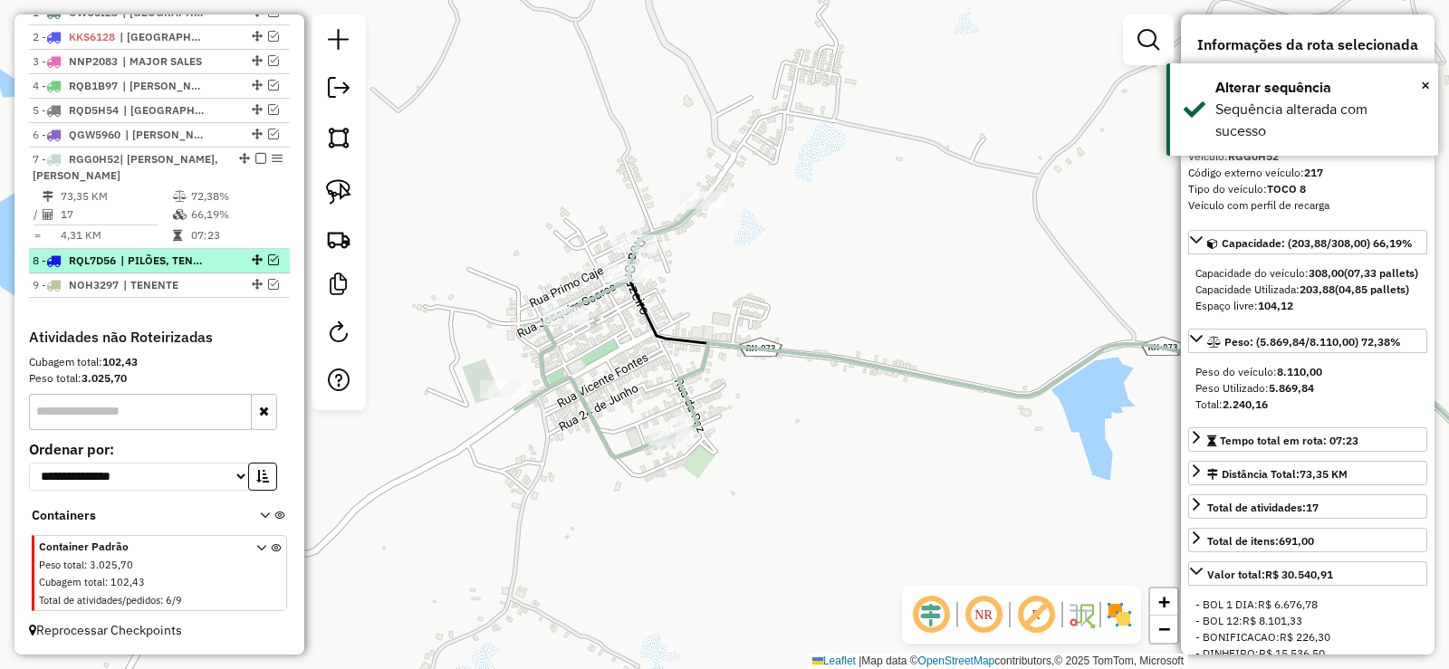
click at [268, 255] on em at bounding box center [273, 259] width 11 height 11
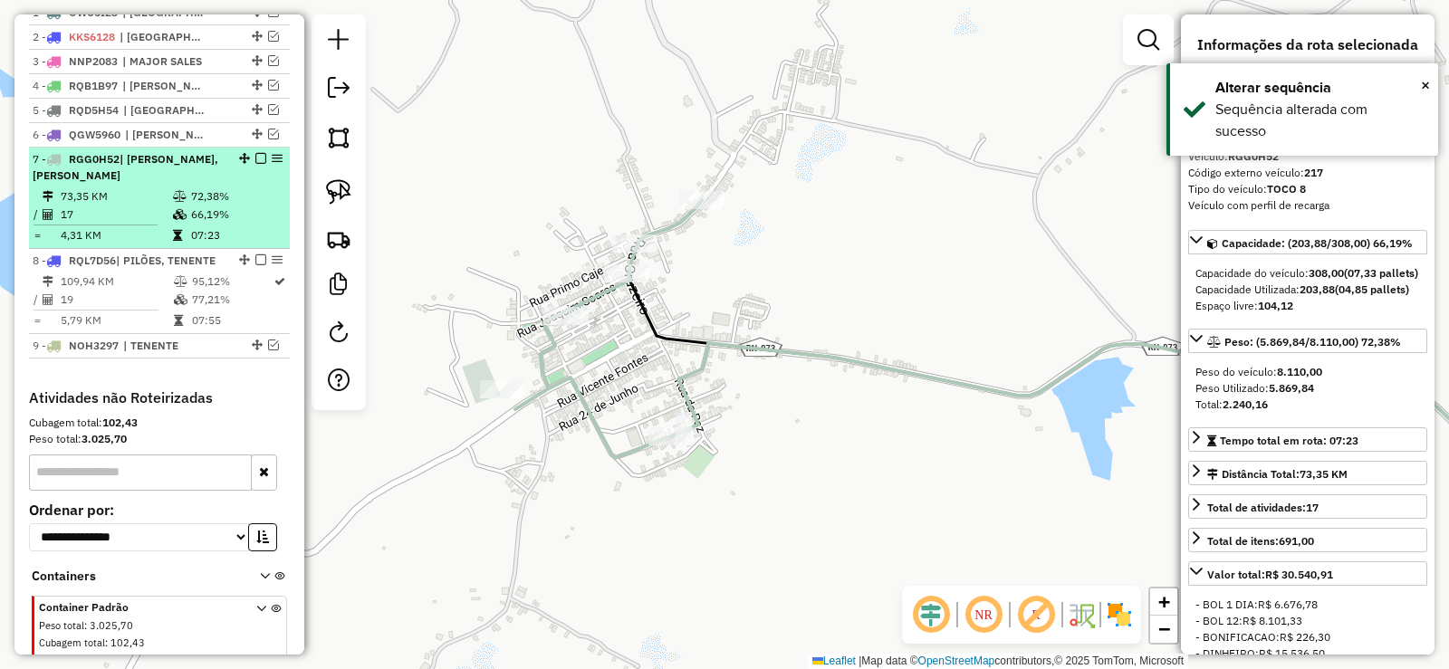
click at [257, 156] on em at bounding box center [260, 158] width 11 height 11
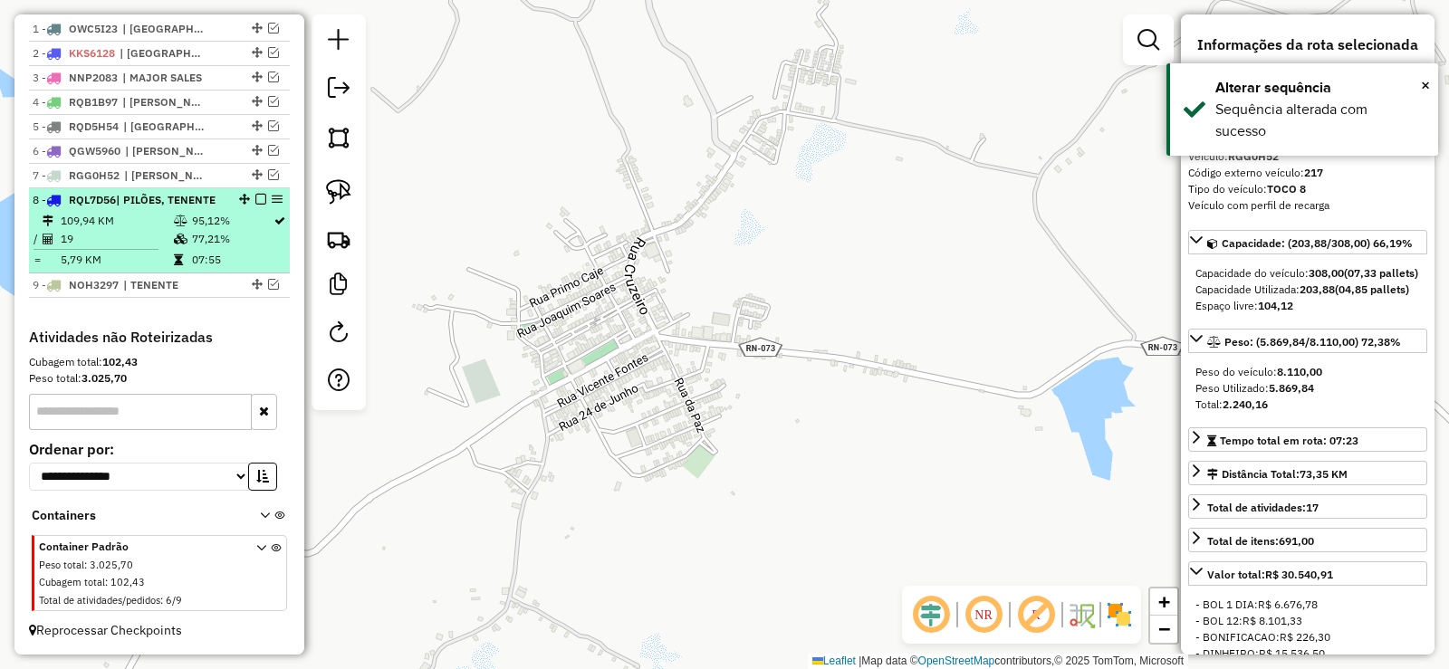
scroll to position [698, 0]
click at [227, 226] on td "95,12%" at bounding box center [231, 221] width 81 height 18
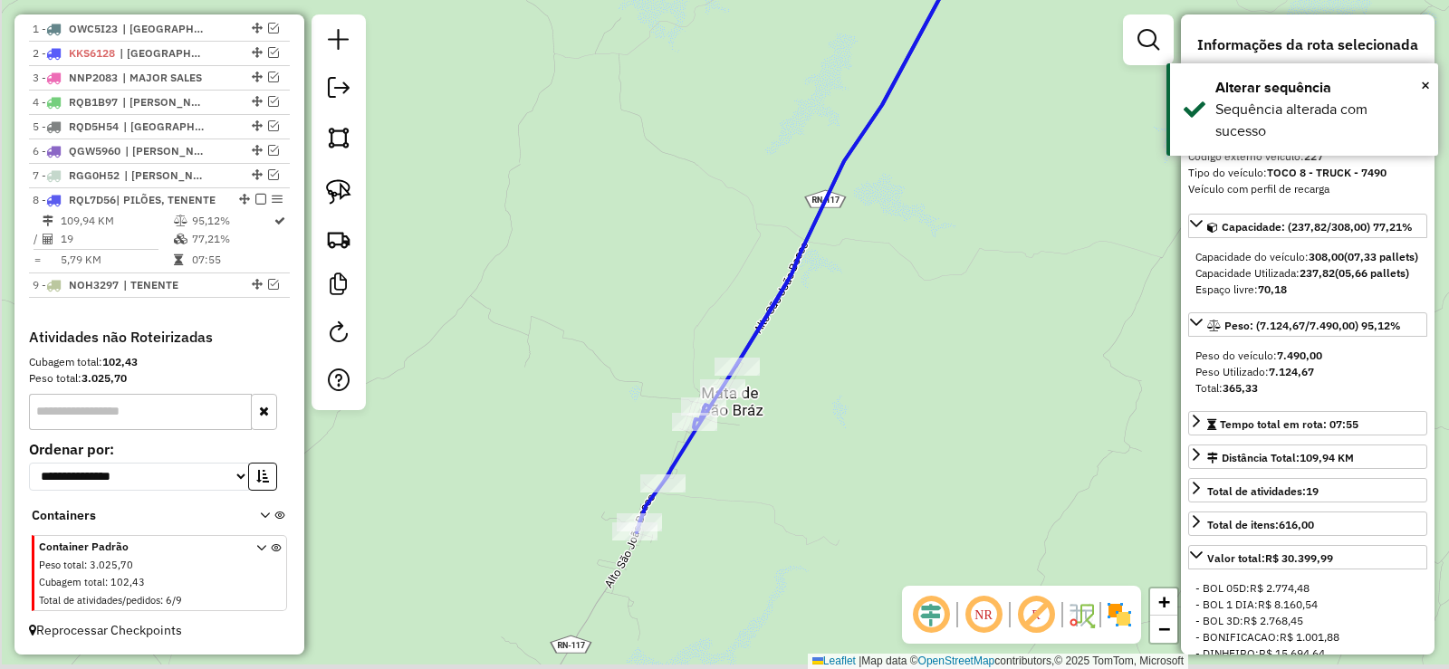
drag, startPoint x: 709, startPoint y: 531, endPoint x: 784, endPoint y: 435, distance: 121.9
click at [785, 435] on div "Janela de atendimento Grade de atendimento Capacidade Transportadoras Veículos …" at bounding box center [724, 334] width 1449 height 669
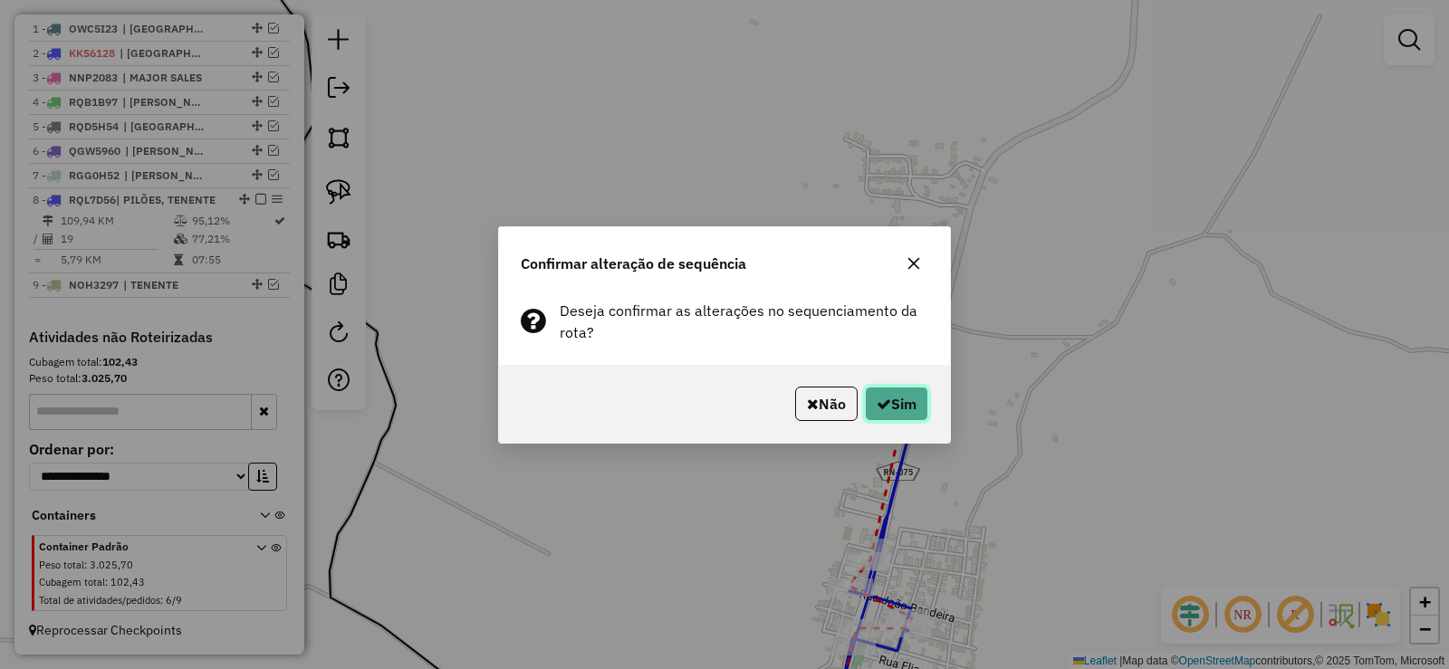
click at [908, 400] on button "Sim" at bounding box center [896, 404] width 63 height 34
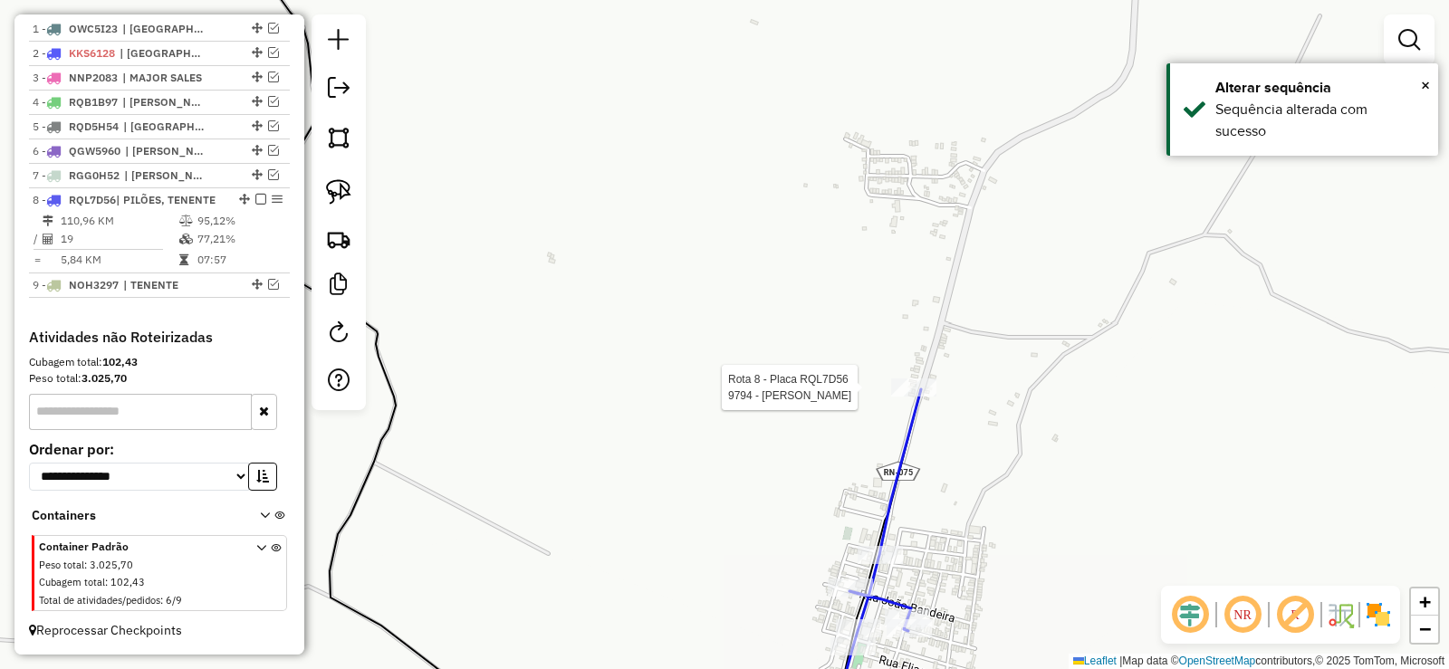
select select "**********"
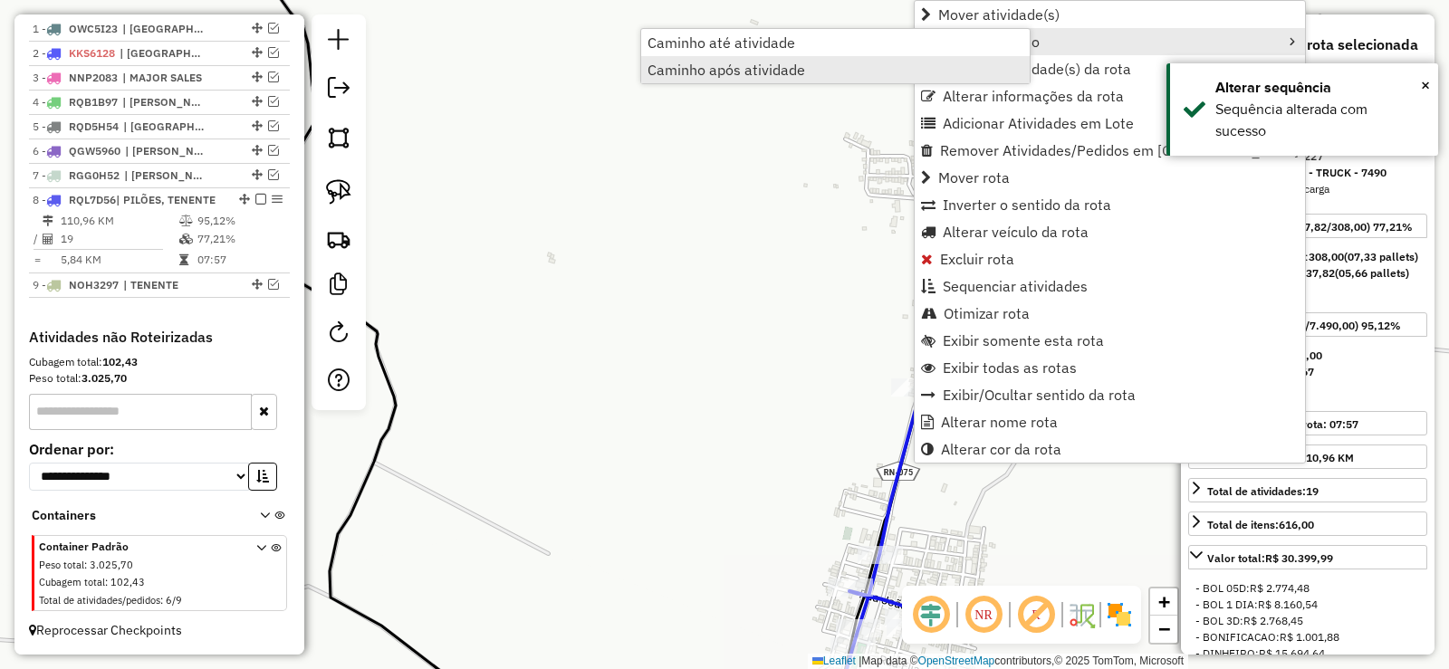
click at [773, 64] on span "Caminho após atividade" at bounding box center [726, 69] width 158 height 14
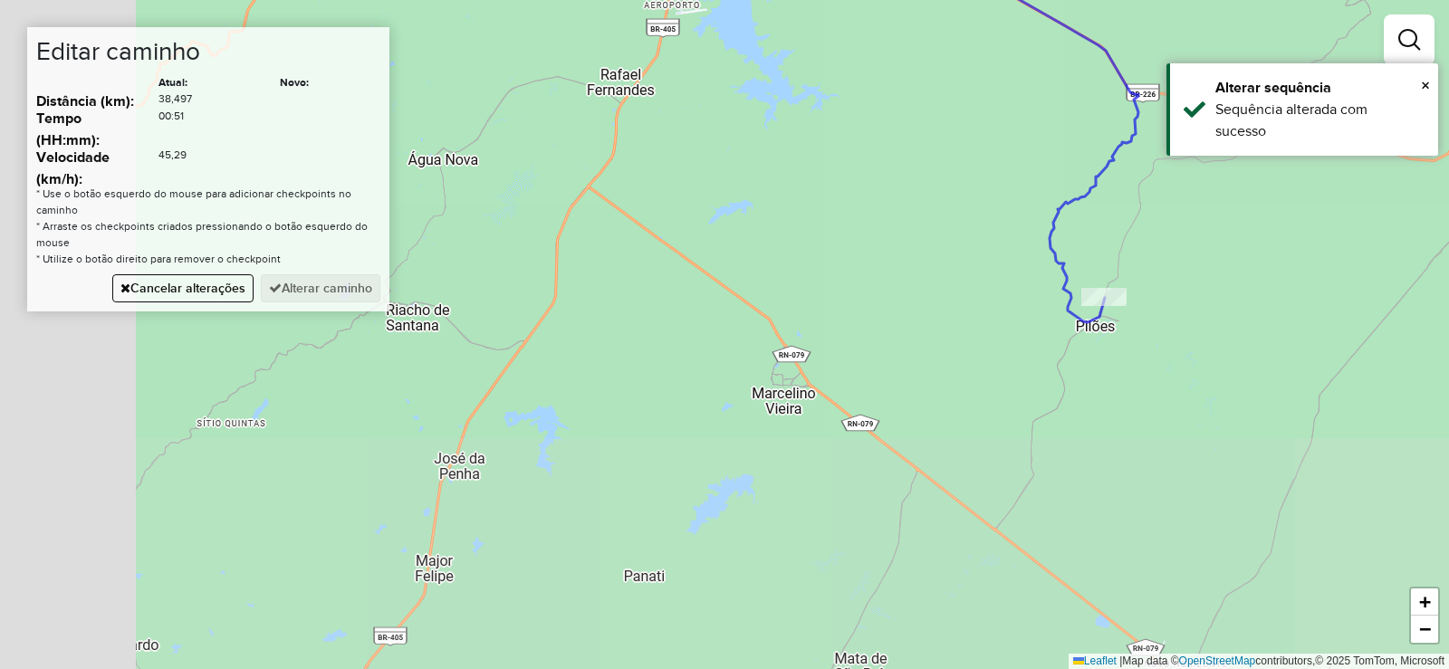
drag, startPoint x: 797, startPoint y: 264, endPoint x: 828, endPoint y: 202, distance: 69.6
click at [833, 199] on div "Janela de atendimento Grade de atendimento Capacidade Transportadoras Veículos …" at bounding box center [724, 334] width 1449 height 669
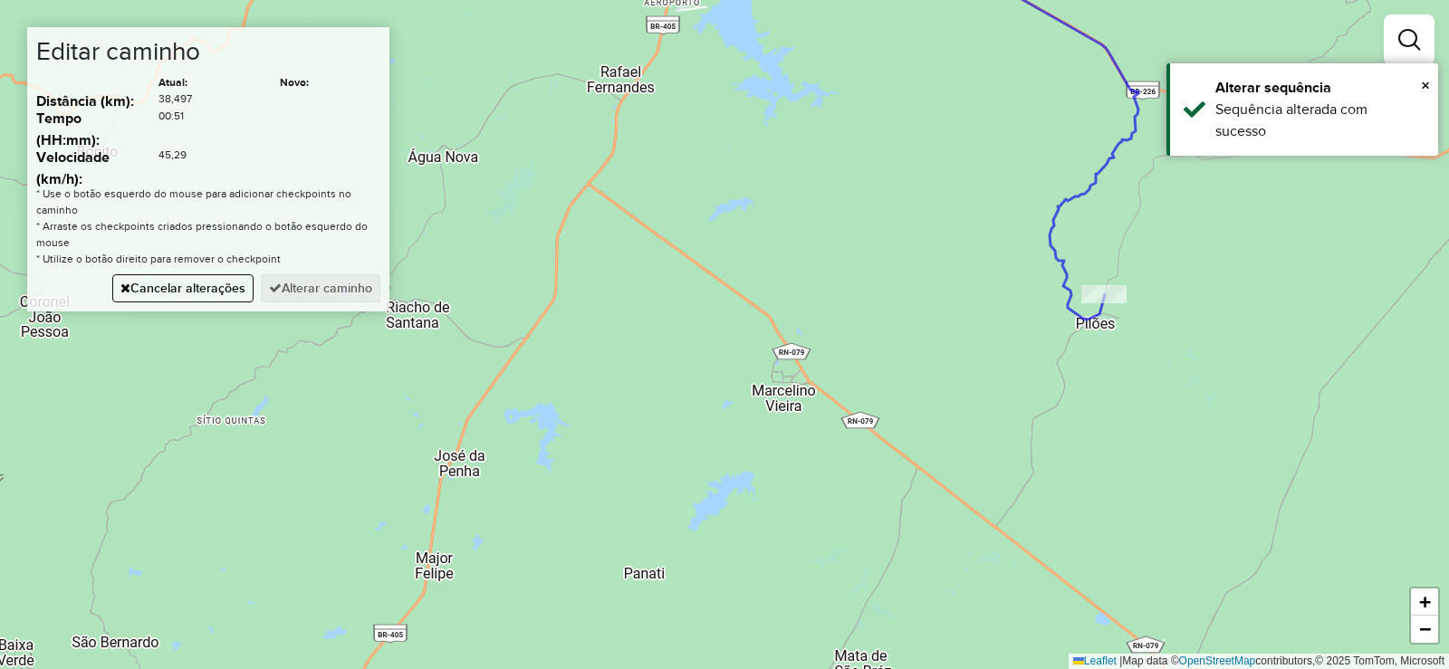
click at [709, 271] on div "Janela de atendimento Grade de atendimento Capacidade Transportadoras Veículos …" at bounding box center [724, 334] width 1449 height 669
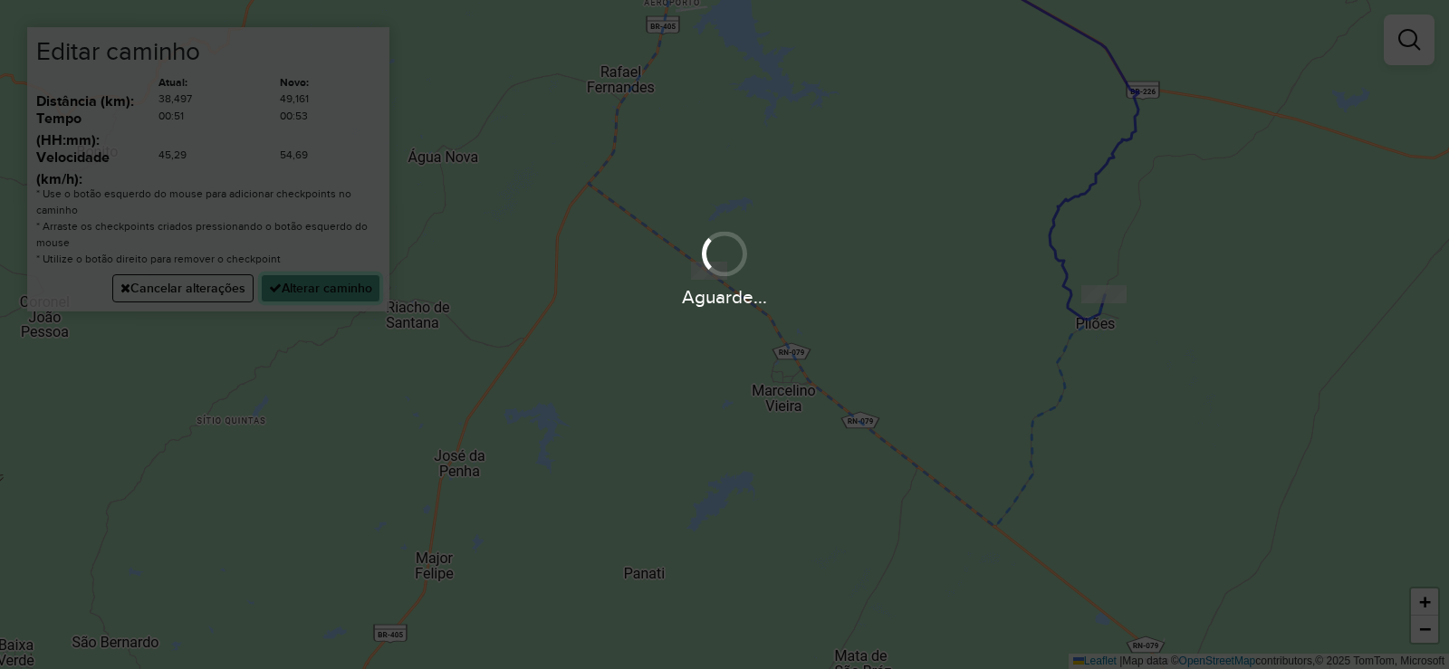
click at [354, 288] on button "Alterar caminho" at bounding box center [321, 288] width 120 height 28
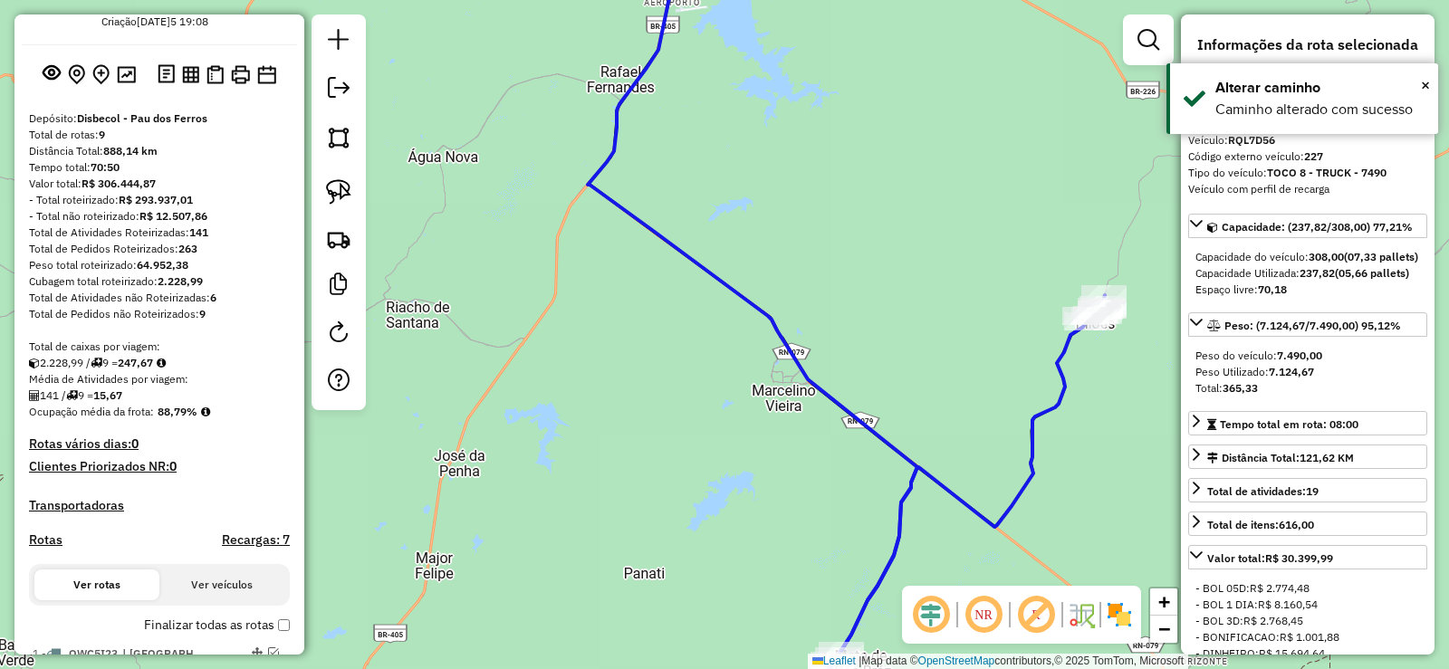
scroll to position [0, 0]
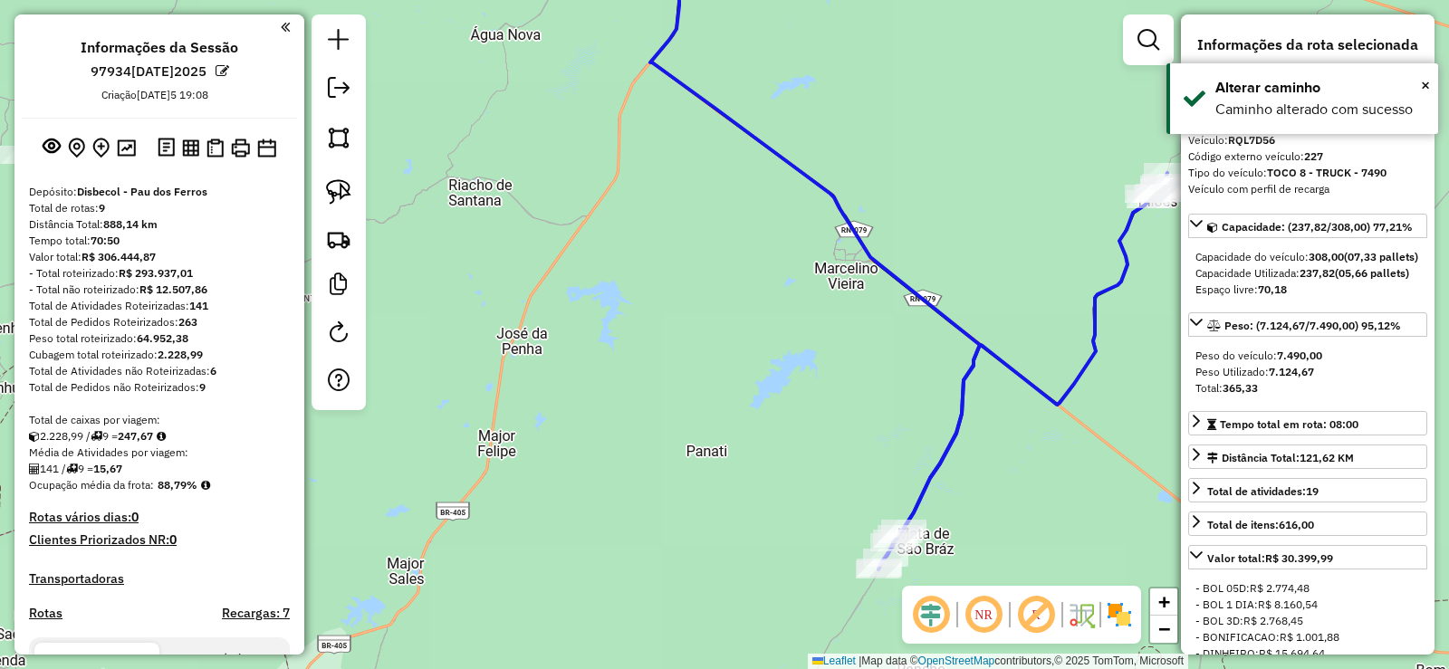
drag, startPoint x: 706, startPoint y: 414, endPoint x: 598, endPoint y: 382, distance: 112.3
click at [705, 403] on div "Janela de atendimento Grade de atendimento Capacidade Transportadoras Veículos …" at bounding box center [724, 334] width 1449 height 669
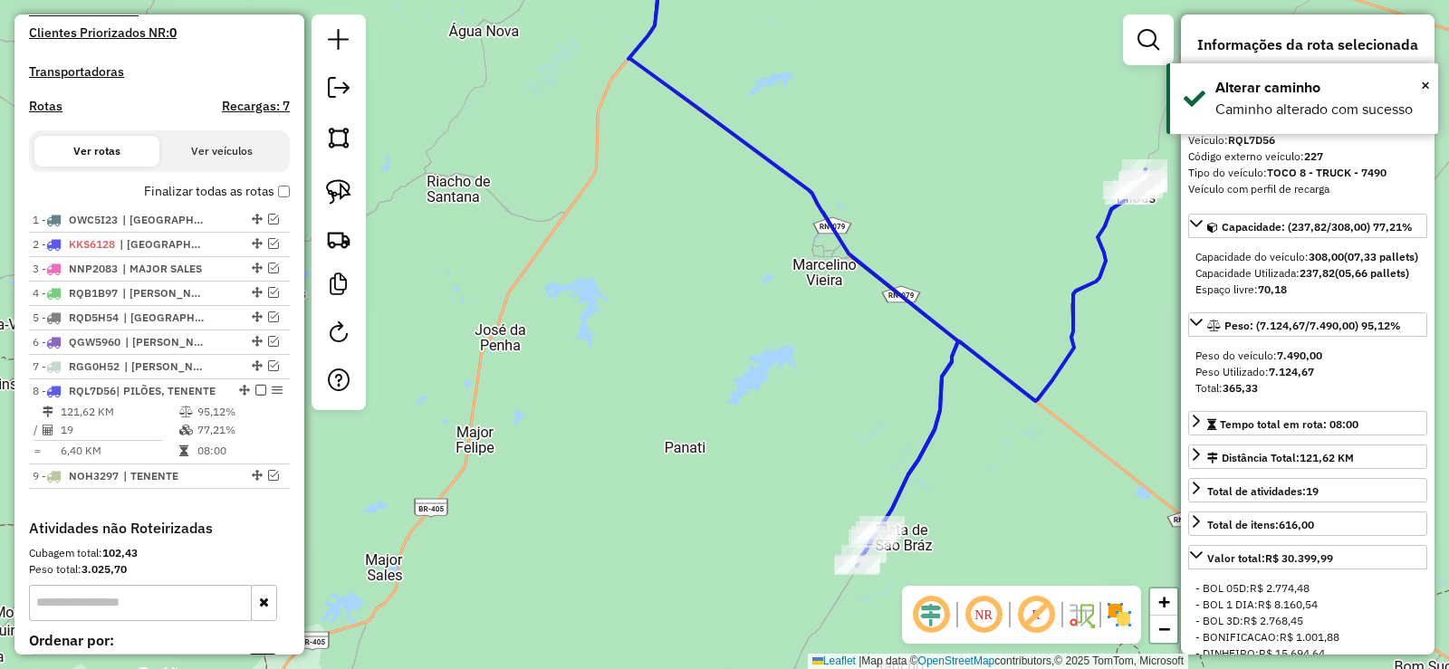
scroll to position [543, 0]
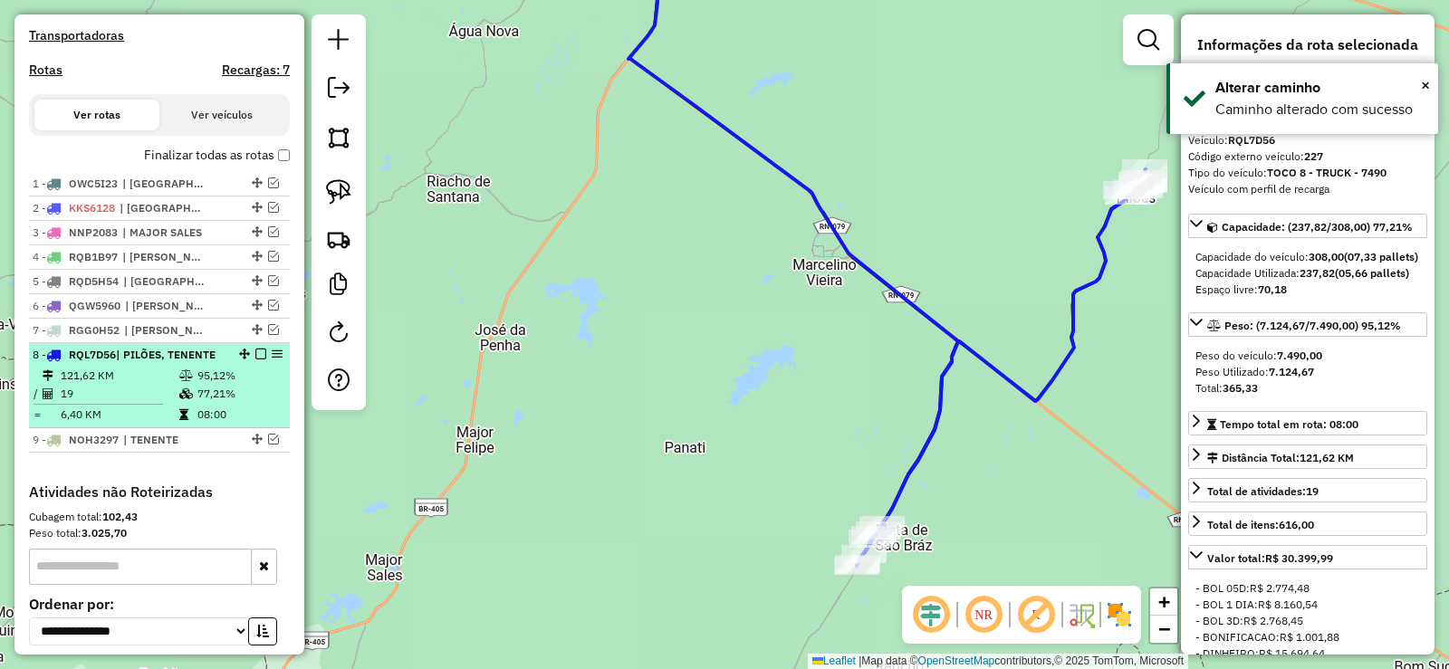
click at [257, 355] on em at bounding box center [260, 354] width 11 height 11
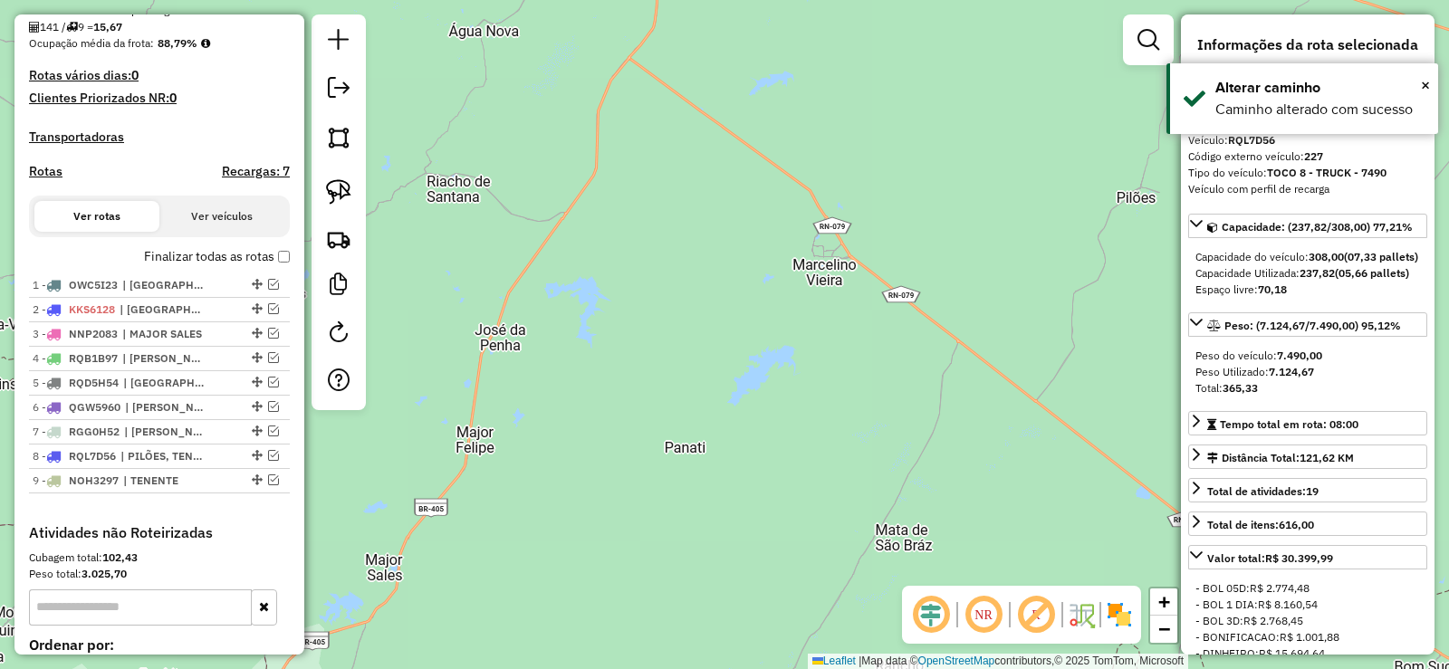
scroll to position [362, 0]
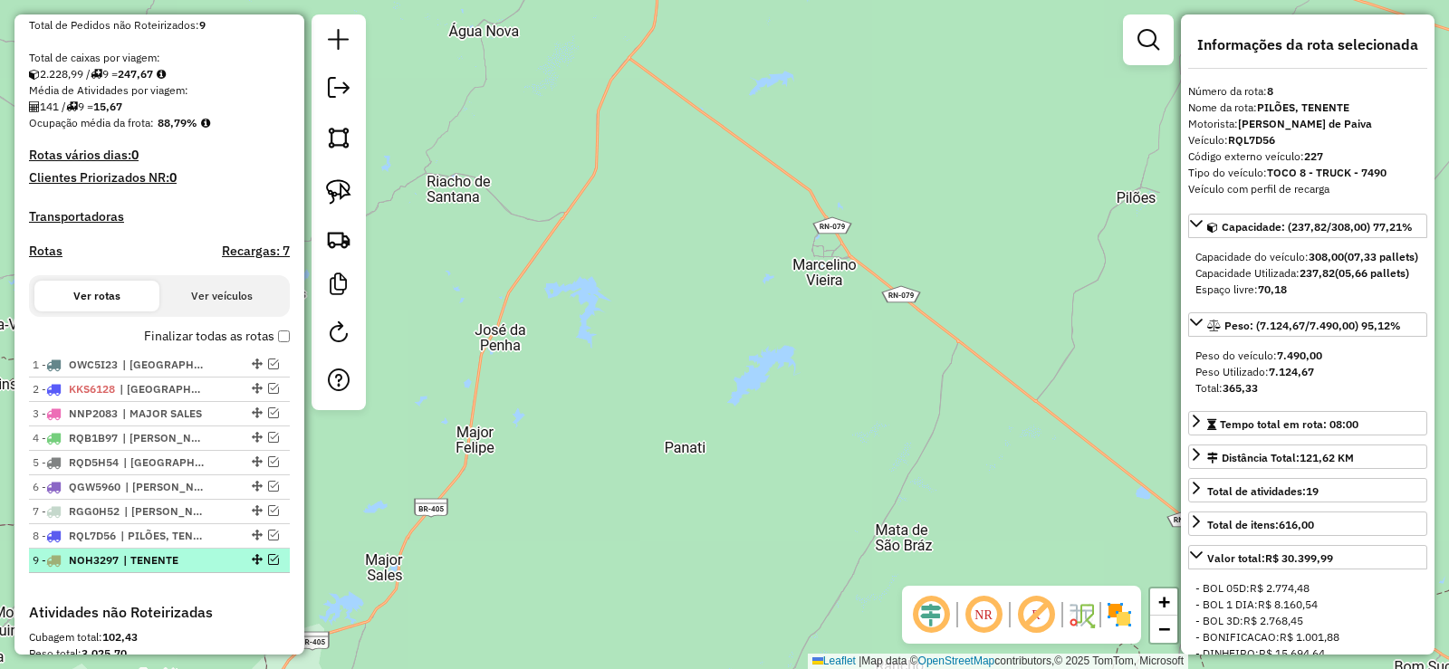
click at [271, 558] on em at bounding box center [273, 559] width 11 height 11
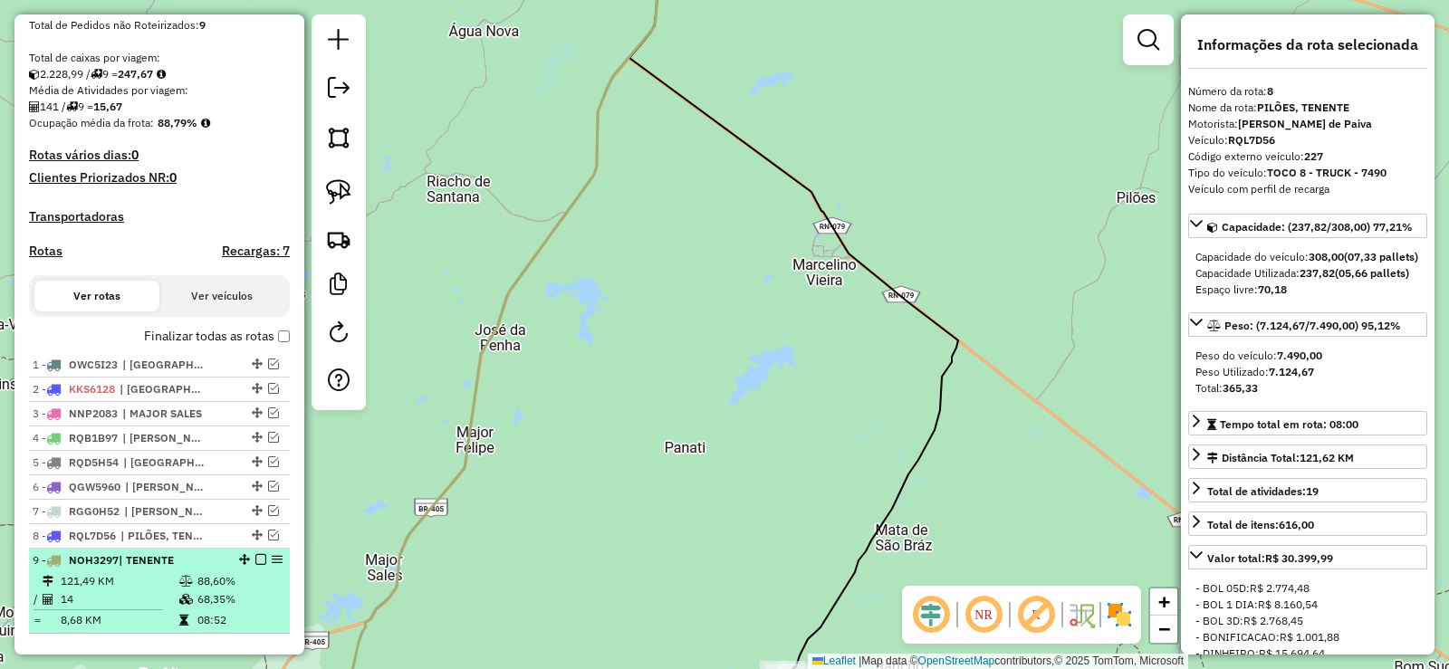
click at [189, 557] on div "9 - NOH3297 | TENENTE" at bounding box center [129, 560] width 192 height 16
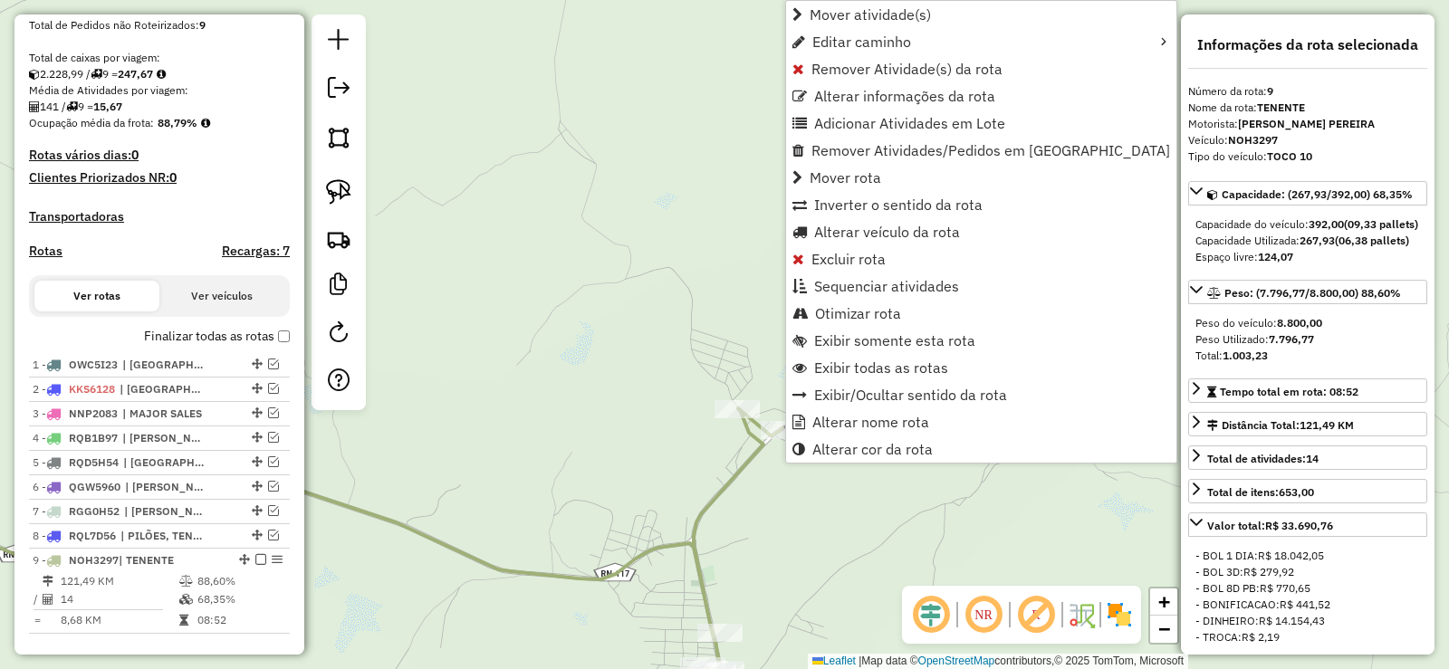
scroll to position [698, 0]
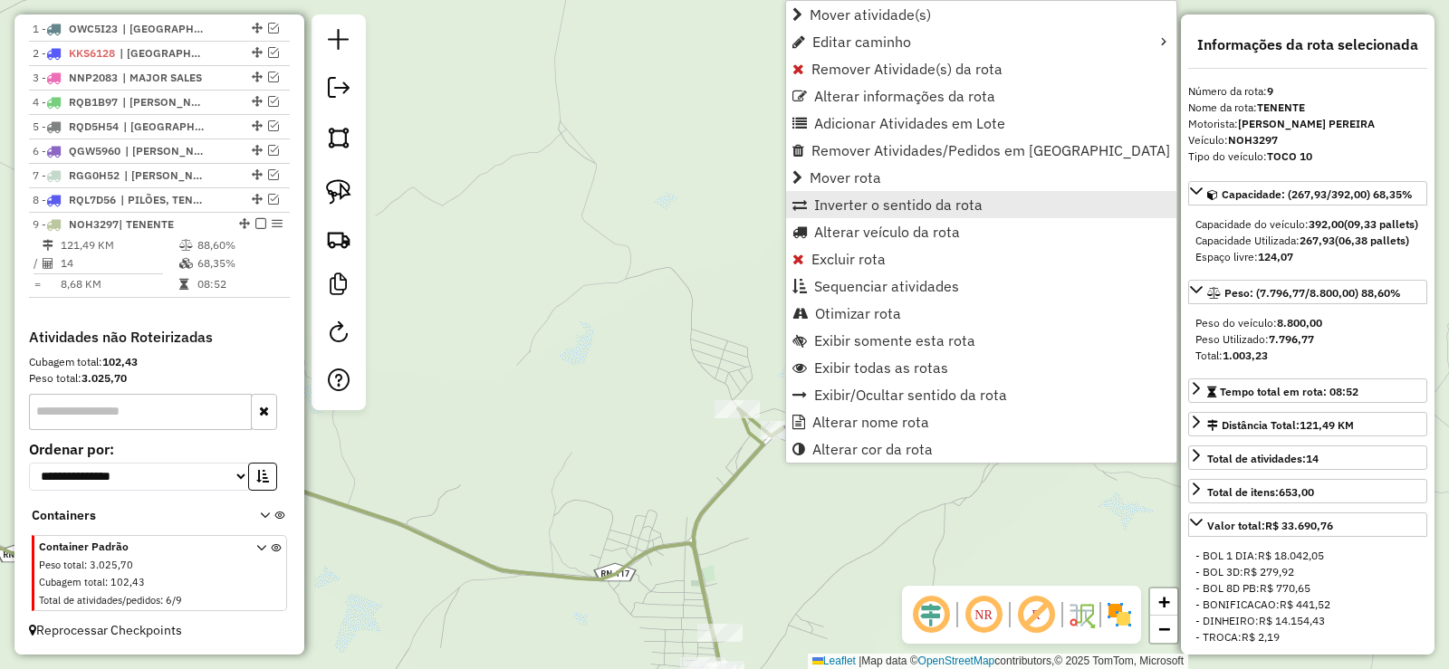
click at [880, 206] on span "Inverter o sentido da rota" at bounding box center [898, 204] width 168 height 14
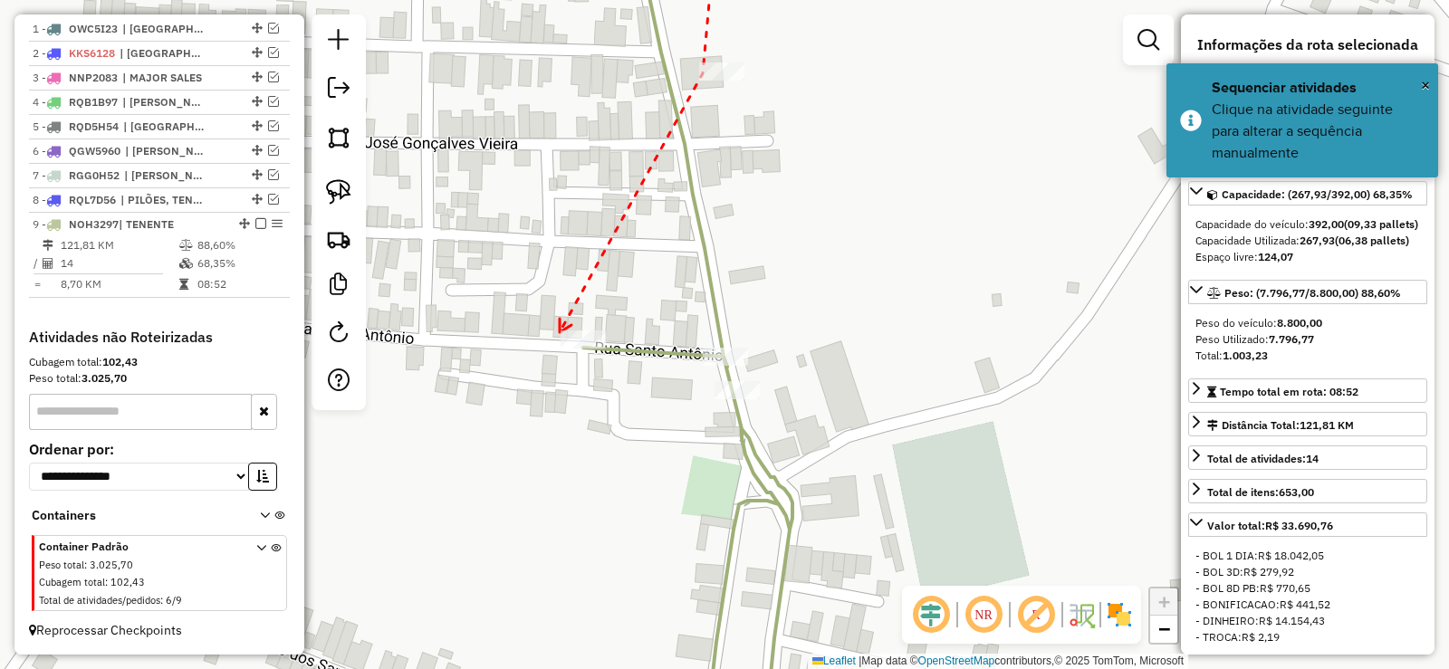
click at [560, 332] on icon at bounding box center [566, 326] width 12 height 14
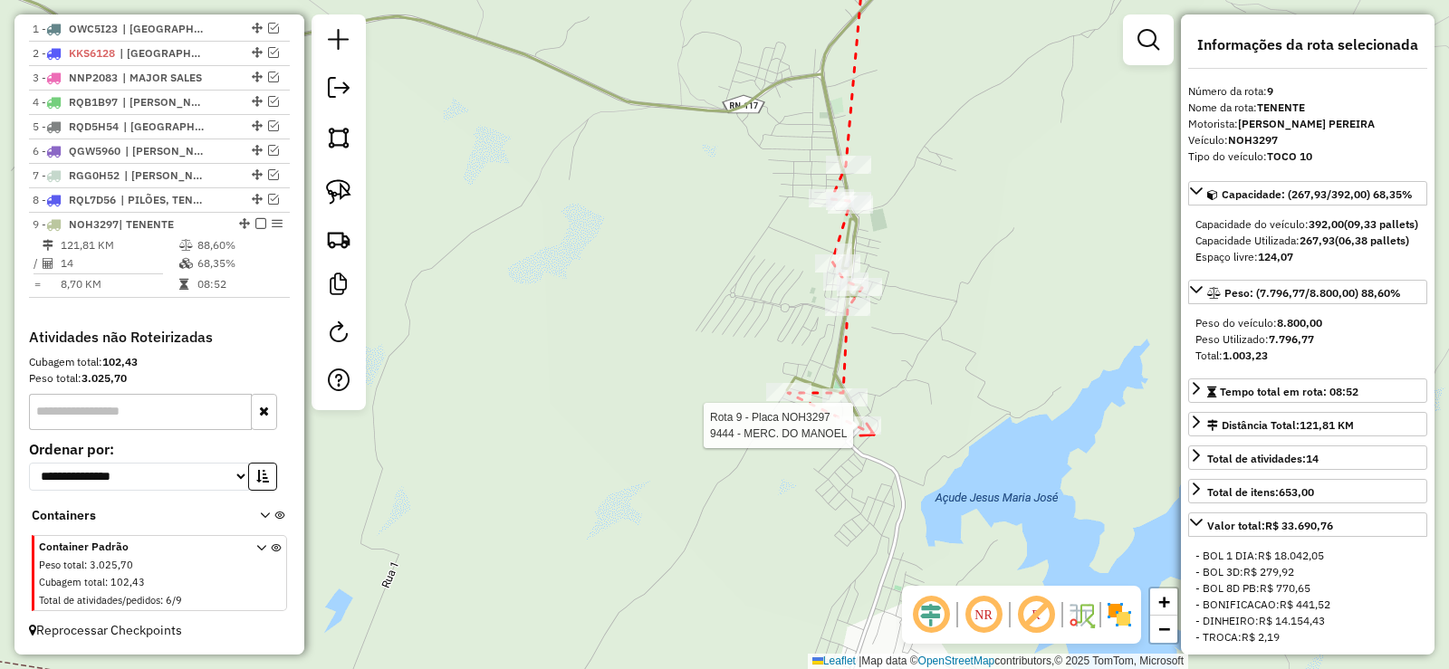
click at [871, 434] on div at bounding box center [858, 425] width 45 height 18
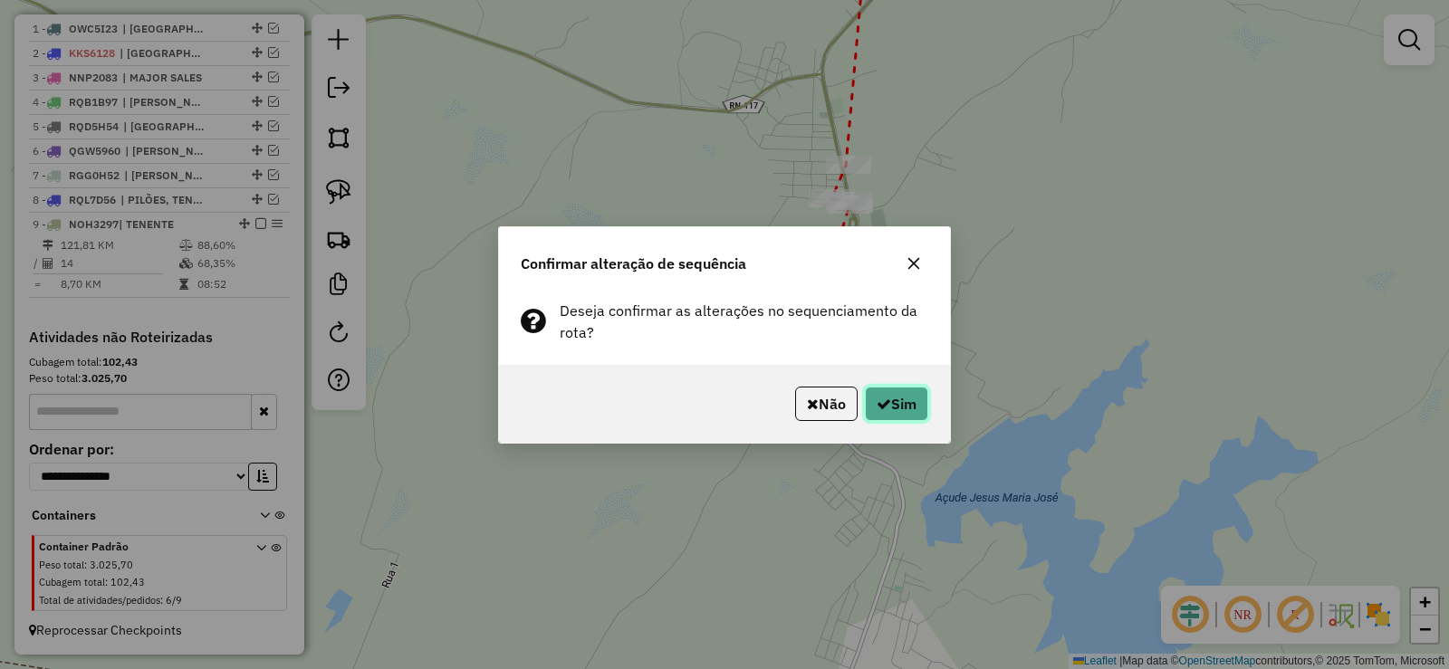
click at [911, 403] on button "Sim" at bounding box center [896, 404] width 63 height 34
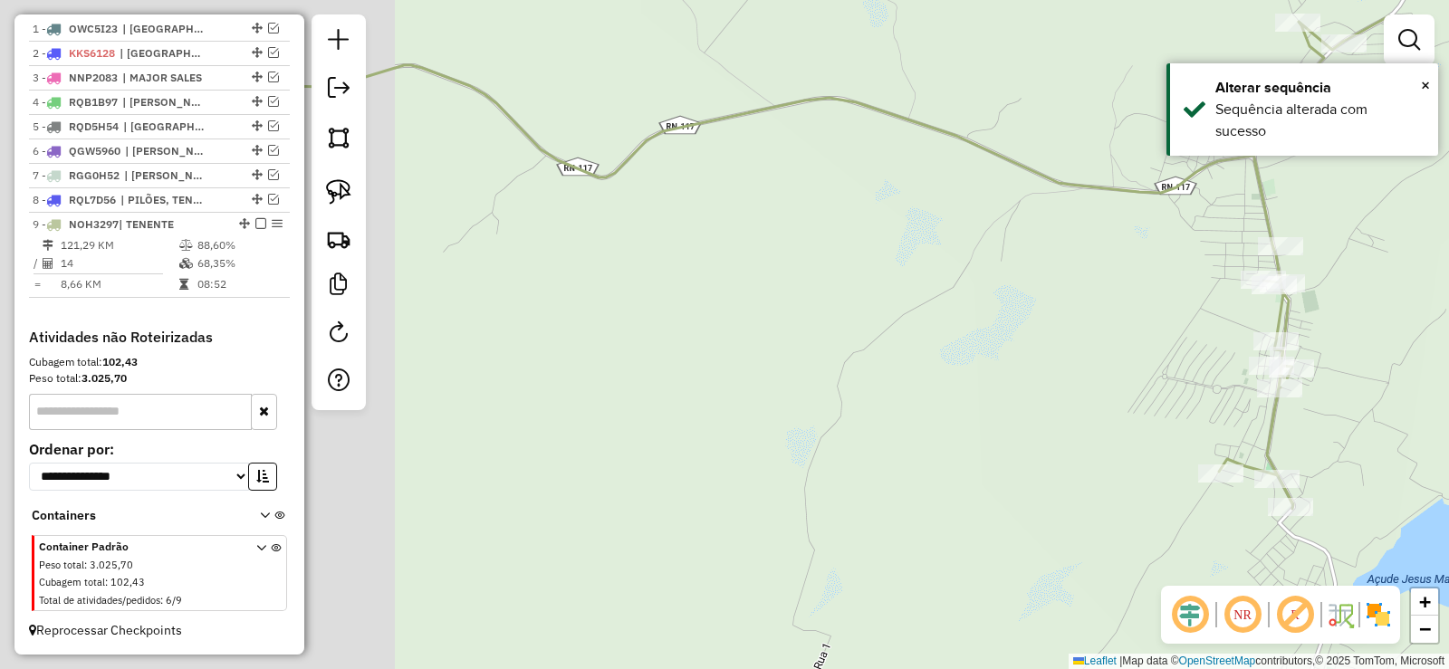
drag, startPoint x: 526, startPoint y: 304, endPoint x: 933, endPoint y: 377, distance: 413.8
click at [957, 385] on div "Janela de atendimento Grade de atendimento Capacidade Transportadoras Veículos …" at bounding box center [724, 334] width 1449 height 669
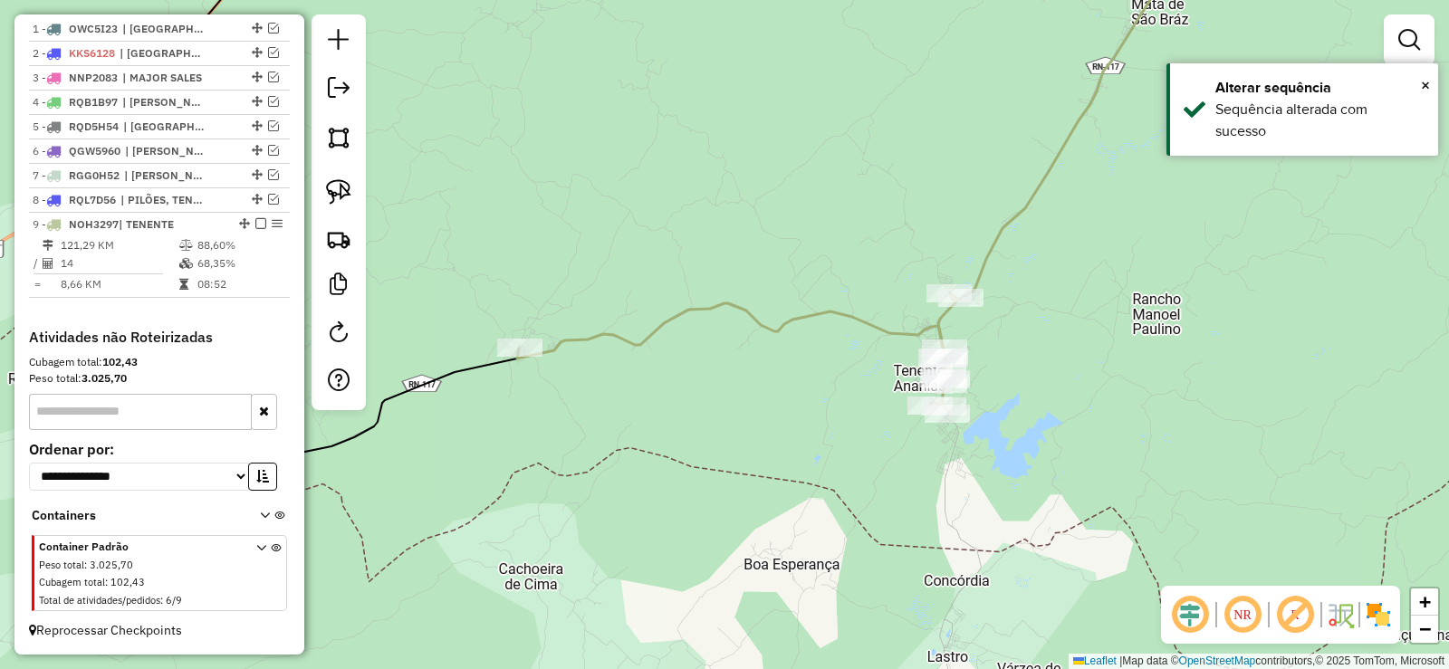
drag, startPoint x: 587, startPoint y: 416, endPoint x: 703, endPoint y: 378, distance: 122.5
click at [818, 416] on div "Janela de atendimento Grade de atendimento Capacidade Transportadoras Veículos …" at bounding box center [724, 334] width 1449 height 669
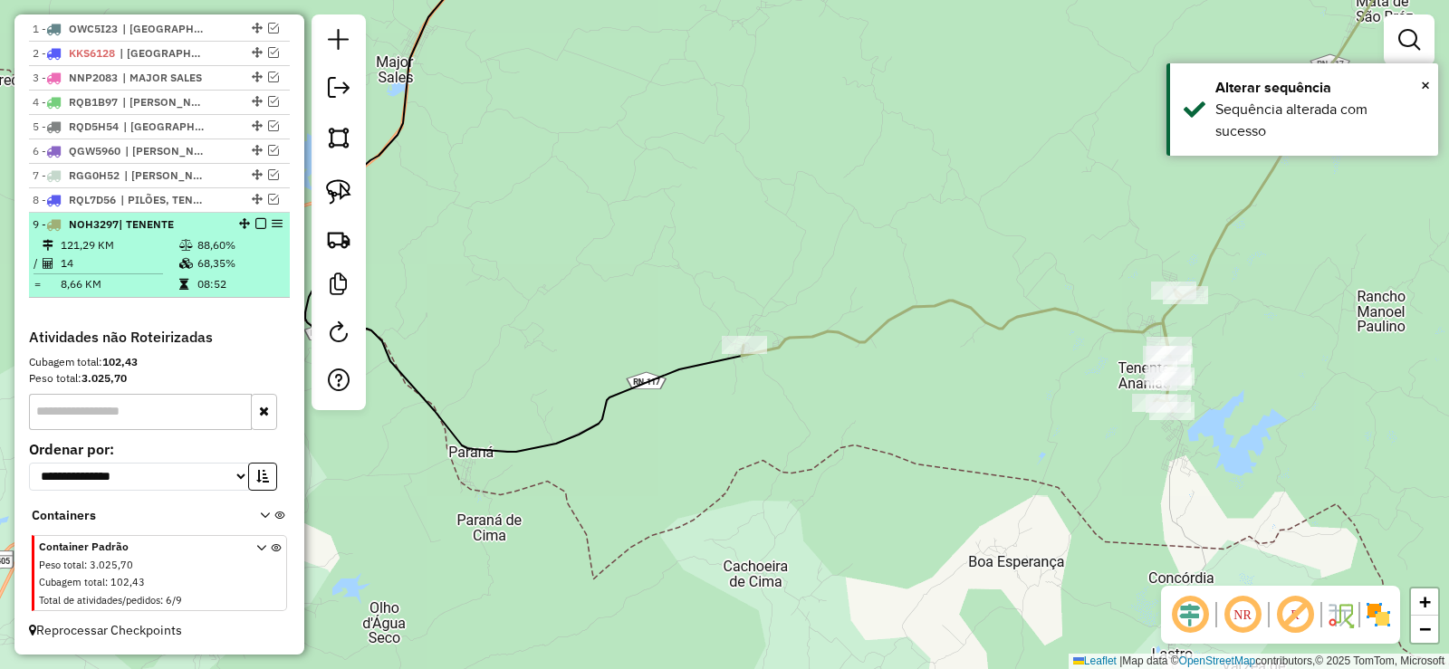
drag, startPoint x: 252, startPoint y: 224, endPoint x: 235, endPoint y: 298, distance: 76.0
click at [255, 225] on em at bounding box center [260, 223] width 11 height 11
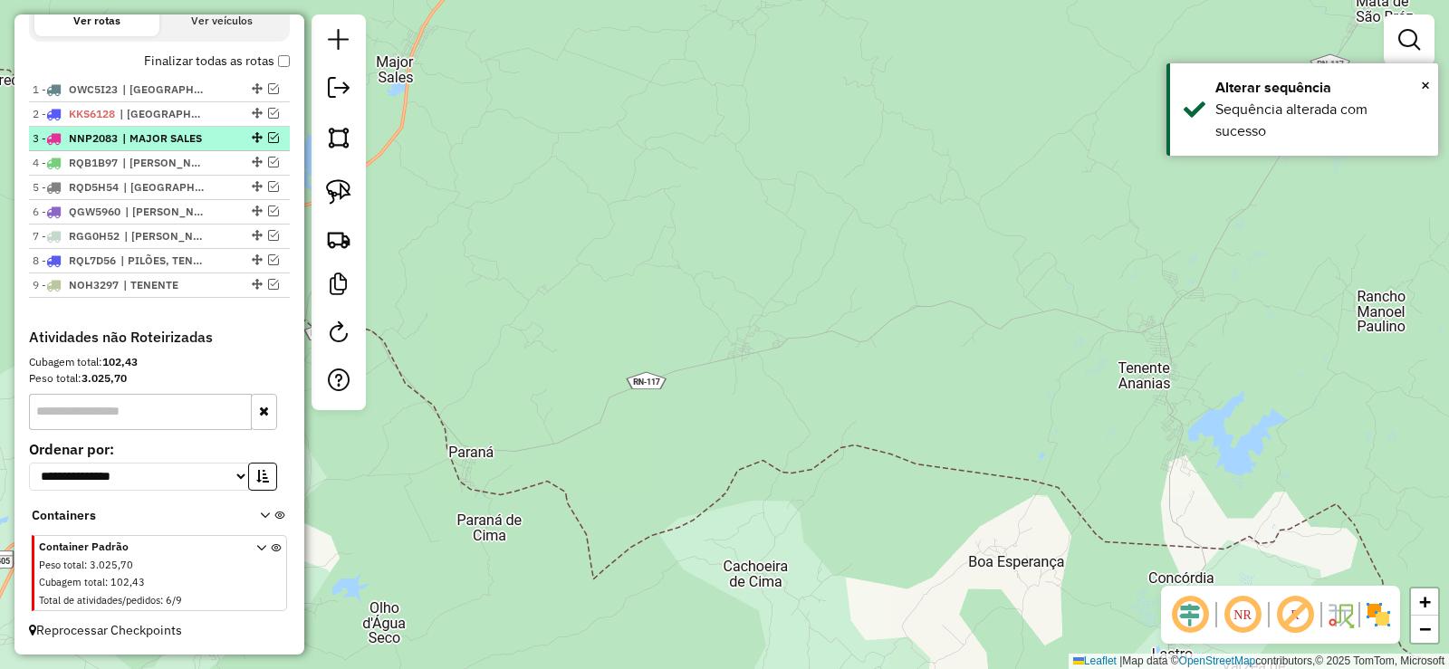
scroll to position [456, 0]
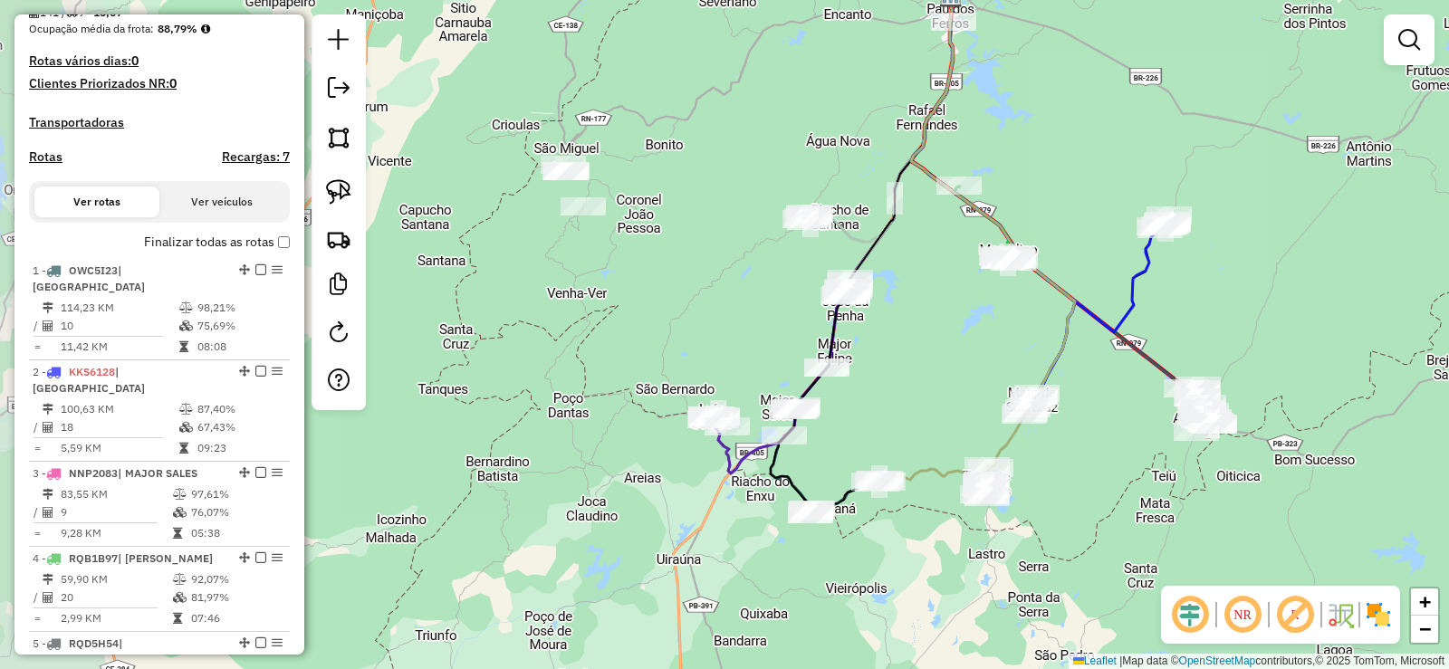
drag, startPoint x: 808, startPoint y: 319, endPoint x: 942, endPoint y: 372, distance: 144.2
click at [942, 372] on div "Janela de atendimento Grade de atendimento Capacidade Transportadoras Veículos …" at bounding box center [724, 334] width 1449 height 669
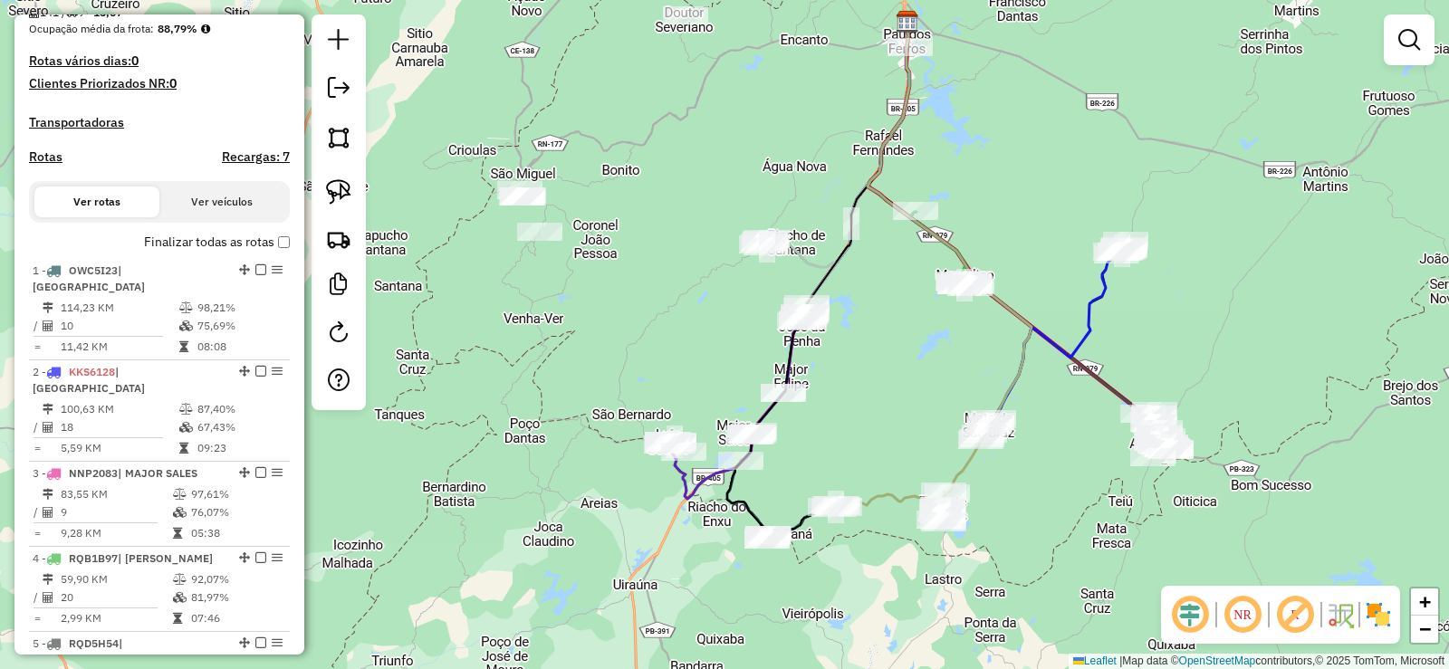
drag, startPoint x: 919, startPoint y: 378, endPoint x: 828, endPoint y: 435, distance: 106.5
click at [831, 435] on div "Janela de atendimento Grade de atendimento Capacidade Transportadoras Veículos …" at bounding box center [724, 334] width 1449 height 669
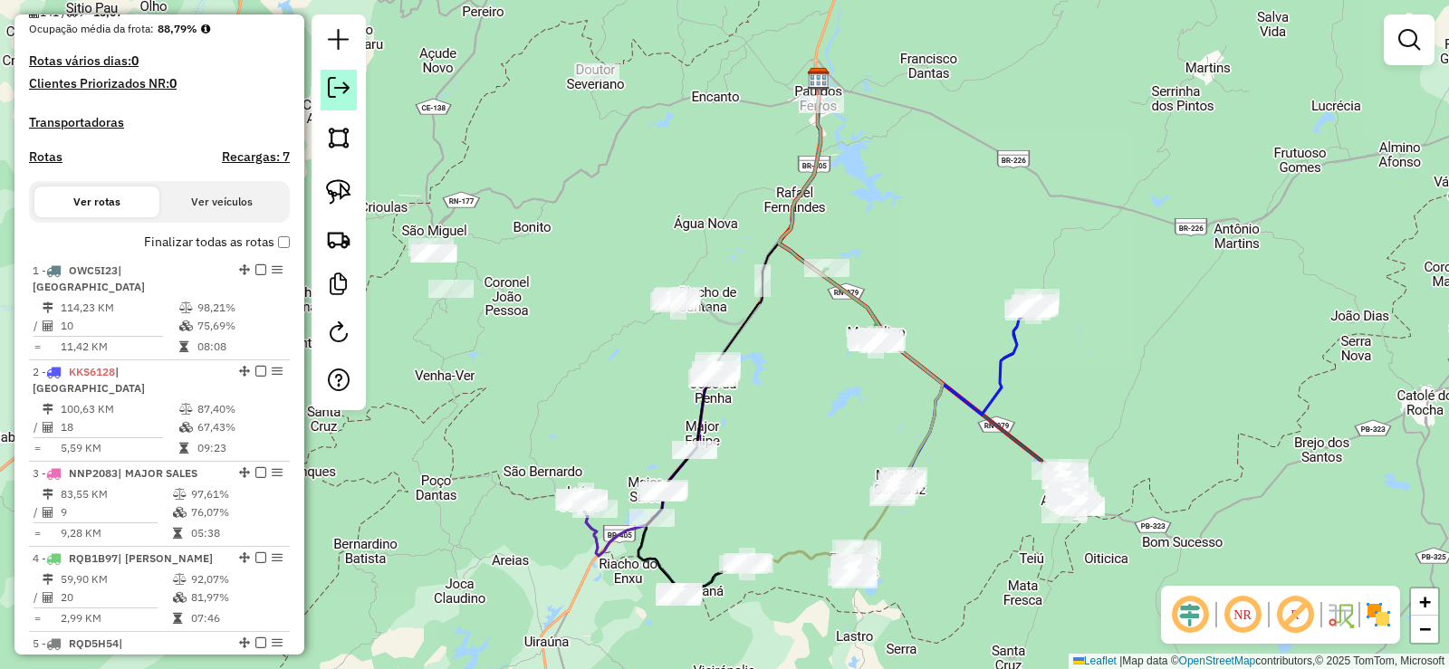
click at [340, 92] on em at bounding box center [339, 88] width 22 height 22
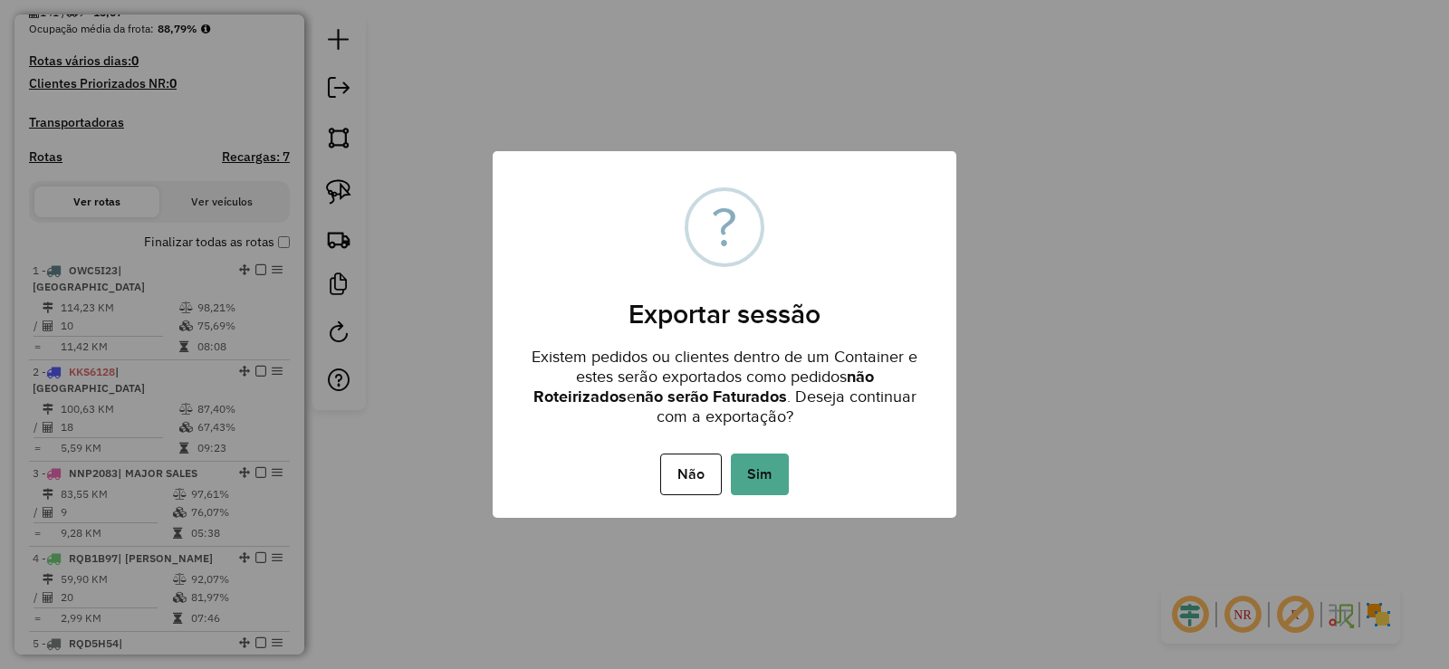
drag, startPoint x: 763, startPoint y: 464, endPoint x: 784, endPoint y: 454, distance: 23.1
click at [763, 465] on button "Sim" at bounding box center [760, 475] width 58 height 42
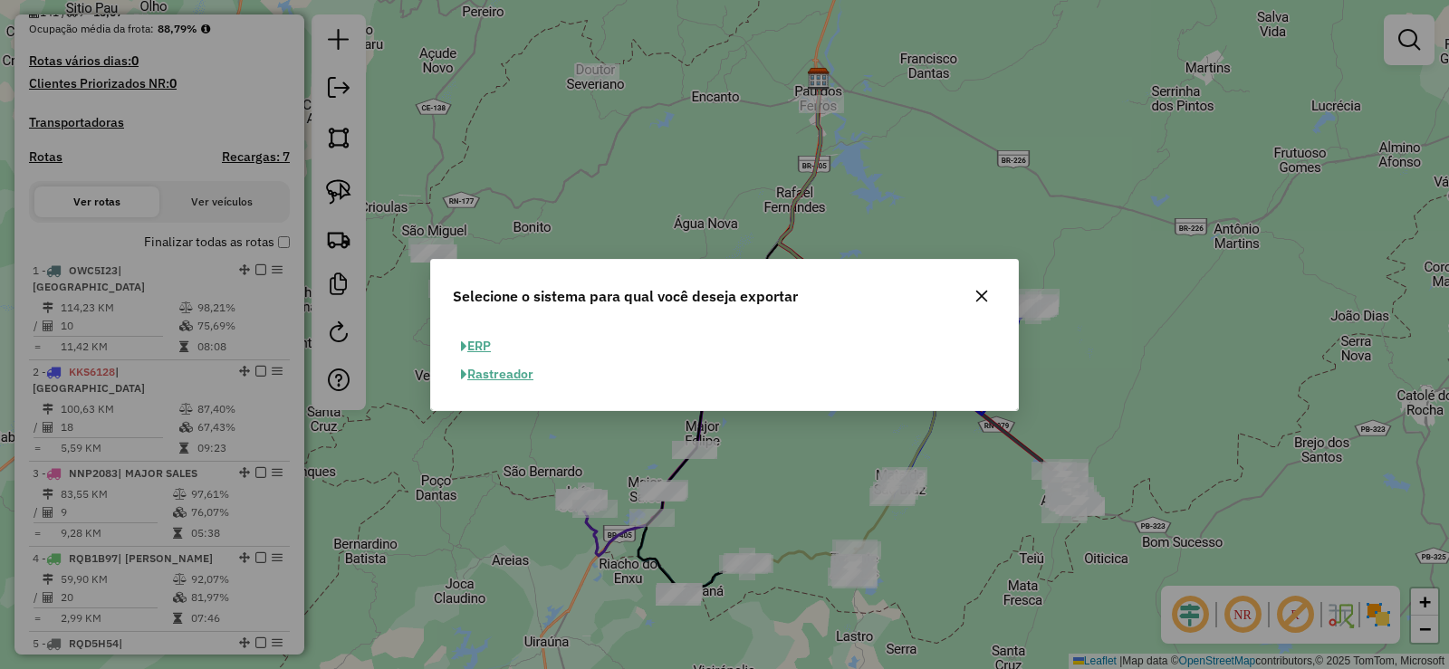
click at [486, 345] on button "ERP" at bounding box center [476, 346] width 46 height 28
select select "**"
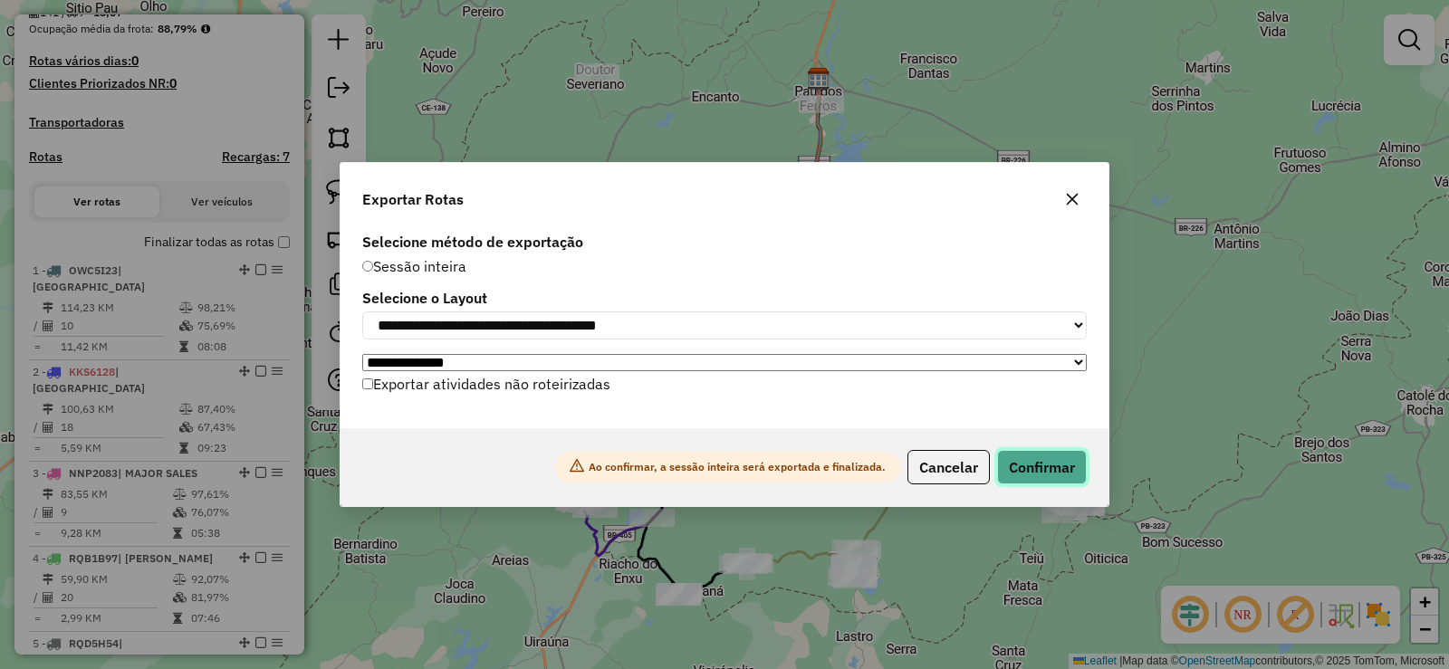
click at [1072, 470] on button "Confirmar" at bounding box center [1042, 467] width 90 height 34
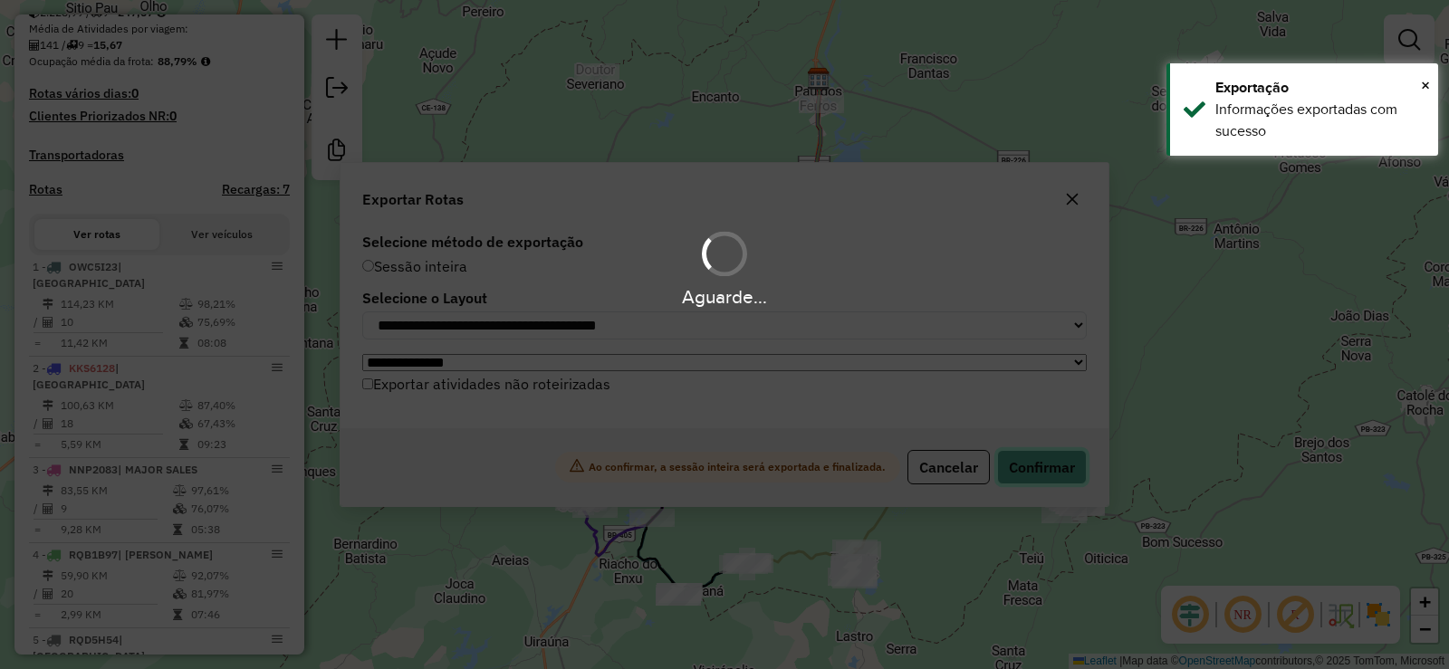
scroll to position [505, 0]
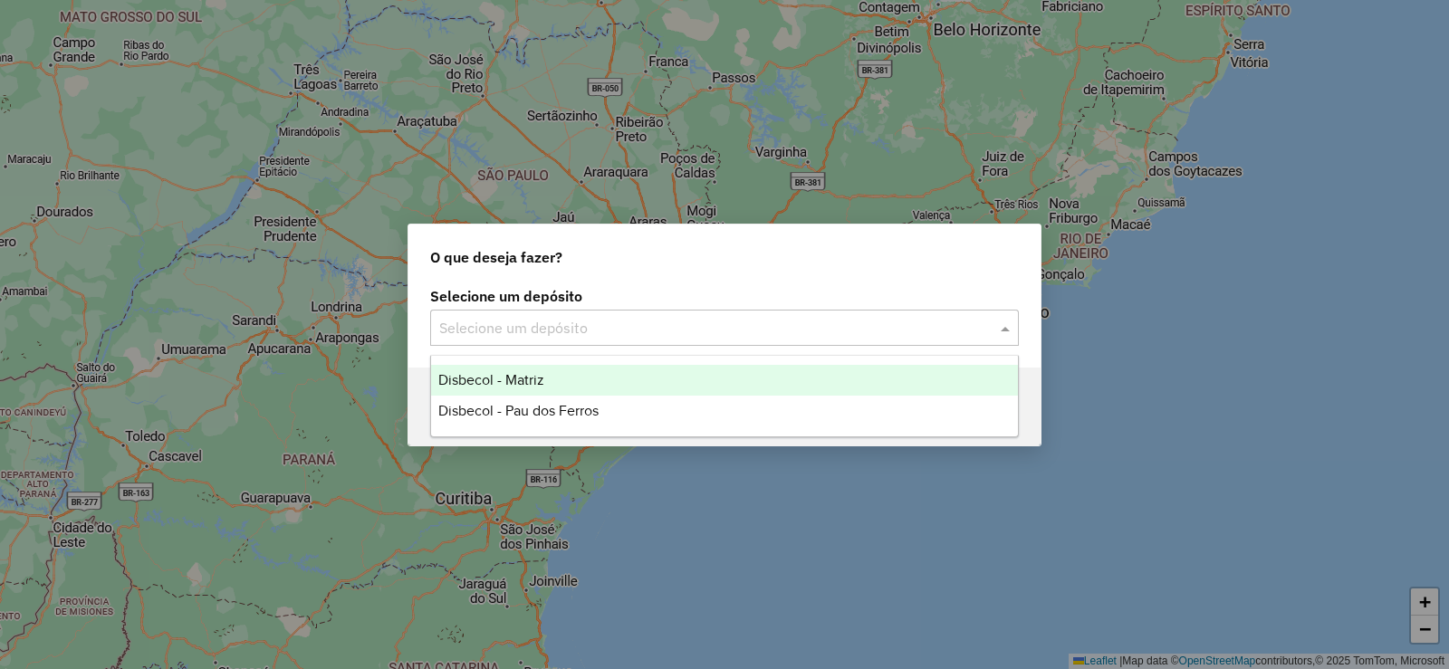
drag, startPoint x: 1007, startPoint y: 325, endPoint x: 746, endPoint y: 308, distance: 261.3
click at [1003, 325] on span at bounding box center [1007, 328] width 23 height 22
click at [530, 382] on span "Disbecol - Matriz" at bounding box center [491, 379] width 106 height 15
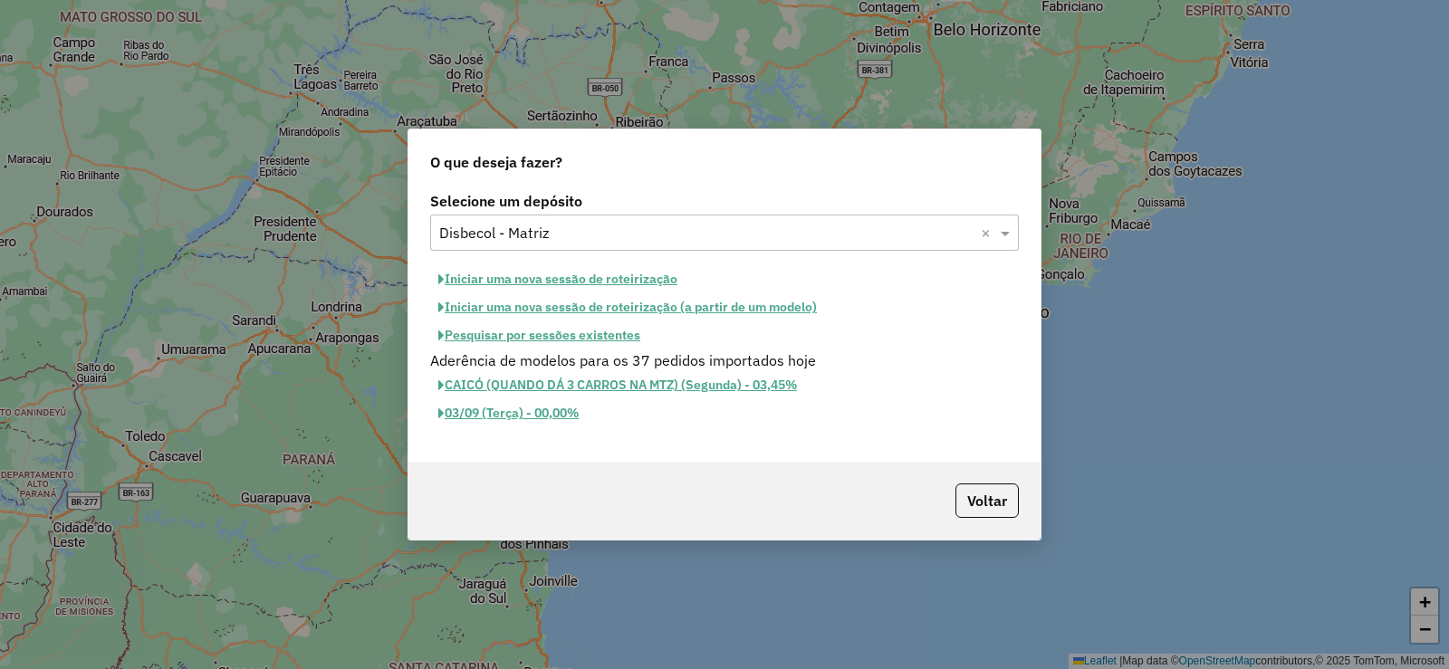
click at [538, 337] on button "Pesquisar por sessões existentes" at bounding box center [539, 335] width 218 height 28
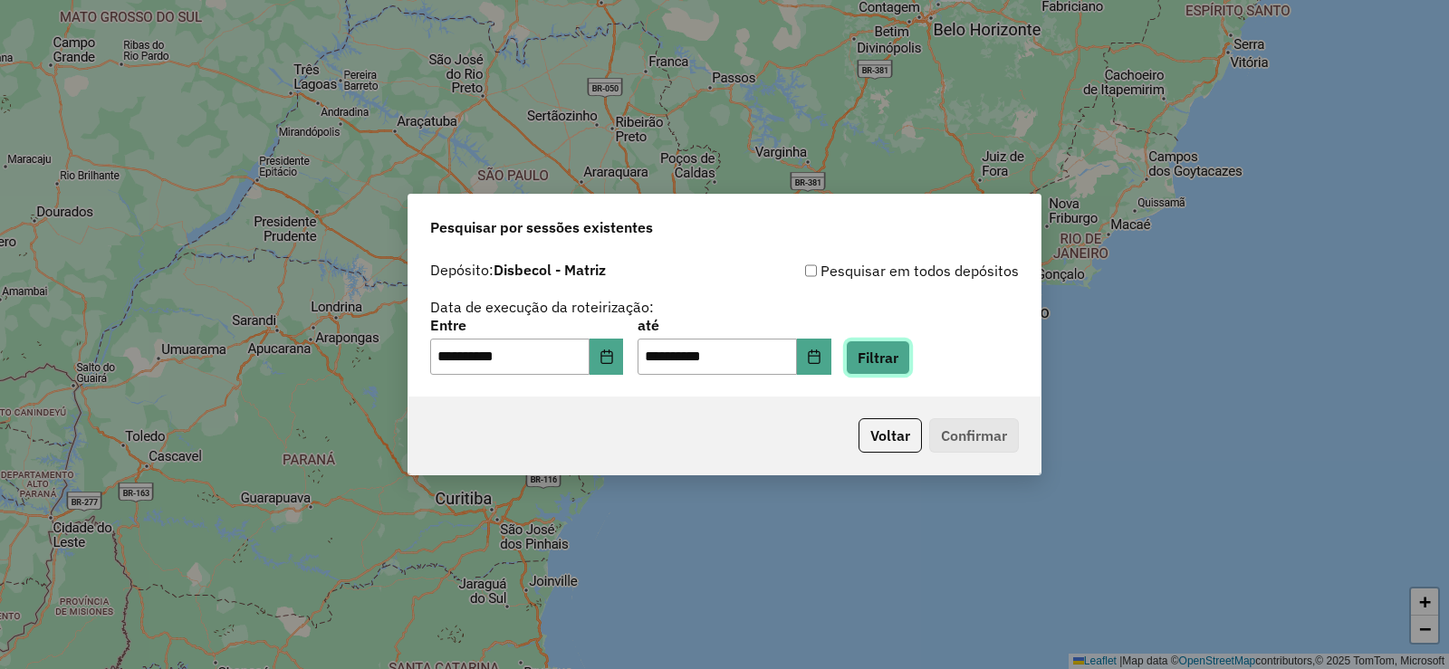
click at [909, 359] on button "Filtrar" at bounding box center [878, 357] width 64 height 34
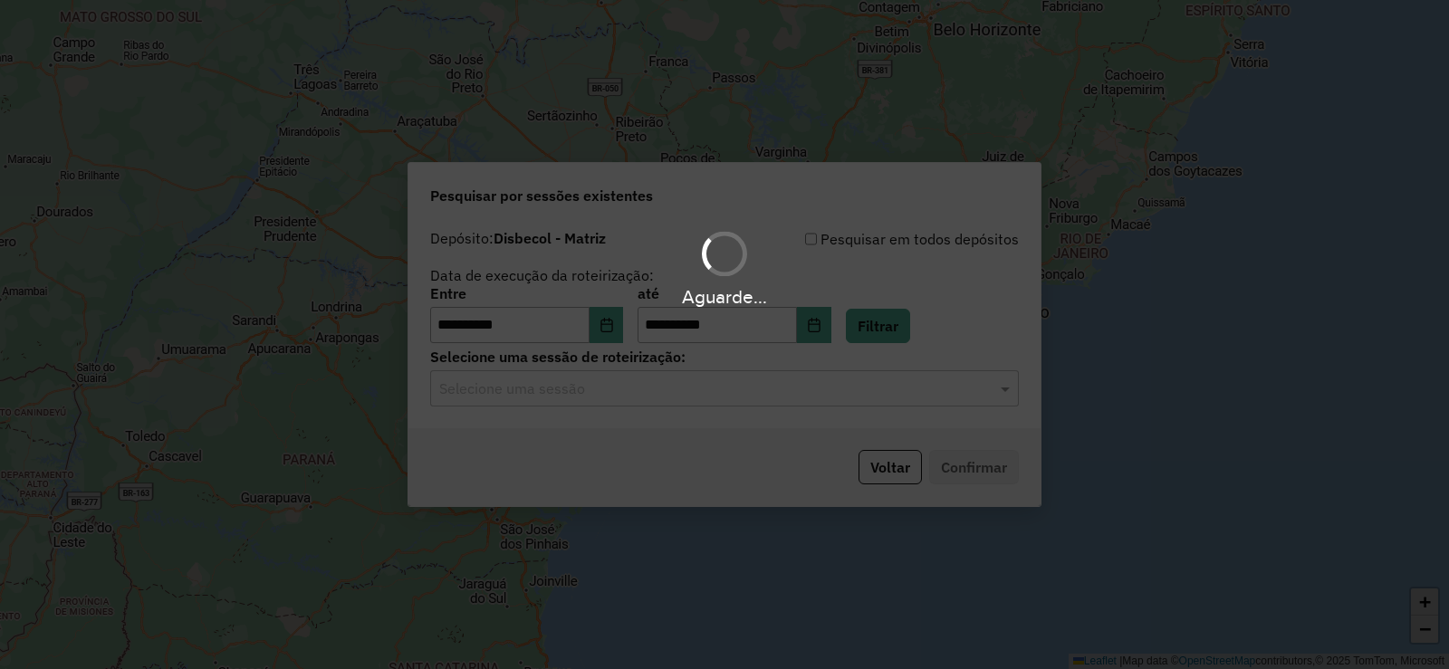
click at [844, 338] on div "Aguarde..." at bounding box center [724, 334] width 1449 height 669
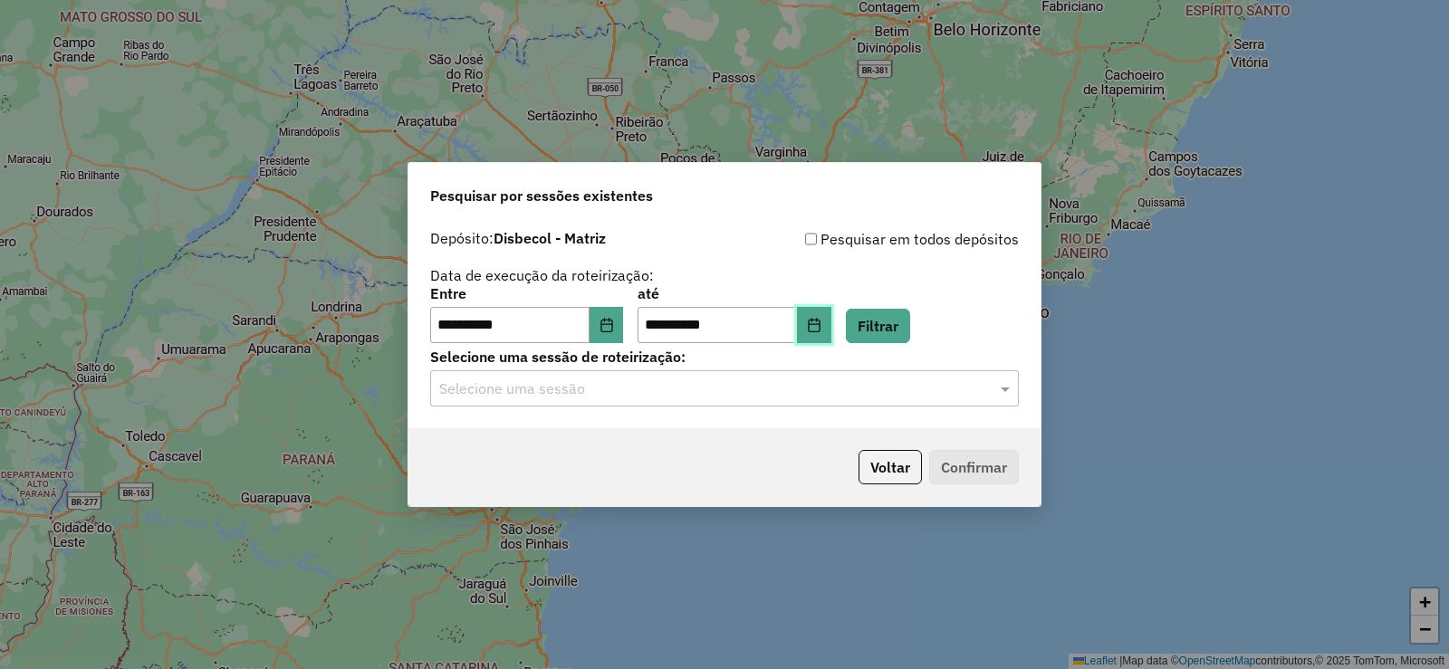
click at [819, 321] on icon "Choose Date" at bounding box center [814, 325] width 12 height 14
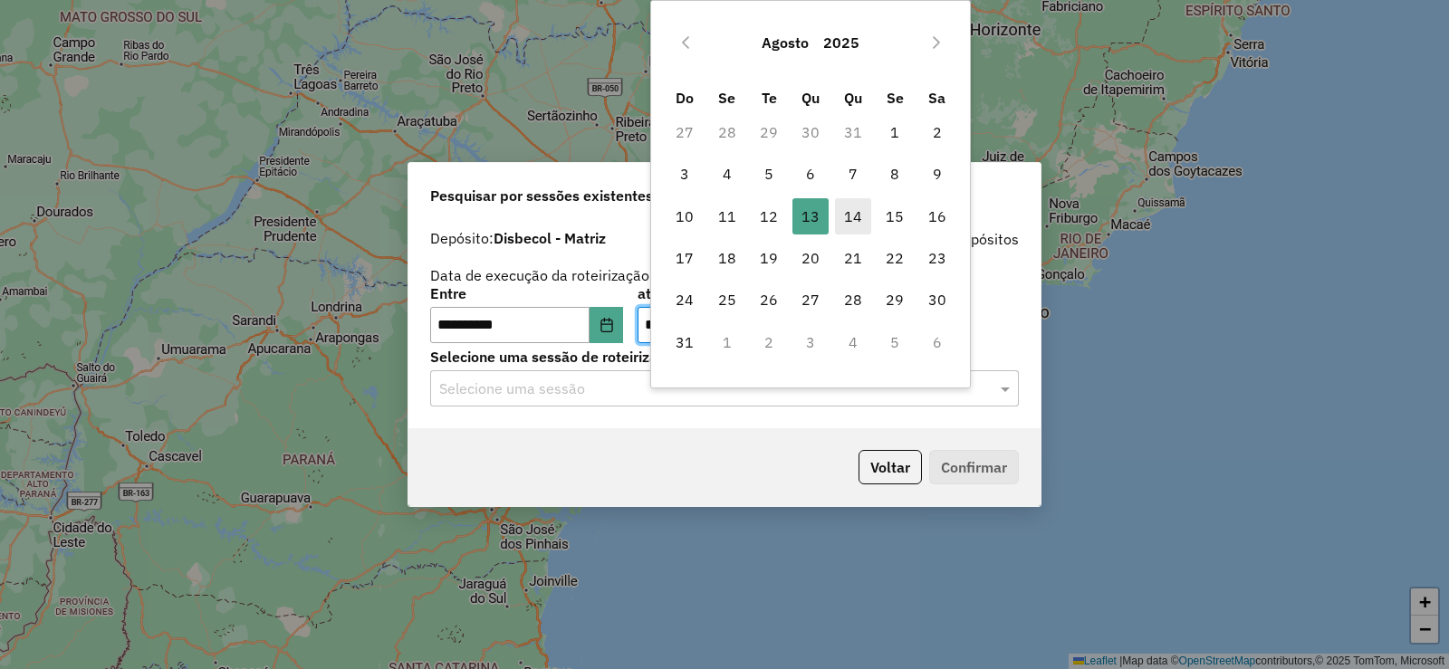
click at [856, 213] on span "14" at bounding box center [853, 216] width 36 height 36
type input "**********"
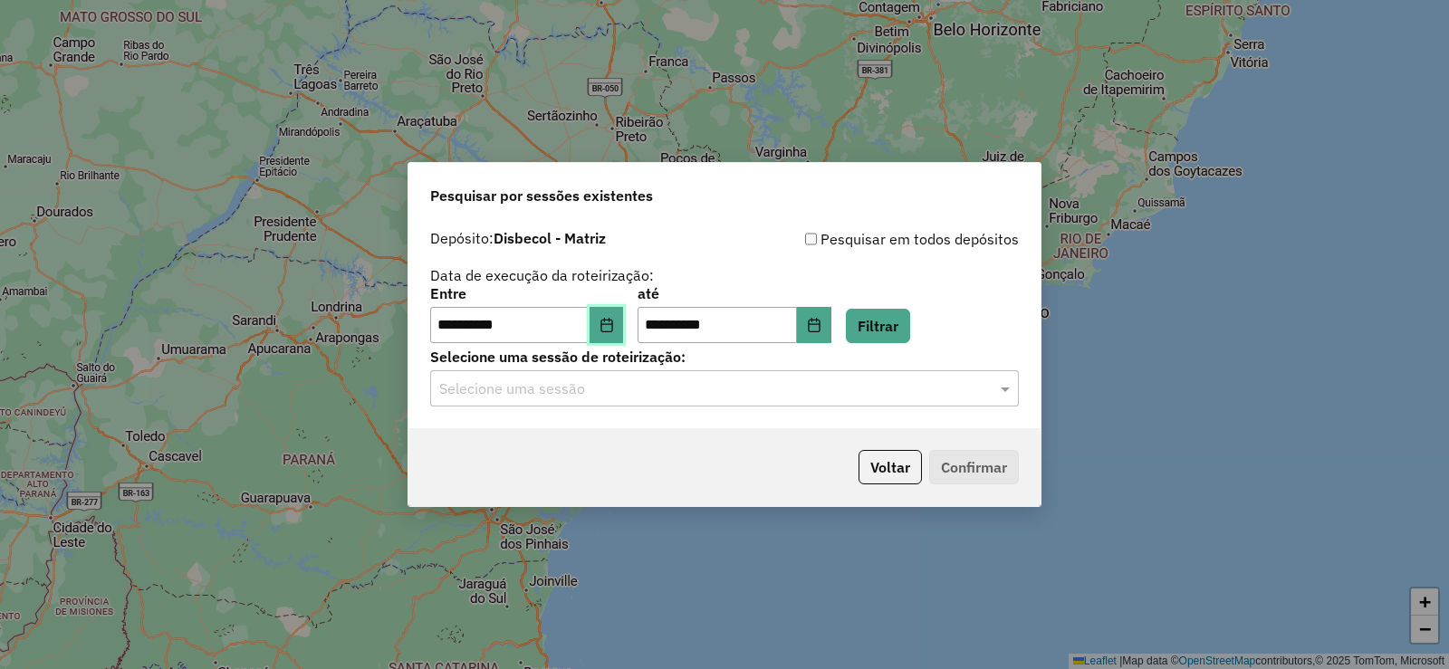
click at [615, 334] on button "Choose Date" at bounding box center [606, 325] width 34 height 36
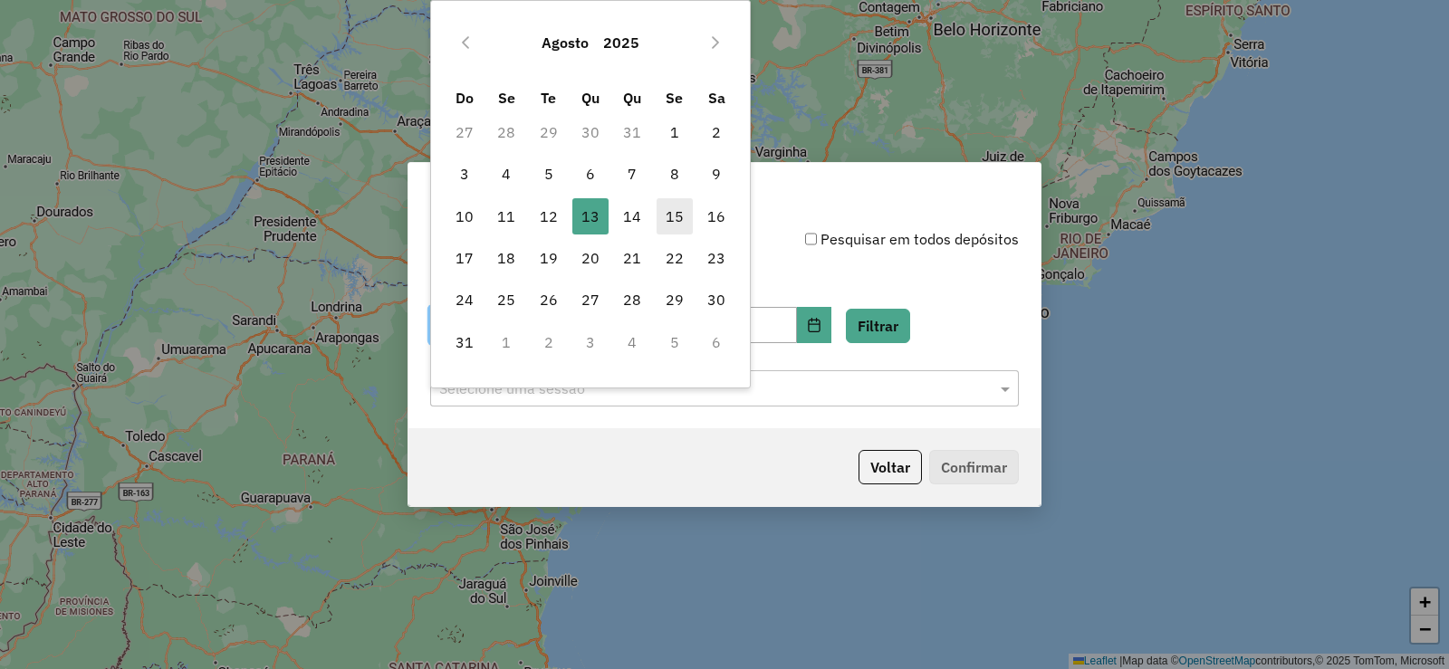
drag, startPoint x: 628, startPoint y: 212, endPoint x: 674, endPoint y: 221, distance: 47.1
click at [633, 212] on span "14" at bounding box center [632, 216] width 36 height 36
type input "**********"
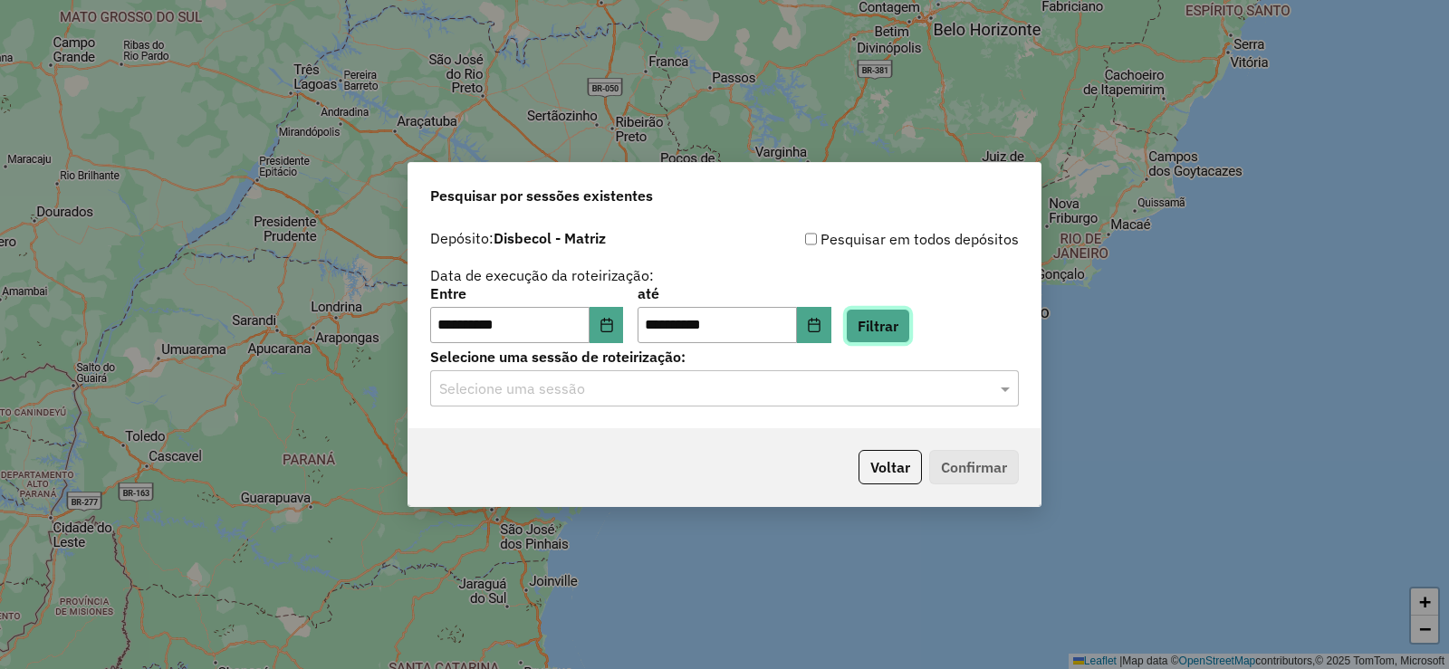
drag, startPoint x: 905, startPoint y: 314, endPoint x: 1004, endPoint y: 352, distance: 105.8
click at [910, 320] on button "Filtrar" at bounding box center [878, 326] width 64 height 34
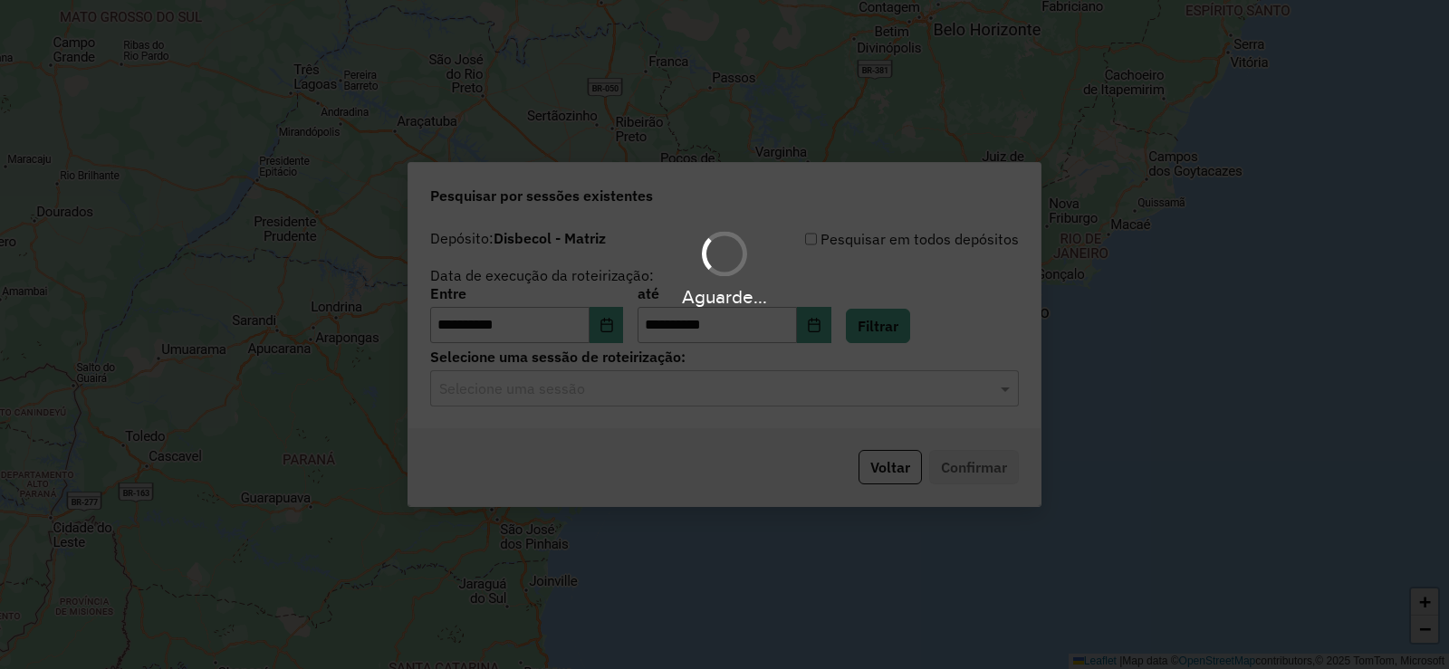
click at [1008, 386] on span at bounding box center [1007, 389] width 23 height 22
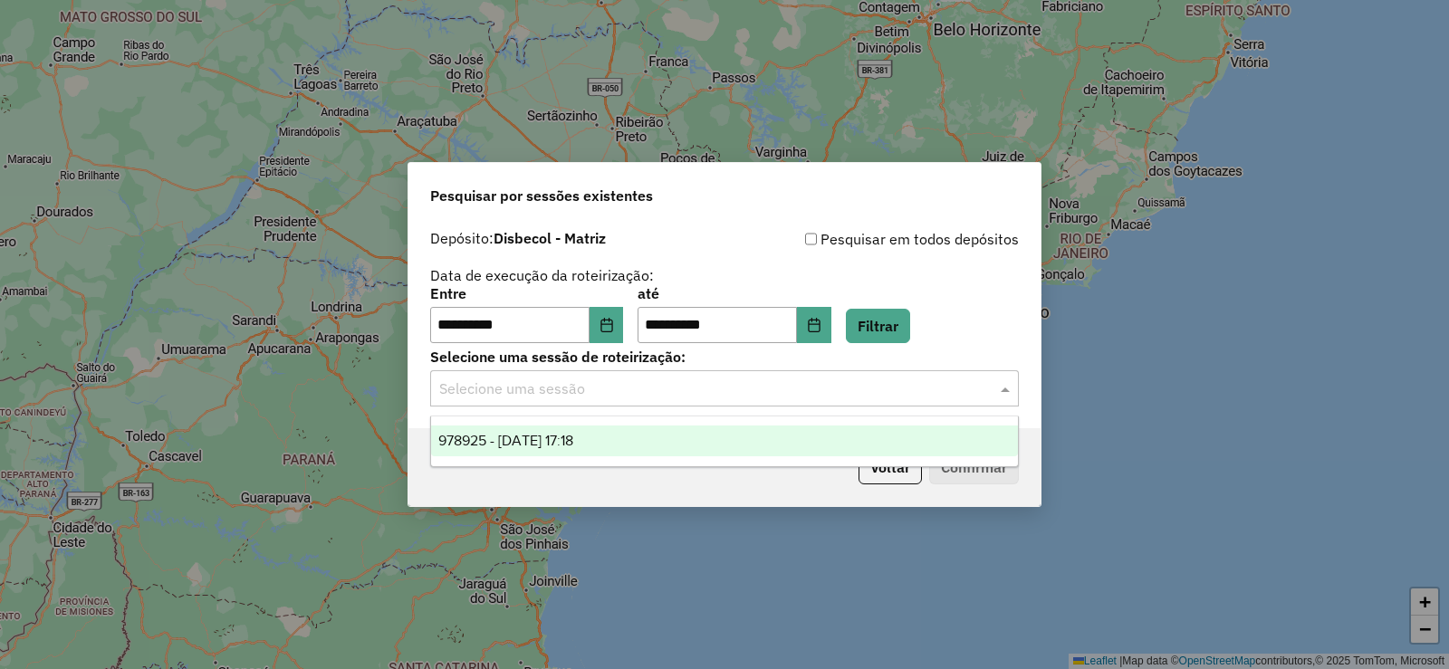
click at [711, 436] on div "978925 - 14/08/2025 17:18" at bounding box center [724, 441] width 587 height 31
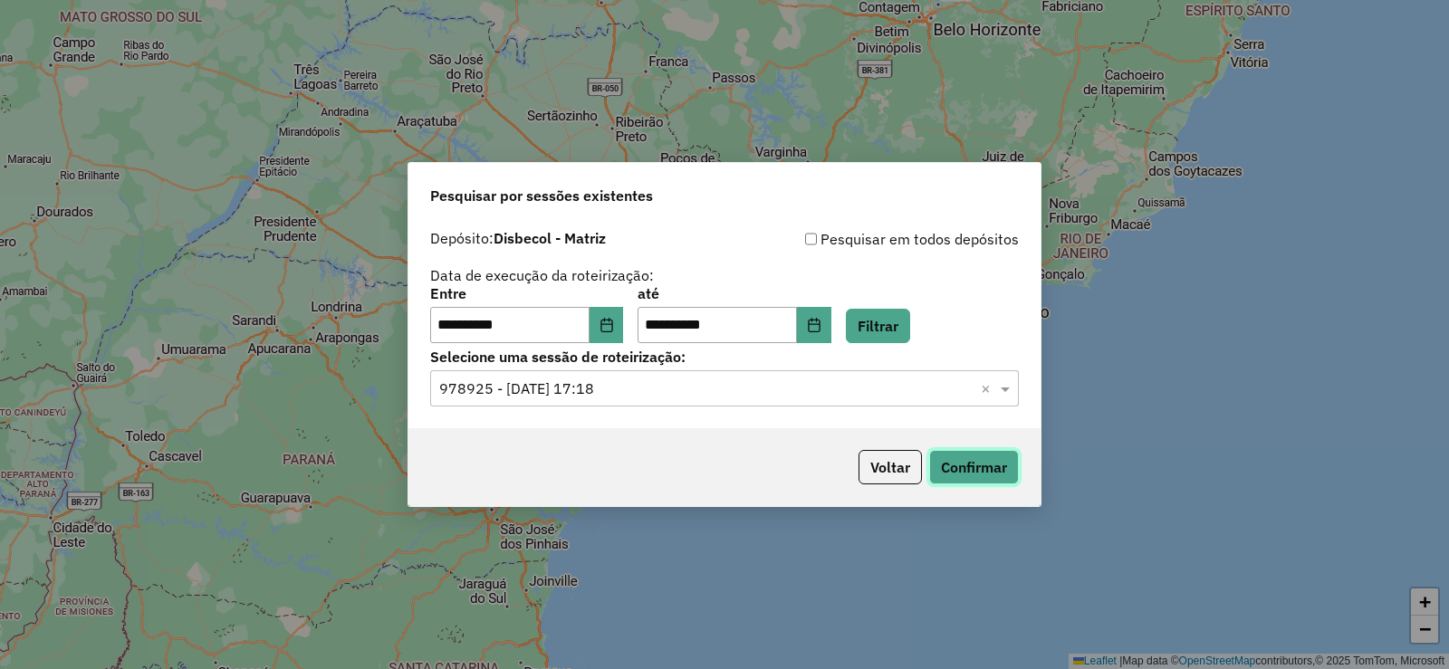
drag, startPoint x: 967, startPoint y: 457, endPoint x: 976, endPoint y: 460, distance: 9.5
click at [976, 460] on button "Confirmar" at bounding box center [974, 467] width 90 height 34
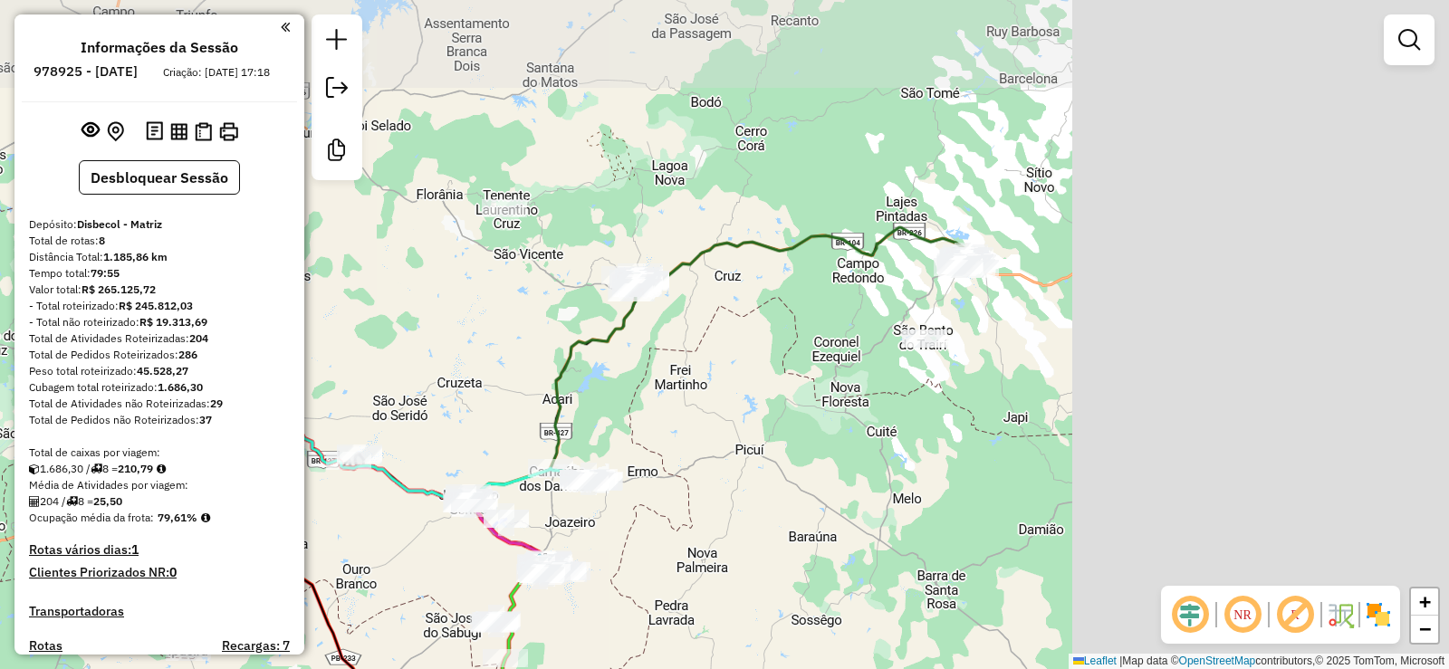
drag, startPoint x: 1181, startPoint y: 308, endPoint x: 674, endPoint y: 407, distance: 516.7
click at [674, 407] on div "Janela de atendimento Grade de atendimento Capacidade Transportadoras Veículos …" at bounding box center [724, 334] width 1449 height 669
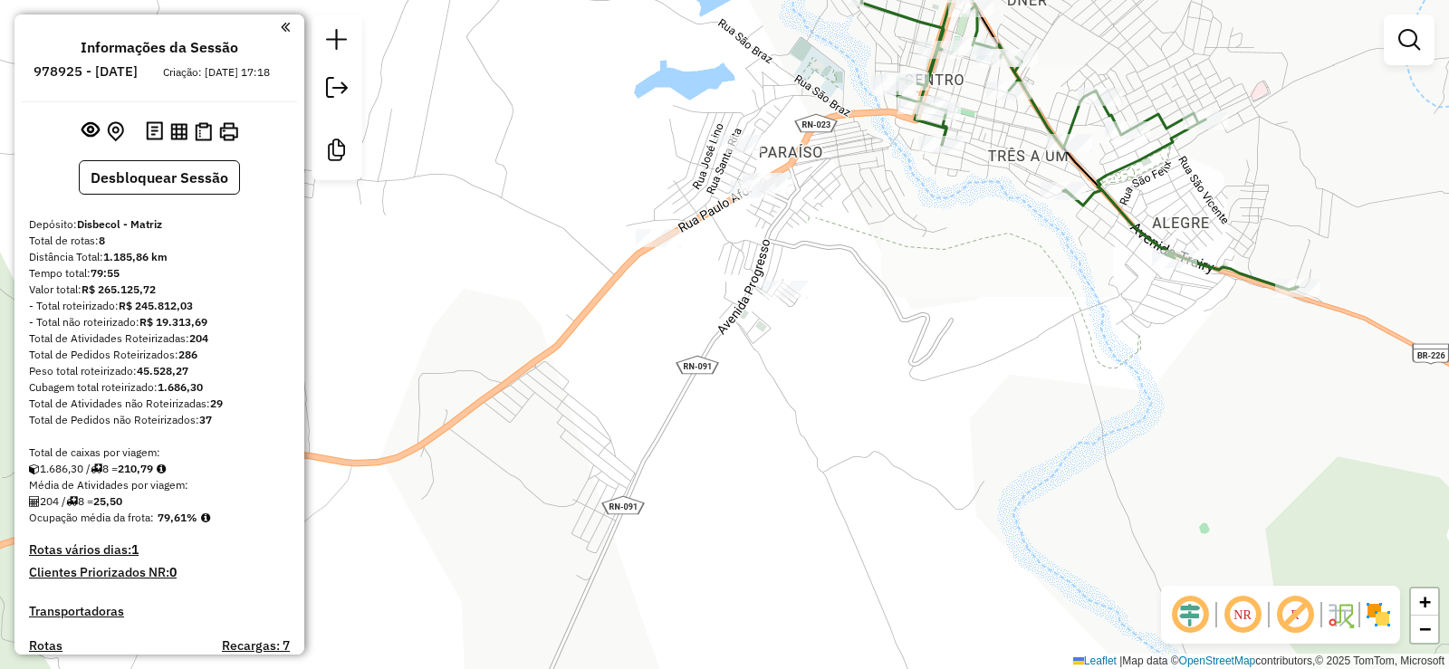
drag, startPoint x: 818, startPoint y: 231, endPoint x: 861, endPoint y: 330, distance: 107.8
click at [861, 330] on div "Janela de atendimento Grade de atendimento Capacidade Transportadoras Veículos …" at bounding box center [724, 334] width 1449 height 669
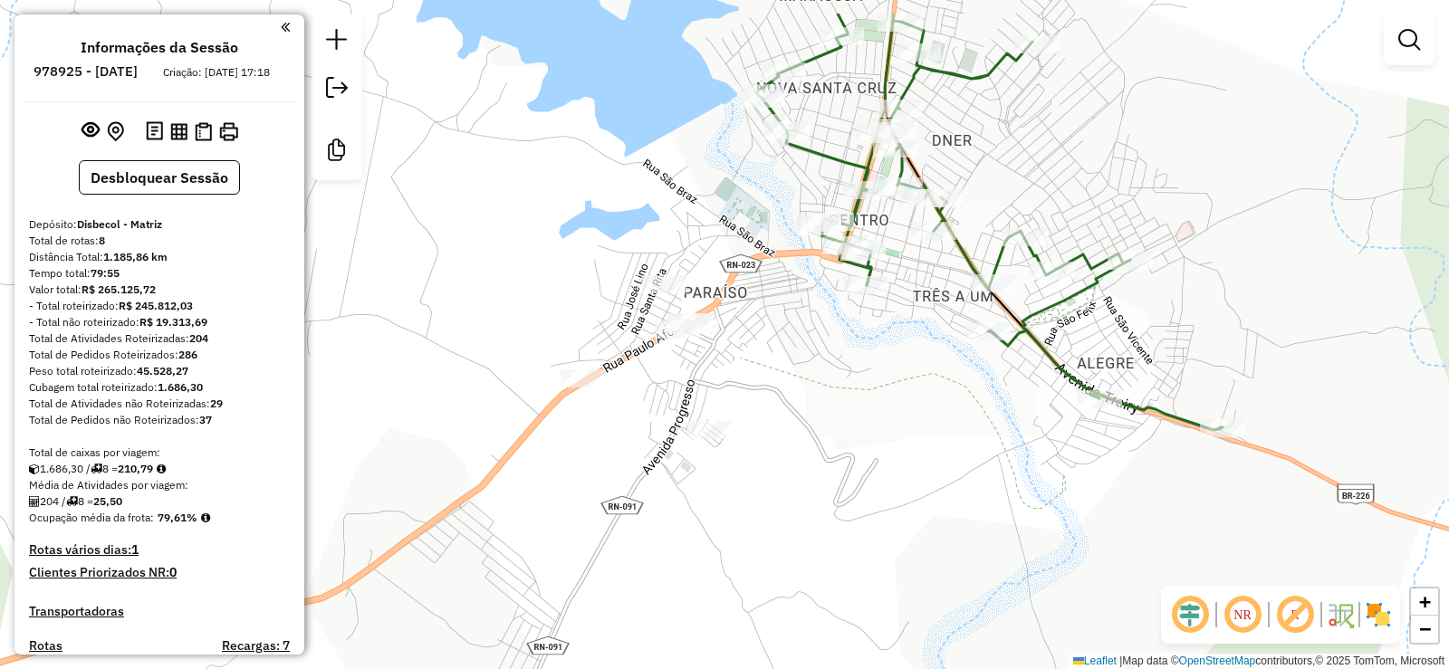
drag, startPoint x: 856, startPoint y: 222, endPoint x: 827, endPoint y: 398, distance: 178.9
click at [827, 398] on div "Janela de atendimento Grade de atendimento Capacidade Transportadoras Veículos …" at bounding box center [724, 334] width 1449 height 669
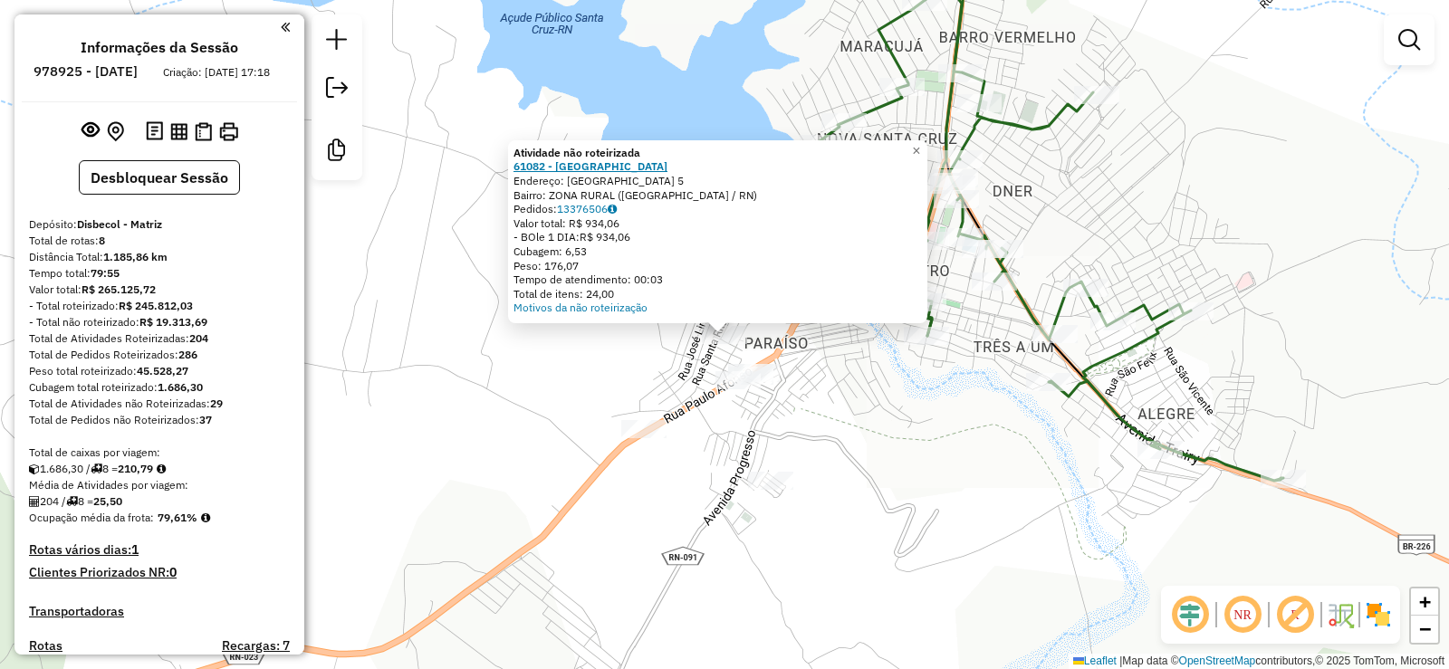
drag, startPoint x: 695, startPoint y: 163, endPoint x: 521, endPoint y: 162, distance: 174.7
click at [521, 162] on div "61082 - [GEOGRAPHIC_DATA]" at bounding box center [717, 166] width 408 height 14
copy strong "61082 - [GEOGRAPHIC_DATA]"
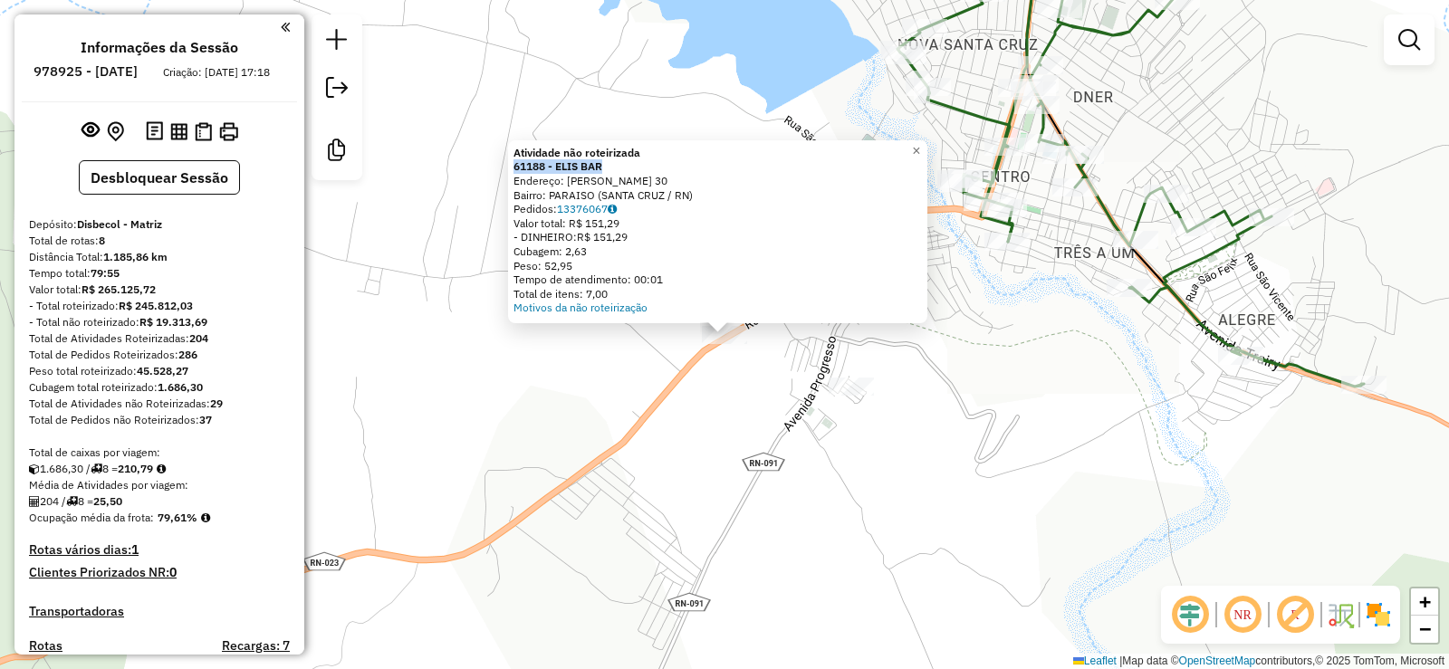
drag, startPoint x: 611, startPoint y: 166, endPoint x: 519, endPoint y: 166, distance: 92.3
click at [519, 166] on div "Atividade não roteirizada 61188 - ELIS BAR Endereço: [PERSON_NAME] 30 Bairro: P…" at bounding box center [717, 231] width 419 height 183
copy strong "61188 - ELIS BAR"
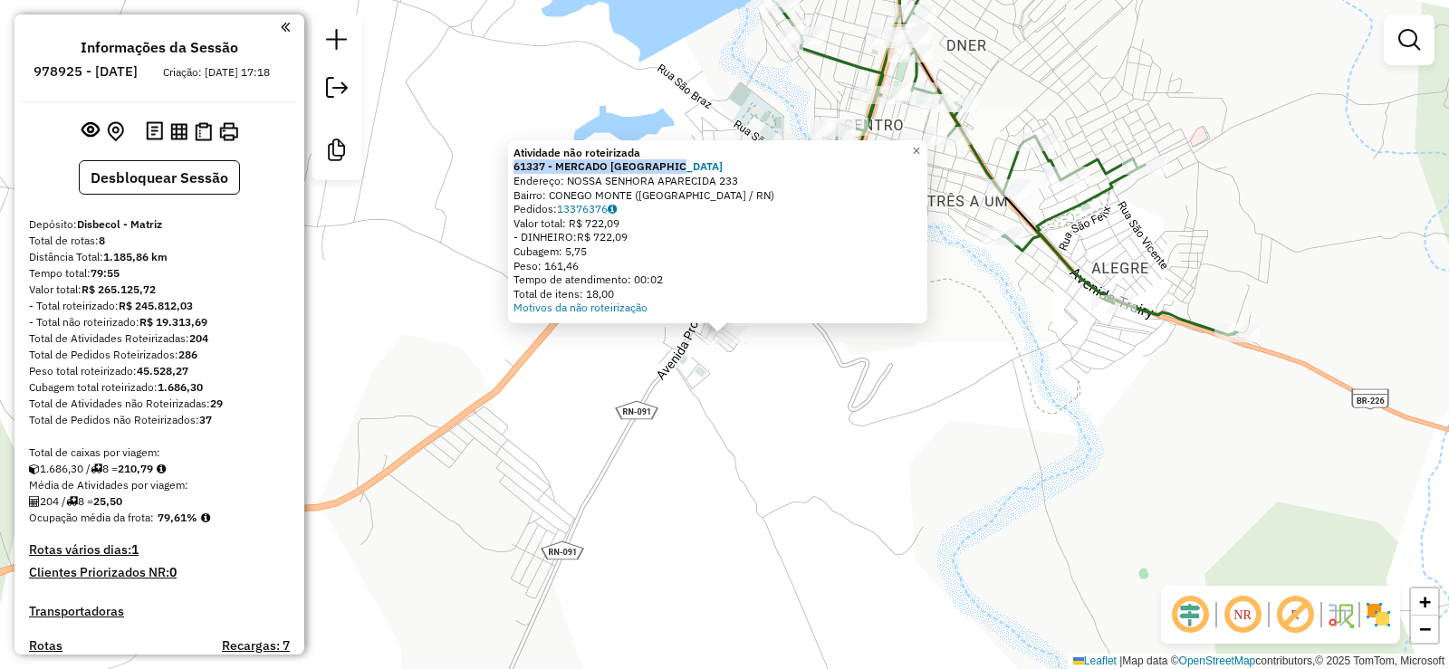
drag, startPoint x: 690, startPoint y: 161, endPoint x: 517, endPoint y: 167, distance: 173.0
click at [517, 167] on div "Atividade não roteirizada 61337 - MERCADO [GEOGRAPHIC_DATA] Endereço: NOSSA SEN…" at bounding box center [717, 231] width 419 height 183
copy strong "61337 - MERCADO [GEOGRAPHIC_DATA]"
click at [920, 148] on span "×" at bounding box center [916, 150] width 8 height 15
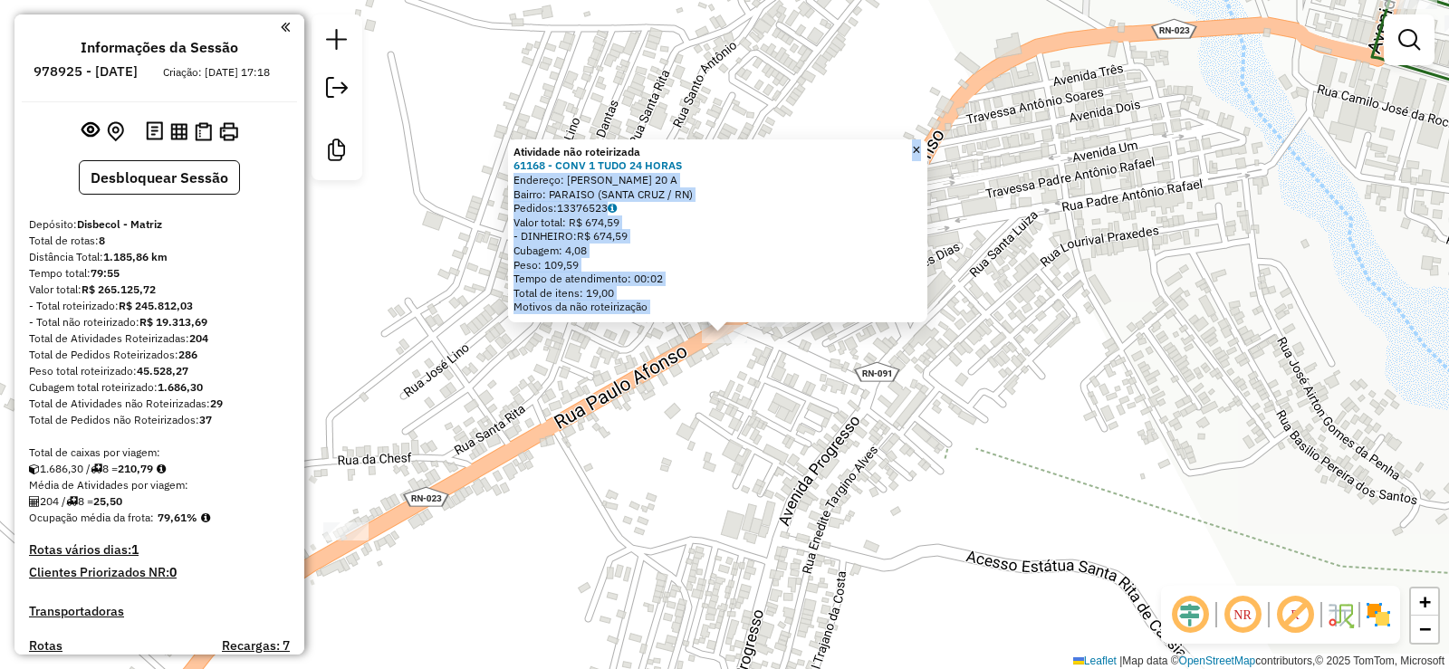
drag, startPoint x: 694, startPoint y: 163, endPoint x: 504, endPoint y: 171, distance: 189.4
click at [504, 171] on div "Atividade não roteirizada 61168 - CONV 1 TUDO 24 HORAS Endereço: [PERSON_NAME] …" at bounding box center [724, 334] width 1449 height 669
click at [725, 169] on div "61168 - CONV 1 TUDO 24 HORAS" at bounding box center [717, 165] width 408 height 14
click at [626, 91] on div "Atividade não roteirizada 61168 - CONV 1 TUDO 24 HORAS Endereço: [PERSON_NAME] …" at bounding box center [724, 334] width 1449 height 669
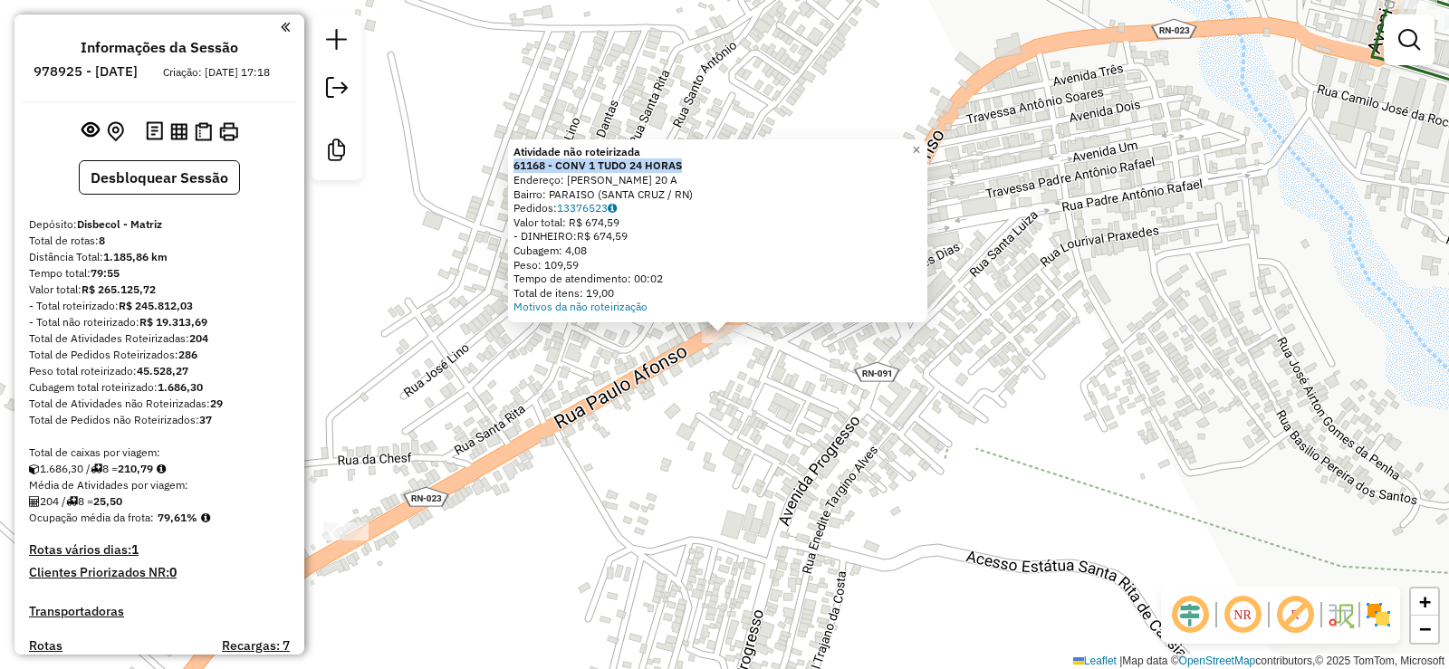
drag, startPoint x: 693, startPoint y: 163, endPoint x: 519, endPoint y: 167, distance: 173.9
click at [519, 167] on div "Atividade não roteirizada 61168 - CONV 1 TUDO 24 HORAS Endereço: [PERSON_NAME] …" at bounding box center [717, 230] width 419 height 183
copy strong "61168 - CONV 1 TUDO 24 HORAS"
drag, startPoint x: 928, startPoint y: 142, endPoint x: 918, endPoint y: 154, distance: 15.4
click at [920, 143] on span "×" at bounding box center [916, 149] width 8 height 15
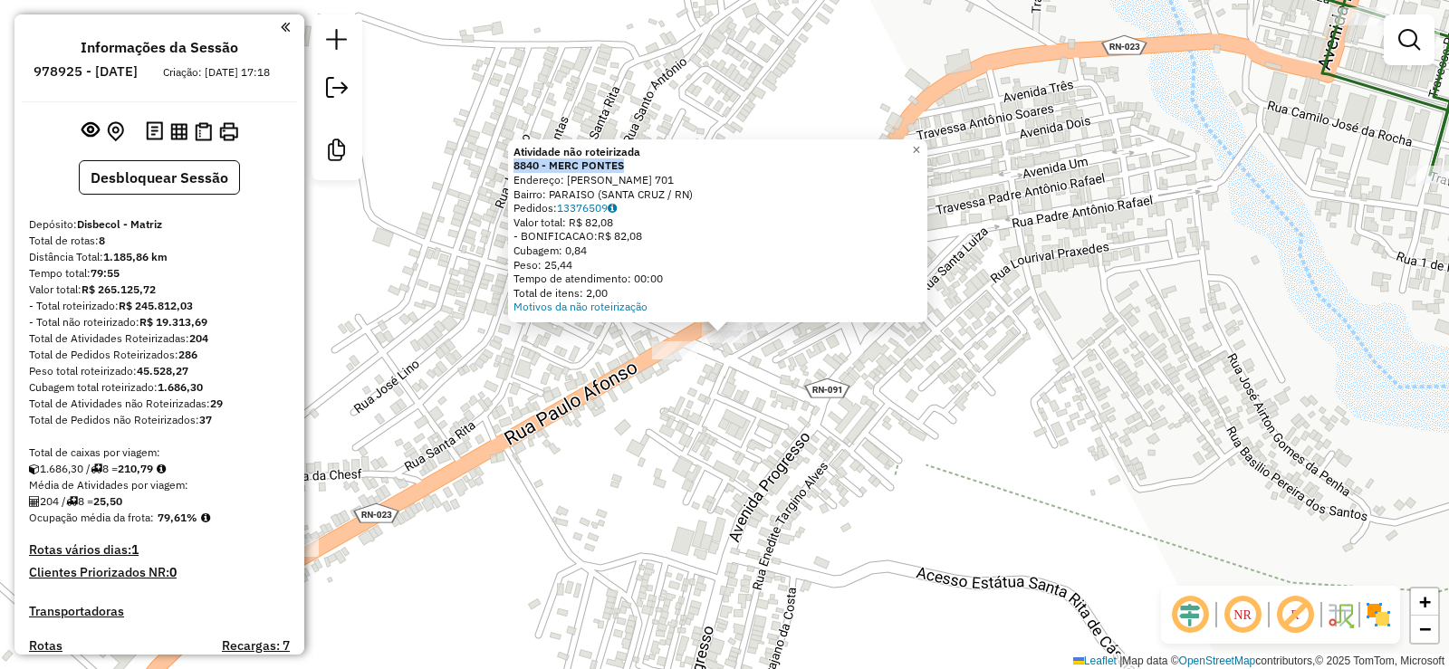
drag, startPoint x: 635, startPoint y: 164, endPoint x: 519, endPoint y: 162, distance: 115.9
click at [519, 162] on div "Atividade não roteirizada 8840 - MERC PONTES Endereço: [PERSON_NAME] 701 Bairro…" at bounding box center [717, 230] width 419 height 183
copy strong "8840 - MERC PONTES"
click at [920, 143] on span "×" at bounding box center [916, 149] width 8 height 15
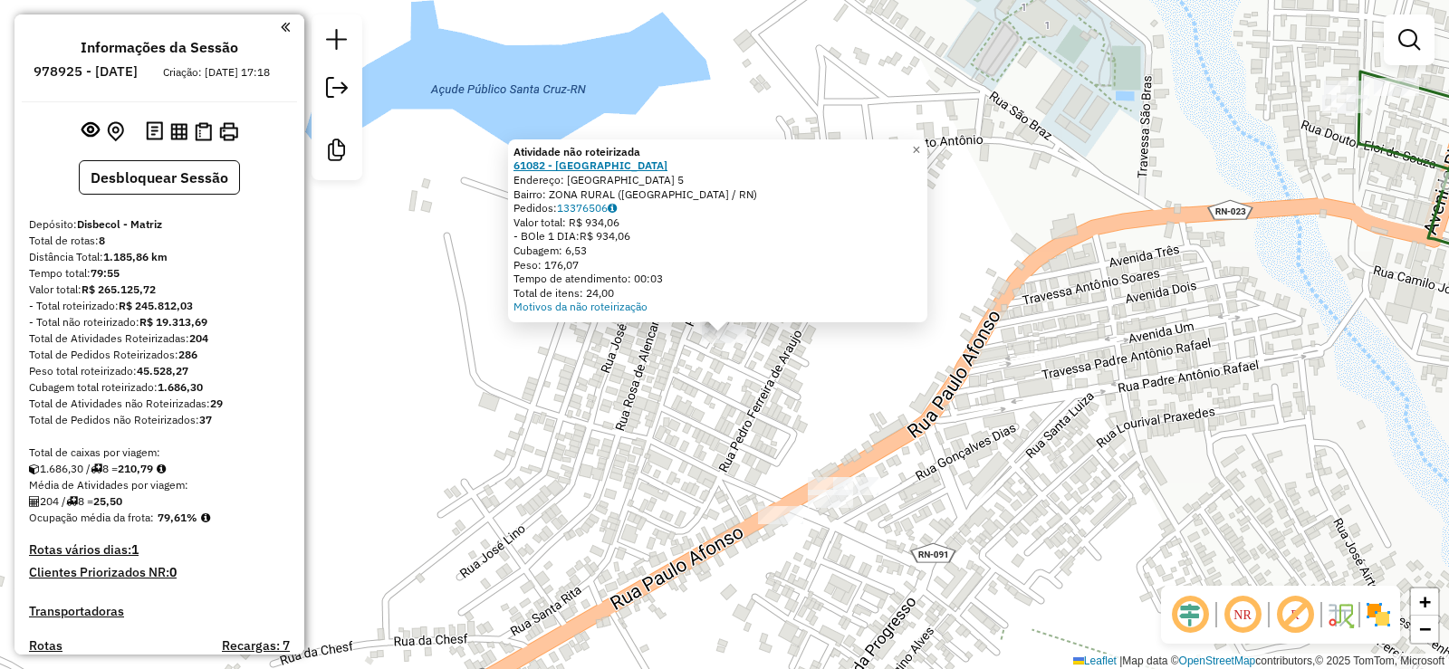
drag, startPoint x: 696, startPoint y: 165, endPoint x: 522, endPoint y: 163, distance: 173.8
click at [522, 163] on div "61082 - [GEOGRAPHIC_DATA]" at bounding box center [717, 165] width 408 height 14
copy strong "61082 - [GEOGRAPHIC_DATA]"
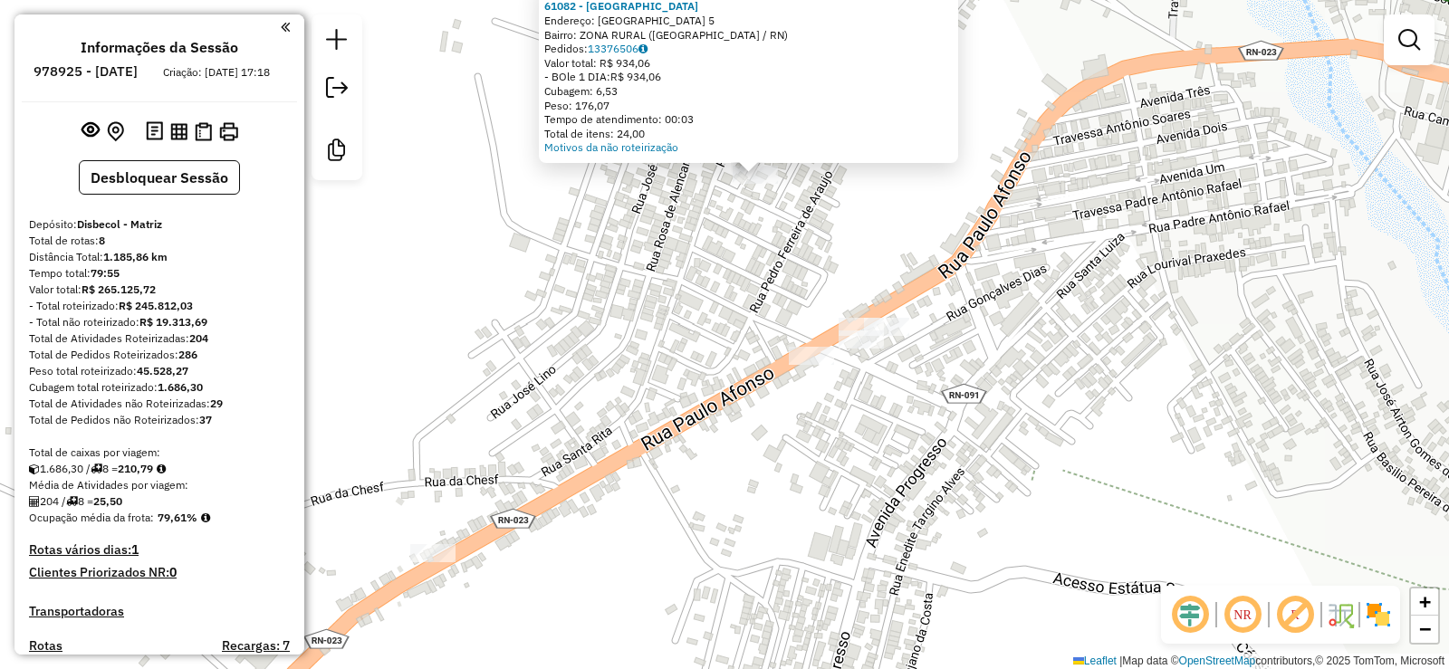
drag, startPoint x: 708, startPoint y: 292, endPoint x: 730, endPoint y: 127, distance: 167.1
click at [730, 129] on div "Atividade não roteirizada 61082 - ARRETADO [GEOGRAPHIC_DATA] Endereço: [GEOGRAP…" at bounding box center [724, 334] width 1449 height 669
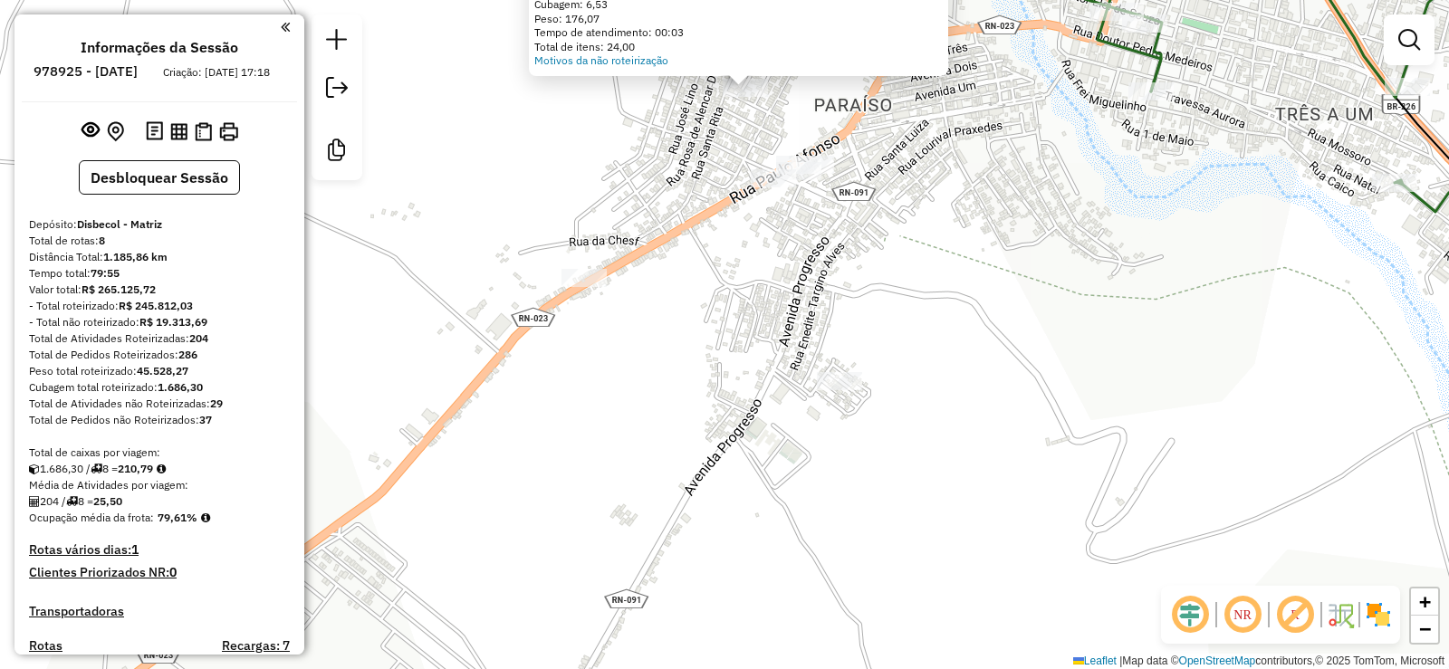
drag, startPoint x: 899, startPoint y: 235, endPoint x: 887, endPoint y: 347, distance: 112.0
click at [887, 347] on div "Atividade não roteirizada 61082 - ARRETADO [GEOGRAPHIC_DATA] Endereço: [GEOGRAP…" at bounding box center [724, 334] width 1449 height 669
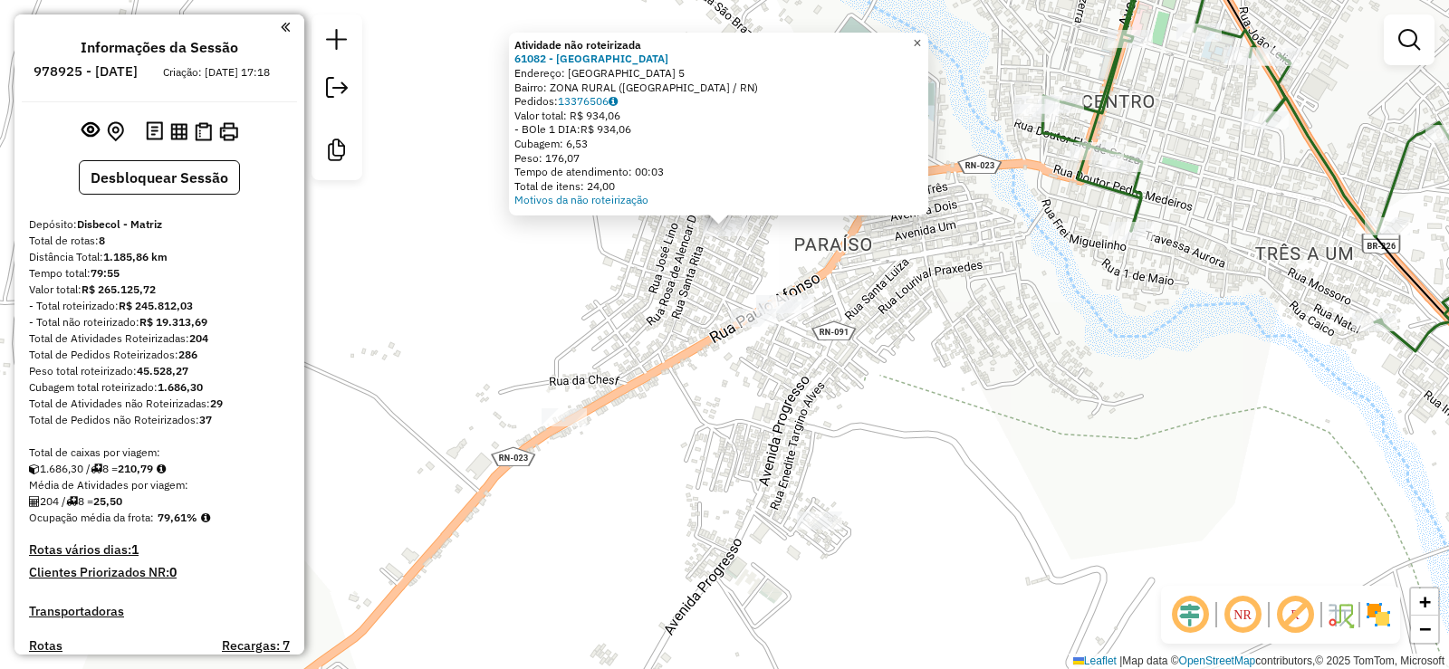
click at [921, 37] on span "×" at bounding box center [917, 42] width 8 height 15
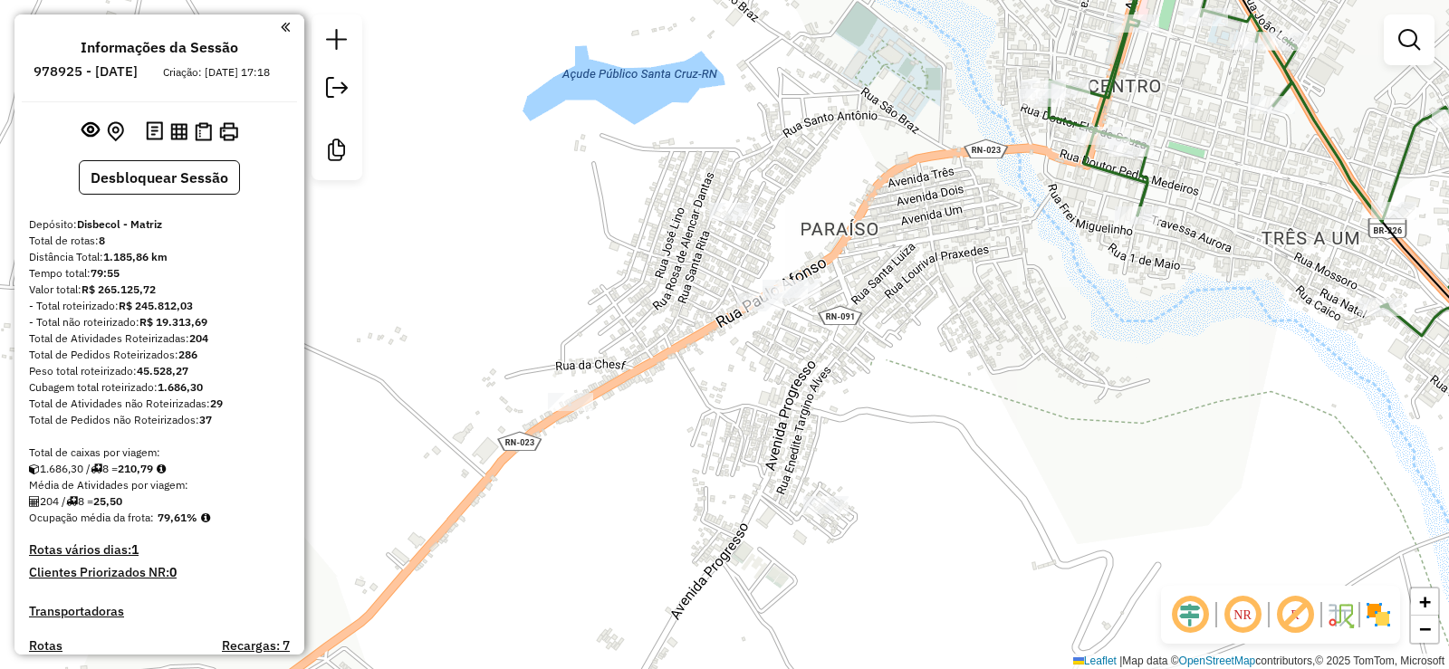
drag, startPoint x: 885, startPoint y: 270, endPoint x: 897, endPoint y: 226, distance: 45.0
click at [897, 226] on div "Janela de atendimento Grade de atendimento Capacidade Transportadoras Veículos …" at bounding box center [724, 334] width 1449 height 669
